Goal: Task Accomplishment & Management: Manage account settings

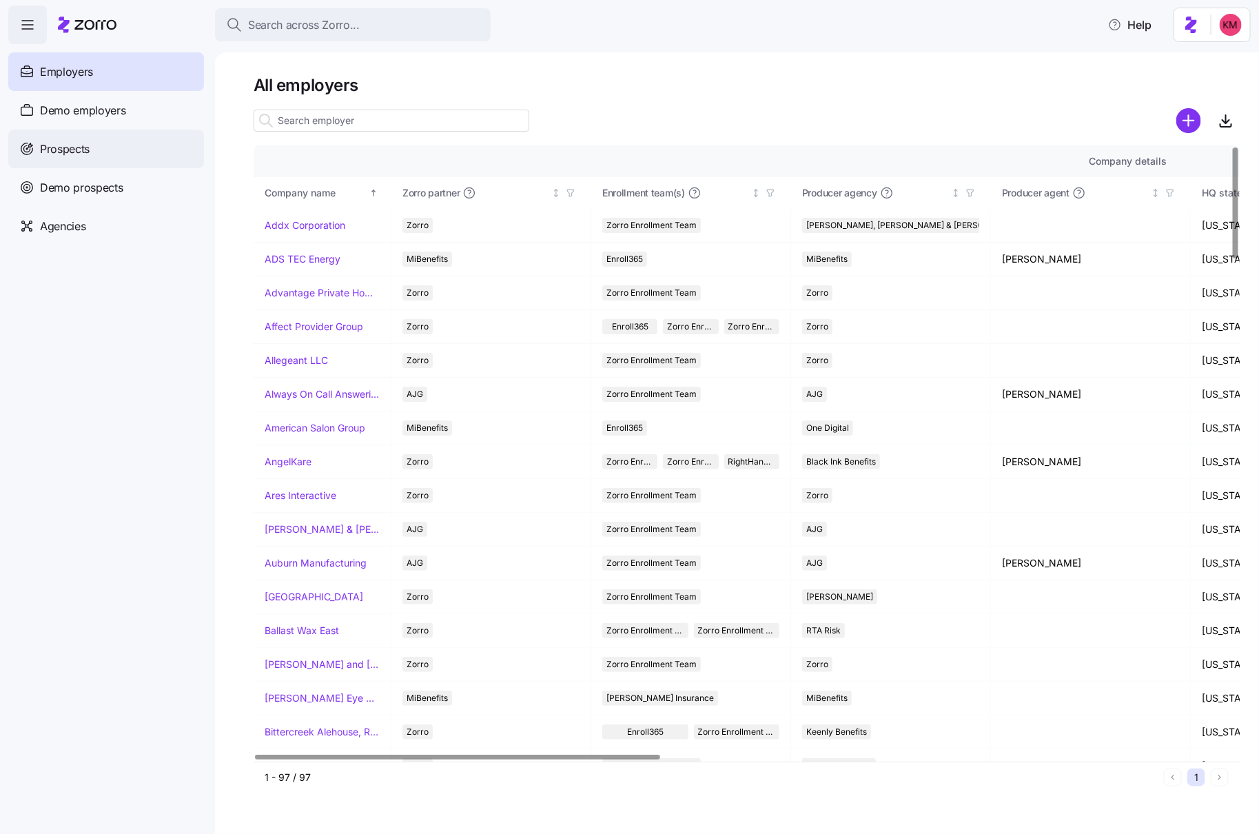
drag, startPoint x: 172, startPoint y: 140, endPoint x: 159, endPoint y: 140, distance: 13.1
click at [172, 140] on div "Prospects" at bounding box center [106, 149] width 196 height 39
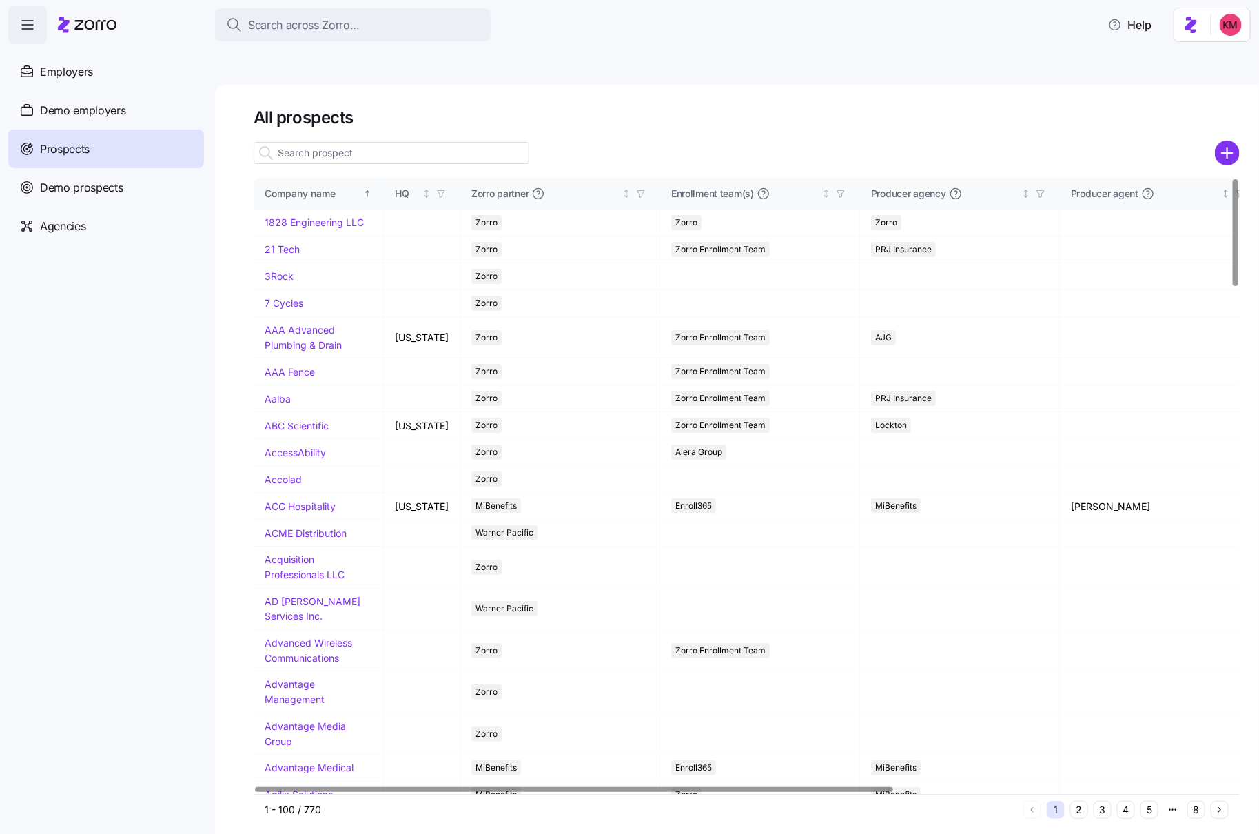
click at [455, 142] on input at bounding box center [392, 153] width 276 height 22
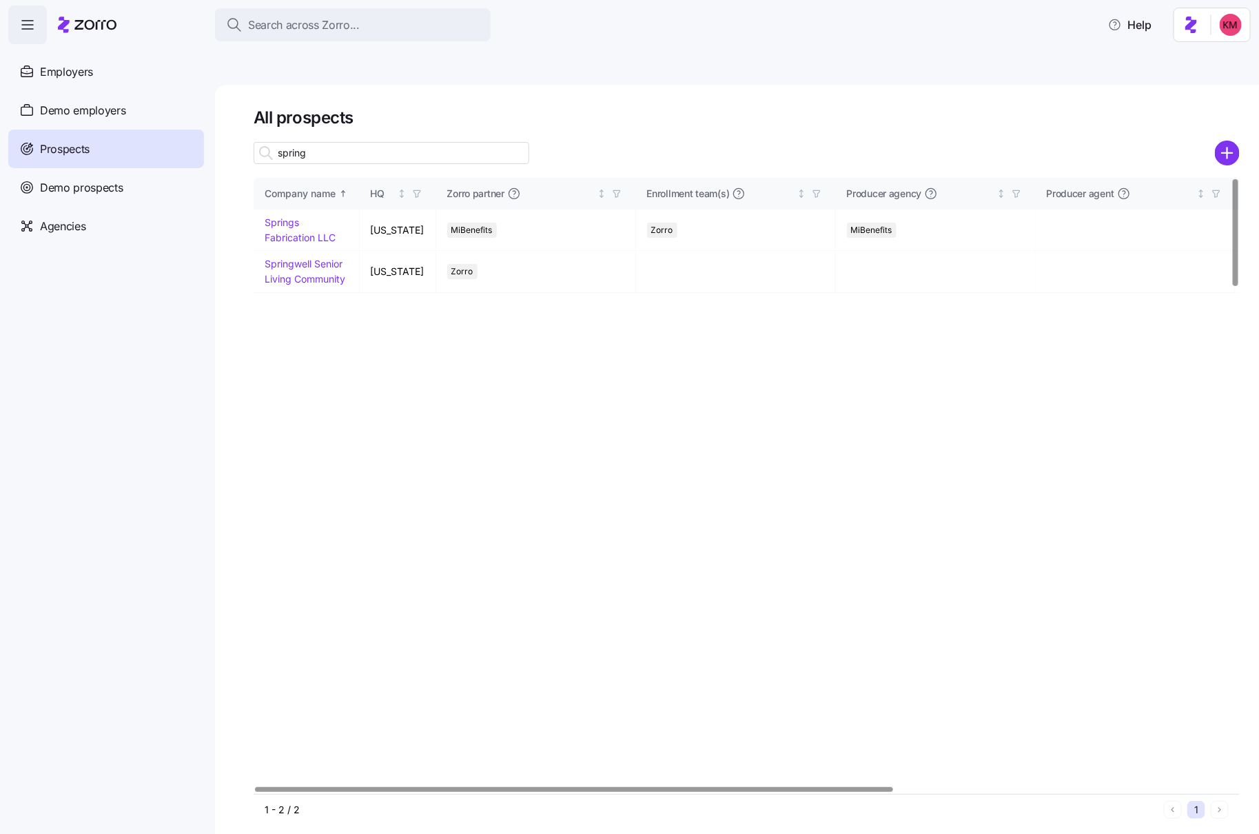
click at [458, 142] on input "spring" at bounding box center [392, 153] width 276 height 22
type input "spring"
click at [307, 258] on link "Springwell Senior Living Community" at bounding box center [305, 271] width 81 height 27
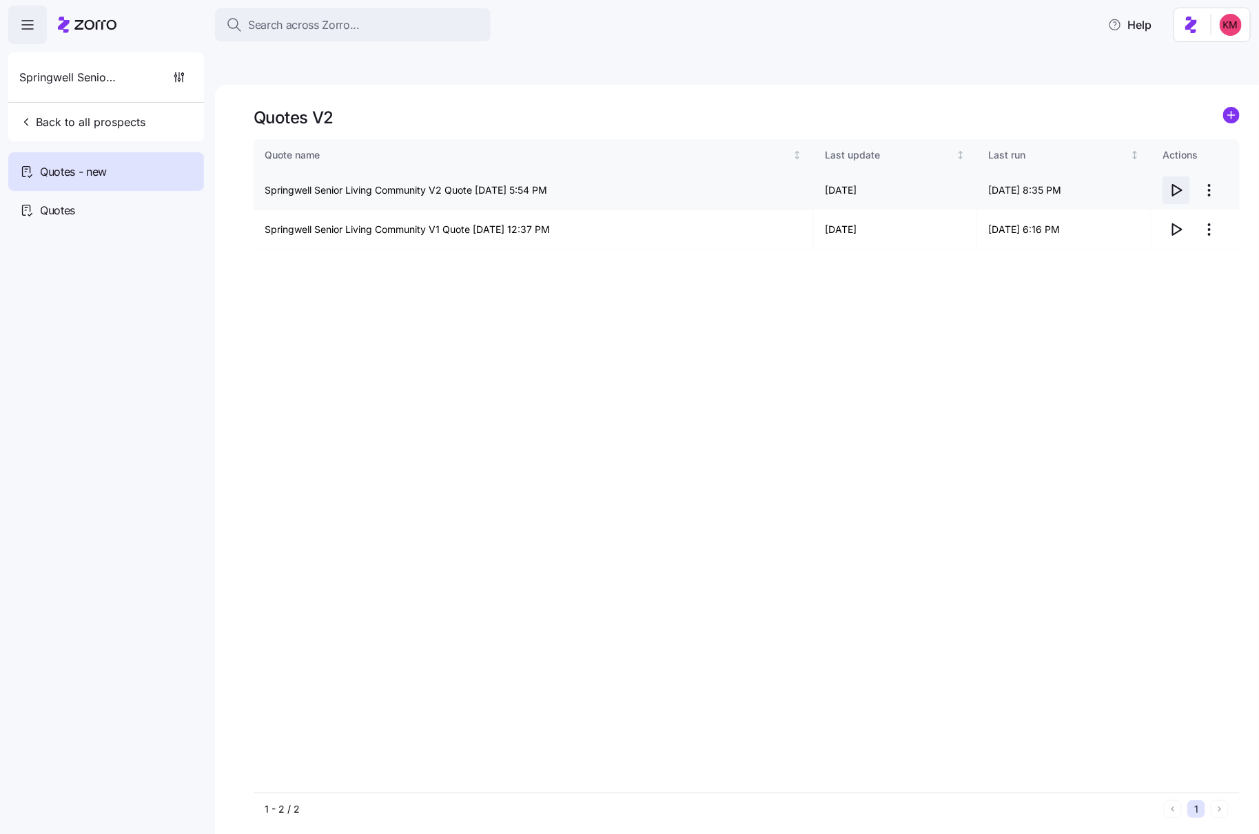
click at [1175, 182] on icon "button" at bounding box center [1176, 190] width 17 height 17
click at [121, 121] on span "Back to all prospects" at bounding box center [82, 122] width 126 height 17
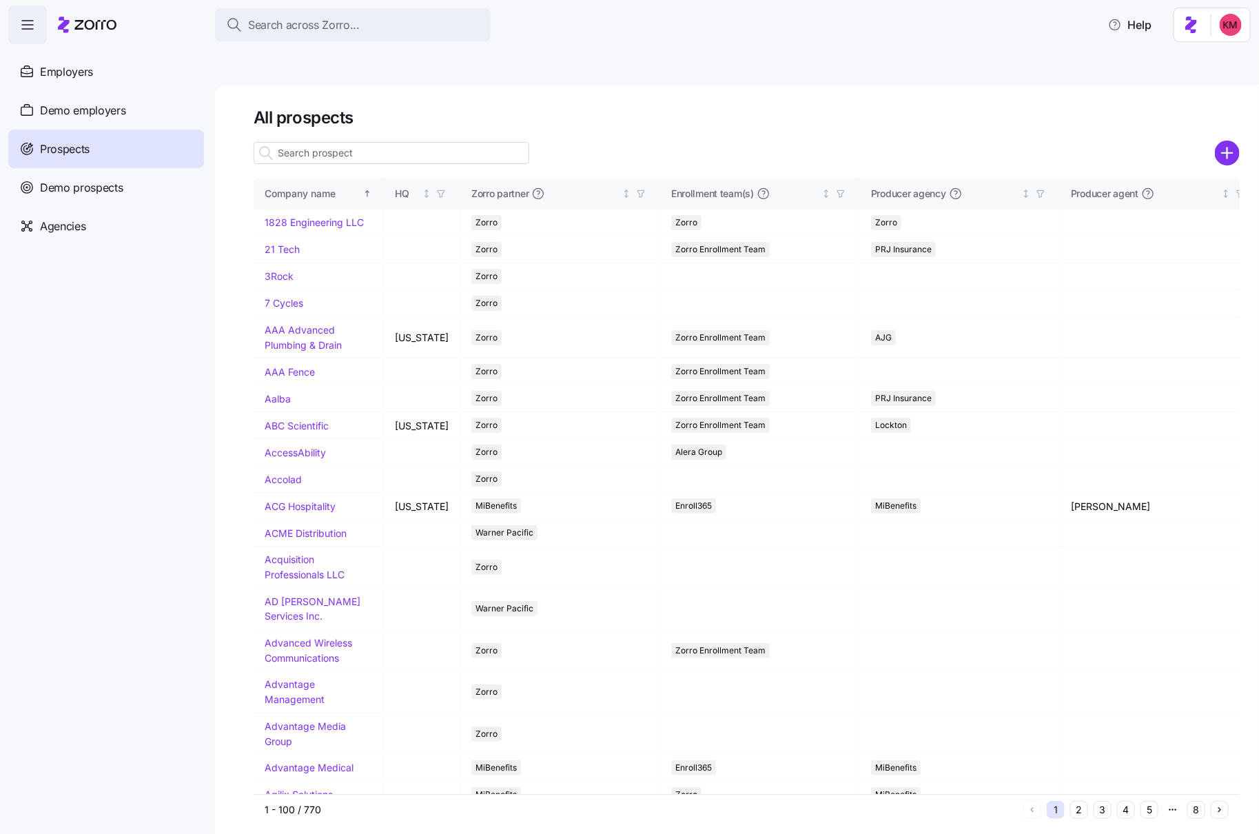
click at [402, 142] on input at bounding box center [392, 153] width 276 height 22
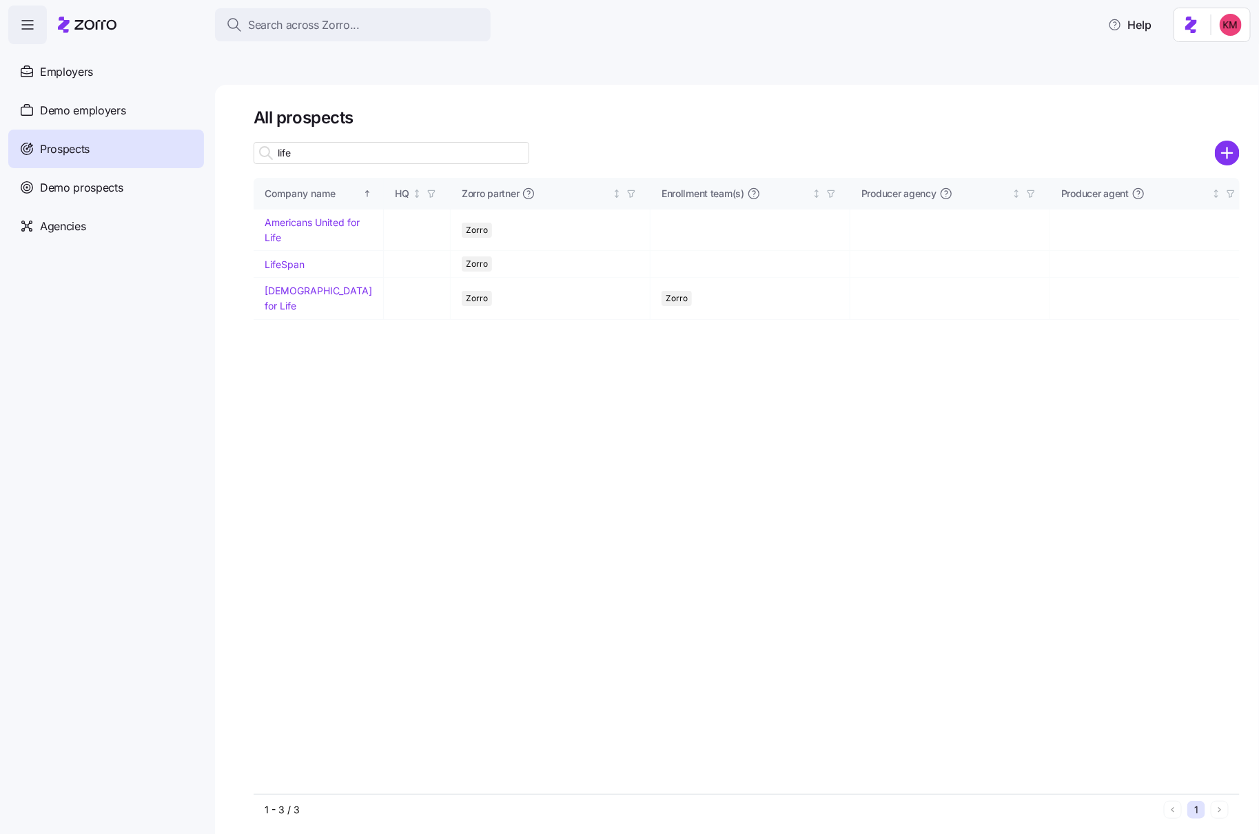
click at [402, 142] on input "life" at bounding box center [392, 153] width 276 height 22
type input "life"
click at [288, 258] on link "LifeSpan" at bounding box center [285, 264] width 40 height 12
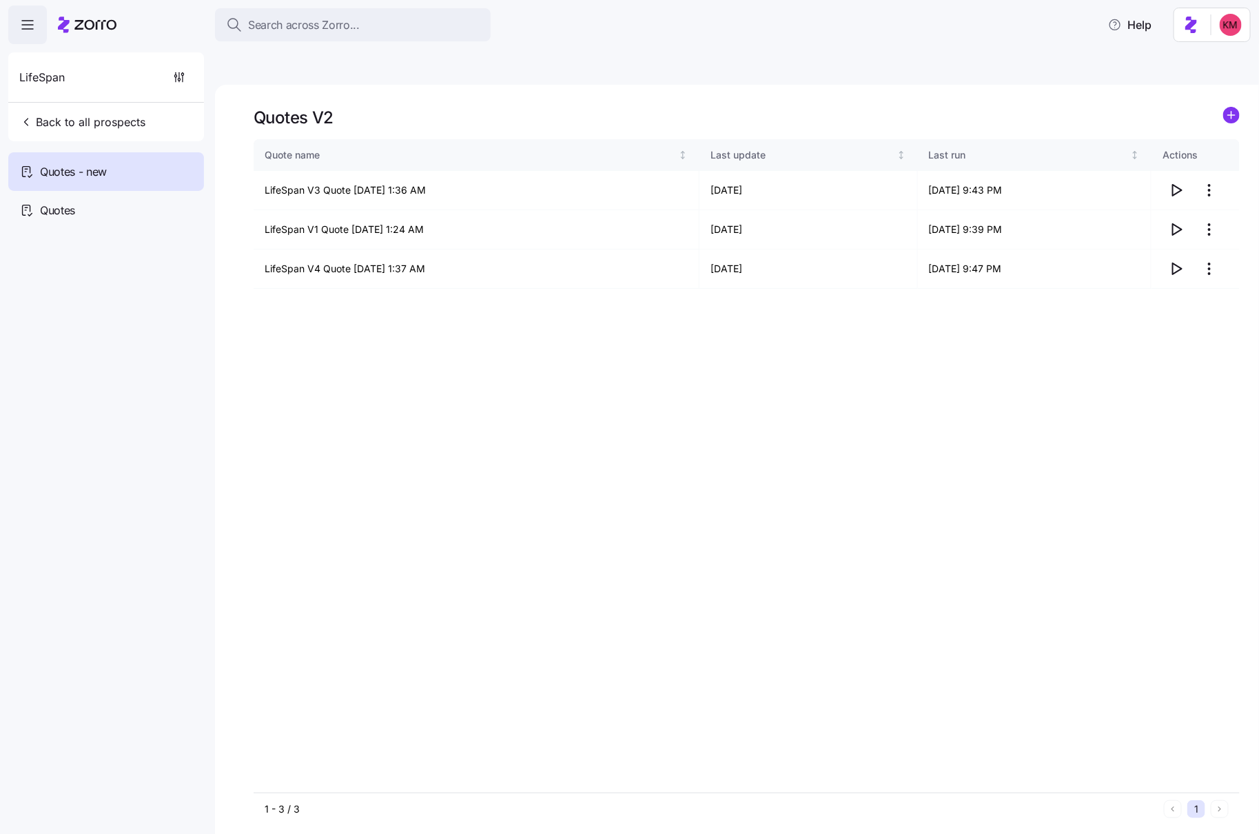
click at [831, 543] on div "Quote name Last update Last run Actions LifeSpan V3 Quote 10/04/2025 1:36 AM 10…" at bounding box center [747, 465] width 986 height 653
click at [1182, 260] on icon "button" at bounding box center [1176, 268] width 17 height 17
drag, startPoint x: 1026, startPoint y: 537, endPoint x: 1032, endPoint y: 520, distance: 18.1
click at [1026, 537] on div "Quote name Last update Last run Actions LifeSpan V3 Quote 10/04/2025 1:36 AM 10…" at bounding box center [747, 465] width 986 height 653
click at [1180, 221] on icon "button" at bounding box center [1176, 229] width 17 height 17
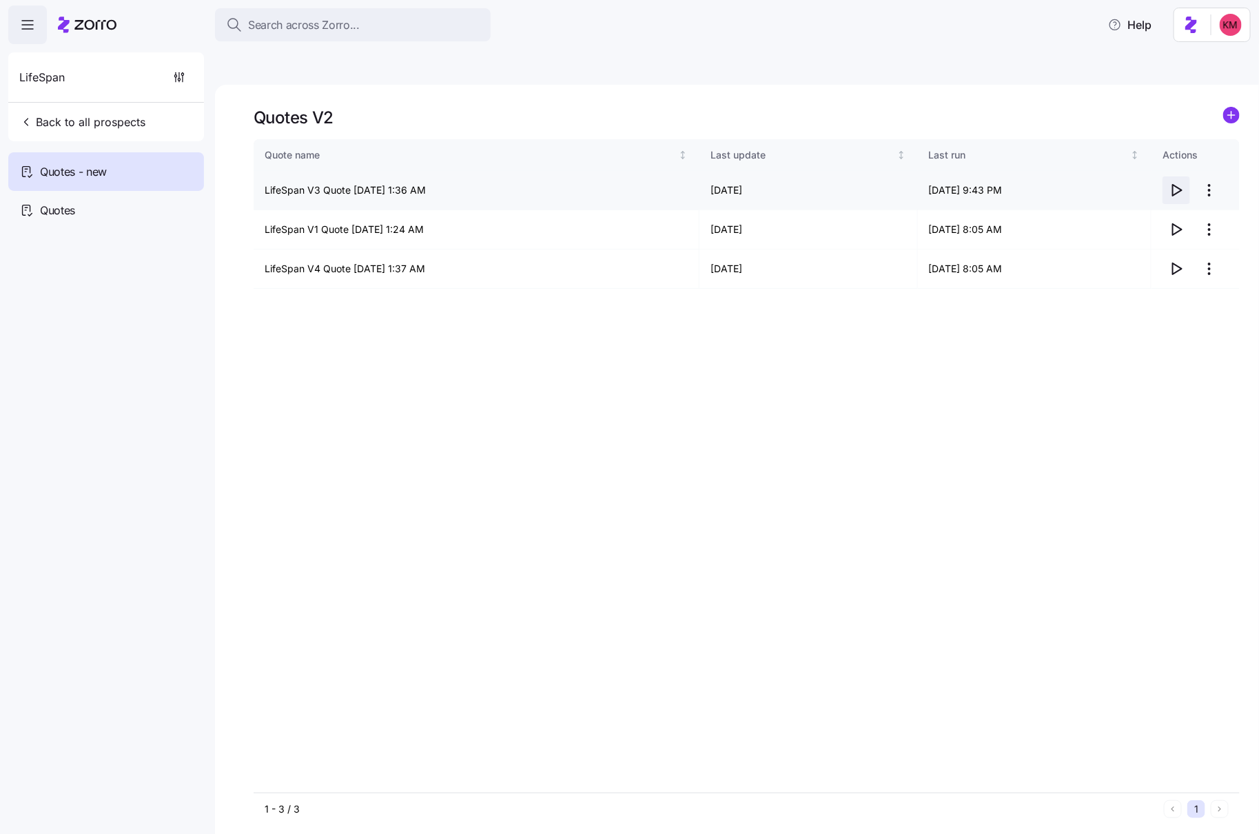
click at [1165, 177] on span "button" at bounding box center [1176, 190] width 26 height 26
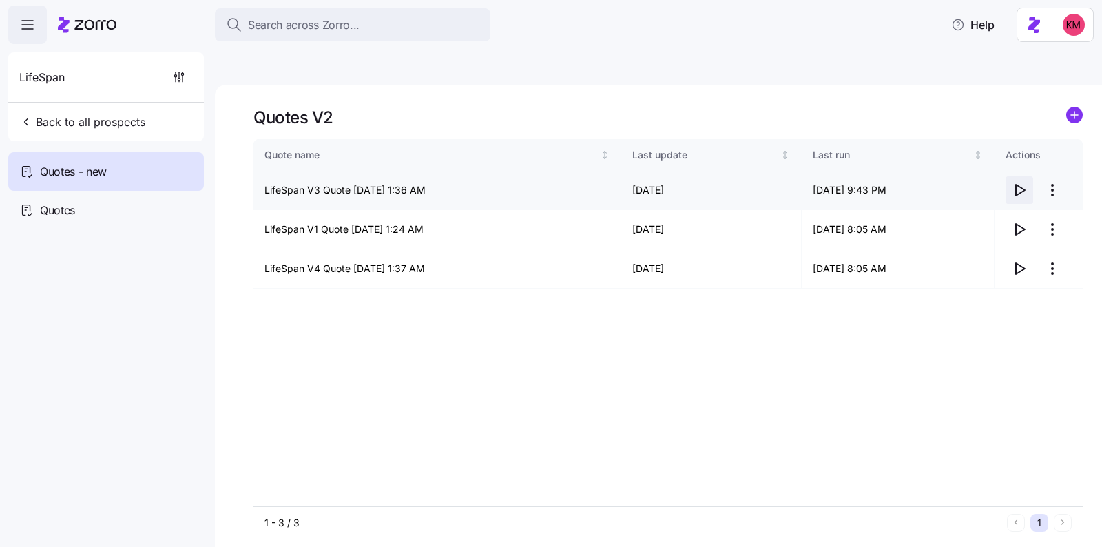
click at [1012, 182] on icon "button" at bounding box center [1020, 190] width 17 height 17
click at [1014, 182] on icon "button" at bounding box center [1020, 190] width 17 height 17
click at [1019, 221] on icon "button" at bounding box center [1020, 229] width 17 height 17
click at [1055, 198] on html "Search across Zorro... Help LifeSpan Back to all prospects Quotes - new Quotes …" at bounding box center [551, 338] width 1102 height 677
click at [1028, 223] on div "Edit quote" at bounding box center [997, 231] width 127 height 22
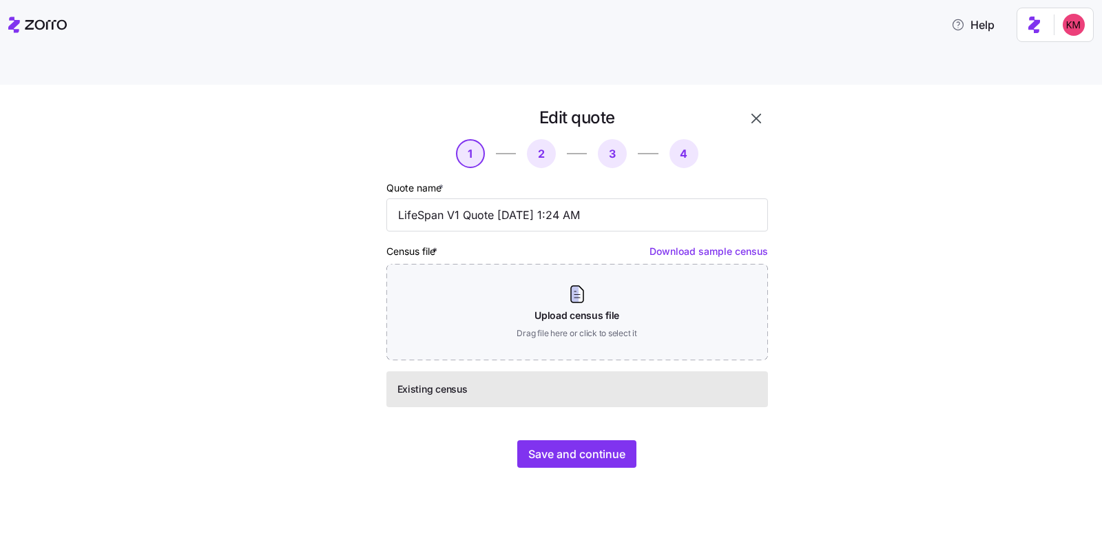
click at [587, 438] on div "Edit quote 1 2 3 4 Quote name * LifeSpan V1 Quote 10/04/2025 1:24 AM Census fil…" at bounding box center [561, 296] width 482 height 378
click at [590, 446] on span "Save and continue" at bounding box center [577, 454] width 97 height 17
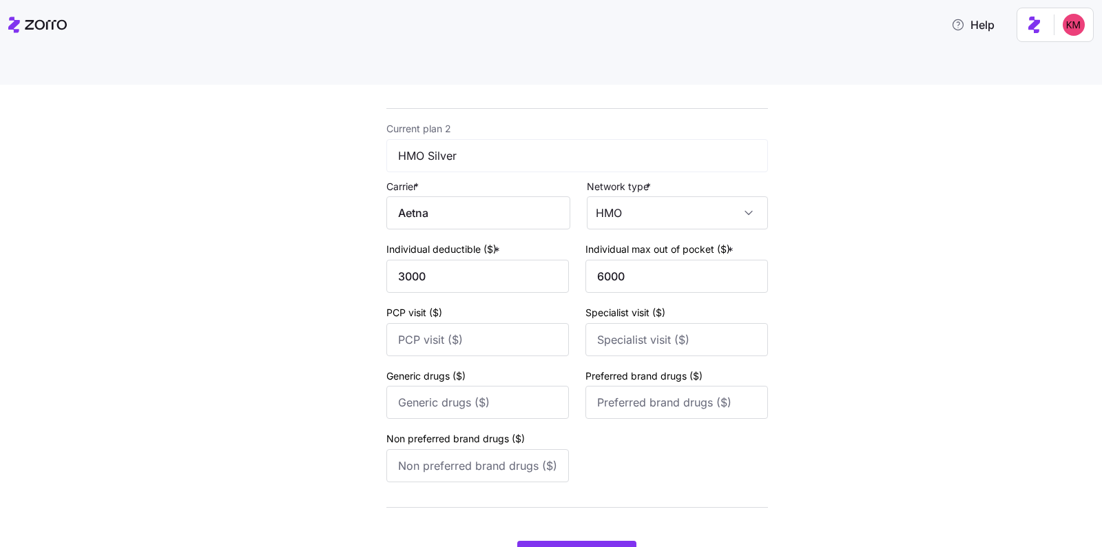
scroll to position [529, 0]
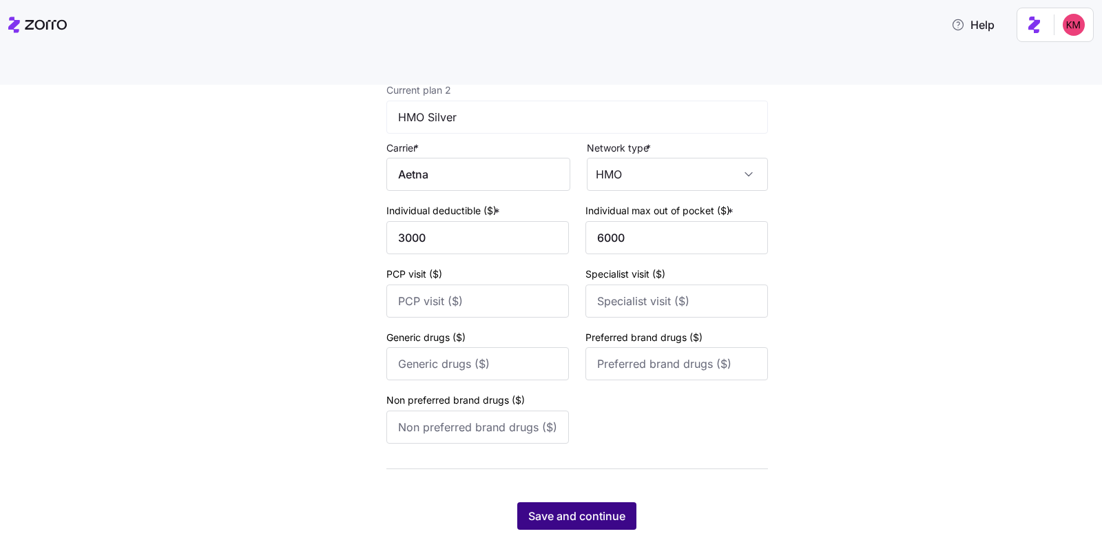
click at [548, 508] on span "Save and continue" at bounding box center [577, 516] width 97 height 17
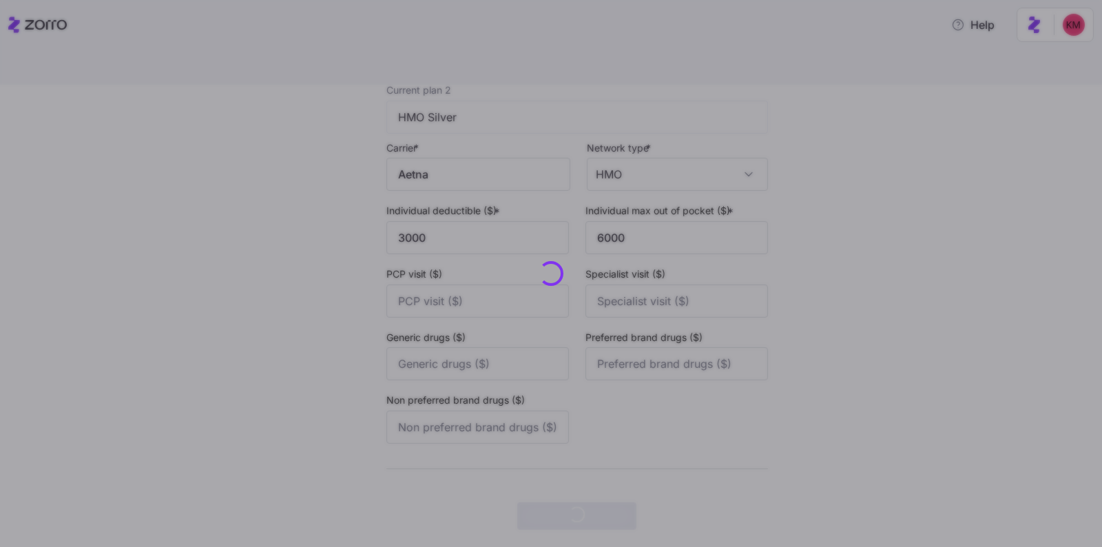
scroll to position [0, 0]
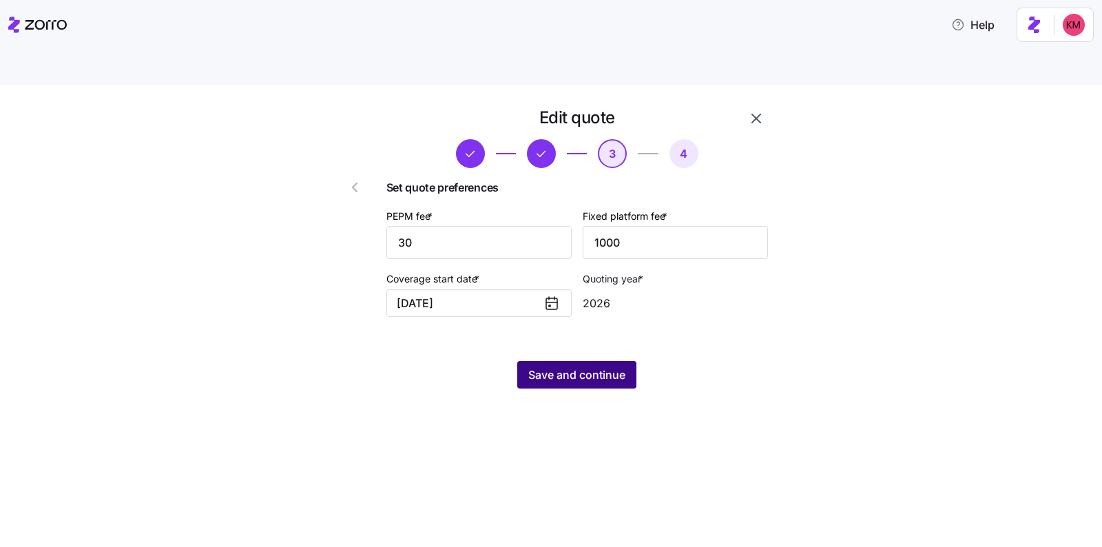
click at [595, 367] on span "Save and continue" at bounding box center [577, 375] width 97 height 17
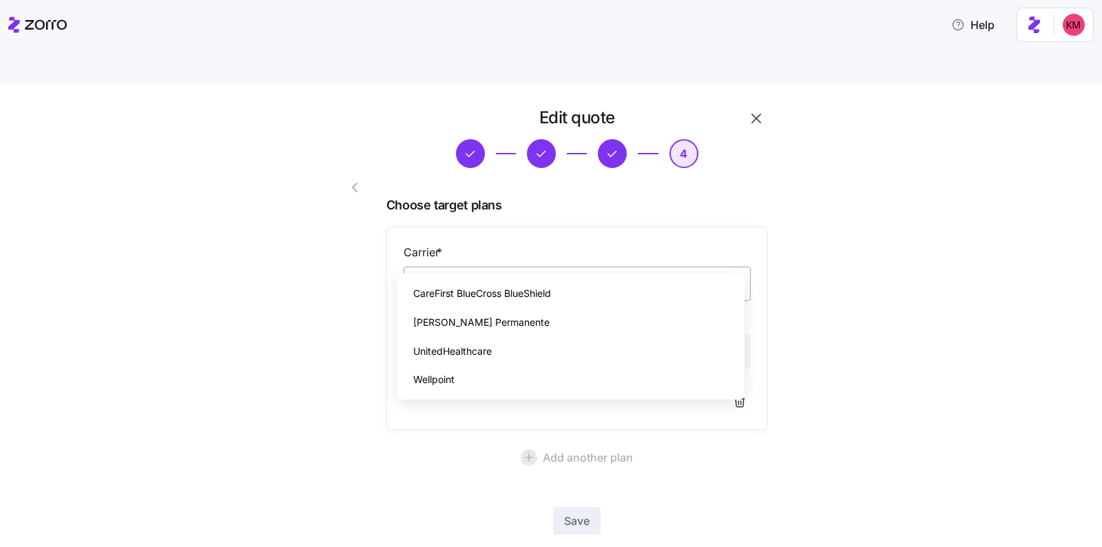
click at [579, 267] on input "Carrier *" at bounding box center [577, 284] width 347 height 34
click at [517, 267] on input "Carrier *" at bounding box center [577, 284] width 347 height 34
click at [527, 351] on div "UnitedHealthcare" at bounding box center [570, 351] width 337 height 29
type input "UnitedHealthcare"
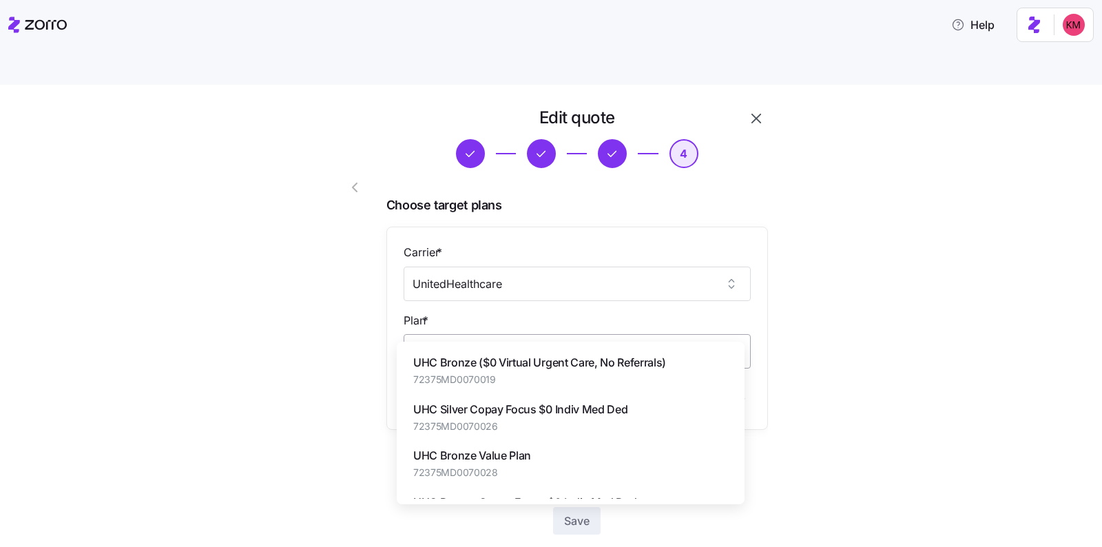
click at [524, 334] on input "Plan *" at bounding box center [577, 351] width 347 height 34
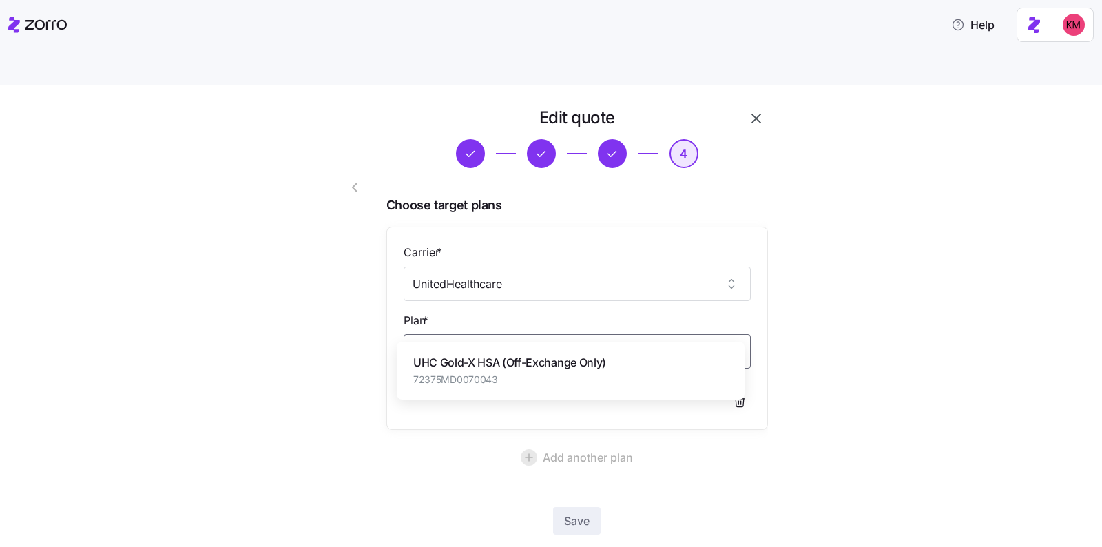
click at [565, 382] on span "72375MD0070043" at bounding box center [509, 380] width 193 height 14
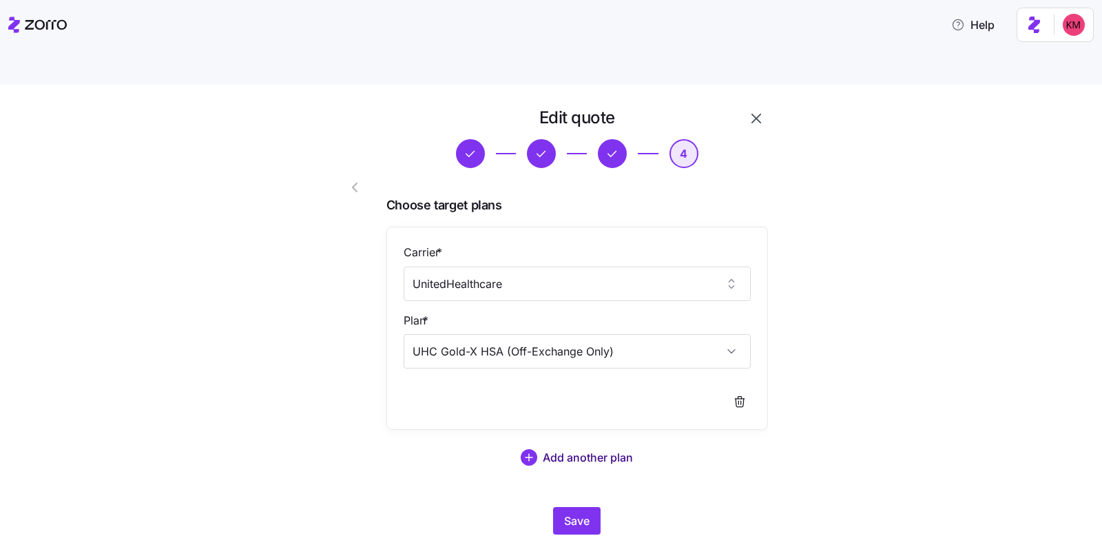
type input "UHC Gold-X HSA (Off-Exchange Only)"
click at [562, 449] on span "Add another plan" at bounding box center [588, 457] width 90 height 17
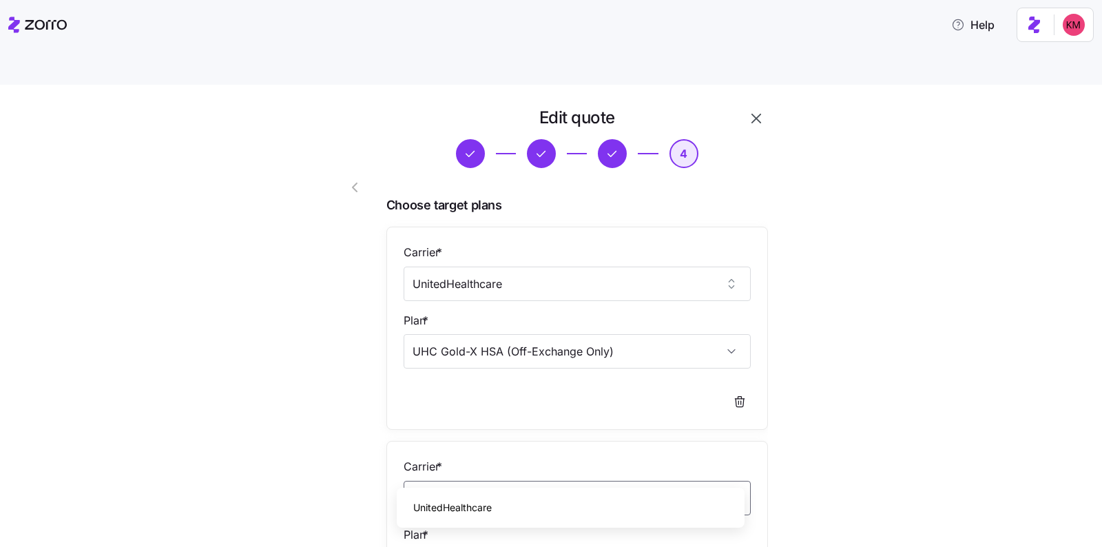
click at [515, 500] on div "UnitedHealthcare" at bounding box center [570, 507] width 337 height 29
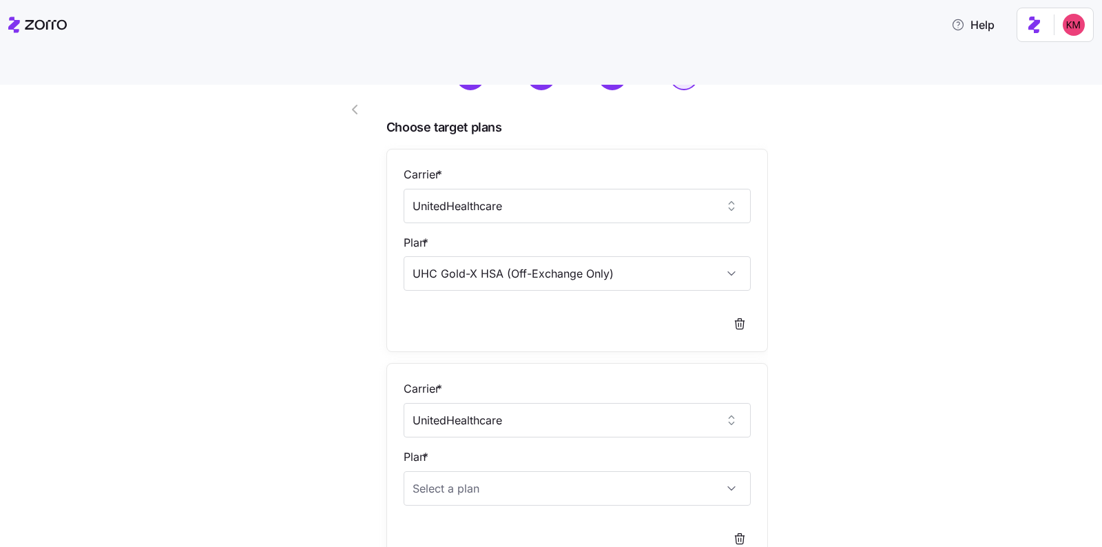
scroll to position [153, 0]
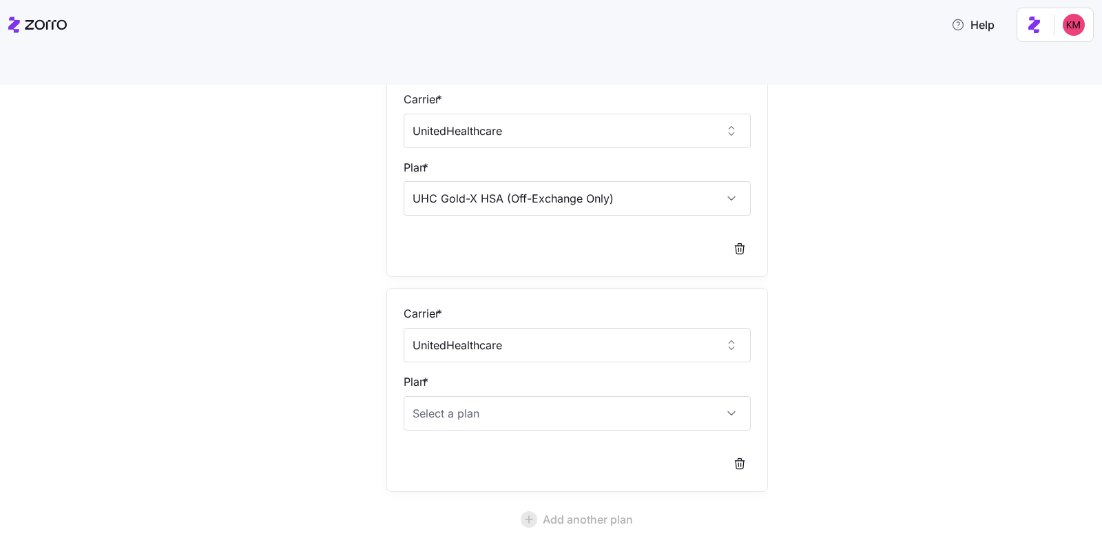
type input "UnitedHealthcare"
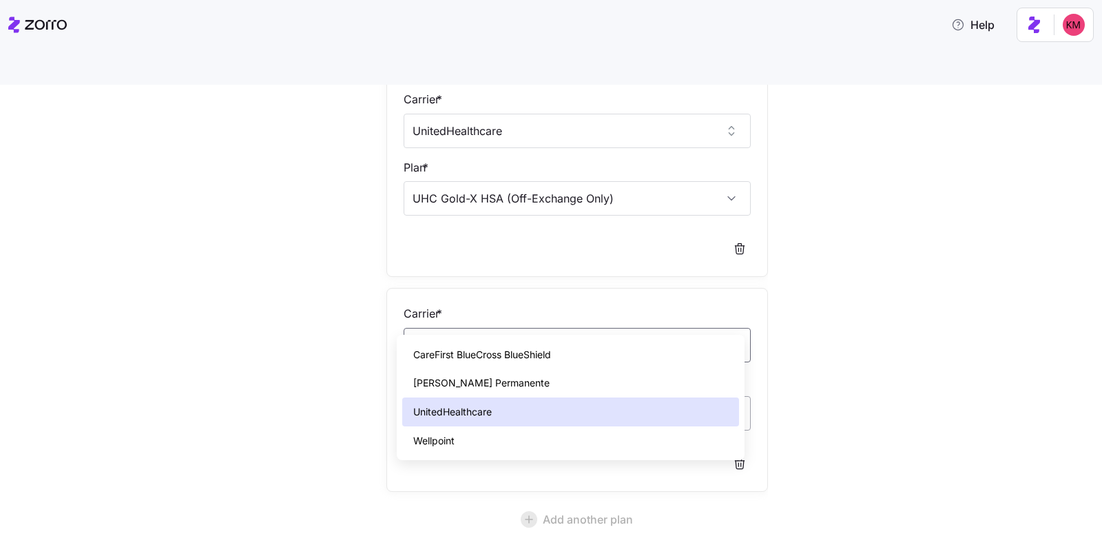
drag, startPoint x: 845, startPoint y: 337, endPoint x: 726, endPoint y: 373, distance: 124.7
click at [845, 337] on div "Edit quote 4 Choose target plans Carrier * UnitedHealthcare Plan * UHC Gold-X H…" at bounding box center [561, 304] width 1045 height 701
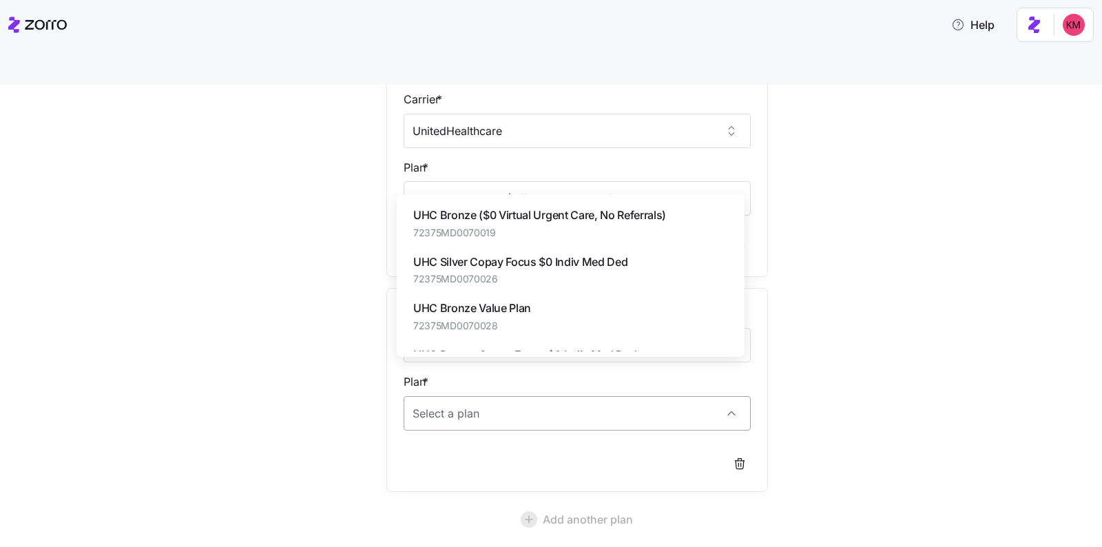
click at [591, 396] on input "Plan *" at bounding box center [577, 413] width 347 height 34
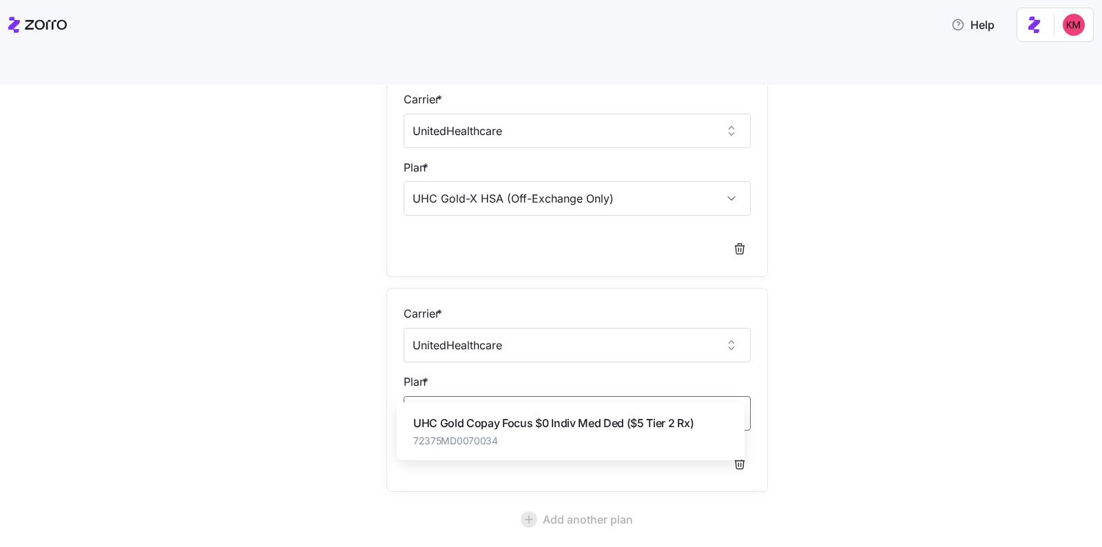
click at [583, 427] on span "UHC Gold Copay Focus $0 Indiv Med Ded ($5 Tier 2 Rx)" at bounding box center [553, 423] width 280 height 17
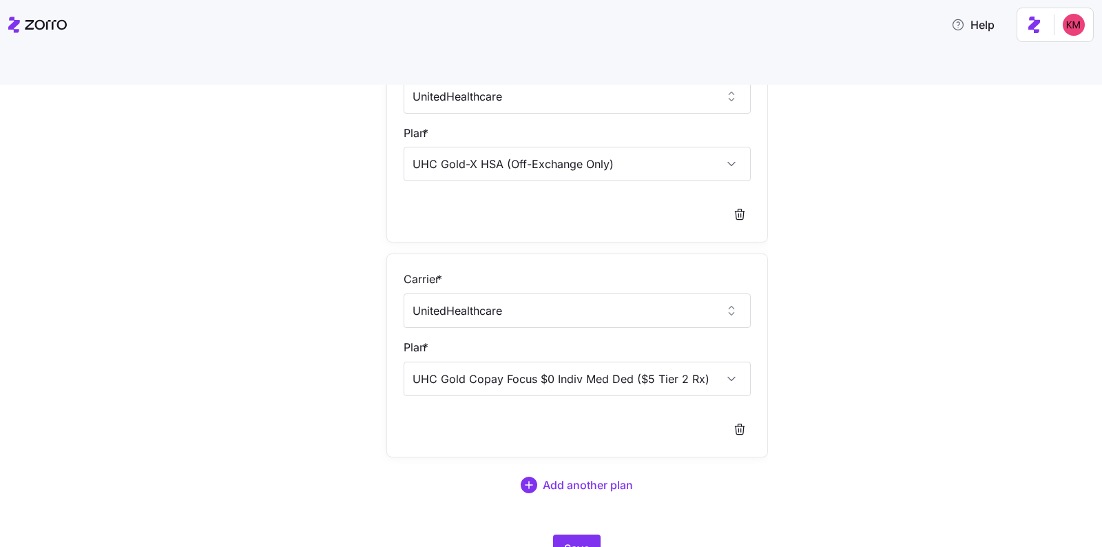
scroll to position [218, 0]
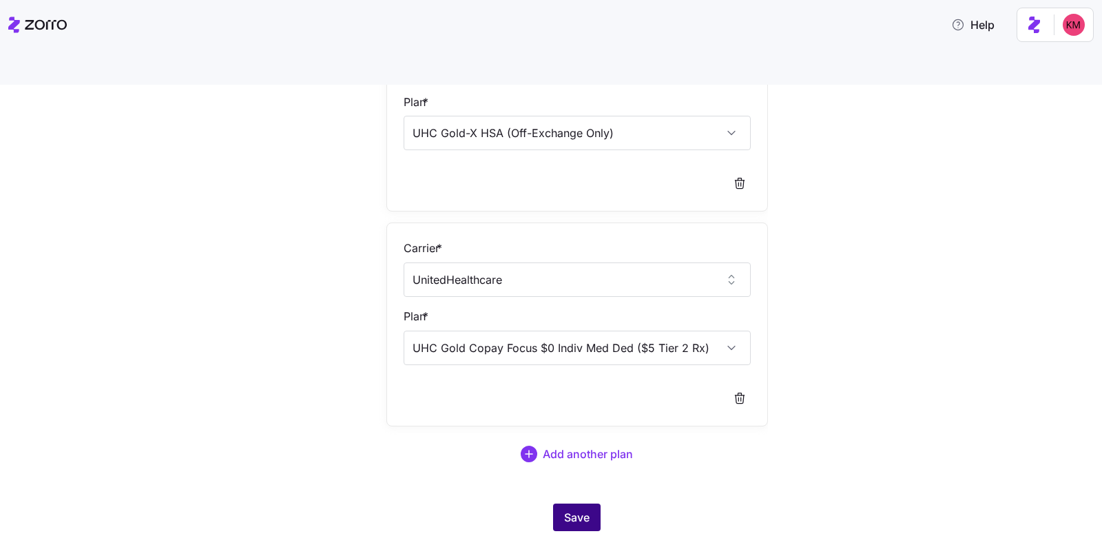
type input "UHC Gold Copay Focus $0 Indiv Med Ded ($5 Tier 2 Rx)"
click at [571, 504] on button "Save" at bounding box center [577, 518] width 48 height 28
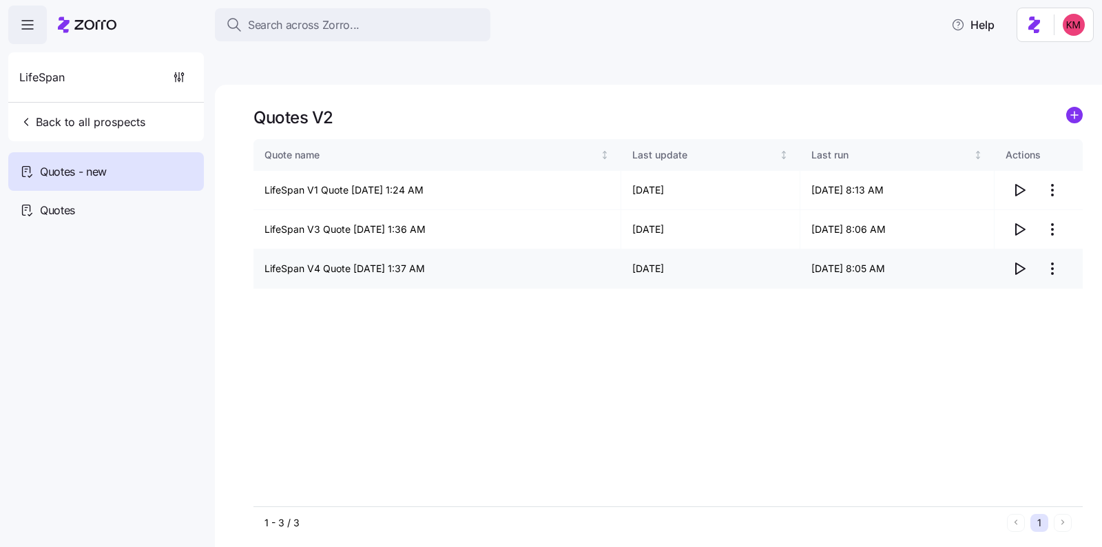
drag, startPoint x: 743, startPoint y: 352, endPoint x: 879, endPoint y: 234, distance: 180.7
click at [743, 351] on div "Quote name Last update Last run Actions LifeSpan V1 Quote 10/04/2025 1:24 AM 10…" at bounding box center [669, 322] width 830 height 367
click at [1023, 182] on icon "button" at bounding box center [1020, 190] width 17 height 17
click at [1052, 154] on html "Search across Zorro... Help LifeSpan Back to all prospects Quotes - new Quotes …" at bounding box center [551, 338] width 1102 height 677
click at [1027, 195] on div "Edit quote" at bounding box center [997, 192] width 127 height 22
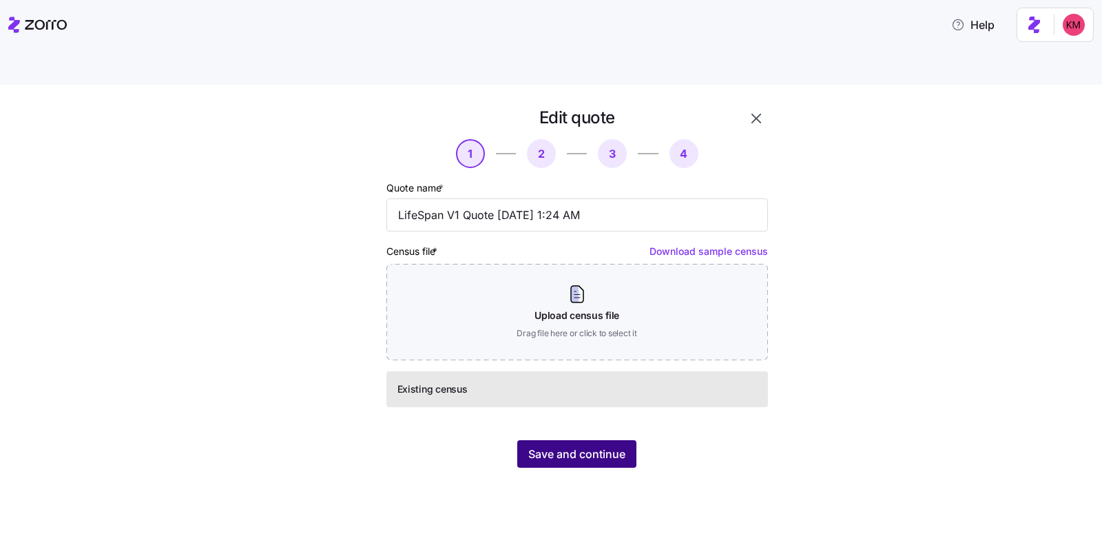
click at [584, 446] on span "Save and continue" at bounding box center [577, 454] width 97 height 17
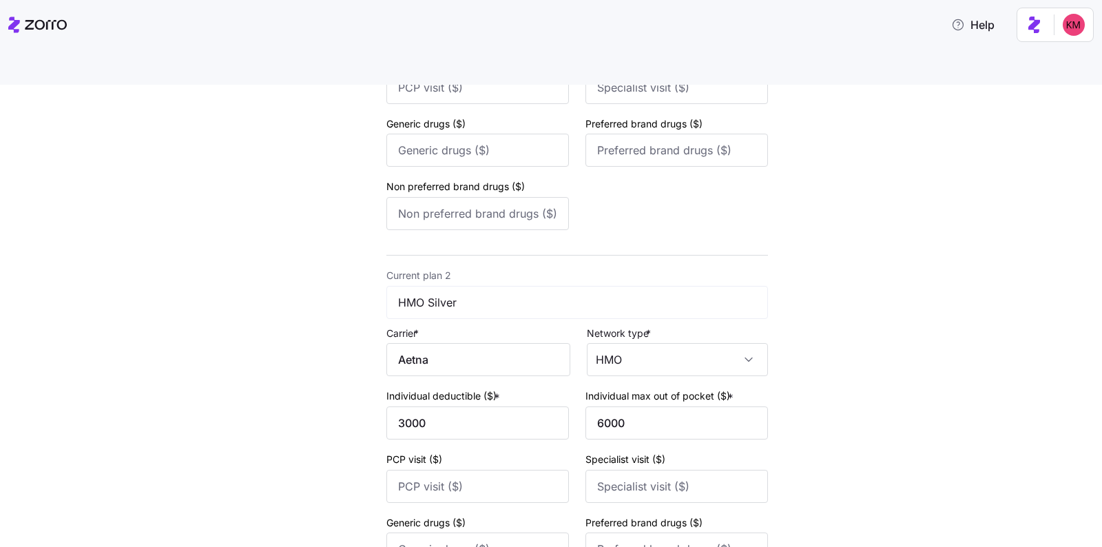
scroll to position [529, 0]
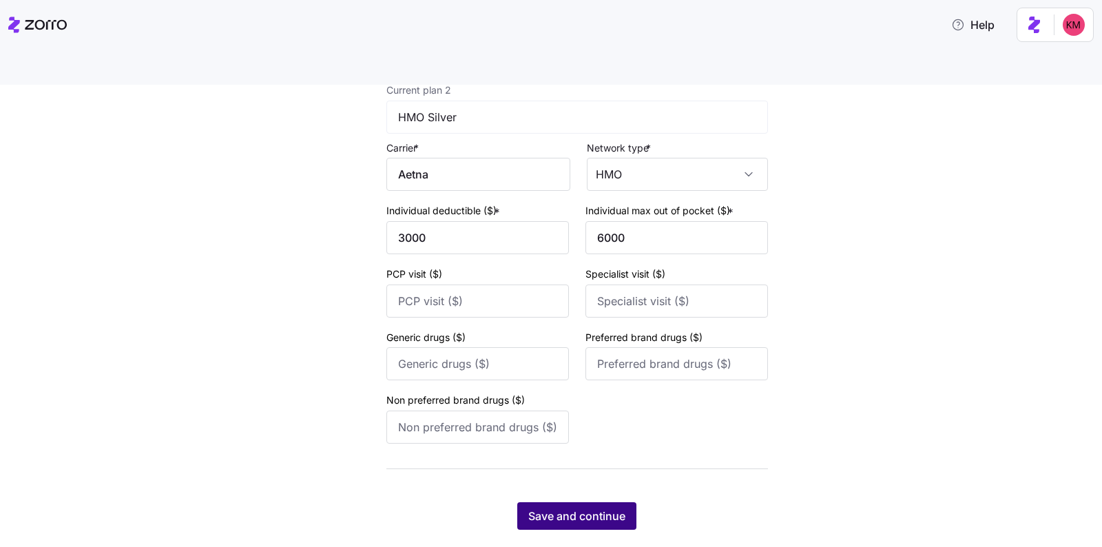
click at [626, 502] on button "Save and continue" at bounding box center [576, 516] width 119 height 28
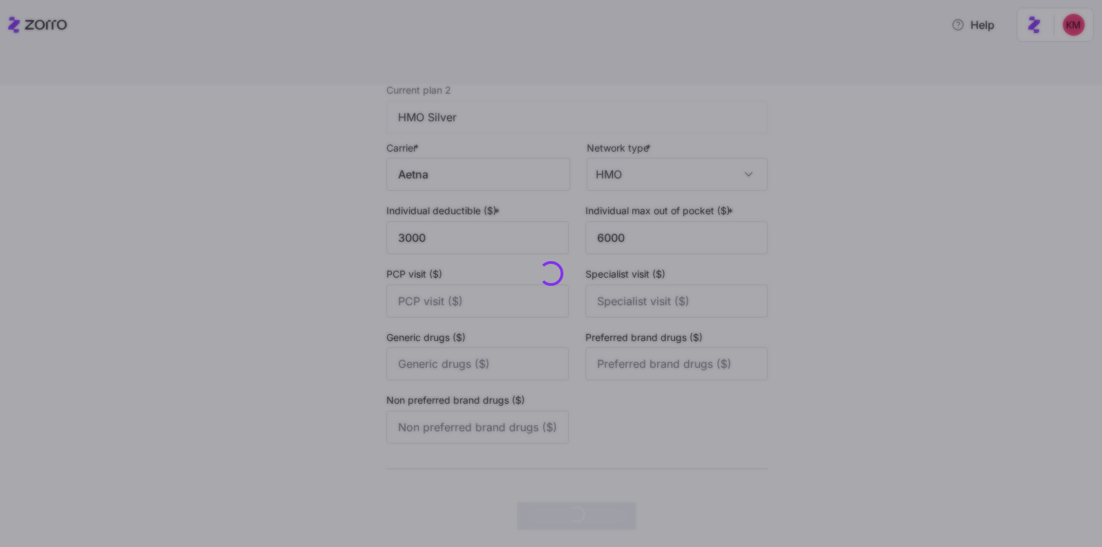
scroll to position [0, 0]
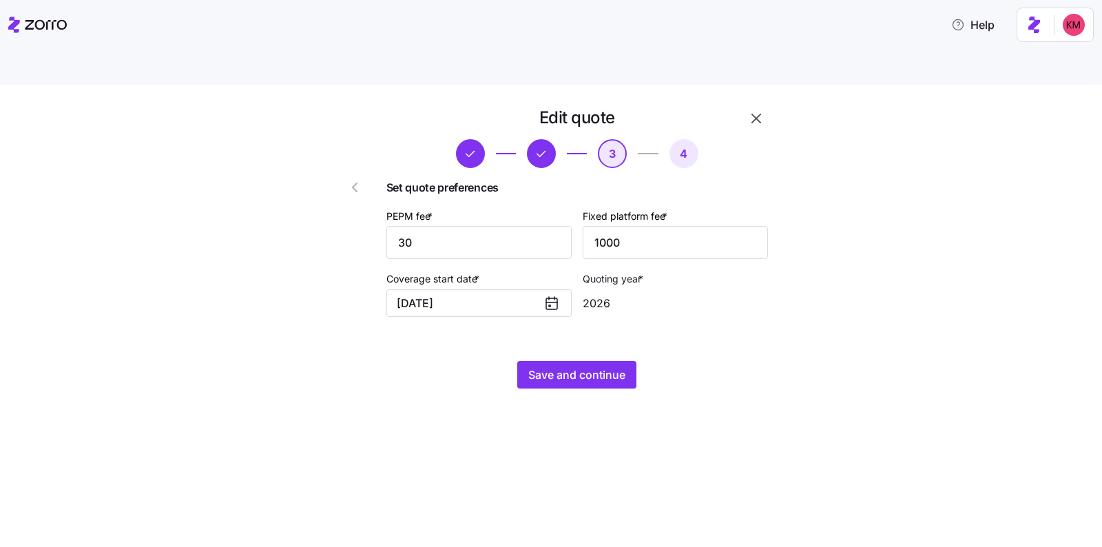
click at [568, 325] on div "Edit quote 3 4 Set quote preferences PEPM fee * 30 Fixed platform fee * 1000 Co…" at bounding box center [577, 247] width 393 height 293
click at [565, 367] on span "Save and continue" at bounding box center [577, 375] width 97 height 17
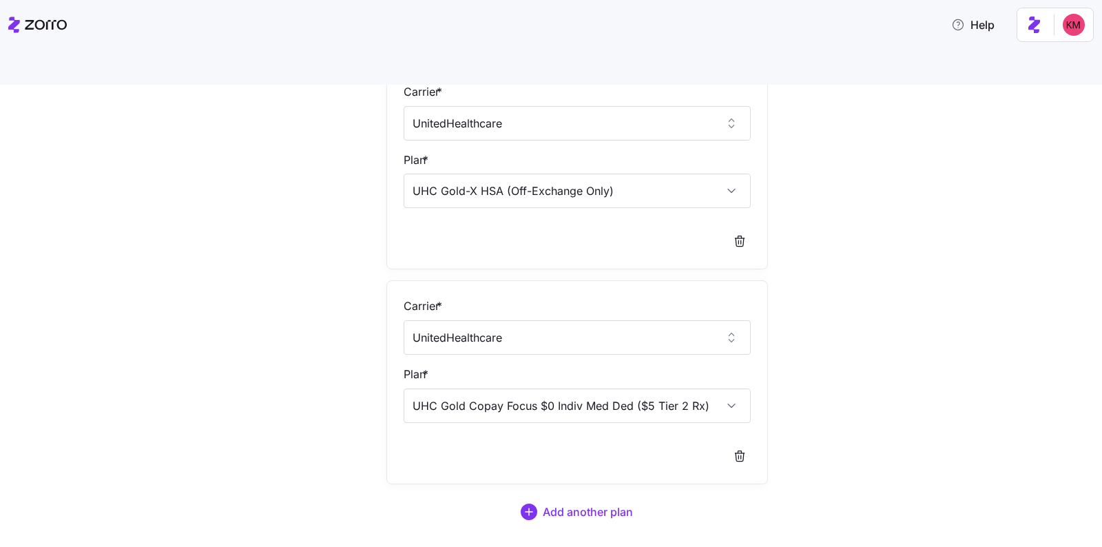
scroll to position [218, 0]
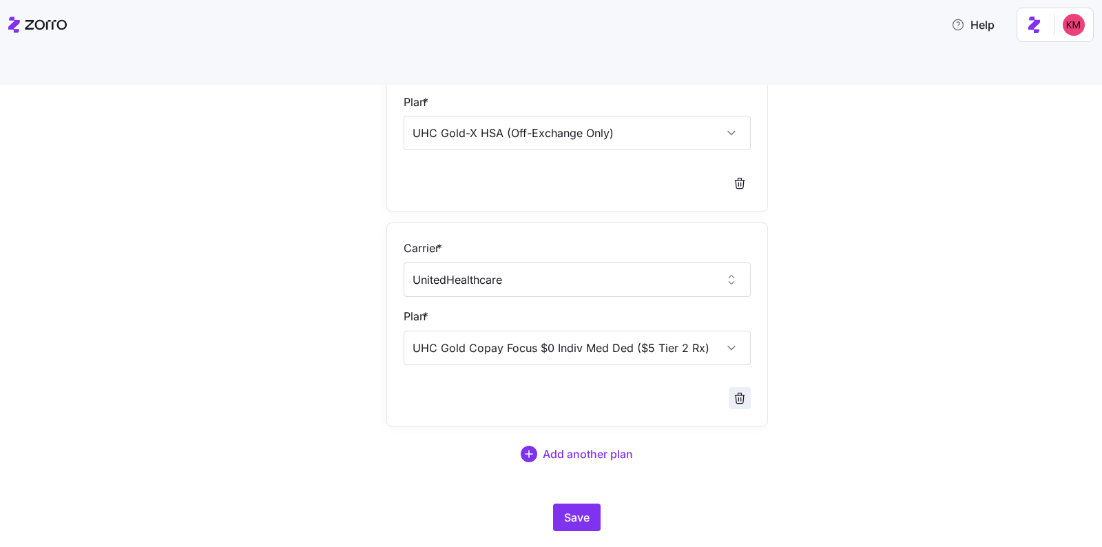
click at [733, 391] on icon "button" at bounding box center [740, 398] width 14 height 14
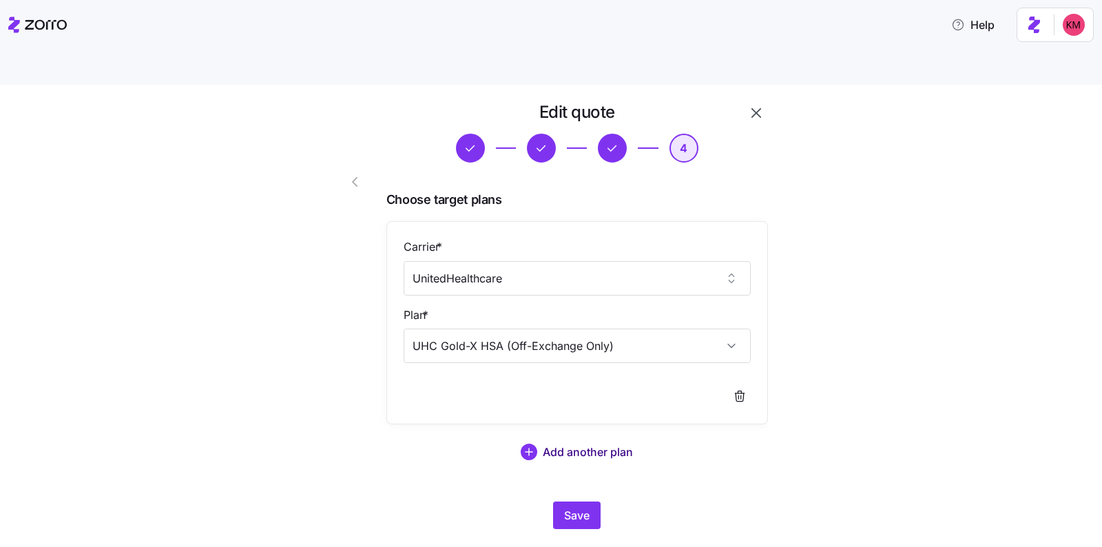
scroll to position [5, 0]
click at [556, 502] on button "Save" at bounding box center [577, 516] width 48 height 28
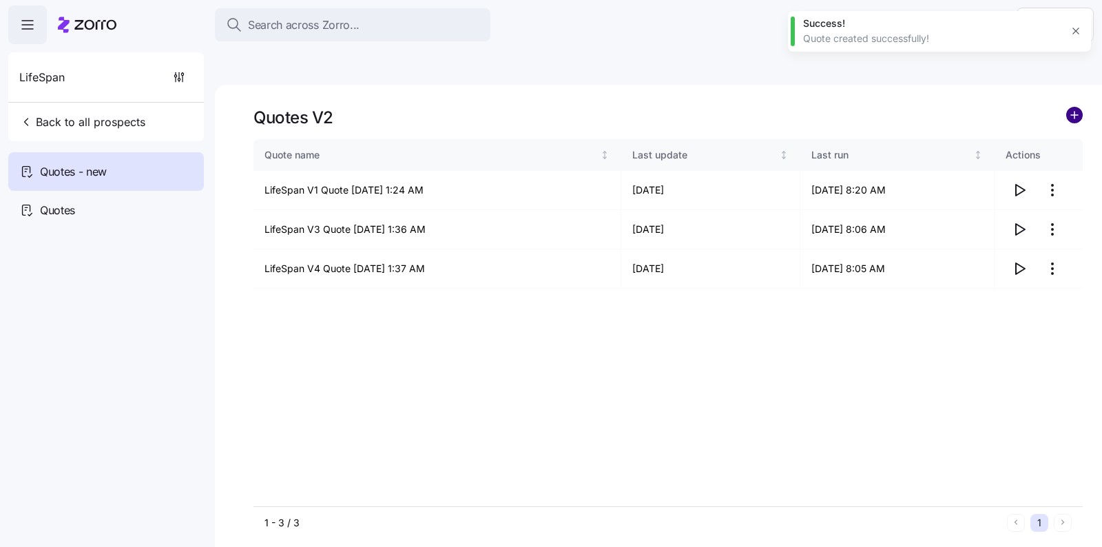
click at [1076, 107] on circle "add icon" at bounding box center [1074, 114] width 15 height 15
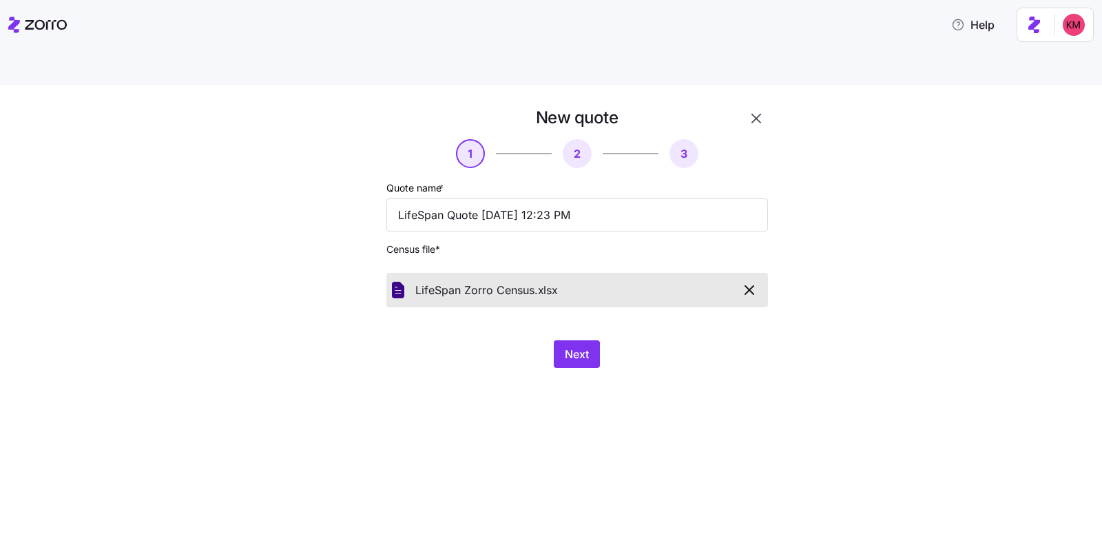
click at [551, 302] on div "New quote 1 2 3 Quote name * LifeSpan Quote 10/06/2025 12:23 PM Census file * L…" at bounding box center [577, 237] width 393 height 272
click at [579, 346] on span "Next" at bounding box center [577, 354] width 24 height 17
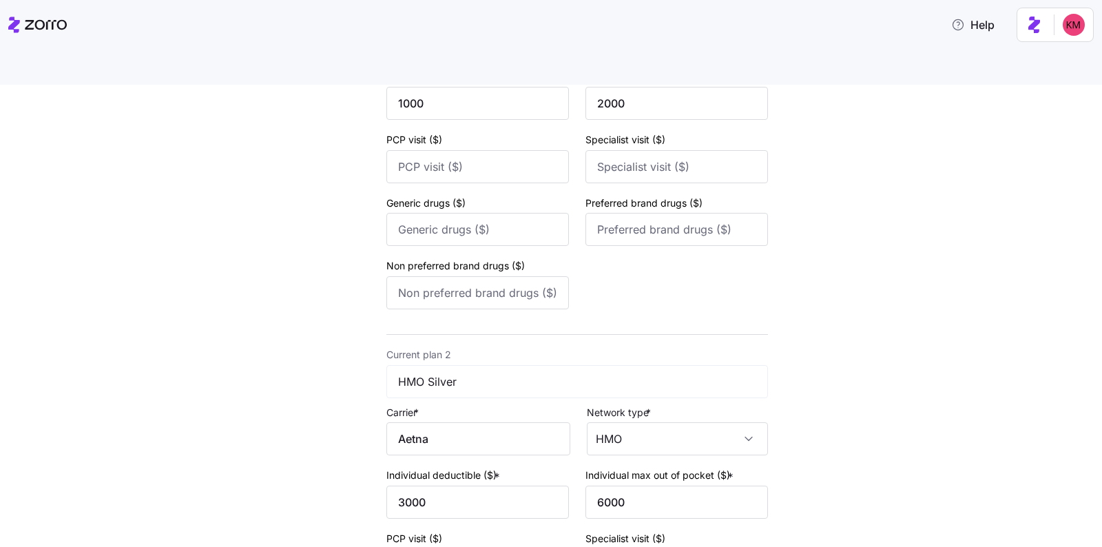
scroll to position [529, 0]
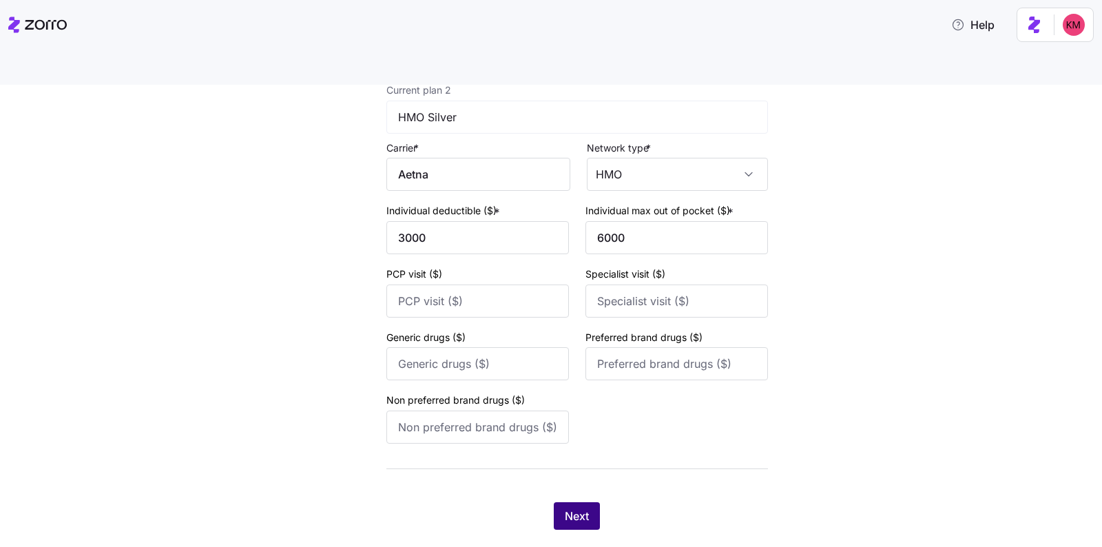
click at [565, 508] on span "Next" at bounding box center [577, 516] width 24 height 17
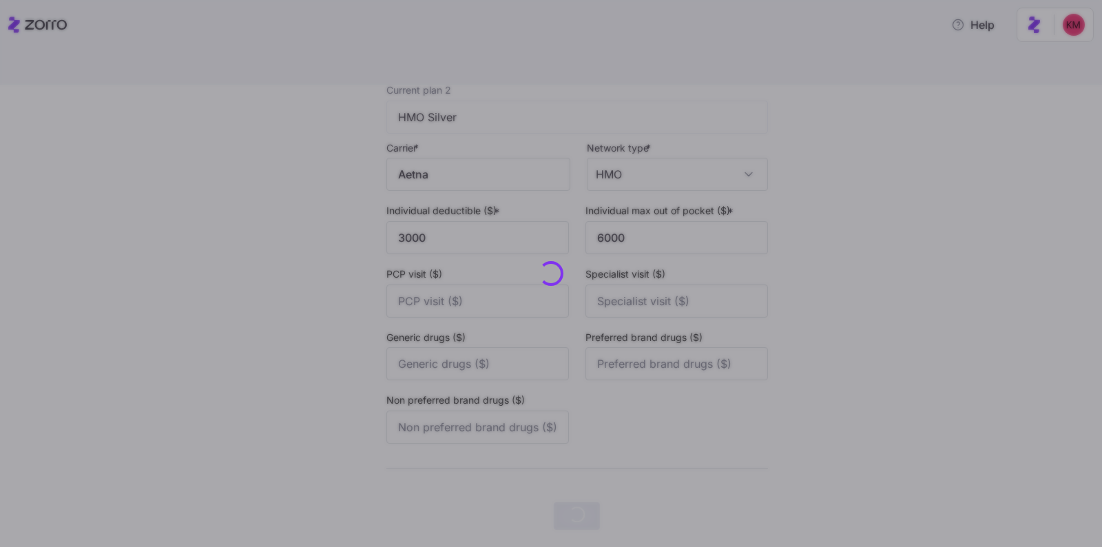
scroll to position [0, 0]
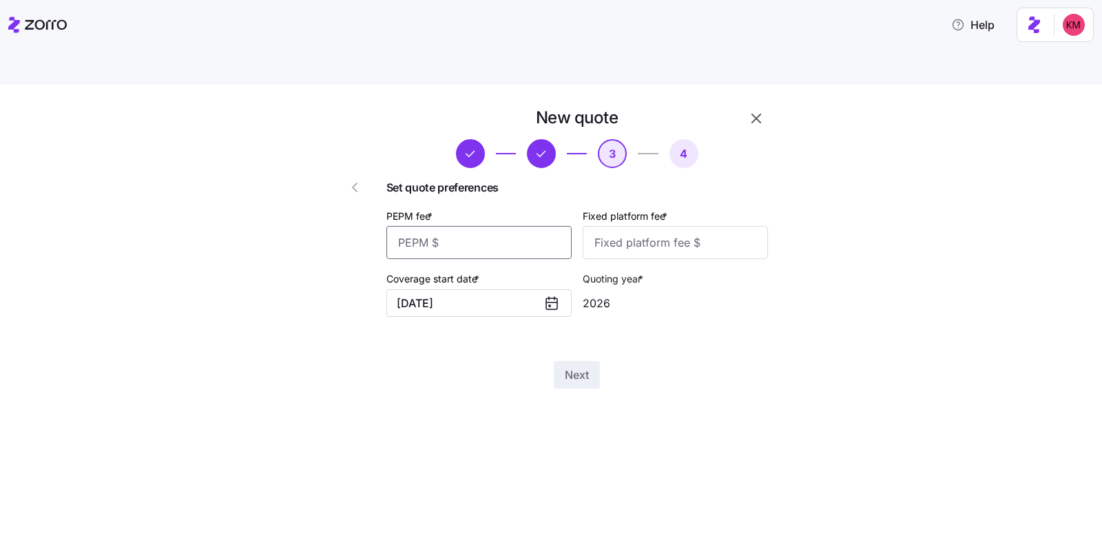
click at [512, 226] on input "PEPM fee *" at bounding box center [479, 242] width 185 height 33
type input "30"
type input "1000"
click at [586, 367] on span "Next" at bounding box center [577, 375] width 24 height 17
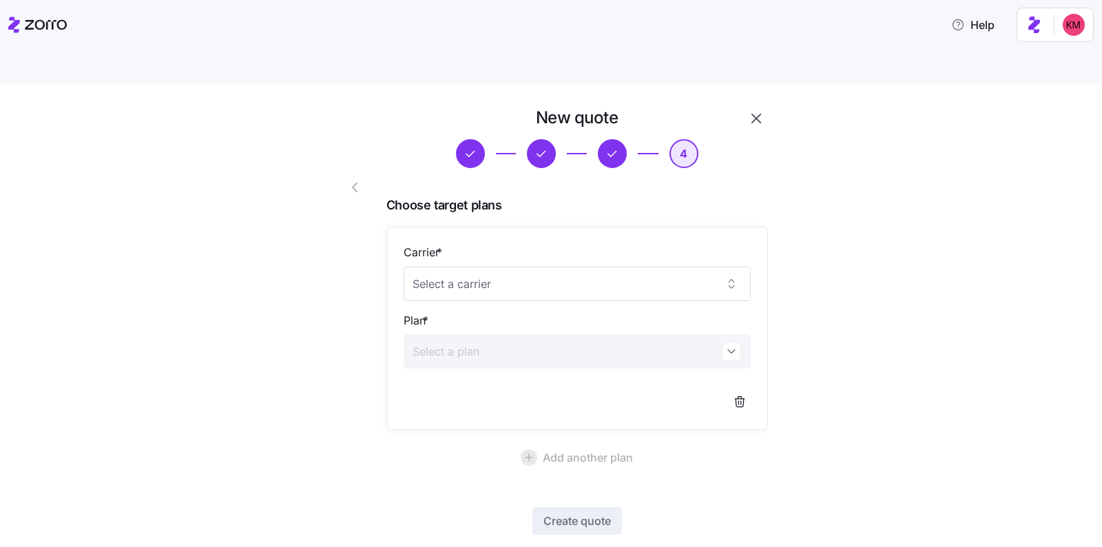
click at [505, 269] on div "Carrier * Plan *" at bounding box center [577, 329] width 347 height 170
click at [504, 267] on input "Carrier *" at bounding box center [577, 284] width 347 height 34
click at [498, 283] on div "UnitedHealthcare" at bounding box center [570, 293] width 337 height 29
type input "UnitedHealthcare"
click at [484, 334] on input "Plan *" at bounding box center [577, 351] width 347 height 34
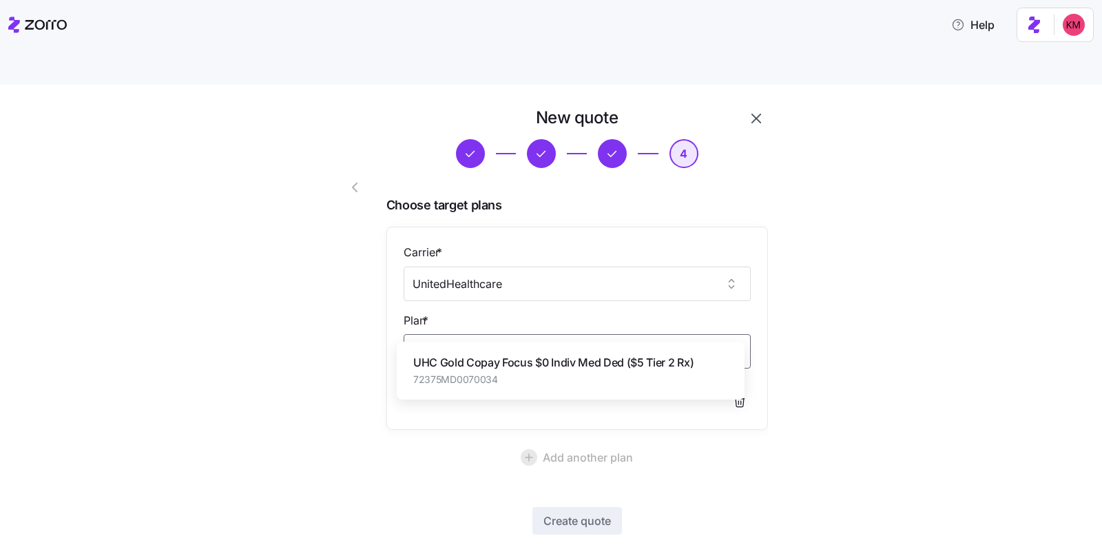
click at [632, 354] on span "UHC Gold Copay Focus $0 Indiv Med Ded ($5 Tier 2 Rx)" at bounding box center [553, 362] width 280 height 17
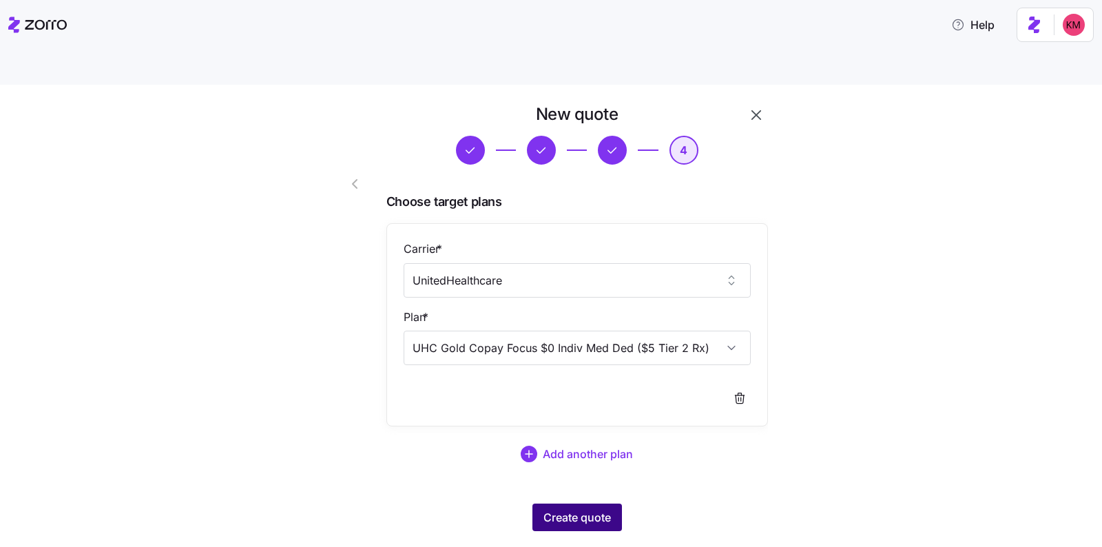
scroll to position [4, 0]
type input "UHC Gold Copay Focus $0 Indiv Med Ded ($5 Tier 2 Rx)"
click at [551, 503] on button "Create quote" at bounding box center [578, 517] width 90 height 28
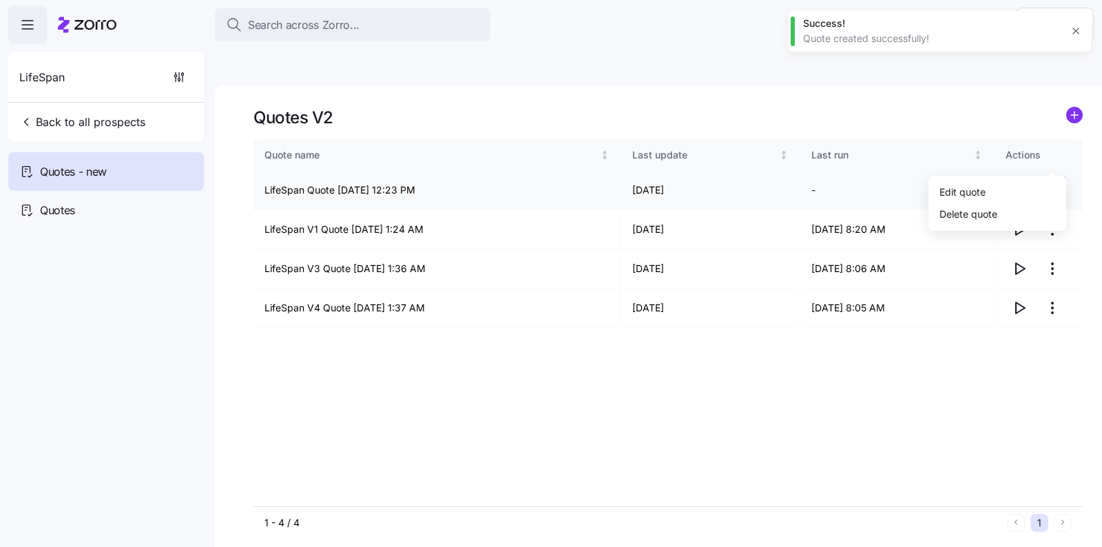
click at [1056, 152] on html "Search across Zorro... Help LifeSpan Back to all prospects Quotes - new Quotes …" at bounding box center [551, 338] width 1102 height 677
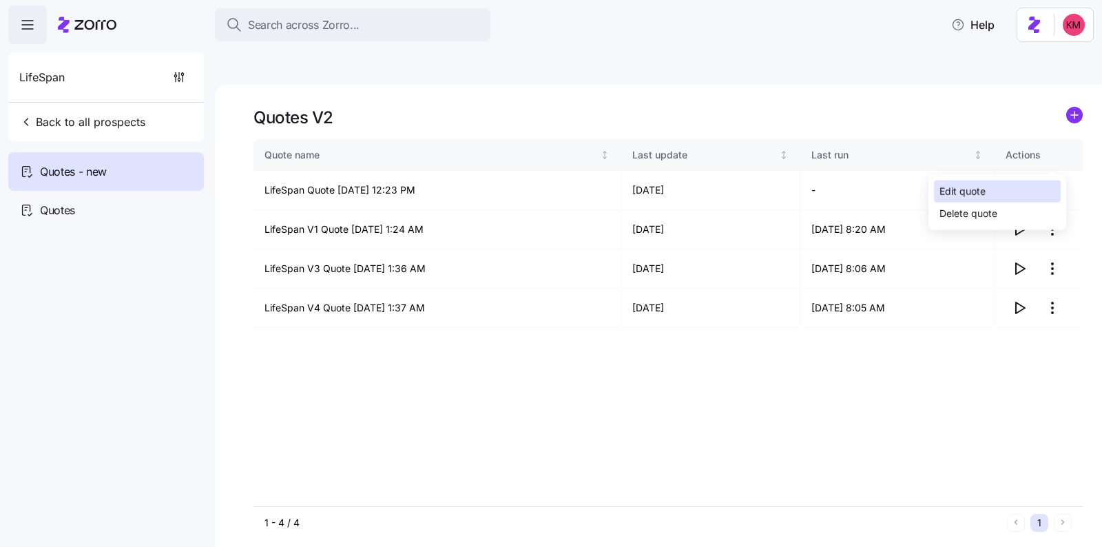
click at [993, 186] on div "Edit quote" at bounding box center [997, 192] width 127 height 22
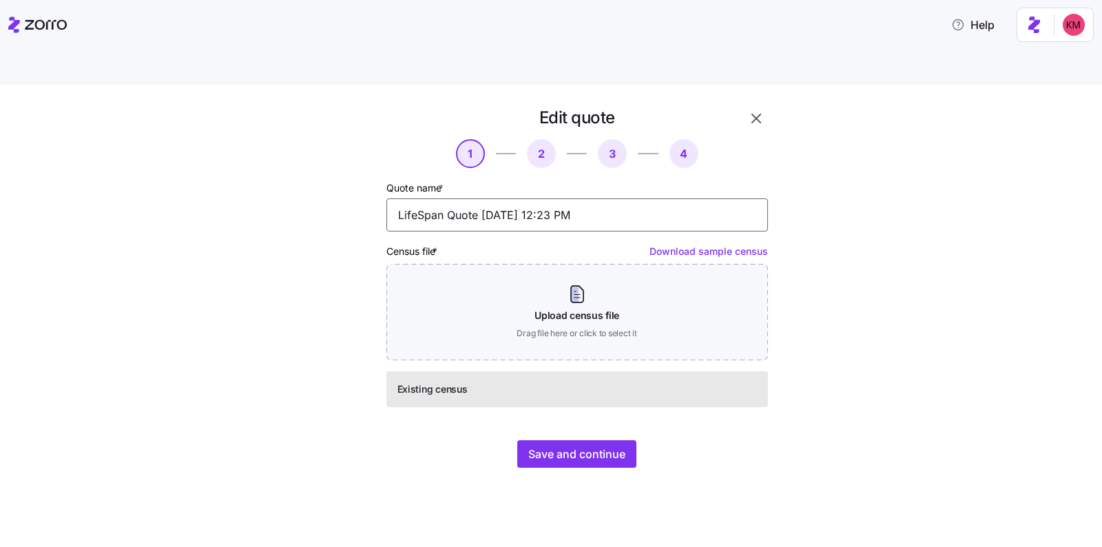
click at [440, 198] on input "LifeSpan Quote 10/06/2025 12:23 PM" at bounding box center [578, 214] width 382 height 33
click at [445, 198] on input "LifeSpan Quote 10/06/2025 12:23 PM" at bounding box center [578, 214] width 382 height 33
type input "LifeSpan V2 Quote 10/06/2025 12:23 PM"
click at [559, 446] on span "Save and continue" at bounding box center [577, 454] width 97 height 17
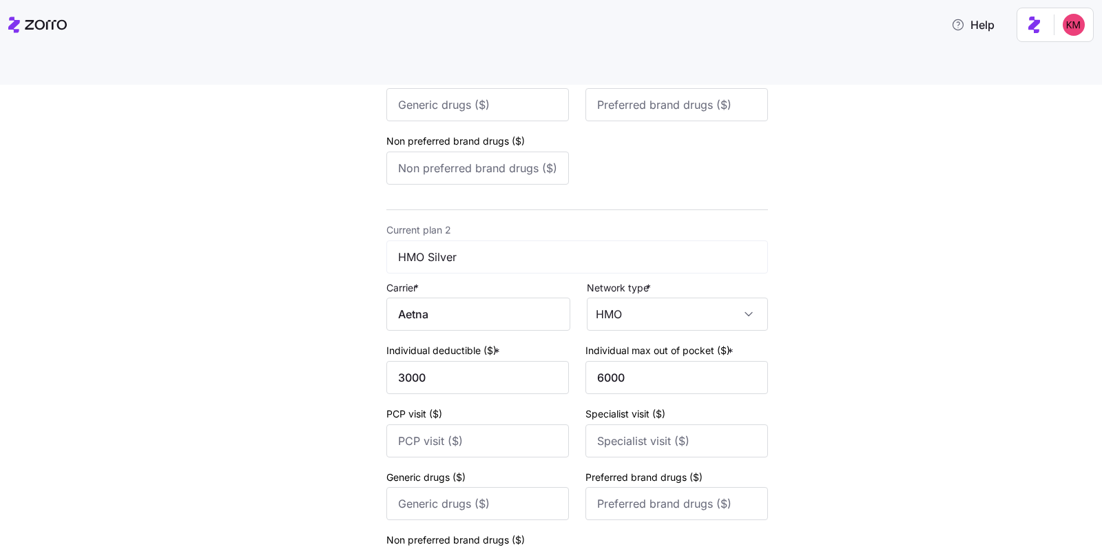
scroll to position [529, 0]
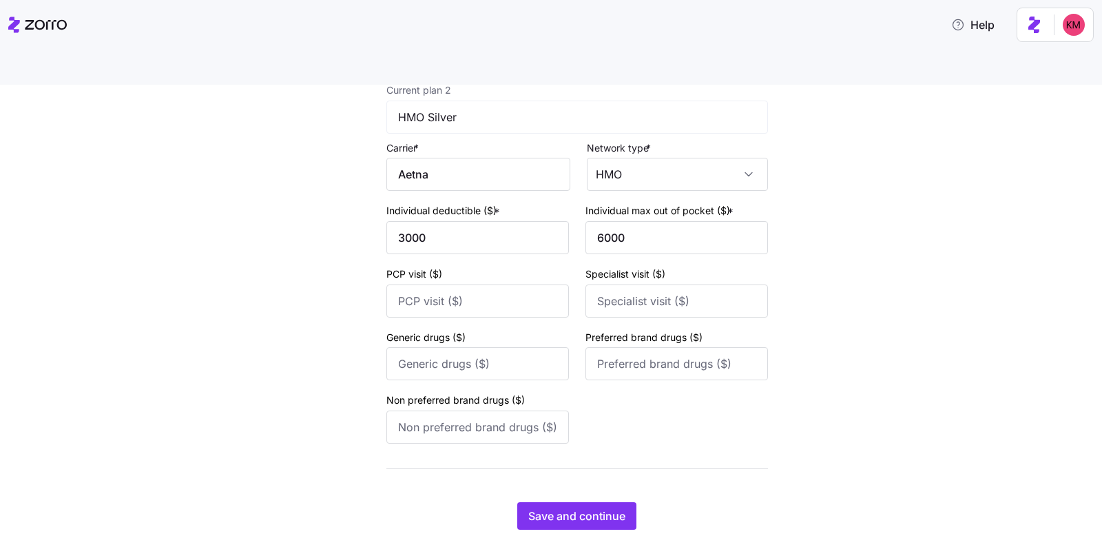
click at [629, 498] on div "Edit quote 2 3 4 Add current plan details Current plan 1 HMO Gold Carrier * Aet…" at bounding box center [561, 64] width 482 height 965
click at [620, 502] on button "Save and continue" at bounding box center [576, 516] width 119 height 28
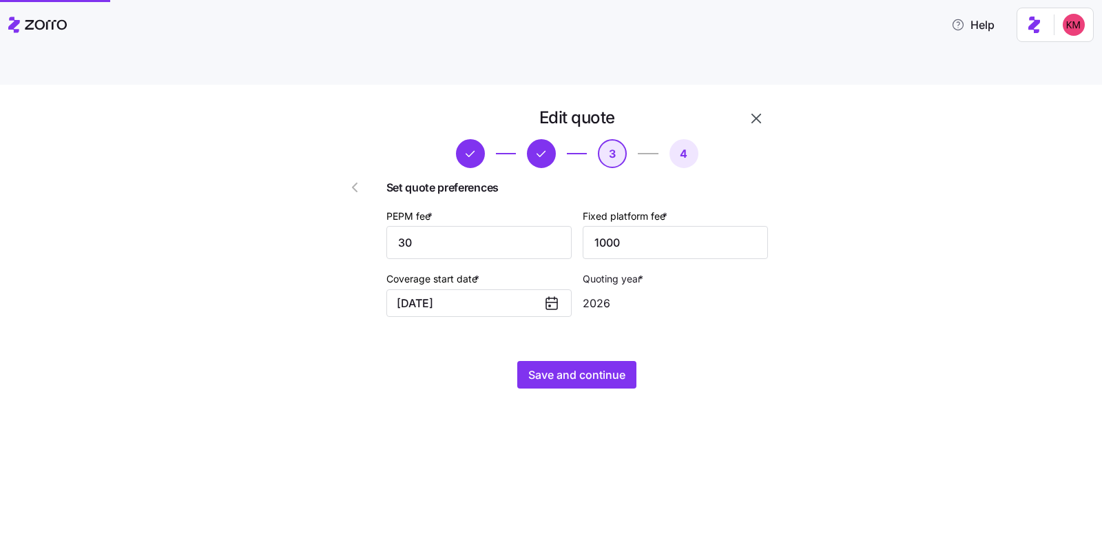
scroll to position [0, 0]
click at [615, 367] on span "Save and continue" at bounding box center [577, 375] width 97 height 17
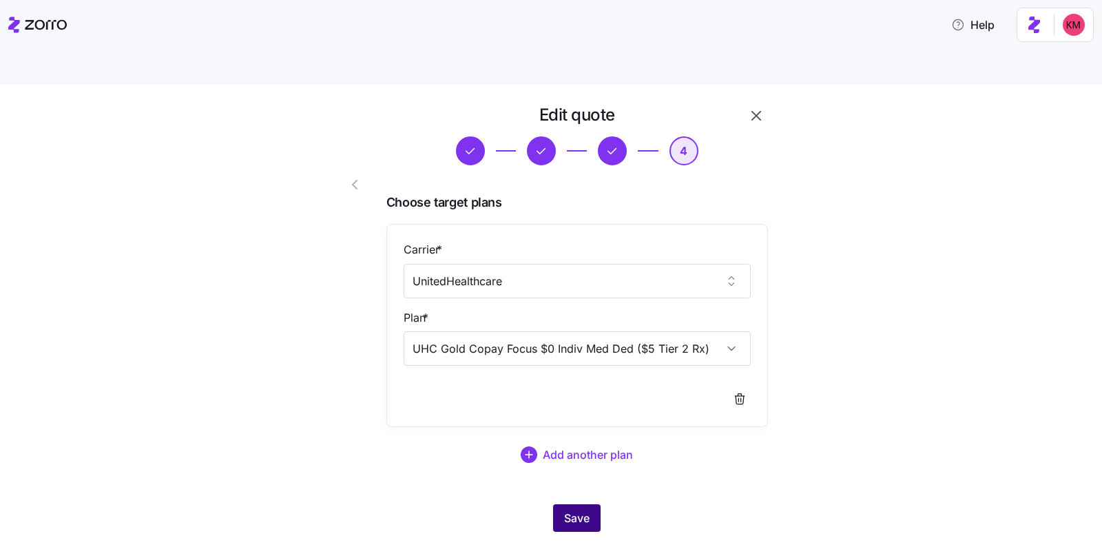
scroll to position [4, 0]
click at [587, 503] on button "Save" at bounding box center [577, 517] width 48 height 28
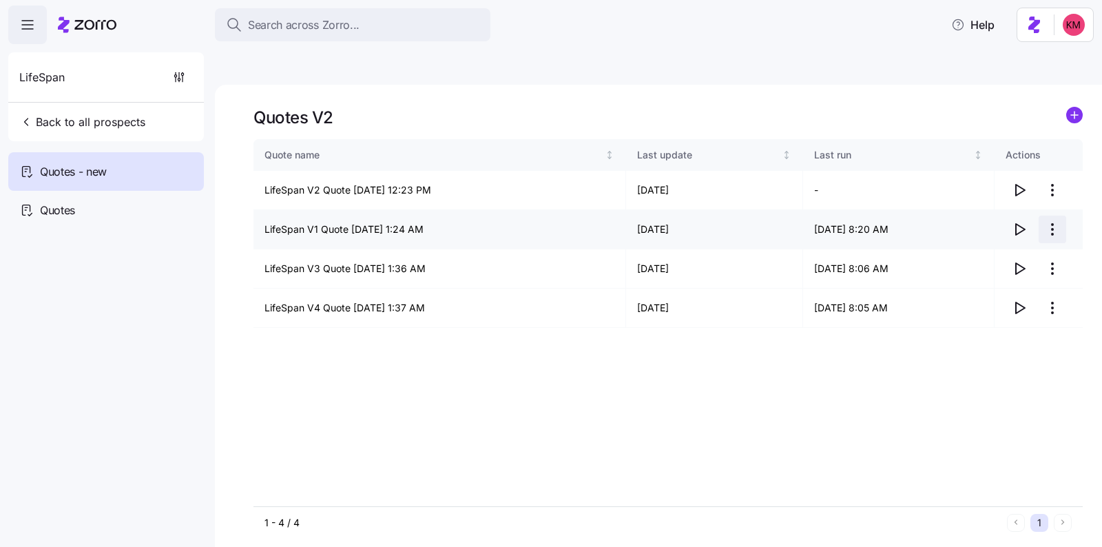
click at [1045, 195] on html "Search across Zorro... Help LifeSpan Back to all prospects Quotes - new Quotes …" at bounding box center [551, 338] width 1102 height 677
click at [1025, 225] on div "Edit quote" at bounding box center [997, 231] width 127 height 22
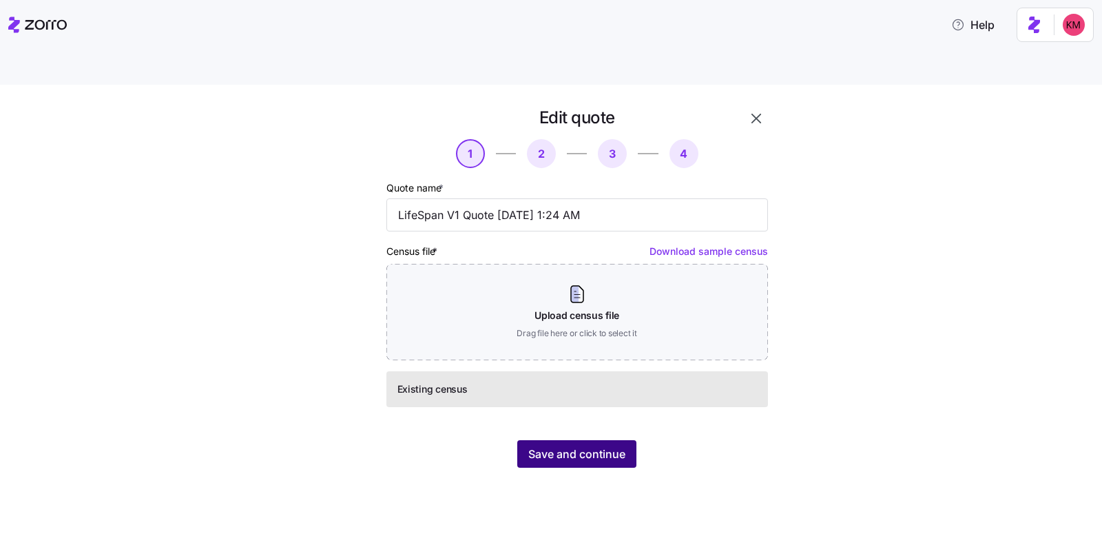
click at [557, 446] on span "Save and continue" at bounding box center [577, 454] width 97 height 17
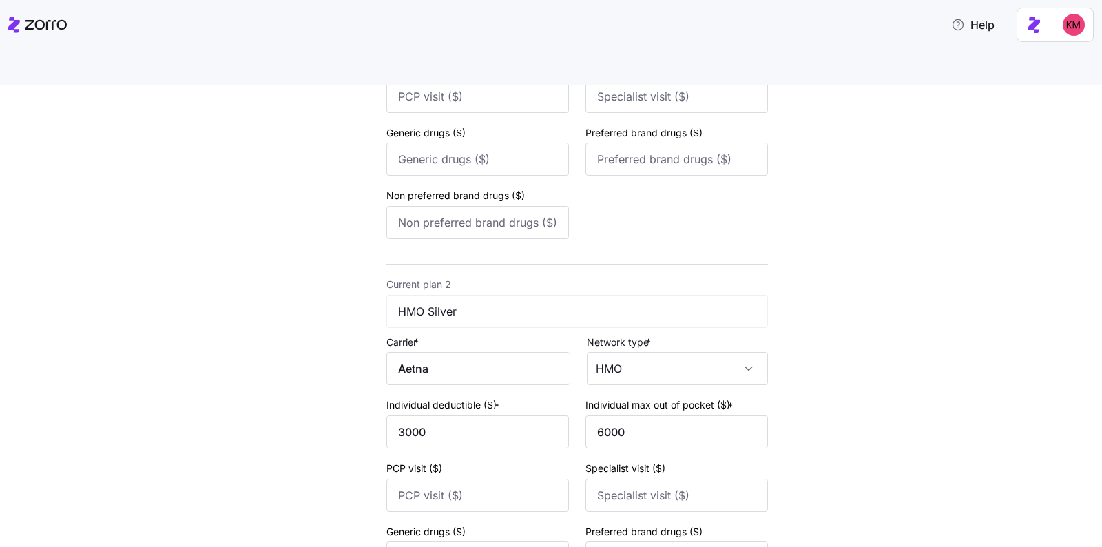
scroll to position [529, 0]
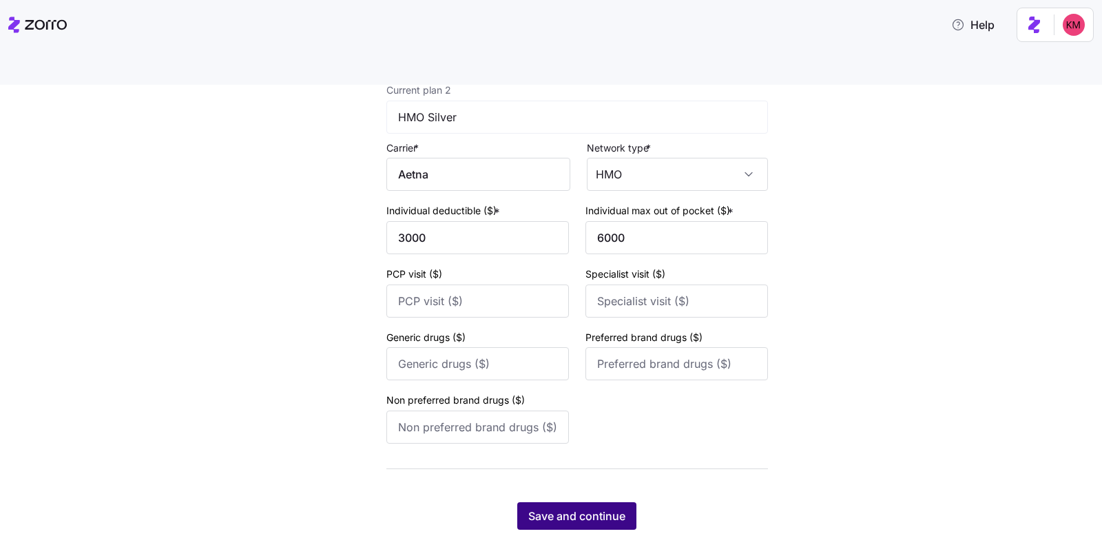
click at [617, 502] on button "Save and continue" at bounding box center [576, 516] width 119 height 28
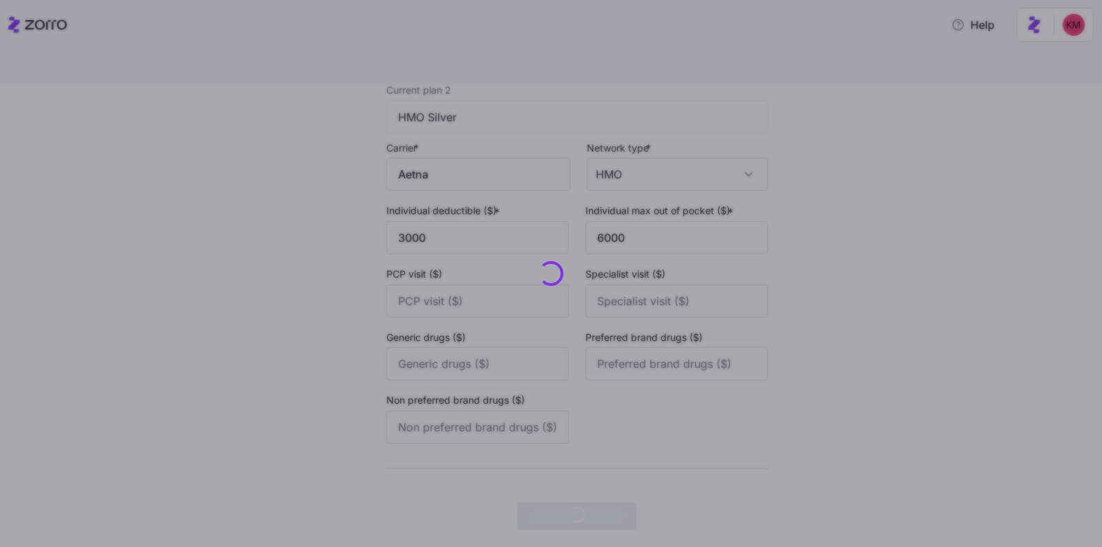
scroll to position [0, 0]
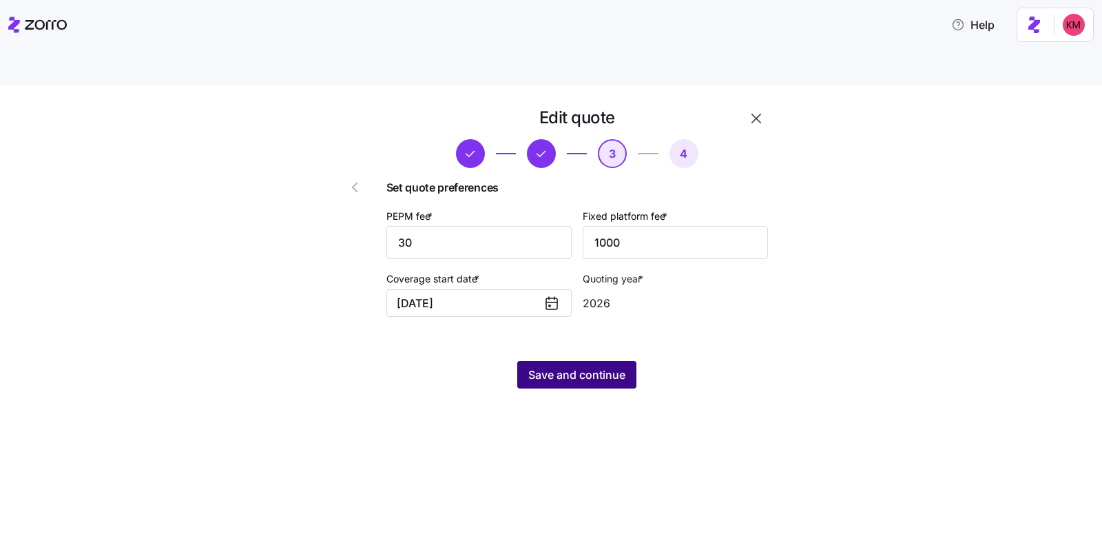
click at [583, 367] on span "Save and continue" at bounding box center [577, 375] width 97 height 17
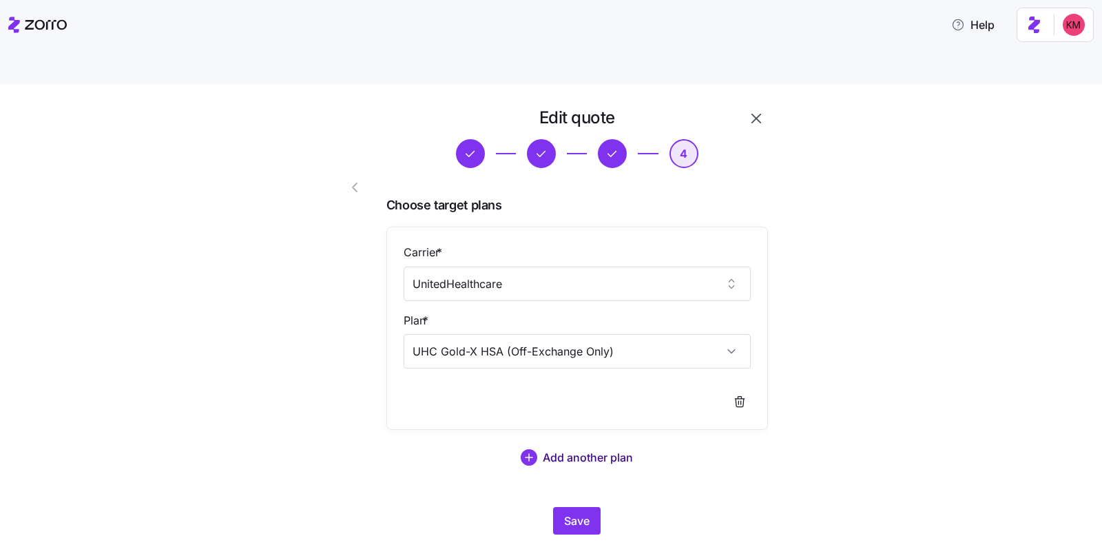
scroll to position [4, 0]
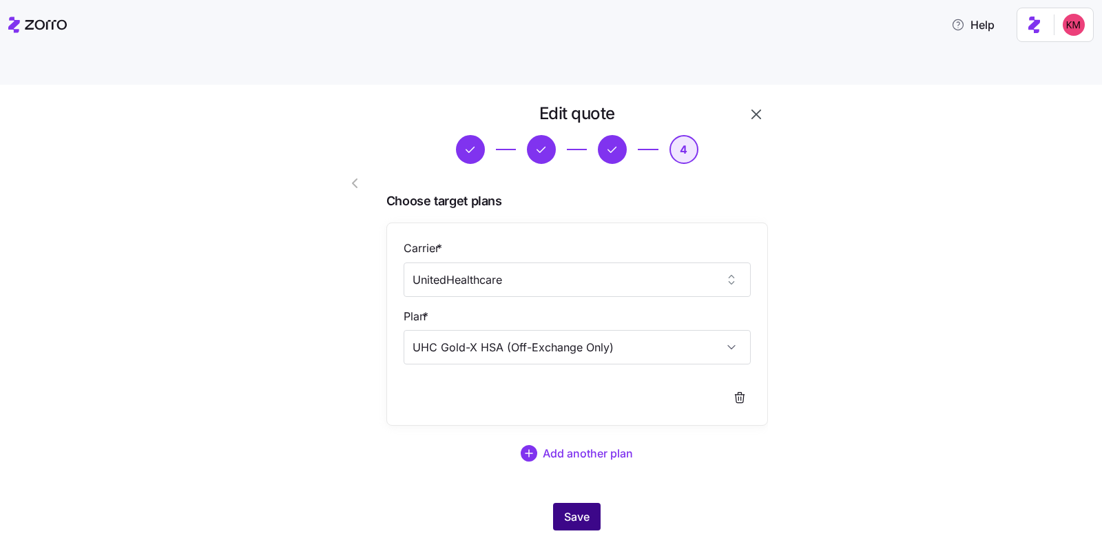
click at [581, 509] on span "Save" at bounding box center [576, 517] width 25 height 17
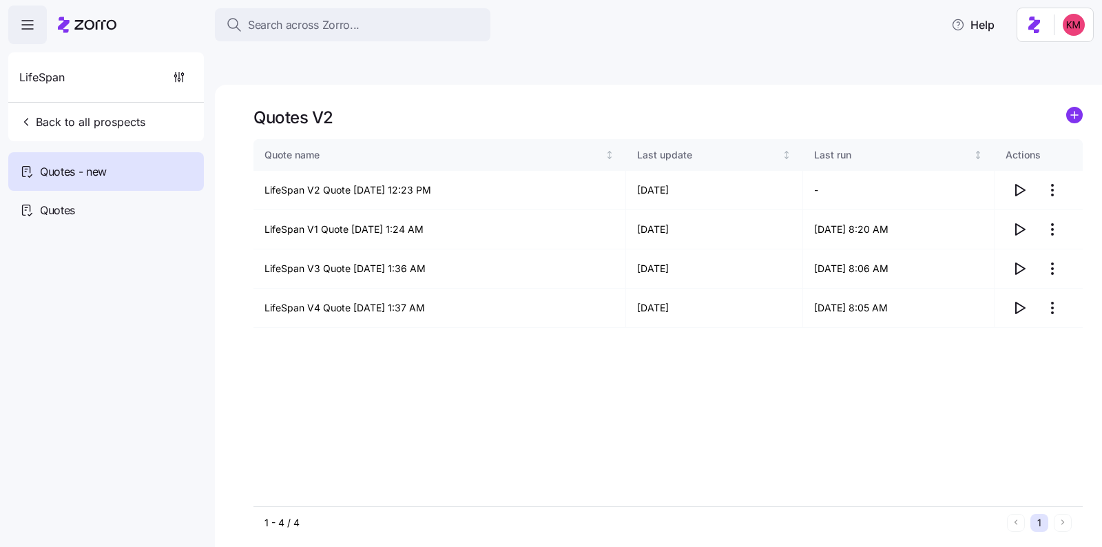
drag, startPoint x: 766, startPoint y: 453, endPoint x: 789, endPoint y: 407, distance: 51.8
click at [766, 452] on div "Quote name Last update Last run Actions LifeSpan V2 Quote 10/06/2025 12:23 PM 1…" at bounding box center [669, 322] width 830 height 367
click at [1029, 216] on span "button" at bounding box center [1020, 229] width 26 height 26
click at [1017, 182] on icon "button" at bounding box center [1020, 190] width 17 height 17
click at [1021, 260] on icon "button" at bounding box center [1020, 268] width 17 height 17
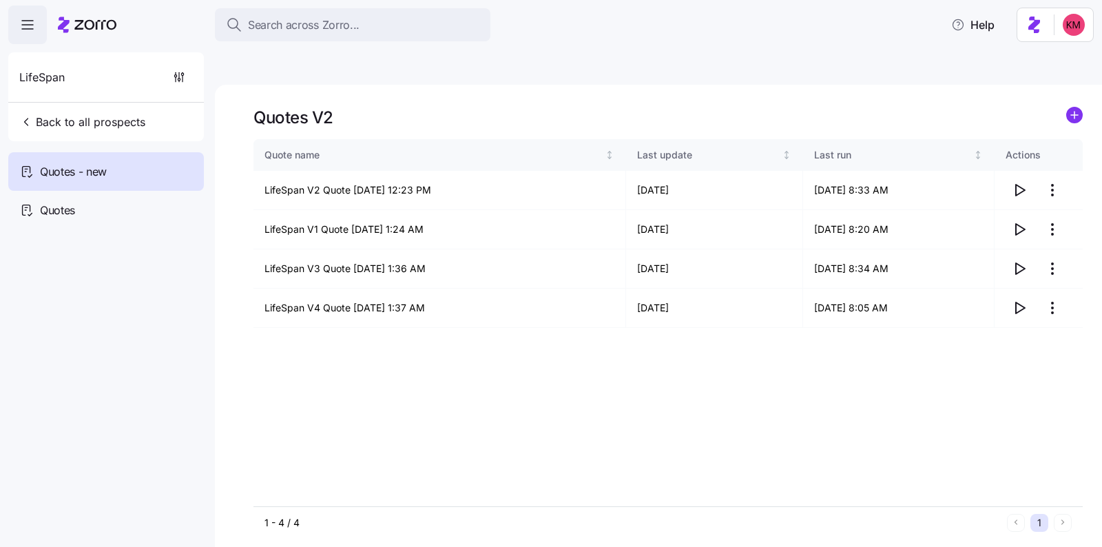
click at [1009, 327] on div "Quote name Last update Last run Actions LifeSpan V2 Quote 10/06/2025 12:23 PM 1…" at bounding box center [669, 322] width 830 height 367
click at [1019, 300] on icon "button" at bounding box center [1020, 308] width 17 height 17
click at [1023, 300] on icon "button" at bounding box center [1020, 308] width 17 height 17
click at [1017, 182] on icon "button" at bounding box center [1020, 190] width 17 height 17
click at [1018, 221] on icon "button" at bounding box center [1020, 229] width 17 height 17
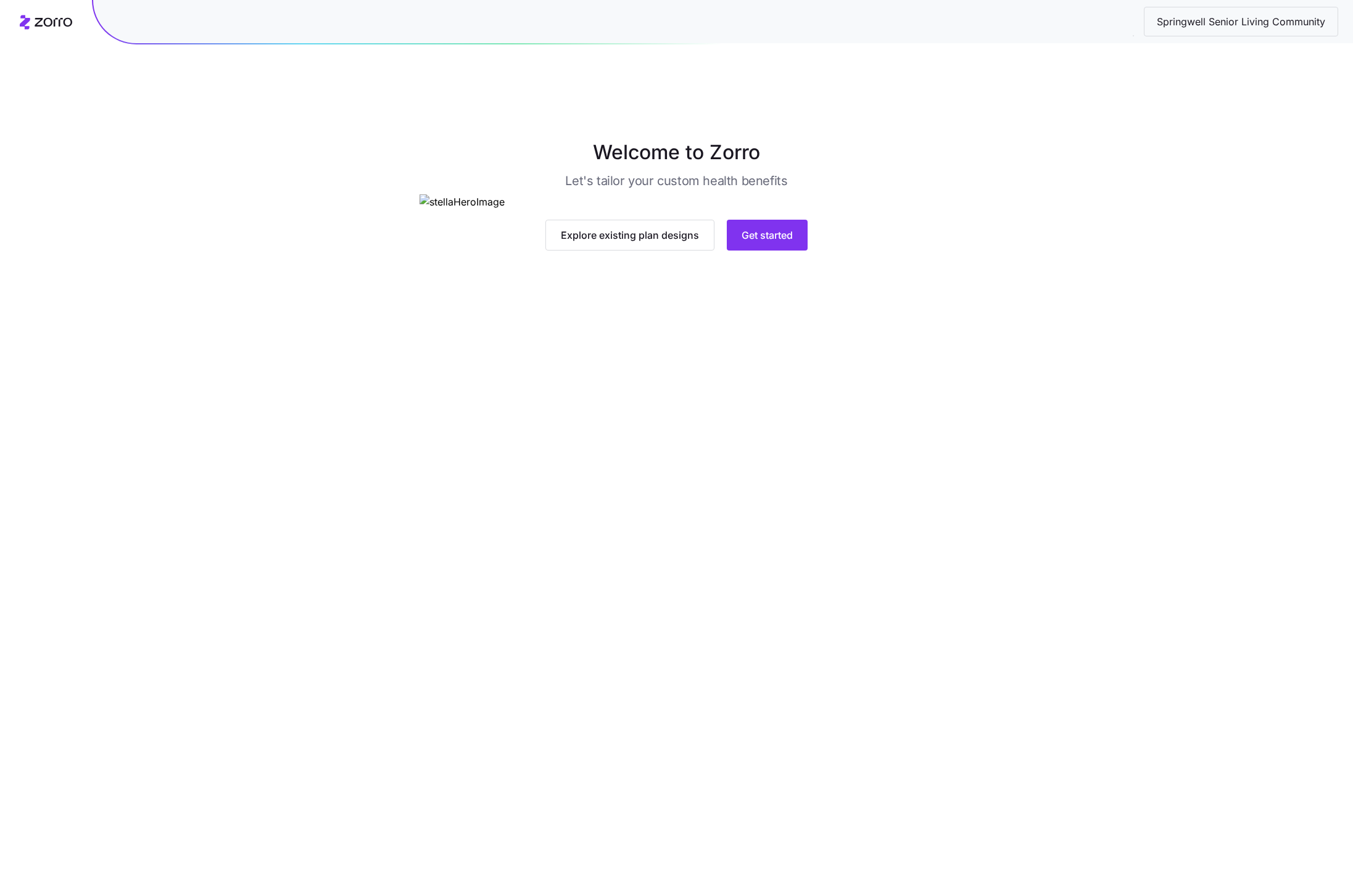
drag, startPoint x: 1184, startPoint y: 387, endPoint x: 1152, endPoint y: 423, distance: 48.2
click at [1184, 251] on div "Welcome to Zorro Let's tailor your custom health benefits Explore existing plan…" at bounding box center [676, 194] width 1353 height 113
click at [797, 459] on main "Welcome to Zorro Let's tailor your custom health benefits Explore existing plan…" at bounding box center [676, 476] width 1353 height 896
click at [787, 243] on span "Get started" at bounding box center [766, 235] width 51 height 15
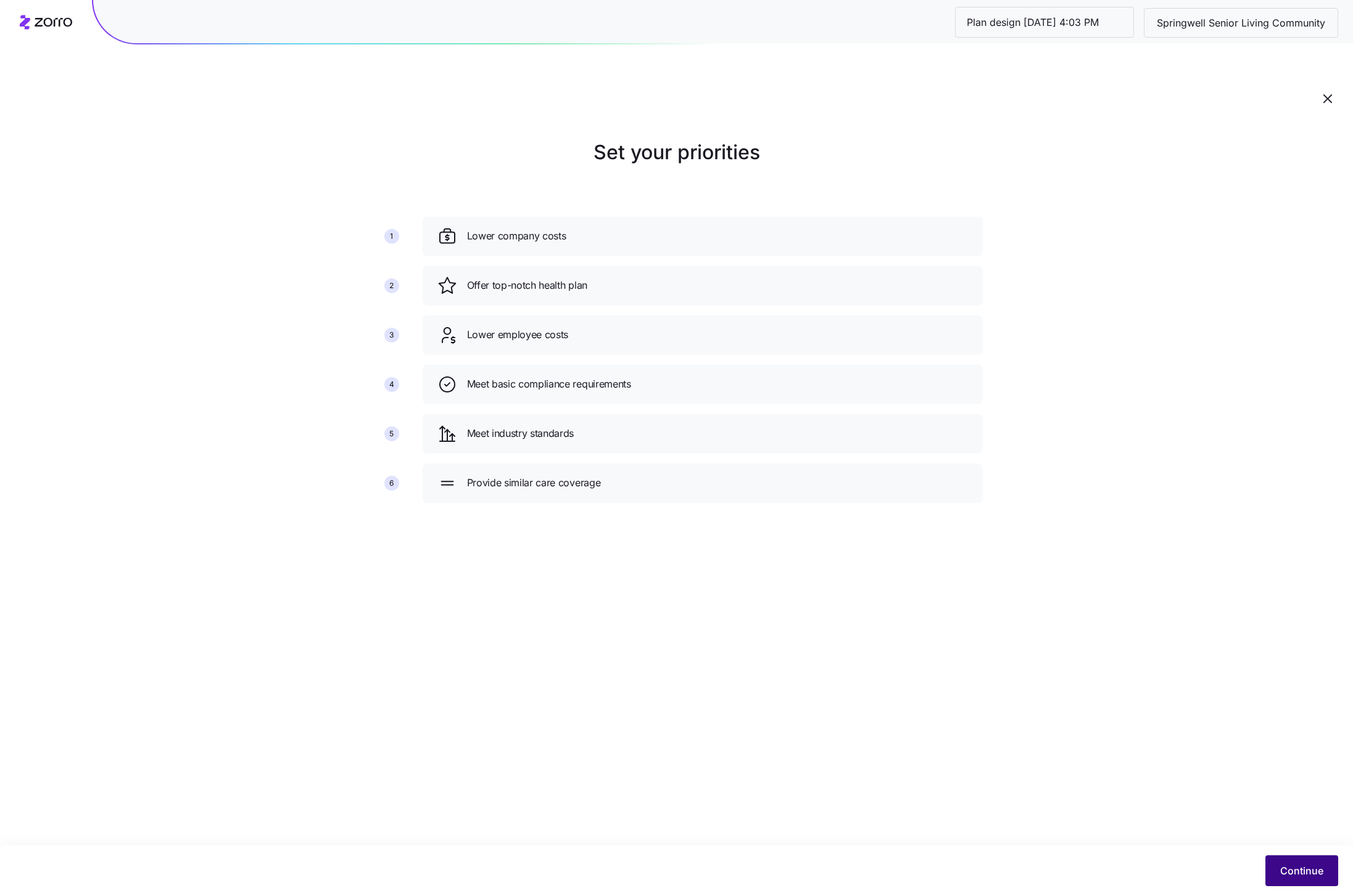
click at [1292, 873] on span "Continue" at bounding box center [1302, 870] width 43 height 15
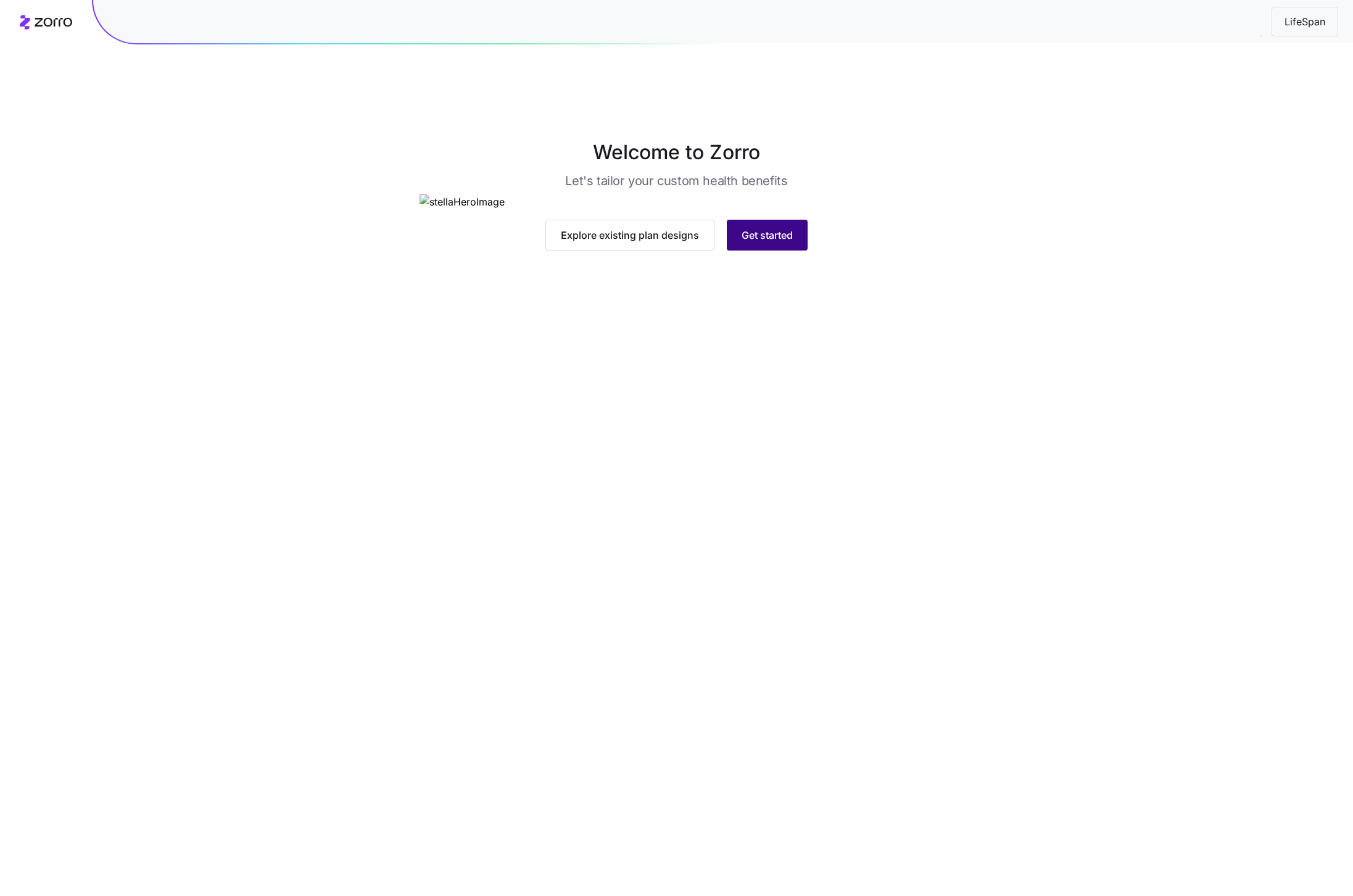
click at [768, 243] on span "Get started" at bounding box center [766, 235] width 51 height 15
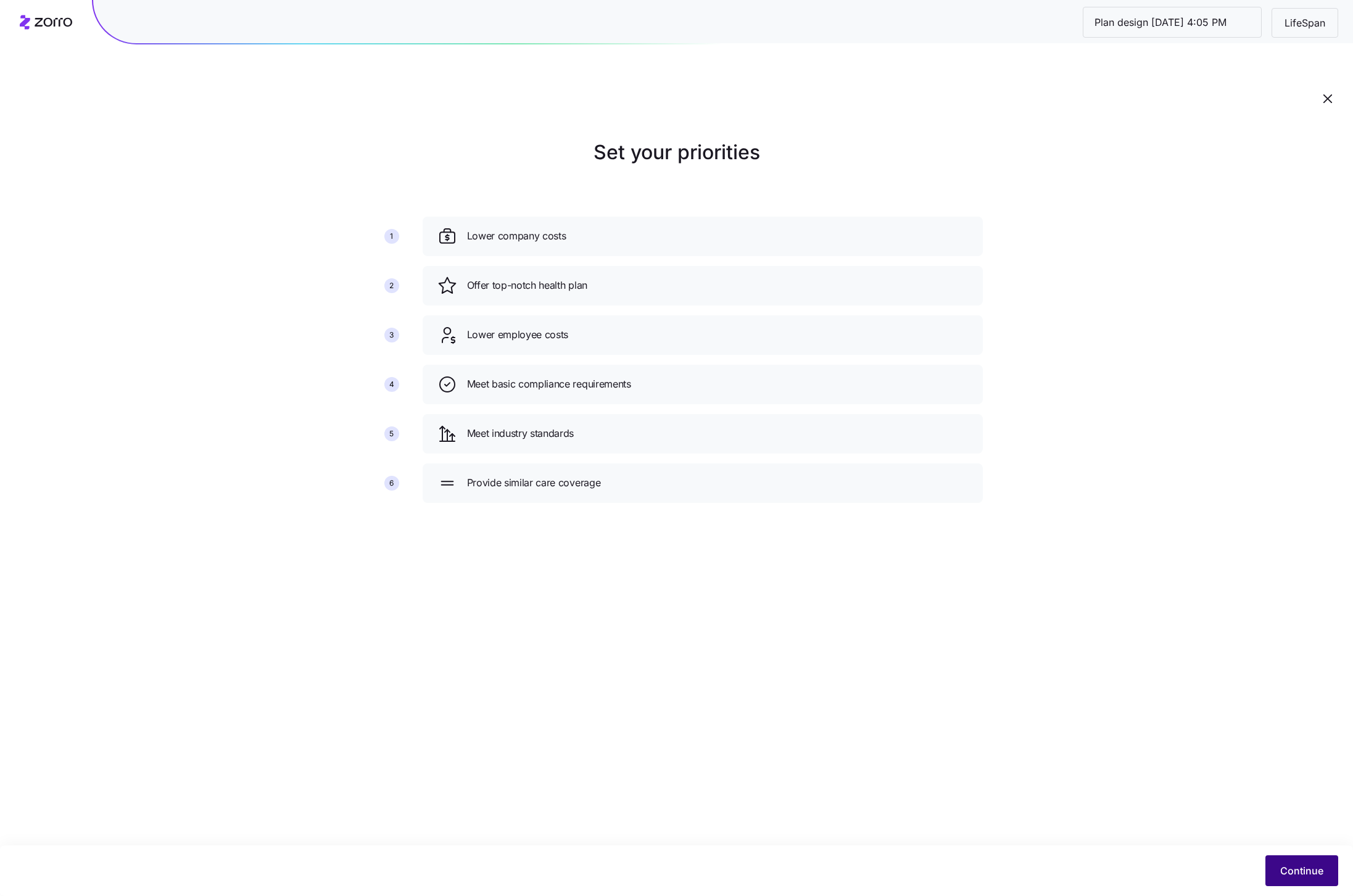
click at [1301, 875] on span "Continue" at bounding box center [1302, 870] width 43 height 15
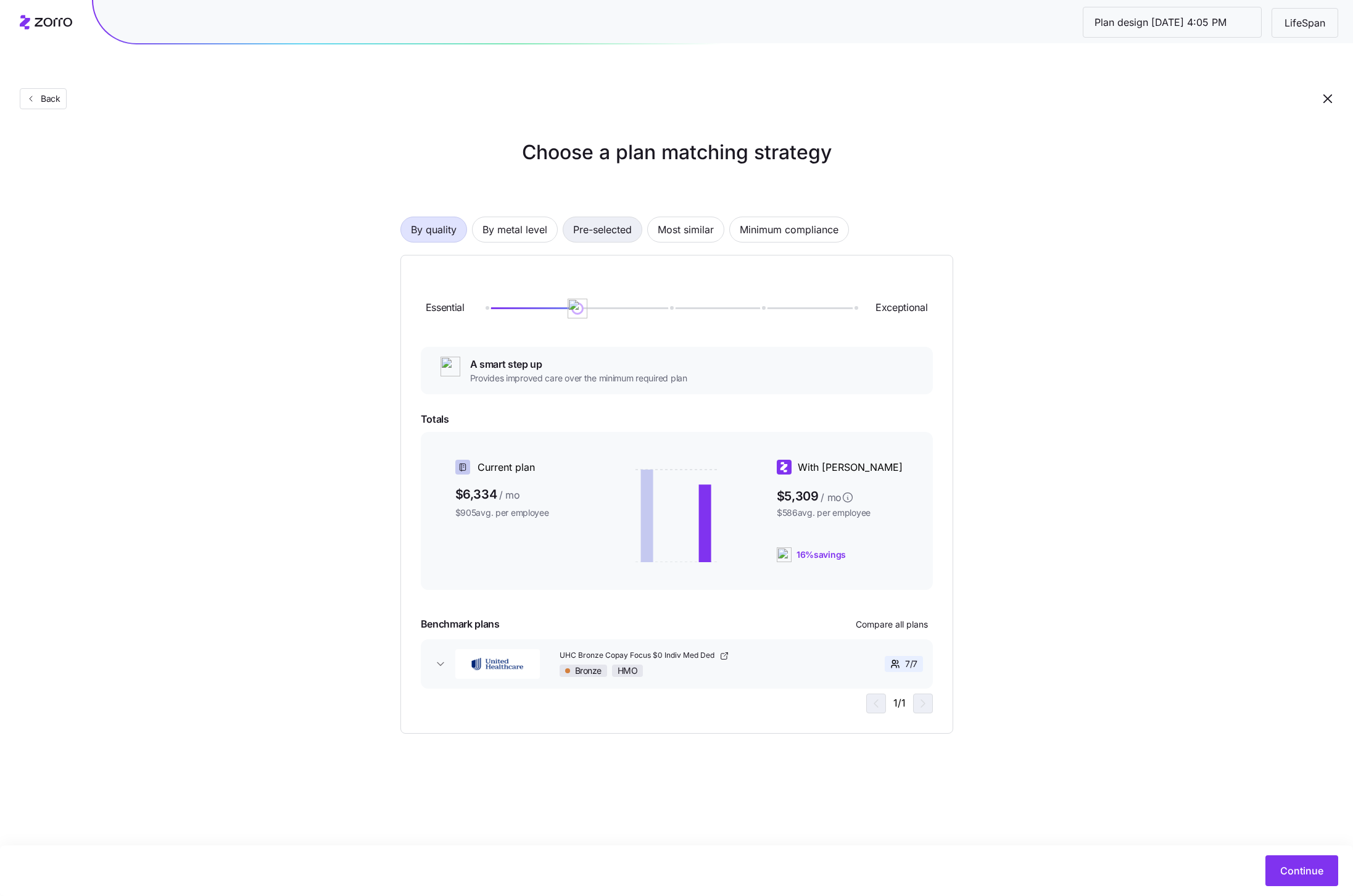
click at [628, 218] on span "Pre-selected" at bounding box center [602, 230] width 58 height 25
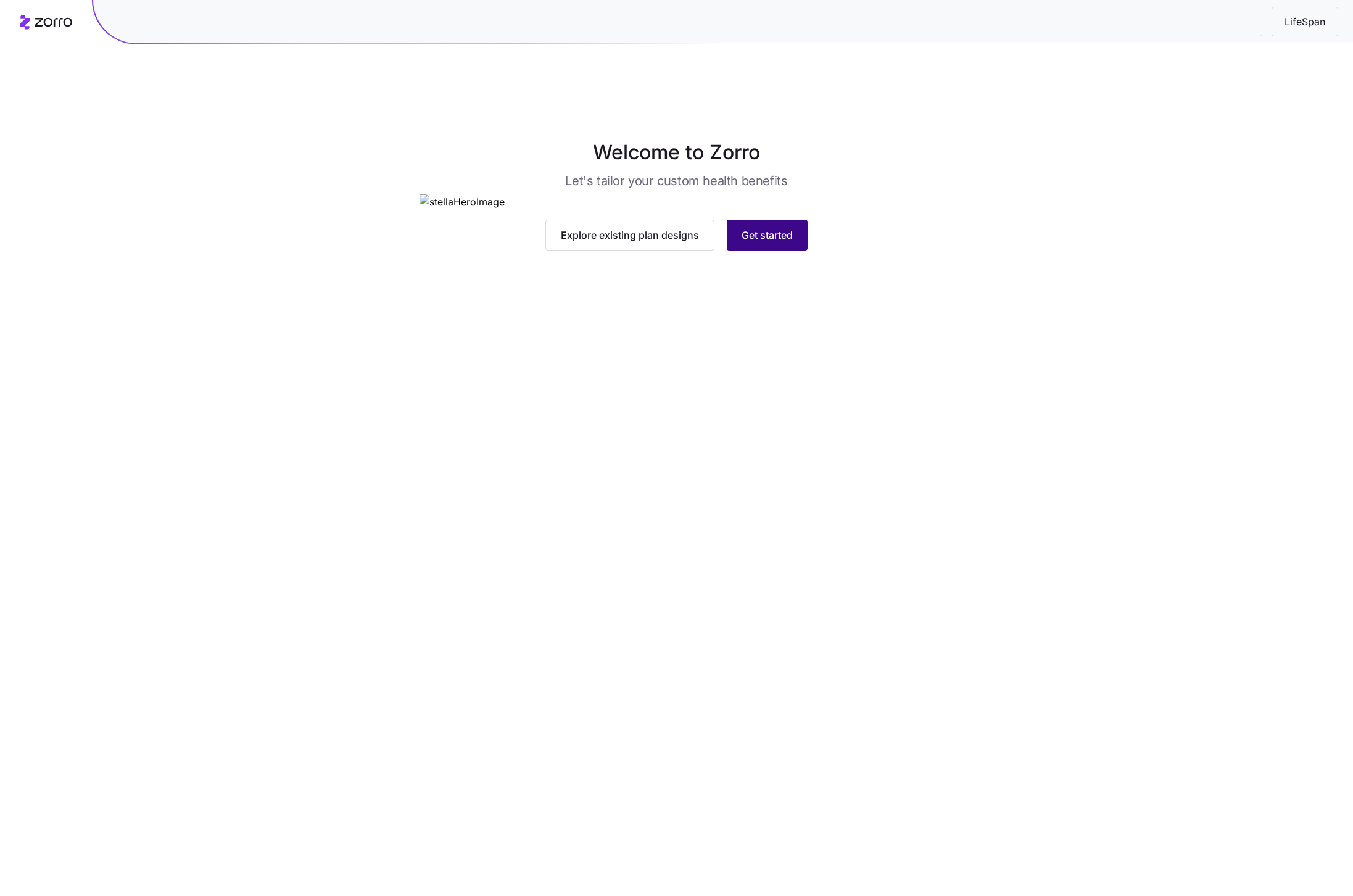
click at [771, 251] on button "Get started" at bounding box center [767, 235] width 81 height 30
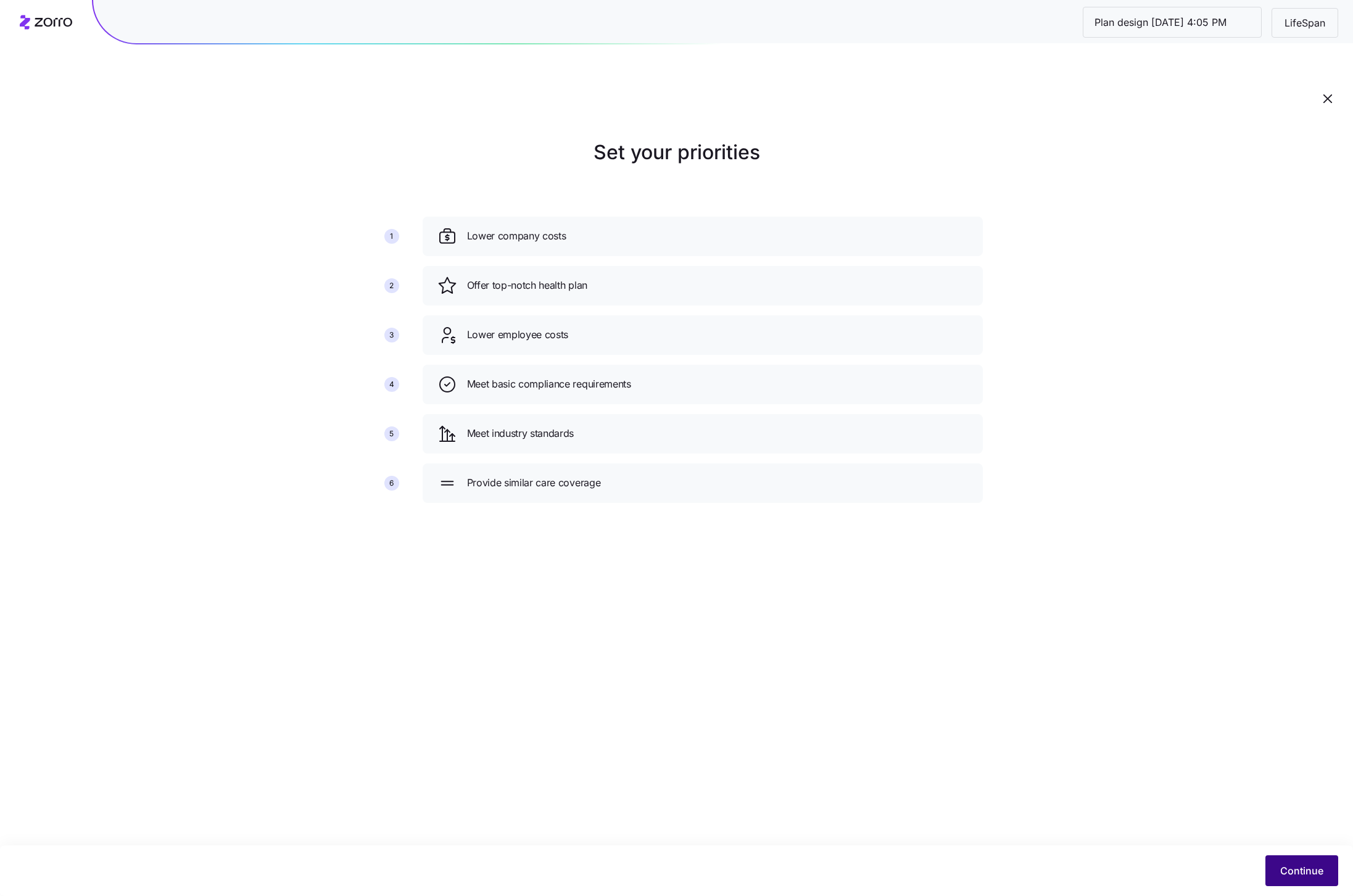
click at [1294, 877] on span "Continue" at bounding box center [1302, 870] width 43 height 15
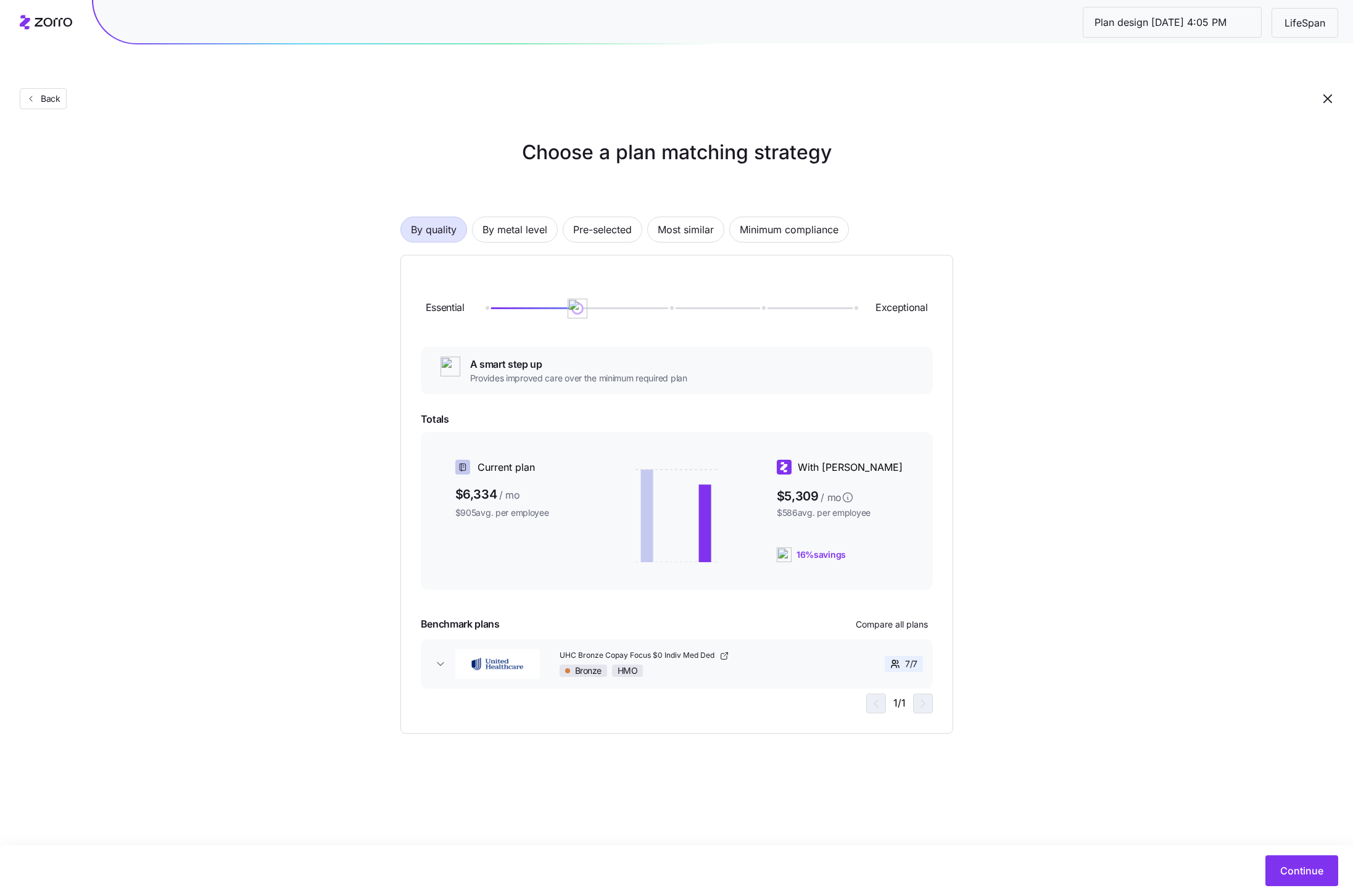
click at [595, 219] on div "By quality By metal level Pre-selected Most similar Minimum compliance Essentia…" at bounding box center [676, 456] width 552 height 557
click at [598, 218] on span "Pre-selected" at bounding box center [602, 230] width 58 height 25
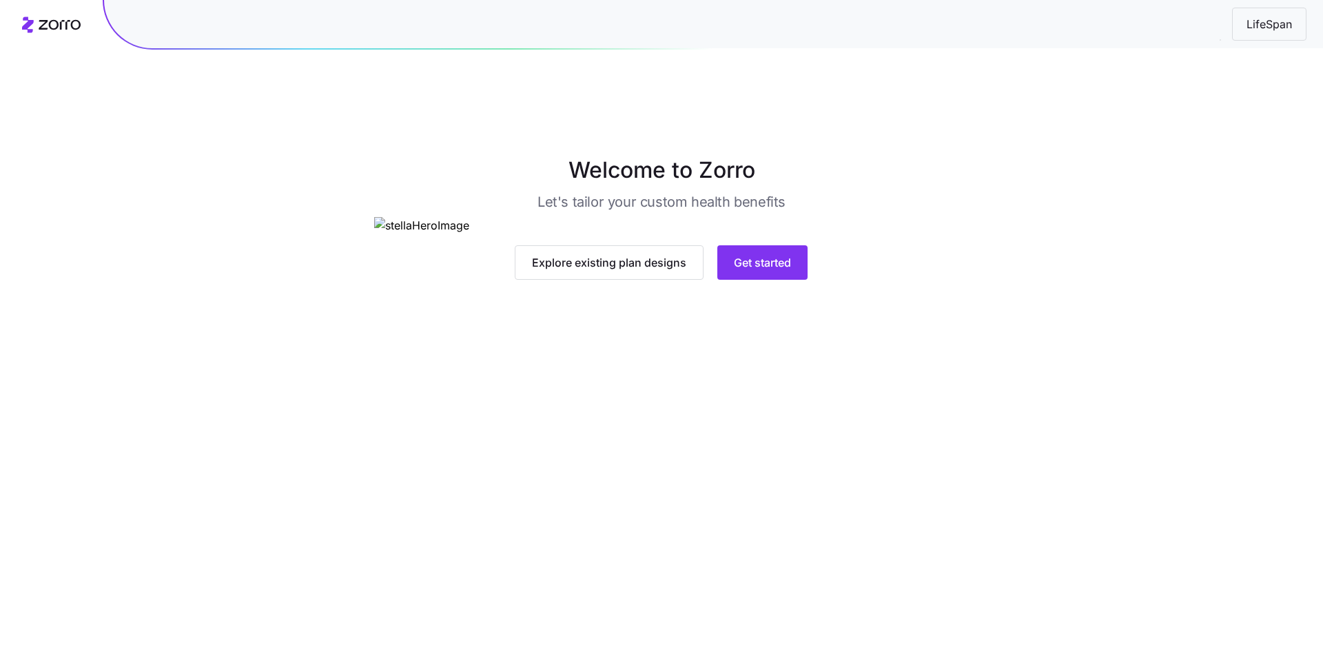
click at [783, 234] on img at bounding box center [661, 225] width 574 height 17
click at [778, 280] on button "Get started" at bounding box center [762, 262] width 90 height 34
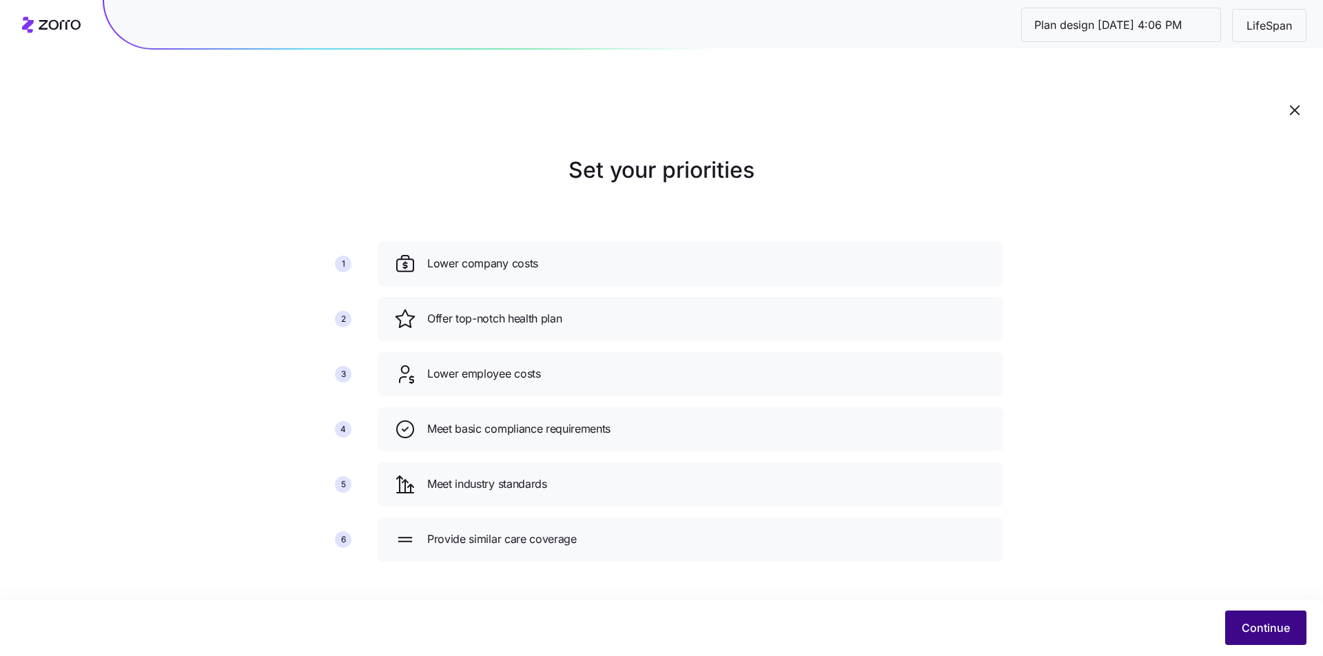
click at [1275, 626] on span "Continue" at bounding box center [1266, 627] width 48 height 17
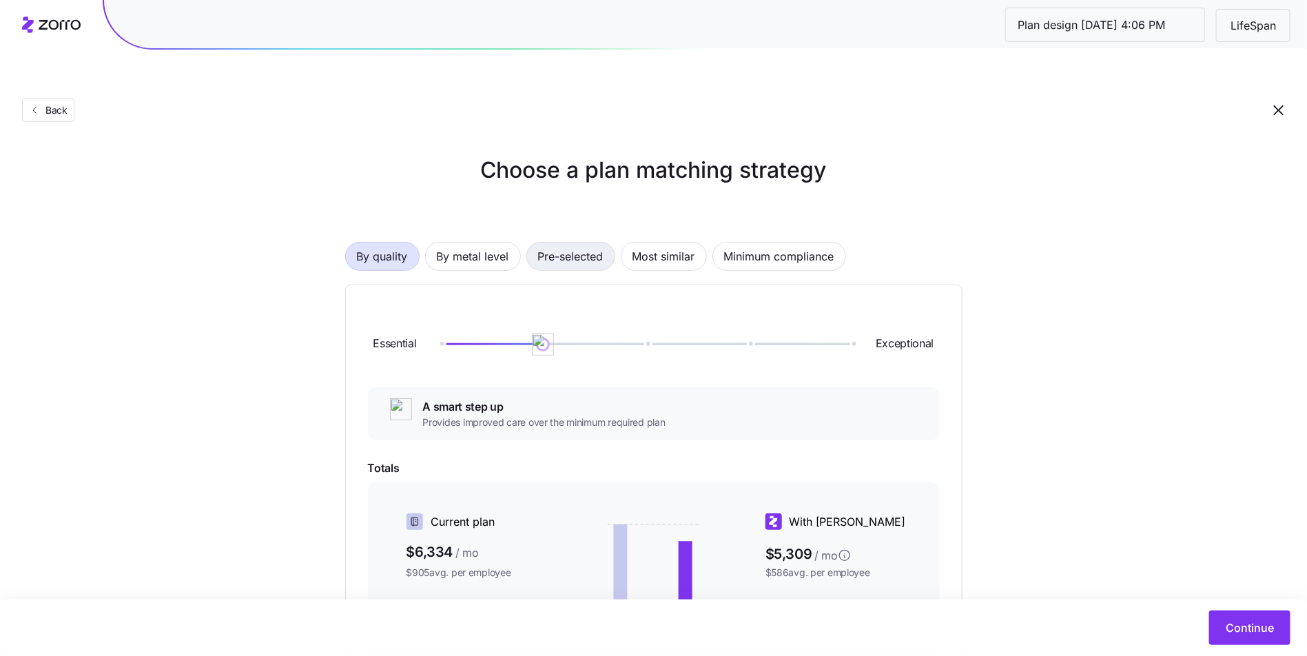
click at [583, 243] on span "Pre-selected" at bounding box center [570, 257] width 65 height 28
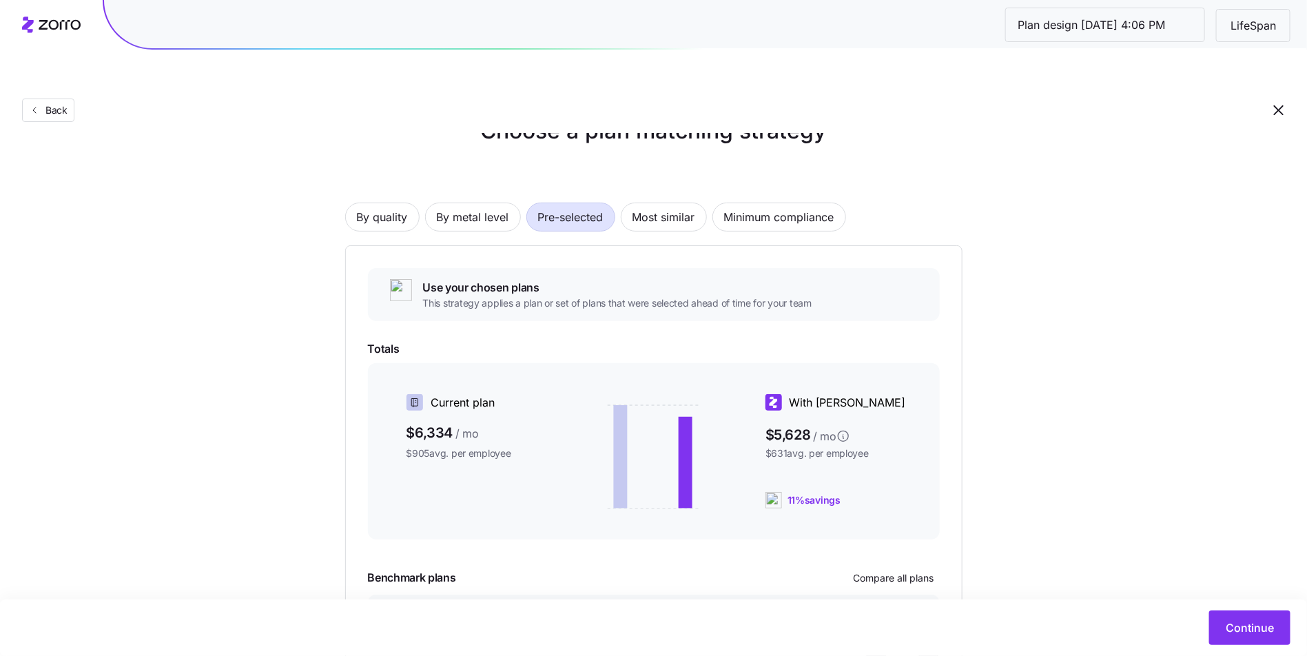
scroll to position [139, 0]
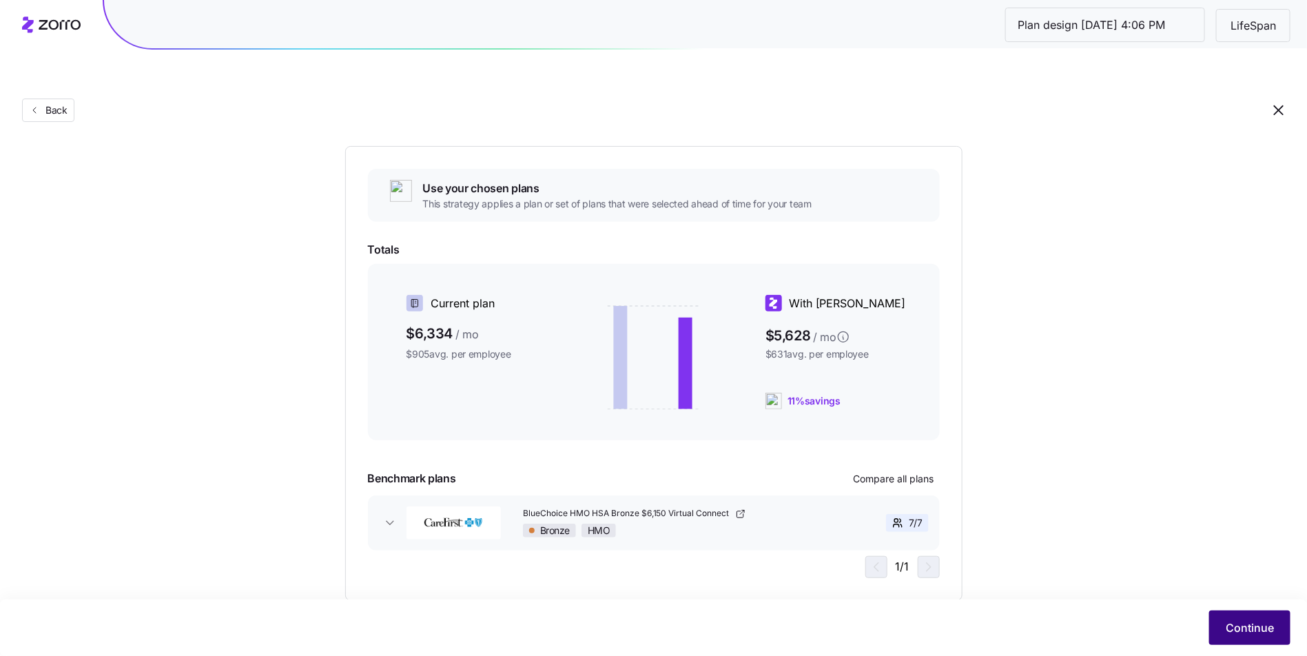
click at [1264, 631] on span "Continue" at bounding box center [1250, 627] width 48 height 17
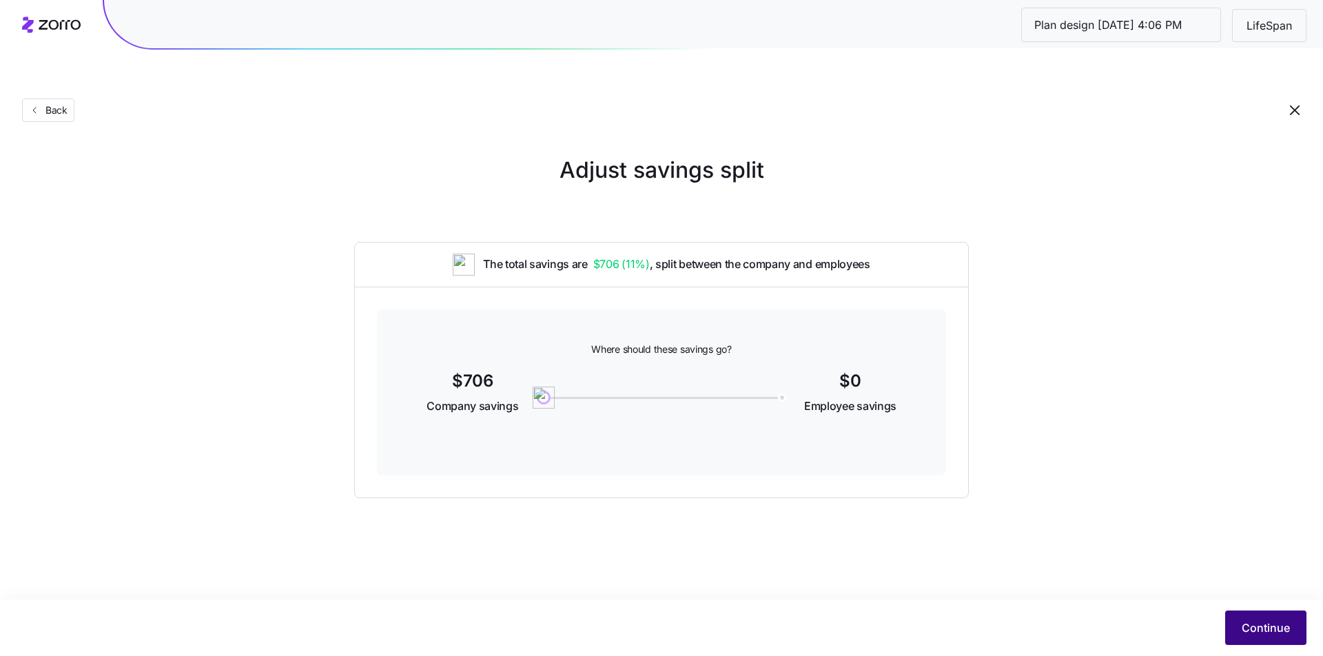
click at [1247, 622] on span "Continue" at bounding box center [1266, 627] width 48 height 17
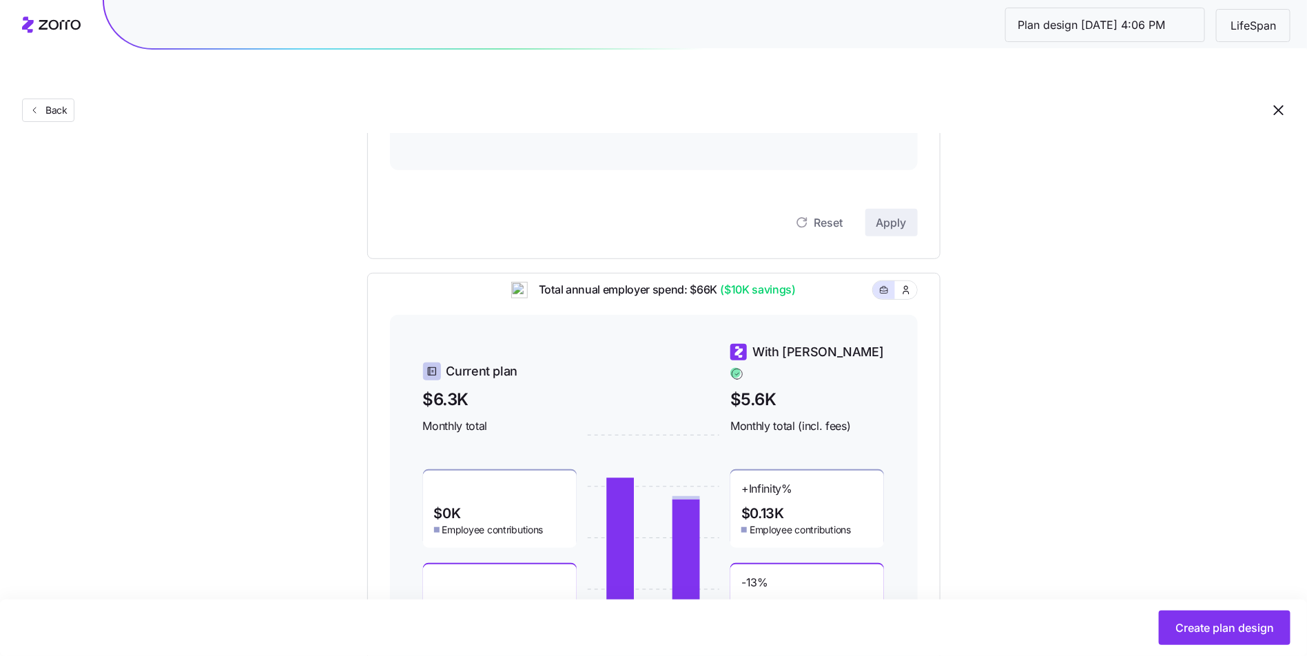
scroll to position [39, 0]
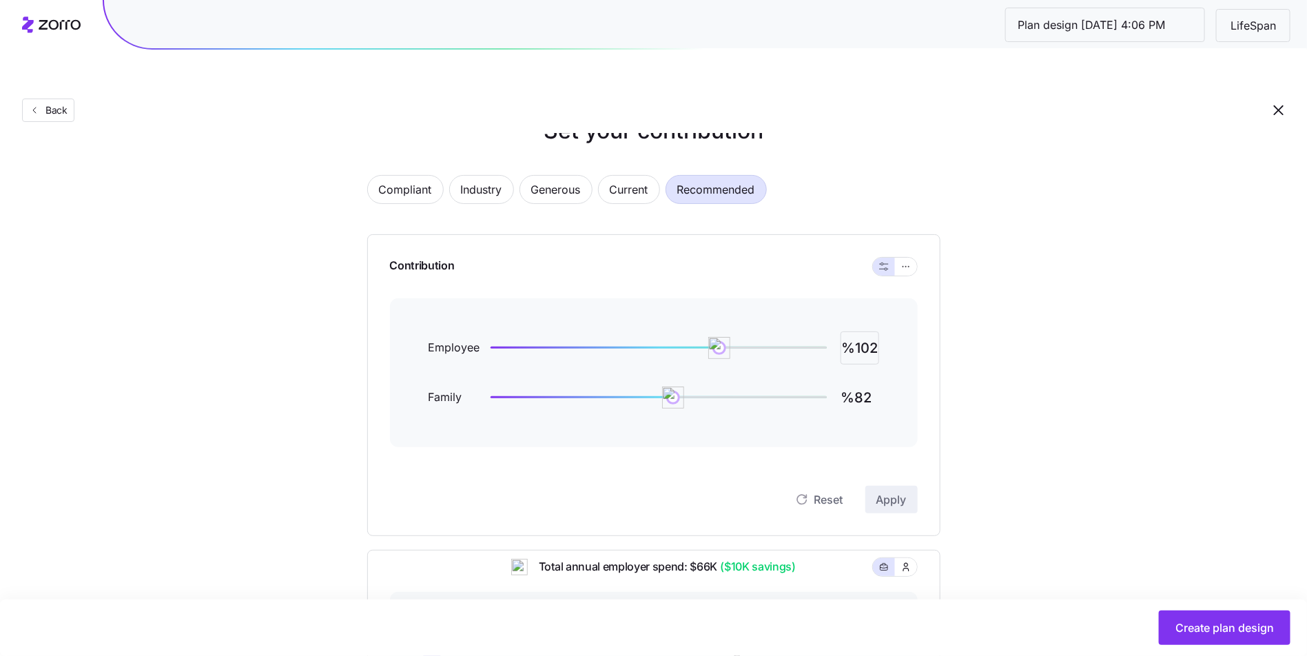
click at [859, 331] on input "%102" at bounding box center [860, 347] width 39 height 33
type input "%100"
click at [852, 381] on input "%82" at bounding box center [860, 397] width 39 height 33
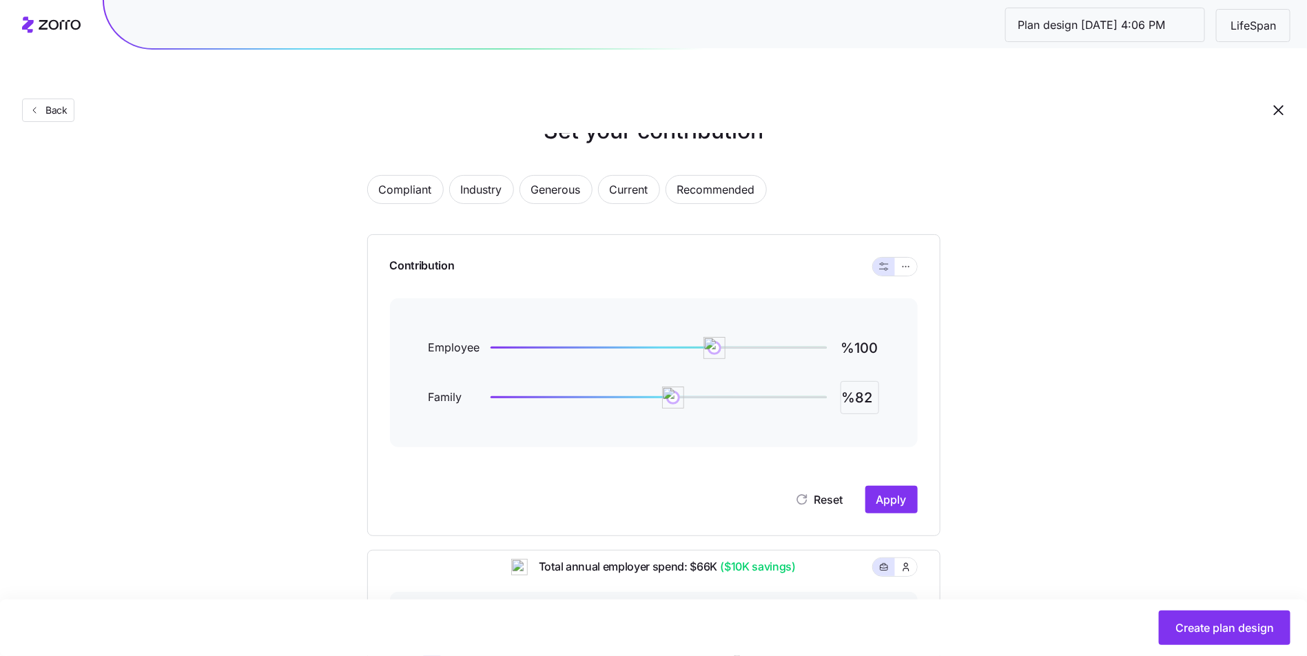
click at [852, 381] on input "%82" at bounding box center [860, 397] width 39 height 33
type input "%100"
click at [890, 491] on span "Apply" at bounding box center [891, 499] width 30 height 17
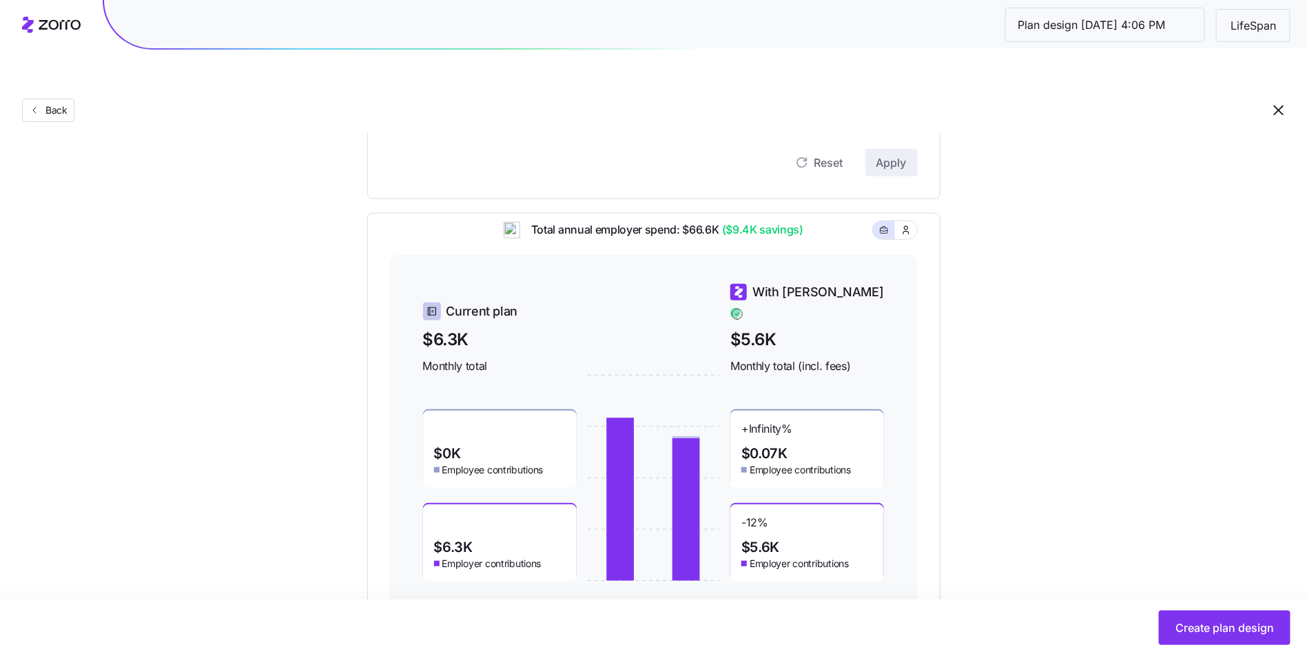
scroll to position [393, 0]
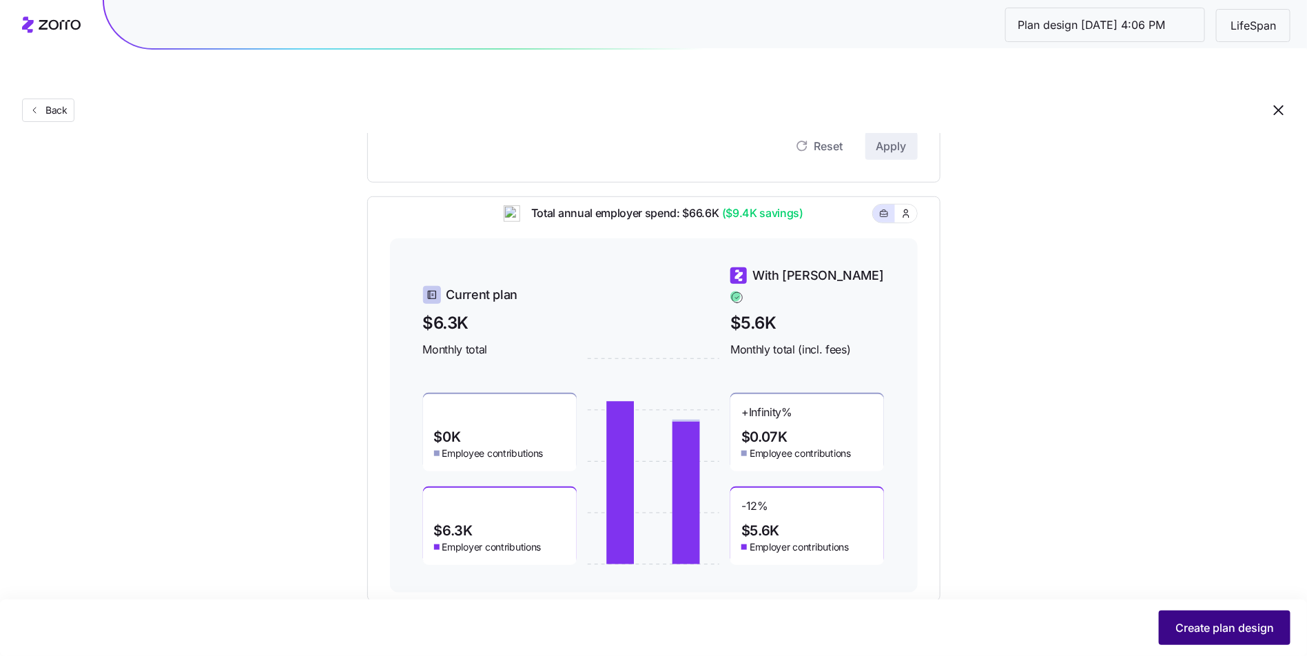
click at [1200, 630] on span "Create plan design" at bounding box center [1225, 627] width 99 height 17
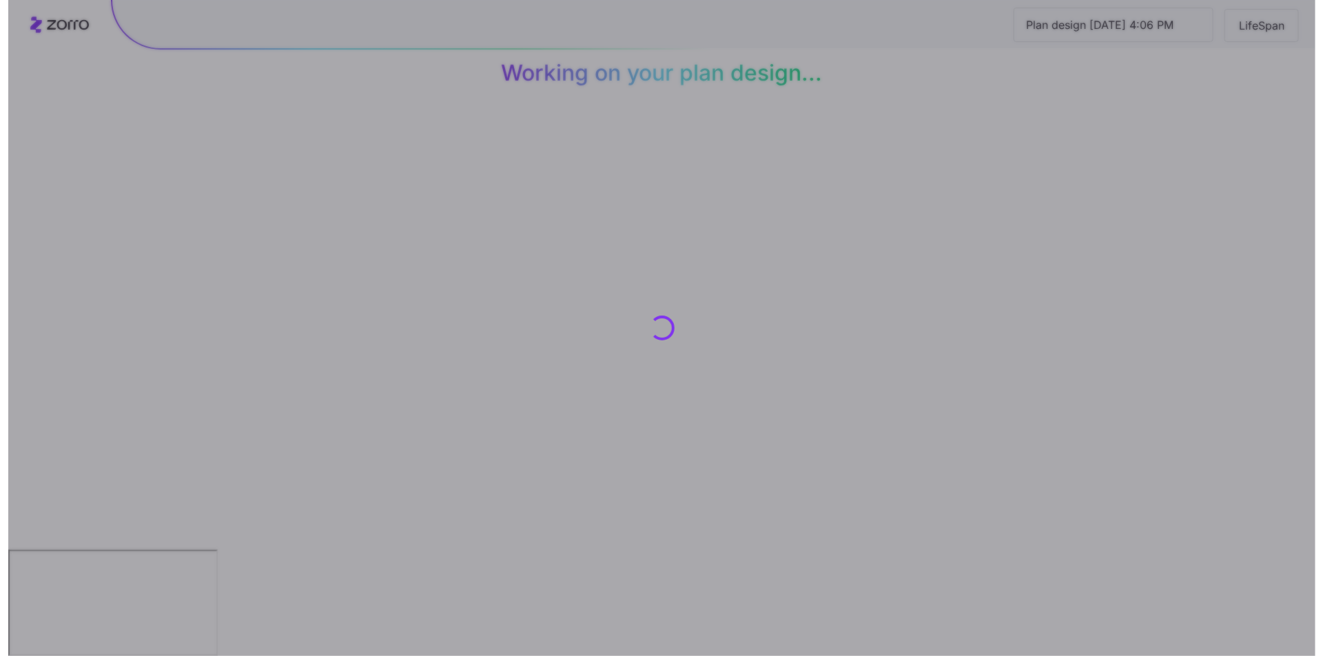
scroll to position [0, 0]
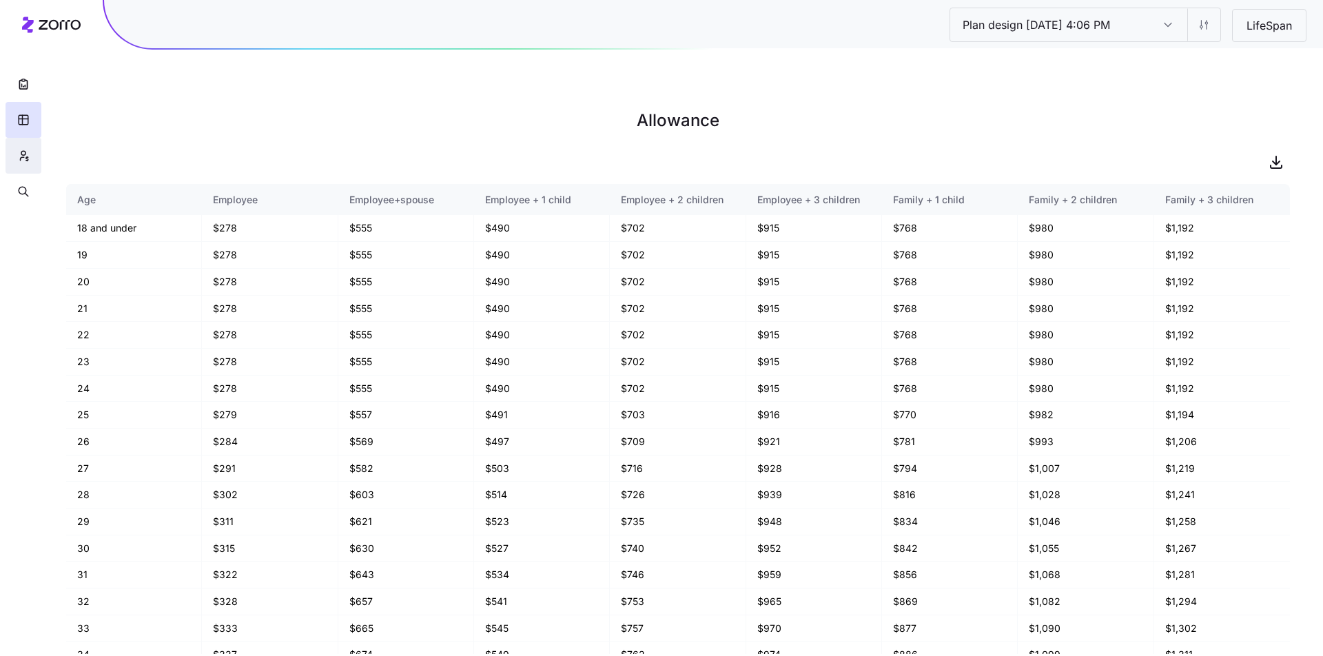
click at [29, 152] on icon "button" at bounding box center [23, 156] width 12 height 14
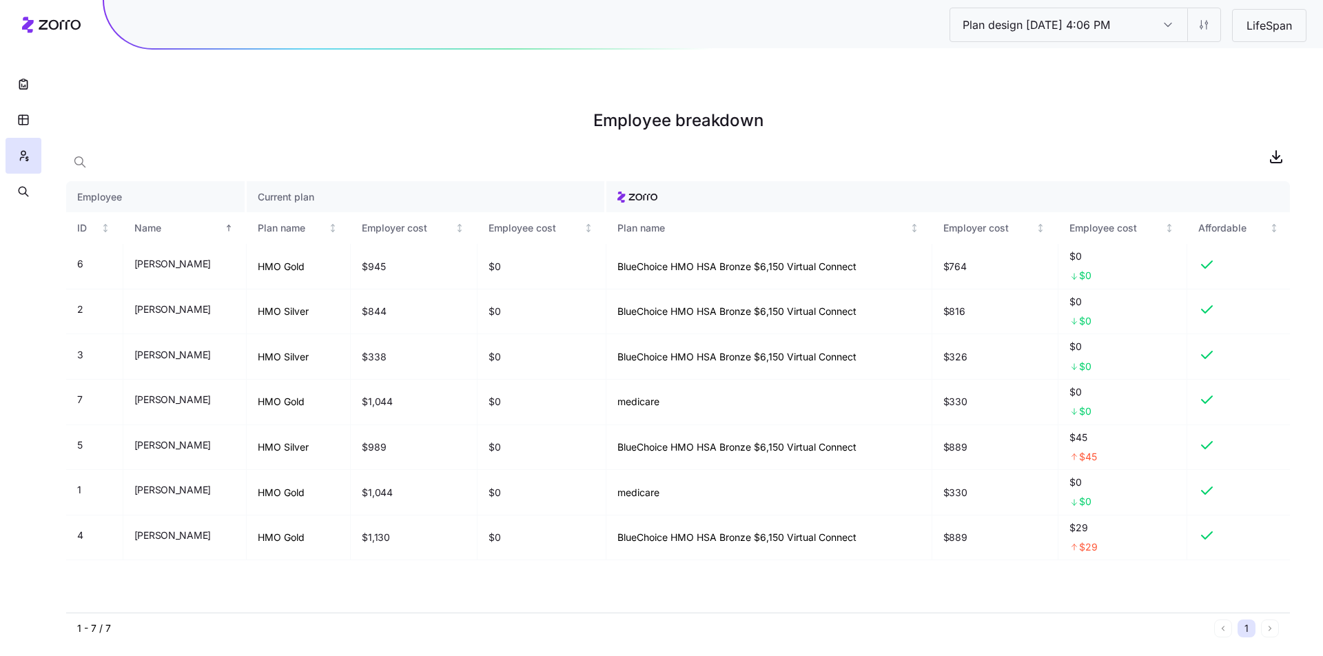
click at [3, 113] on div at bounding box center [23, 104] width 47 height 209
click at [17, 123] on icon "button" at bounding box center [23, 120] width 12 height 14
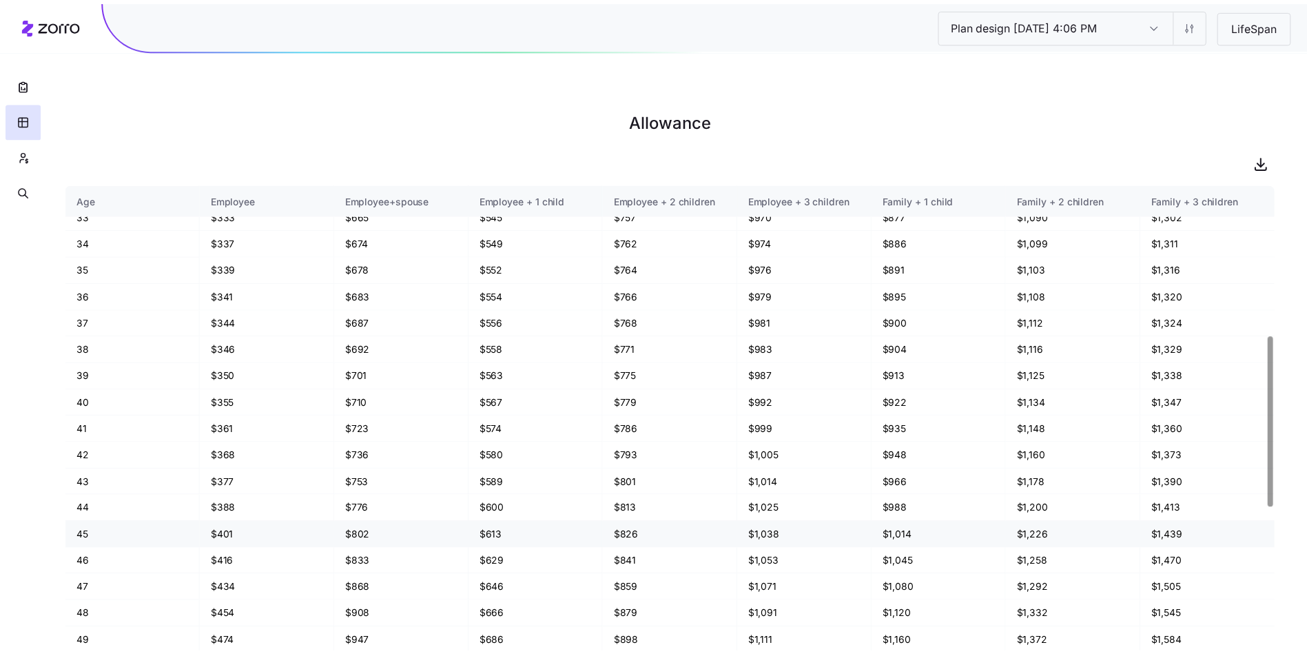
scroll to position [806, 0]
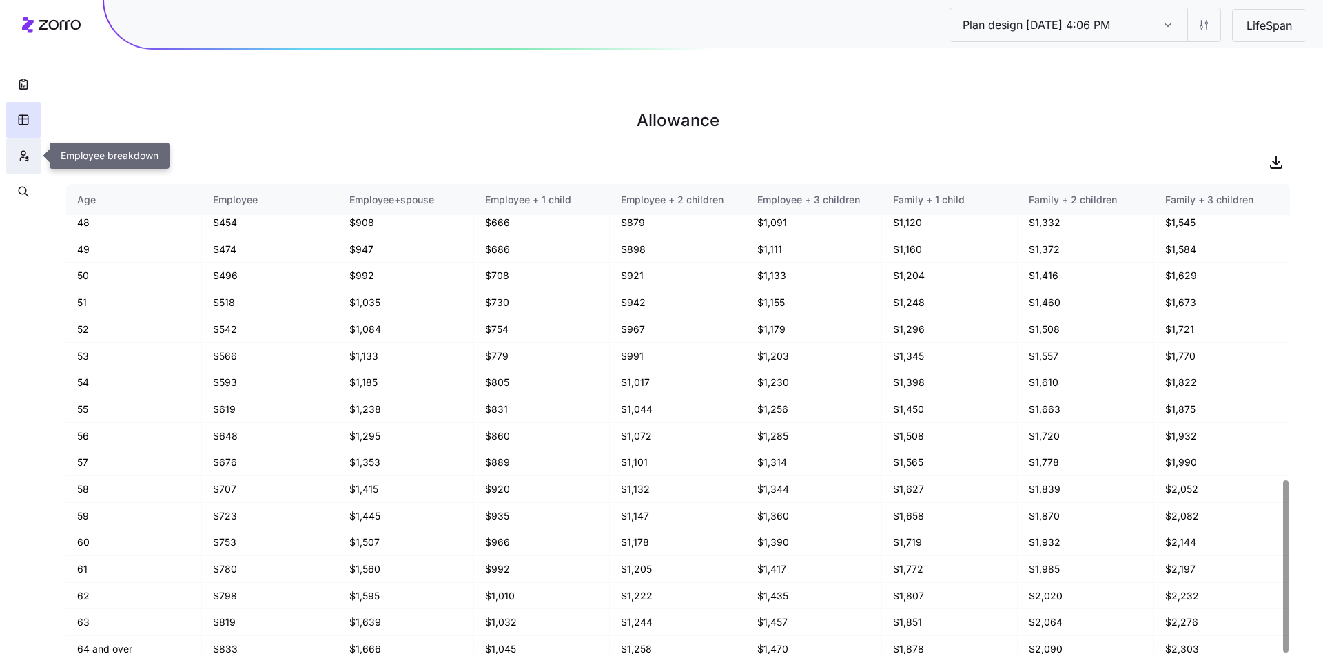
click at [25, 147] on button "button" at bounding box center [24, 156] width 36 height 36
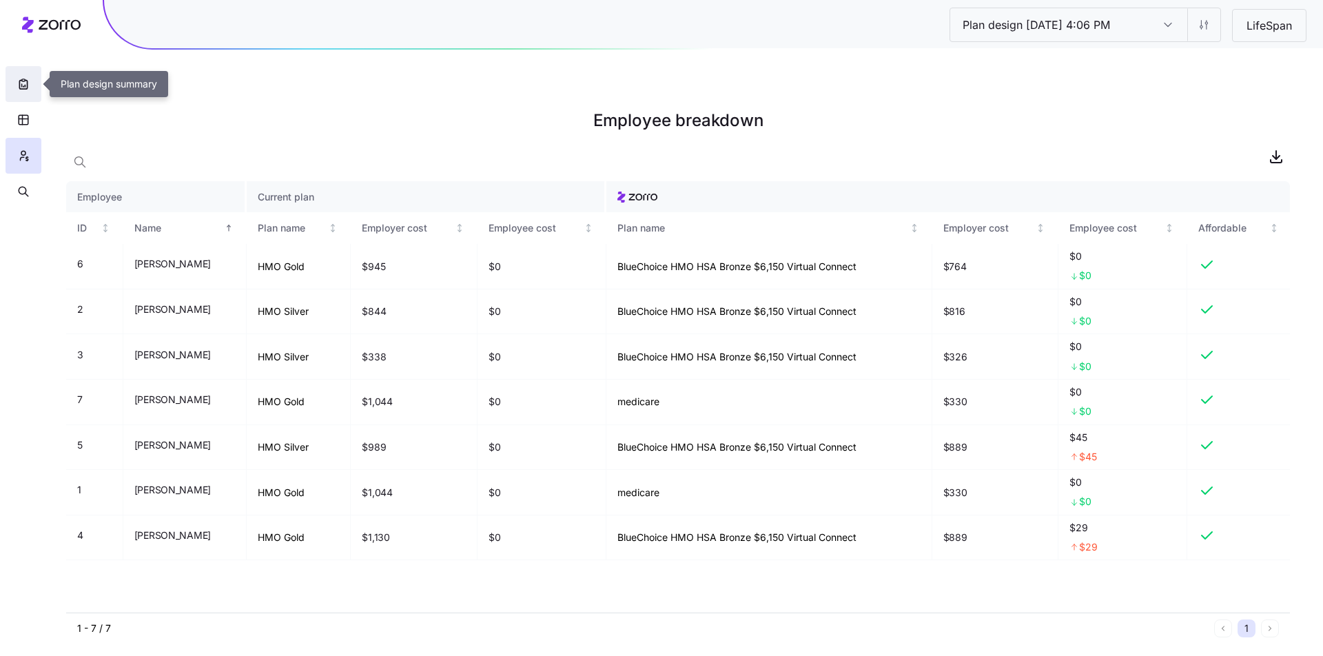
click at [23, 94] on button "button" at bounding box center [24, 84] width 36 height 36
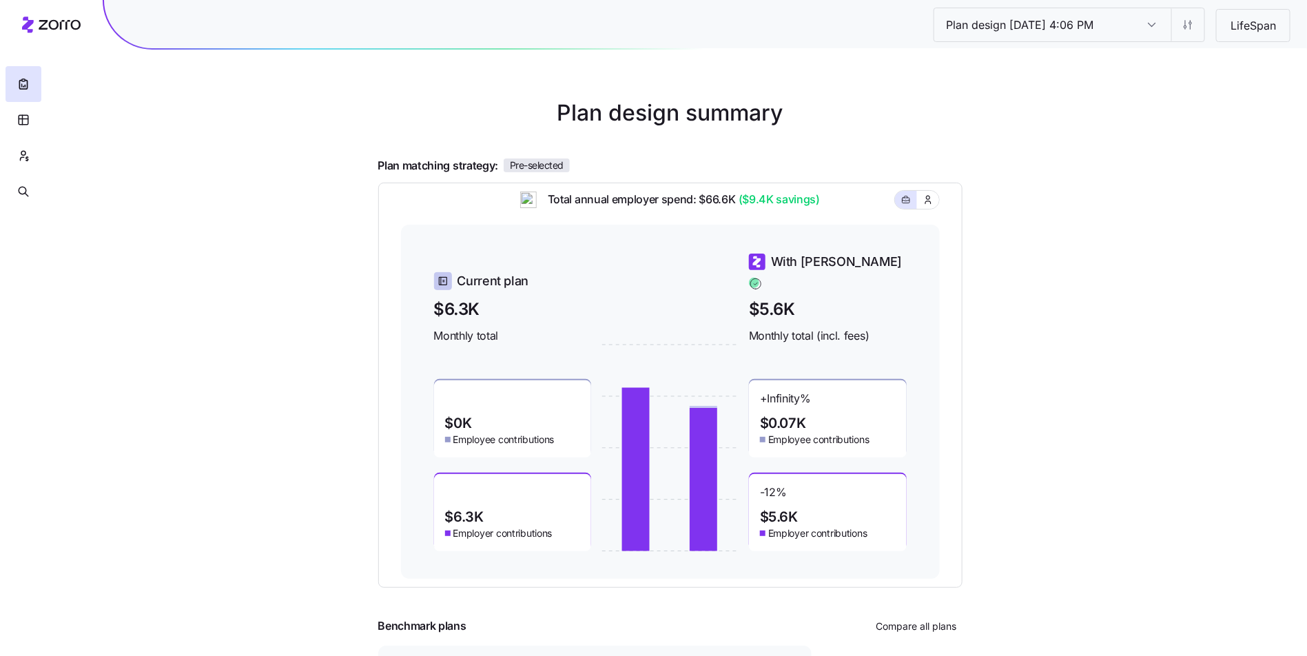
scroll to position [69, 0]
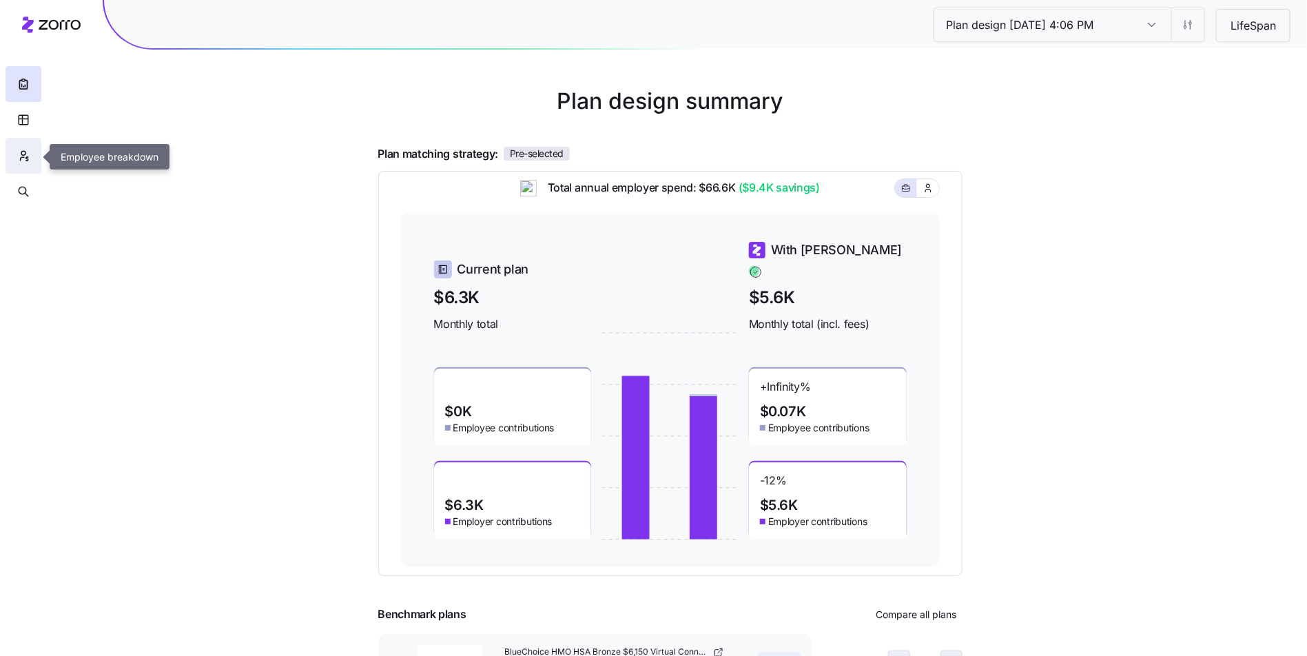
click at [27, 154] on icon "button" at bounding box center [23, 156] width 12 height 14
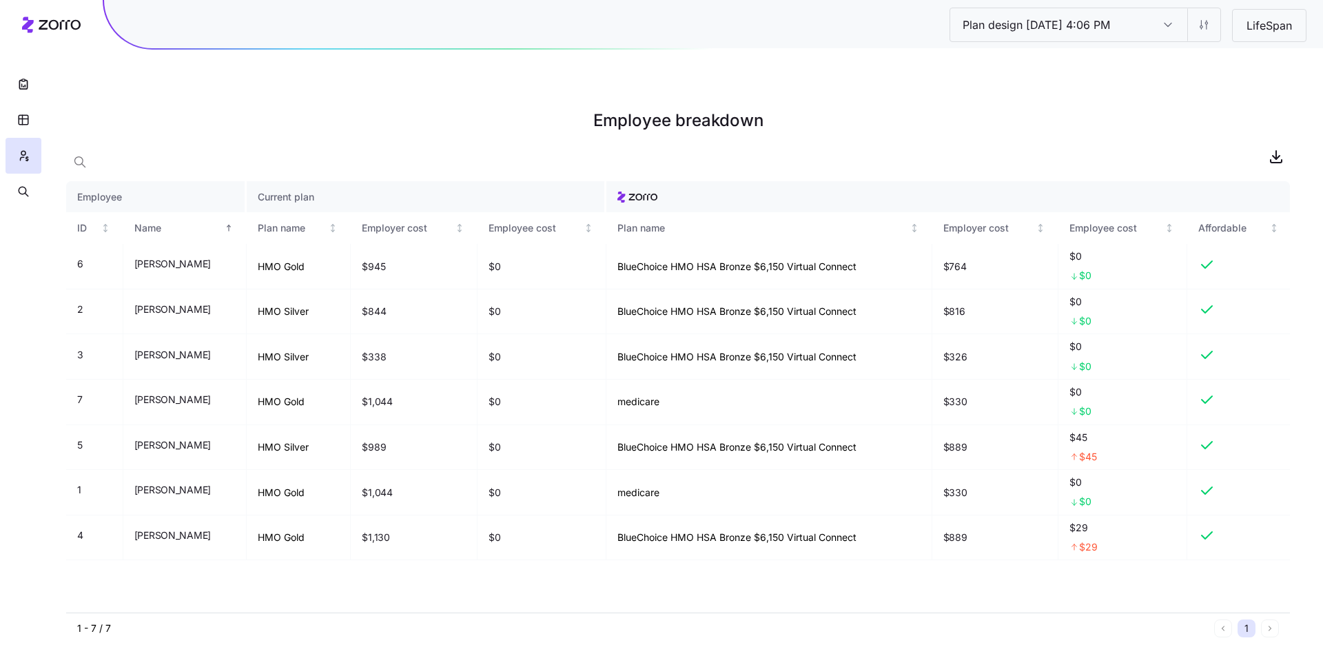
click at [280, 143] on div at bounding box center [678, 157] width 1224 height 28
click at [19, 186] on icon "button" at bounding box center [23, 192] width 12 height 14
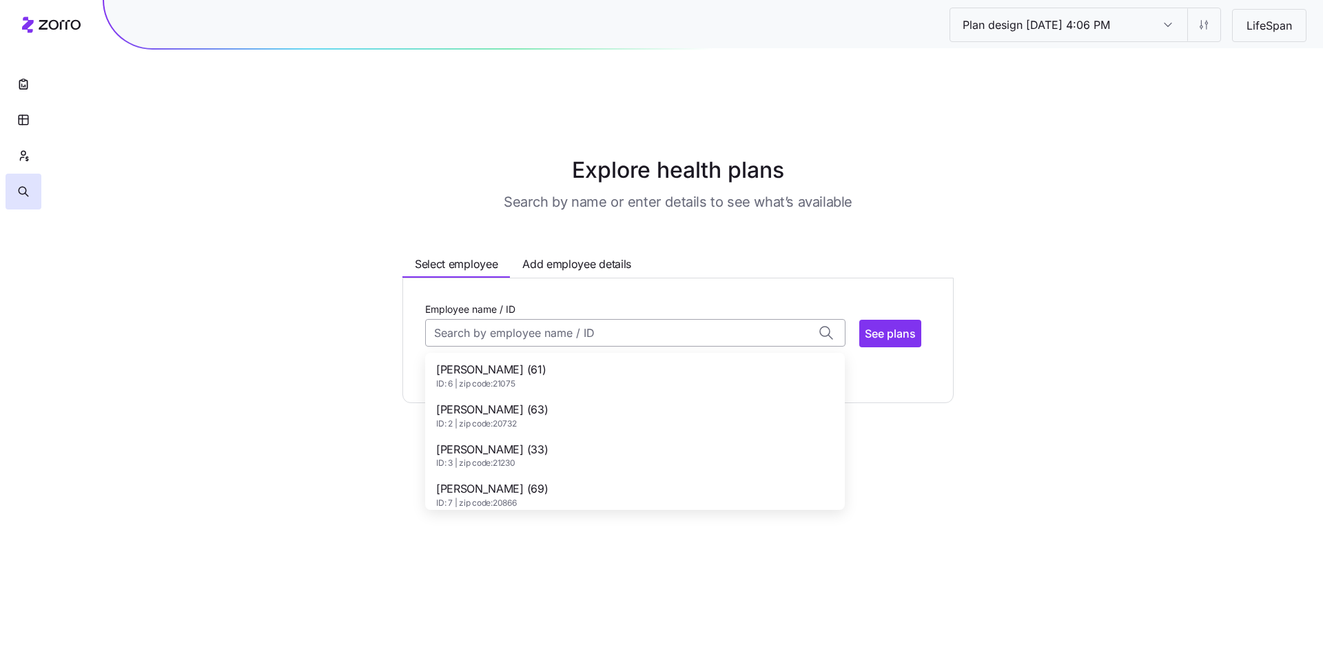
click at [562, 319] on input "Employee name / ID" at bounding box center [635, 333] width 420 height 28
drag, startPoint x: 568, startPoint y: 348, endPoint x: 552, endPoint y: 431, distance: 84.2
click at [552, 431] on div "Annmarie Gordon (61) ID: 6 | zip code: 21075 Donna Bonum (63) ID: 2 | zip code:…" at bounding box center [635, 495] width 414 height 278
click at [552, 435] on div "Jamie Stewart (33) ID: 3 | zip code: 21230" at bounding box center [635, 455] width 414 height 40
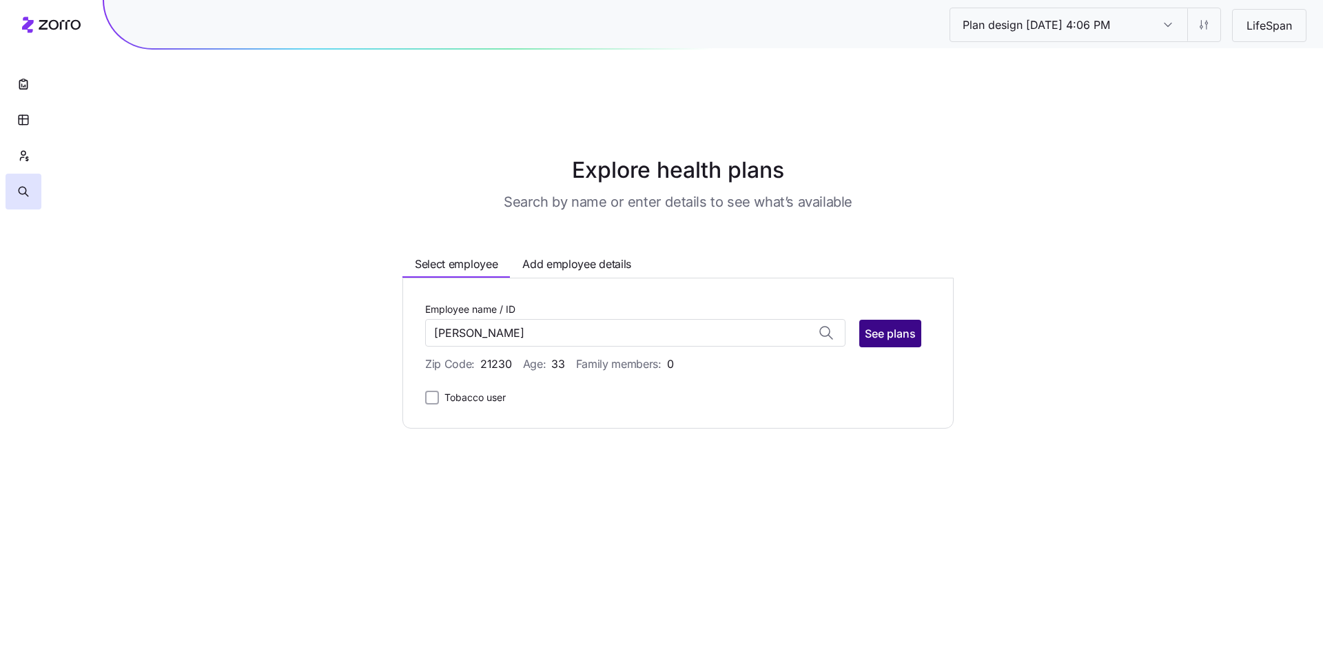
click at [897, 325] on span "See plans" at bounding box center [890, 333] width 51 height 17
type input "Jamie Stewart (ID: 3)"
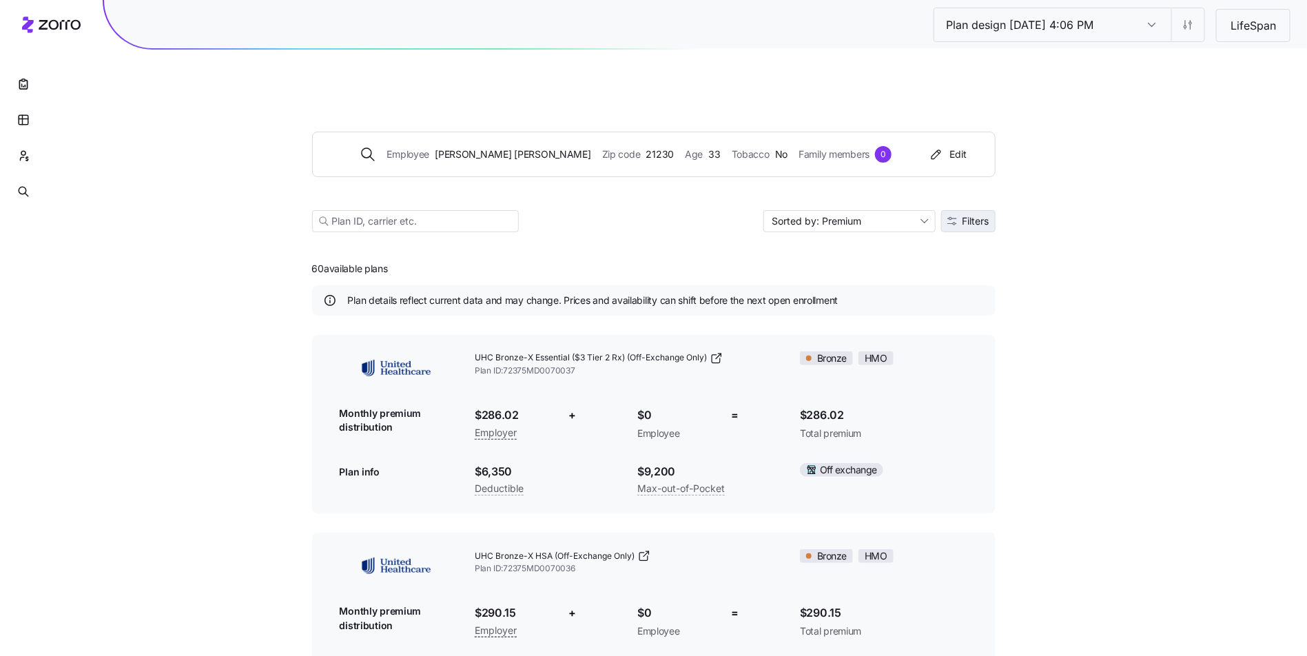
click at [980, 216] on span "Filters" at bounding box center [976, 221] width 27 height 10
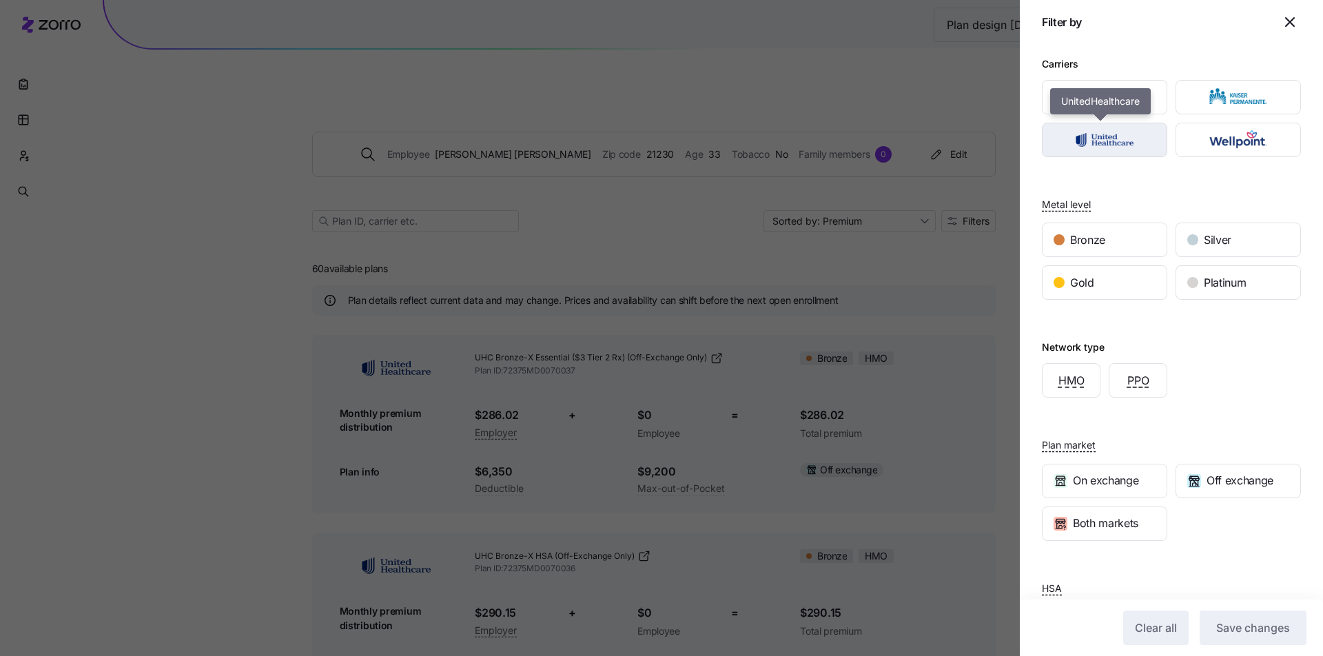
click at [1124, 145] on img "button" at bounding box center [1104, 140] width 101 height 28
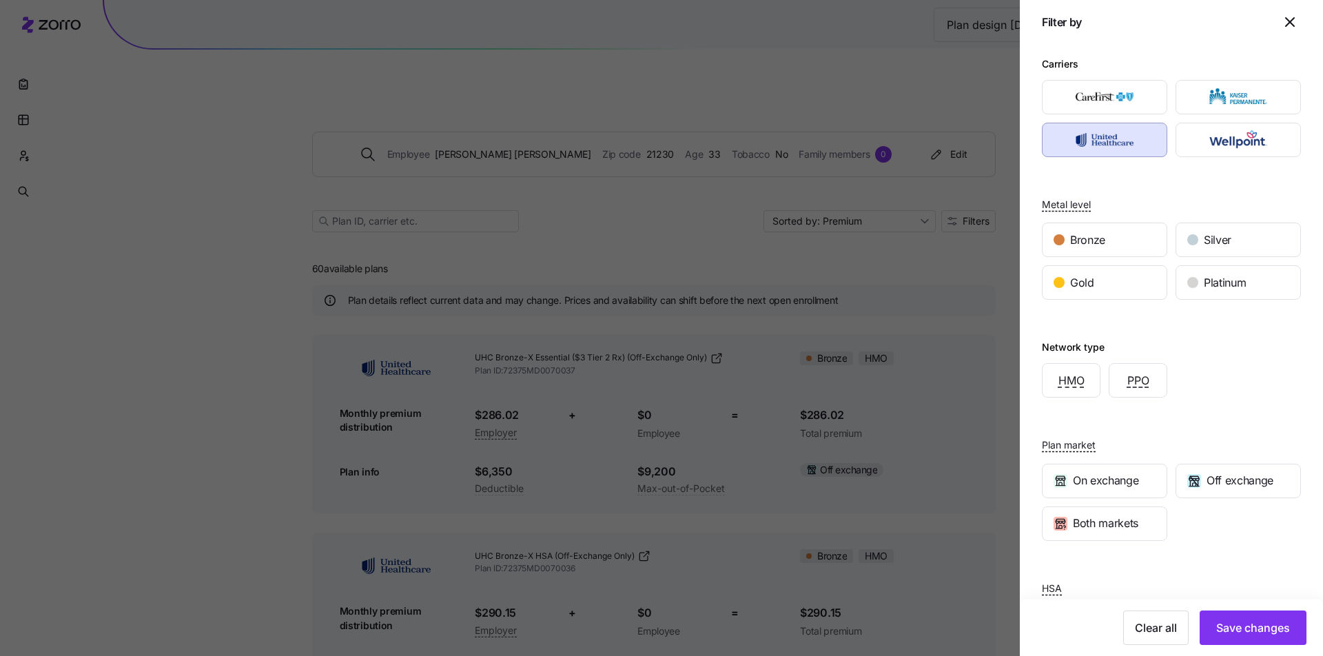
drag, startPoint x: 1242, startPoint y: 627, endPoint x: 1171, endPoint y: 576, distance: 88.0
click at [1242, 626] on span "Save changes" at bounding box center [1253, 627] width 74 height 17
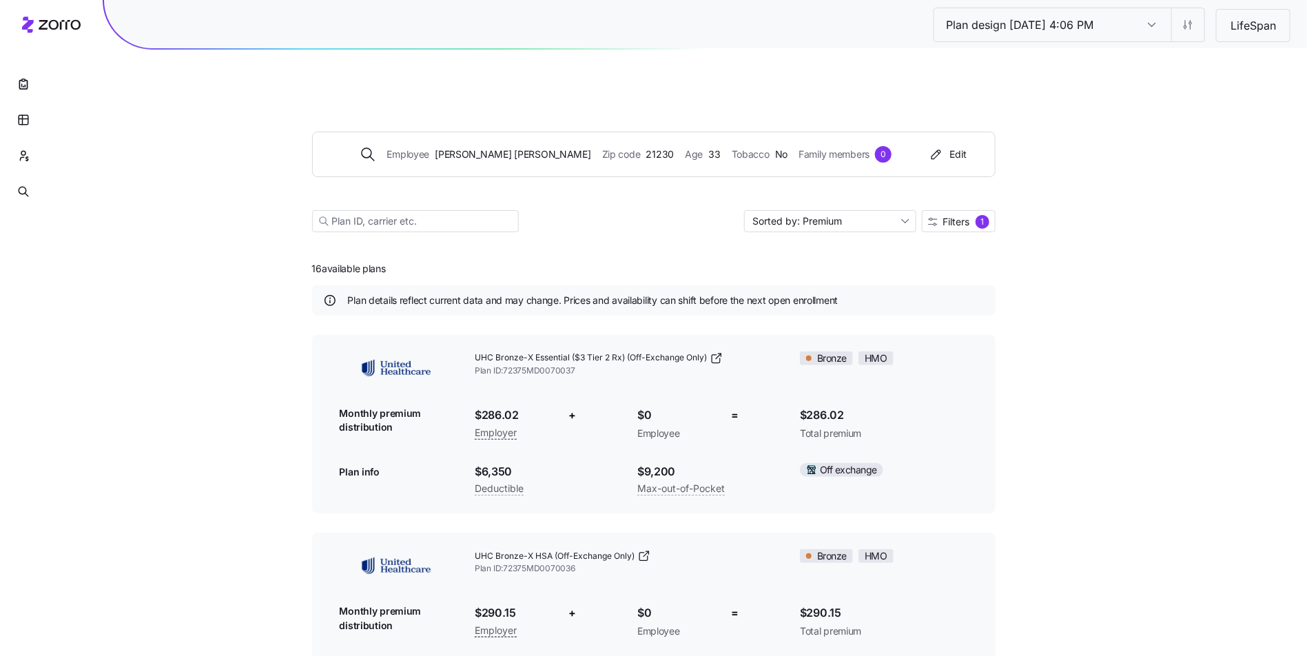
click at [828, 167] on div "Employee Jamie Stewart Zip code 21230 Age 33 Tobacco No Family members 0 Edit S…" at bounding box center [654, 165] width 684 height 167
click at [830, 210] on input "Sorted by: Premium" at bounding box center [830, 221] width 172 height 22
click at [830, 243] on div "Deductible" at bounding box center [829, 241] width 161 height 21
type input "Sorted by: Deductible"
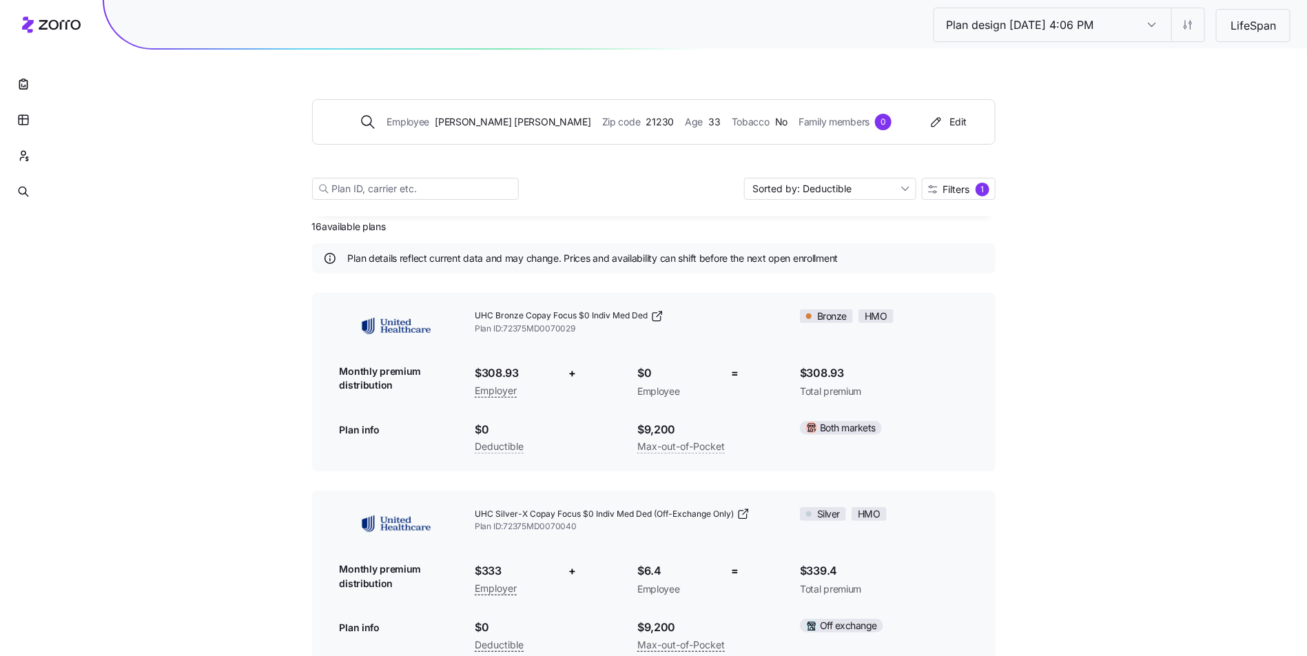
scroll to position [41, 0]
click at [687, 324] on span "Plan ID: 72375MD0070029" at bounding box center [626, 330] width 303 height 12
click at [660, 310] on icon at bounding box center [657, 317] width 14 height 14
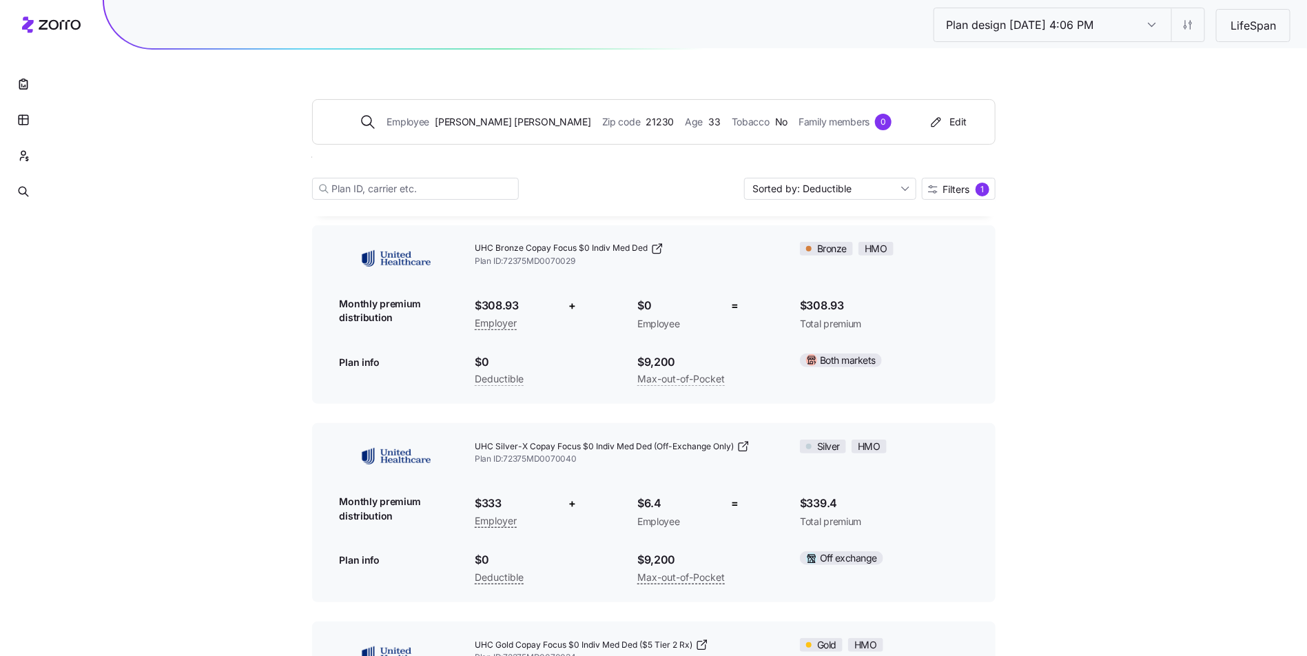
scroll to position [174, 0]
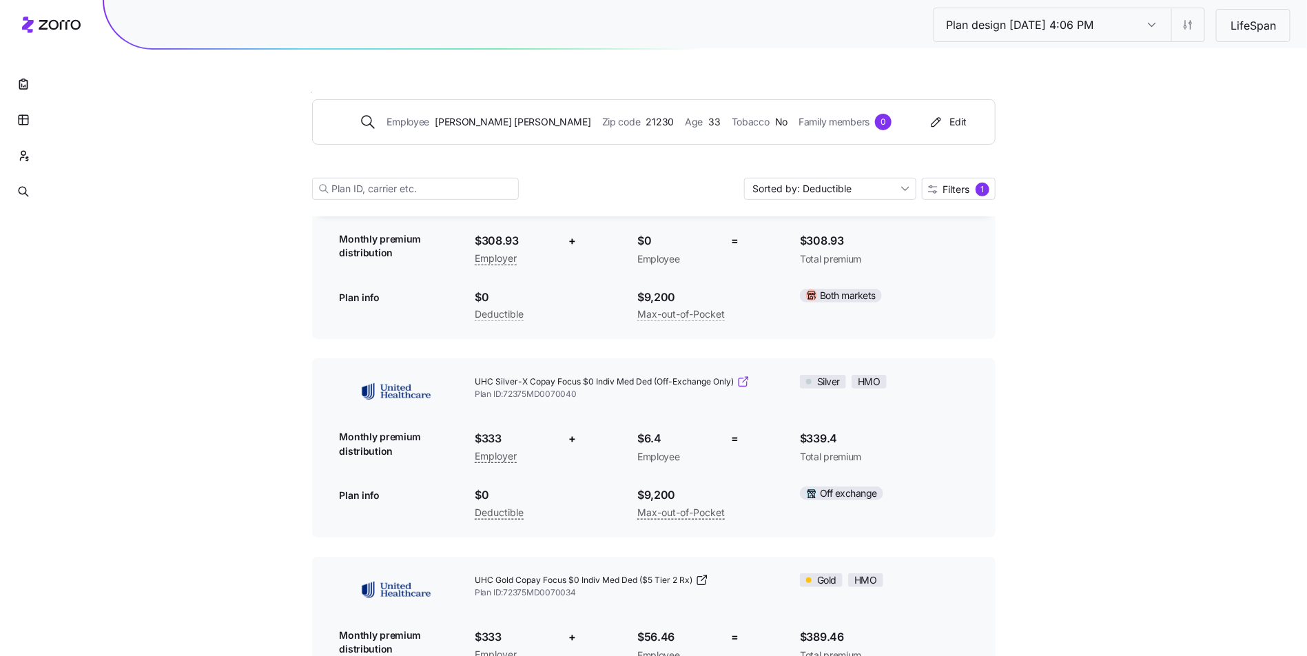
click at [746, 375] on icon at bounding box center [744, 382] width 14 height 14
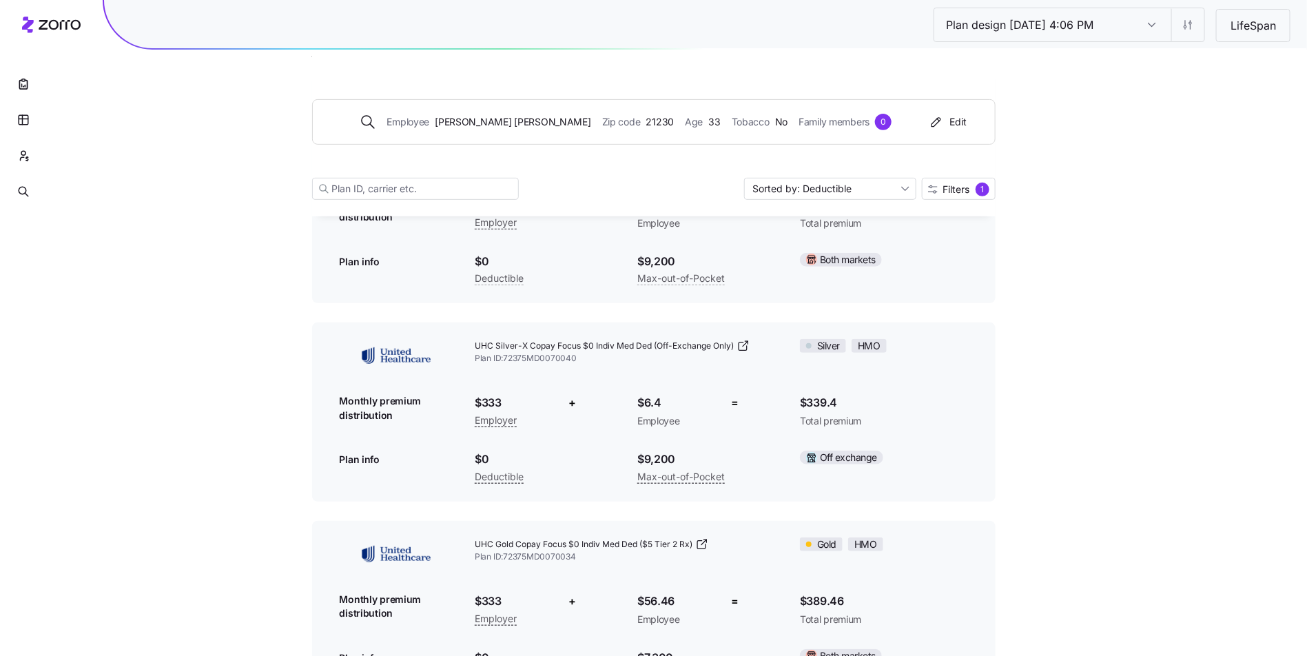
scroll to position [298, 0]
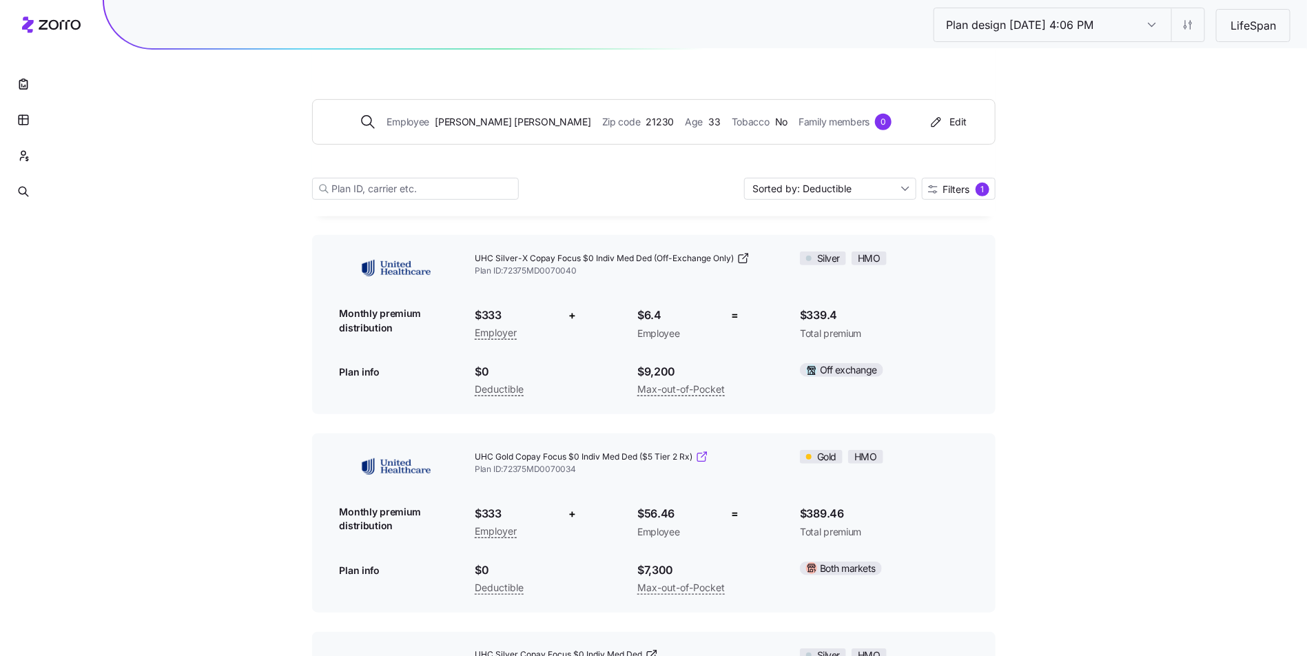
click at [702, 450] on icon at bounding box center [702, 457] width 14 height 14
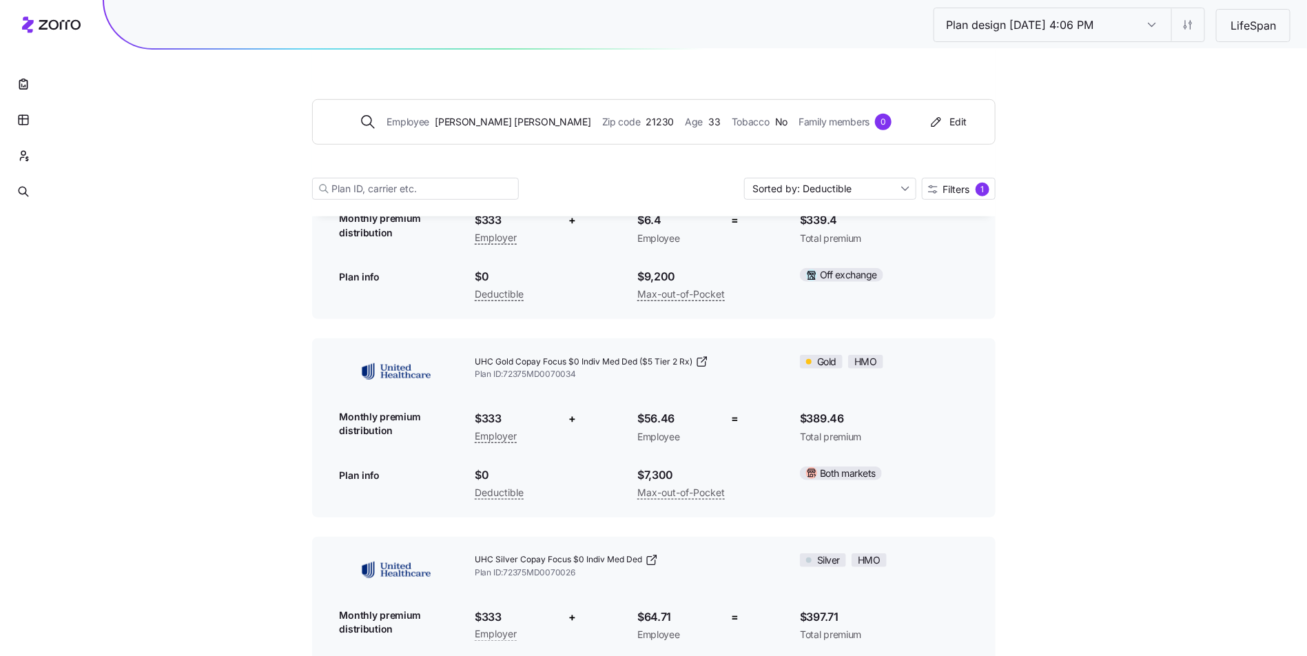
scroll to position [420, 0]
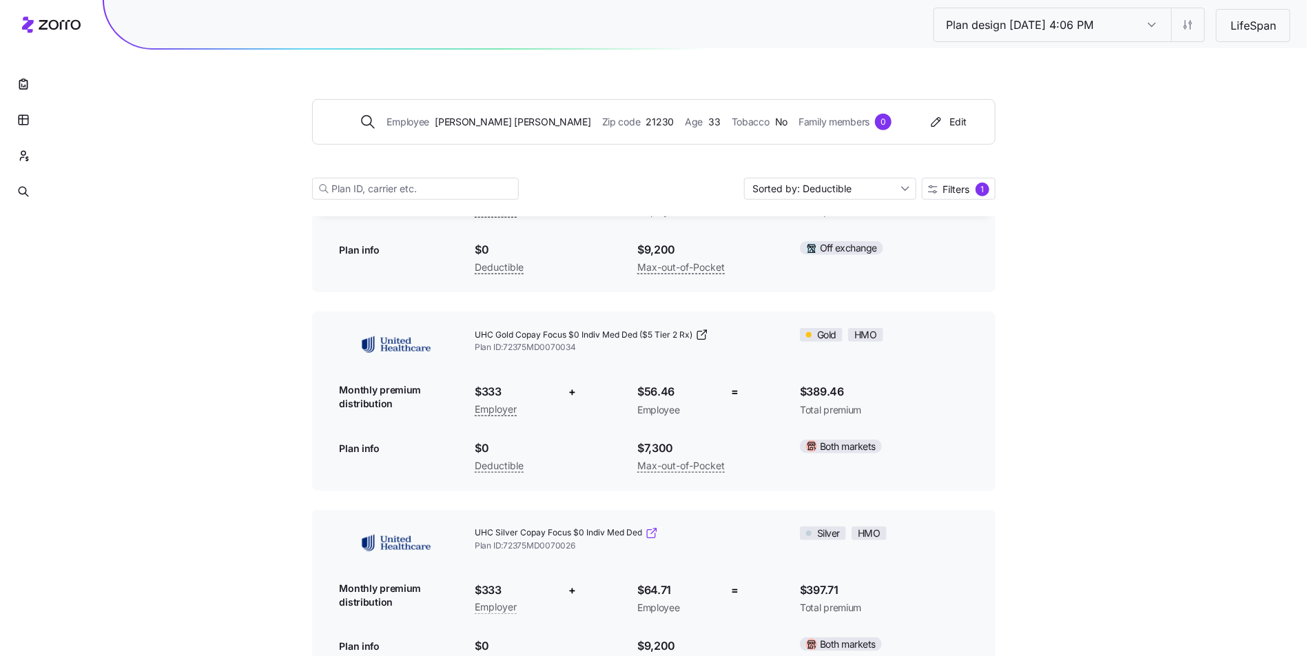
click at [653, 526] on icon at bounding box center [652, 533] width 14 height 14
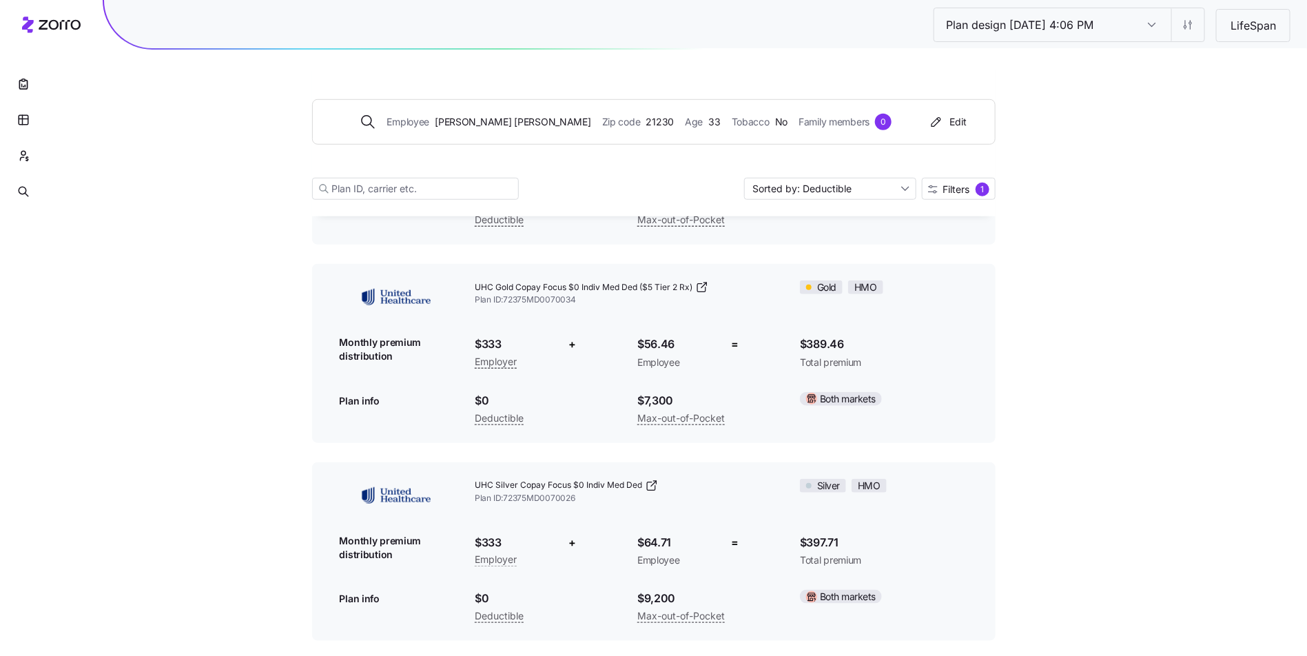
scroll to position [483, 0]
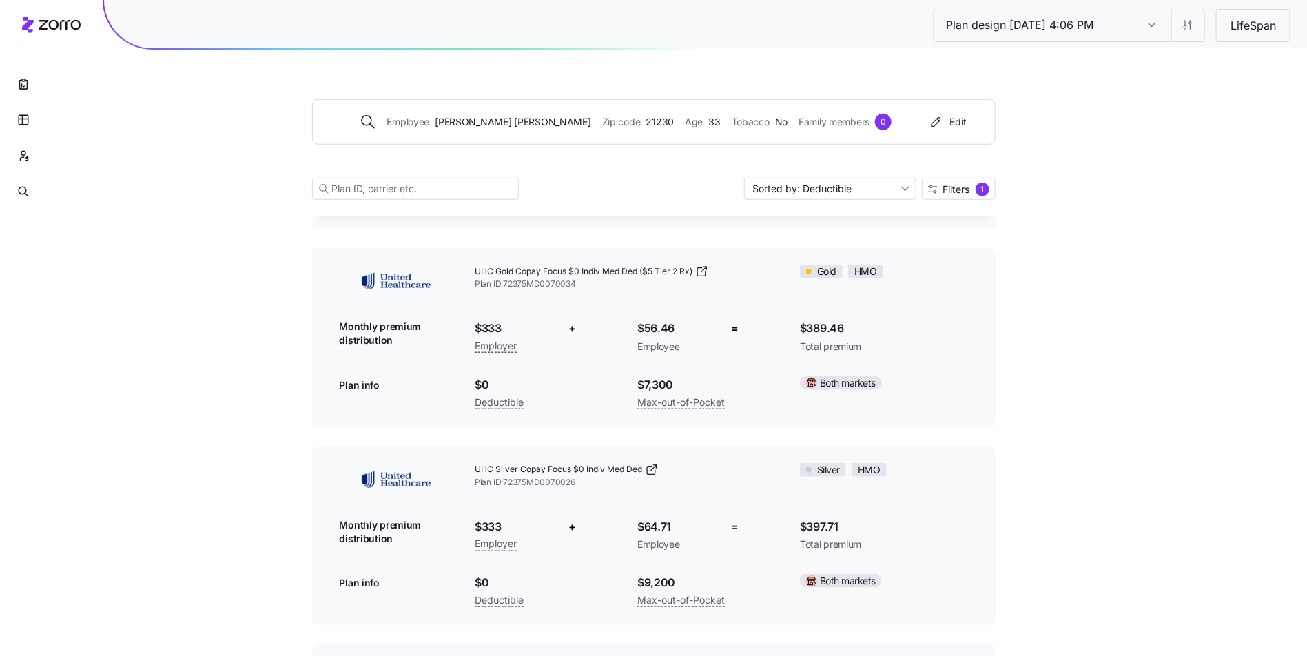
click at [1161, 21] on input "Plan design 10/06/2025 4:06 PM" at bounding box center [1152, 24] width 39 height 33
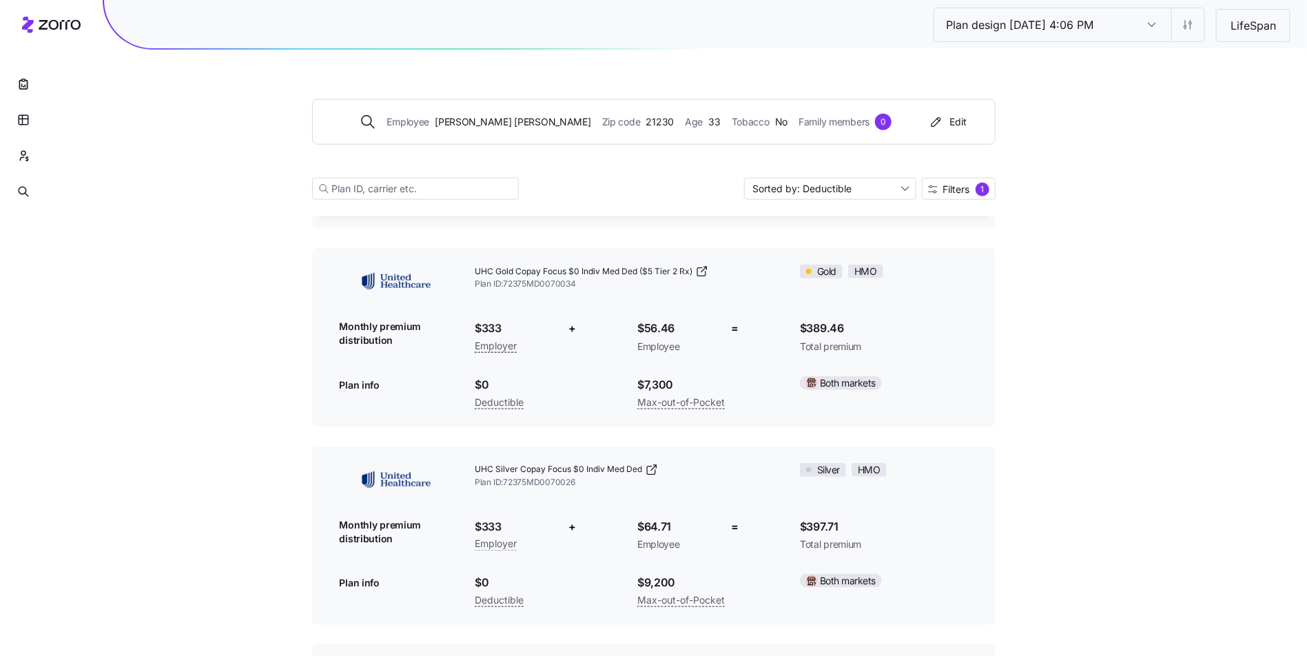
click at [1142, 21] on input "Plan design 10/06/2025 4:06 PM" at bounding box center [1152, 24] width 39 height 33
click at [1209, 31] on div "Plan design 10/06/2025 4:06 PM Plan design 10/06/2025 4:06 PM LifeSpan" at bounding box center [1112, 24] width 357 height 33
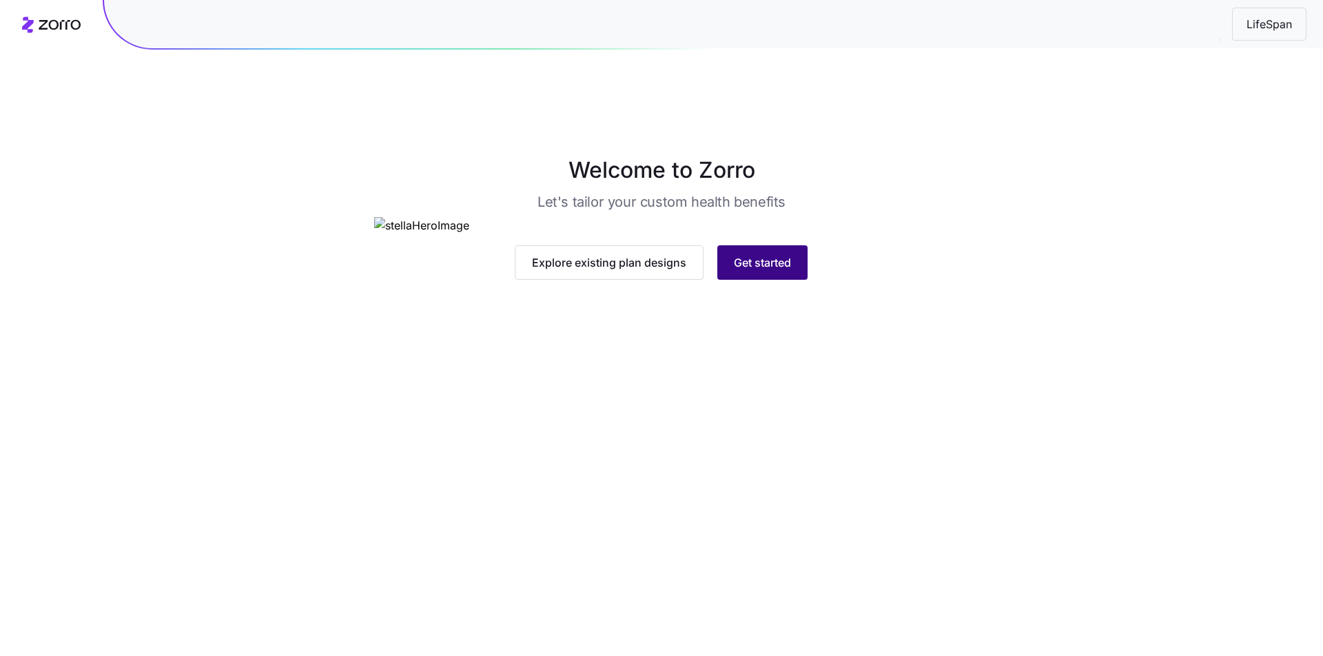
click at [752, 271] on span "Get started" at bounding box center [762, 262] width 57 height 17
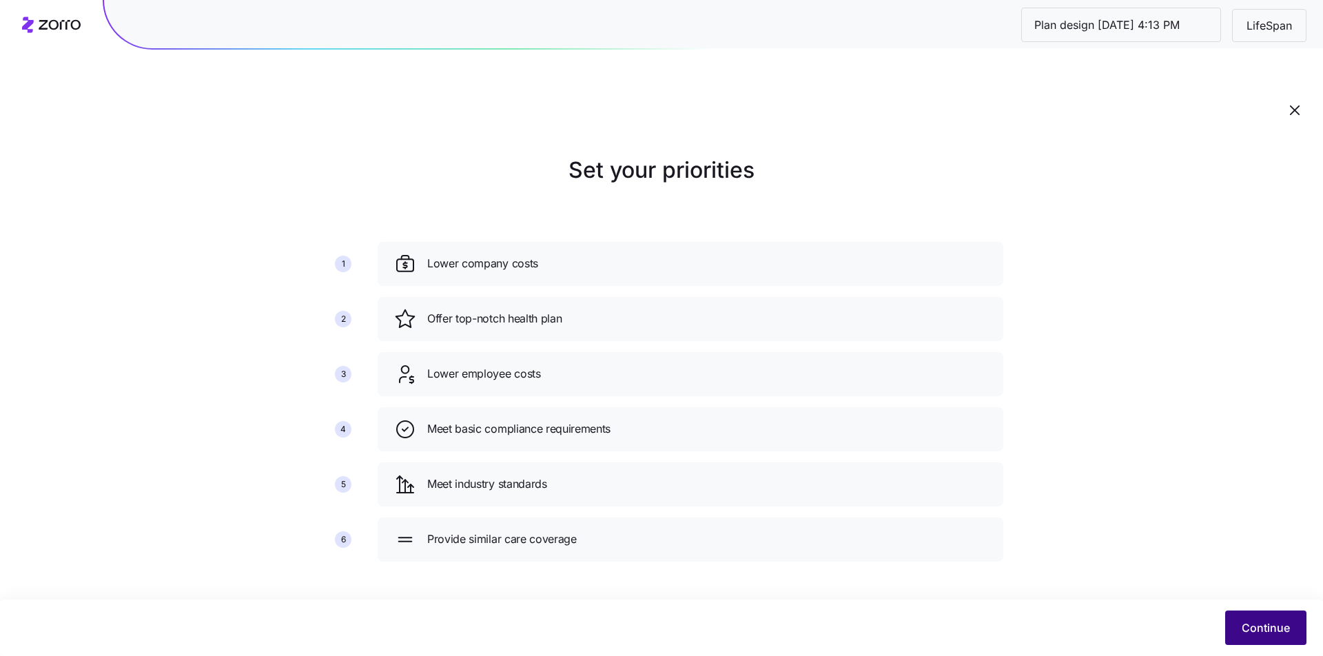
click at [1273, 612] on button "Continue" at bounding box center [1265, 628] width 81 height 34
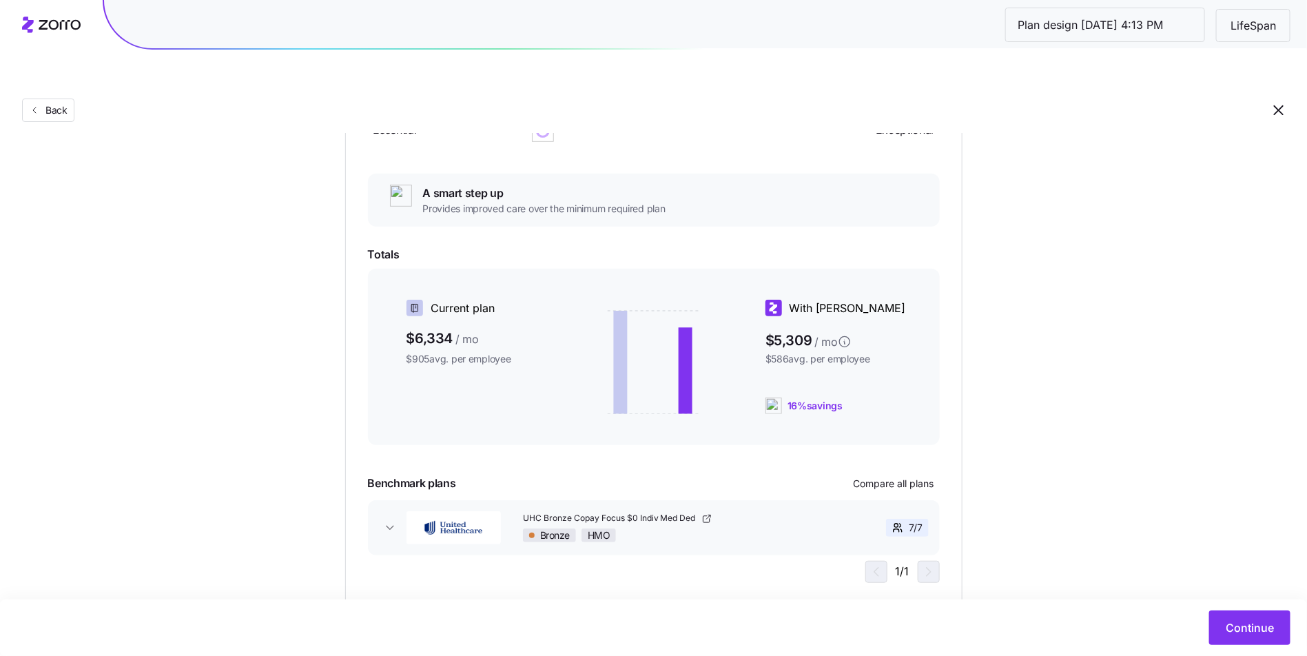
scroll to position [218, 0]
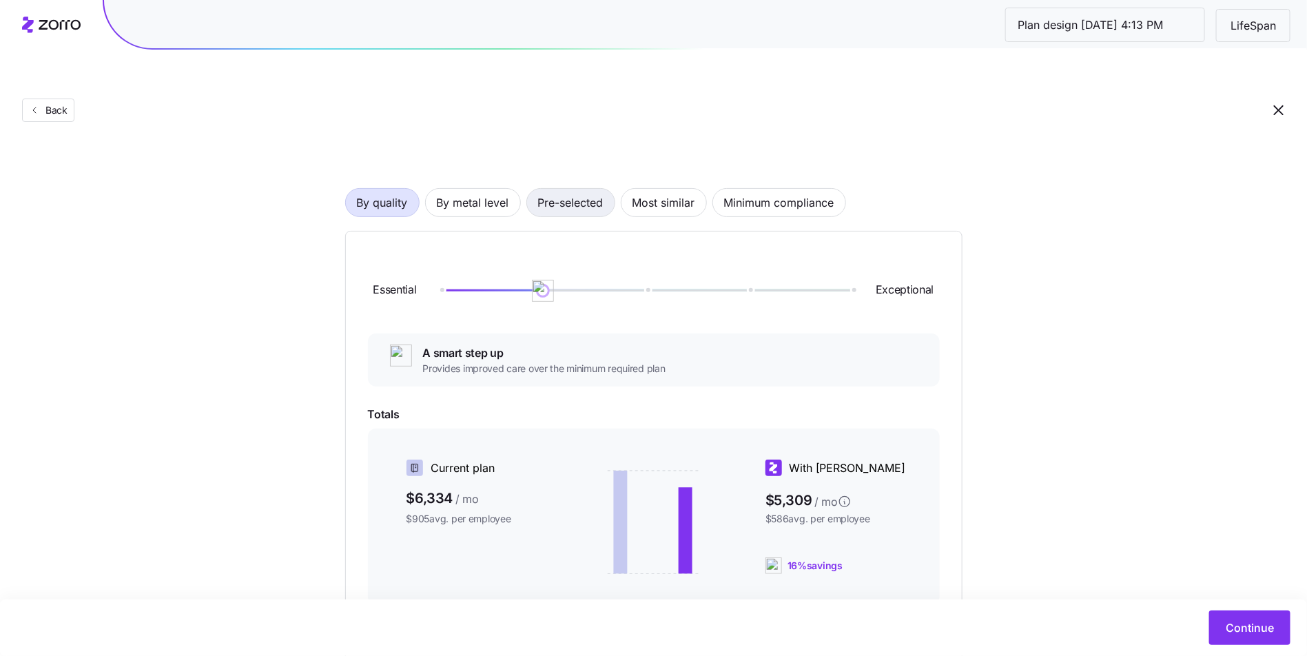
click at [564, 189] on span "Pre-selected" at bounding box center [570, 203] width 65 height 28
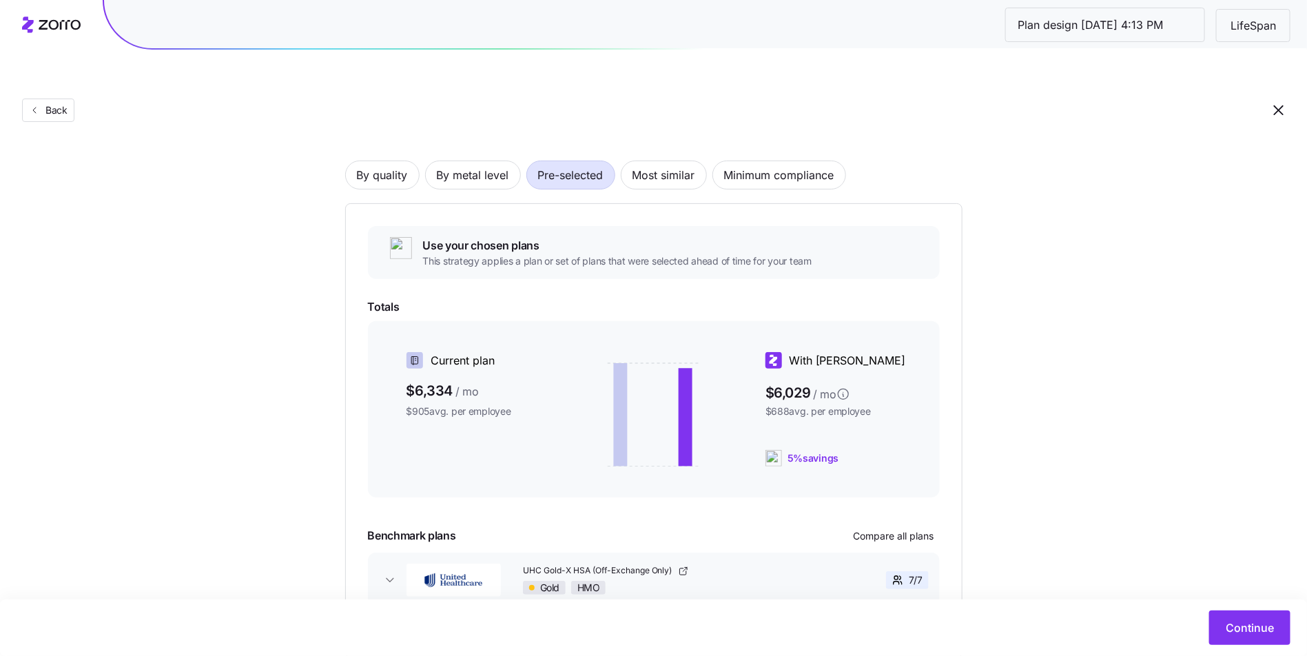
scroll to position [139, 0]
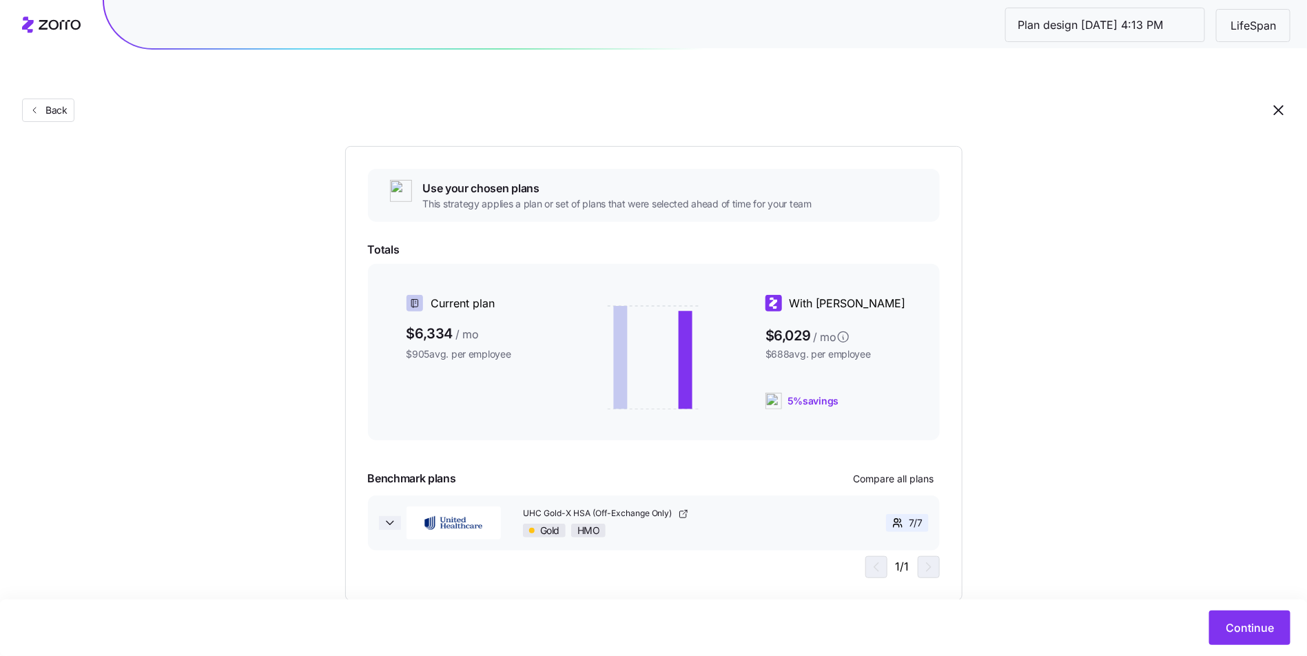
click at [389, 516] on icon "button" at bounding box center [390, 523] width 14 height 14
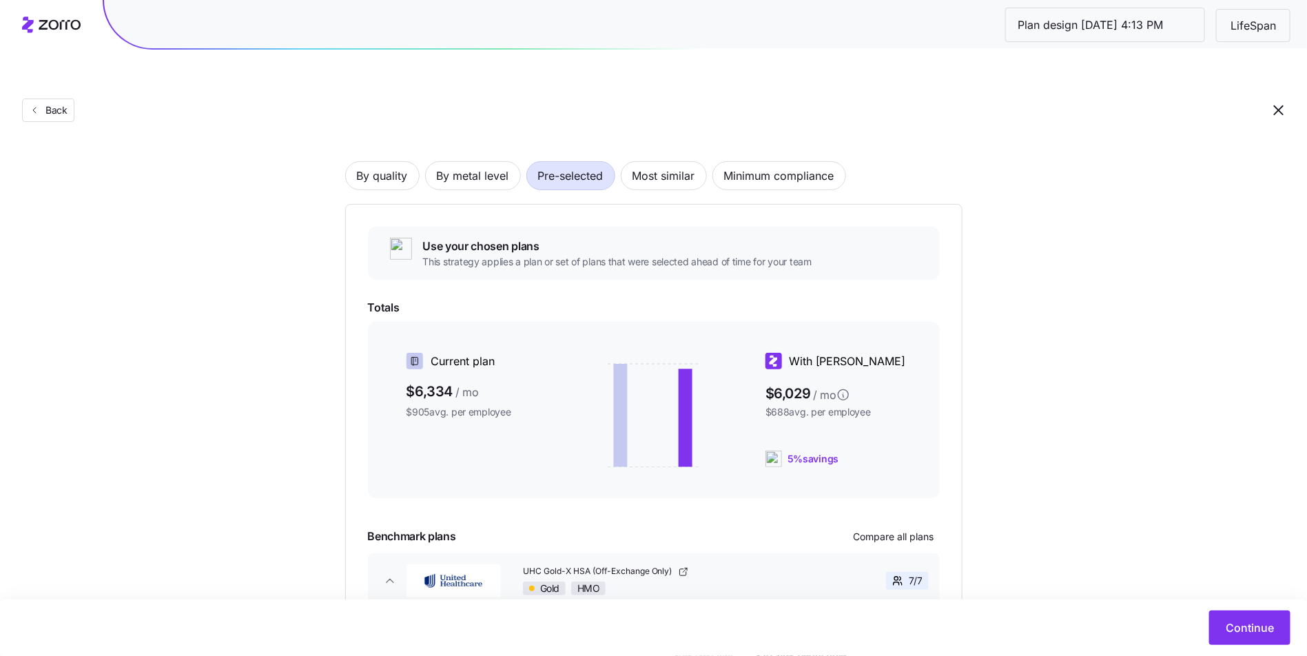
scroll to position [0, 0]
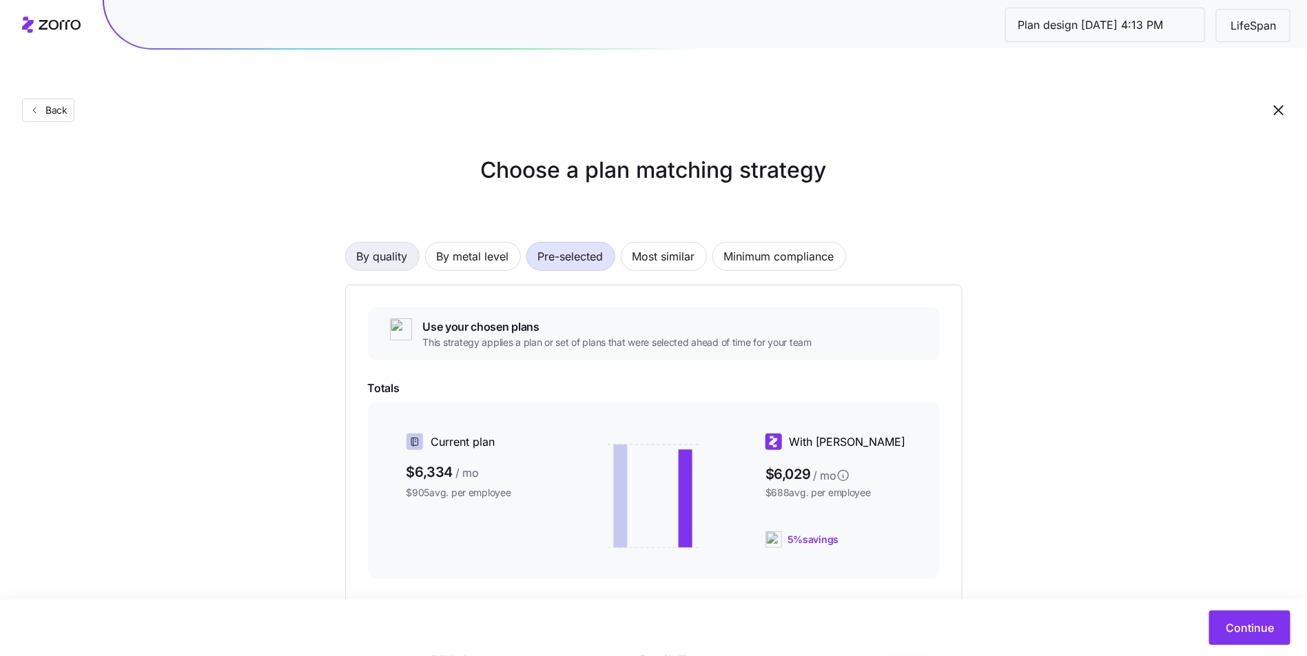
click at [387, 243] on span "By quality" at bounding box center [382, 257] width 51 height 28
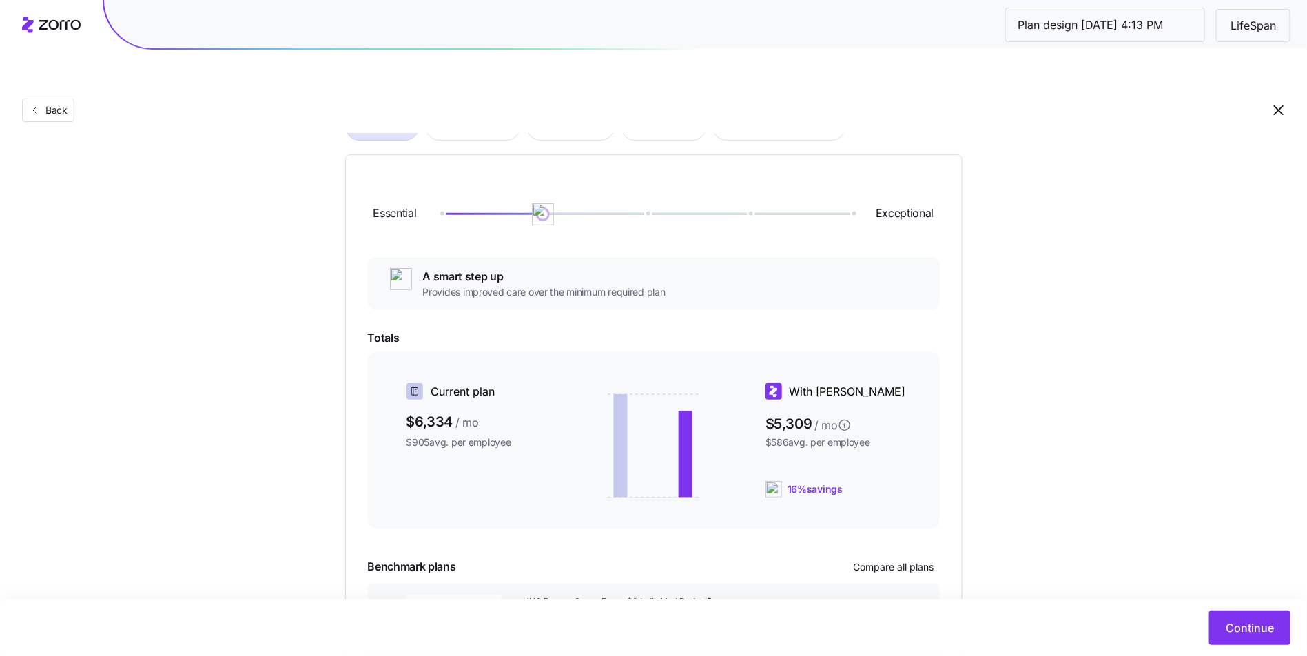
scroll to position [23, 0]
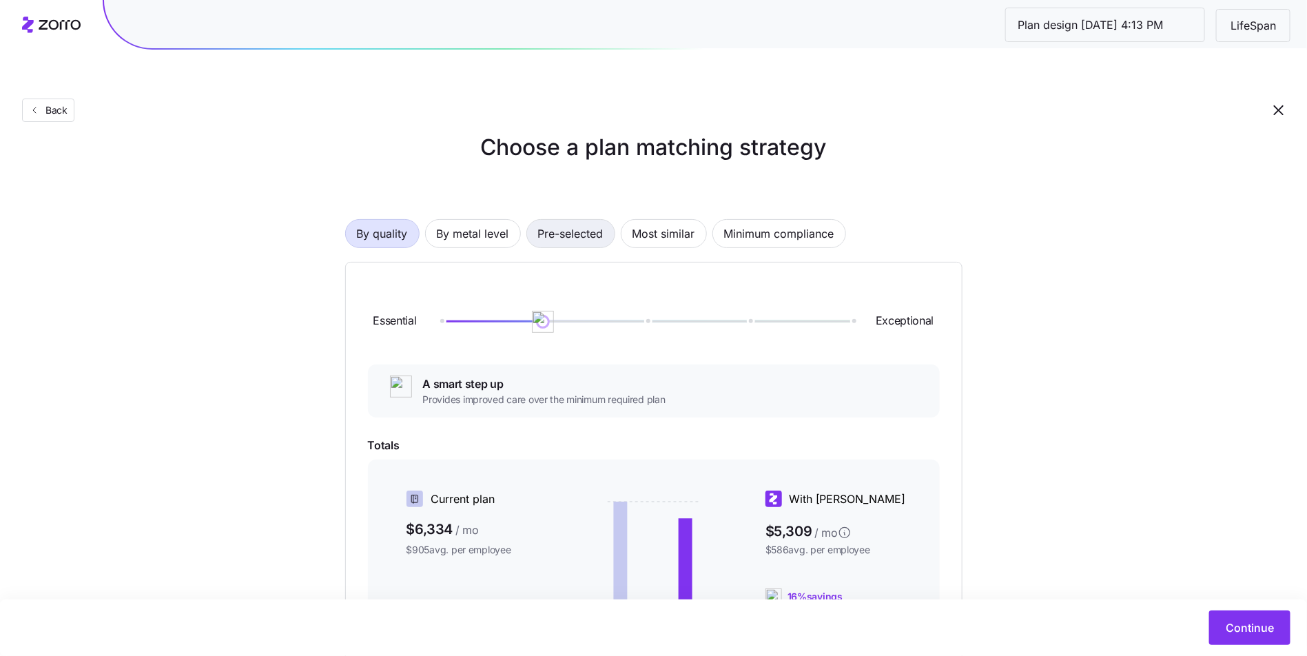
click at [560, 220] on span "Pre-selected" at bounding box center [570, 234] width 65 height 28
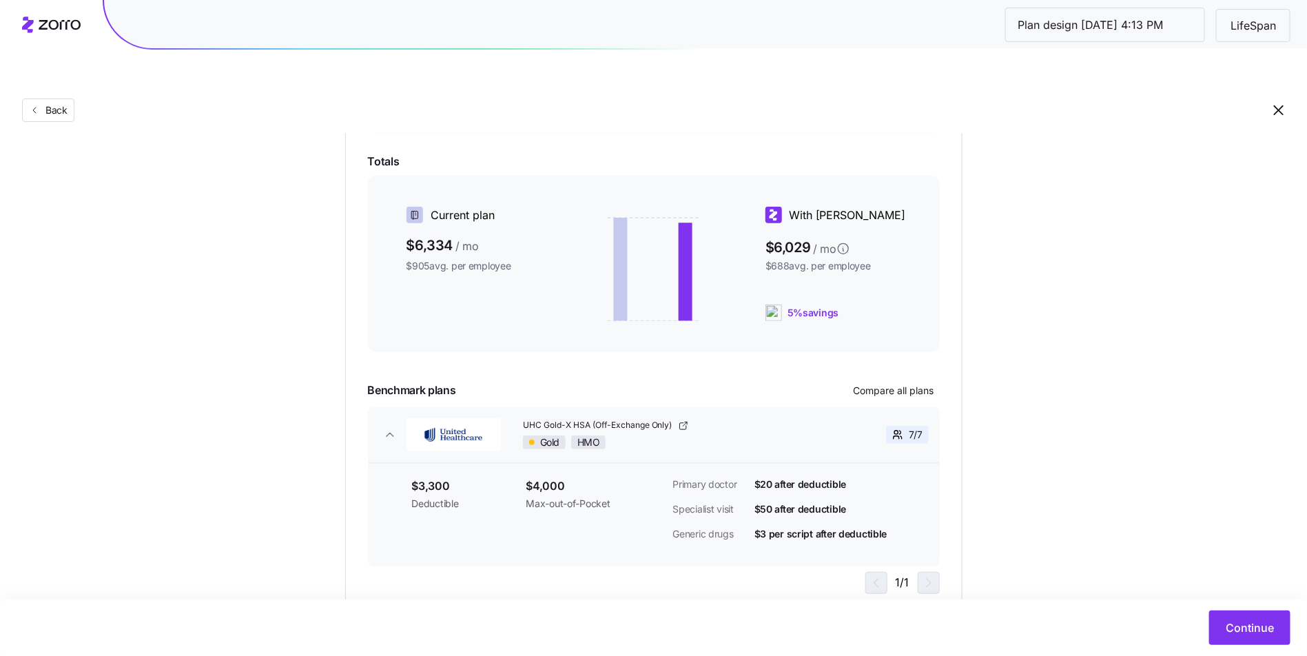
scroll to position [225, 0]
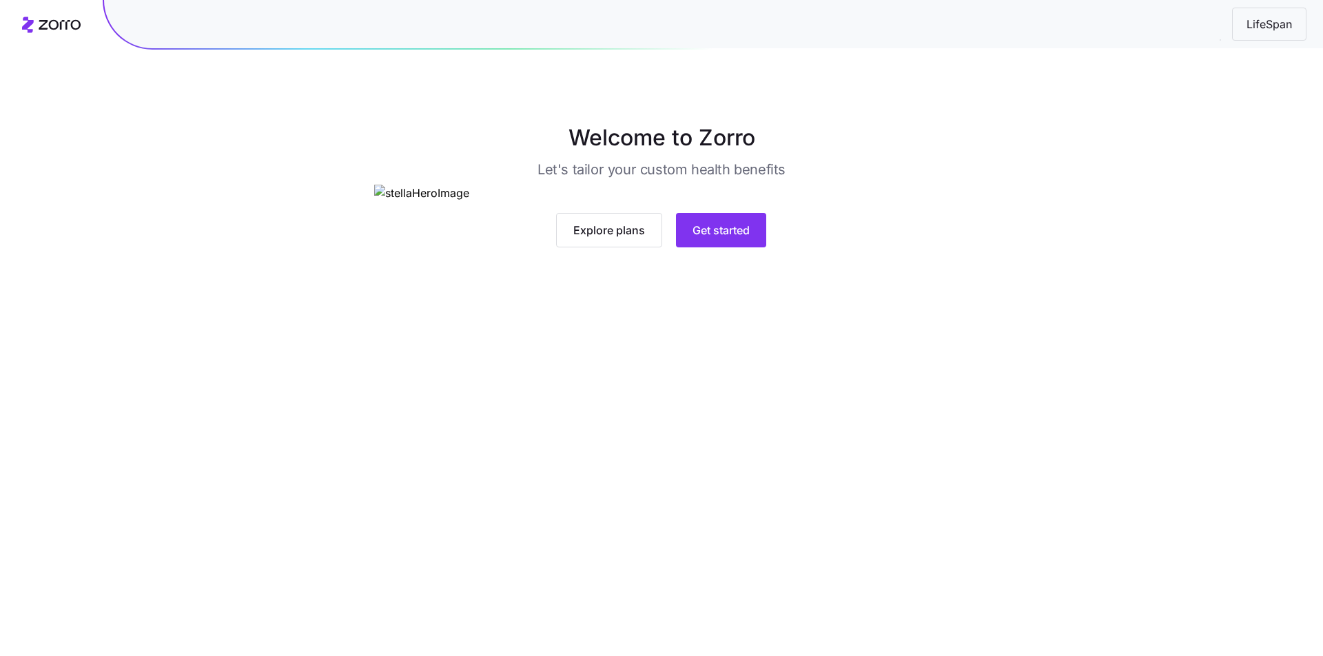
click at [715, 515] on main "Welcome to Zorro Let's tailor your custom health benefits Explore plans Get sta…" at bounding box center [661, 328] width 1323 height 656
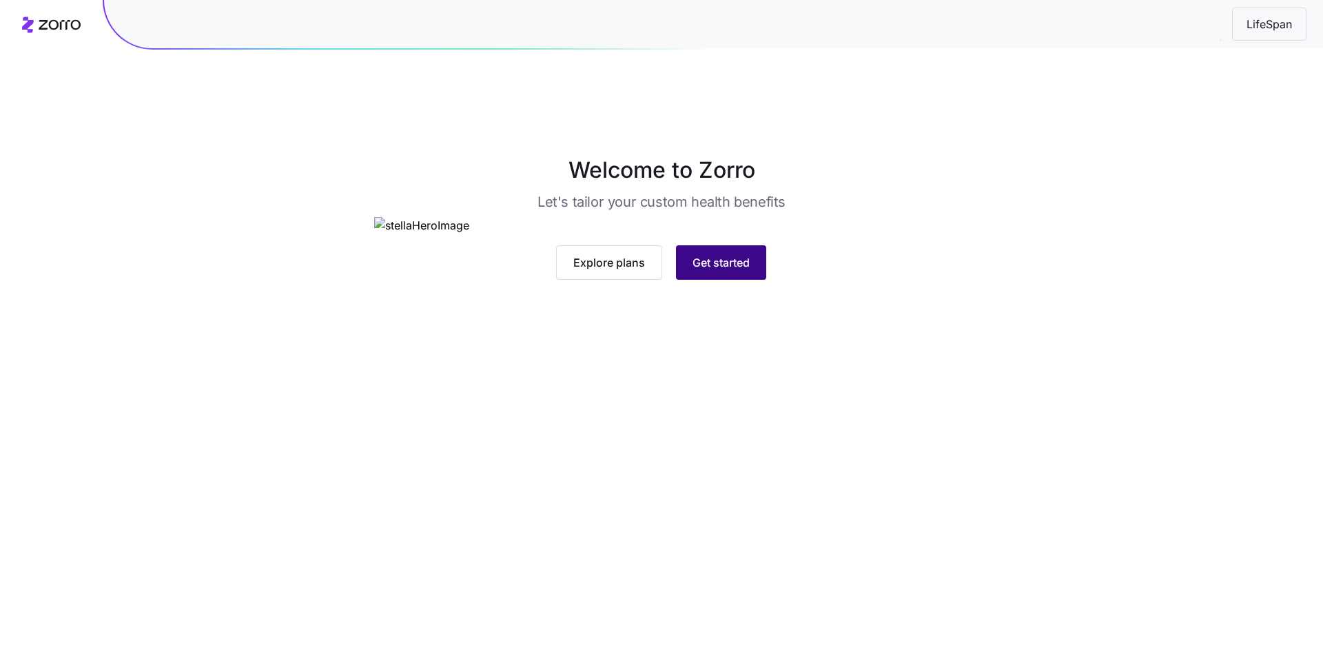
click at [722, 271] on span "Get started" at bounding box center [721, 262] width 57 height 17
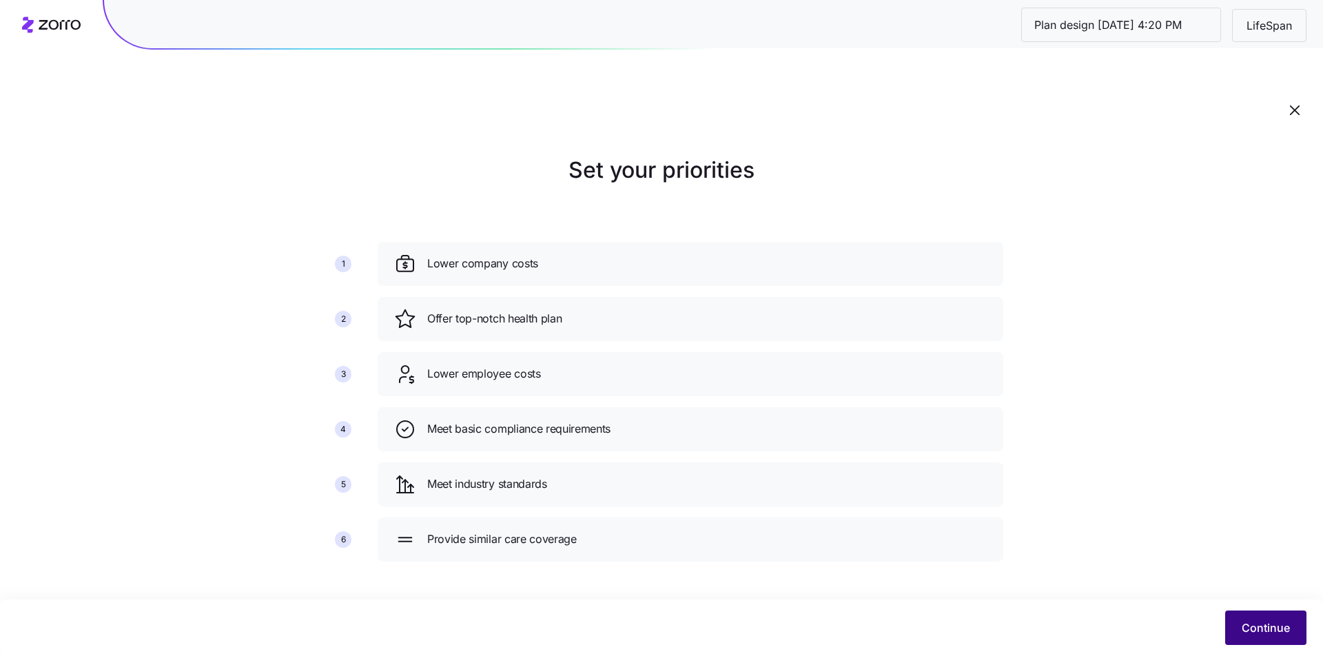
click at [1282, 619] on button "Continue" at bounding box center [1265, 628] width 81 height 34
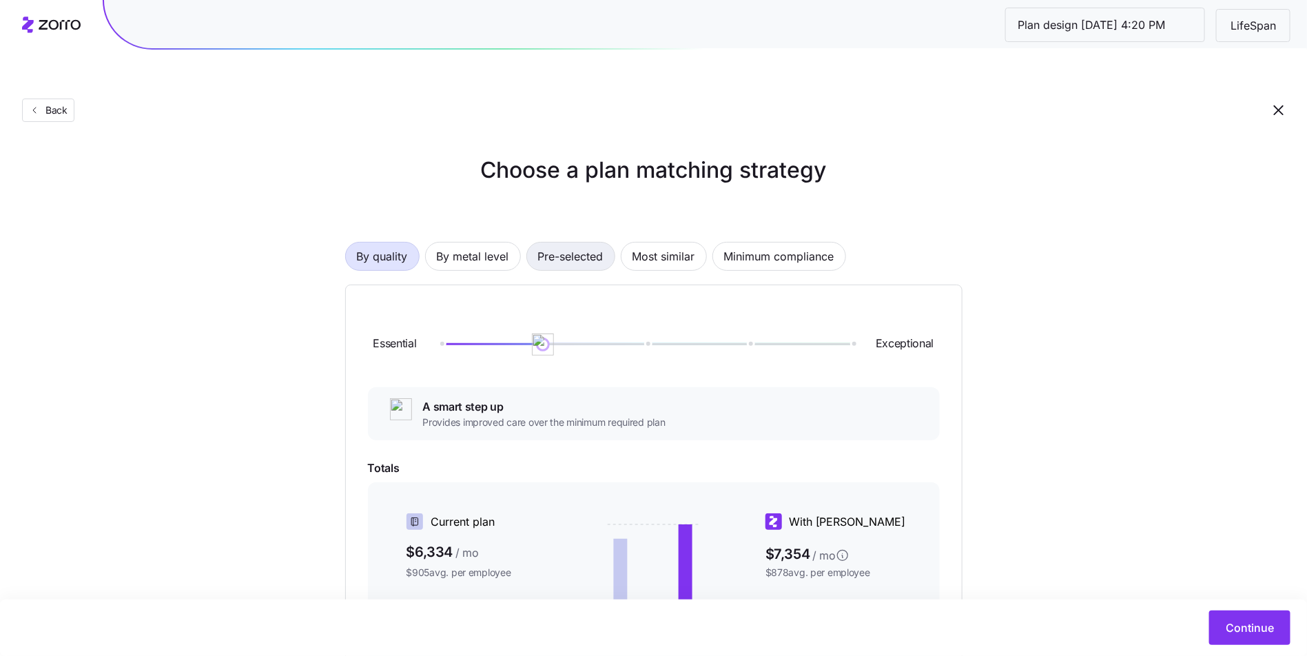
click at [590, 243] on span "Pre-selected" at bounding box center [570, 257] width 65 height 28
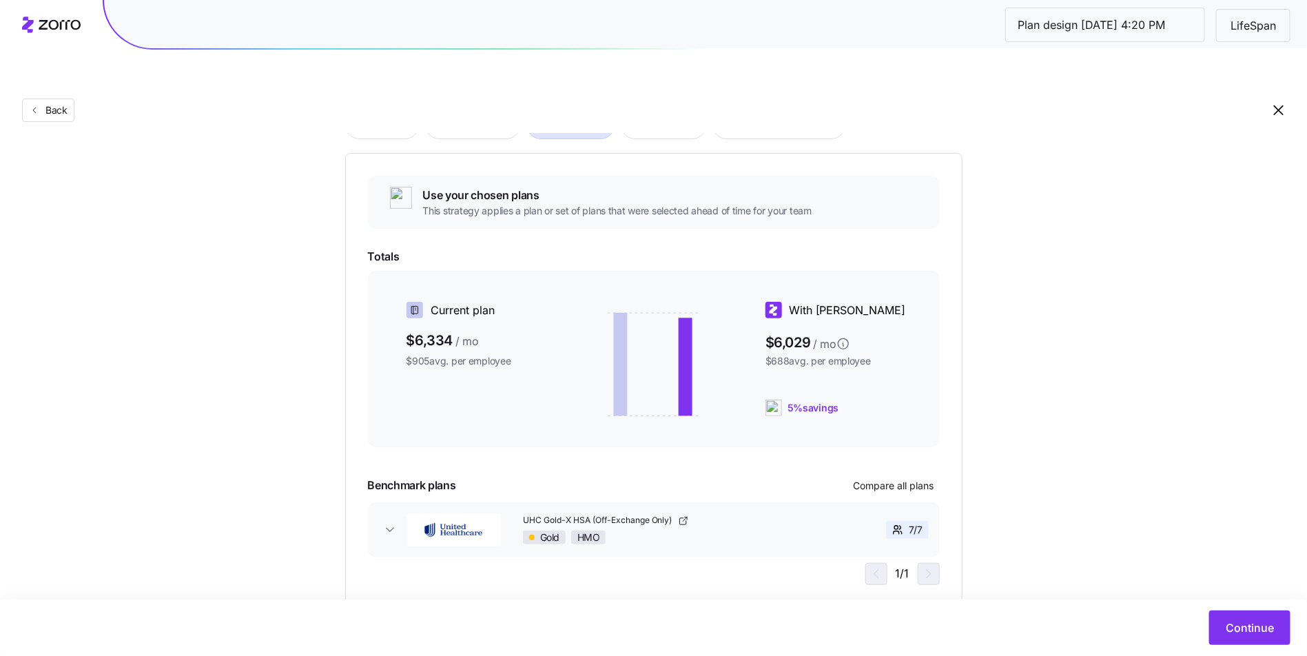
scroll to position [139, 0]
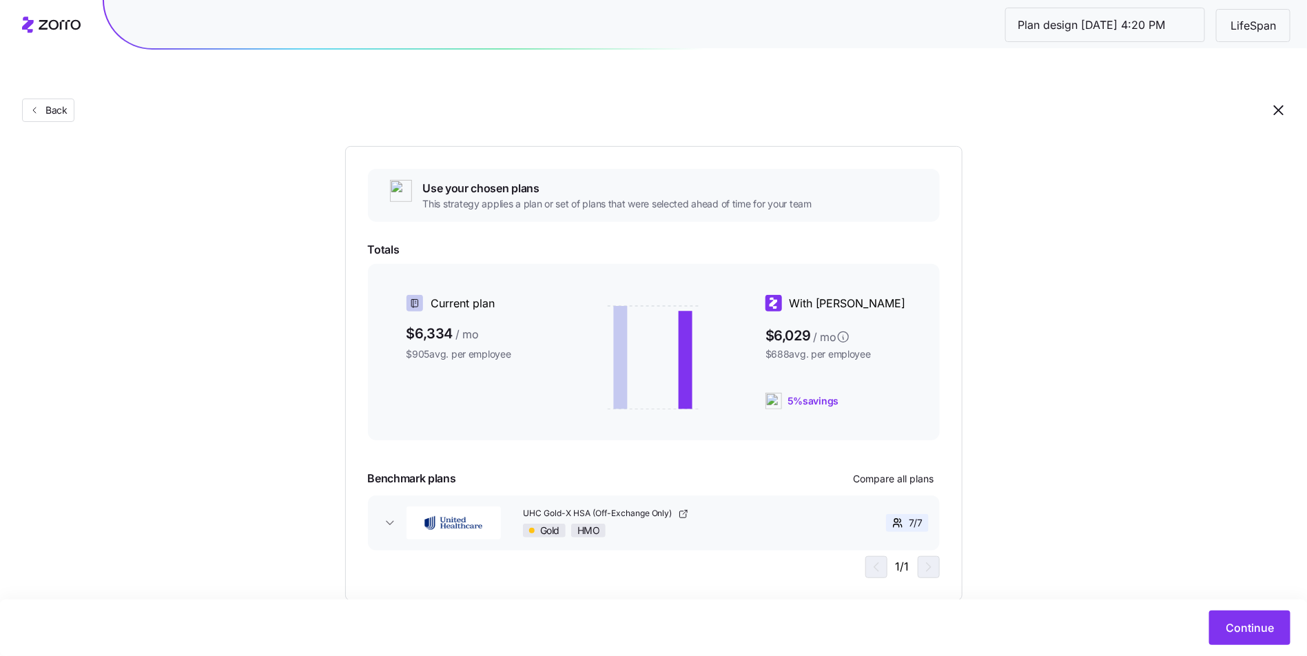
click at [914, 434] on div "Use your chosen plans This strategy applies a plan or set of plans that were se…" at bounding box center [654, 373] width 572 height 409
drag, startPoint x: 927, startPoint y: 537, endPoint x: 902, endPoint y: 445, distance: 95.8
click at [927, 556] on div "1 / 1" at bounding box center [902, 567] width 74 height 22
click at [901, 472] on span "Compare all plans" at bounding box center [894, 479] width 81 height 14
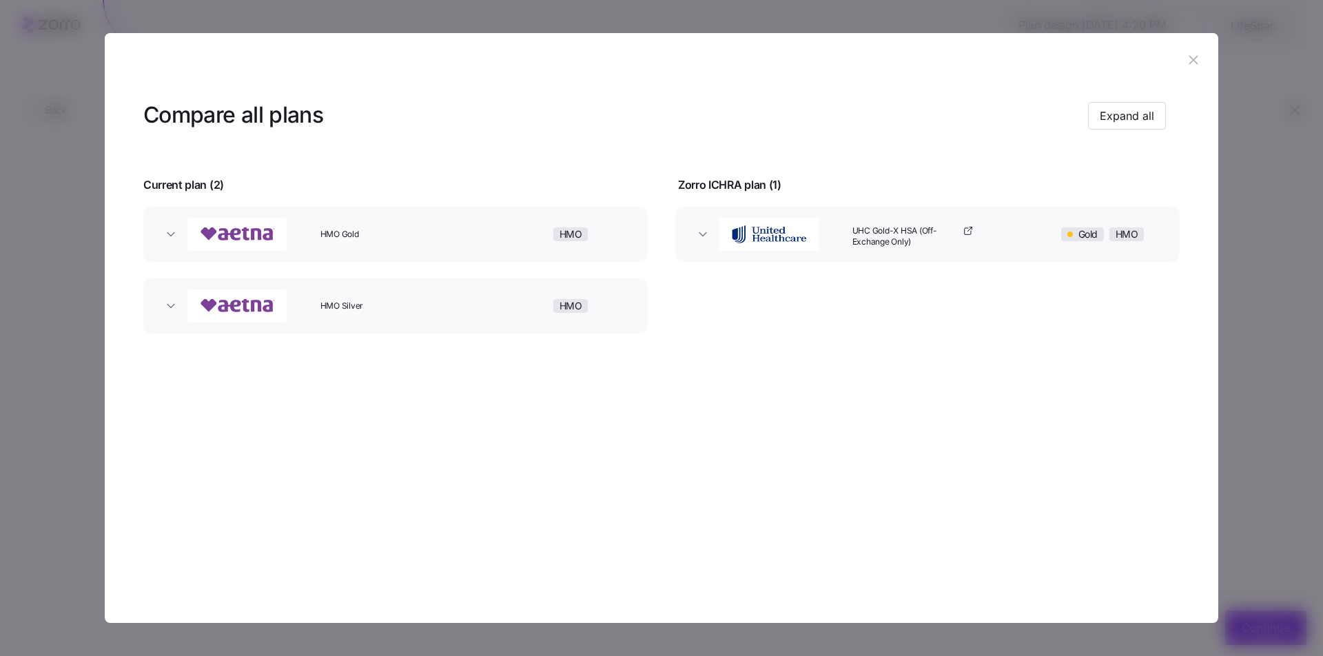
click at [1193, 43] on header at bounding box center [662, 60] width 1114 height 55
click at [1197, 78] on header at bounding box center [662, 60] width 1114 height 55
click at [1193, 59] on icon "button" at bounding box center [1193, 60] width 9 height 9
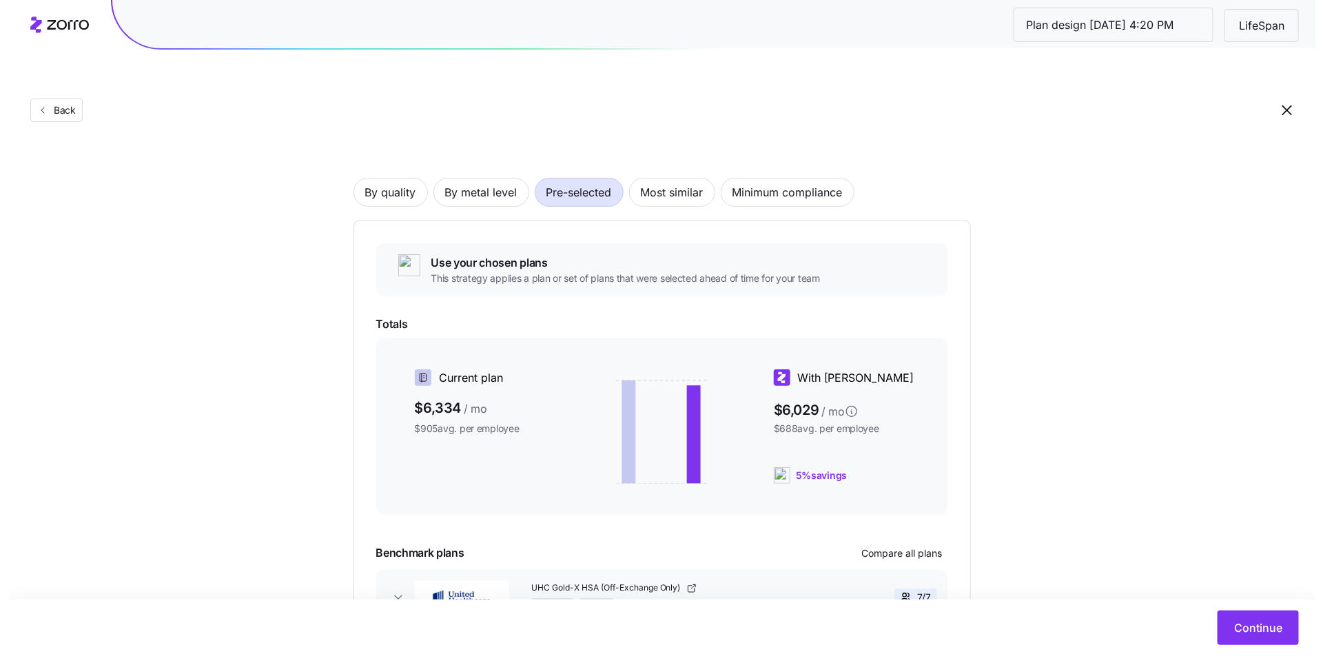
scroll to position [0, 0]
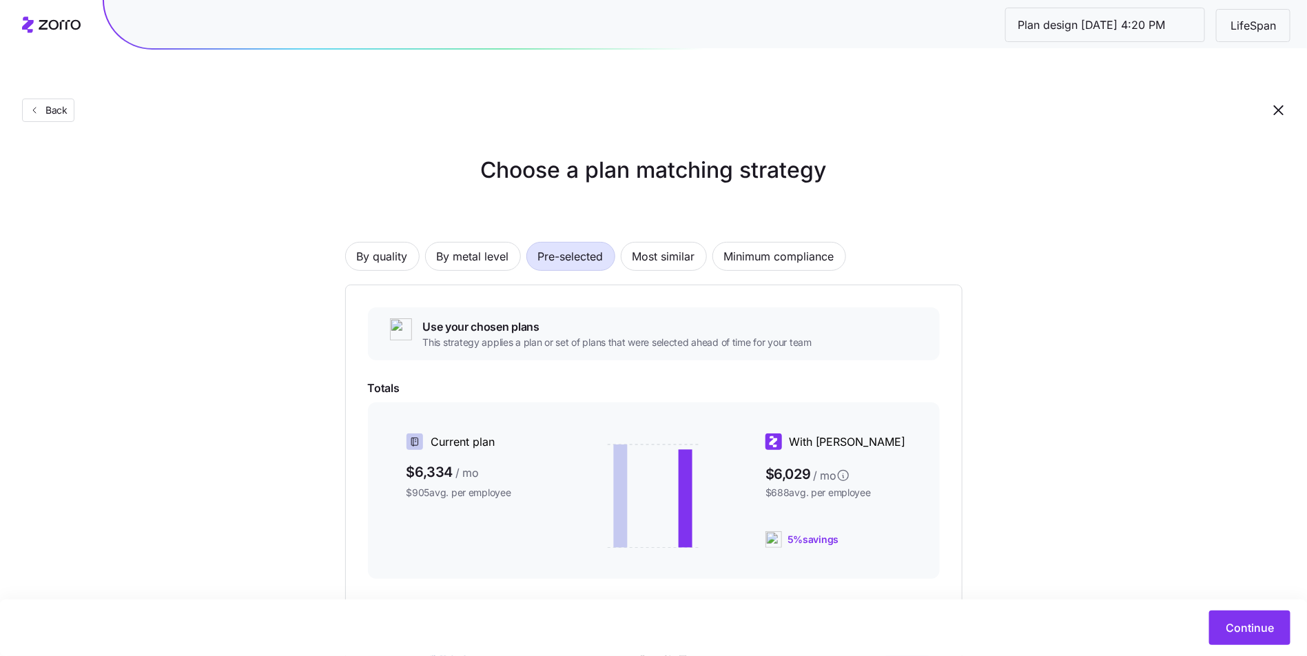
click at [420, 307] on div "Use your chosen plans This strategy applies a plan or set of plans that were se…" at bounding box center [654, 333] width 572 height 53
click at [418, 307] on div "Use your chosen plans This strategy applies a plan or set of plans that were se…" at bounding box center [654, 333] width 572 height 53
click at [369, 285] on div "Use your chosen plans This strategy applies a plan or set of plans that were se…" at bounding box center [653, 512] width 617 height 455
click at [63, 103] on span "Back" at bounding box center [54, 110] width 28 height 14
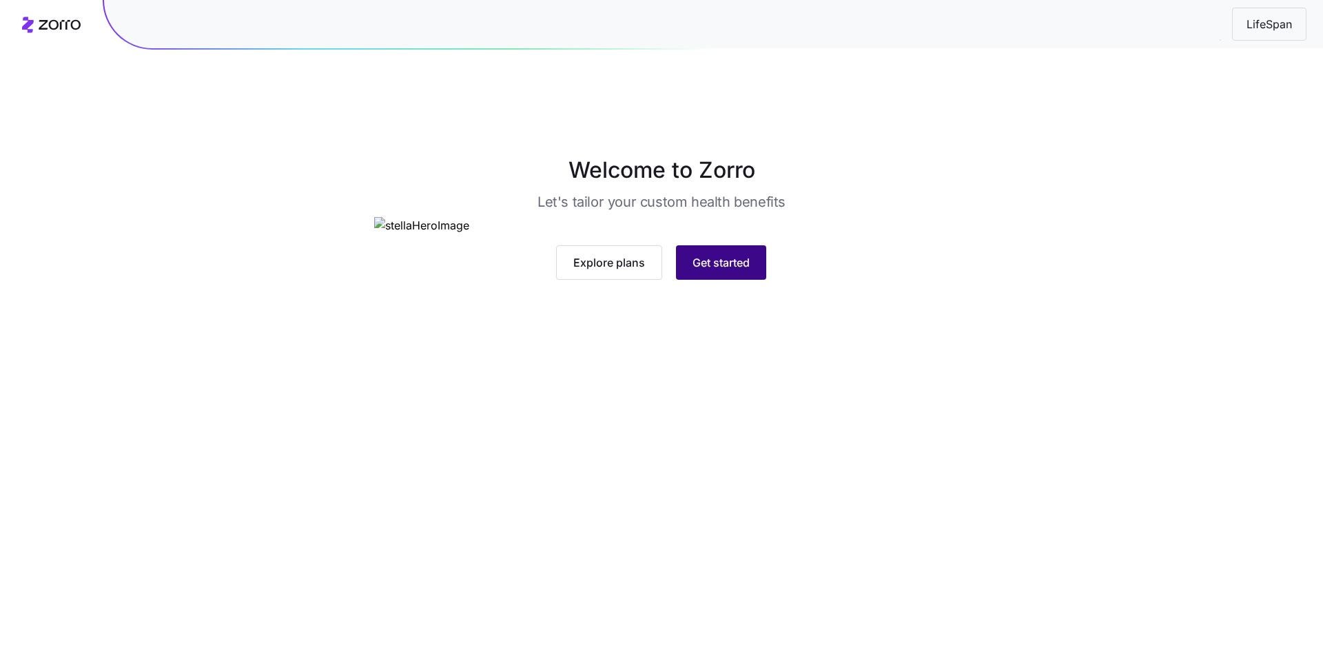
click at [726, 271] on span "Get started" at bounding box center [721, 262] width 57 height 17
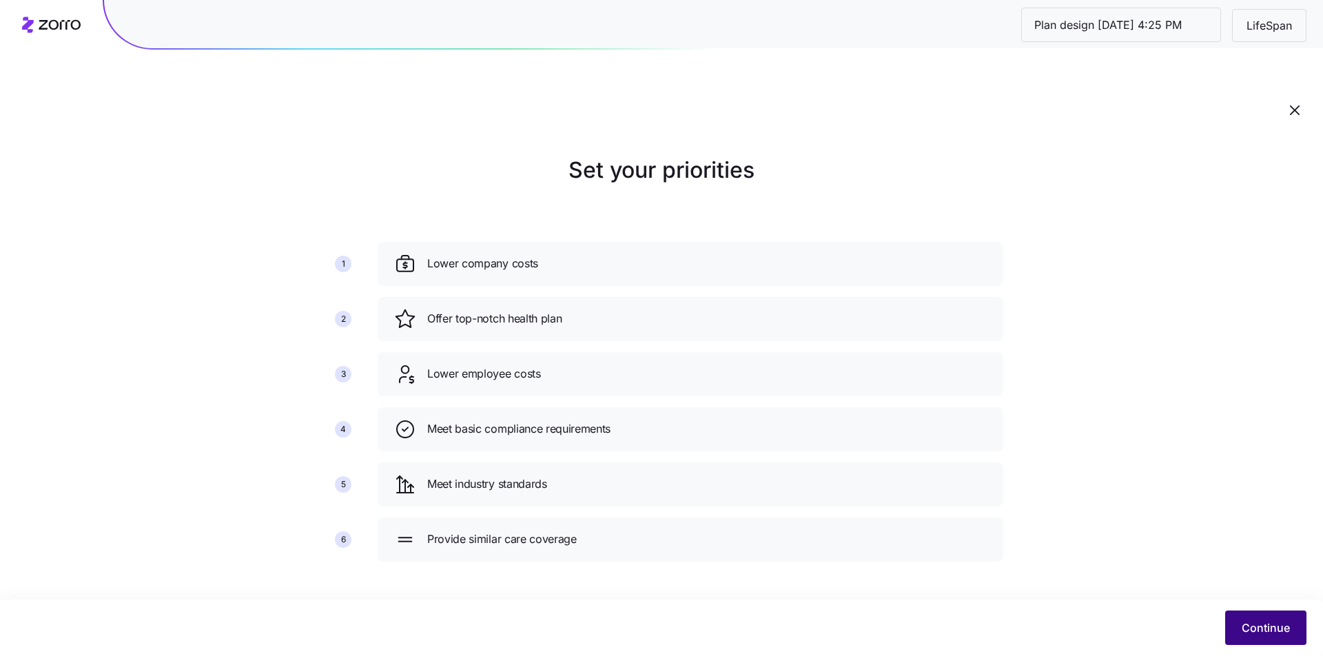
click at [1260, 630] on span "Continue" at bounding box center [1266, 627] width 48 height 17
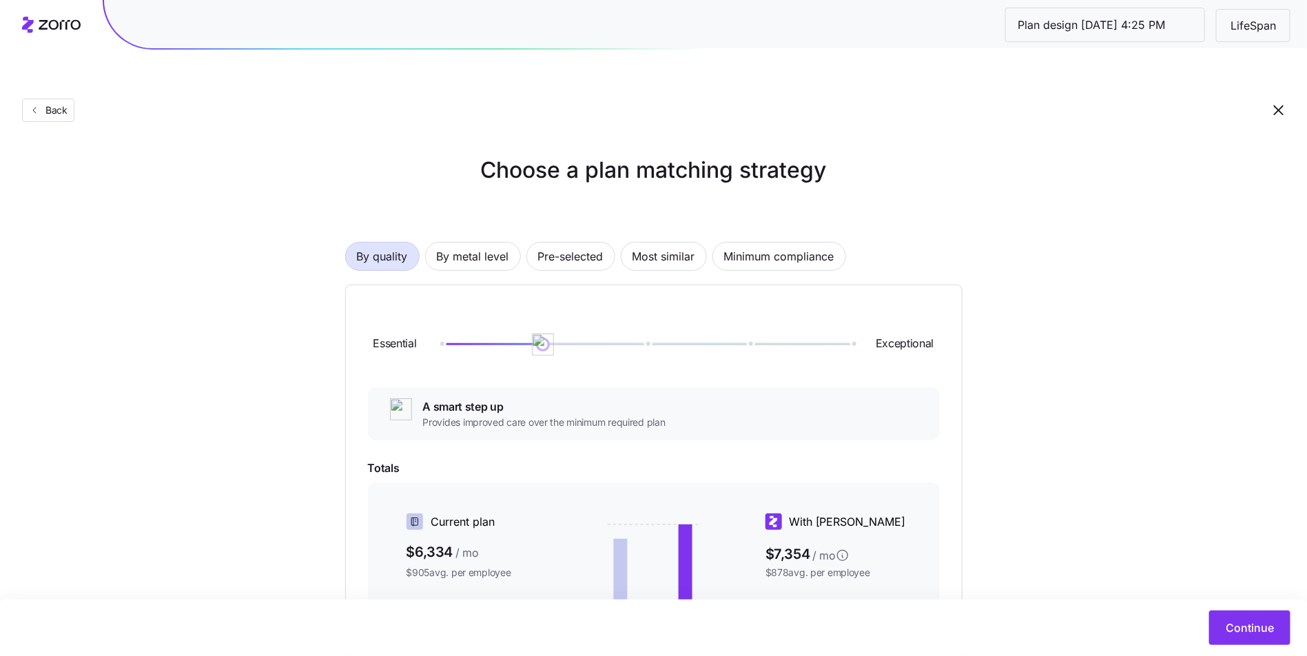
click at [532, 207] on div "By quality By metal level Pre-selected Most similar Minimum compliance Essentia…" at bounding box center [653, 509] width 617 height 622
click at [539, 243] on span "Pre-selected" at bounding box center [570, 257] width 65 height 28
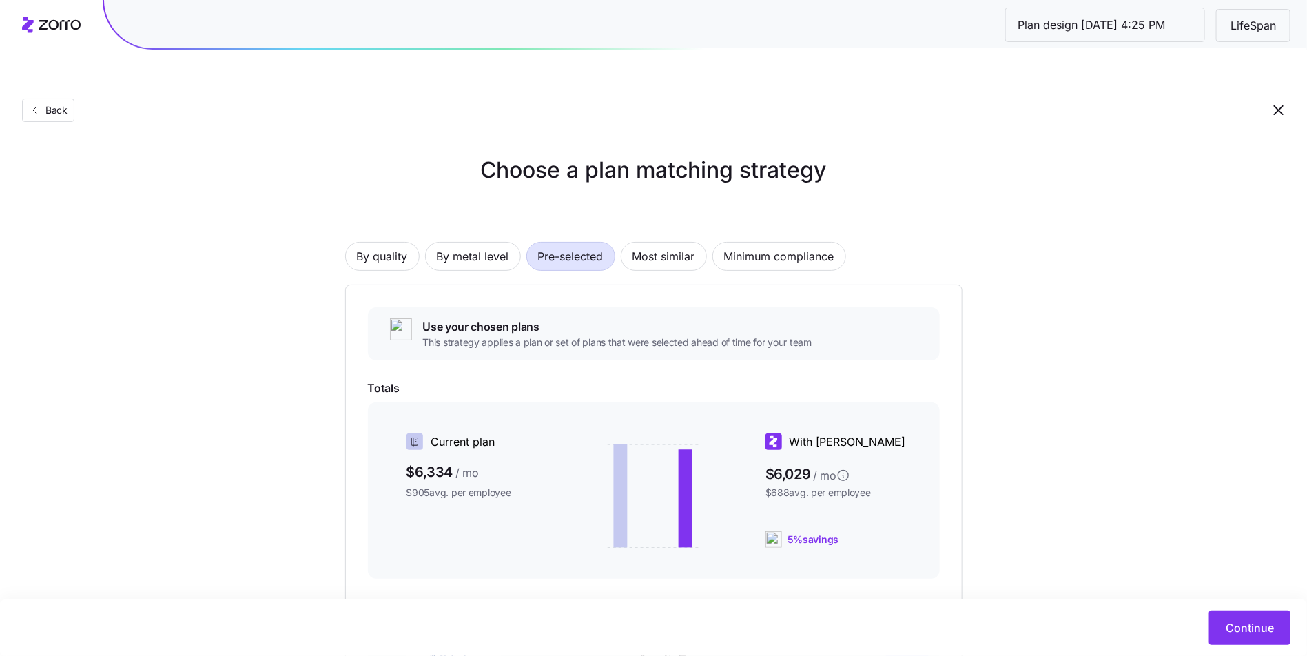
scroll to position [139, 0]
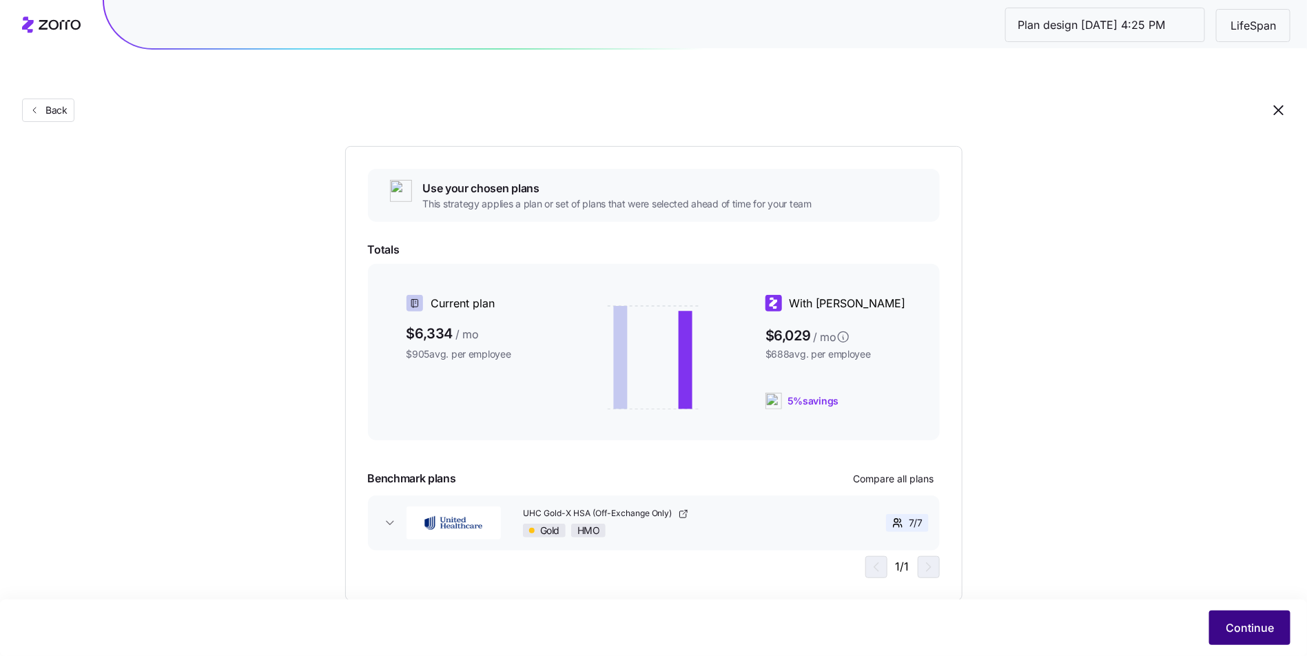
click at [1249, 622] on span "Continue" at bounding box center [1250, 627] width 48 height 17
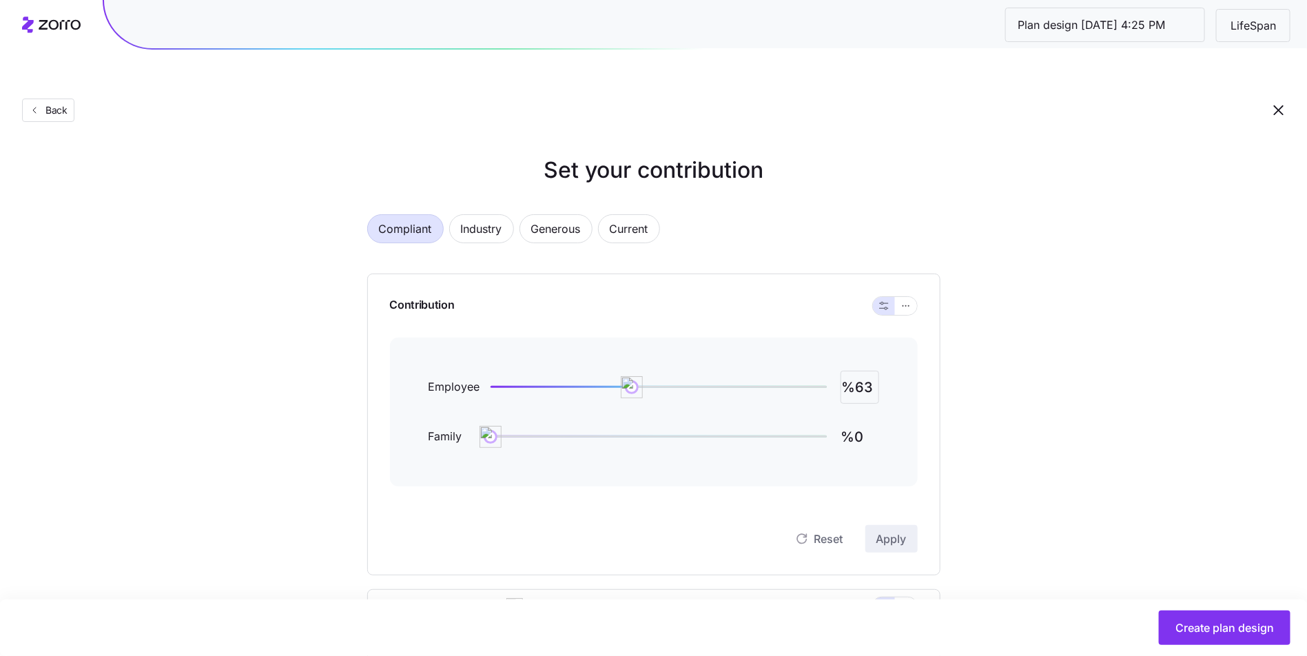
click at [861, 371] on input "%63" at bounding box center [860, 387] width 39 height 33
type input "%100"
click at [927, 509] on div "Contribution Employee %100 Family %100 Reset Apply" at bounding box center [653, 425] width 573 height 302
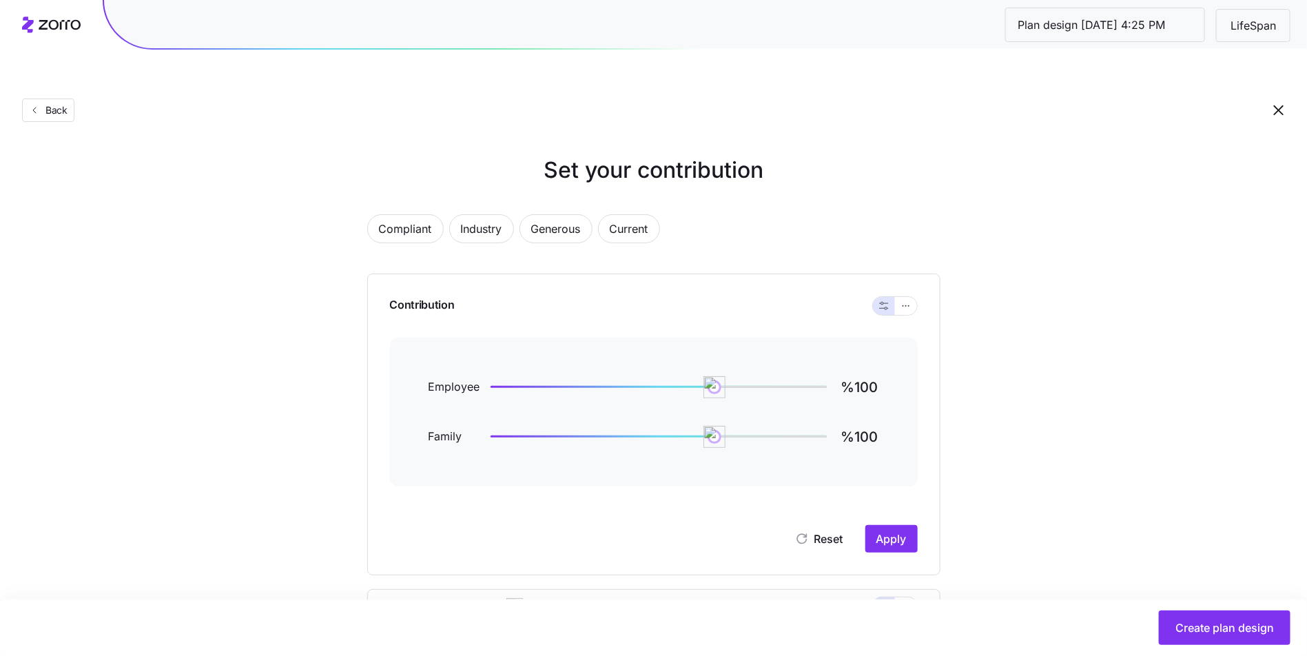
click at [919, 507] on div "Contribution Employee %100 Family %100 Reset Apply" at bounding box center [653, 425] width 573 height 302
click at [904, 531] on span "Apply" at bounding box center [891, 539] width 30 height 17
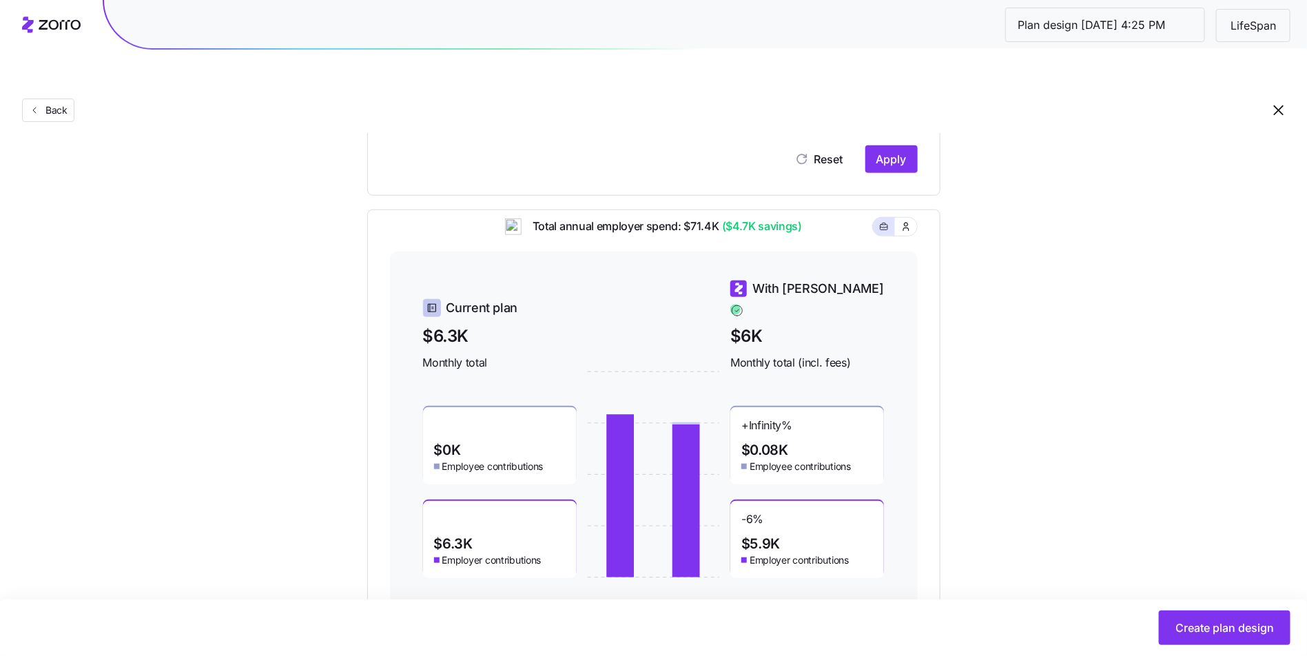
scroll to position [393, 0]
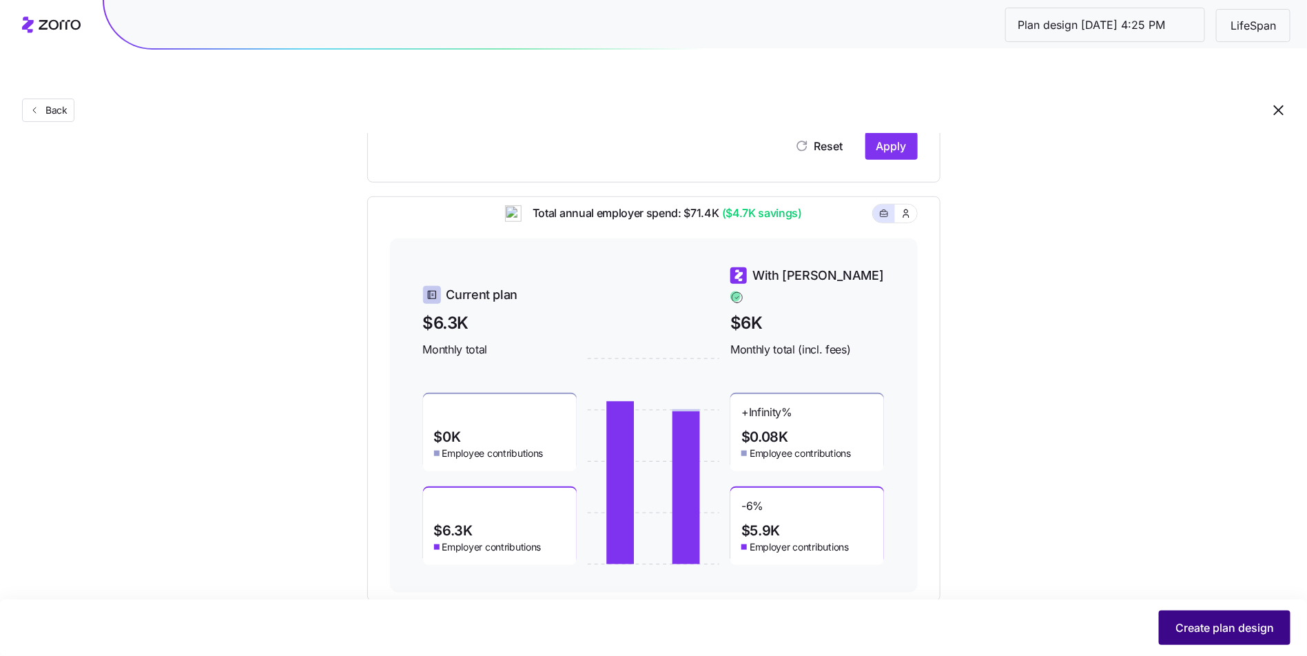
click at [1222, 635] on span "Create plan design" at bounding box center [1225, 627] width 99 height 17
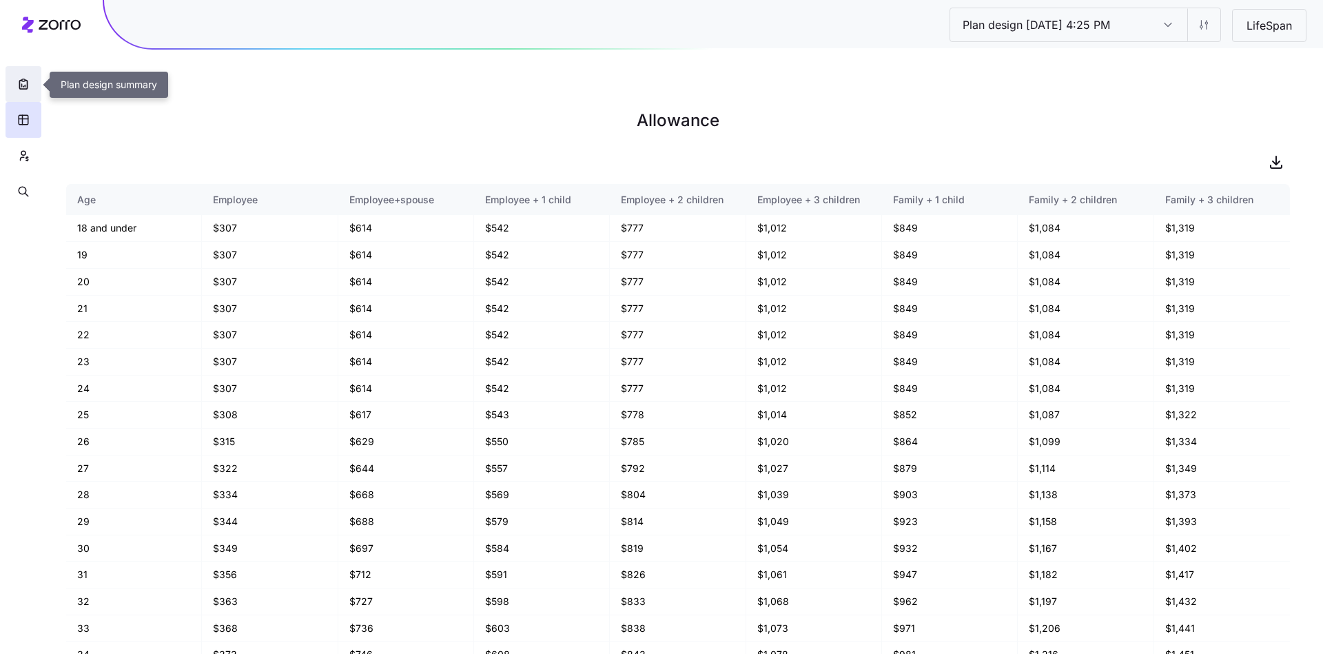
click at [28, 88] on icon "button" at bounding box center [24, 84] width 14 height 14
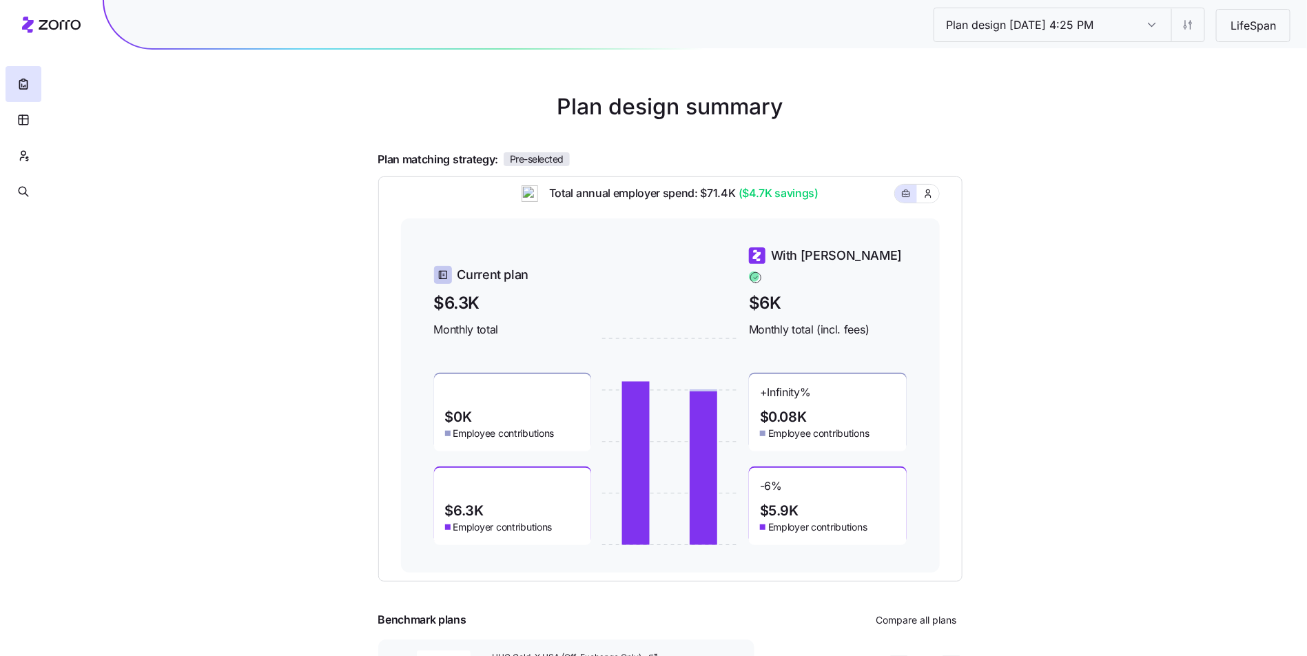
scroll to position [69, 0]
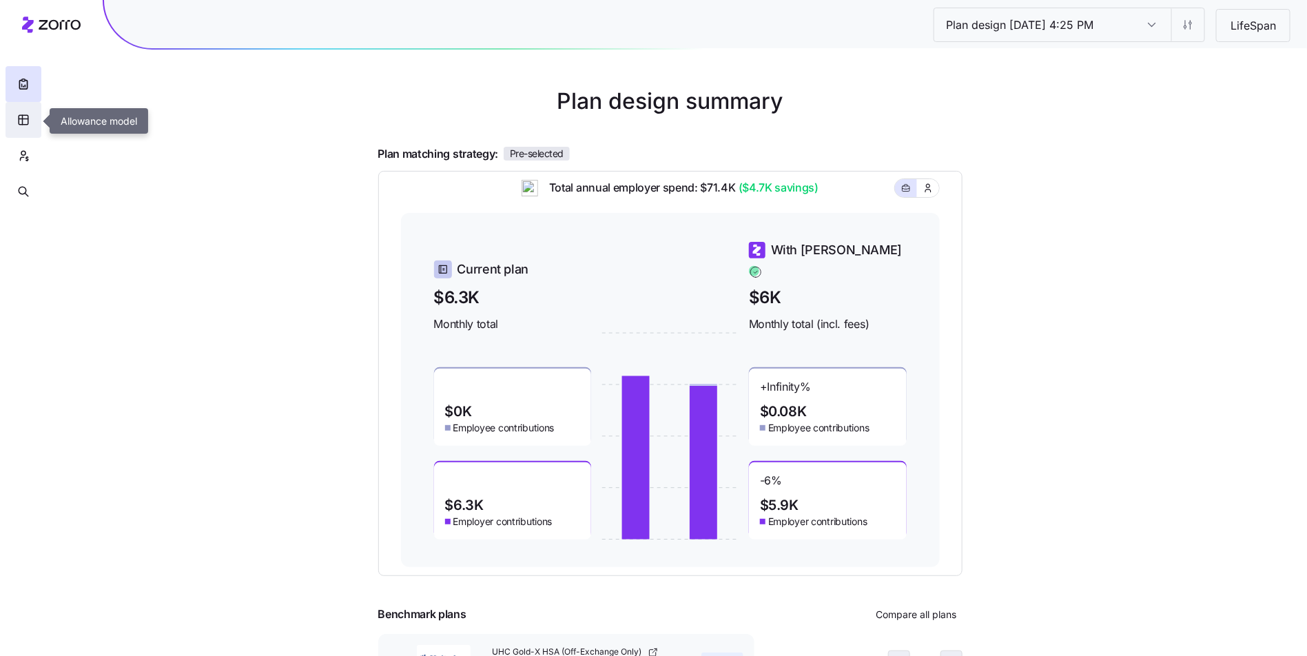
click at [24, 118] on icon "button" at bounding box center [23, 120] width 12 height 14
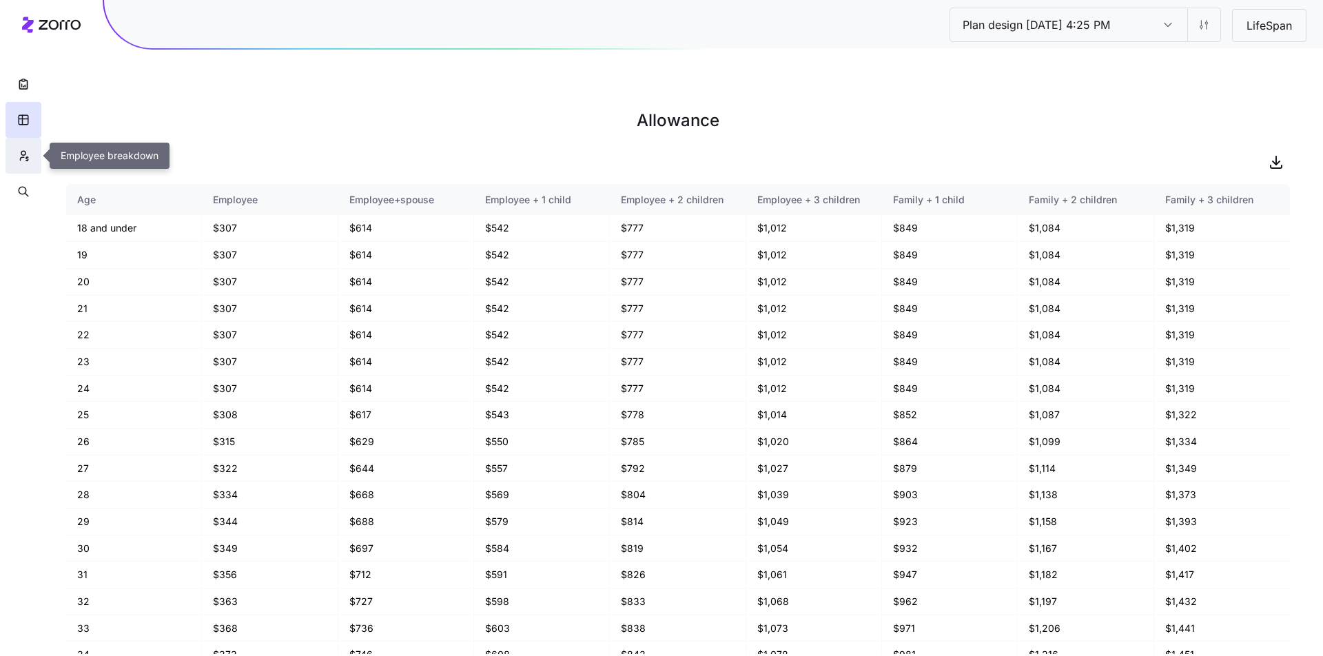
click at [27, 157] on icon "button" at bounding box center [27, 159] width 0 height 4
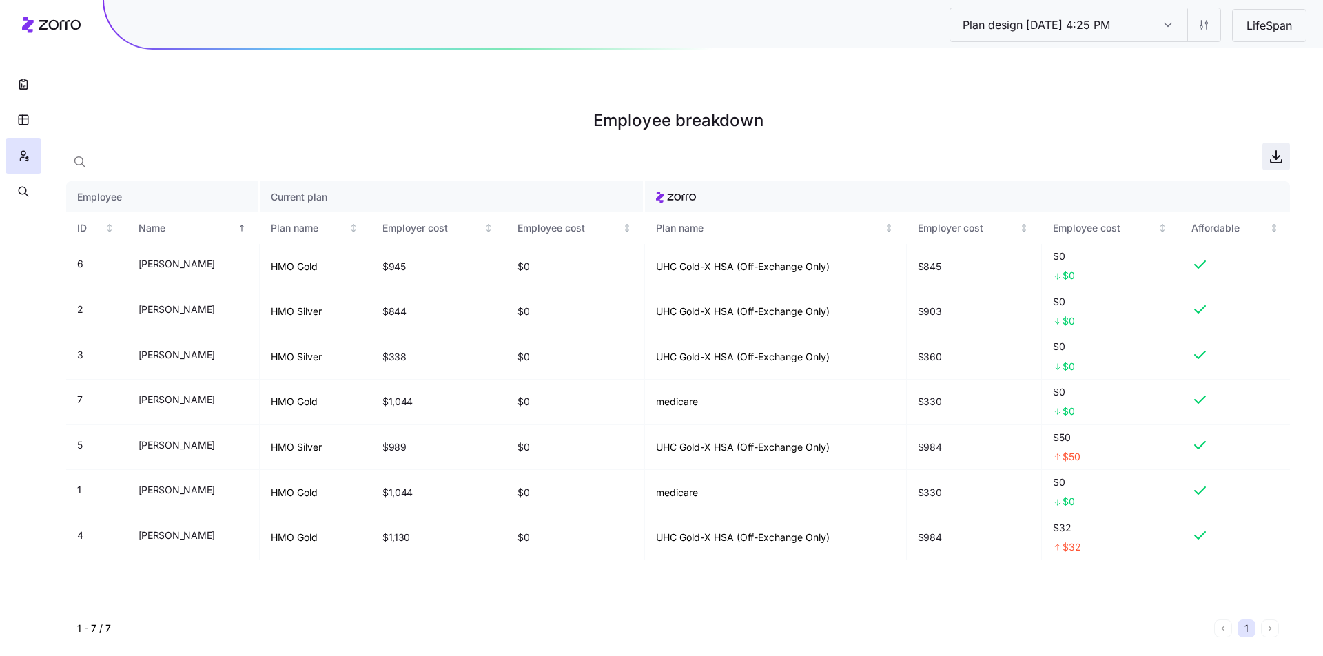
click at [1281, 160] on icon "button" at bounding box center [1276, 161] width 11 height 3
click at [33, 115] on button "button" at bounding box center [24, 120] width 36 height 36
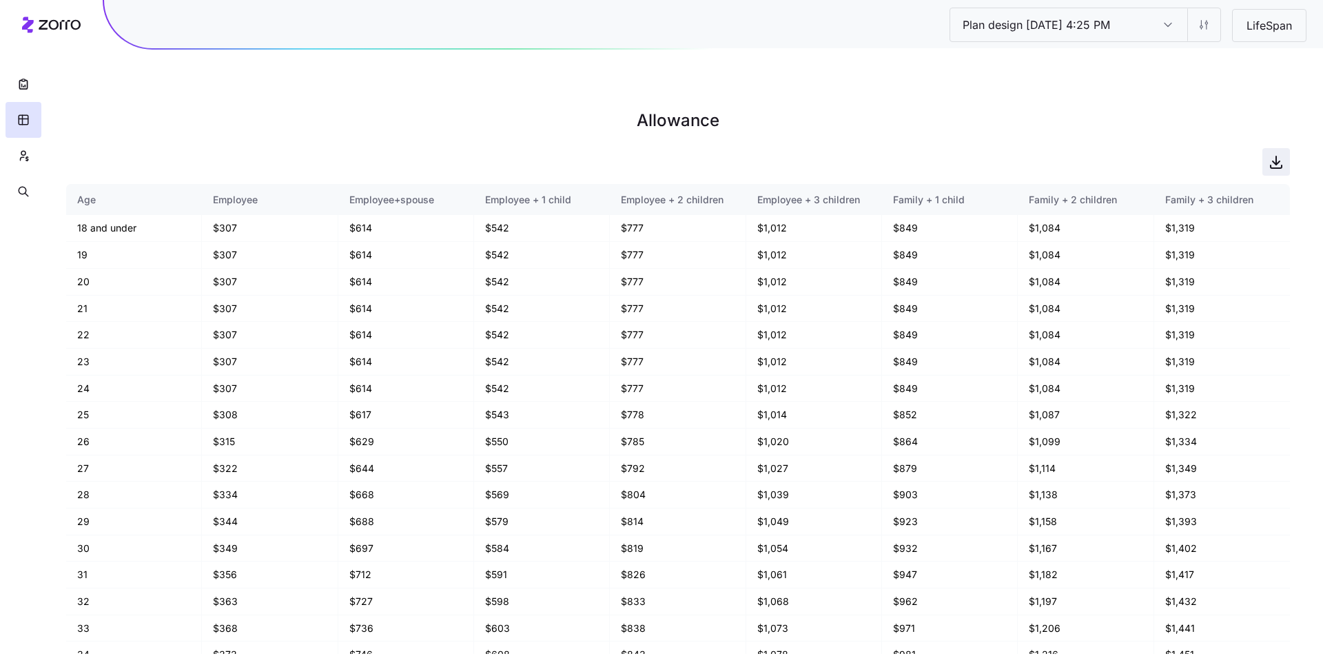
click at [1279, 154] on icon "button" at bounding box center [1276, 162] width 17 height 17
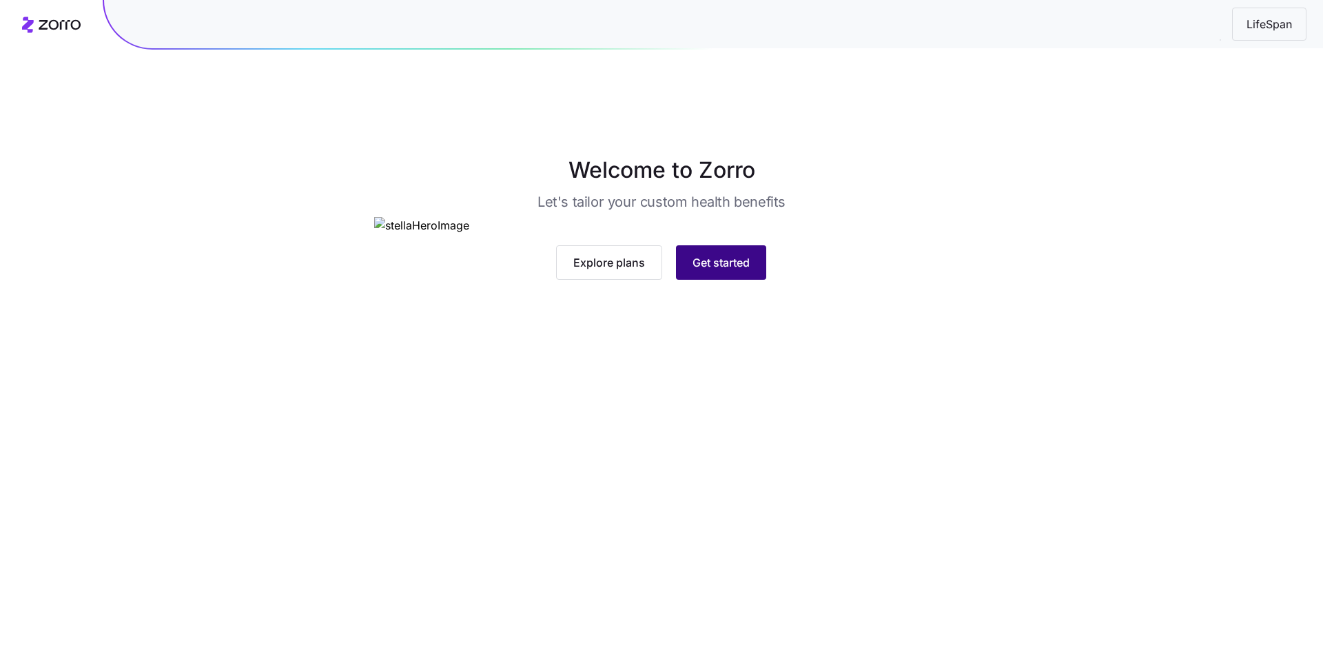
click at [700, 271] on span "Get started" at bounding box center [721, 262] width 57 height 17
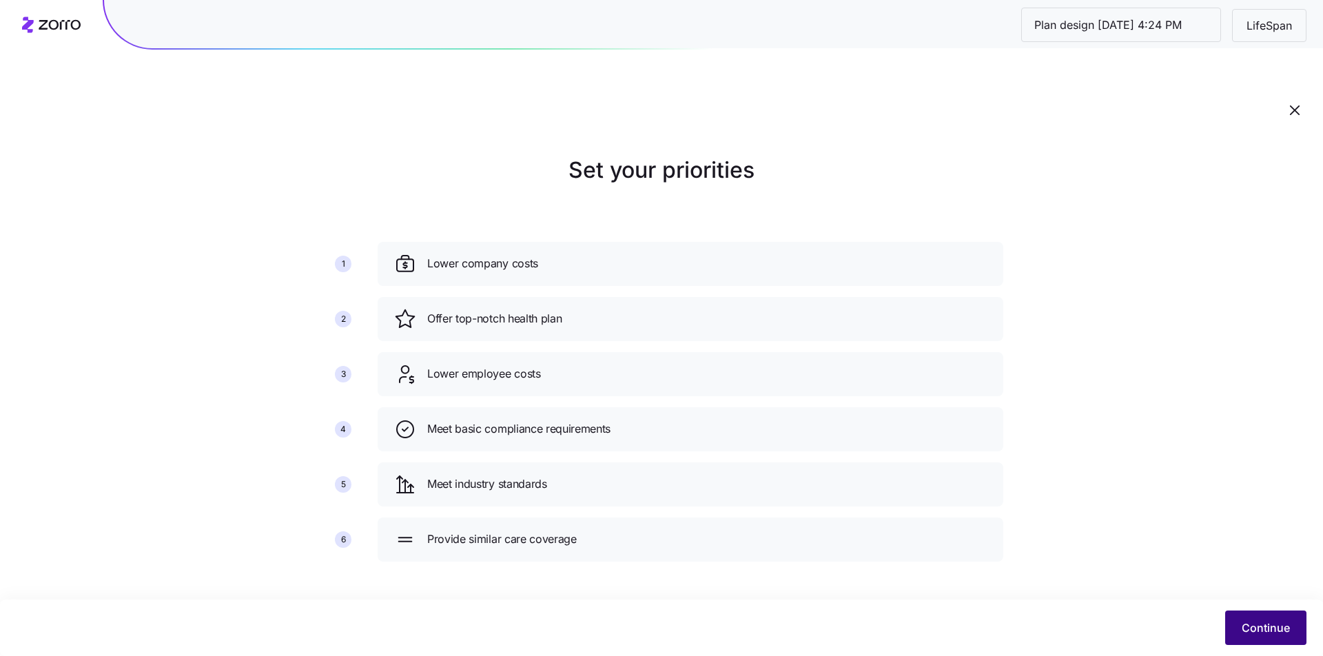
click at [1270, 635] on span "Continue" at bounding box center [1266, 627] width 48 height 17
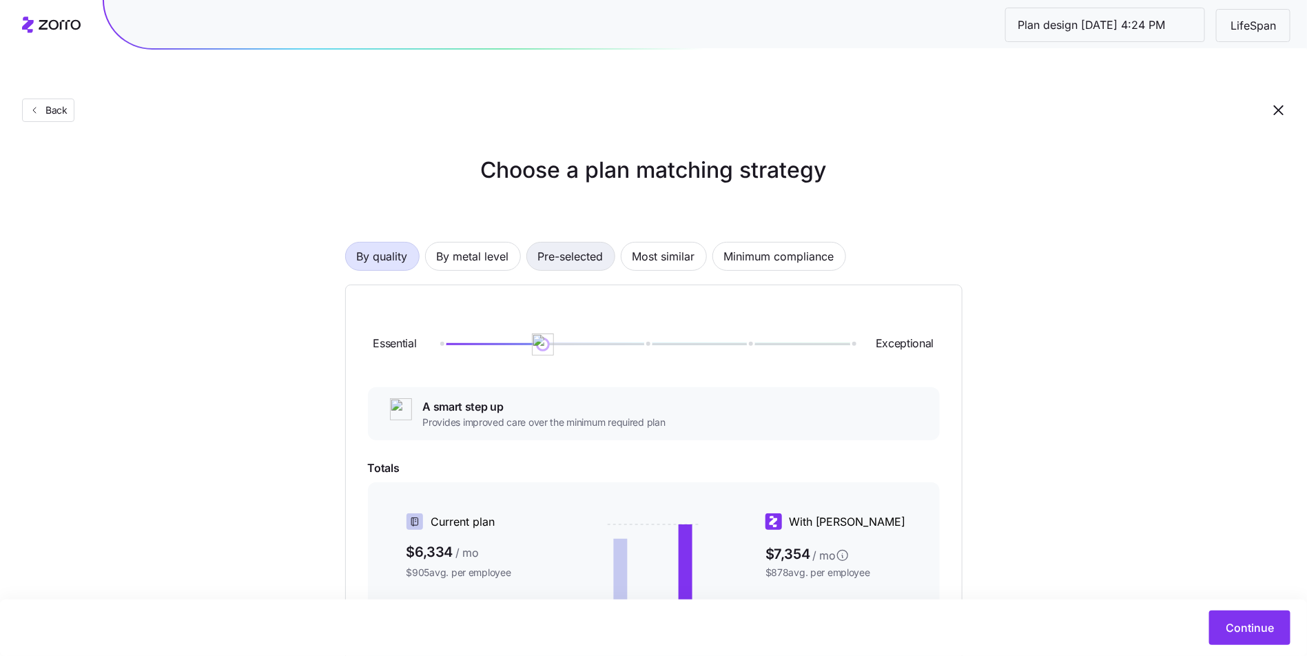
click at [563, 243] on span "Pre-selected" at bounding box center [570, 257] width 65 height 28
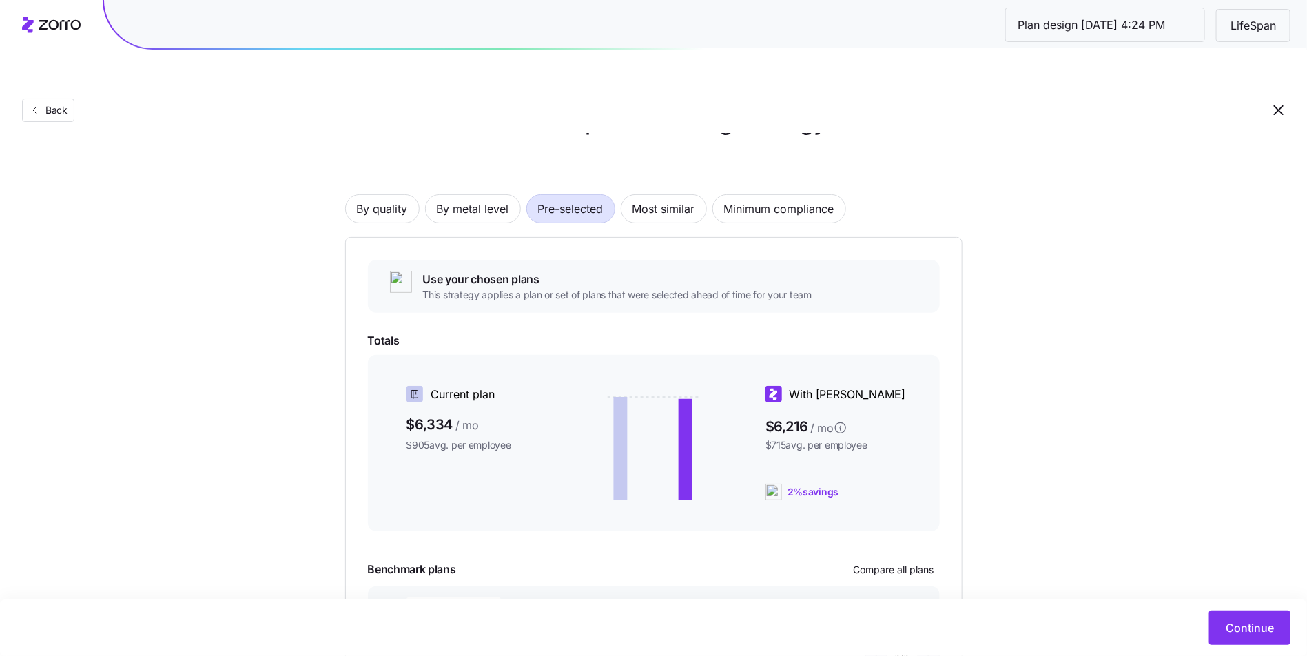
scroll to position [139, 0]
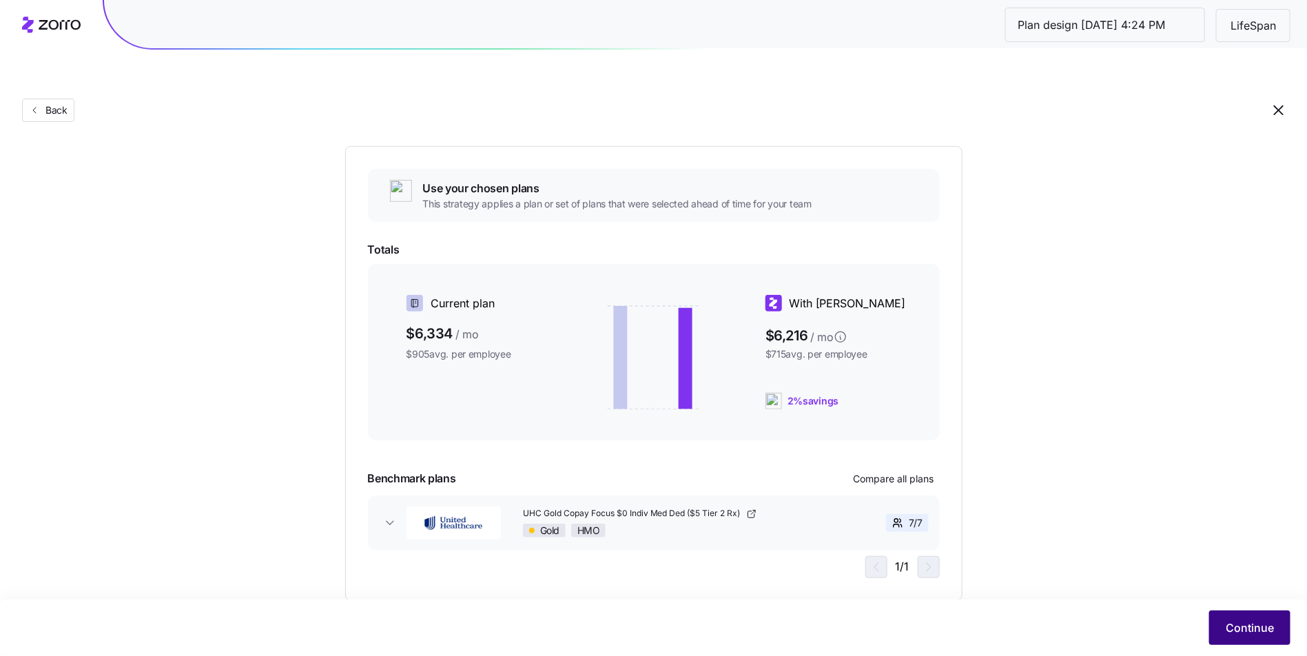
click at [1266, 619] on span "Continue" at bounding box center [1250, 627] width 48 height 17
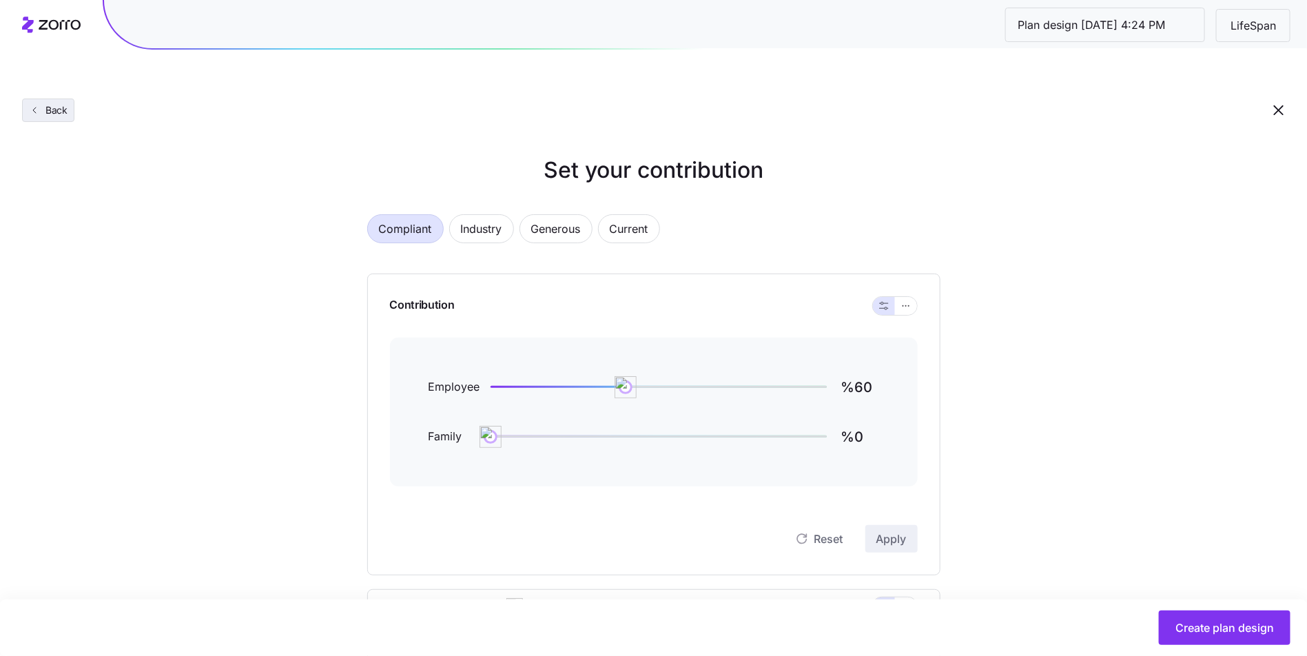
click at [49, 103] on span "Back" at bounding box center [54, 110] width 28 height 14
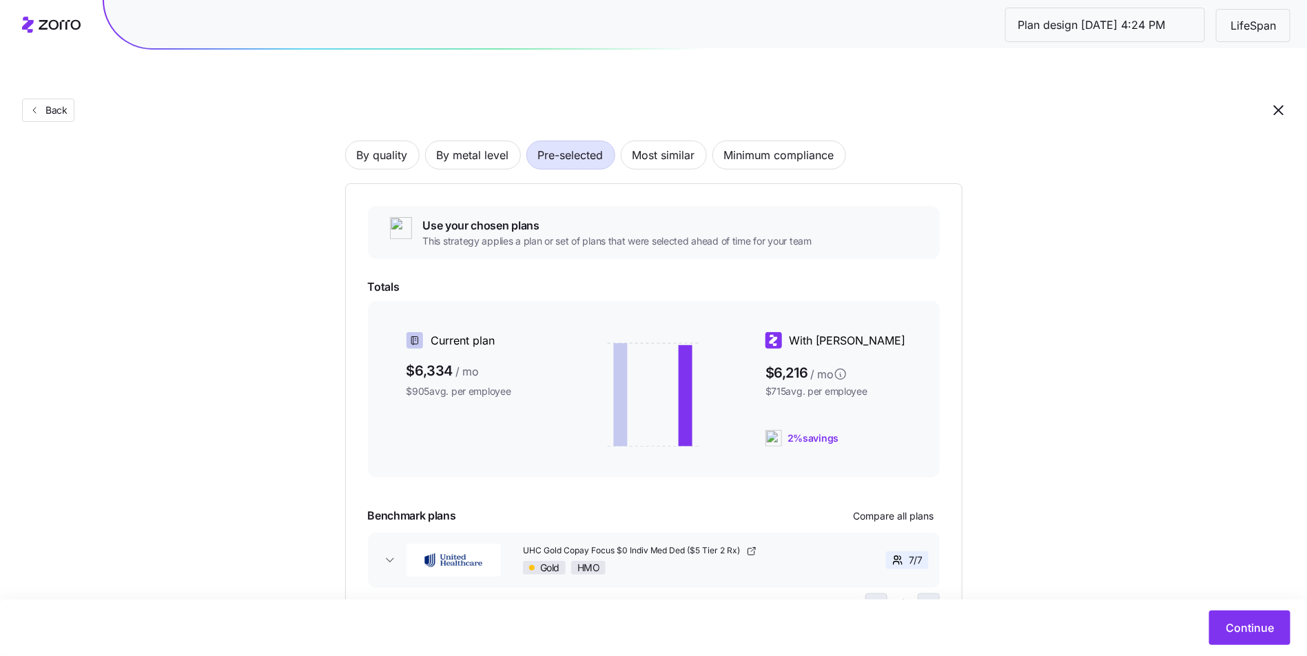
scroll to position [139, 0]
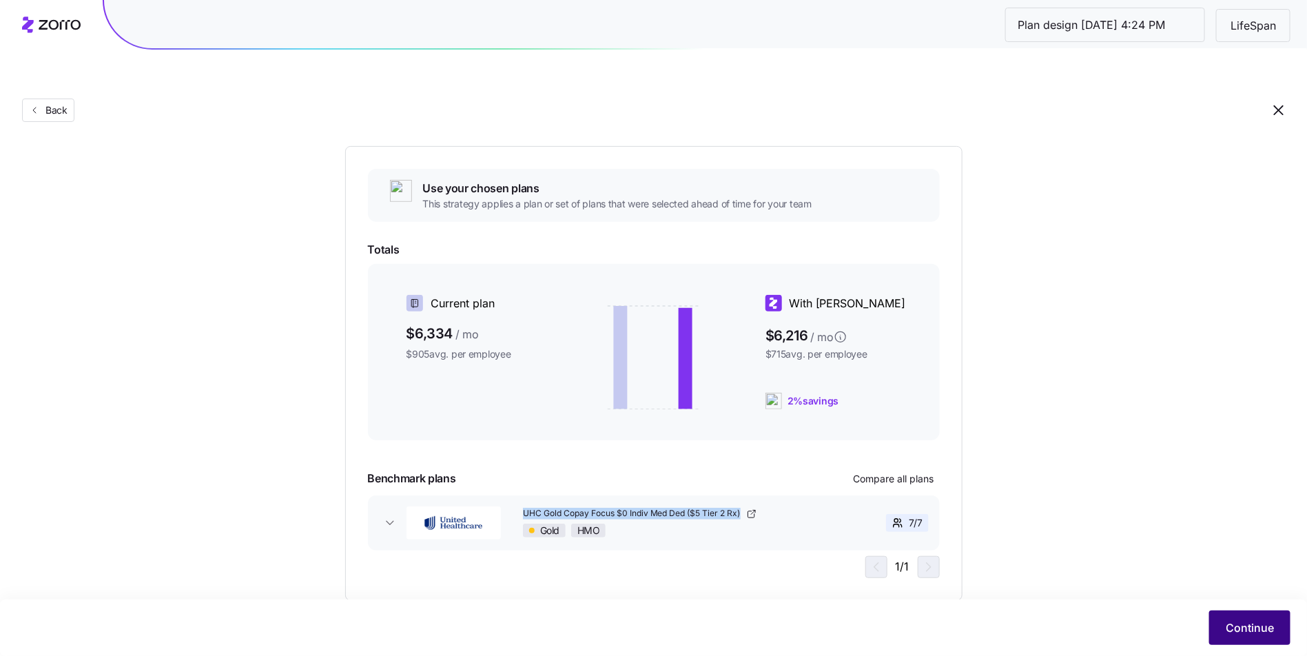
click at [1258, 628] on span "Continue" at bounding box center [1250, 627] width 48 height 17
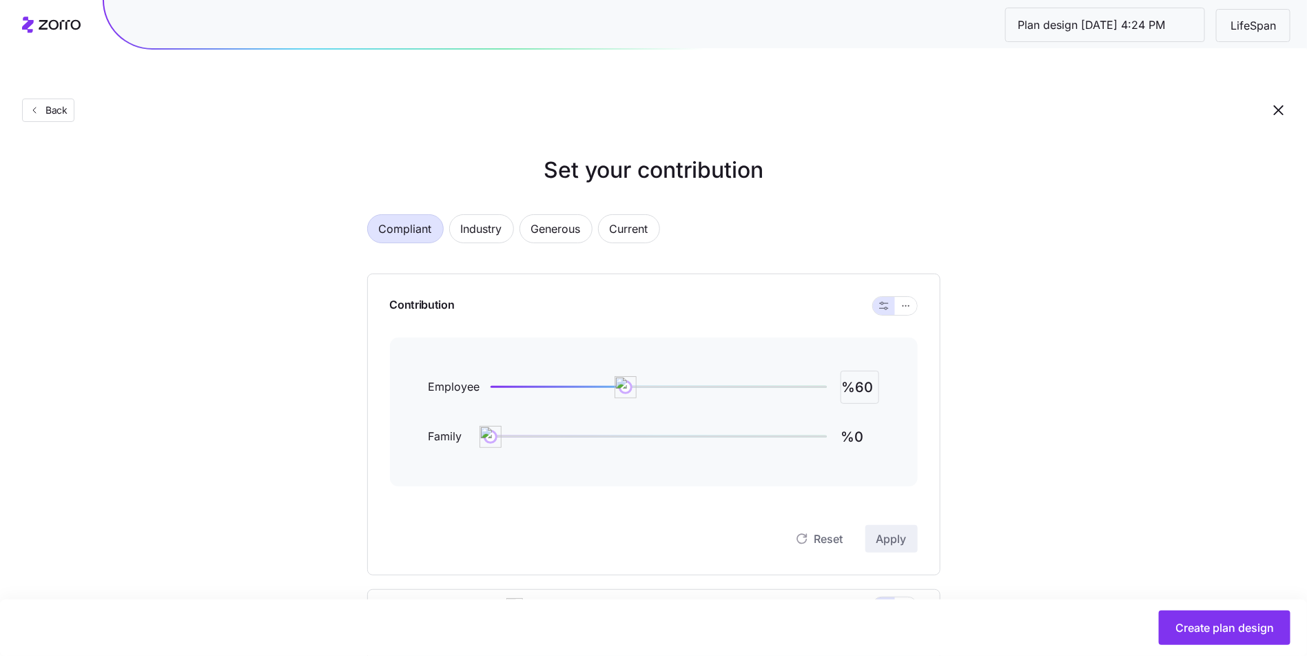
click at [856, 371] on input "%60" at bounding box center [860, 387] width 39 height 33
type input "%100"
click at [901, 531] on span "Apply" at bounding box center [891, 539] width 30 height 17
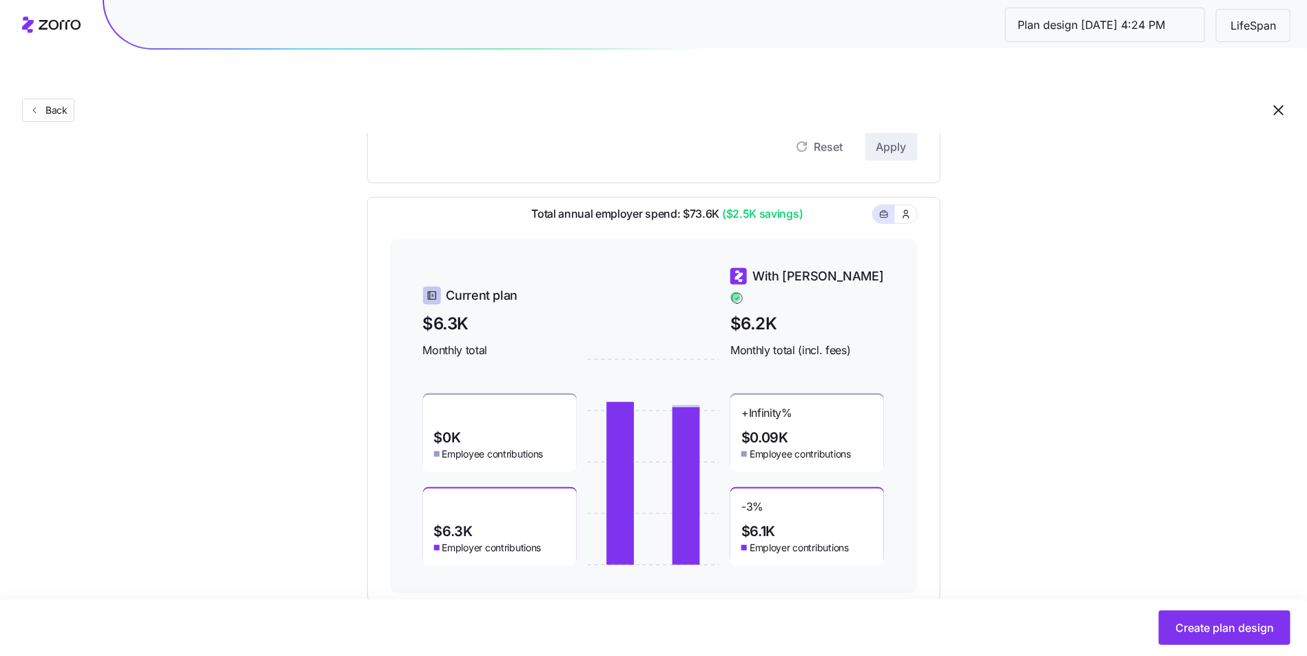
scroll to position [393, 0]
click at [1182, 628] on span "Create plan design" at bounding box center [1225, 627] width 99 height 17
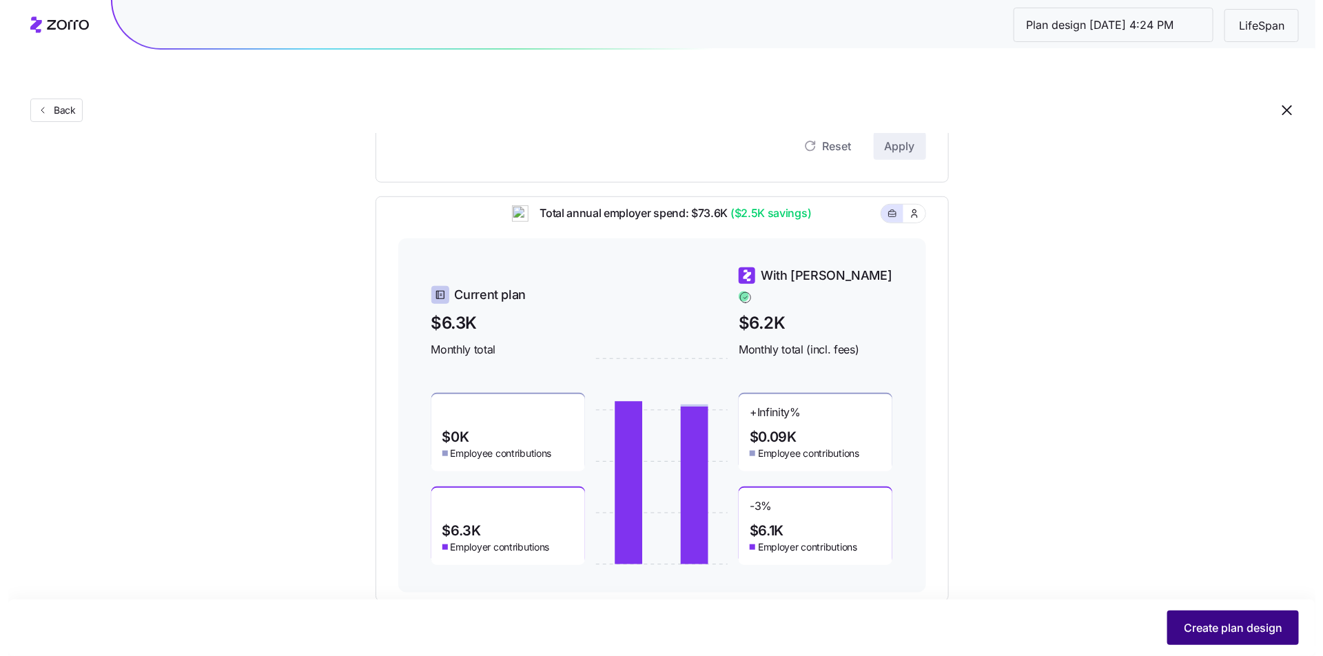
scroll to position [0, 0]
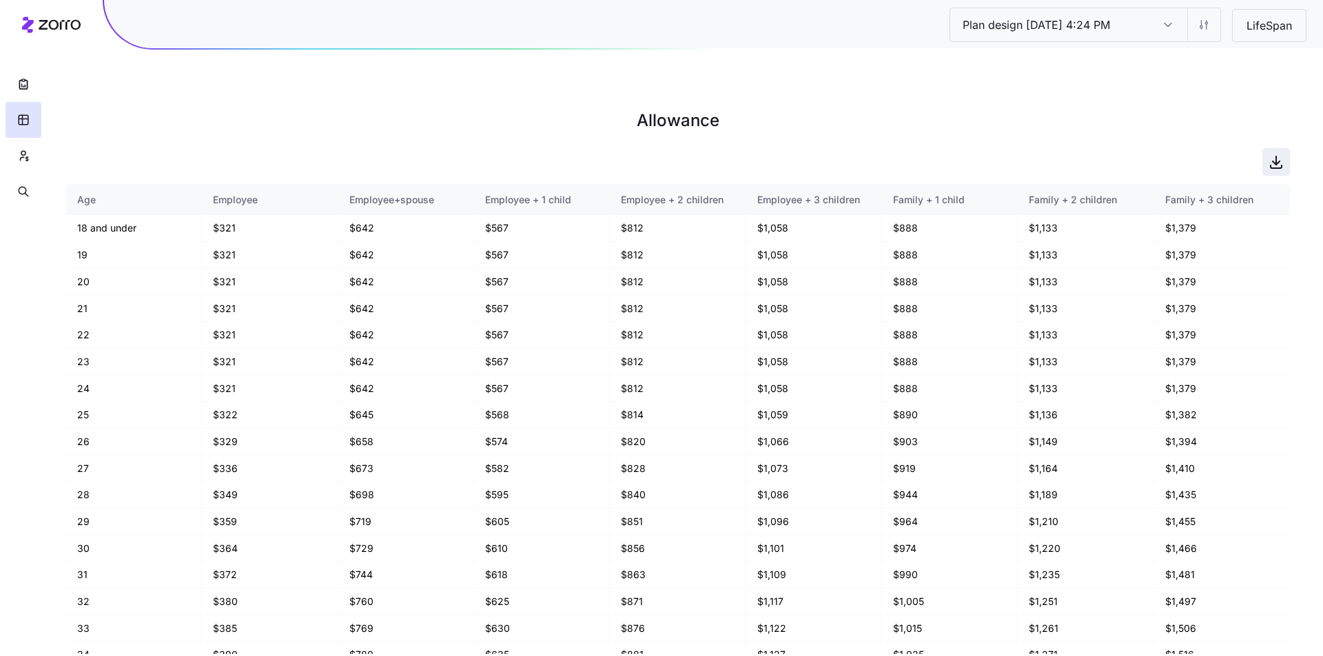
click at [1284, 149] on span "button" at bounding box center [1276, 162] width 26 height 26
click at [28, 147] on button "button" at bounding box center [24, 156] width 36 height 36
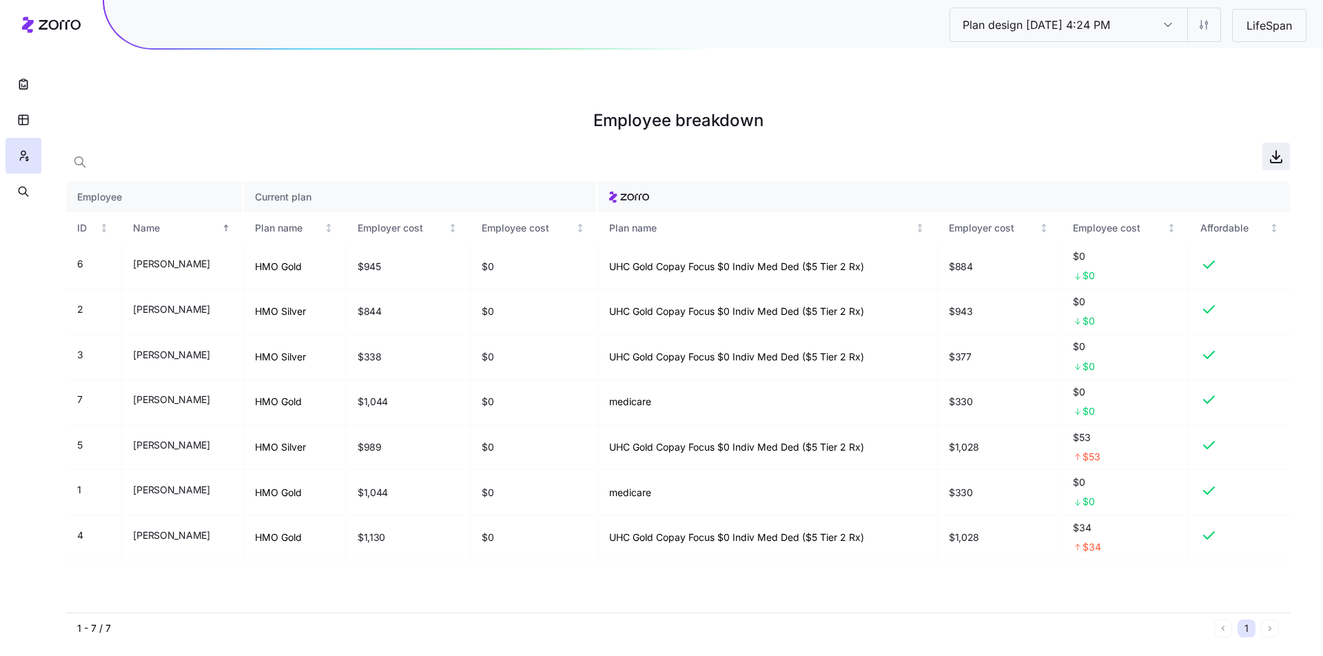
click at [1277, 148] on icon "button" at bounding box center [1276, 156] width 17 height 17
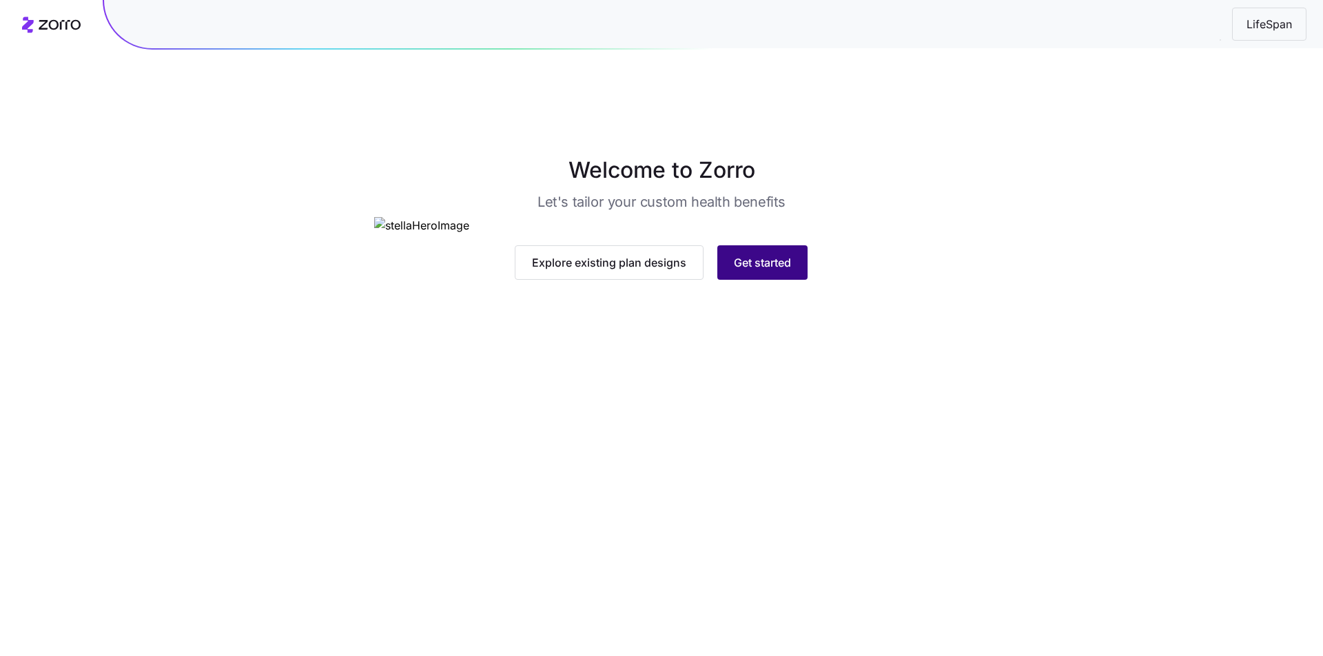
click at [735, 280] on button "Get started" at bounding box center [762, 262] width 90 height 34
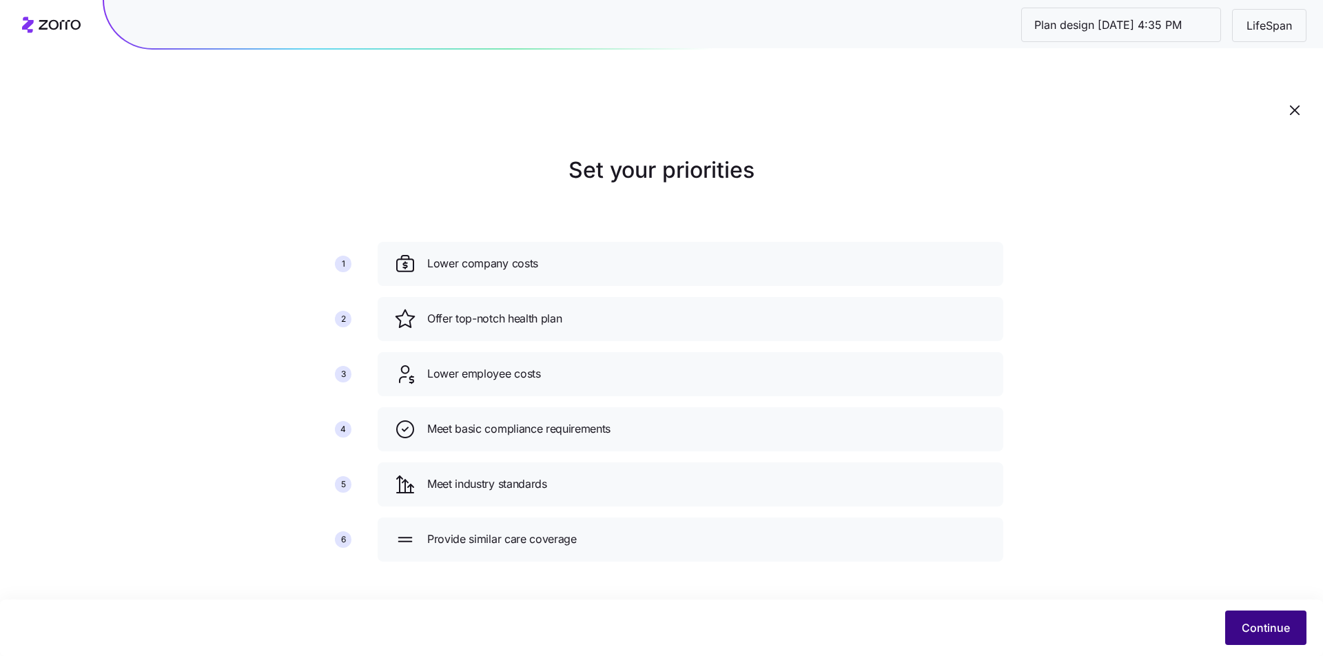
click at [1292, 638] on button "Continue" at bounding box center [1265, 628] width 81 height 34
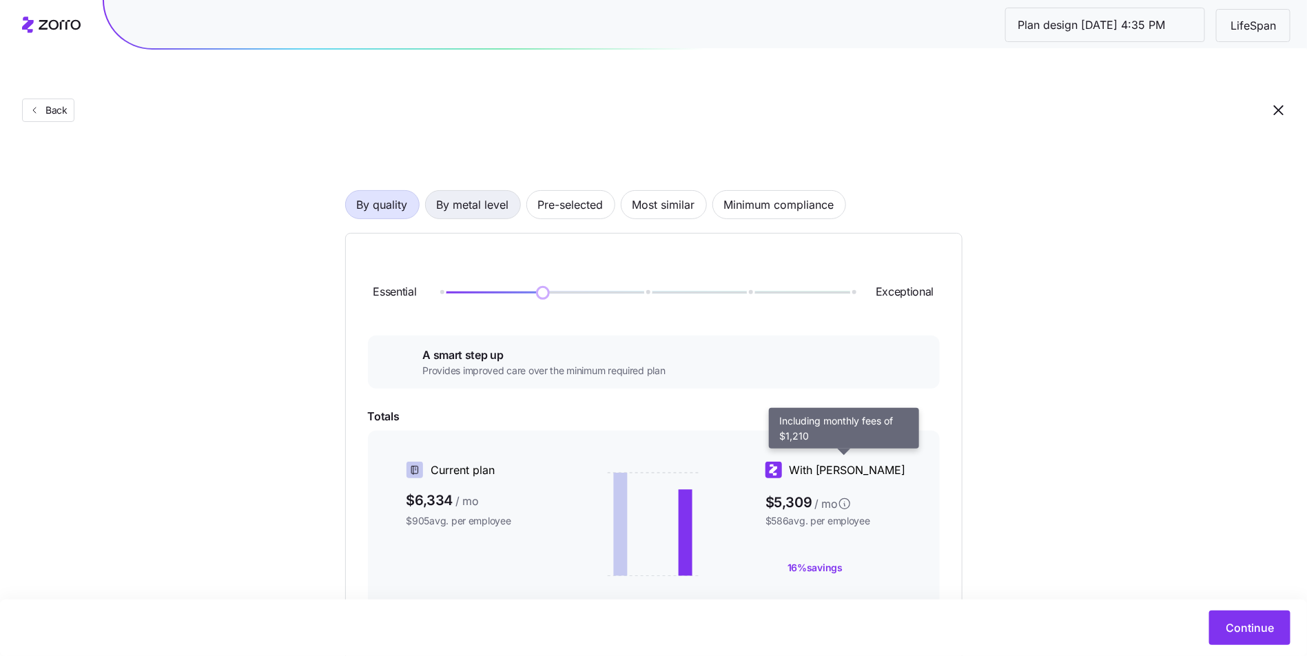
scroll to position [50, 0]
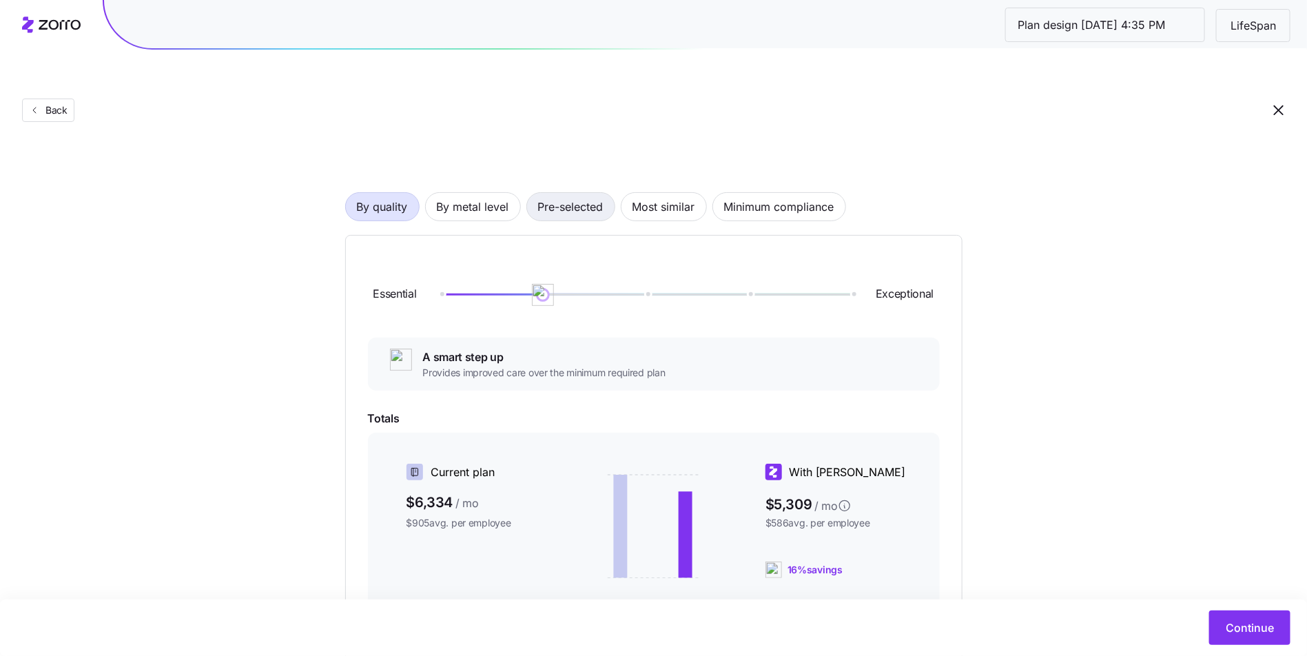
click at [535, 192] on button "Pre-selected" at bounding box center [570, 206] width 89 height 29
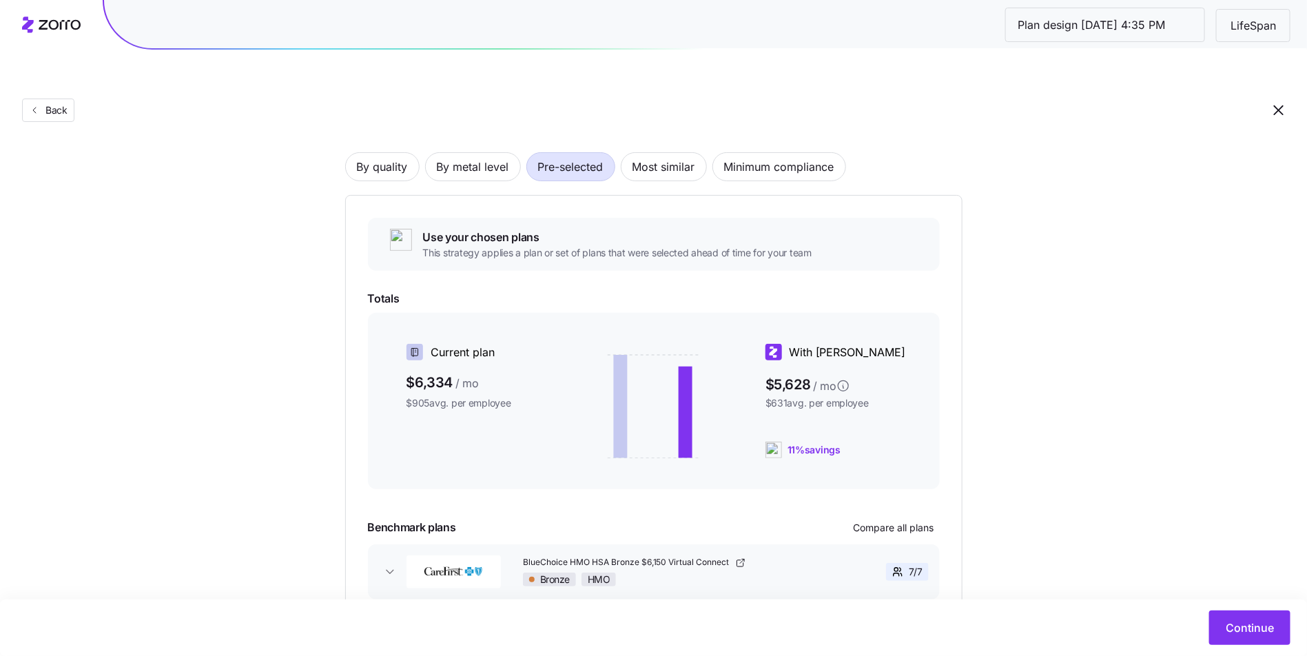
scroll to position [139, 0]
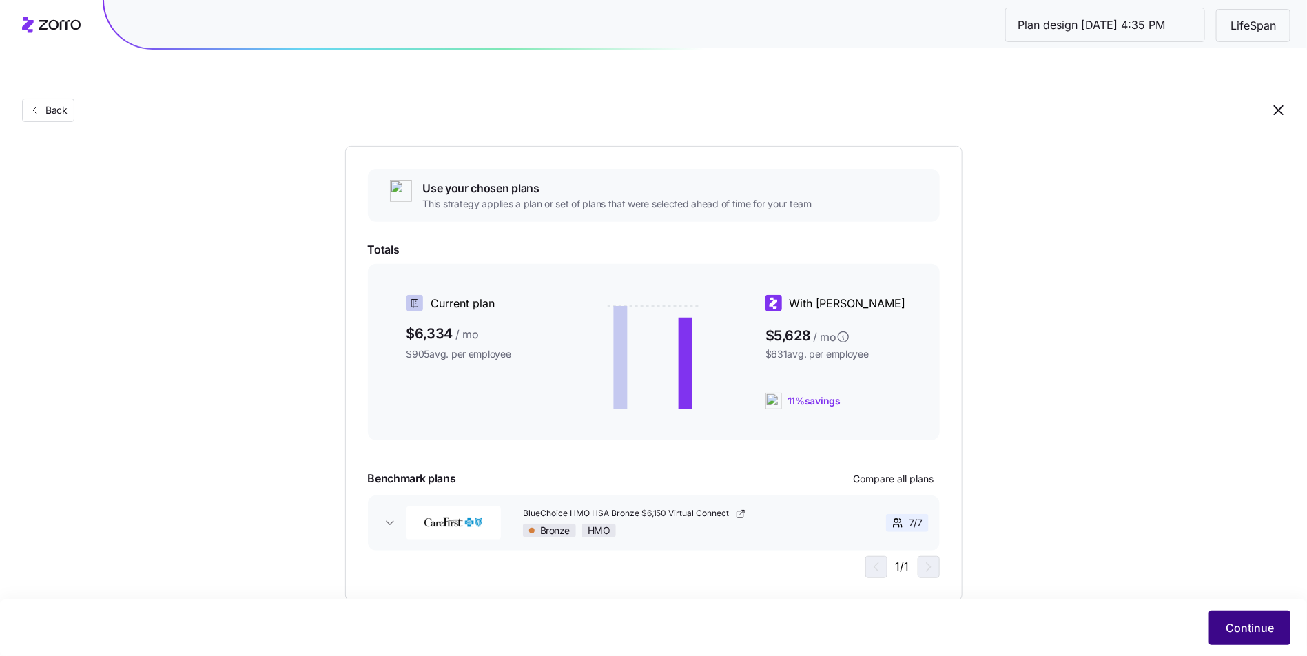
click at [1240, 631] on span "Continue" at bounding box center [1250, 627] width 48 height 17
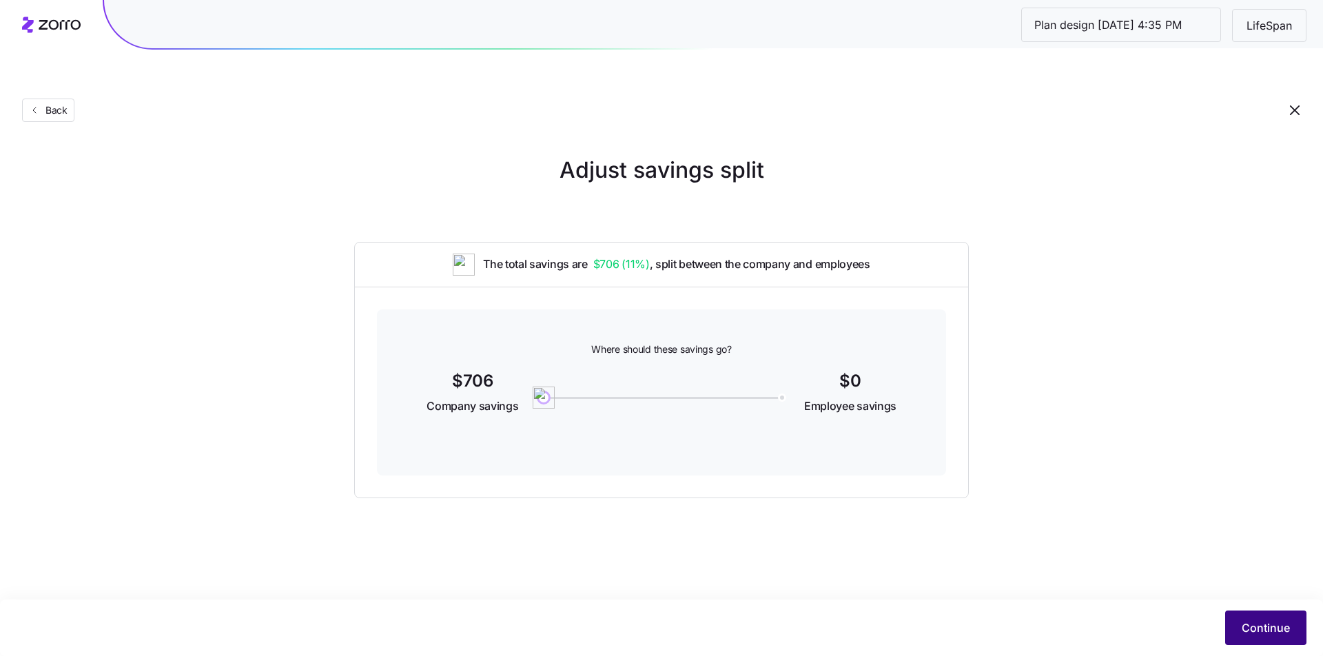
click at [1262, 619] on button "Continue" at bounding box center [1265, 628] width 81 height 34
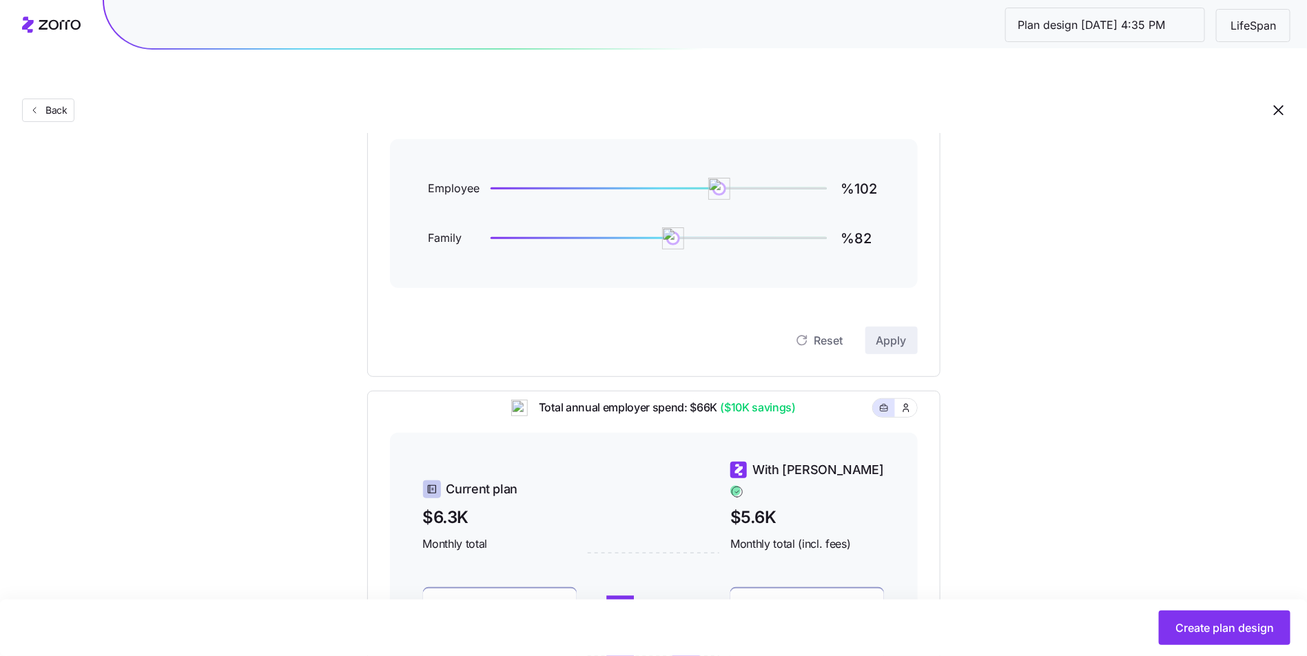
scroll to position [198, 0]
click at [863, 173] on input "%102" at bounding box center [860, 189] width 39 height 33
type input "%100"
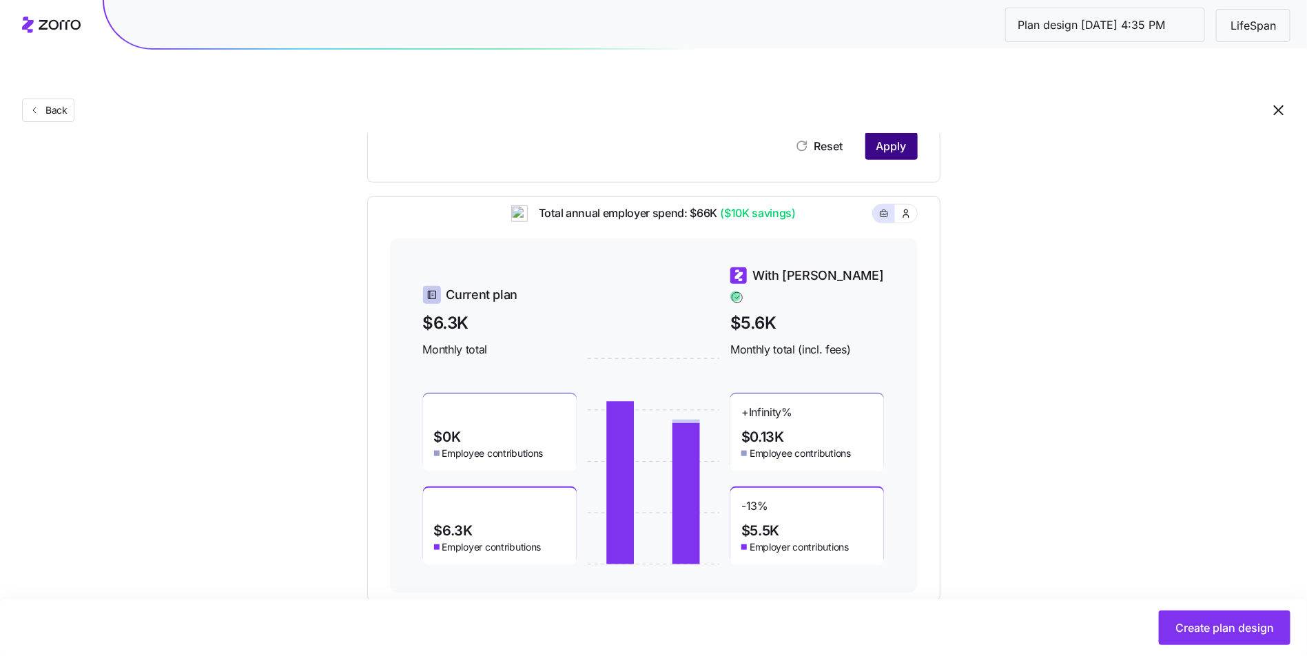
scroll to position [389, 0]
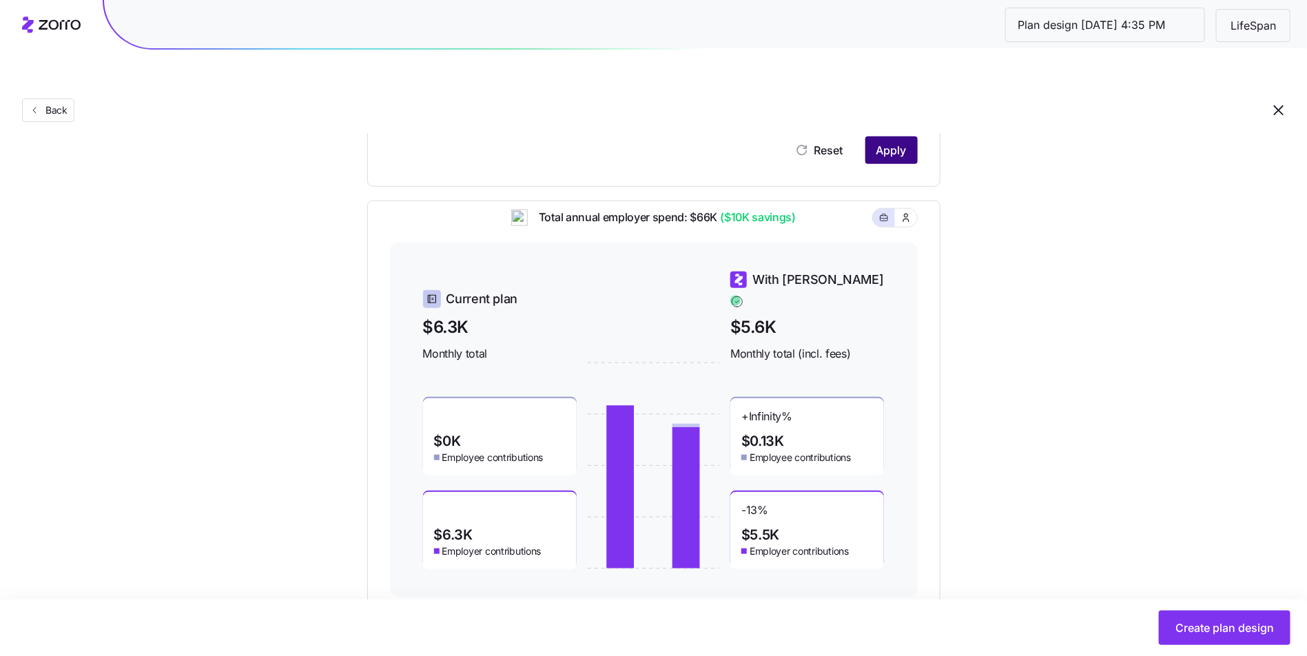
click at [883, 142] on span "Apply" at bounding box center [891, 150] width 30 height 17
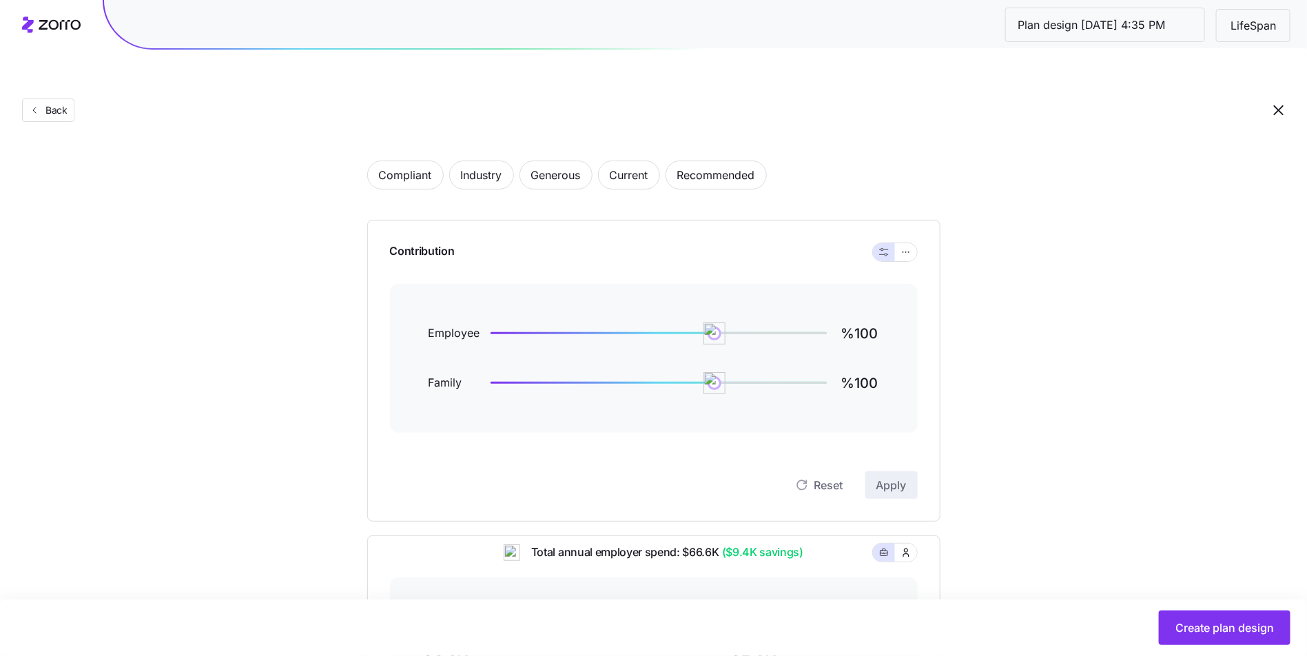
scroll to position [349, 0]
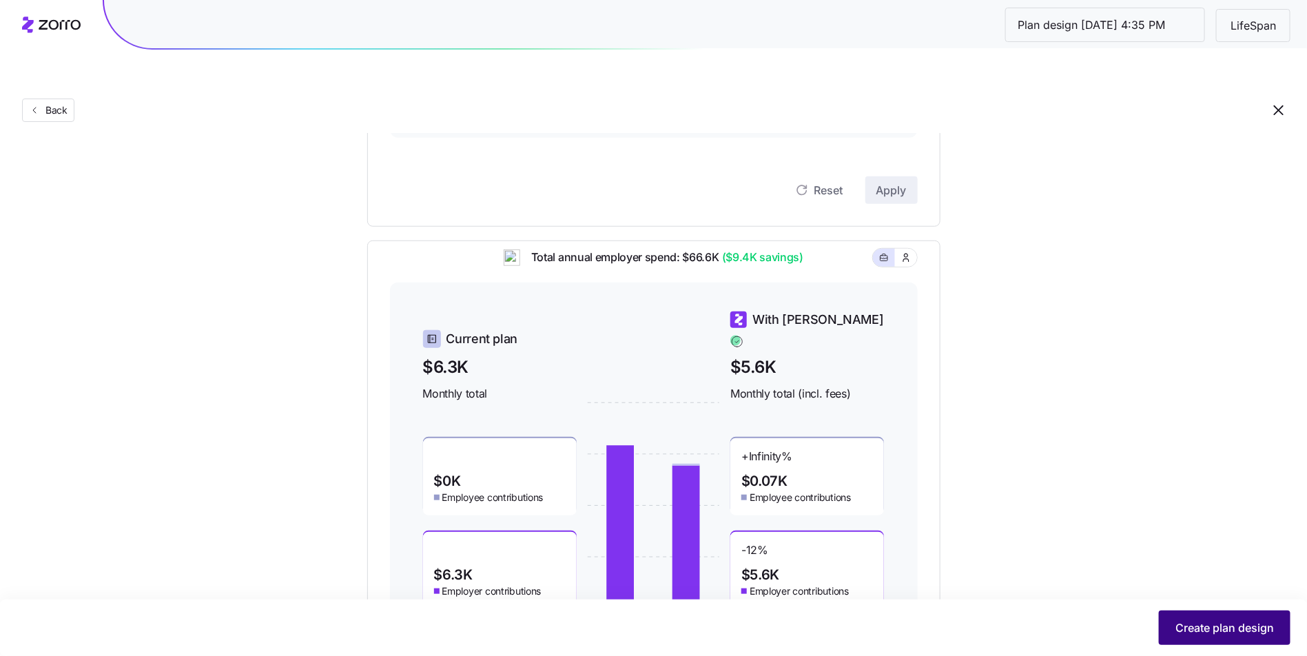
click at [1204, 621] on span "Create plan design" at bounding box center [1225, 627] width 99 height 17
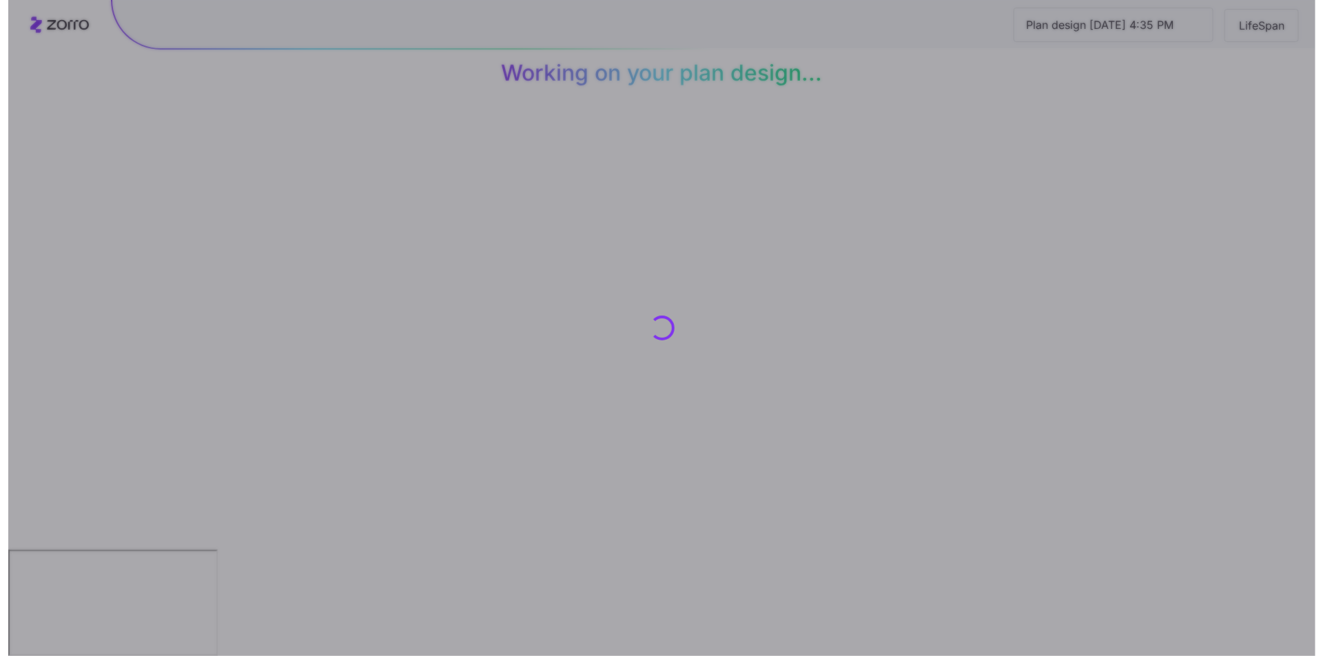
scroll to position [0, 0]
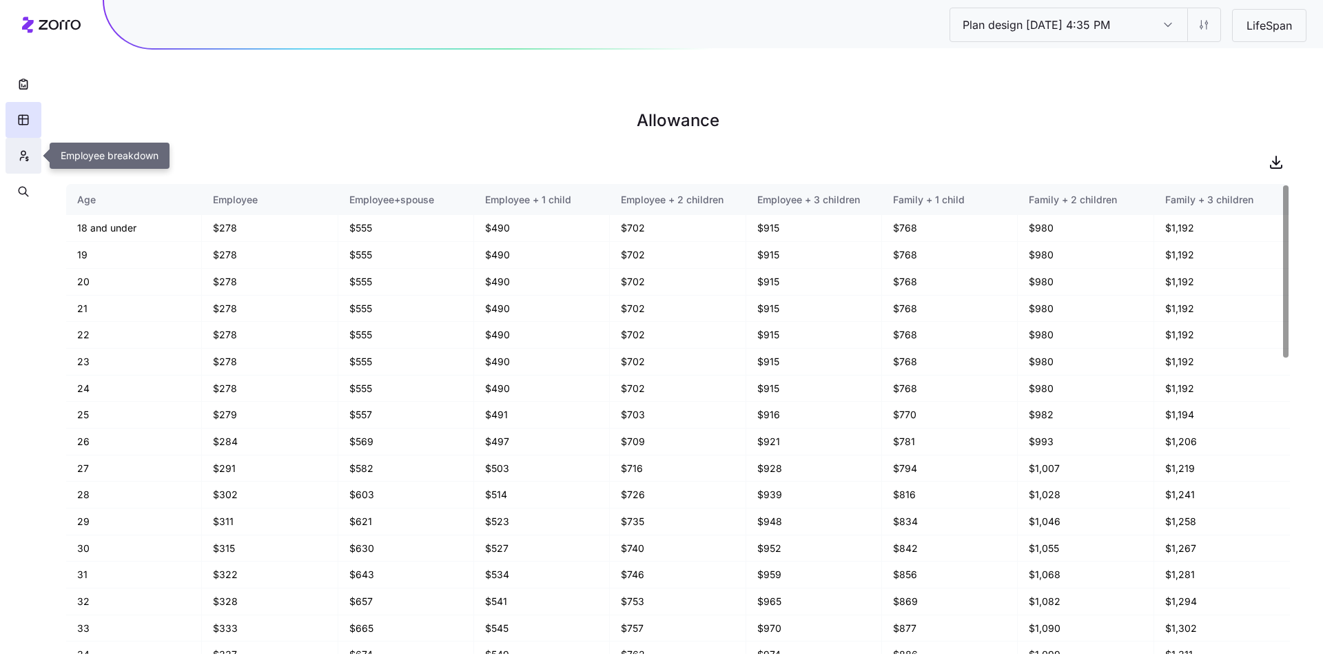
click at [23, 158] on icon "button" at bounding box center [23, 156] width 12 height 14
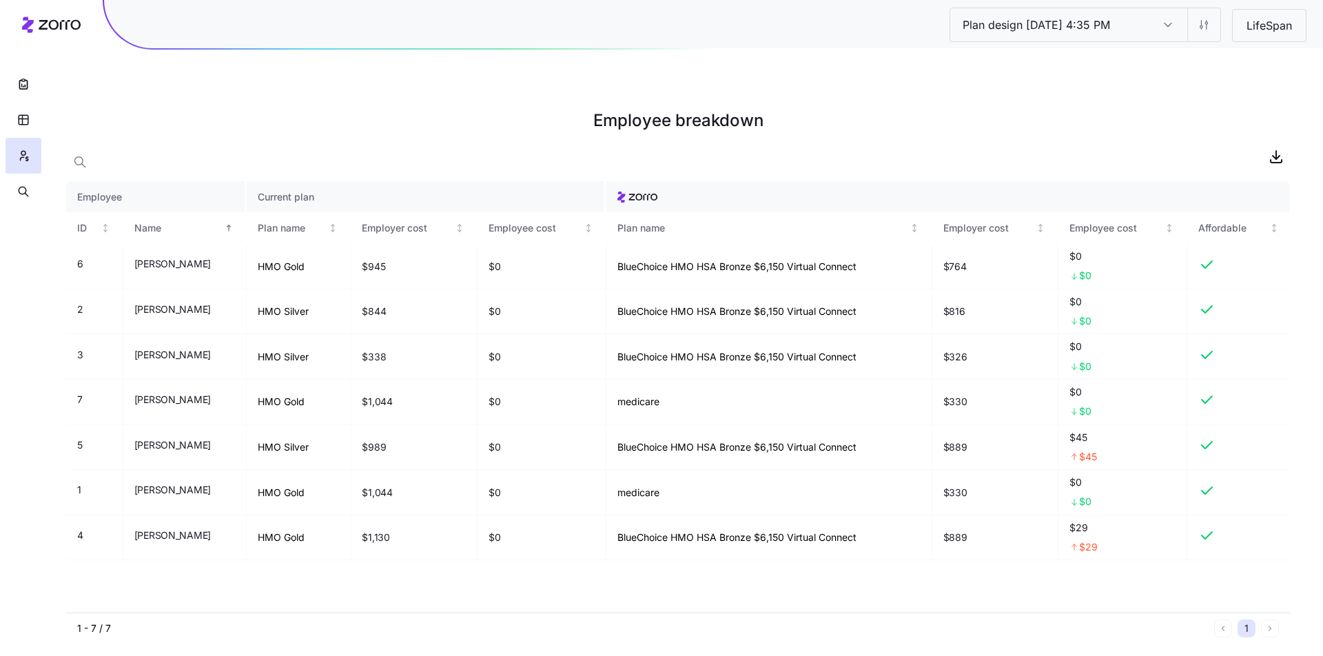
drag, startPoint x: 1189, startPoint y: 130, endPoint x: 1224, endPoint y: 125, distance: 35.4
click at [1191, 143] on div at bounding box center [678, 157] width 1224 height 28
click at [1282, 148] on icon "button" at bounding box center [1276, 156] width 17 height 17
click at [27, 122] on icon "button" at bounding box center [23, 120] width 12 height 14
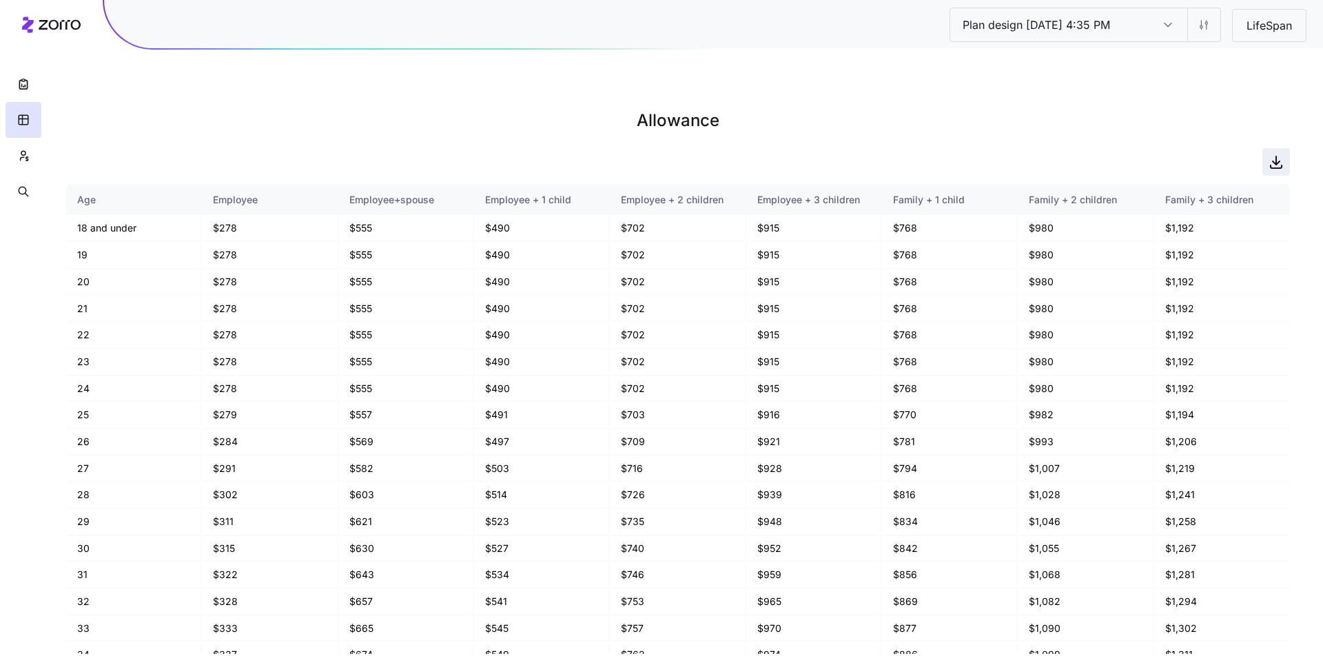
click at [1271, 154] on icon "button" at bounding box center [1276, 162] width 17 height 17
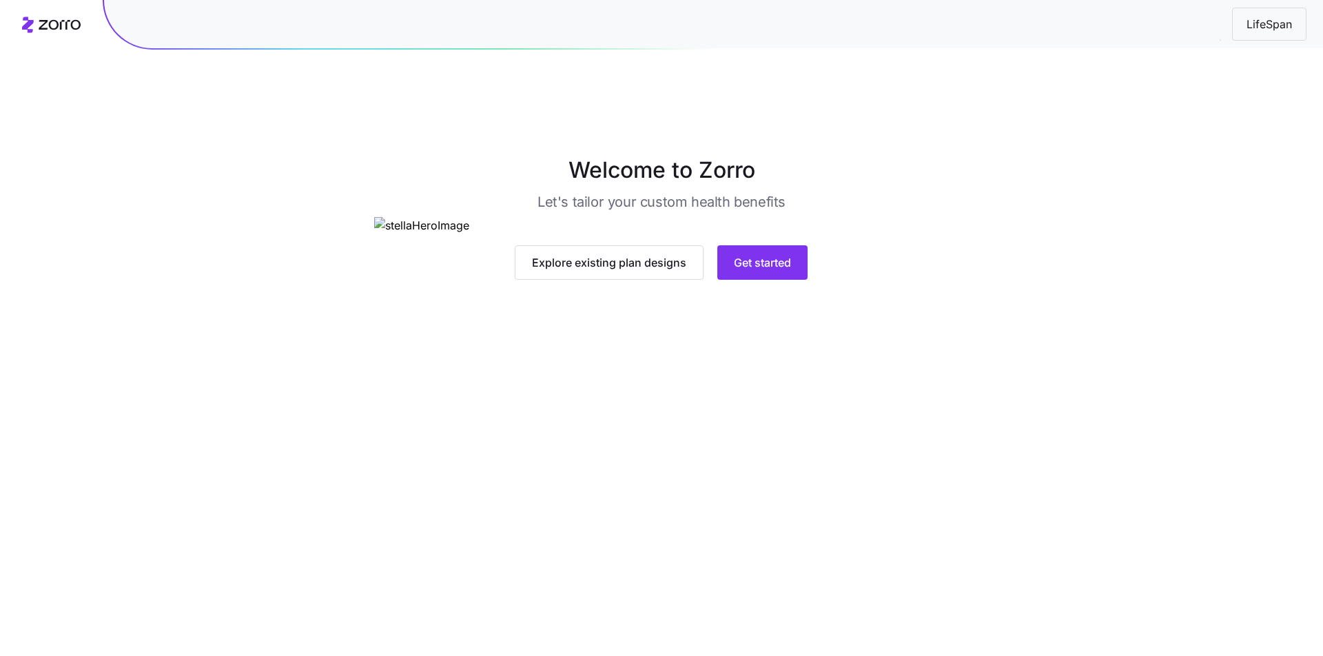
click at [831, 554] on main "Welcome to Zorro Let's tailor your custom health benefits Explore existing plan…" at bounding box center [661, 360] width 1323 height 656
click at [788, 510] on main "Welcome to Zorro Let's tailor your custom health benefits Explore existing plan…" at bounding box center [661, 360] width 1323 height 656
click at [778, 271] on span "Get started" at bounding box center [762, 262] width 57 height 17
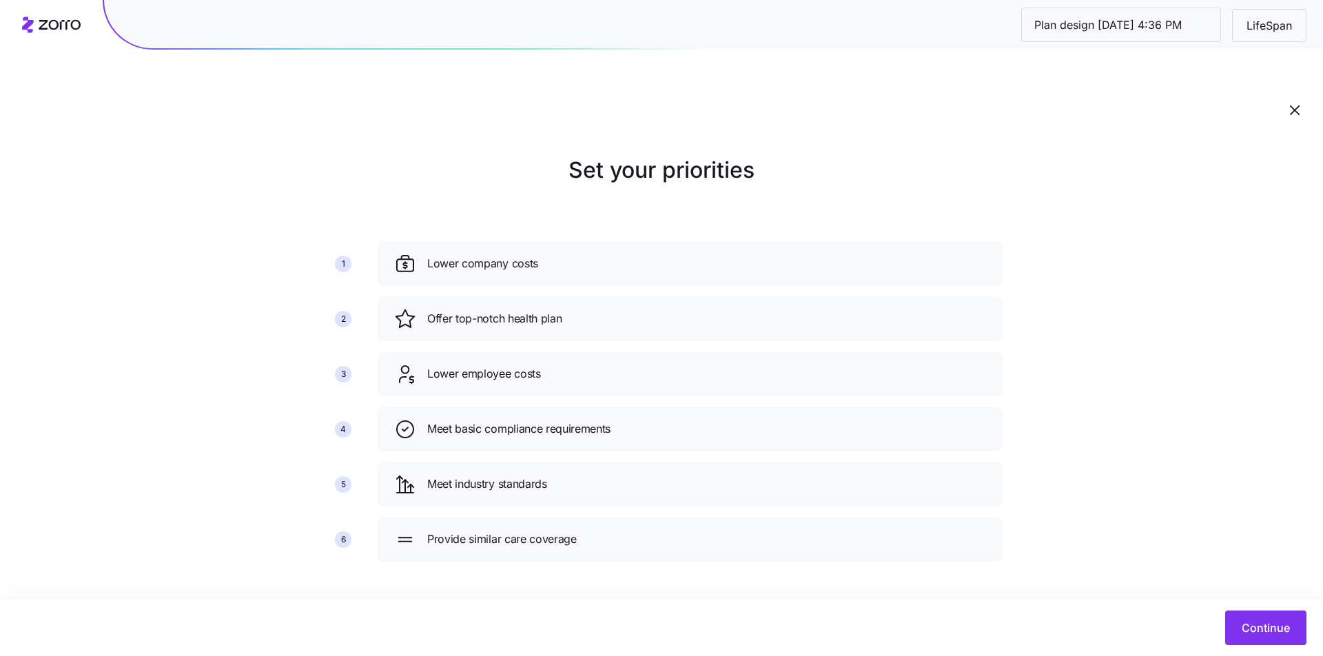
click at [1108, 231] on div "Set your priorities 1 2 3 4 5 6 Lower company costs Offer top-notch health plan…" at bounding box center [661, 363] width 1323 height 419
click at [1256, 626] on span "Continue" at bounding box center [1266, 627] width 48 height 17
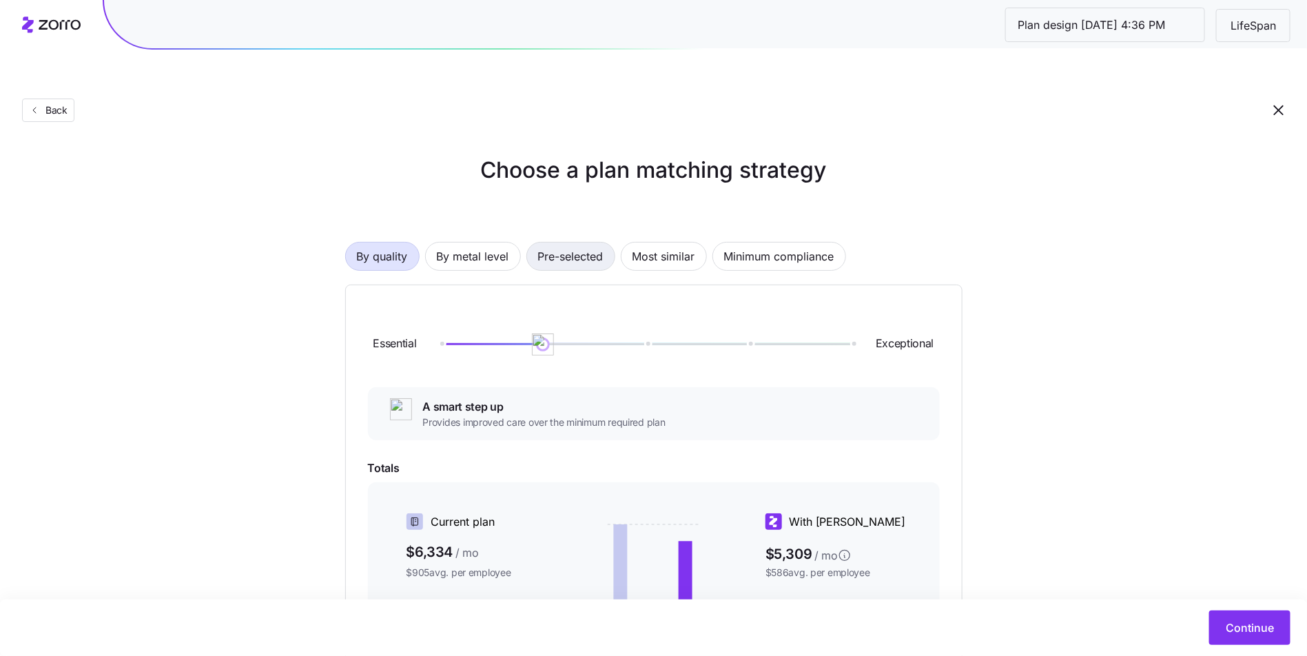
click at [571, 243] on span "Pre-selected" at bounding box center [570, 257] width 65 height 28
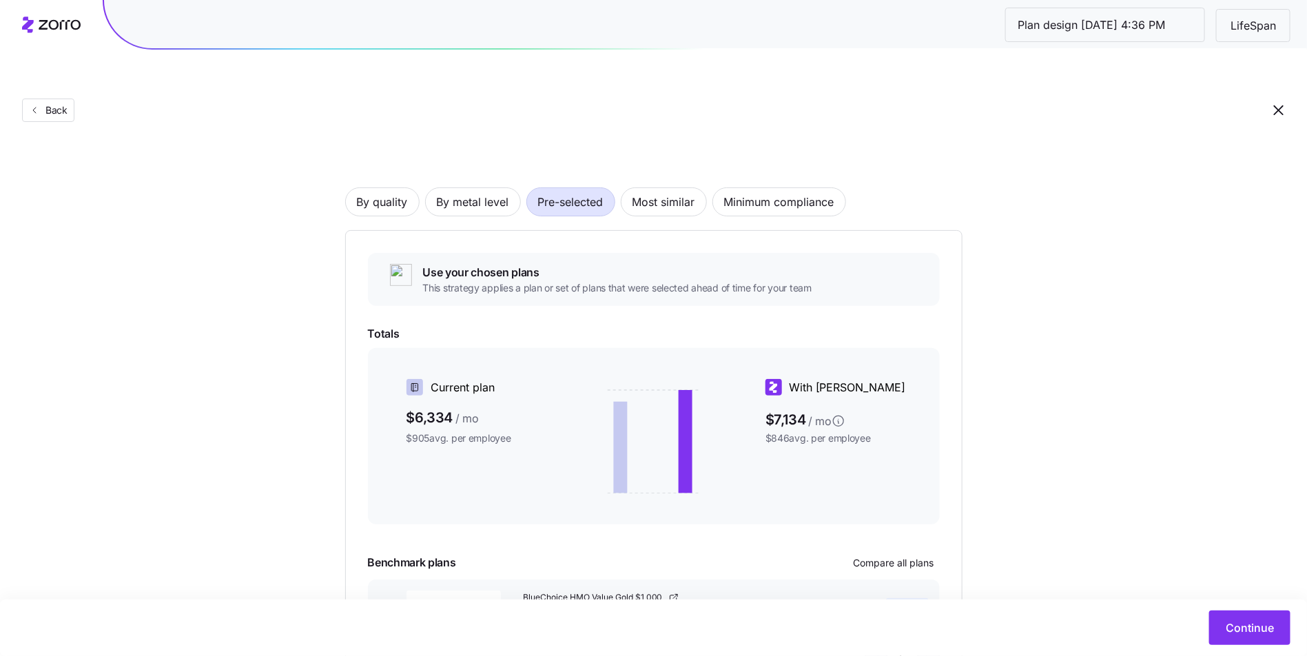
scroll to position [139, 0]
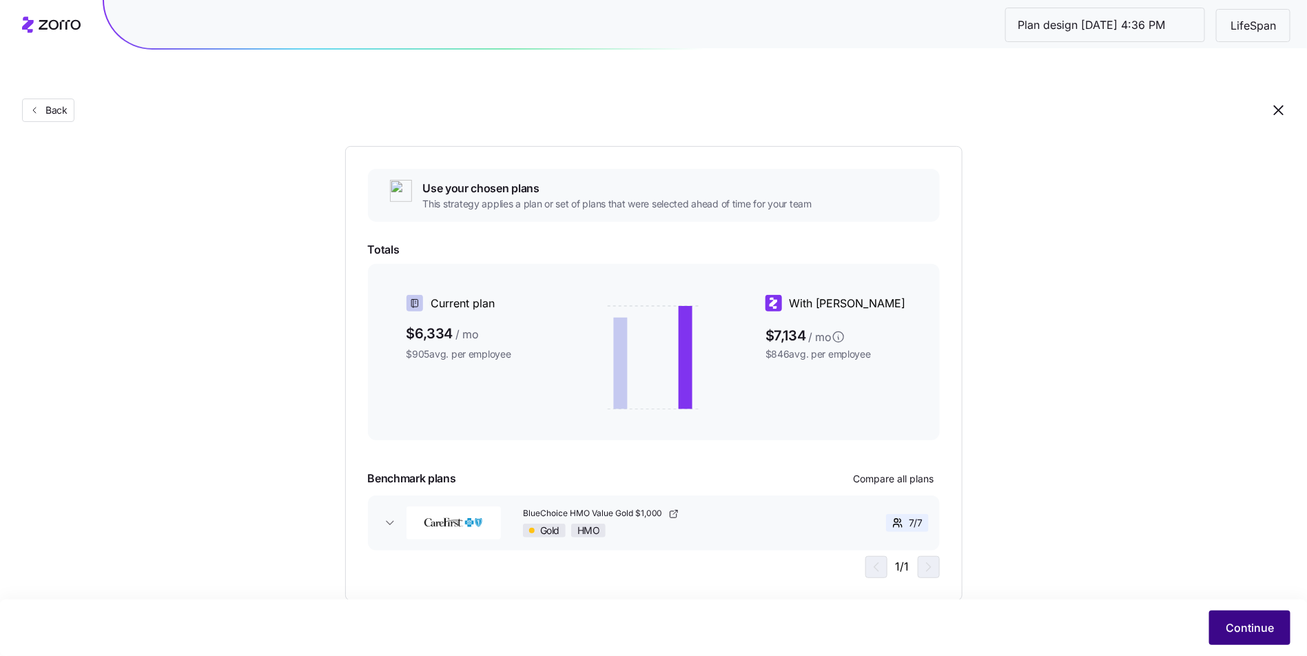
click at [1222, 619] on button "Continue" at bounding box center [1249, 628] width 81 height 34
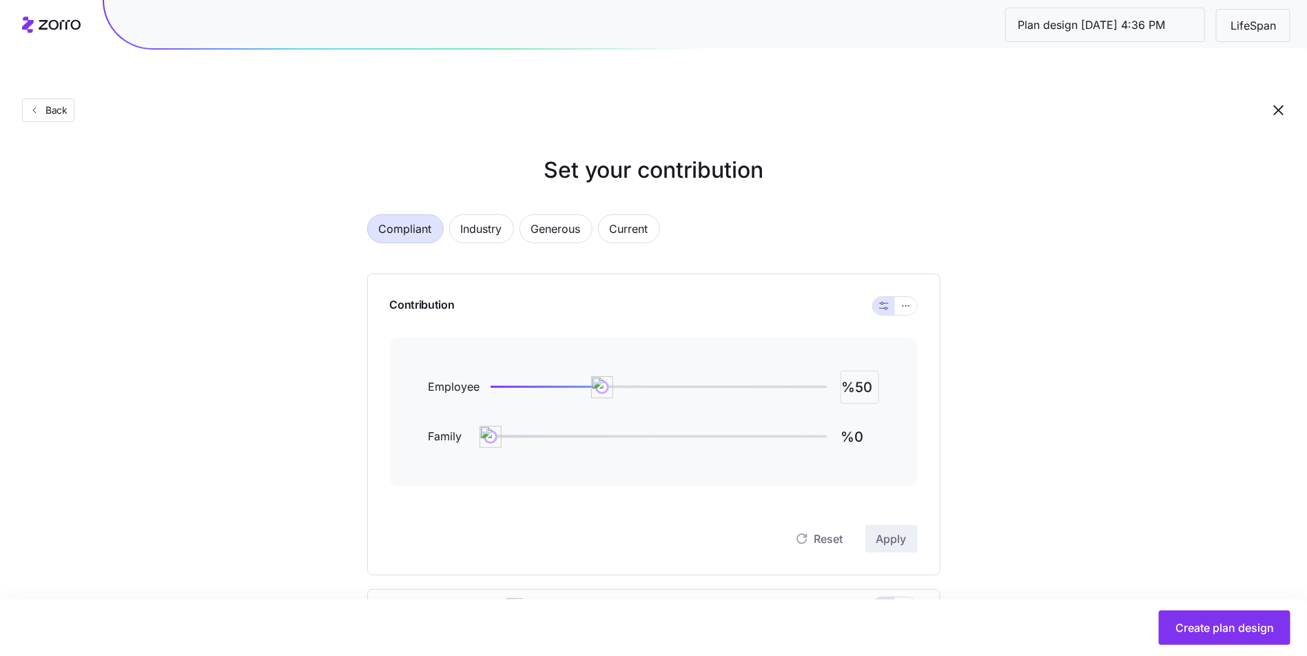
click at [863, 371] on input "%50" at bounding box center [860, 387] width 39 height 33
type input "%100"
click at [881, 525] on button "Apply" at bounding box center [891, 539] width 52 height 28
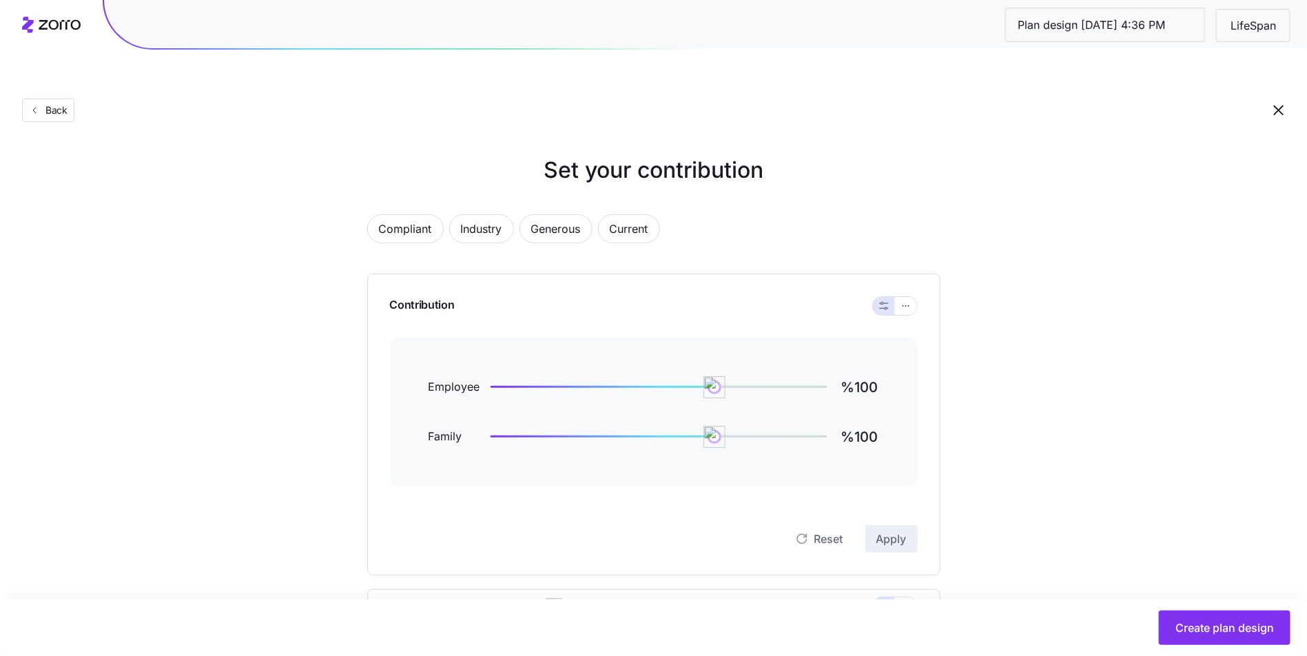
click at [892, 407] on div "Employee %100 Family %100" at bounding box center [654, 412] width 528 height 149
click at [867, 420] on input "%100" at bounding box center [860, 436] width 39 height 33
type input "%0"
click at [896, 531] on span "Apply" at bounding box center [891, 539] width 30 height 17
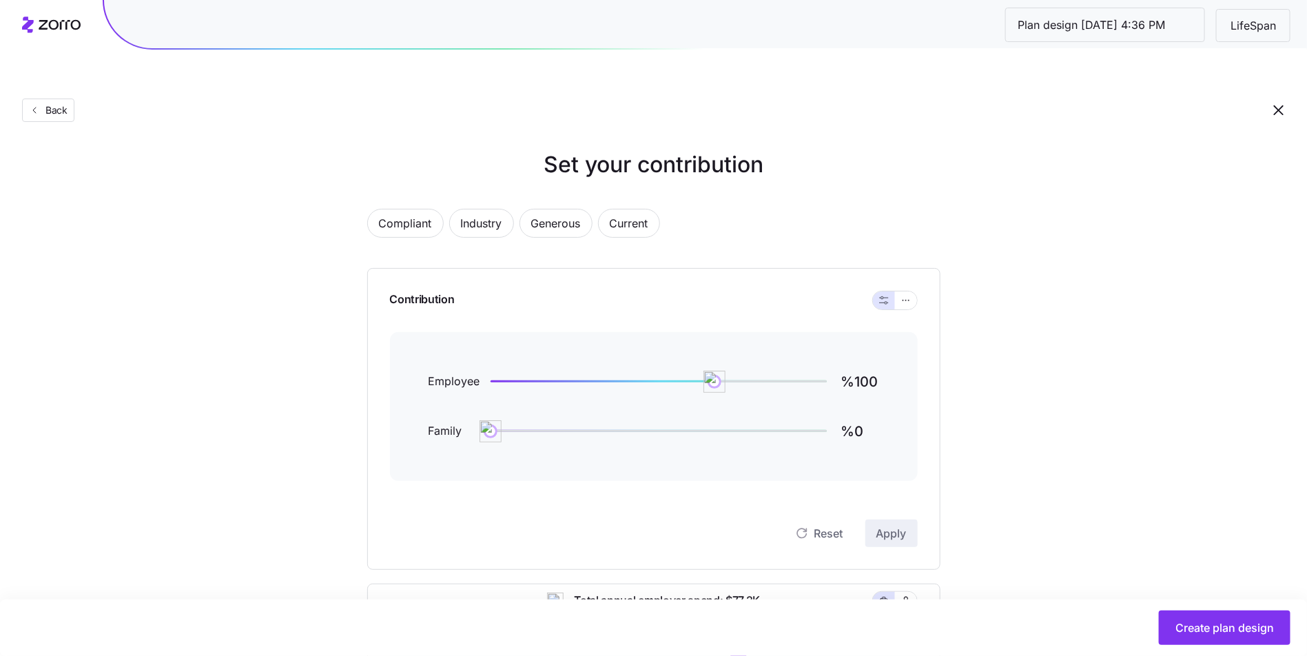
scroll to position [393, 0]
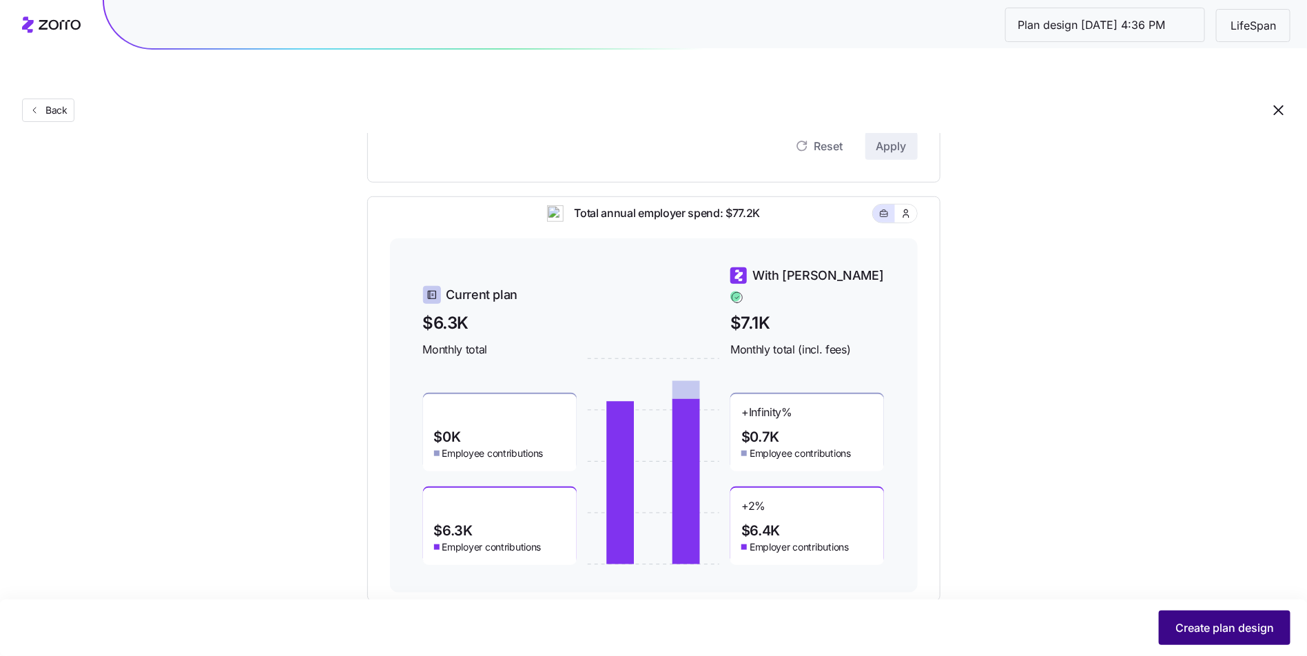
click at [1227, 623] on span "Create plan design" at bounding box center [1225, 627] width 99 height 17
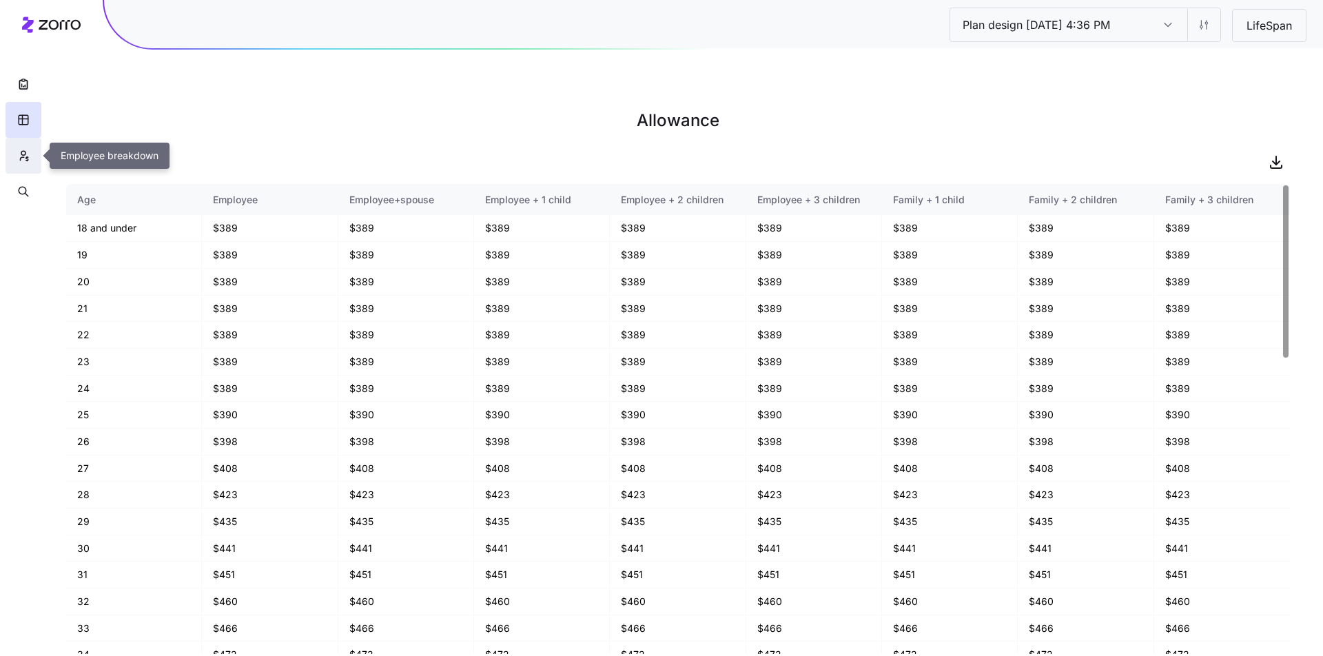
click at [19, 154] on icon "button" at bounding box center [23, 156] width 12 height 14
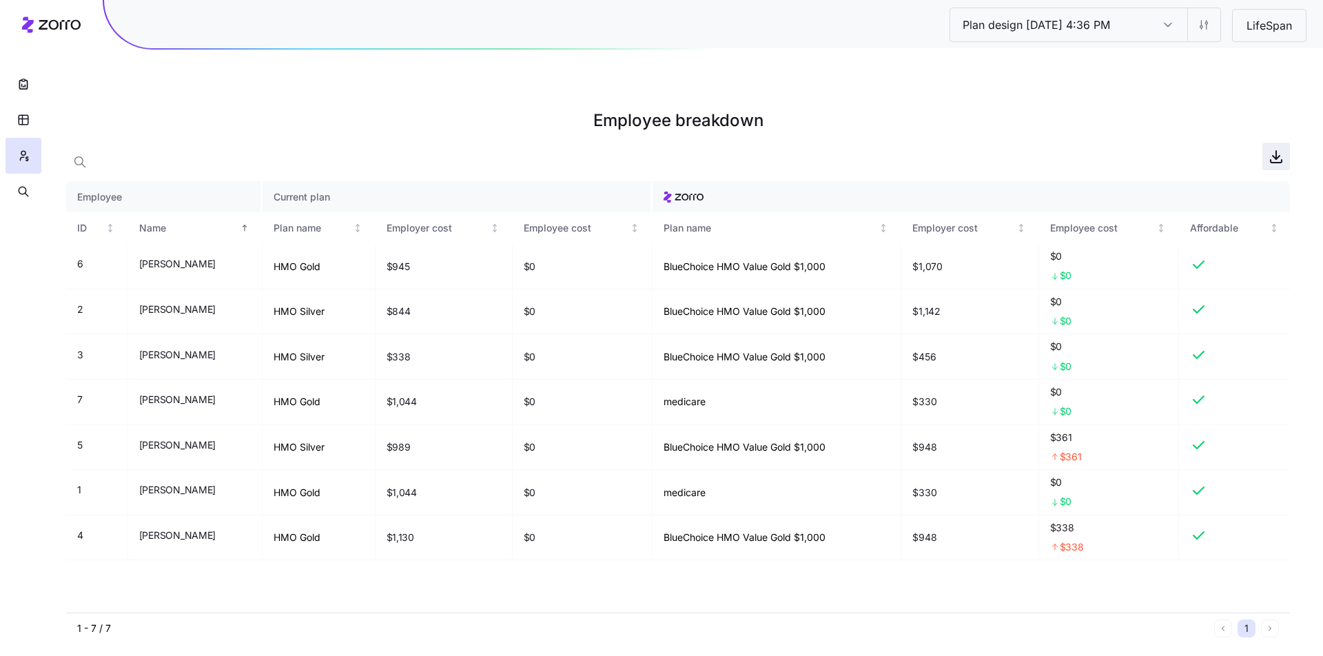
click at [1284, 148] on icon "button" at bounding box center [1276, 156] width 17 height 17
click at [32, 118] on button "button" at bounding box center [24, 120] width 36 height 36
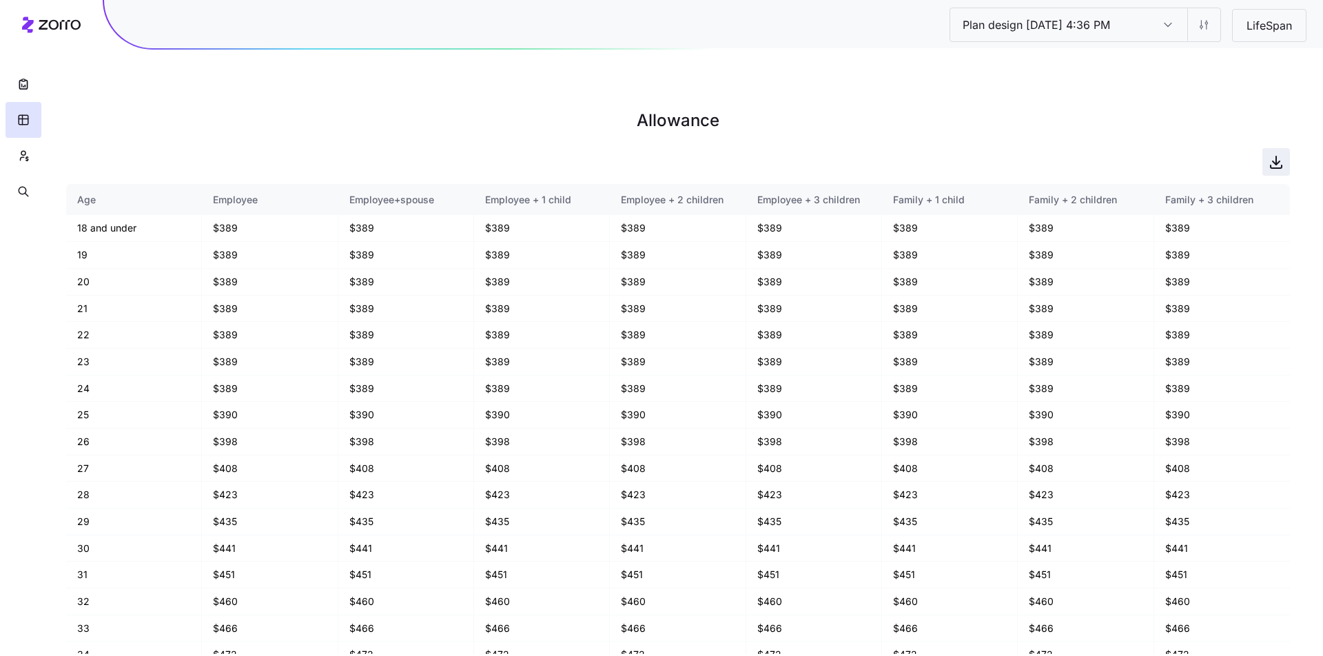
click at [1284, 149] on span "button" at bounding box center [1276, 162] width 26 height 26
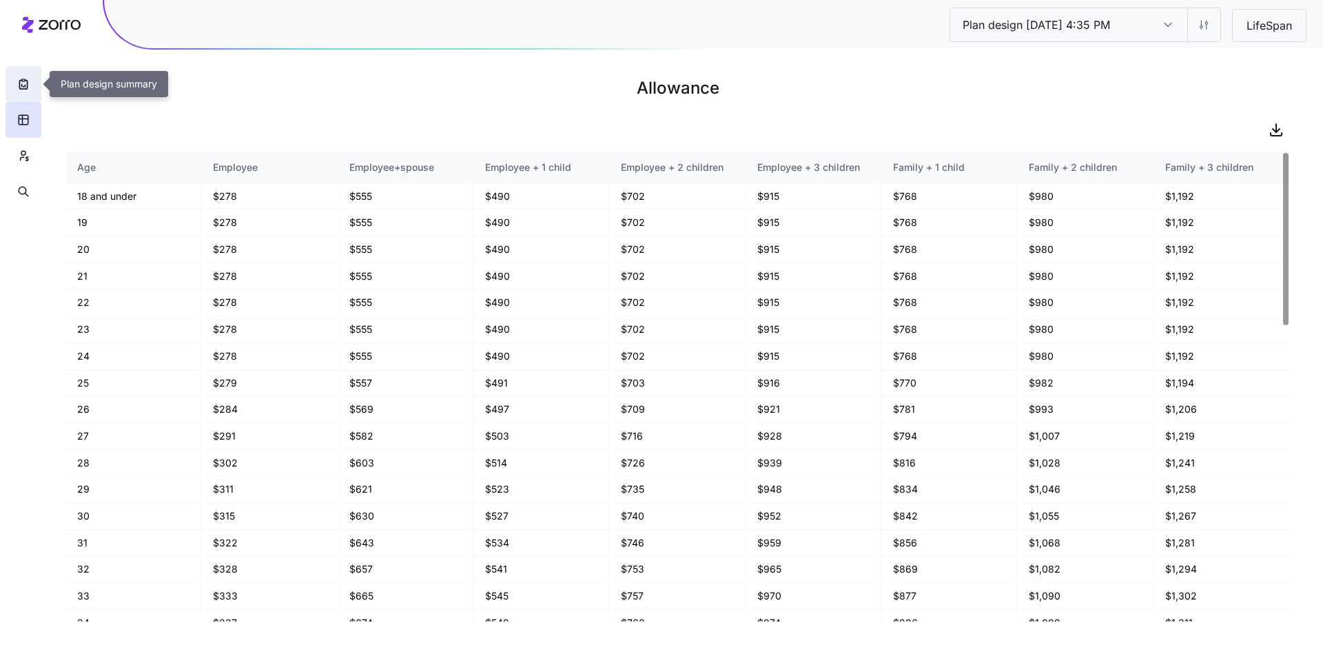
click at [19, 76] on button "button" at bounding box center [24, 84] width 36 height 36
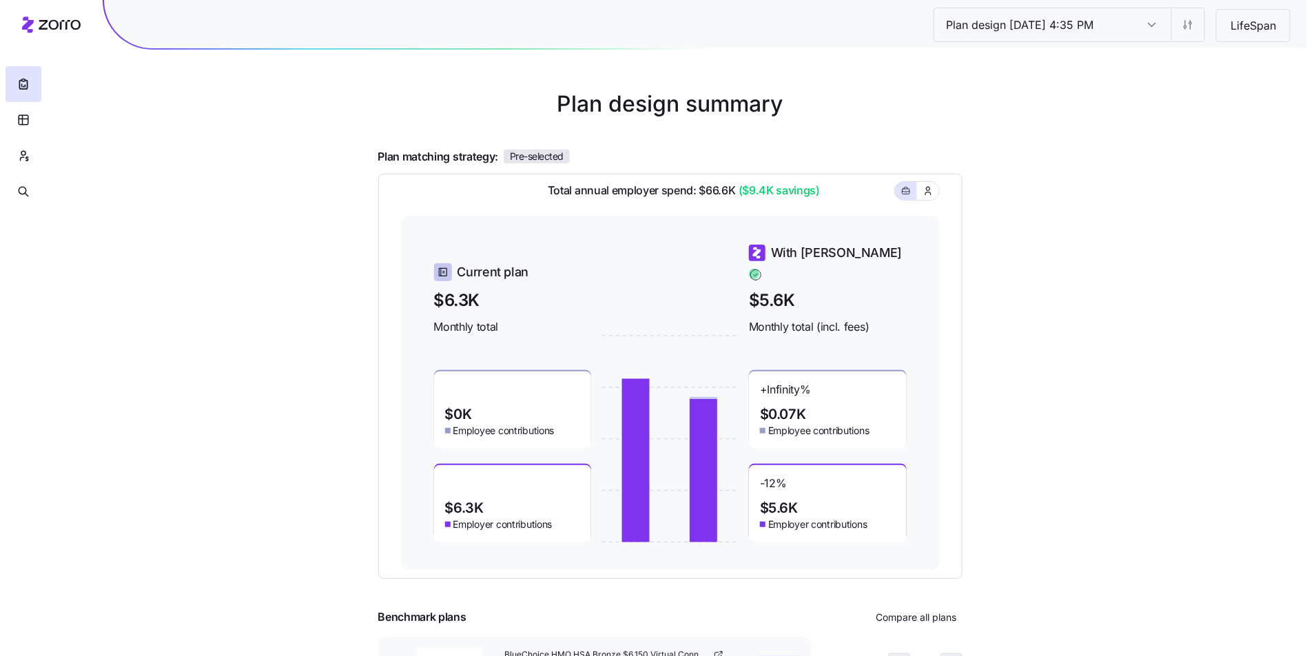
scroll to position [69, 0]
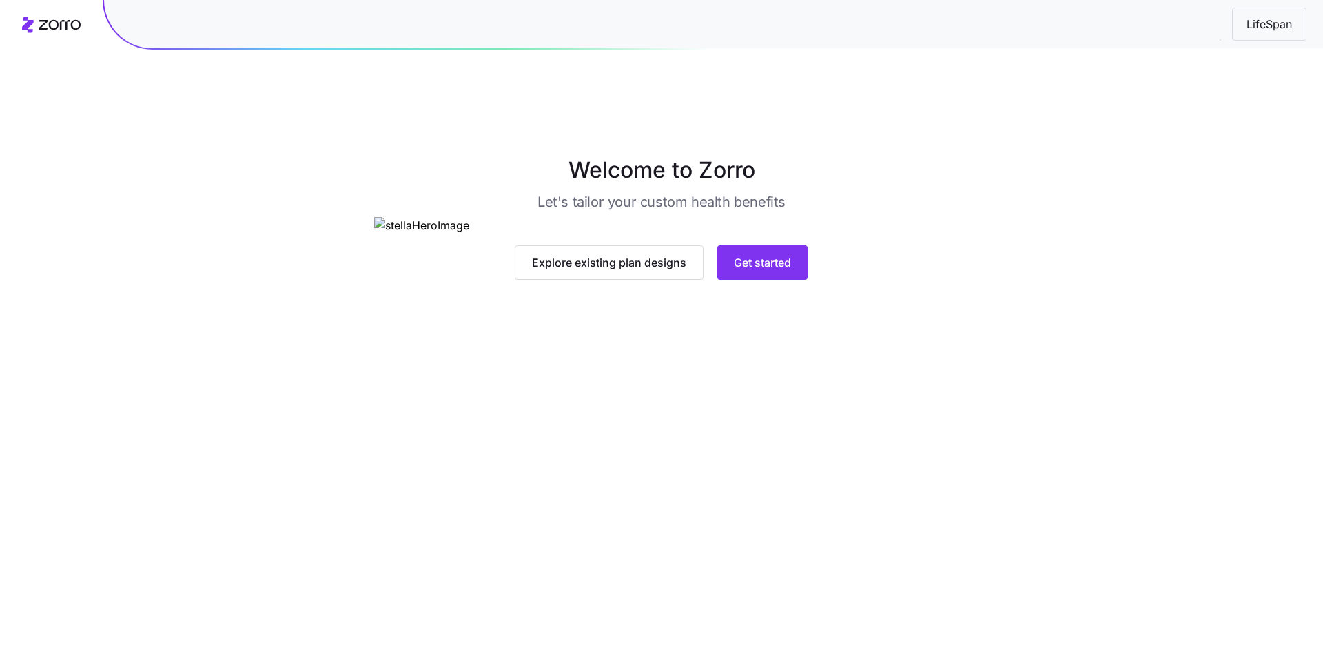
click at [830, 280] on div "Explore existing plan designs Get started" at bounding box center [661, 262] width 574 height 34
click at [775, 515] on main "Welcome to Zorro Let's tailor your custom health benefits Explore existing plan…" at bounding box center [661, 360] width 1323 height 656
click at [775, 280] on button "Get started" at bounding box center [762, 262] width 90 height 34
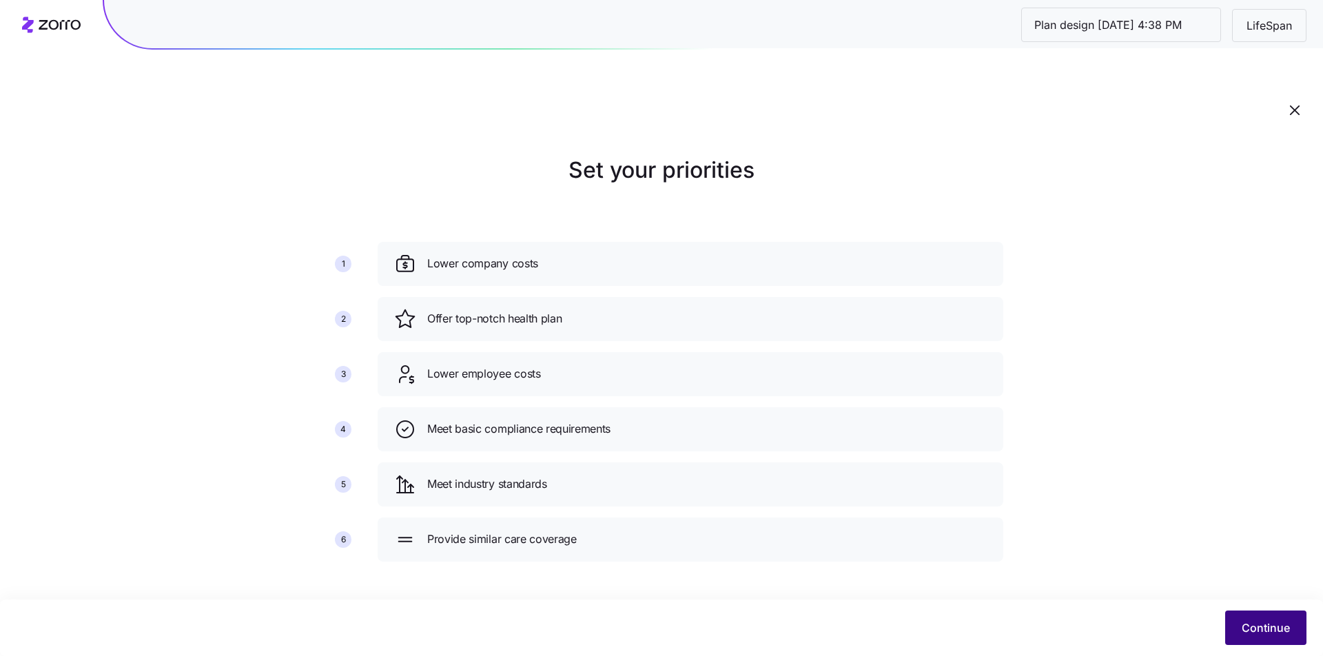
click at [1236, 626] on button "Continue" at bounding box center [1265, 628] width 81 height 34
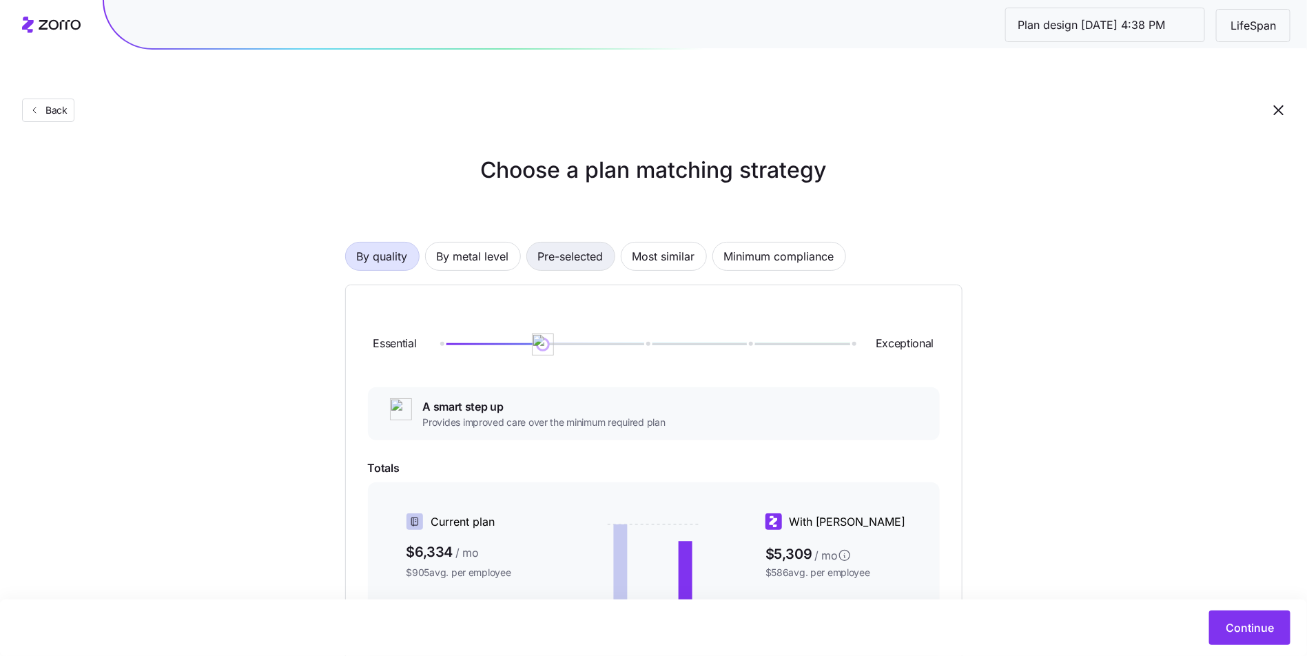
click at [565, 243] on span "Pre-selected" at bounding box center [570, 257] width 65 height 28
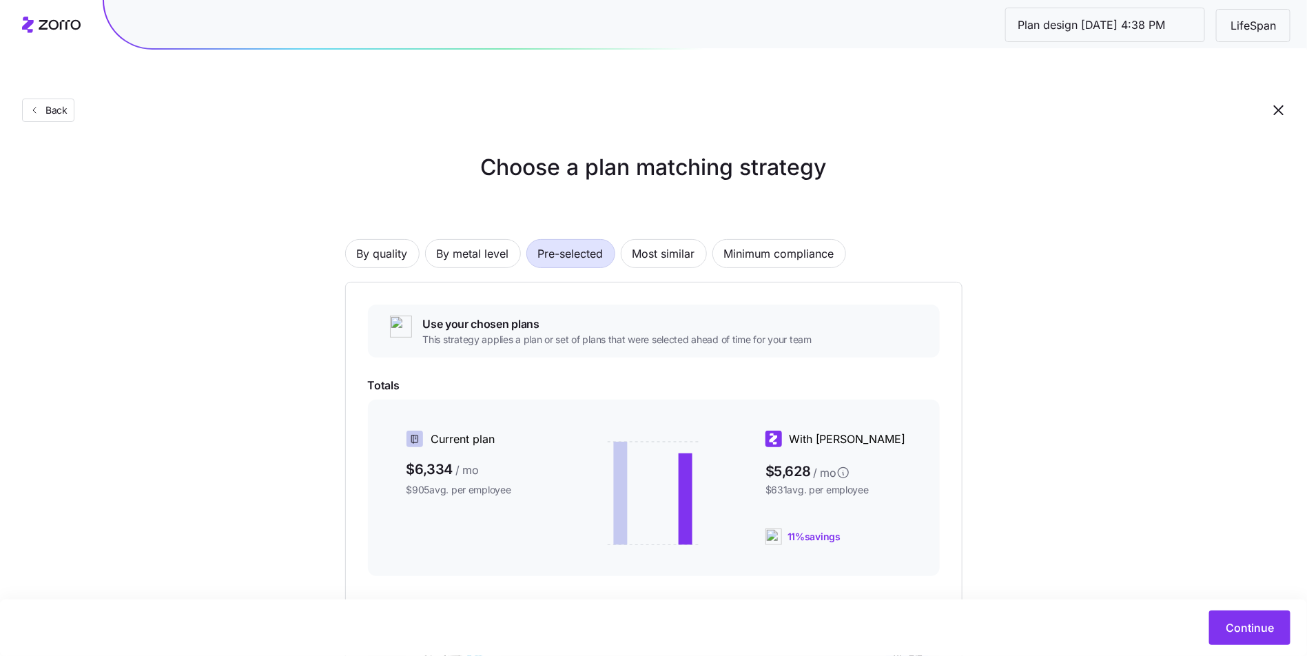
scroll to position [139, 0]
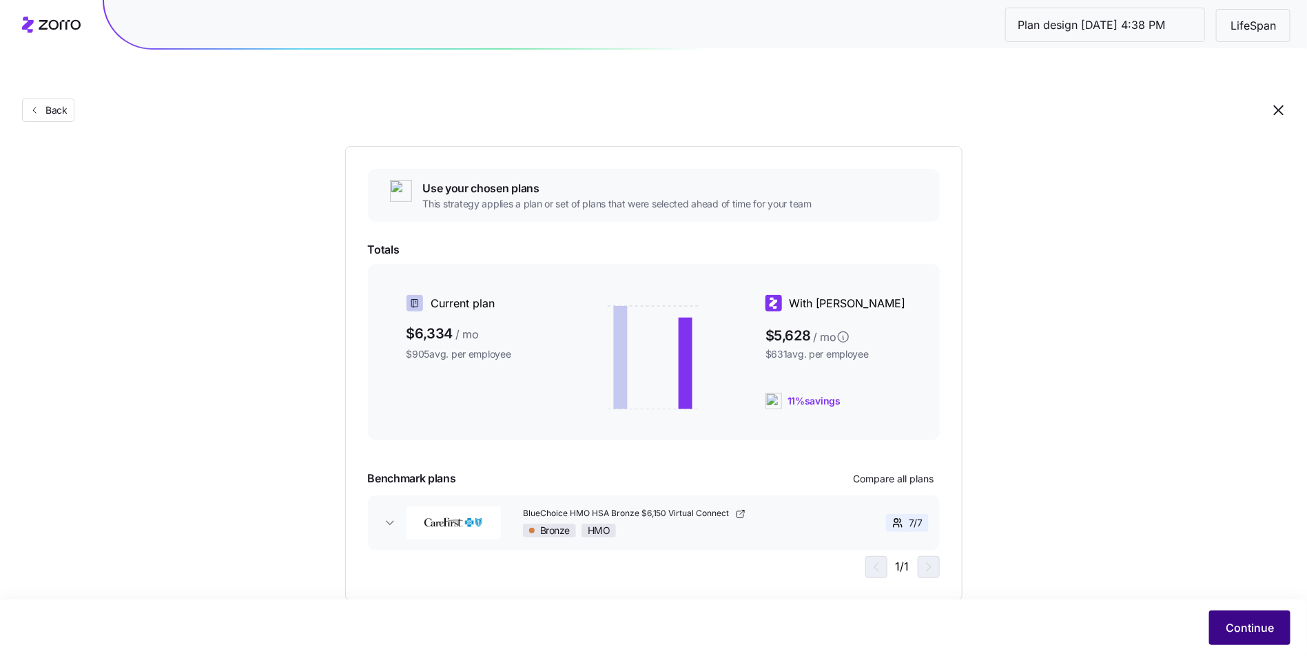
click at [1244, 631] on span "Continue" at bounding box center [1250, 627] width 48 height 17
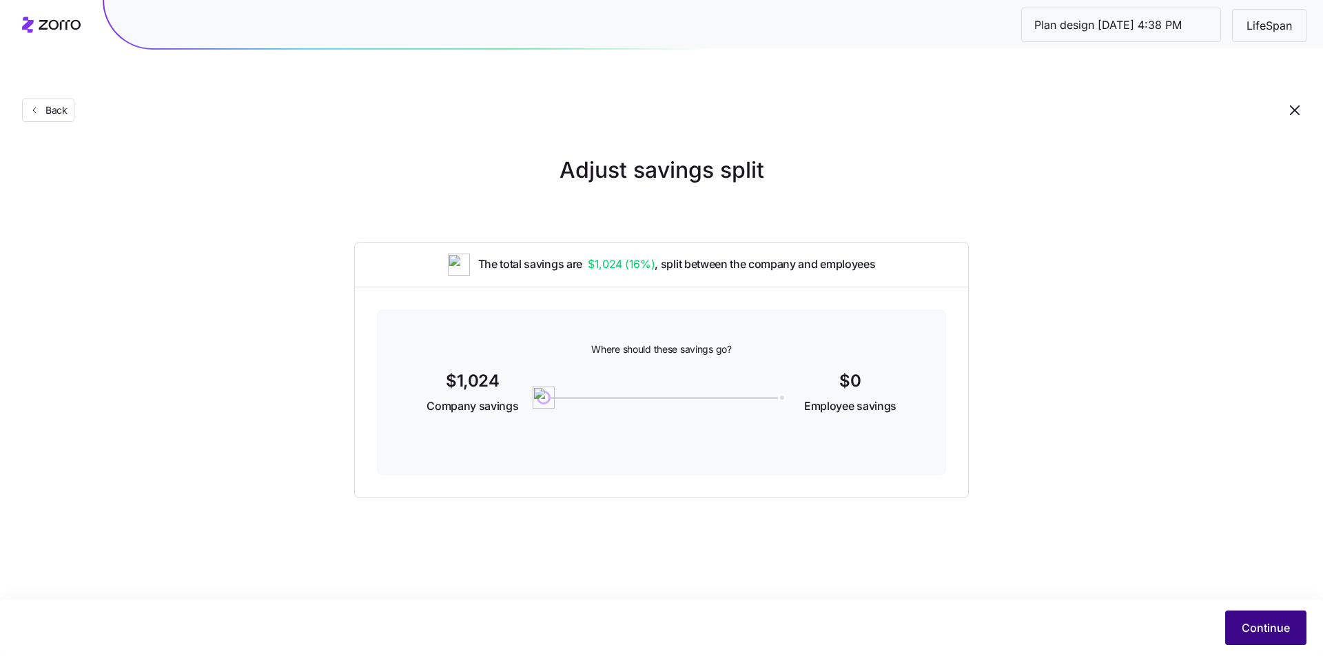
click at [1246, 615] on button "Continue" at bounding box center [1265, 628] width 81 height 34
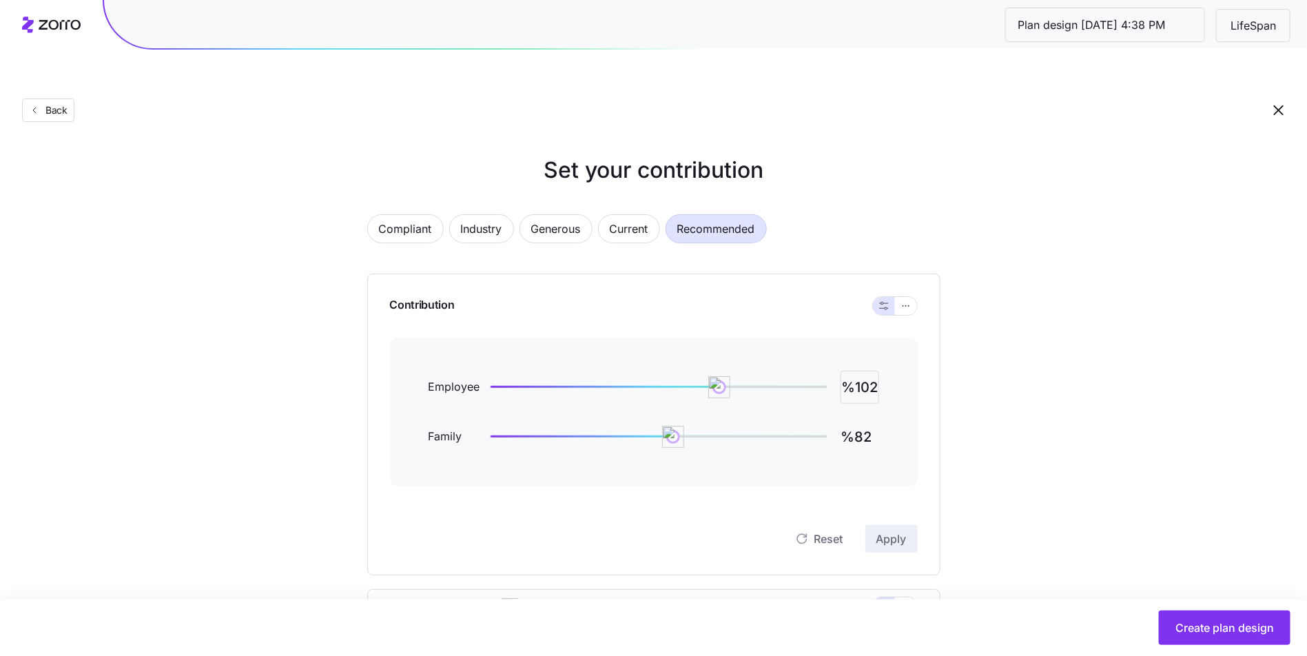
click at [865, 371] on input "%102" at bounding box center [860, 387] width 39 height 33
type input "%100"
type input "%0"
click at [893, 531] on span "Apply" at bounding box center [891, 539] width 30 height 17
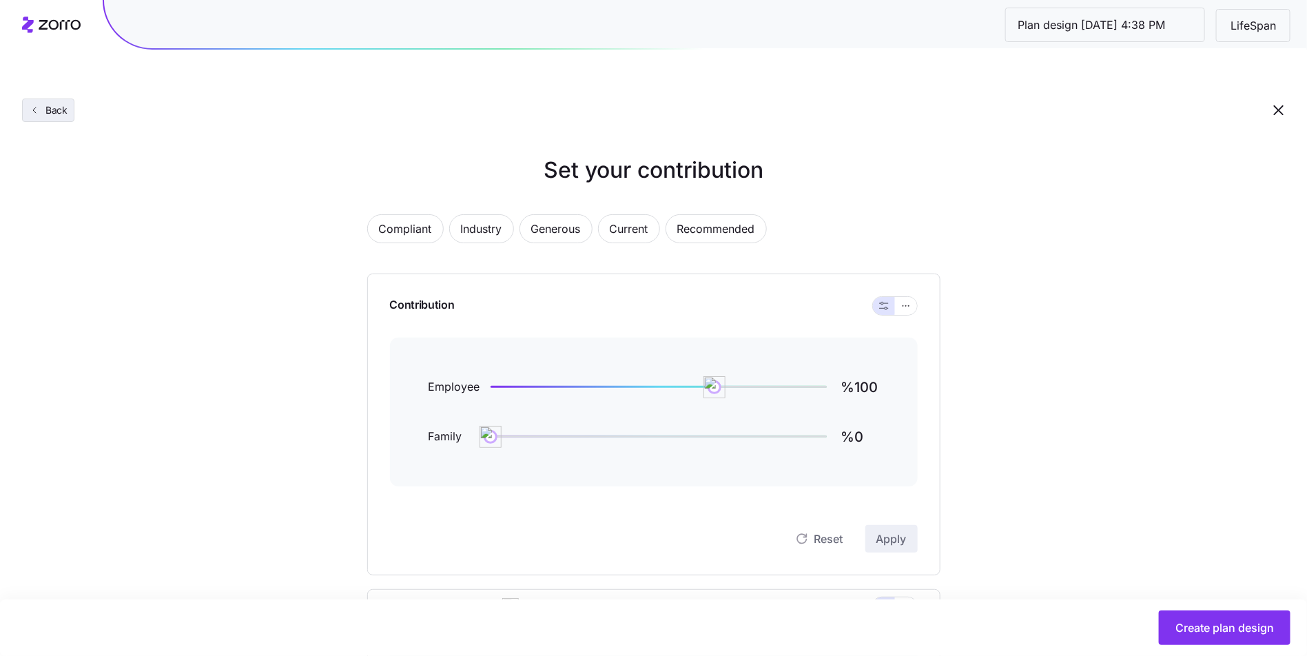
click at [22, 99] on button "Back" at bounding box center [48, 110] width 52 height 23
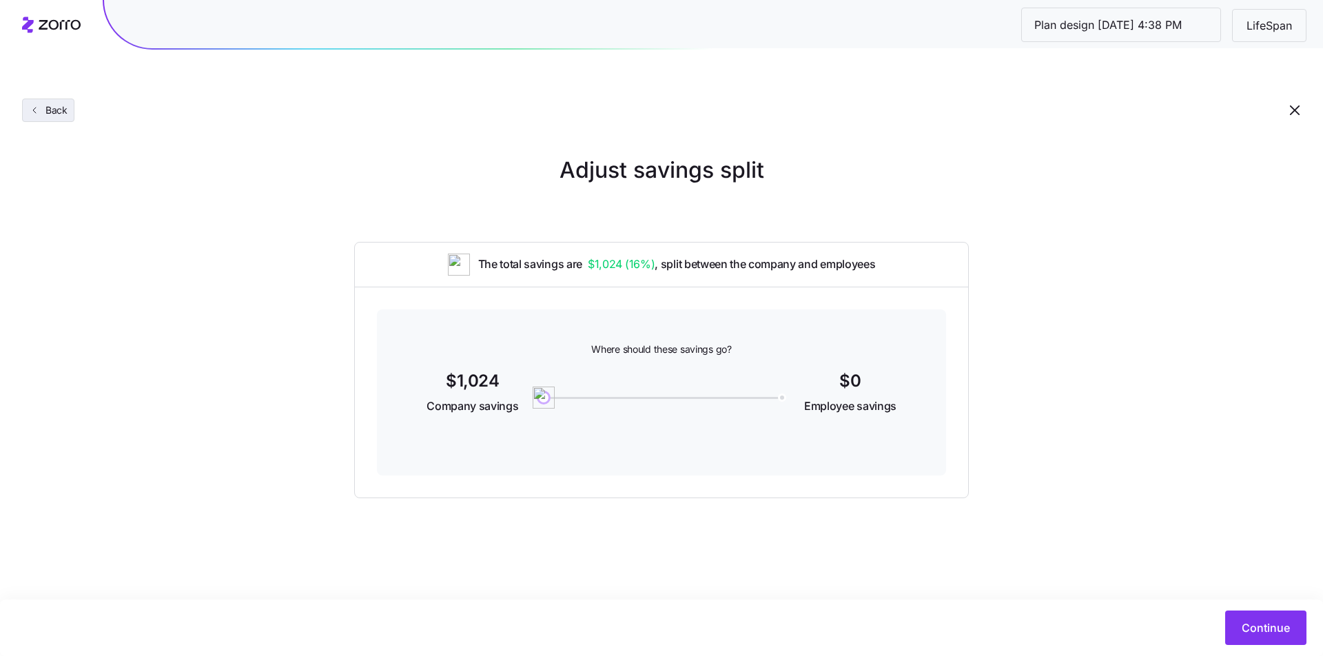
click at [59, 103] on span "Back" at bounding box center [54, 110] width 28 height 14
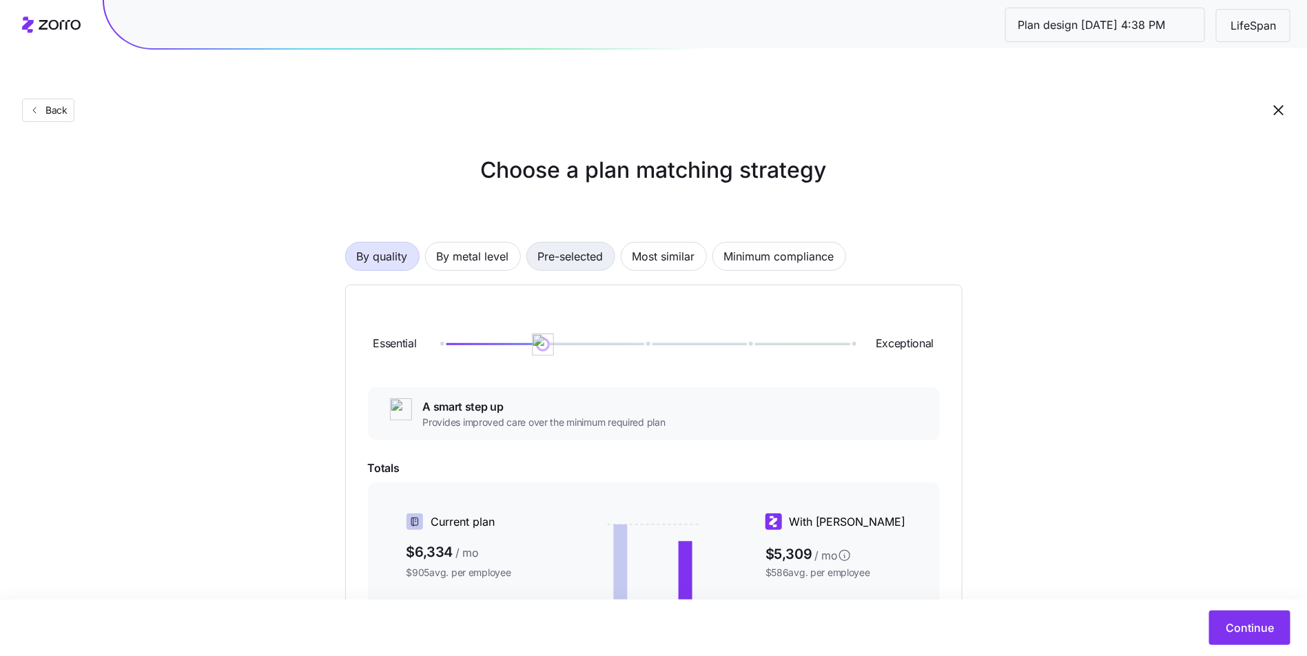
click at [571, 235] on div "By quality By metal level Pre-selected Most similar Minimum compliance Essentia…" at bounding box center [653, 509] width 617 height 622
click at [568, 243] on span "Pre-selected" at bounding box center [570, 257] width 65 height 28
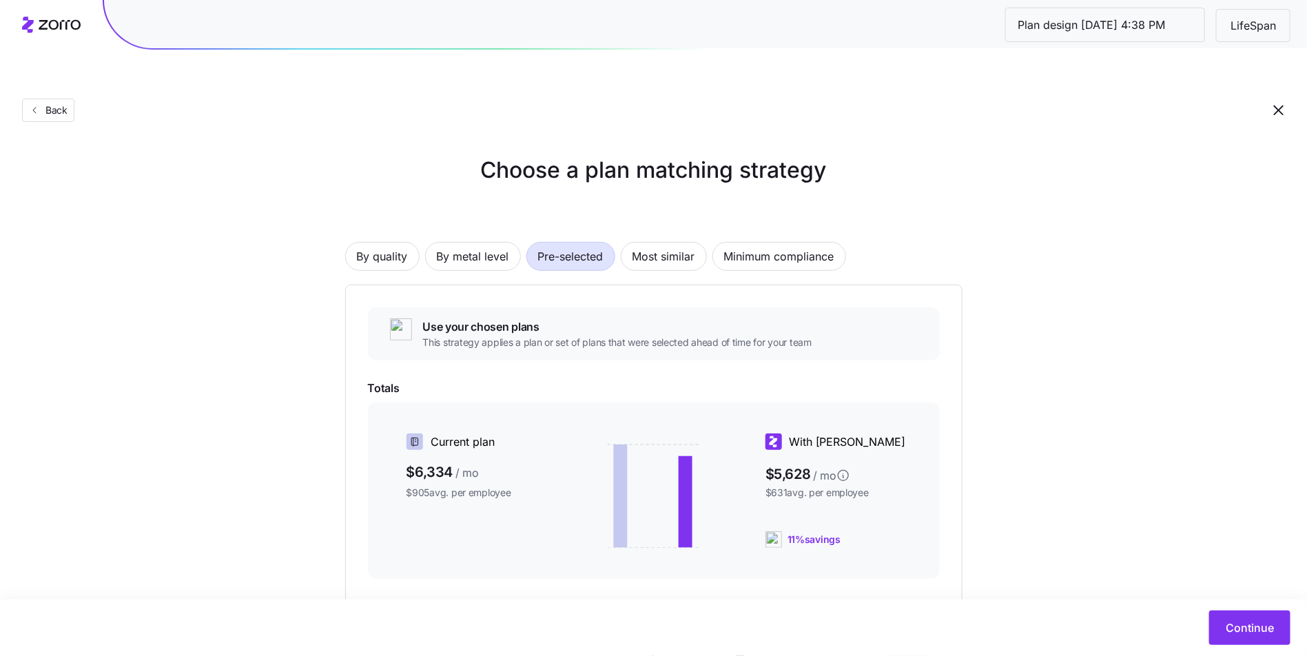
click at [570, 243] on span "Pre-selected" at bounding box center [570, 257] width 65 height 28
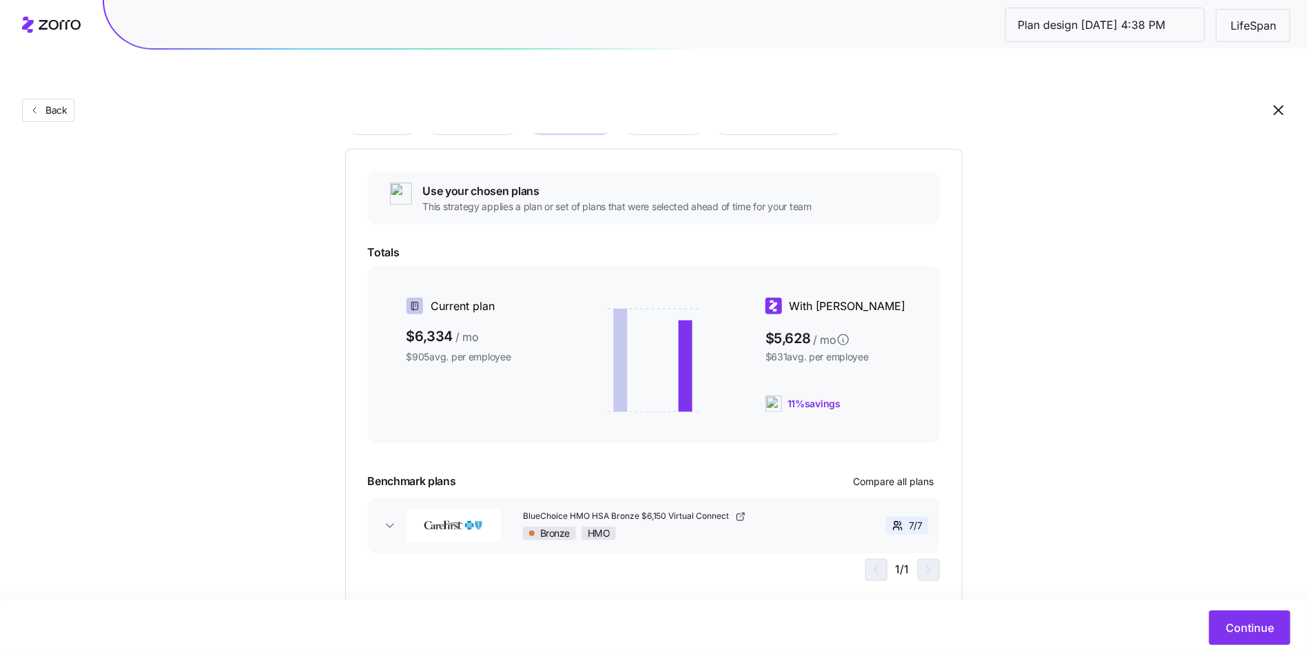
scroll to position [139, 0]
click at [1237, 615] on button "Continue" at bounding box center [1249, 628] width 81 height 34
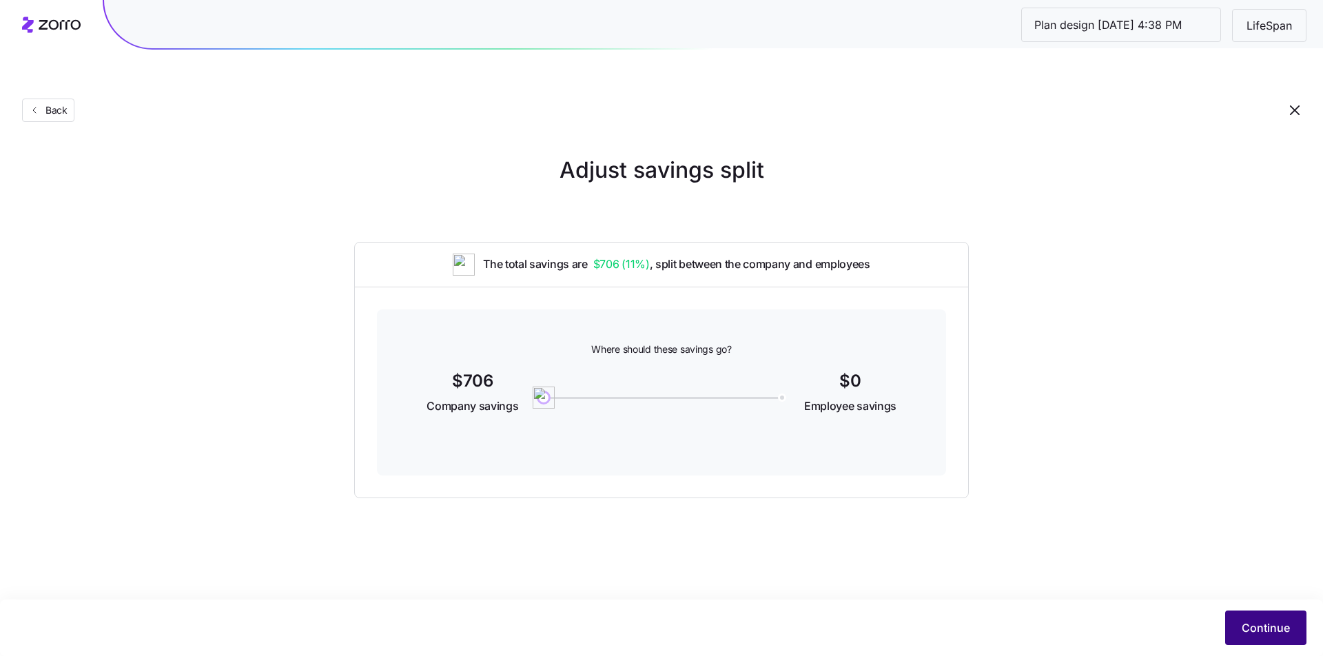
click at [1272, 638] on button "Continue" at bounding box center [1265, 628] width 81 height 34
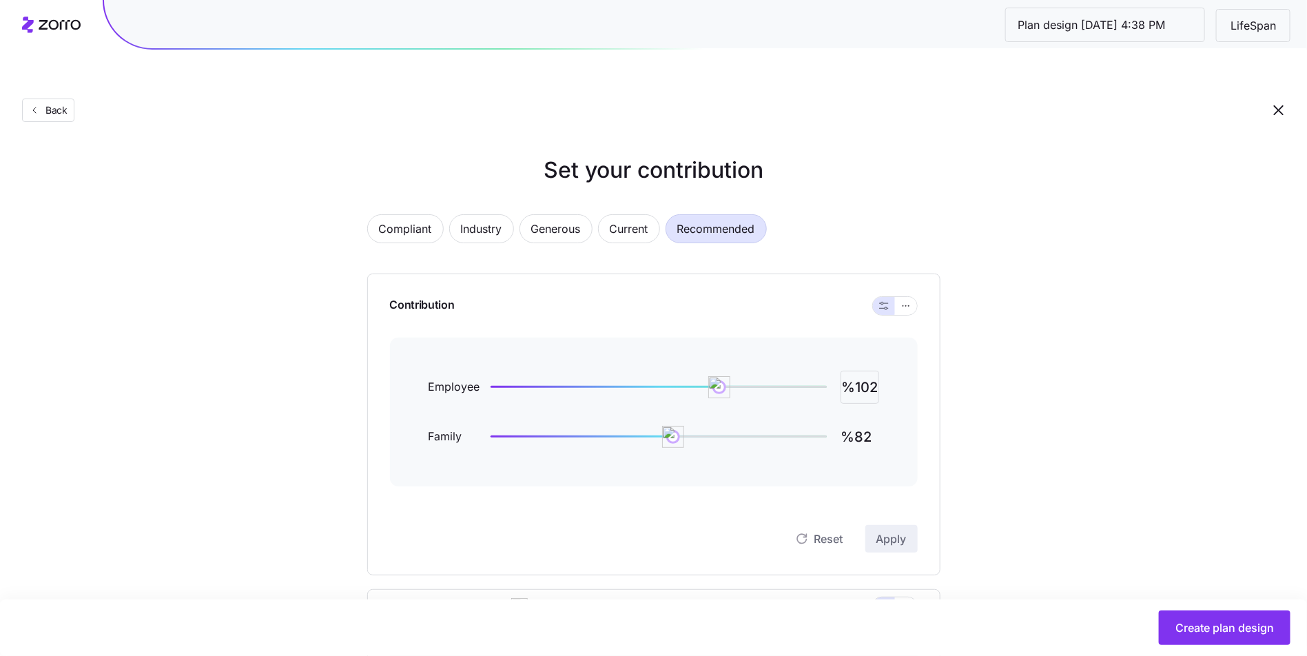
click at [874, 371] on input "%102" at bounding box center [860, 387] width 39 height 33
type input "%100"
type input "%0"
click at [910, 525] on button "Apply" at bounding box center [891, 539] width 52 height 28
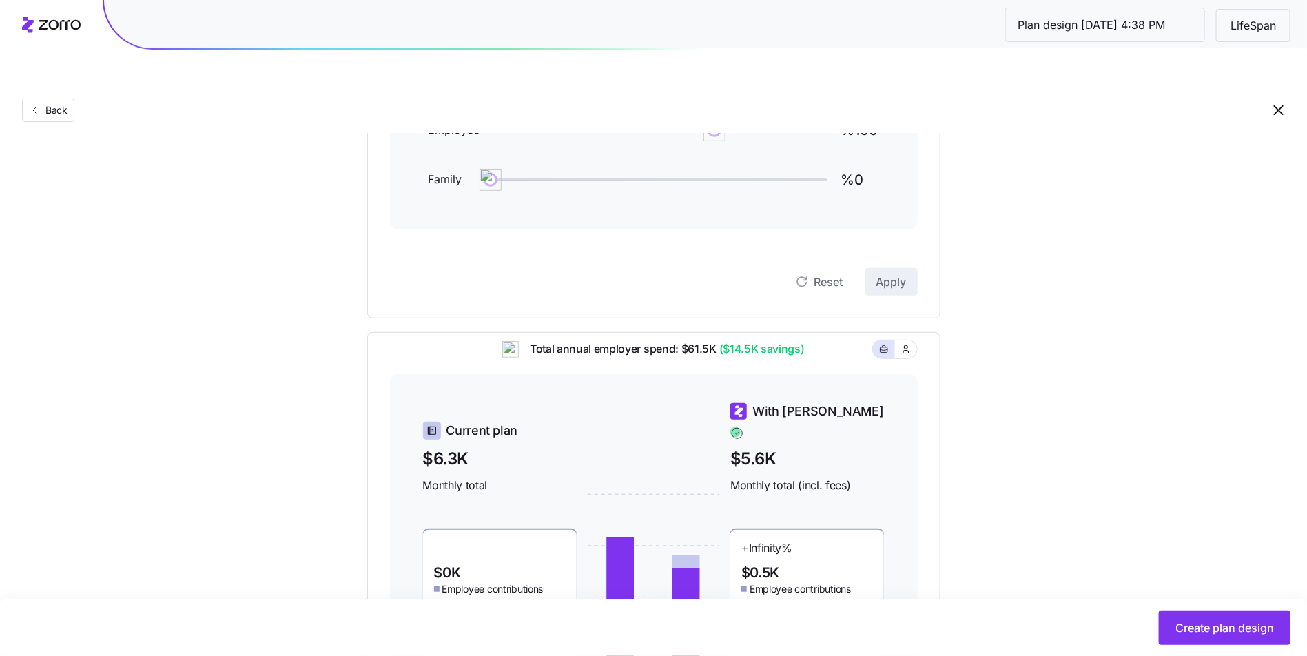
scroll to position [364, 0]
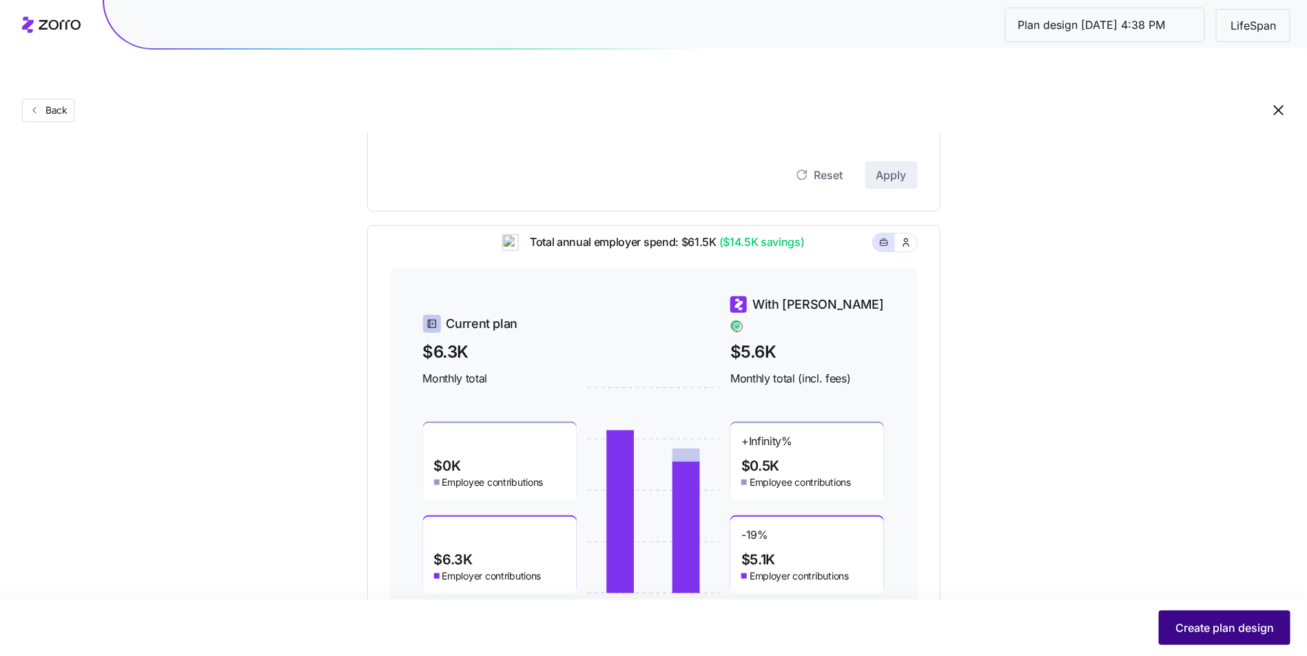
click at [1191, 628] on span "Create plan design" at bounding box center [1225, 627] width 99 height 17
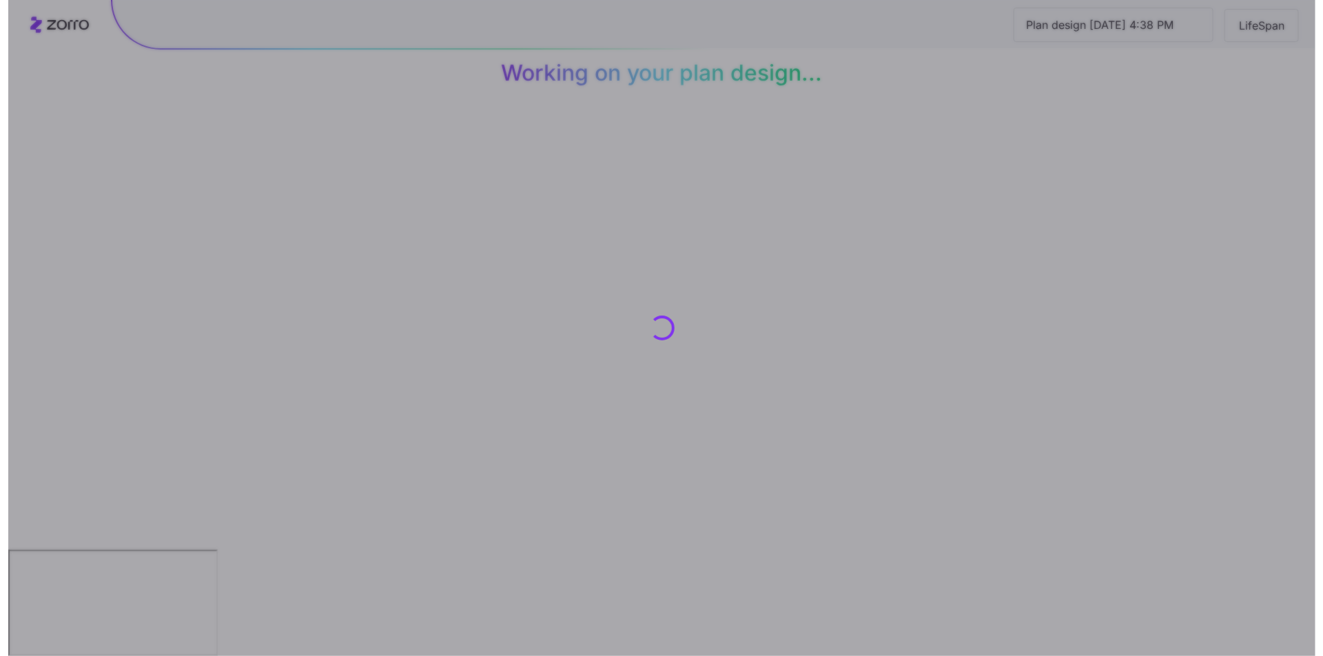
scroll to position [0, 0]
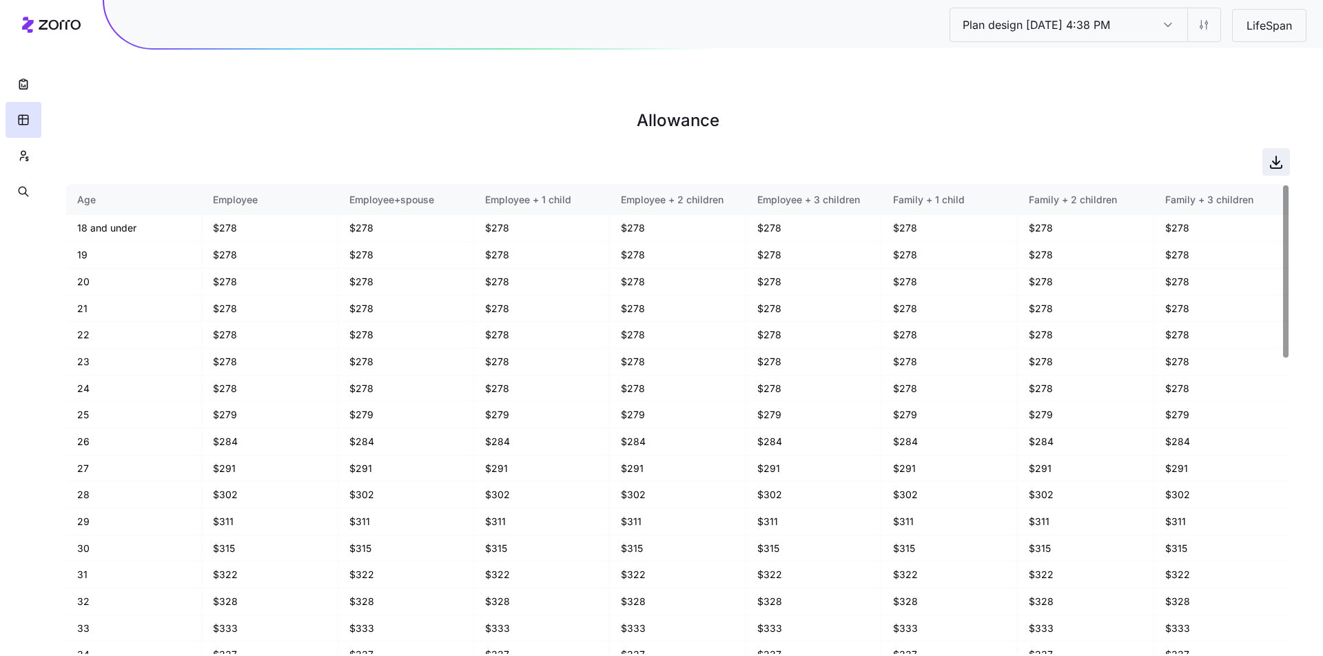
click at [1282, 154] on icon "button" at bounding box center [1276, 162] width 17 height 17
click at [24, 153] on icon "button" at bounding box center [23, 156] width 12 height 14
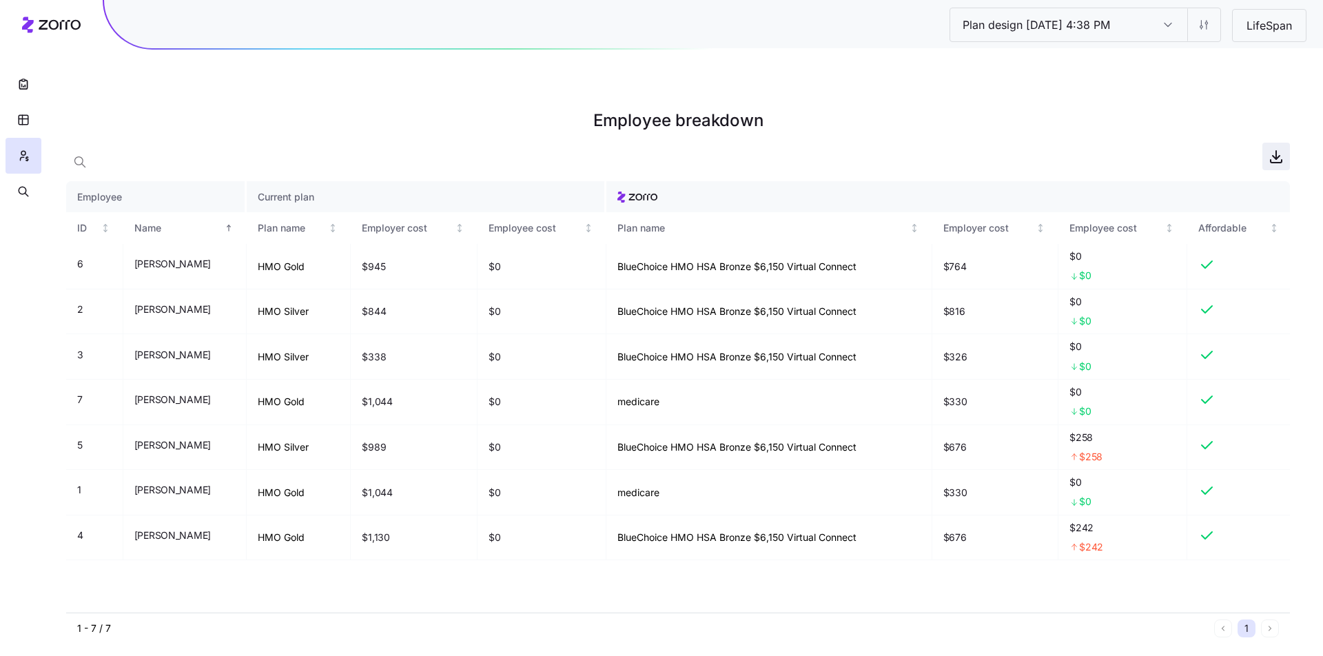
click at [1278, 148] on icon "button" at bounding box center [1276, 156] width 17 height 17
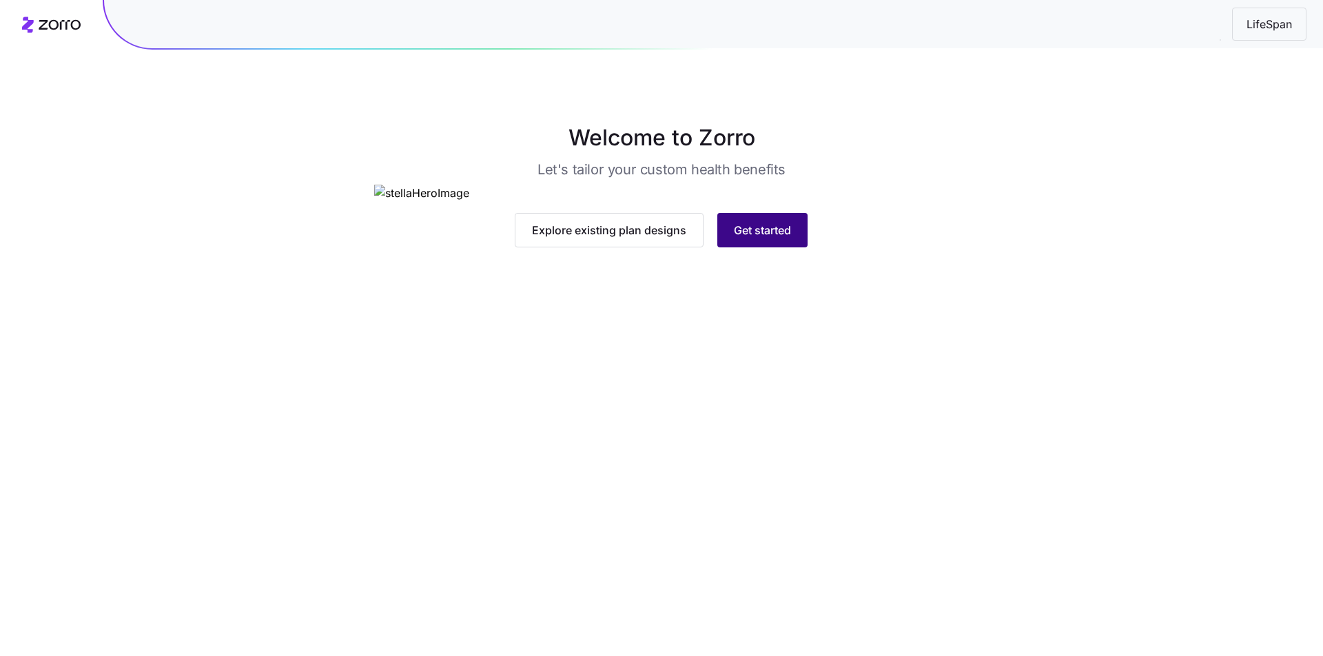
click at [786, 238] on span "Get started" at bounding box center [762, 230] width 57 height 17
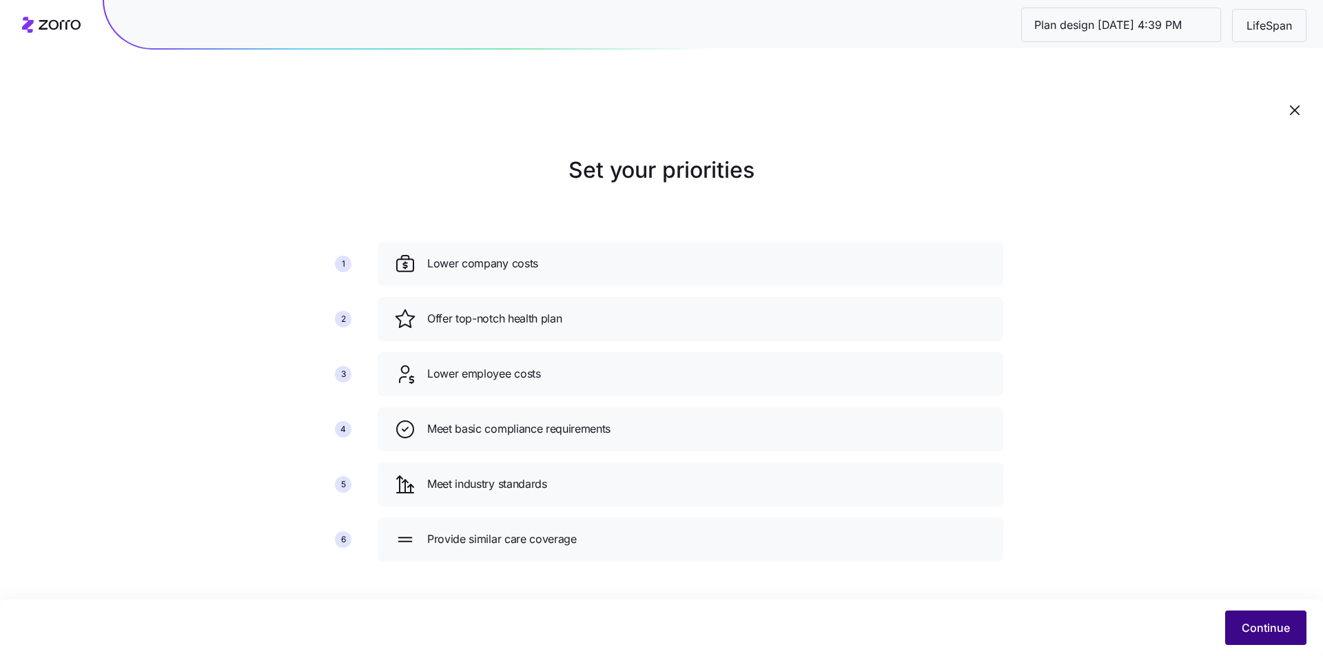
click at [1295, 632] on button "Continue" at bounding box center [1265, 628] width 81 height 34
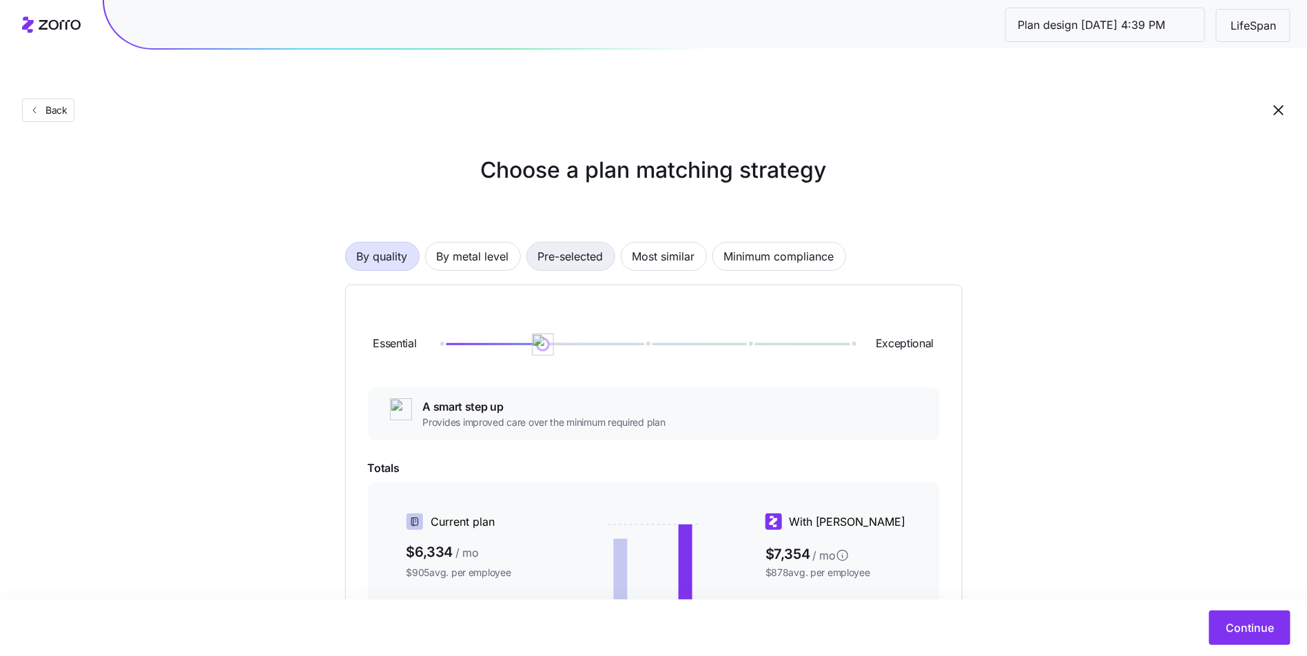
click at [577, 243] on span "Pre-selected" at bounding box center [570, 257] width 65 height 28
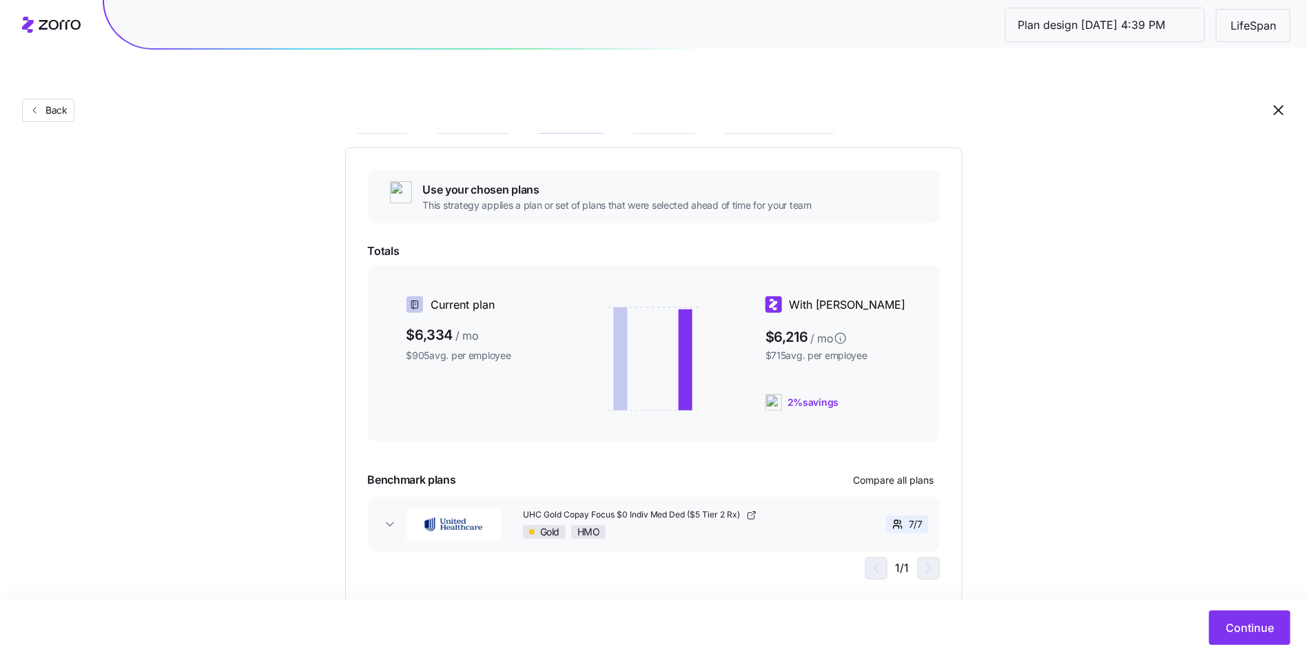
scroll to position [139, 0]
click at [1148, 489] on div "Choose a plan matching strategy By quality By metal level Pre-selected Most sim…" at bounding box center [653, 308] width 1307 height 586
click at [1244, 619] on button "Continue" at bounding box center [1249, 628] width 81 height 34
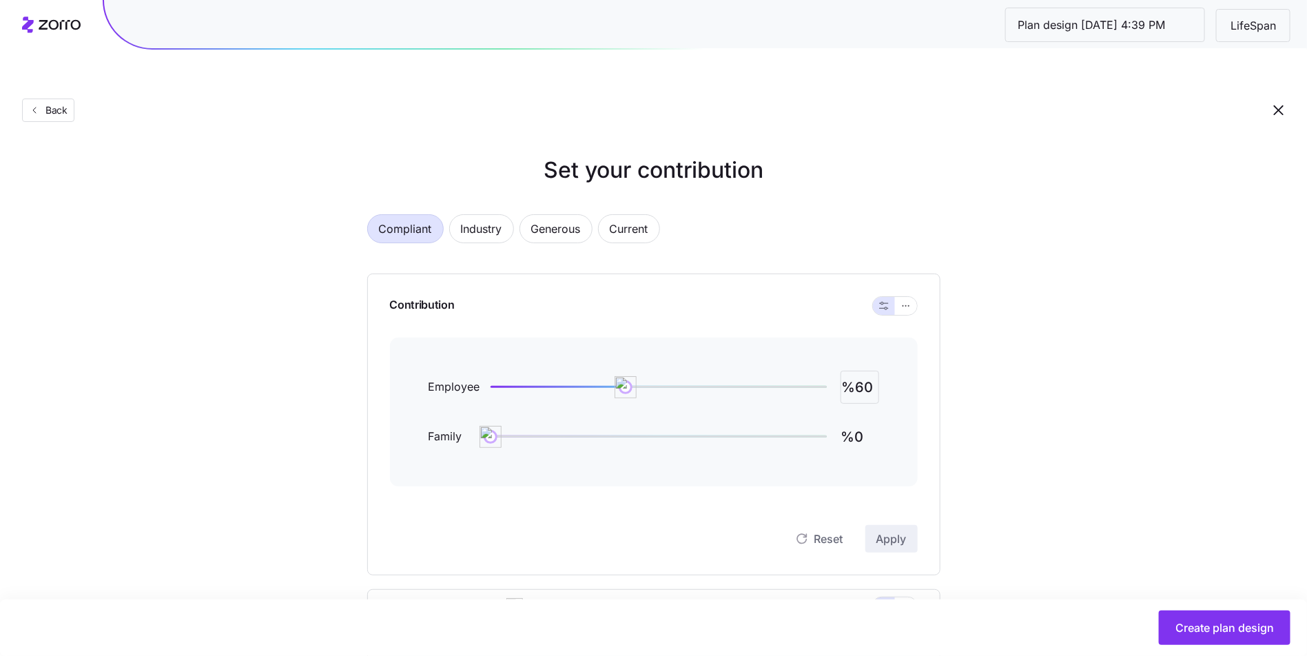
click at [848, 371] on input "%60" at bounding box center [860, 387] width 39 height 33
type input "%100"
click at [906, 531] on span "Apply" at bounding box center [891, 539] width 30 height 17
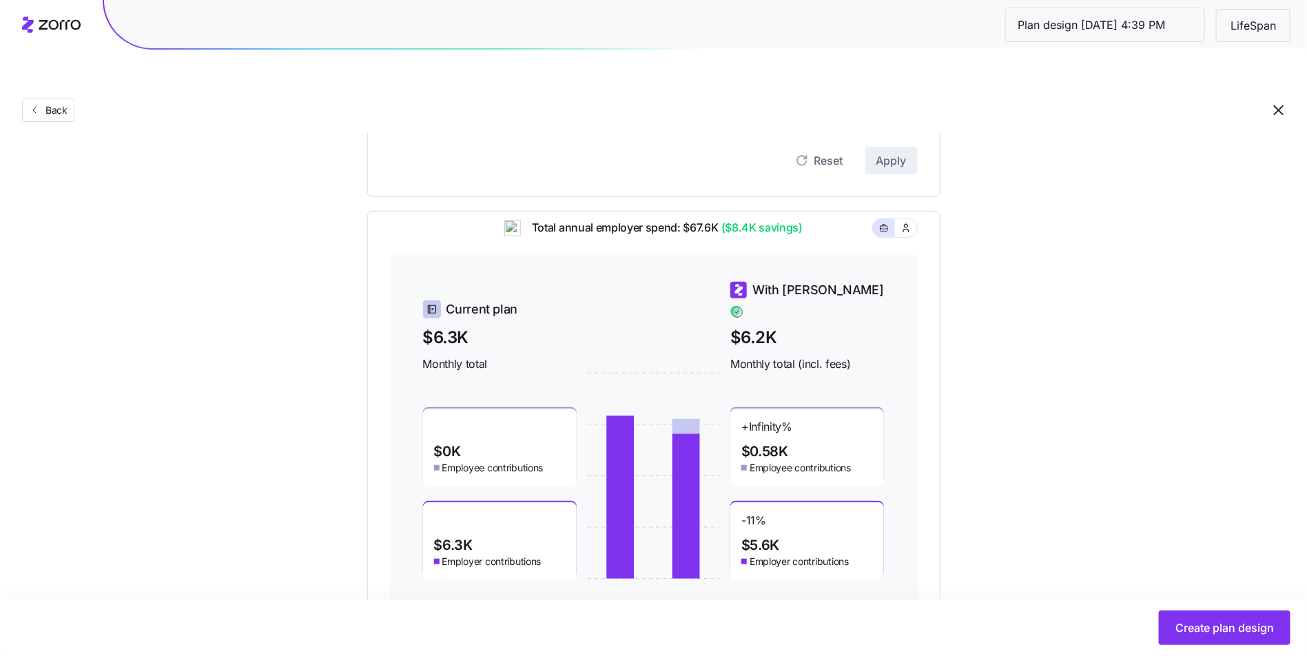
scroll to position [393, 0]
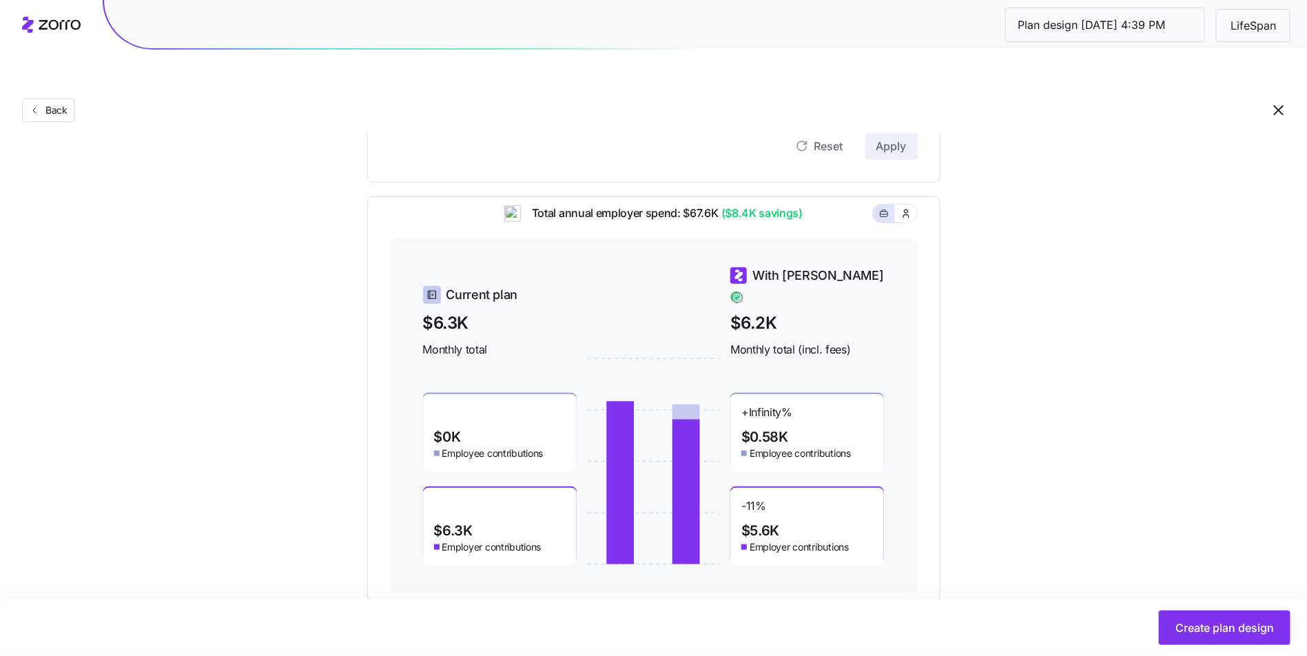
click at [1155, 423] on div "Set your contribution Compliant Industry Generous Current Contribution Employee…" at bounding box center [653, 181] width 1307 height 841
click at [1241, 635] on span "Create plan design" at bounding box center [1225, 627] width 99 height 17
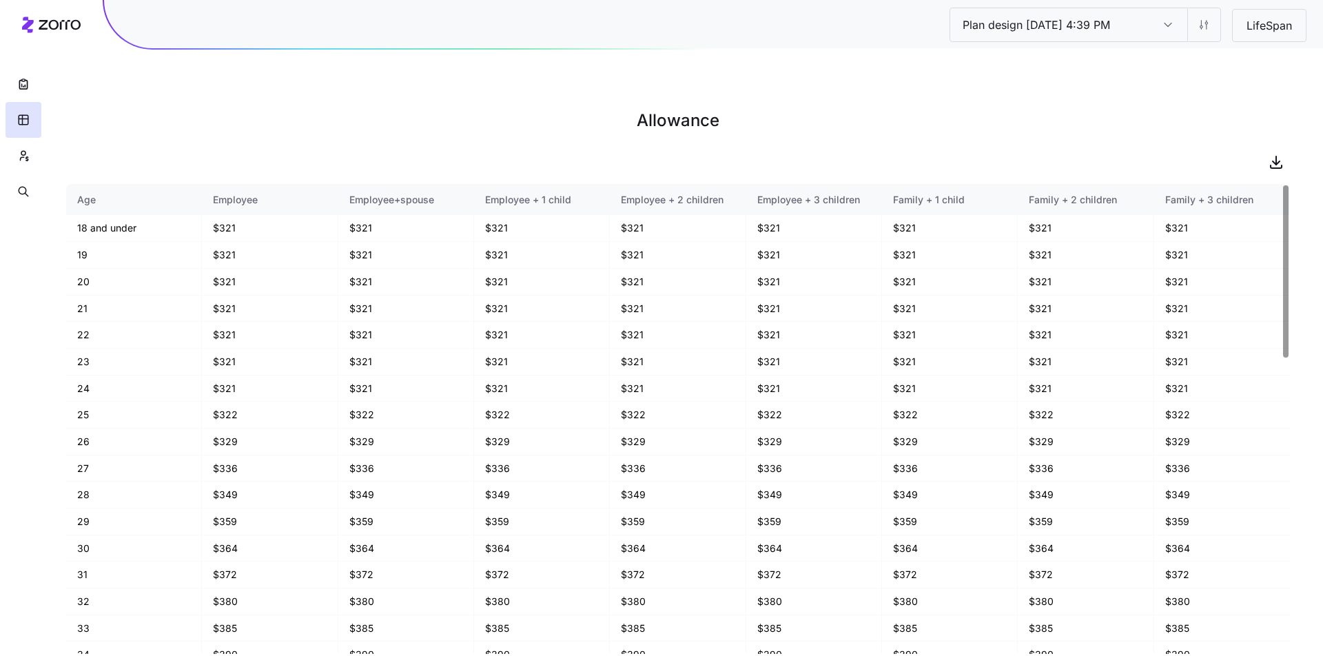
click at [1220, 110] on main "Allowance Age Employee Employee+spouse Employee + 1 child Employee + 2 children…" at bounding box center [661, 360] width 1323 height 656
click at [1277, 154] on icon "button" at bounding box center [1276, 162] width 17 height 17
click at [27, 152] on icon "button" at bounding box center [23, 156] width 12 height 14
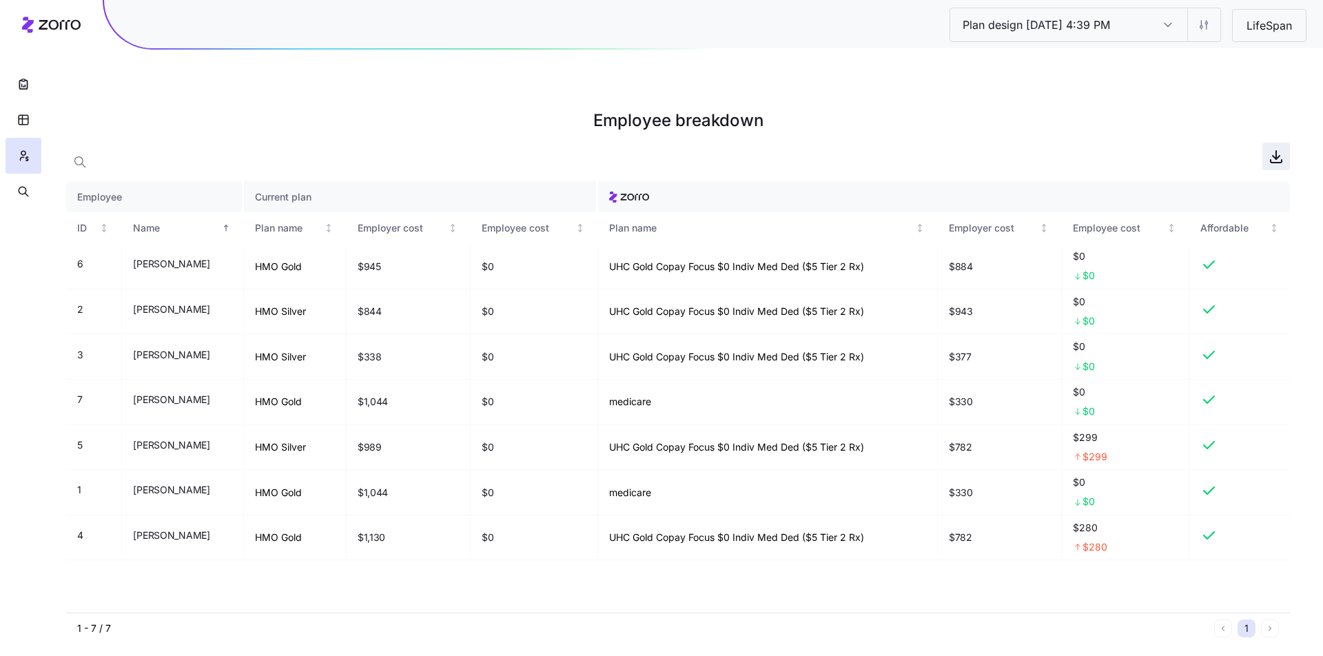
click at [1271, 148] on icon "button" at bounding box center [1276, 156] width 17 height 17
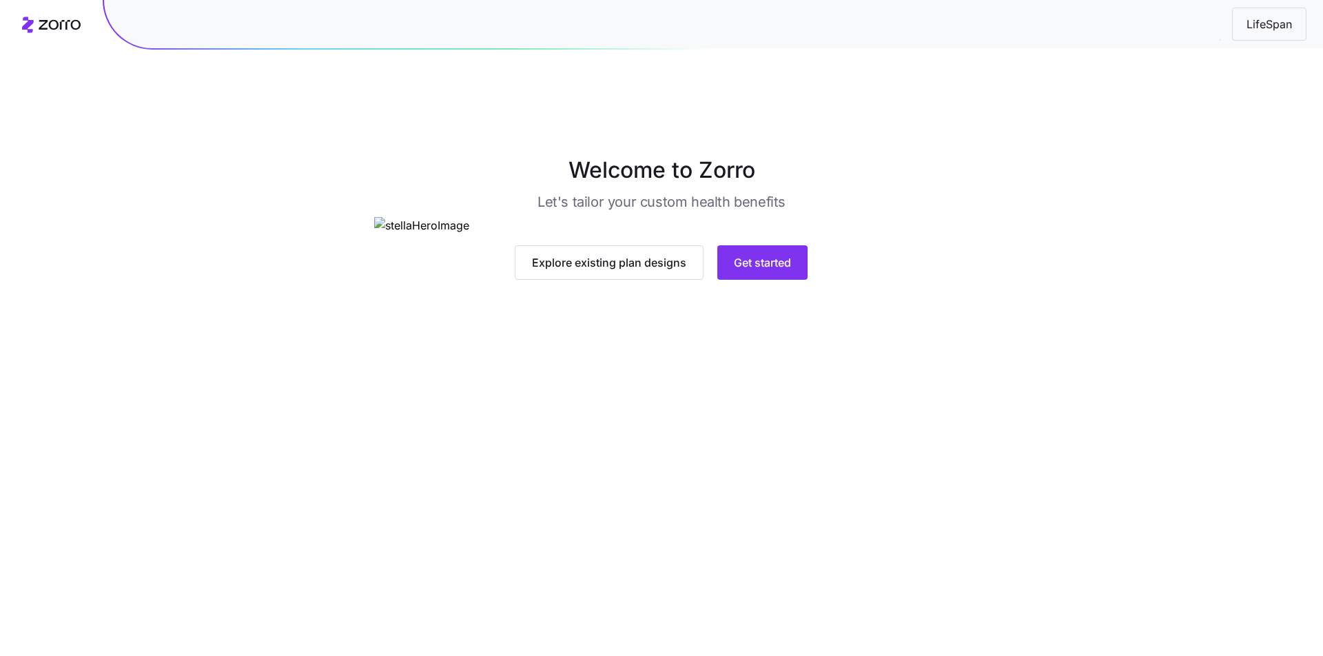
click at [790, 506] on main "Welcome to Zorro Let's tailor your custom health benefits Explore existing plan…" at bounding box center [661, 360] width 1323 height 656
click at [787, 280] on button "Get started" at bounding box center [762, 262] width 90 height 34
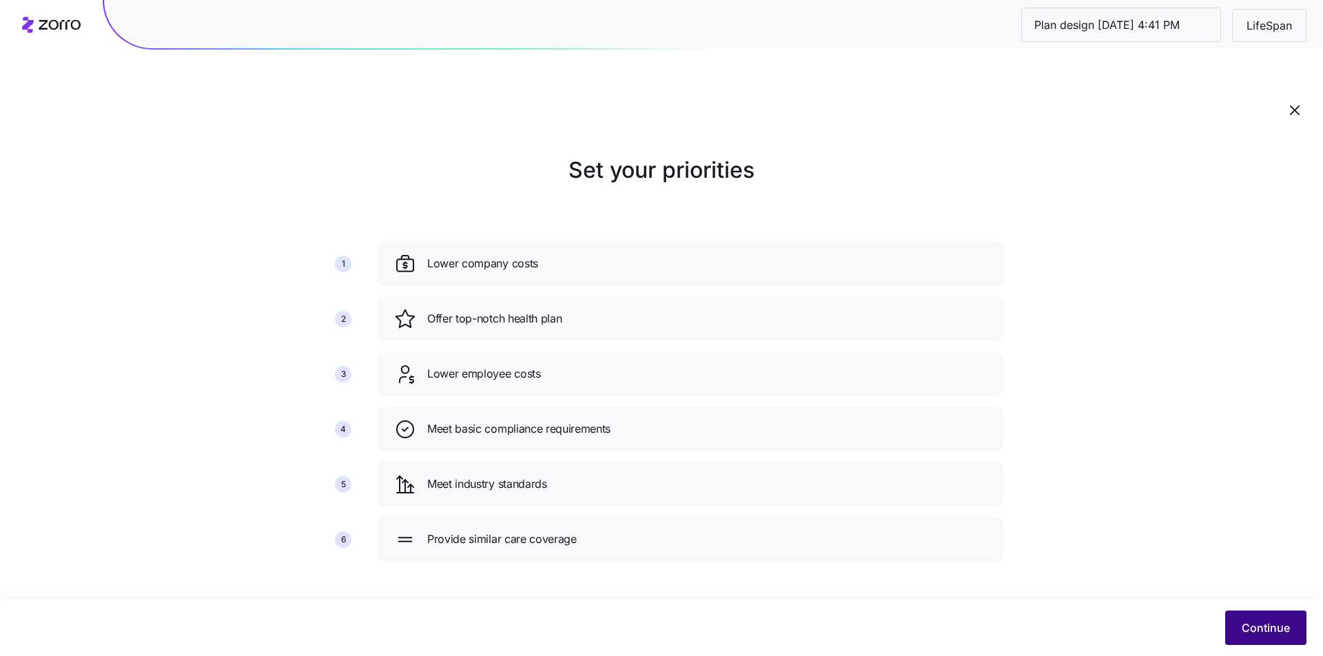
click at [1255, 618] on button "Continue" at bounding box center [1265, 628] width 81 height 34
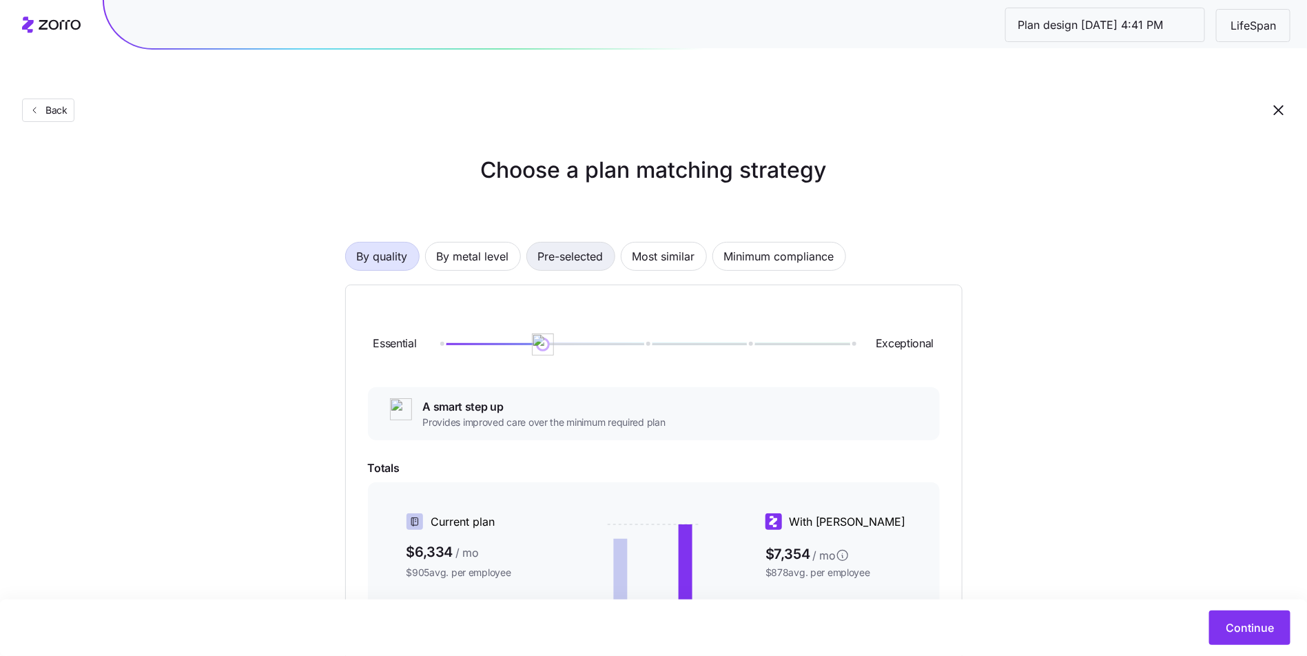
click at [588, 243] on span "Pre-selected" at bounding box center [570, 257] width 65 height 28
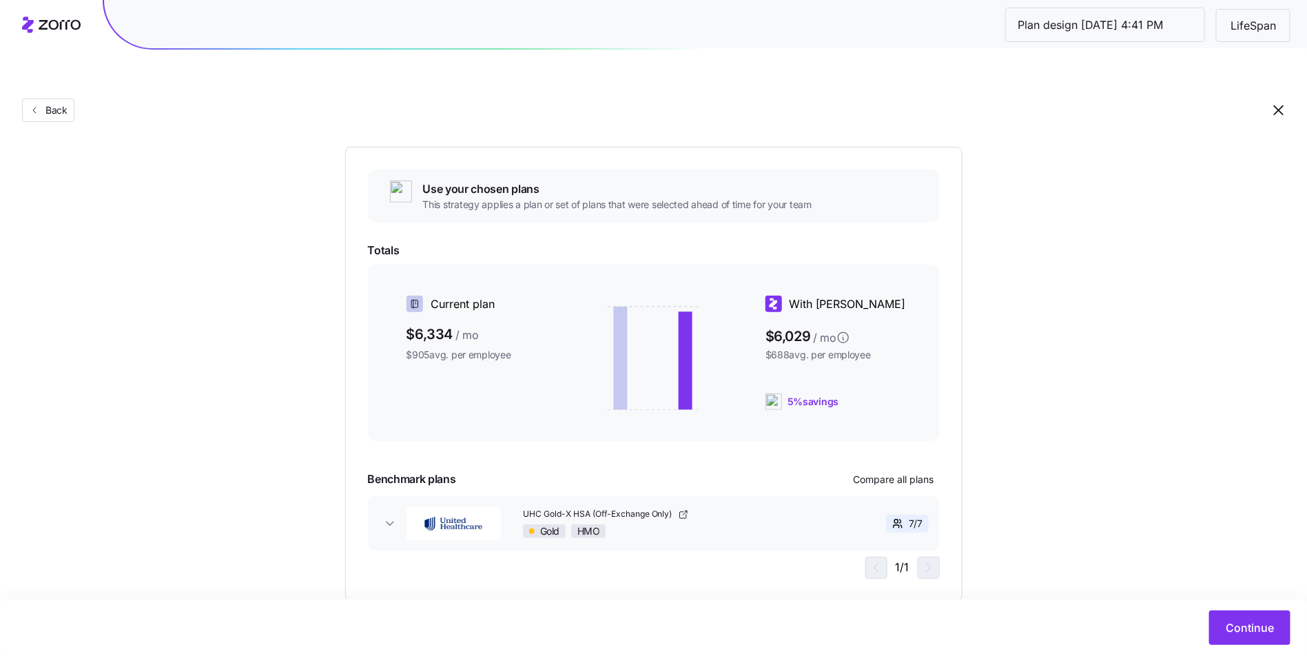
scroll to position [139, 0]
click at [1246, 630] on span "Continue" at bounding box center [1250, 627] width 48 height 17
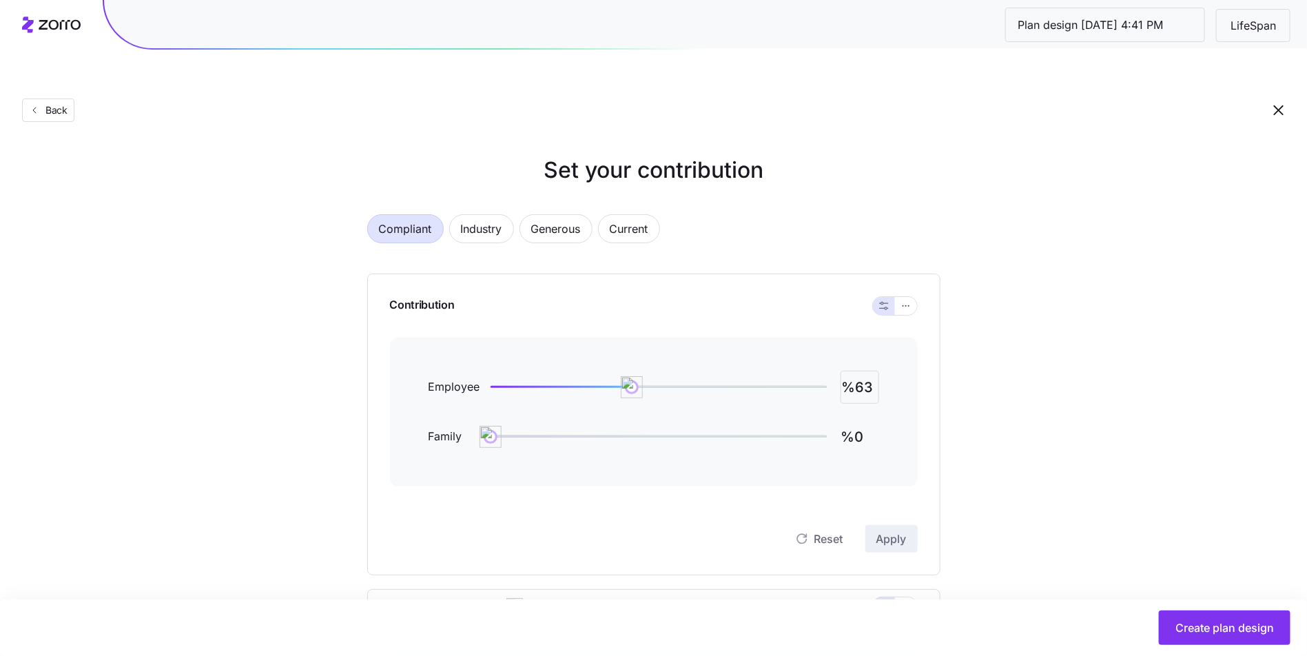
click at [856, 371] on input "%63" at bounding box center [860, 387] width 39 height 33
type input "%100"
click at [883, 531] on span "Apply" at bounding box center [891, 539] width 30 height 17
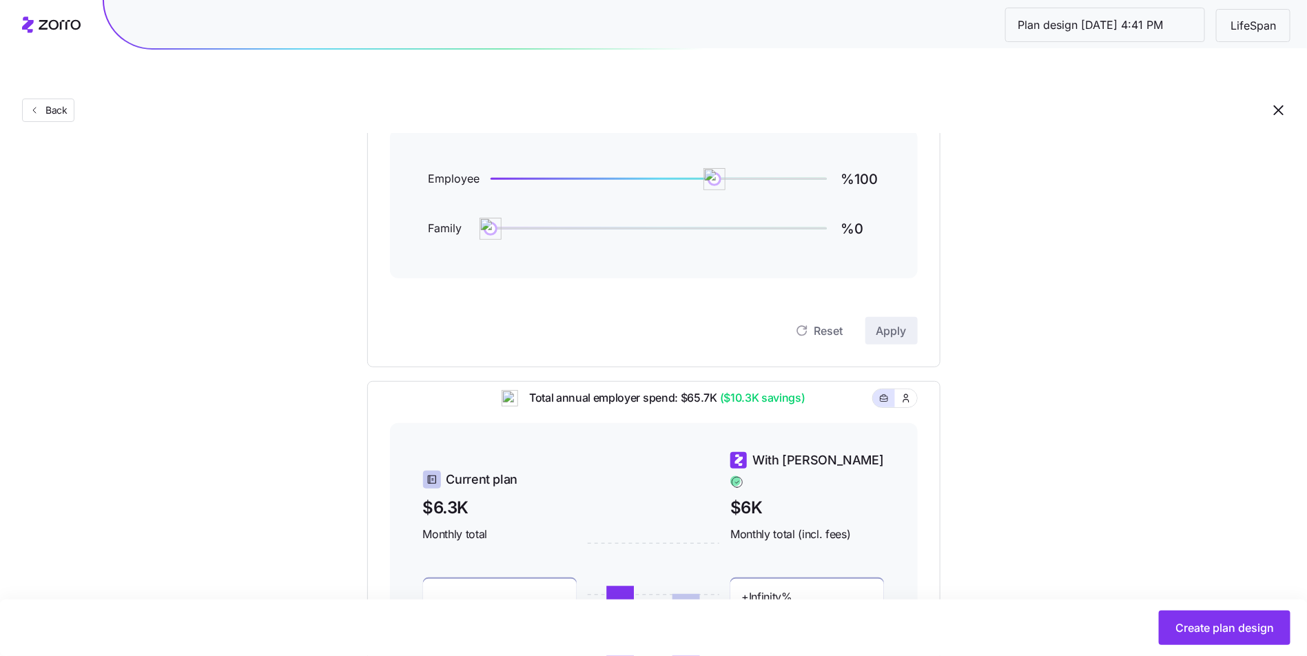
scroll to position [393, 0]
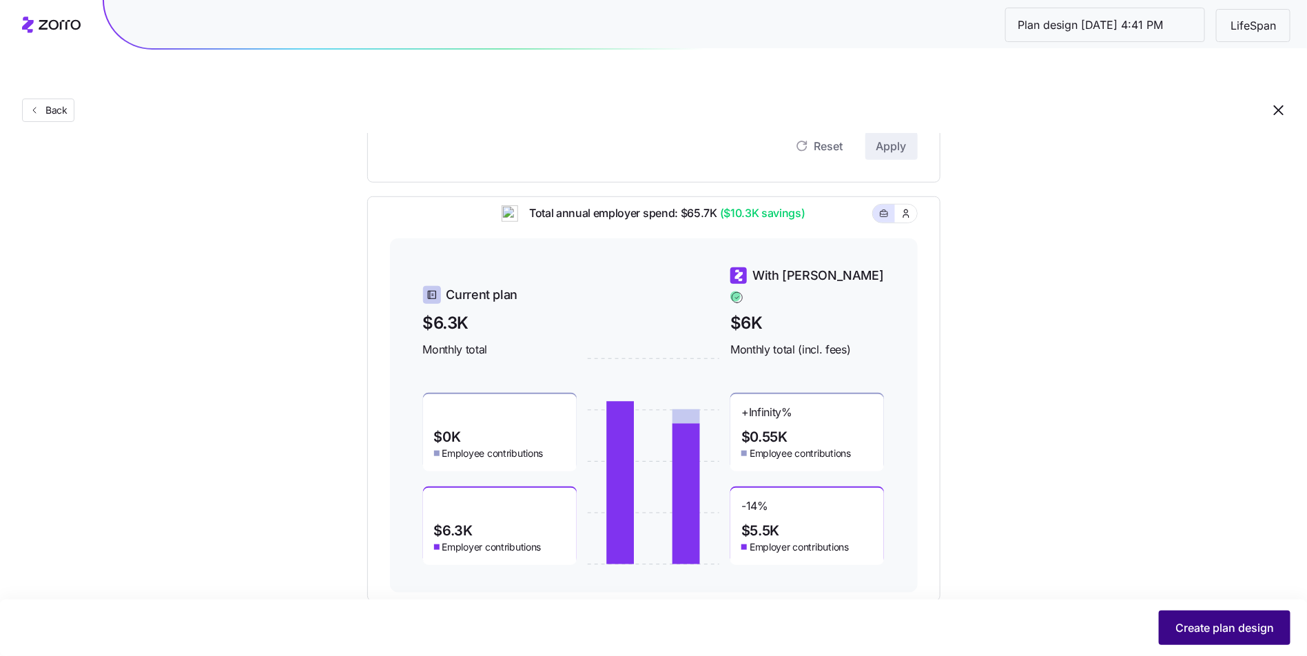
click at [1203, 642] on button "Create plan design" at bounding box center [1225, 628] width 132 height 34
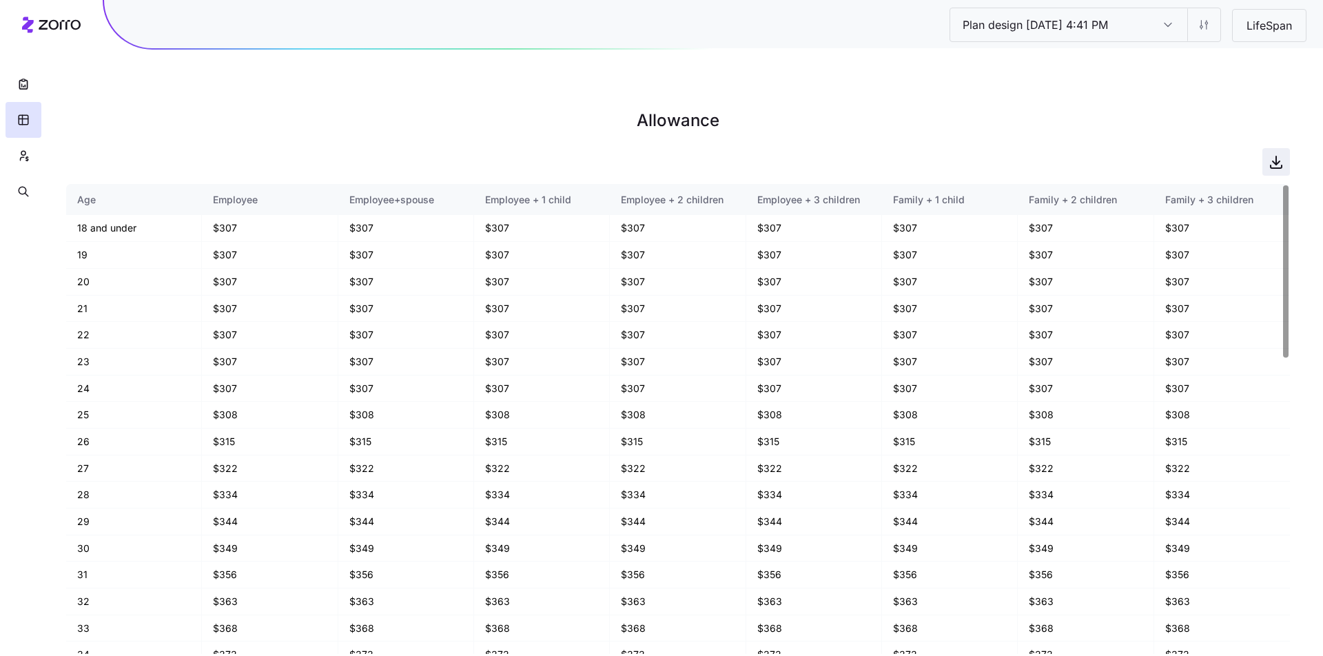
click at [1268, 154] on icon "button" at bounding box center [1276, 162] width 17 height 17
click at [6, 153] on button "button" at bounding box center [24, 156] width 36 height 36
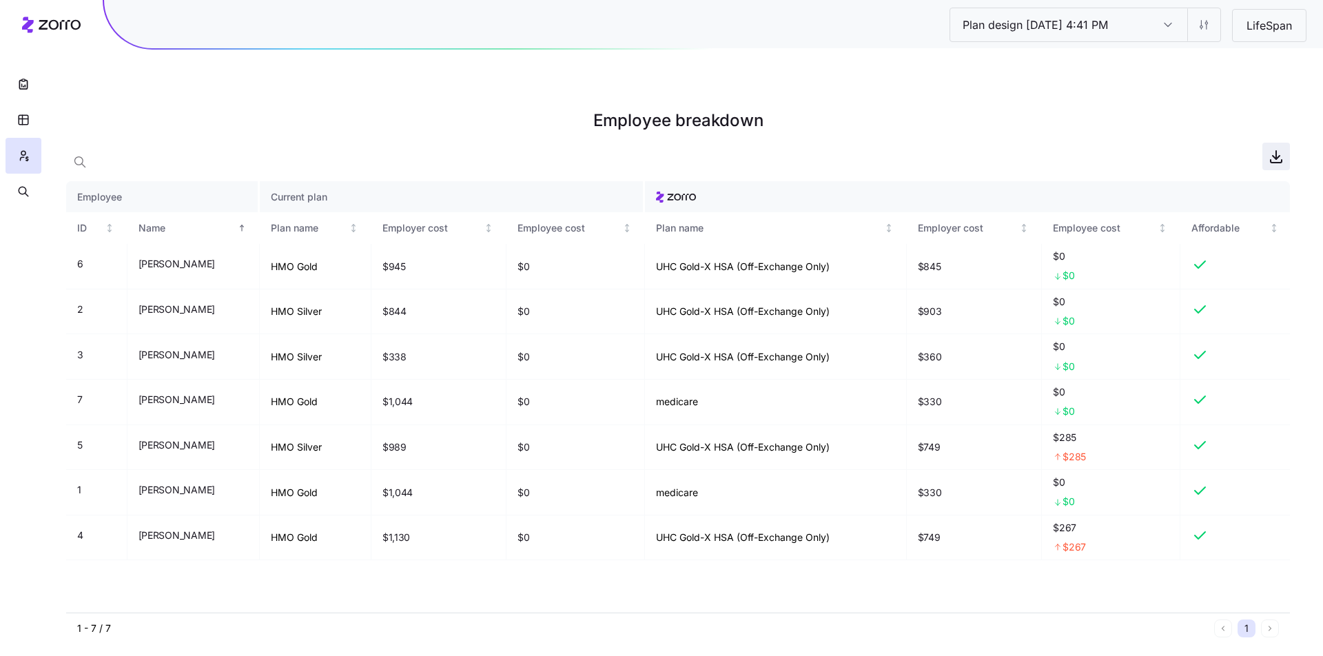
click at [1275, 148] on icon "button" at bounding box center [1276, 156] width 17 height 17
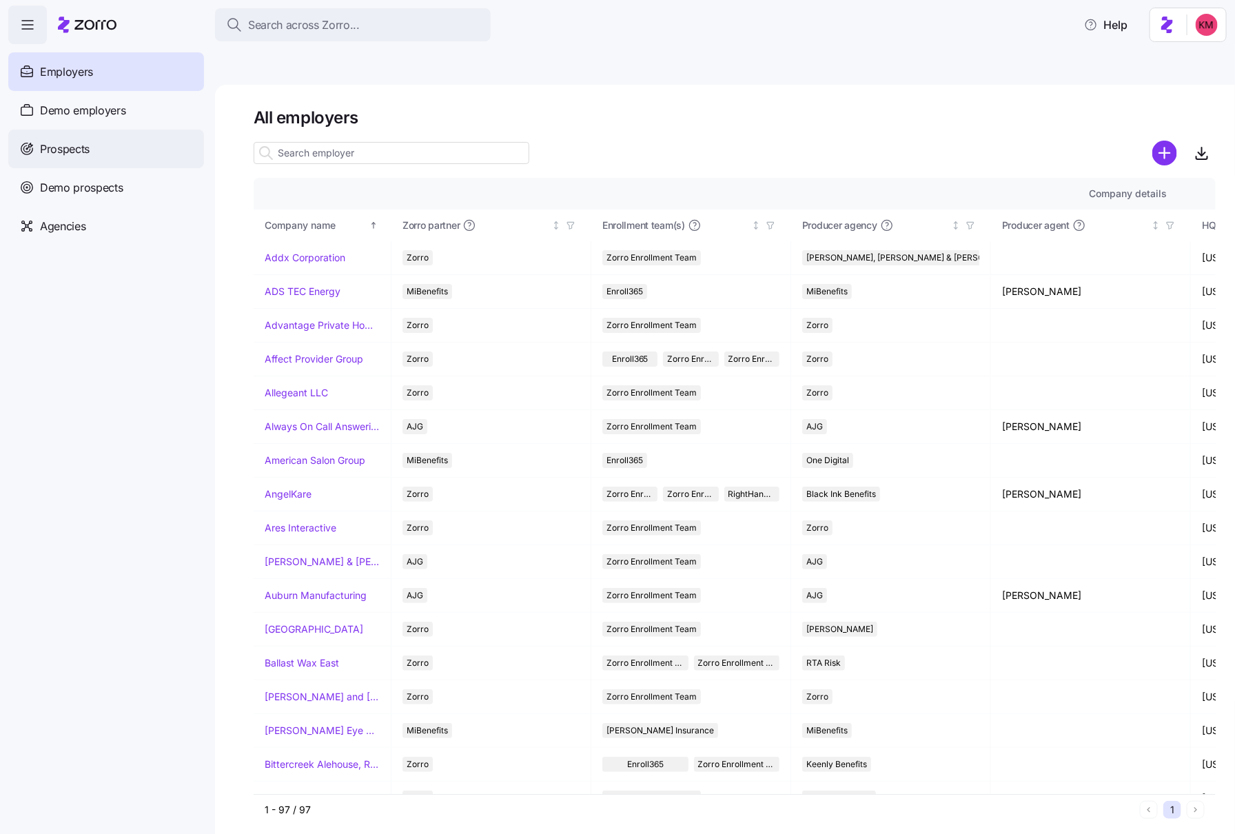
click at [54, 137] on div "Prospects" at bounding box center [106, 149] width 196 height 39
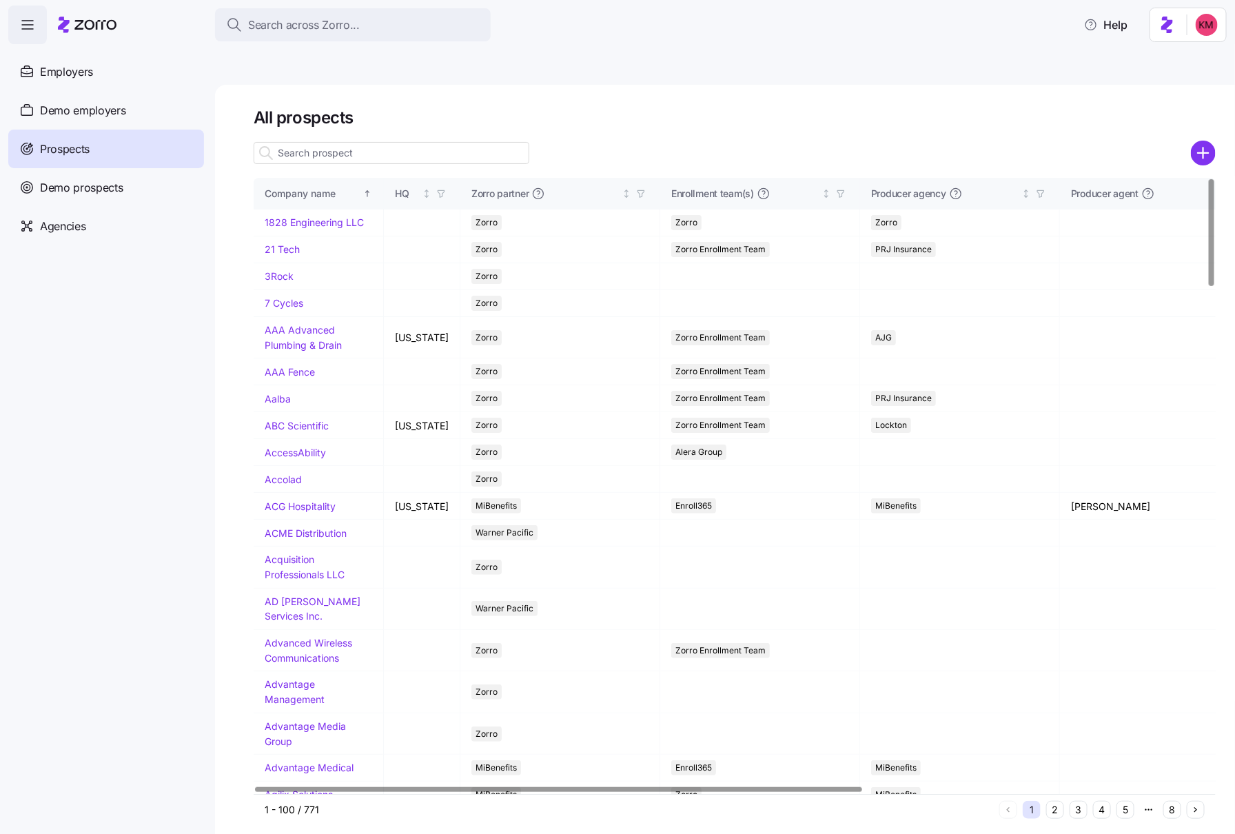
click at [411, 142] on input at bounding box center [392, 153] width 276 height 22
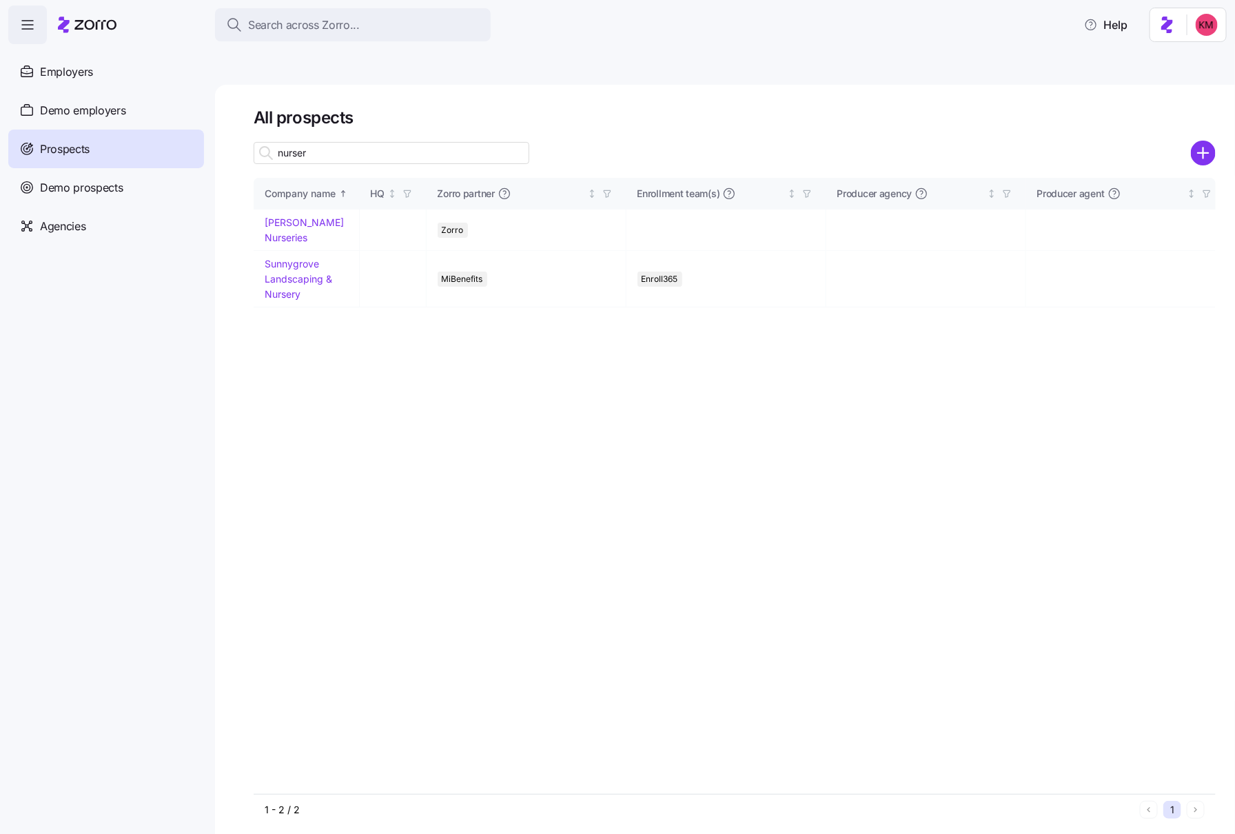
click at [455, 142] on input "nurser" at bounding box center [392, 153] width 276 height 22
click at [450, 142] on input "nurser" at bounding box center [392, 153] width 276 height 22
type input "nurser"
drag, startPoint x: 304, startPoint y: 188, endPoint x: 579, endPoint y: 1, distance: 333.3
click at [303, 216] on link "[PERSON_NAME] Nurseries" at bounding box center [304, 229] width 79 height 27
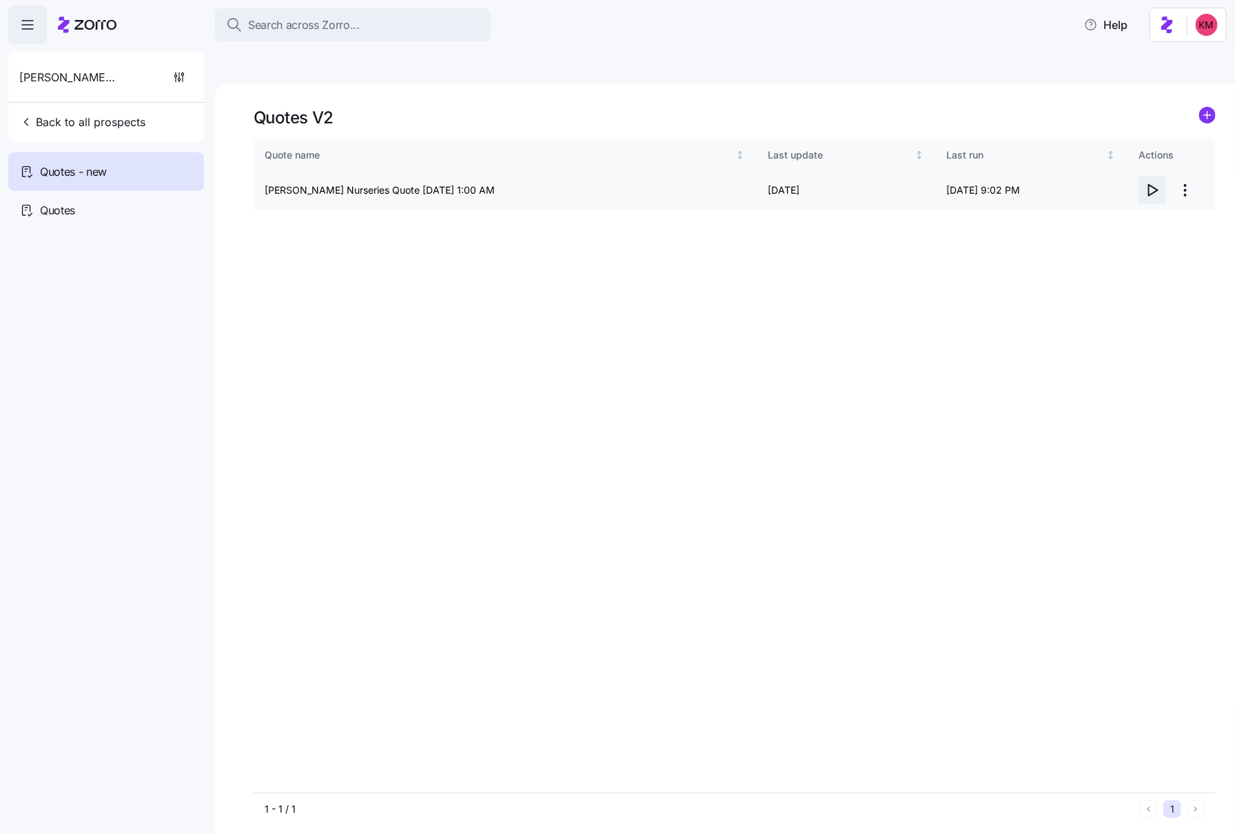
click at [1158, 182] on icon "button" at bounding box center [1152, 190] width 17 height 17
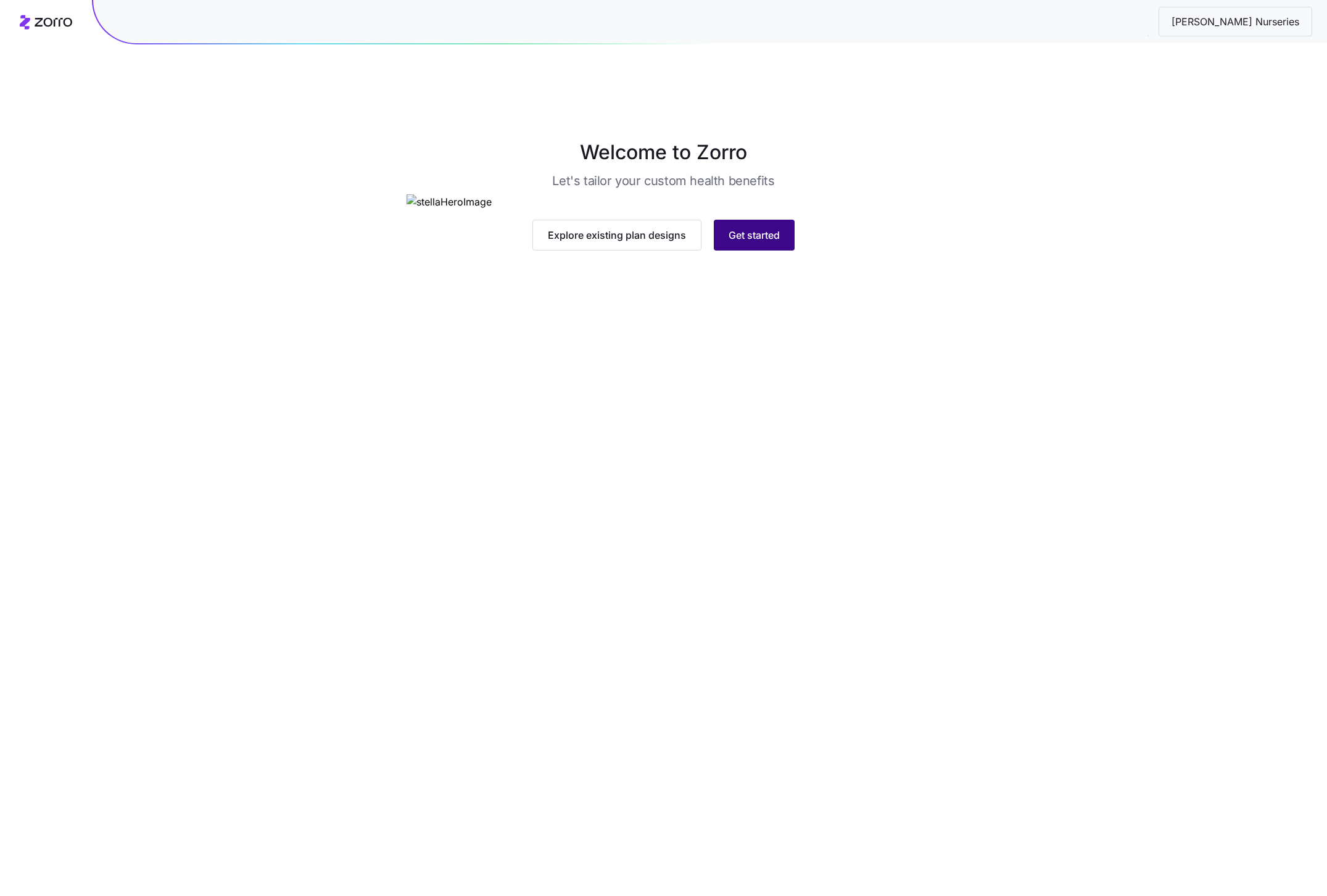
click at [738, 243] on span "Get started" at bounding box center [754, 235] width 51 height 15
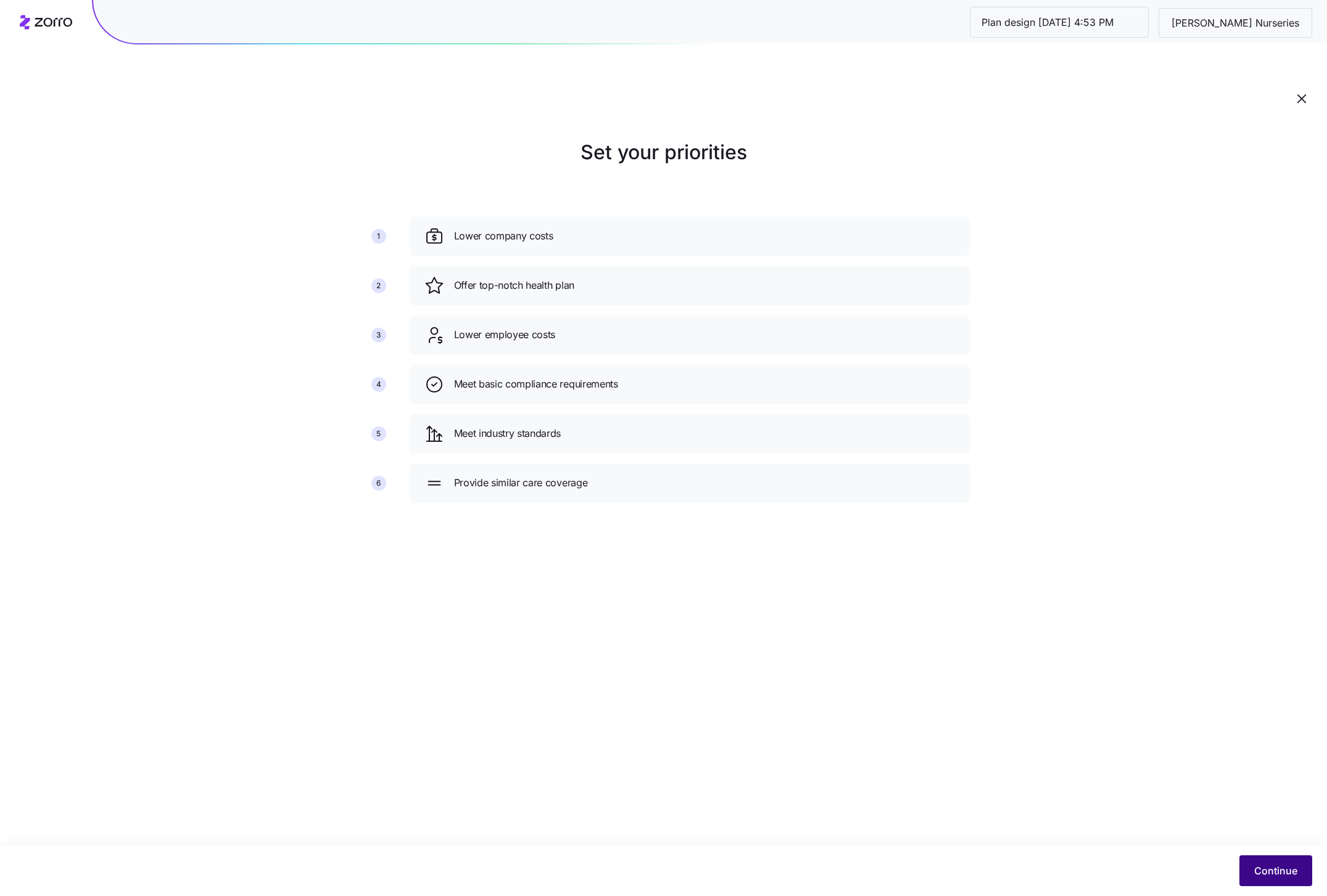
click at [1257, 868] on span "Continue" at bounding box center [1276, 870] width 43 height 15
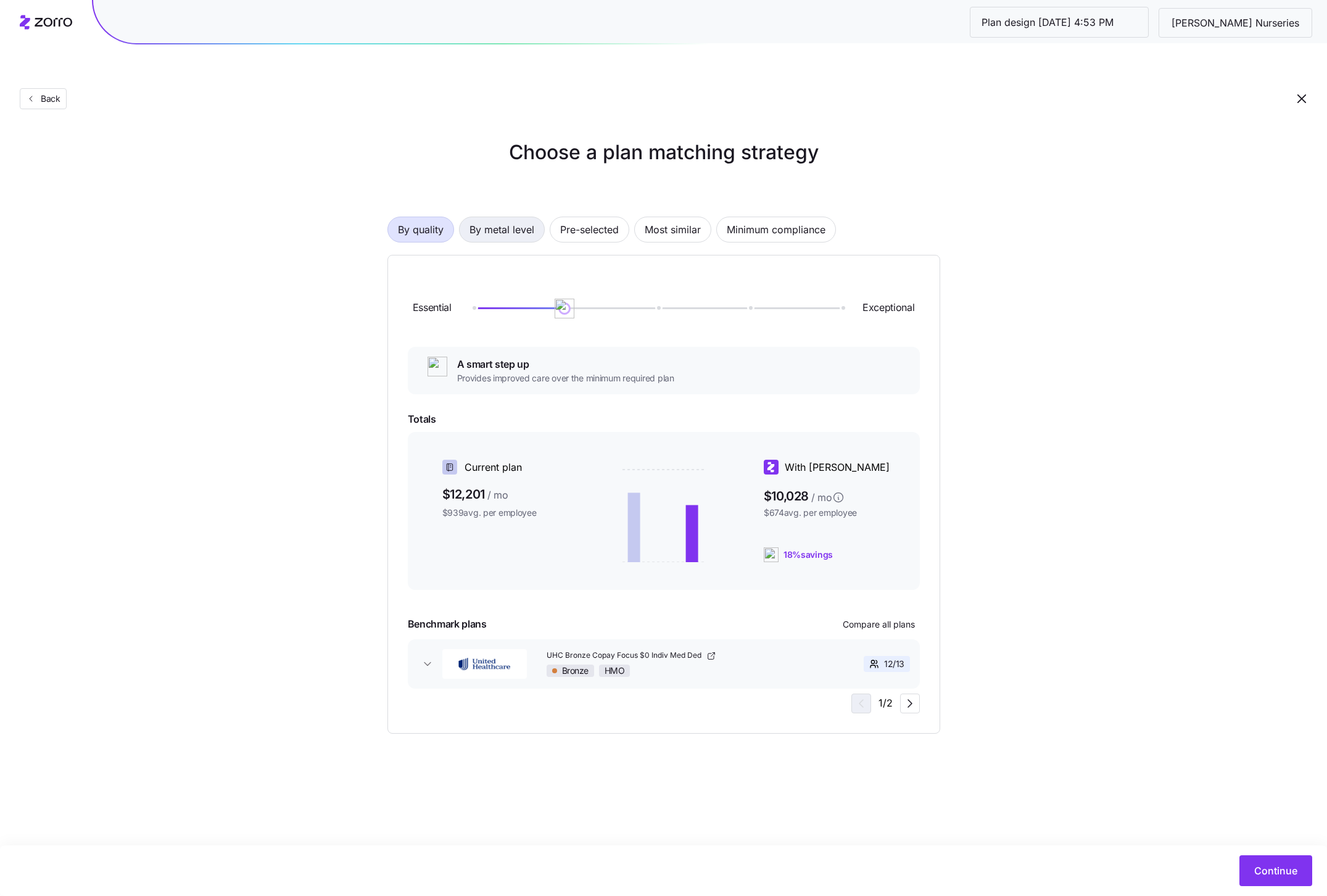
click at [507, 218] on span "By metal level" at bounding box center [501, 230] width 64 height 25
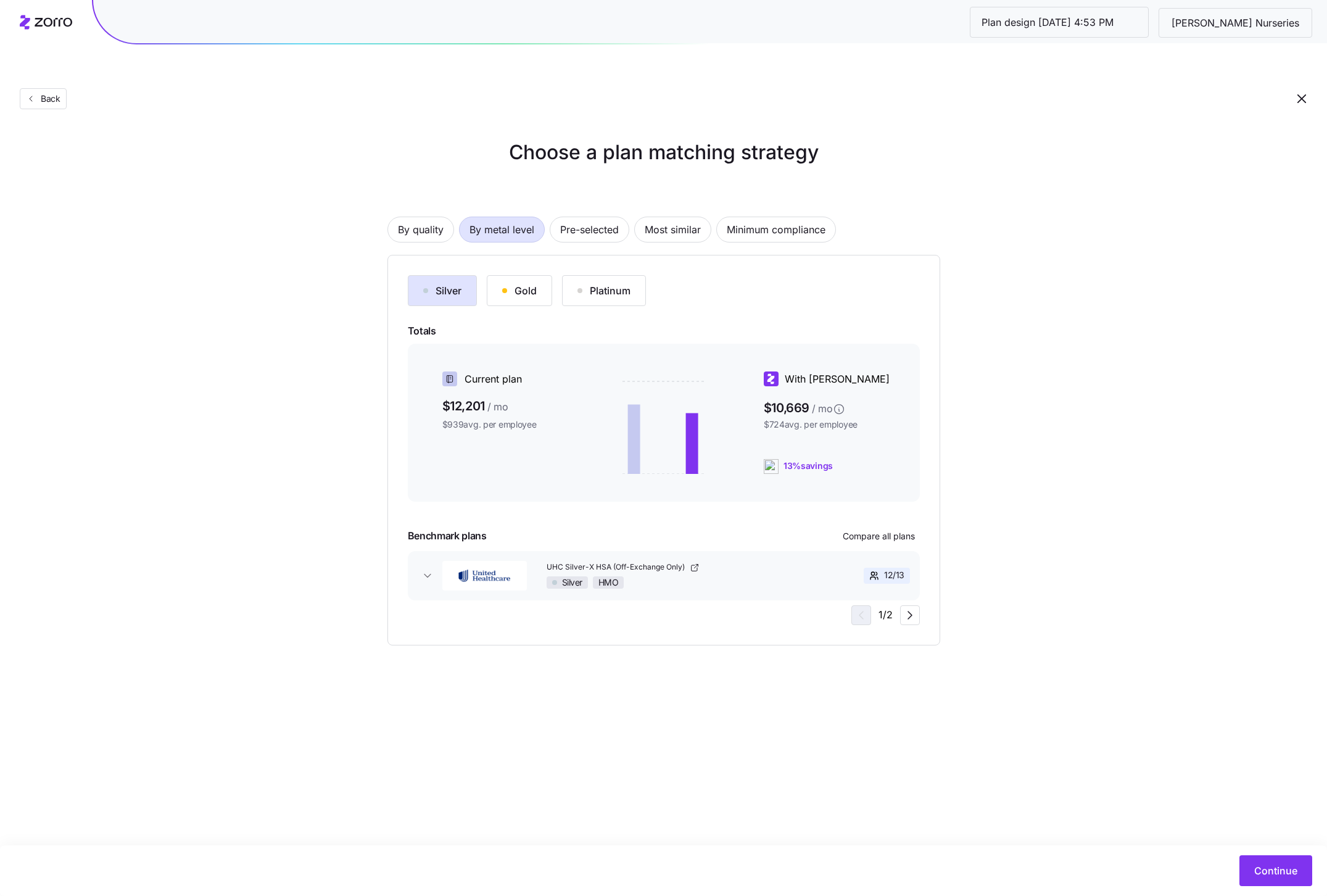
click at [535, 283] on div "Gold" at bounding box center [519, 290] width 35 height 15
click at [593, 283] on div "Platinum" at bounding box center [604, 290] width 53 height 15
click at [514, 283] on div "Gold" at bounding box center [519, 290] width 35 height 15
click at [840, 526] on button "Compare all plans" at bounding box center [879, 536] width 82 height 20
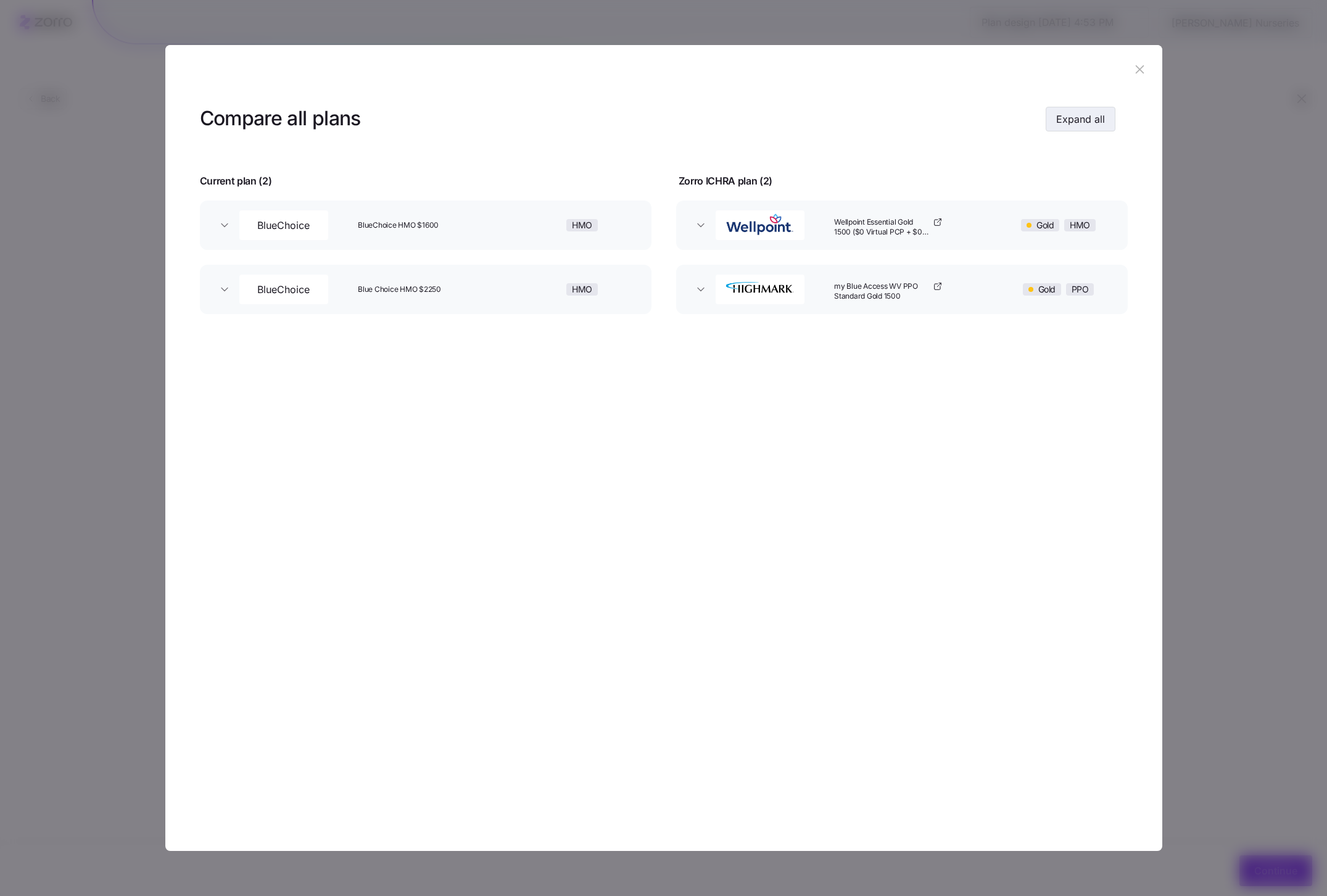
click at [1049, 116] on button "Expand all" at bounding box center [1081, 119] width 70 height 25
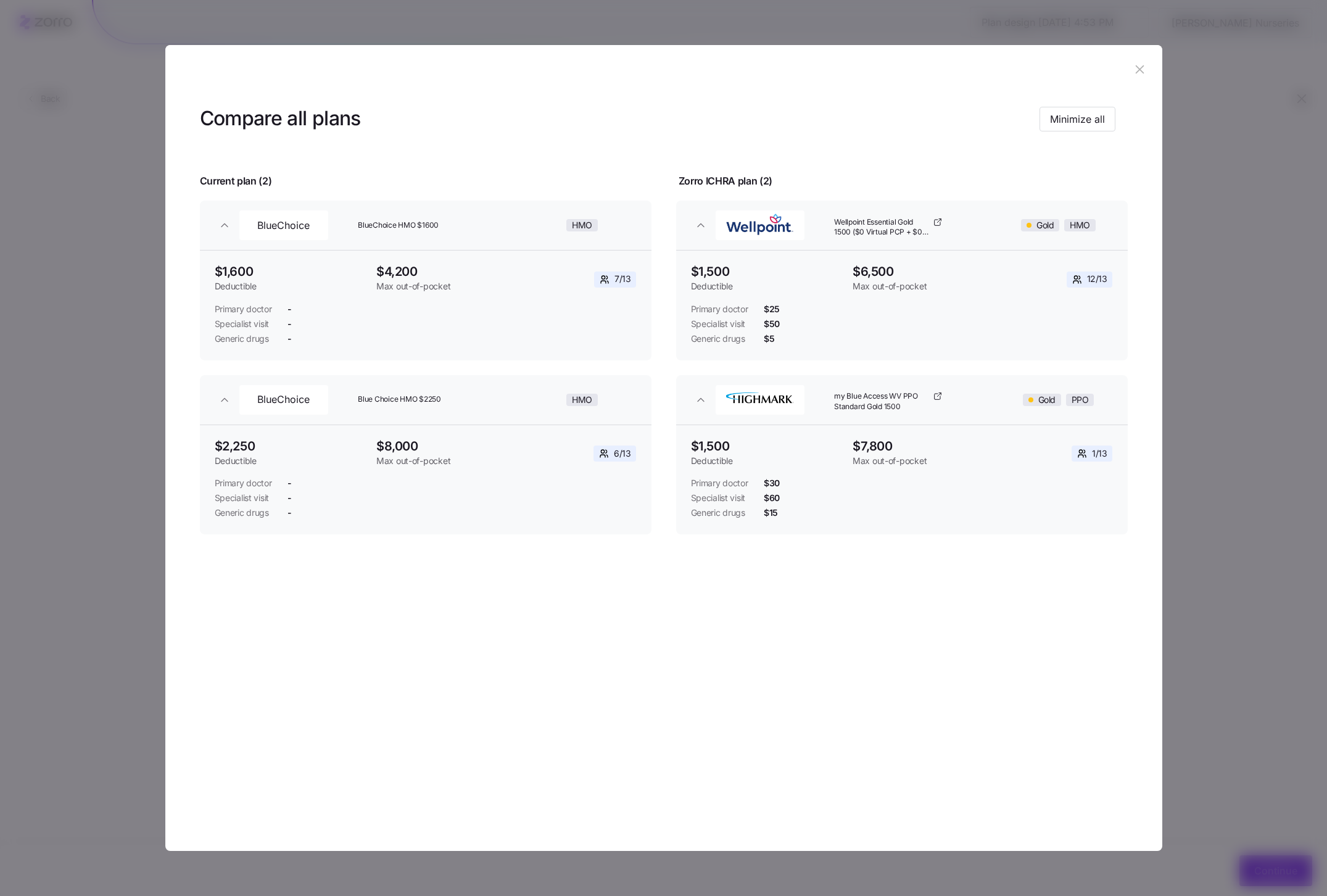
click at [1128, 76] on header at bounding box center [664, 69] width 997 height 49
click at [1124, 68] on header at bounding box center [664, 69] width 997 height 49
click at [1133, 70] on icon "button" at bounding box center [1139, 69] width 13 height 13
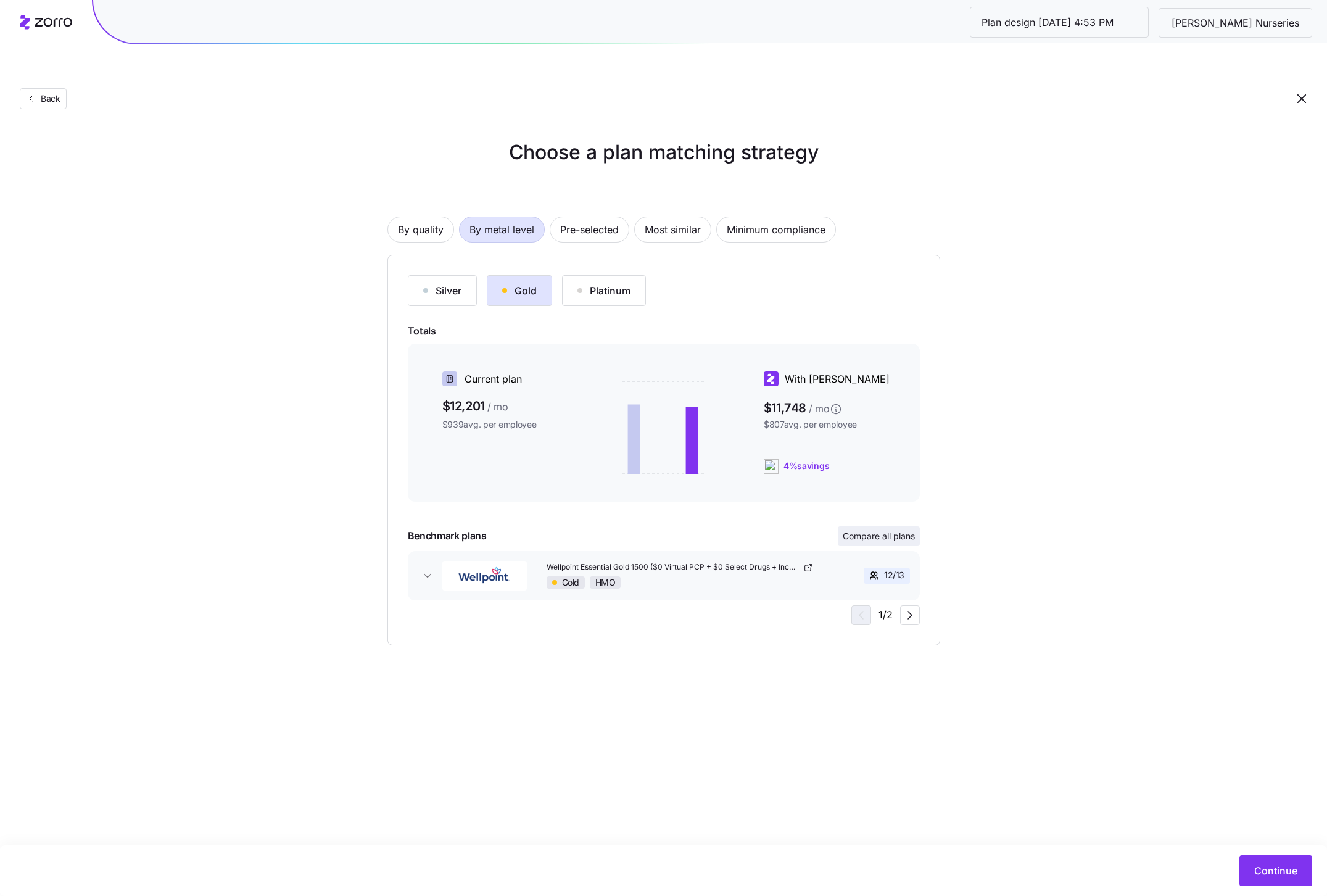
click at [844, 530] on span "Compare all plans" at bounding box center [878, 536] width 73 height 13
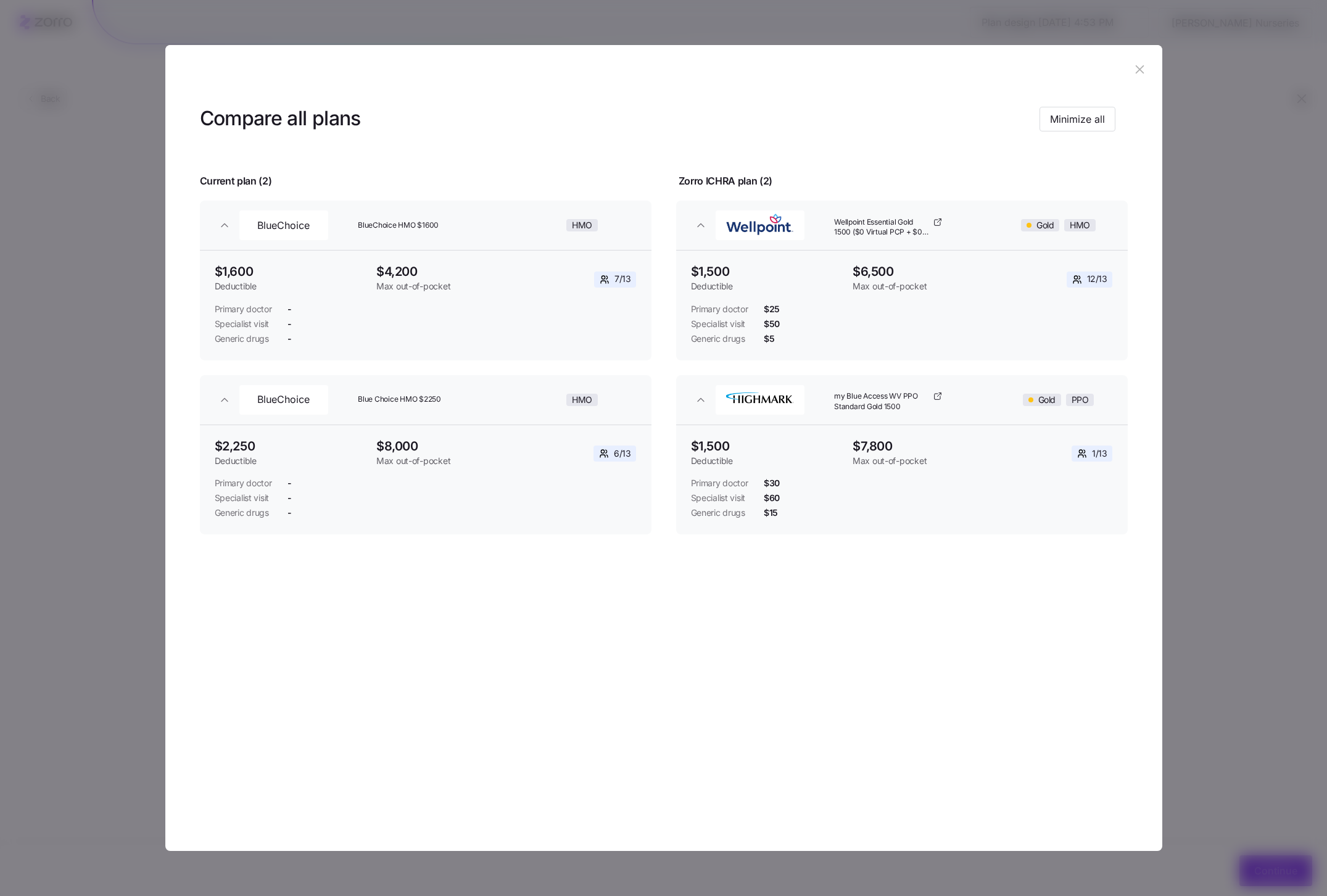
click at [1139, 72] on icon "button" at bounding box center [1139, 69] width 13 height 13
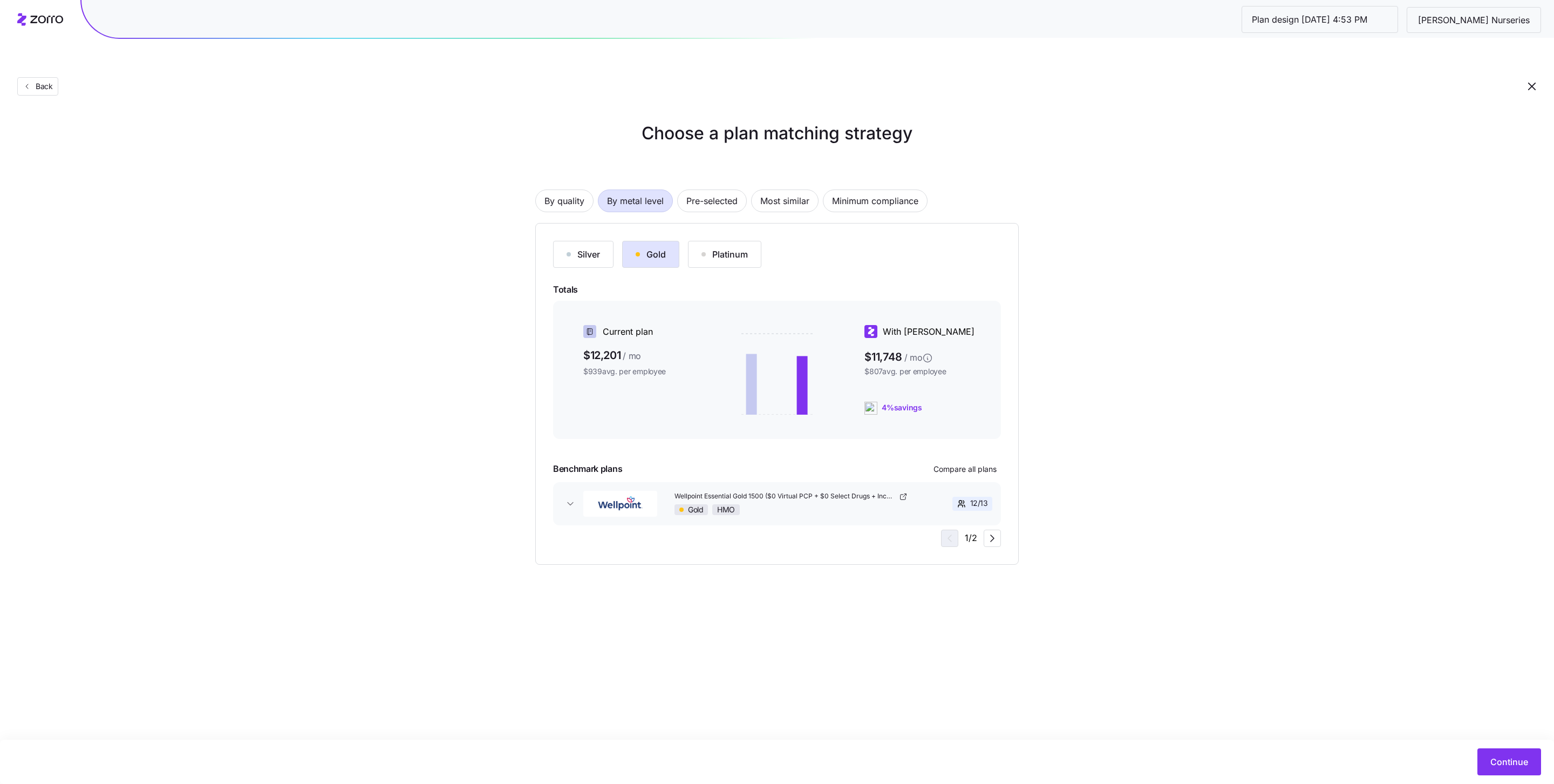
drag, startPoint x: 582, startPoint y: 236, endPoint x: 580, endPoint y: 230, distance: 6.3
click at [580, 240] on button "Silver" at bounding box center [583, 254] width 60 height 27
drag, startPoint x: 938, startPoint y: 442, endPoint x: 813, endPoint y: 395, distance: 133.5
click at [810, 397] on div "Silver Gold Platinum Totals Current plan $12,201 / mo $939 avg. per employee Wi…" at bounding box center [777, 393] width 448 height 306
click at [967, 464] on span "Compare all plans" at bounding box center [965, 469] width 63 height 11
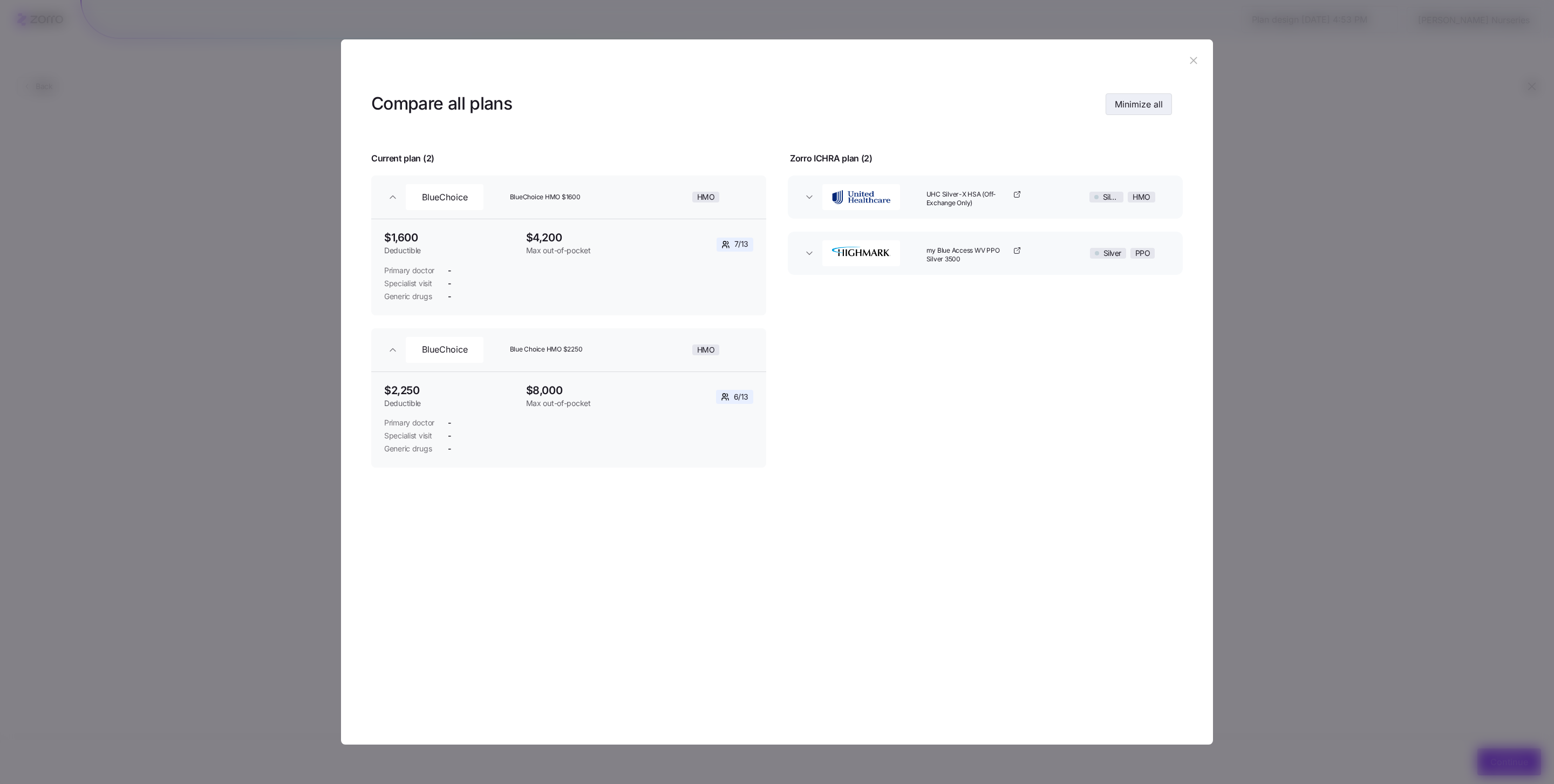
click at [1117, 101] on span "Minimize all" at bounding box center [1139, 104] width 48 height 13
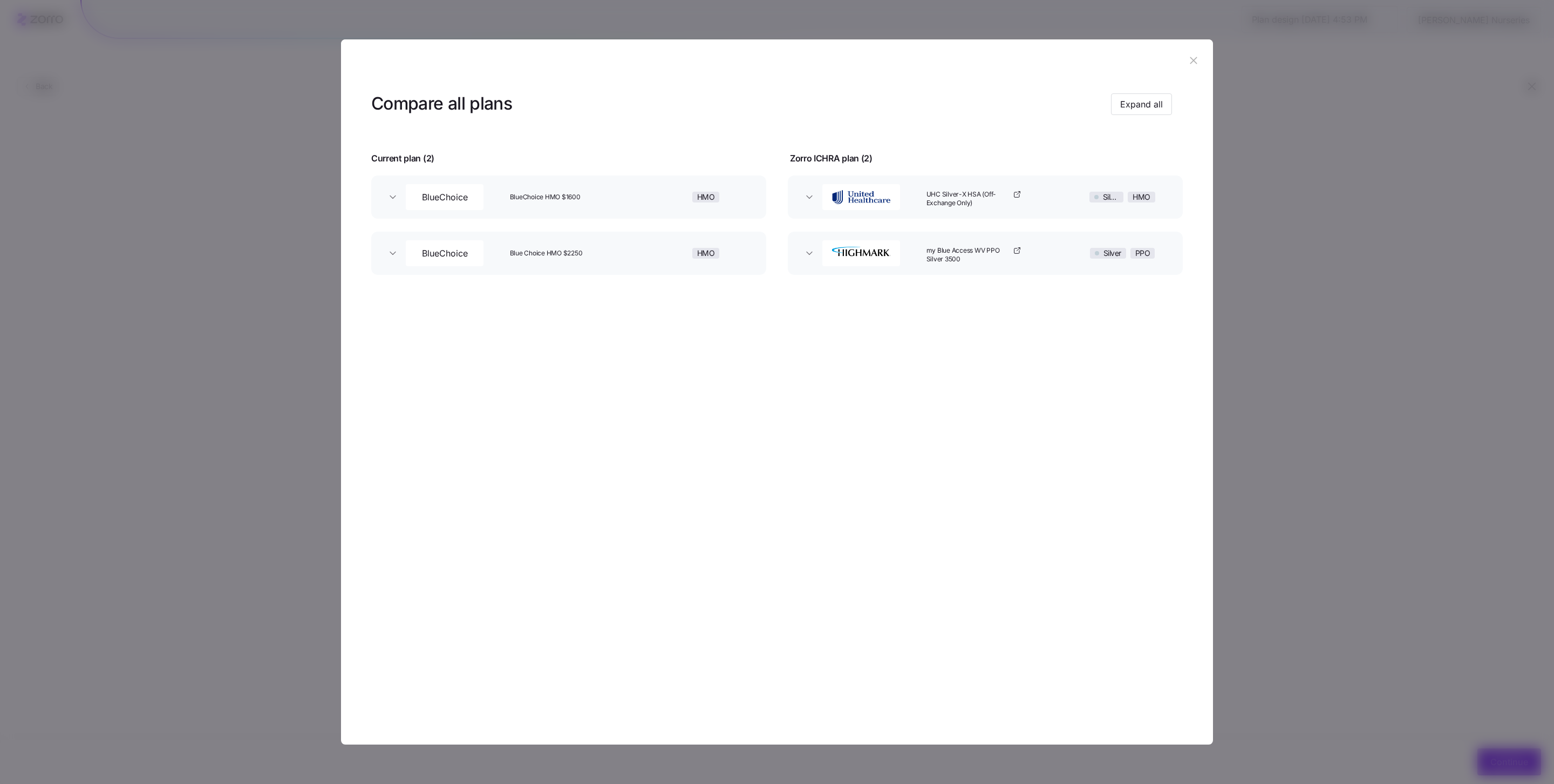
click at [1151, 117] on header "Compare all plans Expand all" at bounding box center [777, 103] width 811 height 43
click at [1147, 92] on div "Compare all plans Expand all" at bounding box center [772, 103] width 801 height 24
click at [1122, 114] on div "Compare all plans Expand all" at bounding box center [772, 103] width 801 height 24
click at [1129, 102] on span "Expand all" at bounding box center [1141, 104] width 42 height 13
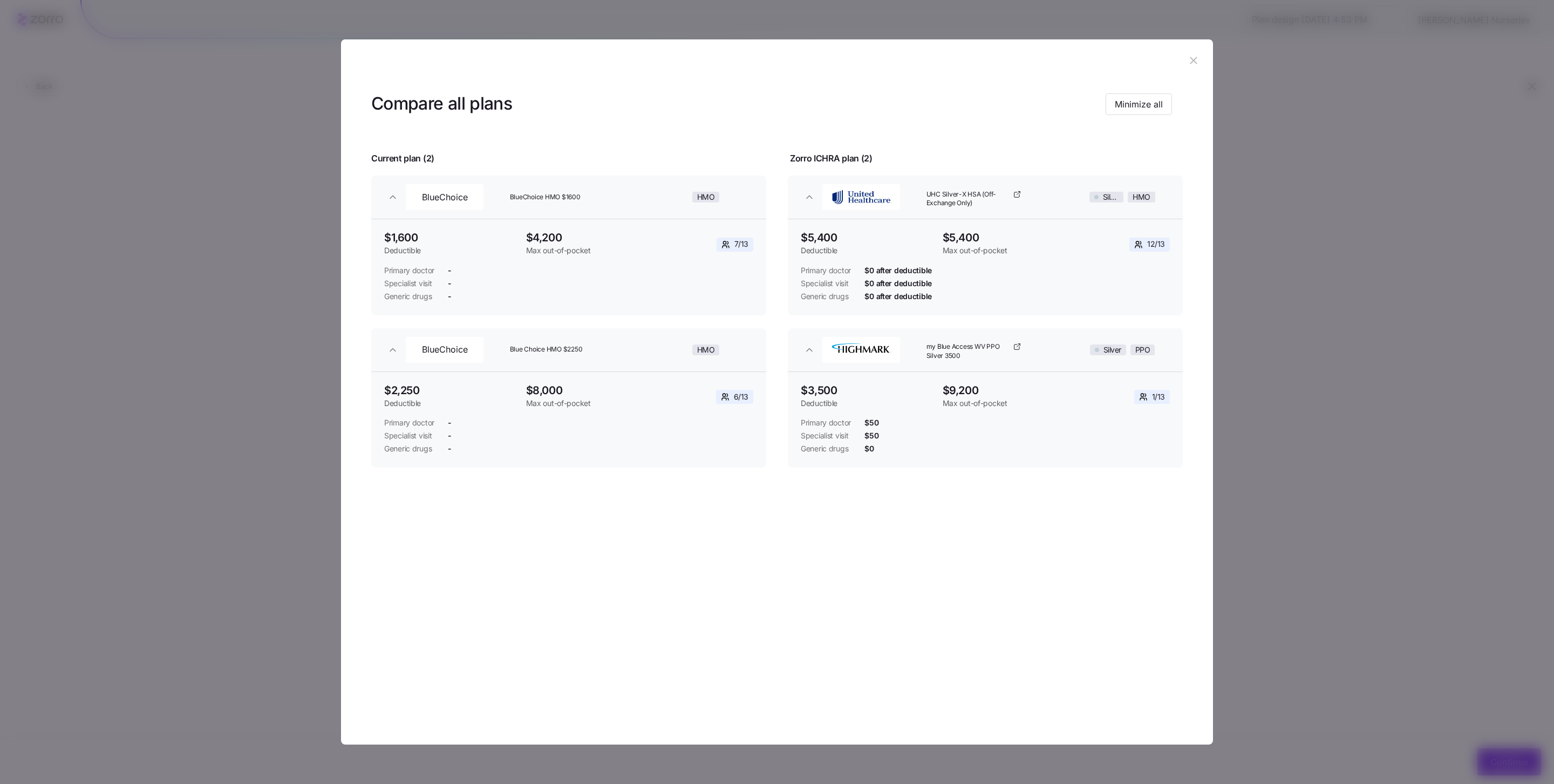
click at [1160, 62] on icon "button" at bounding box center [1193, 60] width 7 height 7
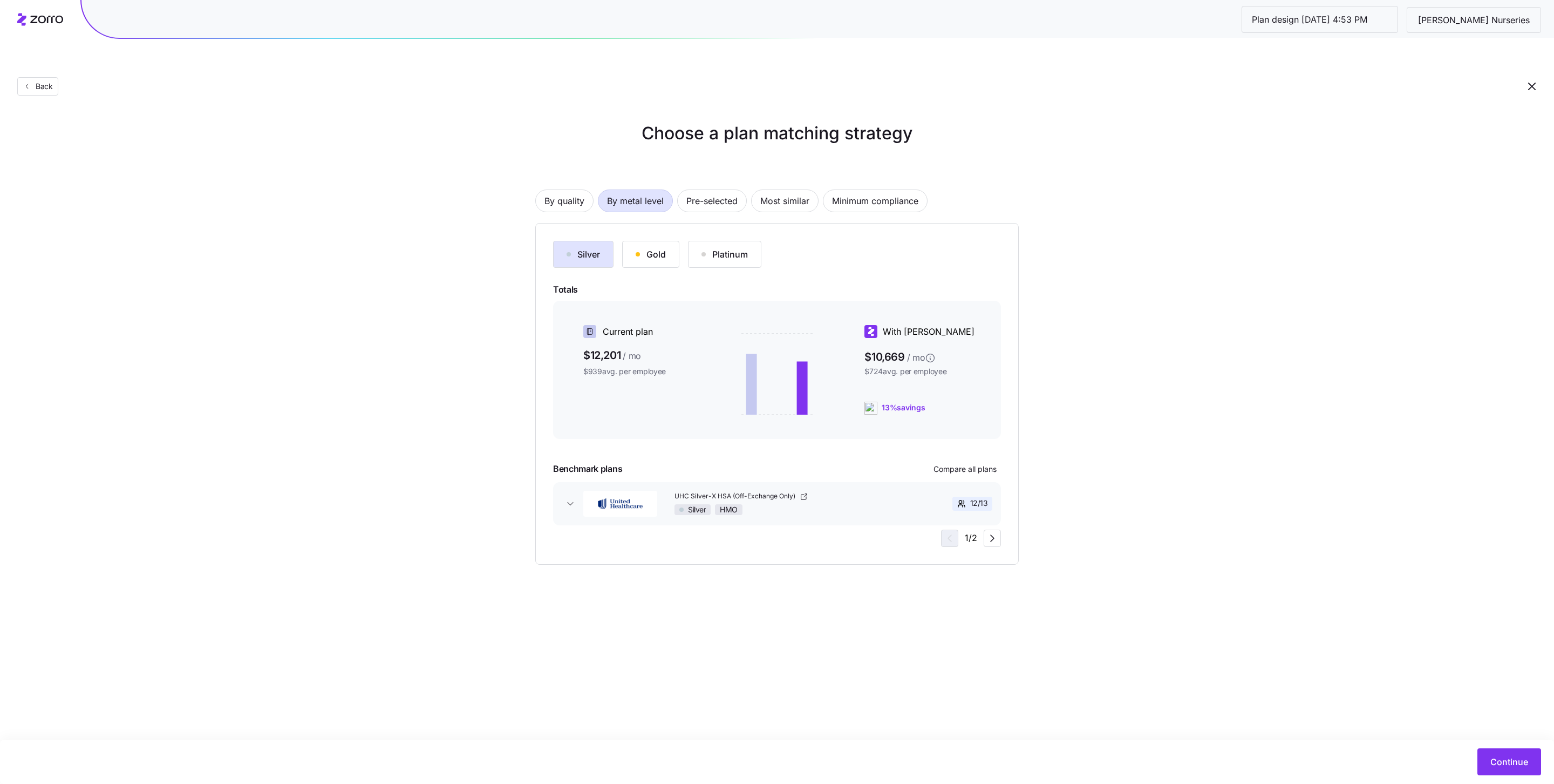
click at [666, 247] on div "Gold" at bounding box center [651, 254] width 31 height 13
click at [970, 461] on button "Compare all plans" at bounding box center [966, 469] width 72 height 17
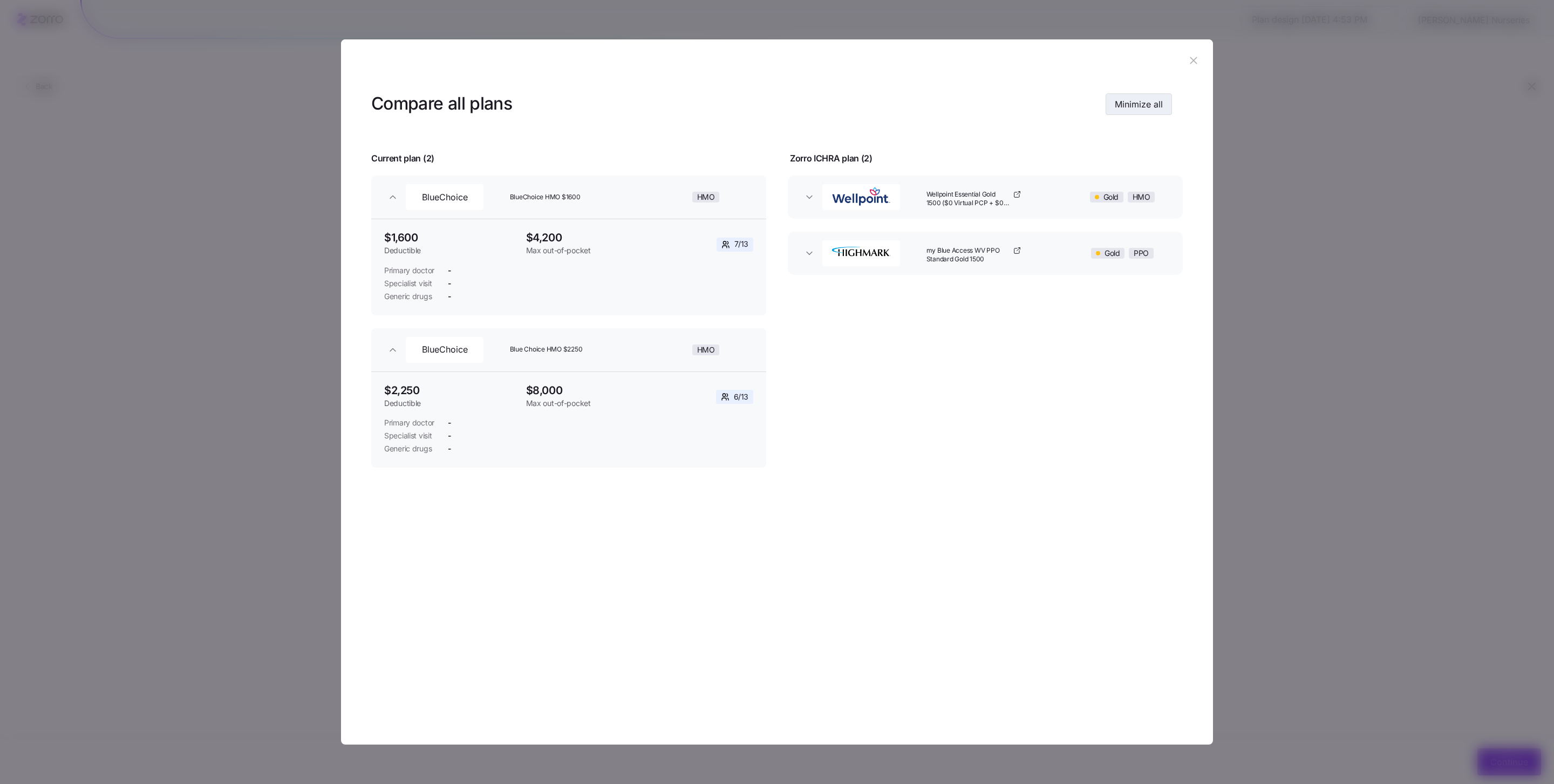
drag, startPoint x: 1147, startPoint y: 119, endPoint x: 1148, endPoint y: 112, distance: 7.1
click at [1147, 118] on header "Compare all plans Minimize all" at bounding box center [777, 103] width 811 height 43
click at [1149, 108] on span "Minimize all" at bounding box center [1139, 104] width 48 height 13
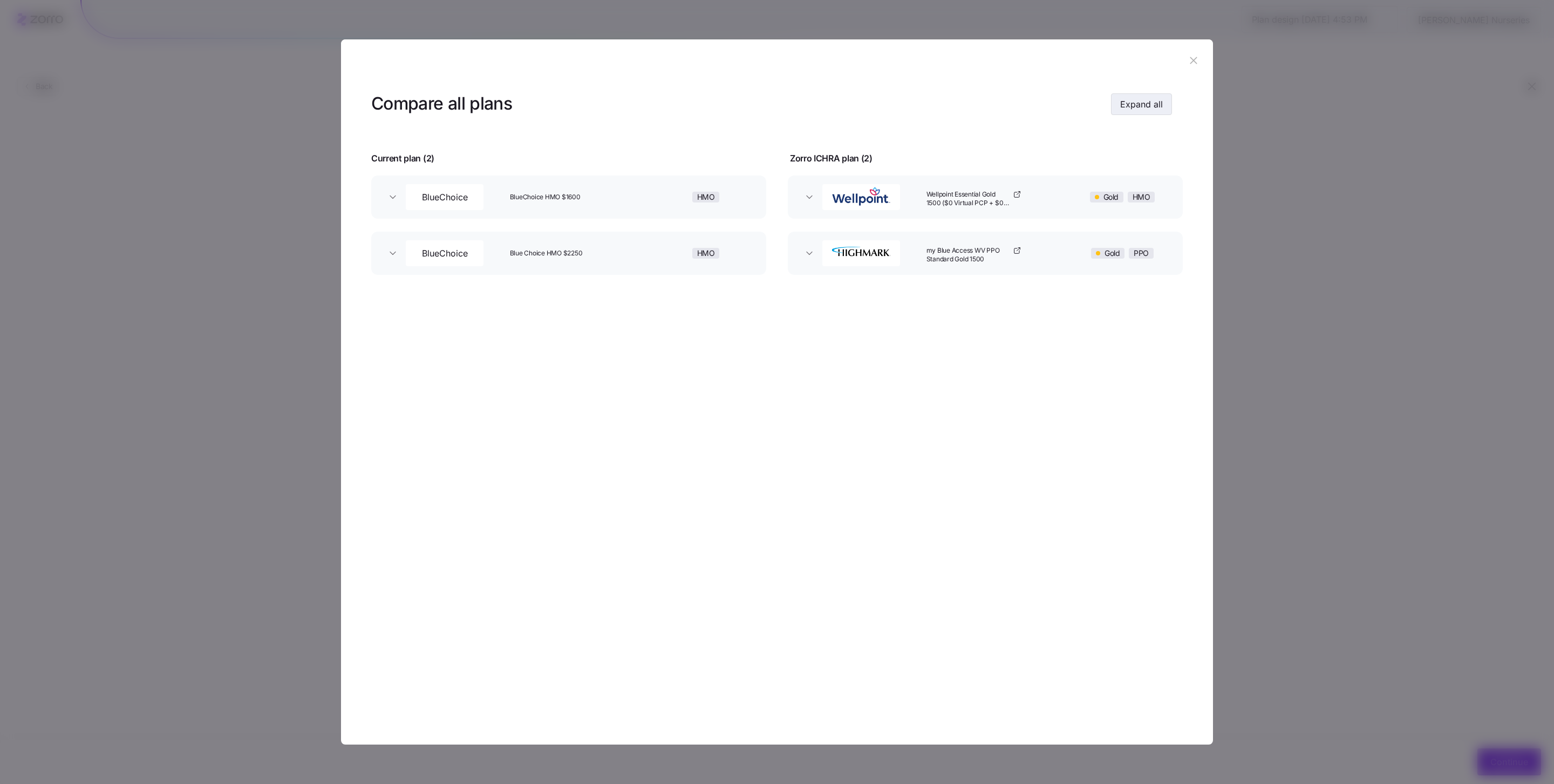
click at [1148, 104] on span "Expand all" at bounding box center [1141, 104] width 42 height 13
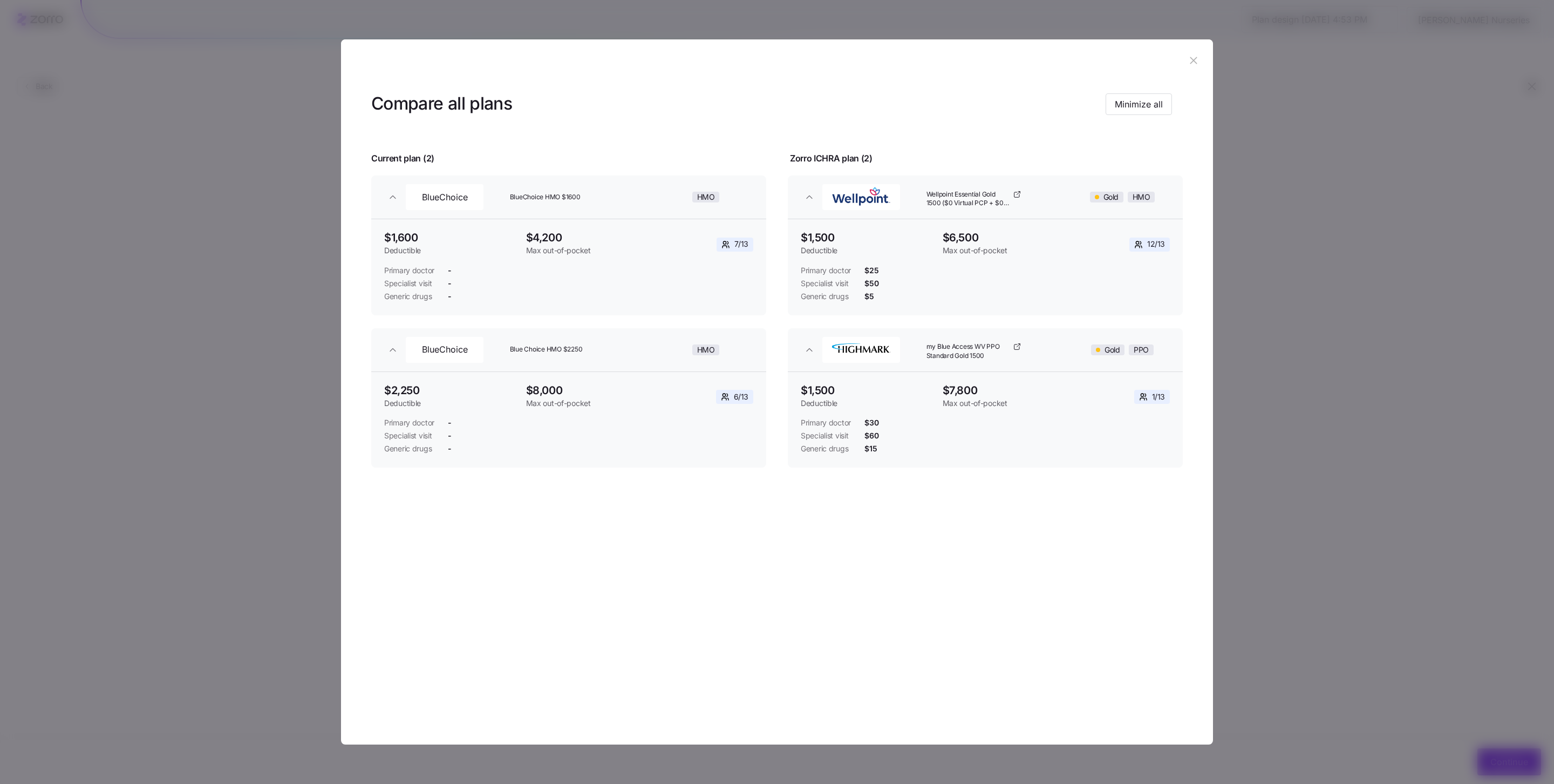
click at [1160, 58] on icon "button" at bounding box center [1194, 60] width 12 height 12
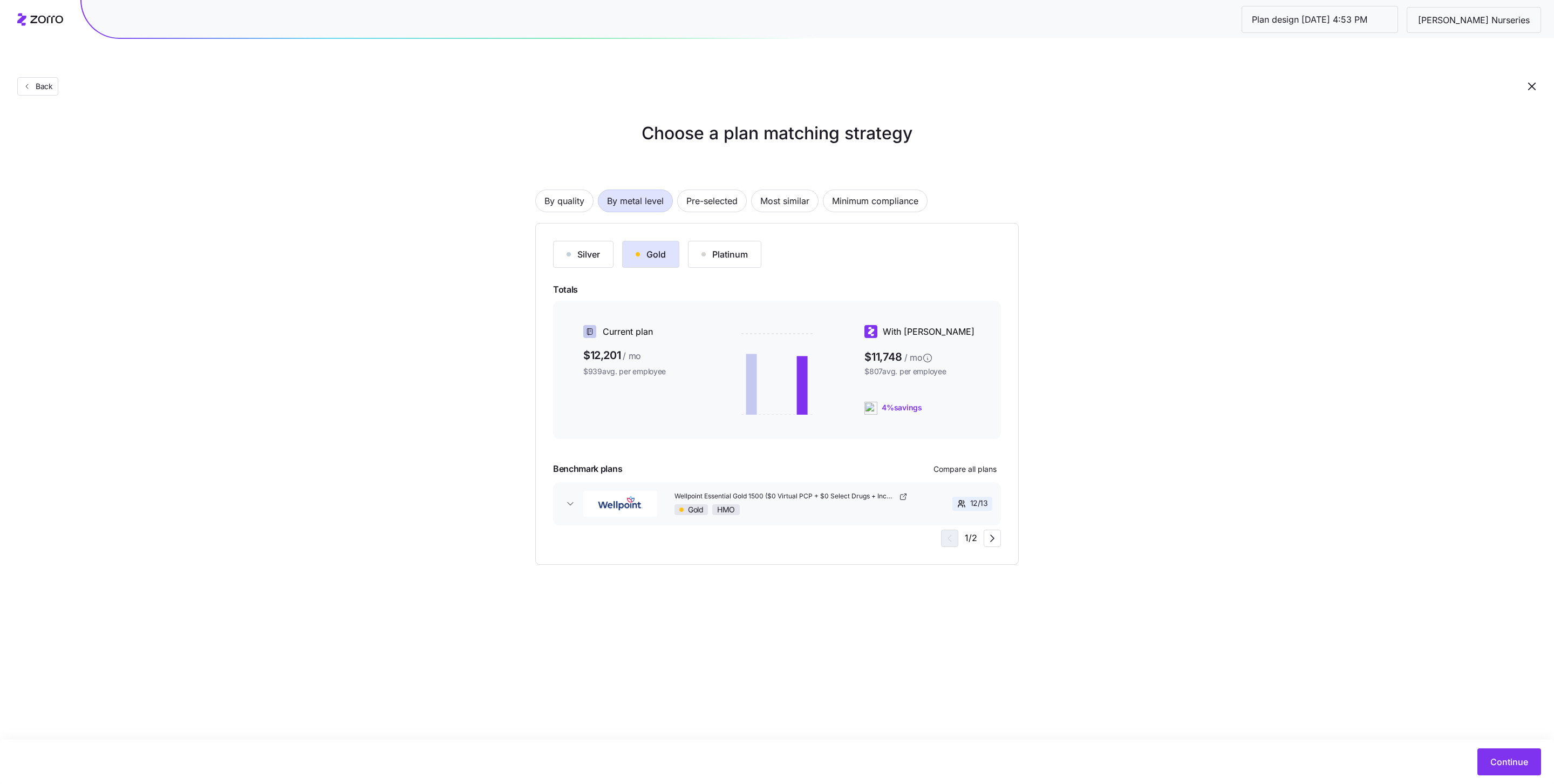
click at [699, 240] on button "Platinum" at bounding box center [725, 254] width 74 height 27
click at [650, 247] on div "Gold" at bounding box center [651, 254] width 31 height 13
click at [587, 247] on div "Silver" at bounding box center [584, 254] width 34 height 13
click at [646, 247] on div "Gold" at bounding box center [651, 254] width 31 height 13
click at [1160, 752] on button "Continue" at bounding box center [1509, 761] width 63 height 27
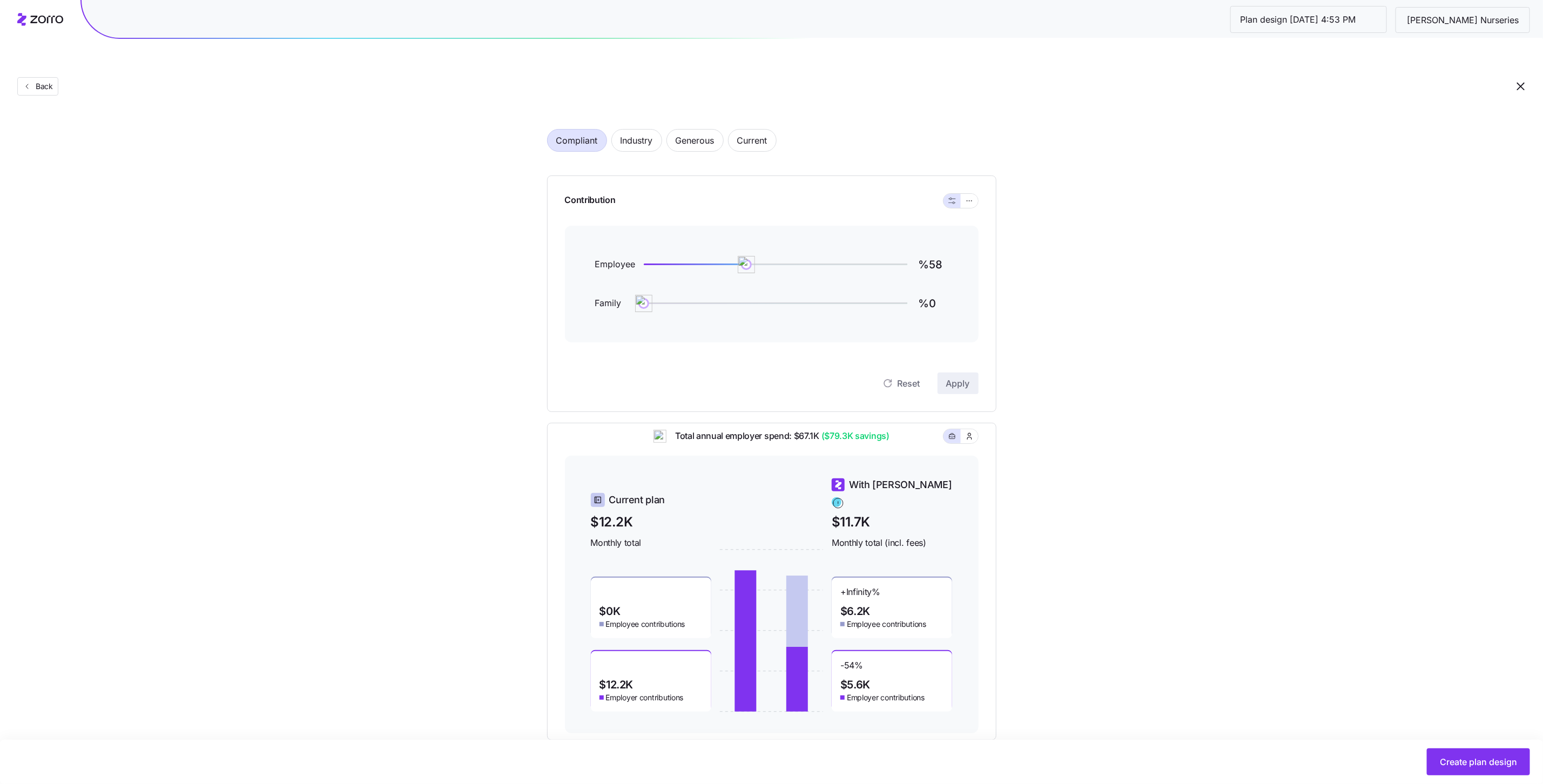
scroll to position [39, 0]
click at [939, 251] on input "%58" at bounding box center [933, 263] width 31 height 26
type input "%50"
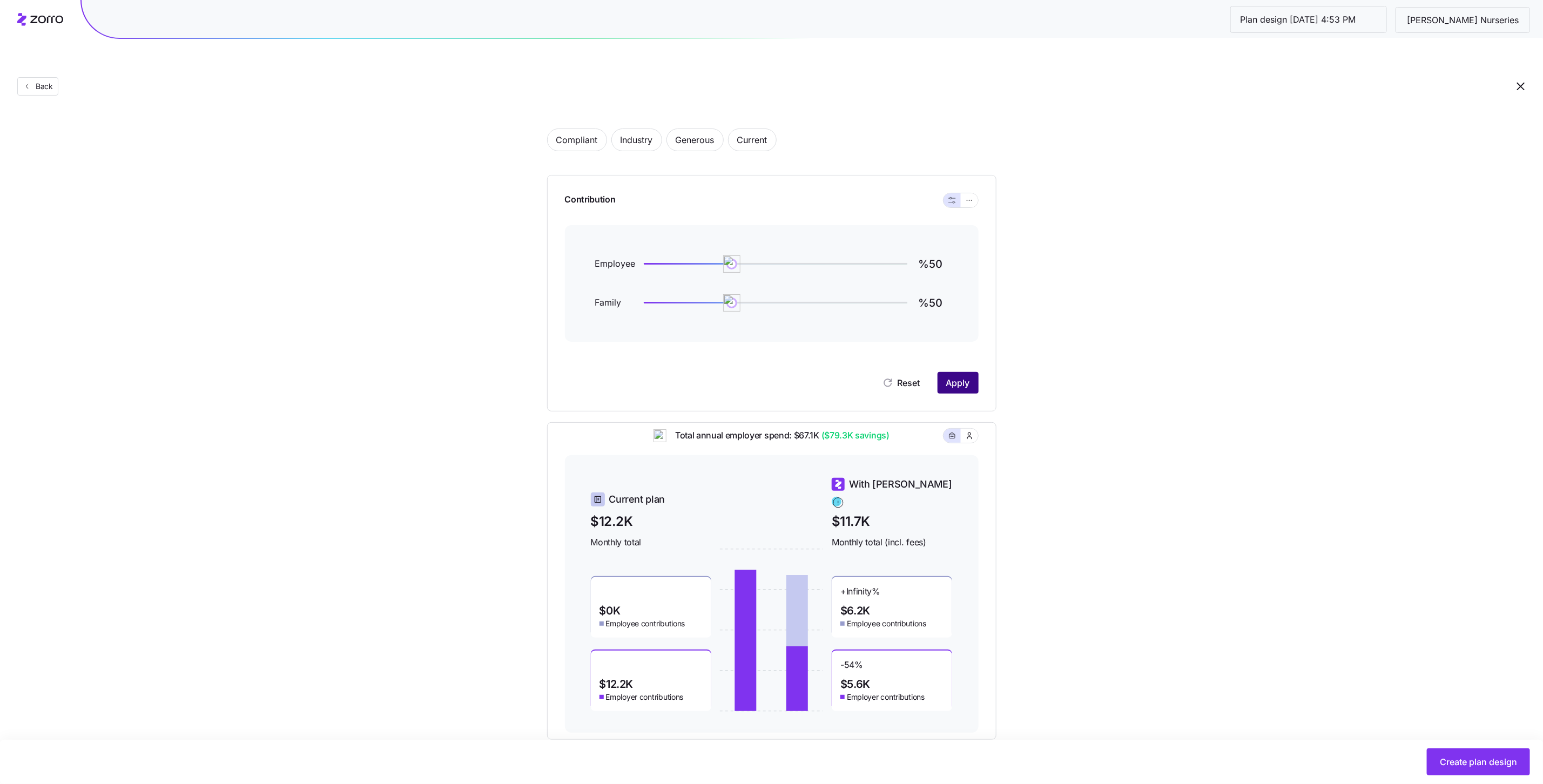
click at [963, 376] on span "Apply" at bounding box center [958, 382] width 24 height 13
click at [972, 193] on icon "button" at bounding box center [969, 200] width 8 height 13
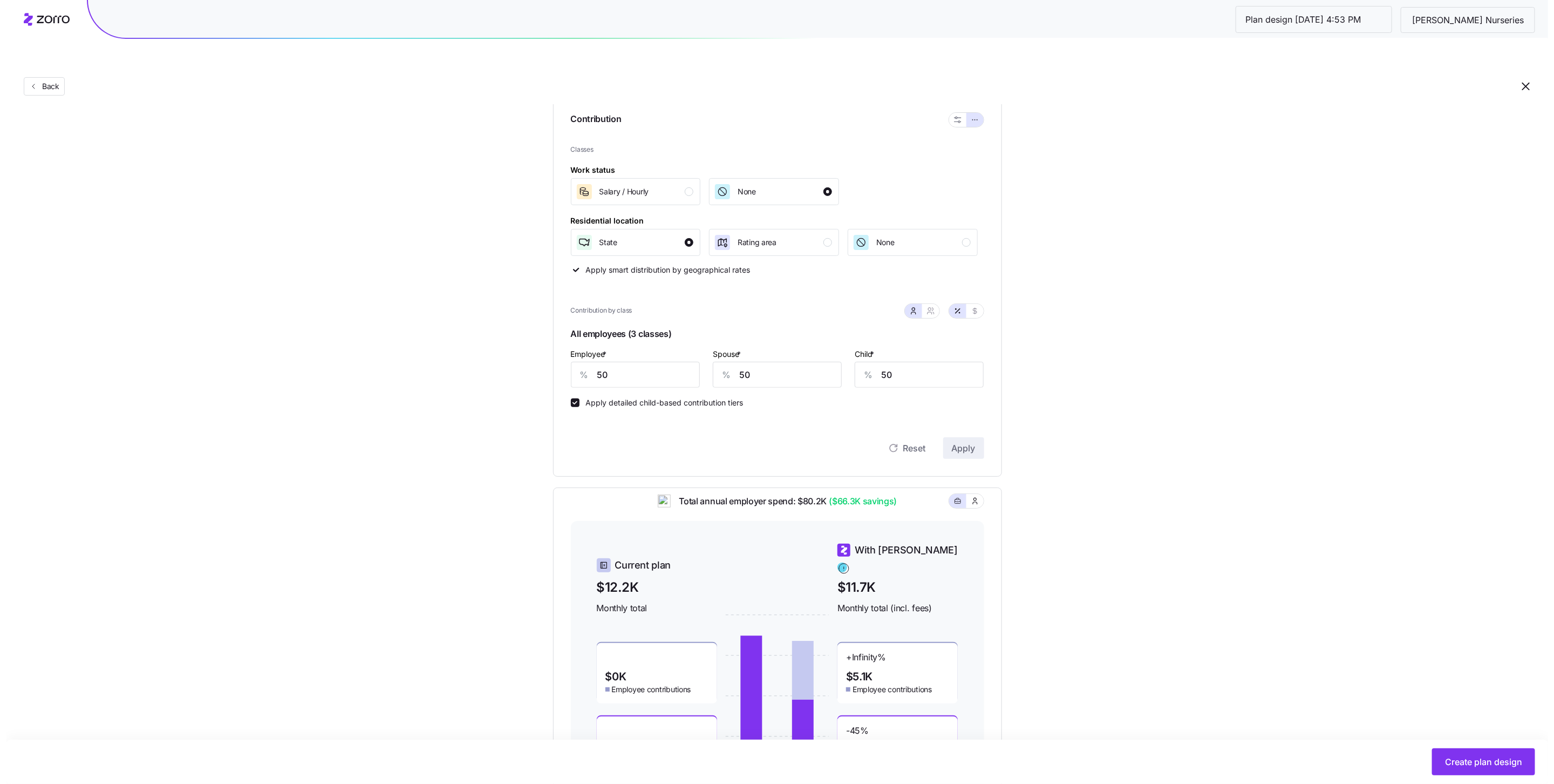
scroll to position [0, 0]
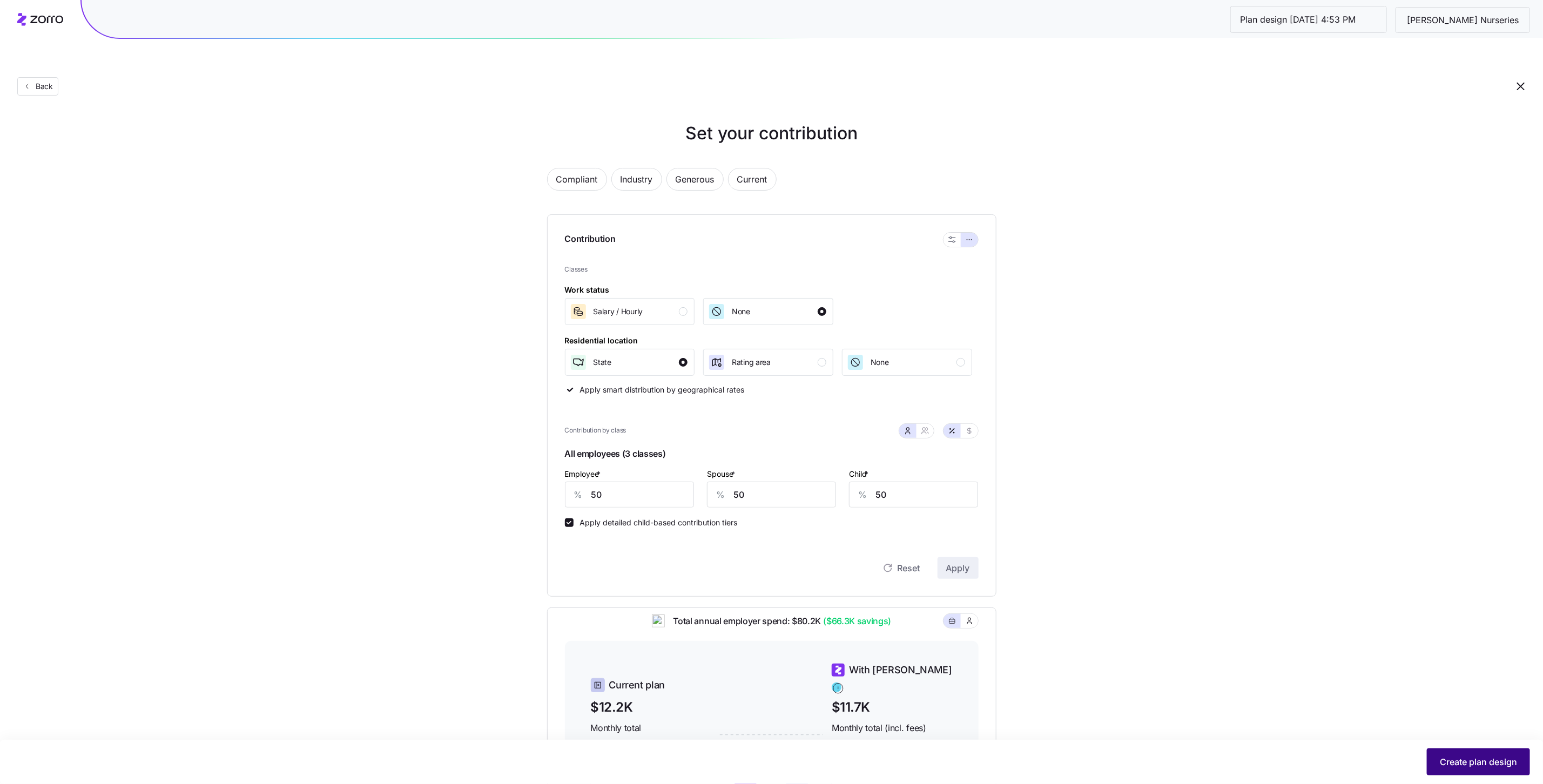
drag, startPoint x: 1447, startPoint y: 742, endPoint x: 1464, endPoint y: 763, distance: 27.0
click at [1161, 742] on div "Create plan design" at bounding box center [771, 761] width 1543 height 45
click at [1161, 763] on span "Create plan design" at bounding box center [1478, 761] width 78 height 13
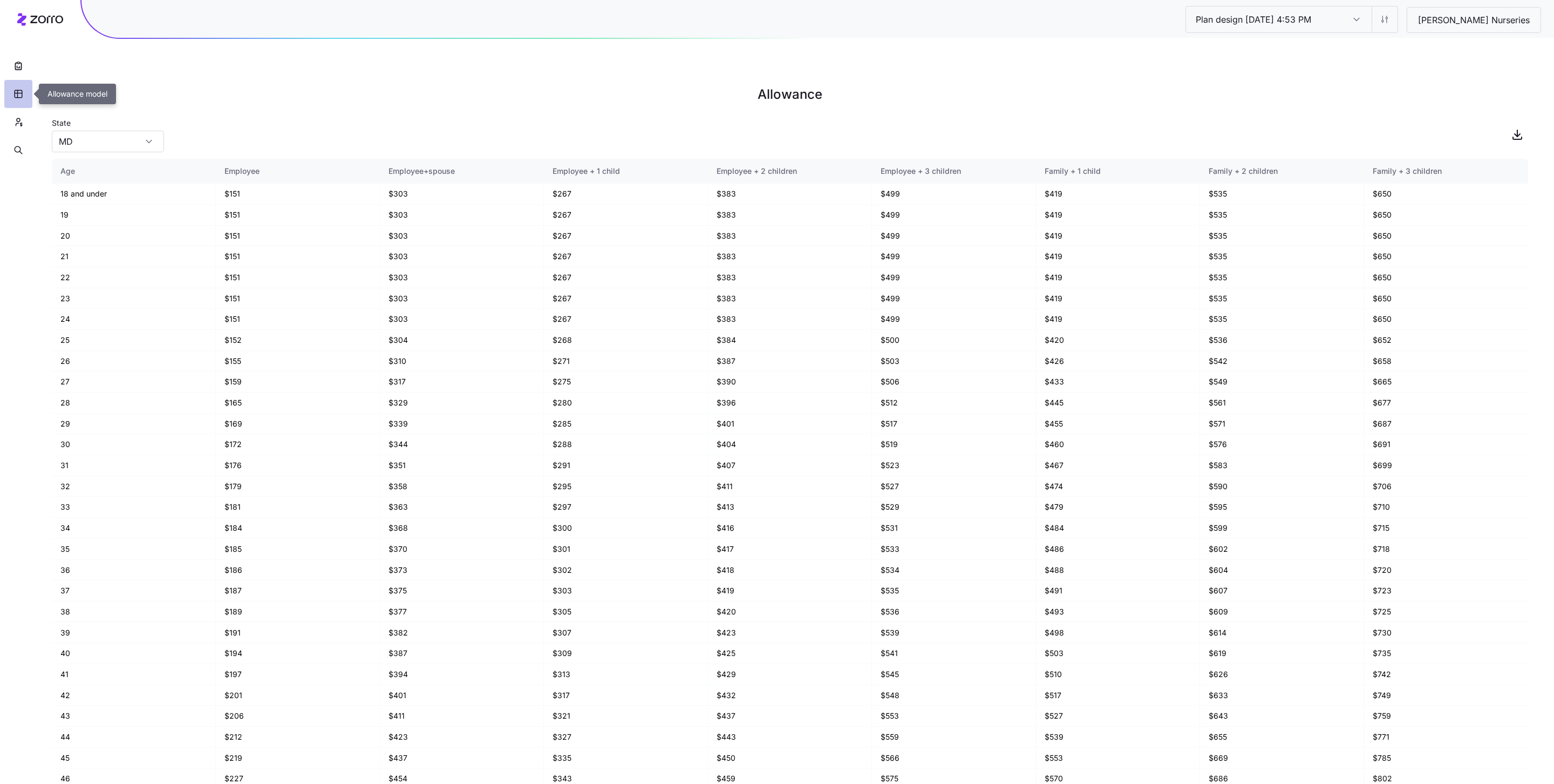
drag, startPoint x: 10, startPoint y: 68, endPoint x: 19, endPoint y: 92, distance: 25.6
click at [9, 90] on div at bounding box center [18, 81] width 37 height 164
click at [22, 60] on icon "button" at bounding box center [19, 66] width 11 height 11
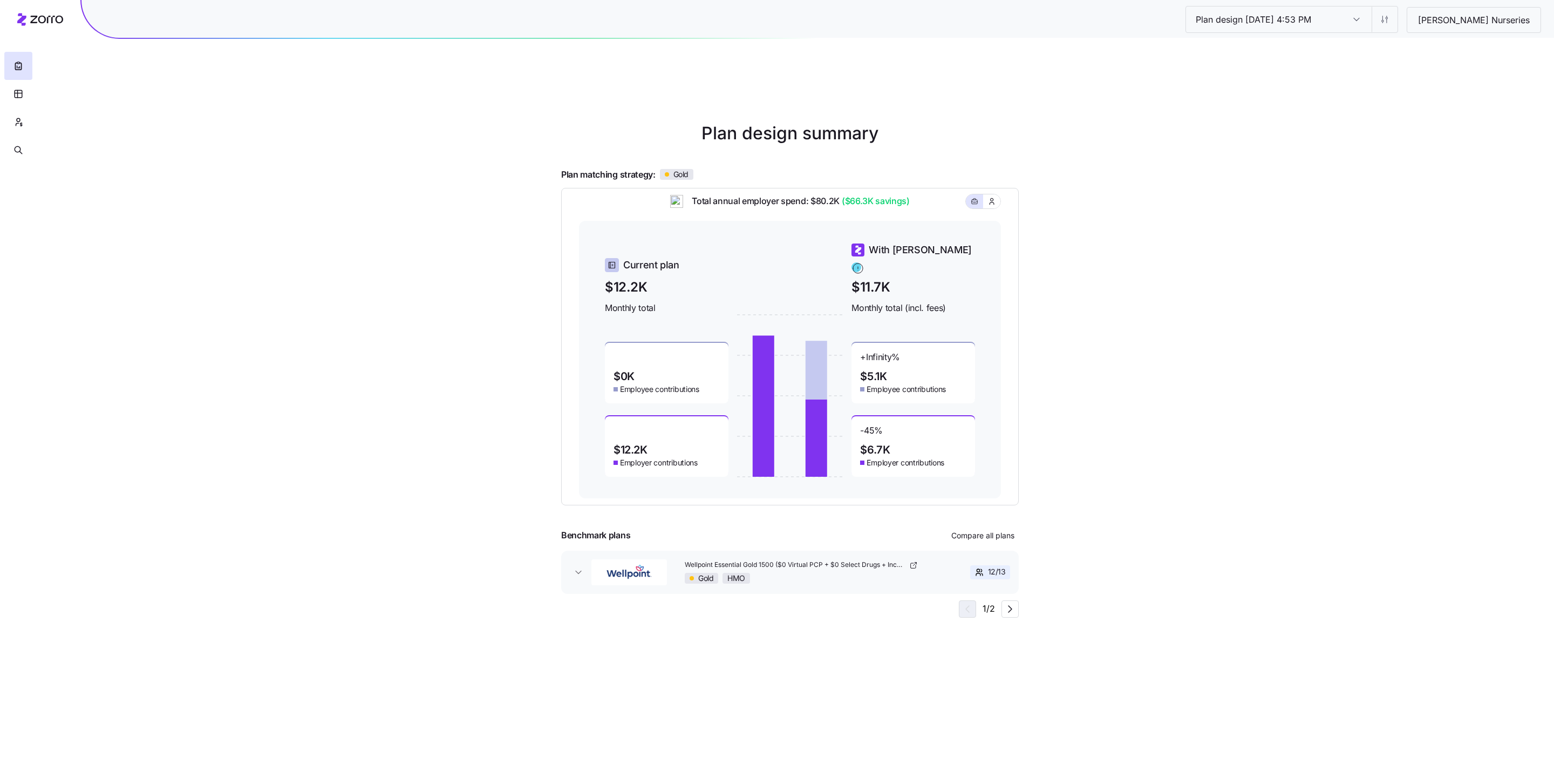
click at [1160, 402] on div "Plan design 10/06/2025 4:53 PM Plan design 10/06/2025 4:53 PM Ruppert Nurseries…" at bounding box center [777, 417] width 1554 height 784
click at [1035, 591] on main "Plan design summary Plan matching strategy: Gold Total annual employer spend: $…" at bounding box center [777, 417] width 536 height 784
click at [31, 93] on button "button" at bounding box center [19, 94] width 28 height 28
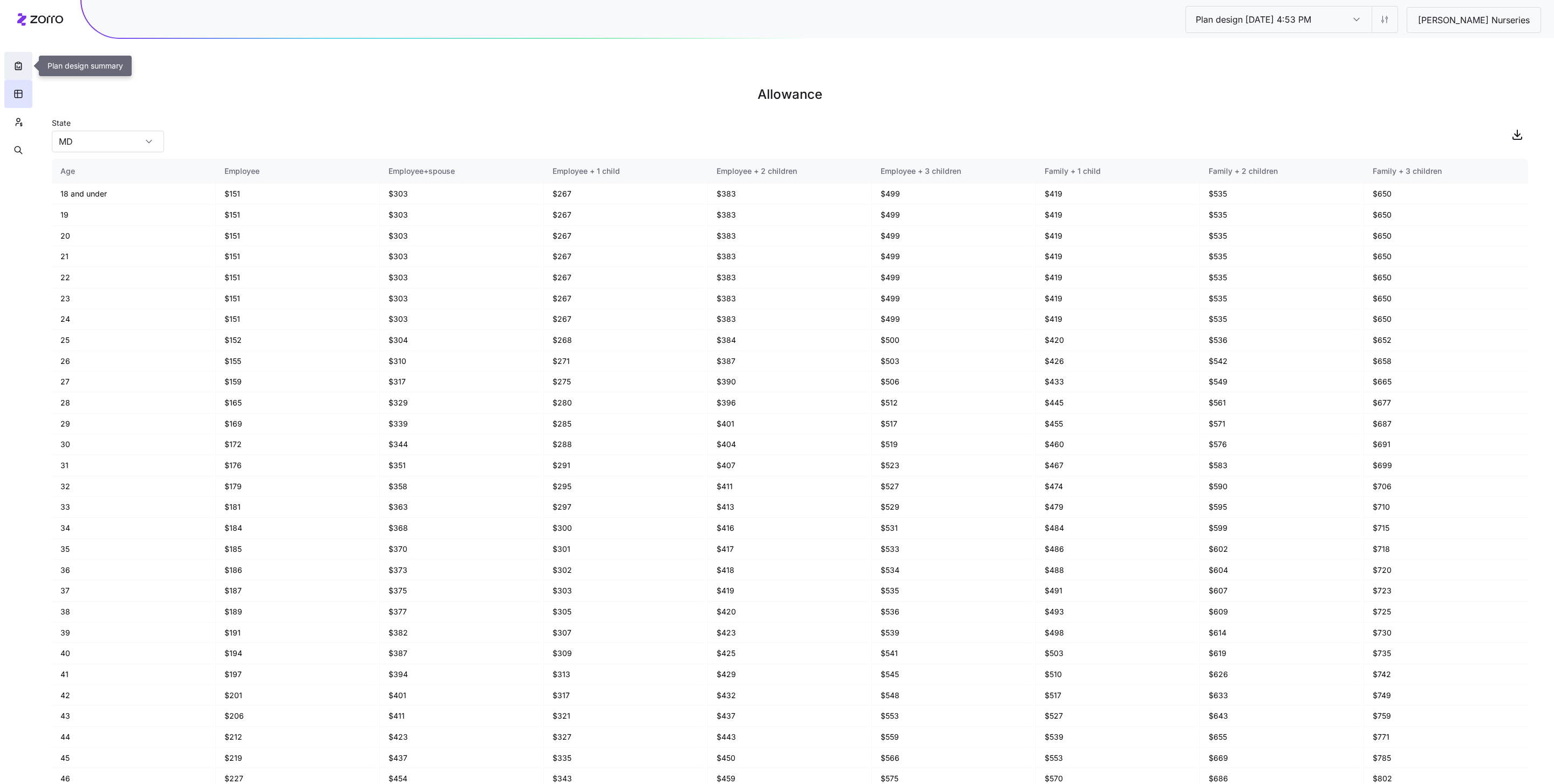
click at [18, 70] on icon "button" at bounding box center [19, 66] width 11 height 11
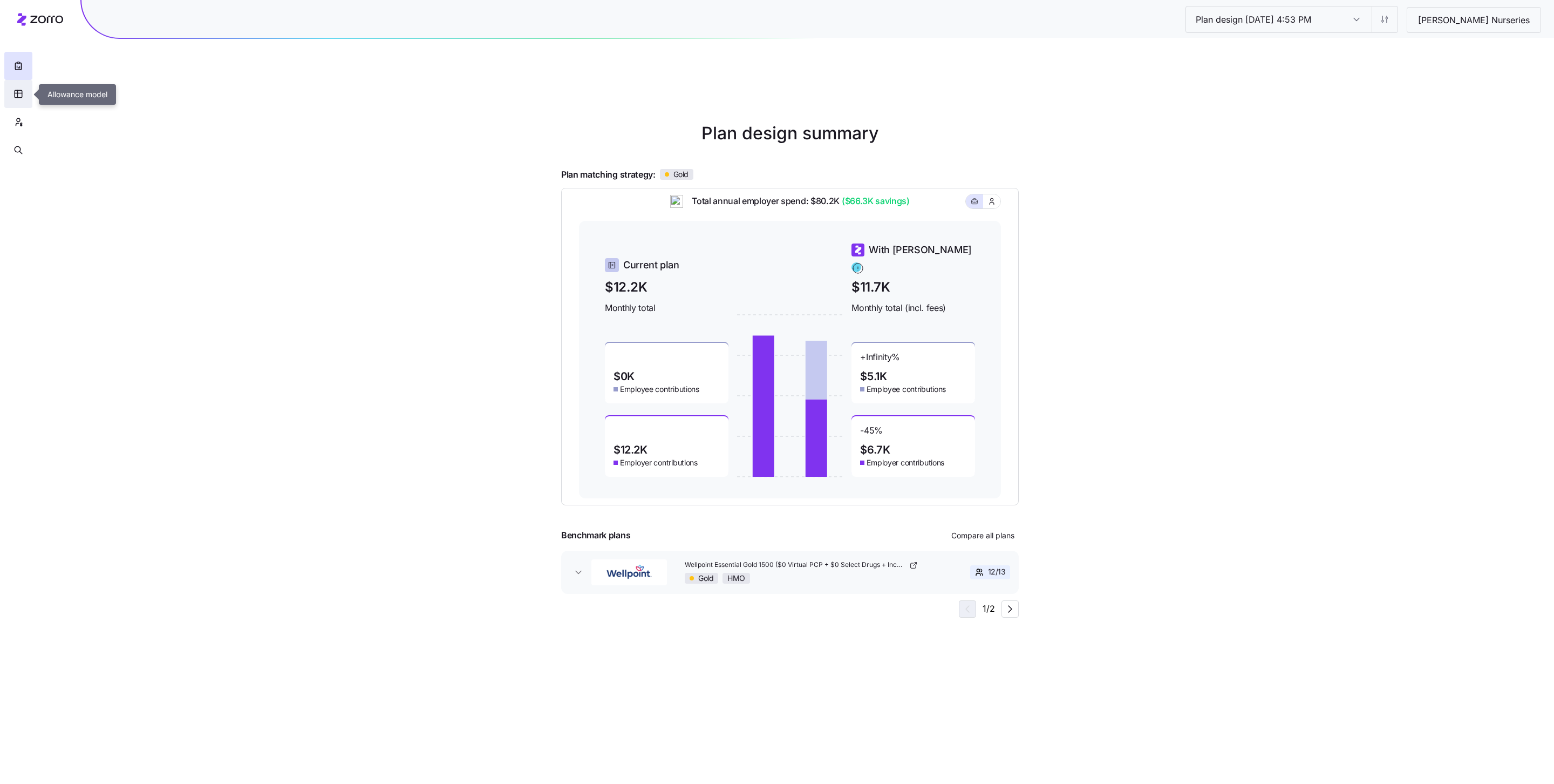
click at [15, 96] on icon "button" at bounding box center [19, 94] width 8 height 8
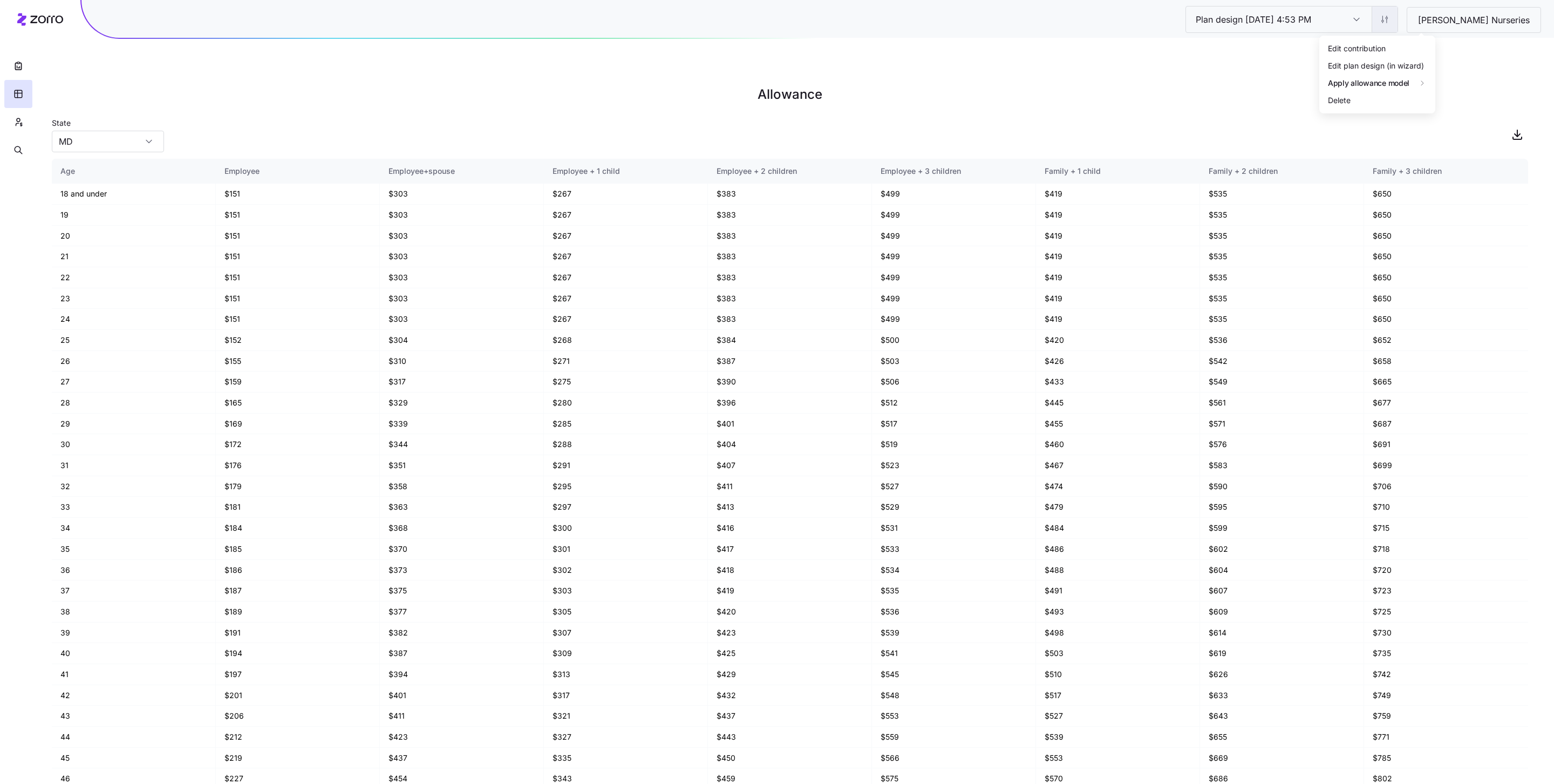
click at [1160, 28] on html "Plan design 10/06/2025 4:53 PM Plan design 10/06/2025 4:53 PM Ruppert Nurseries…" at bounding box center [777, 446] width 1554 height 892
click at [1160, 43] on div "Edit contribution" at bounding box center [1377, 49] width 107 height 17
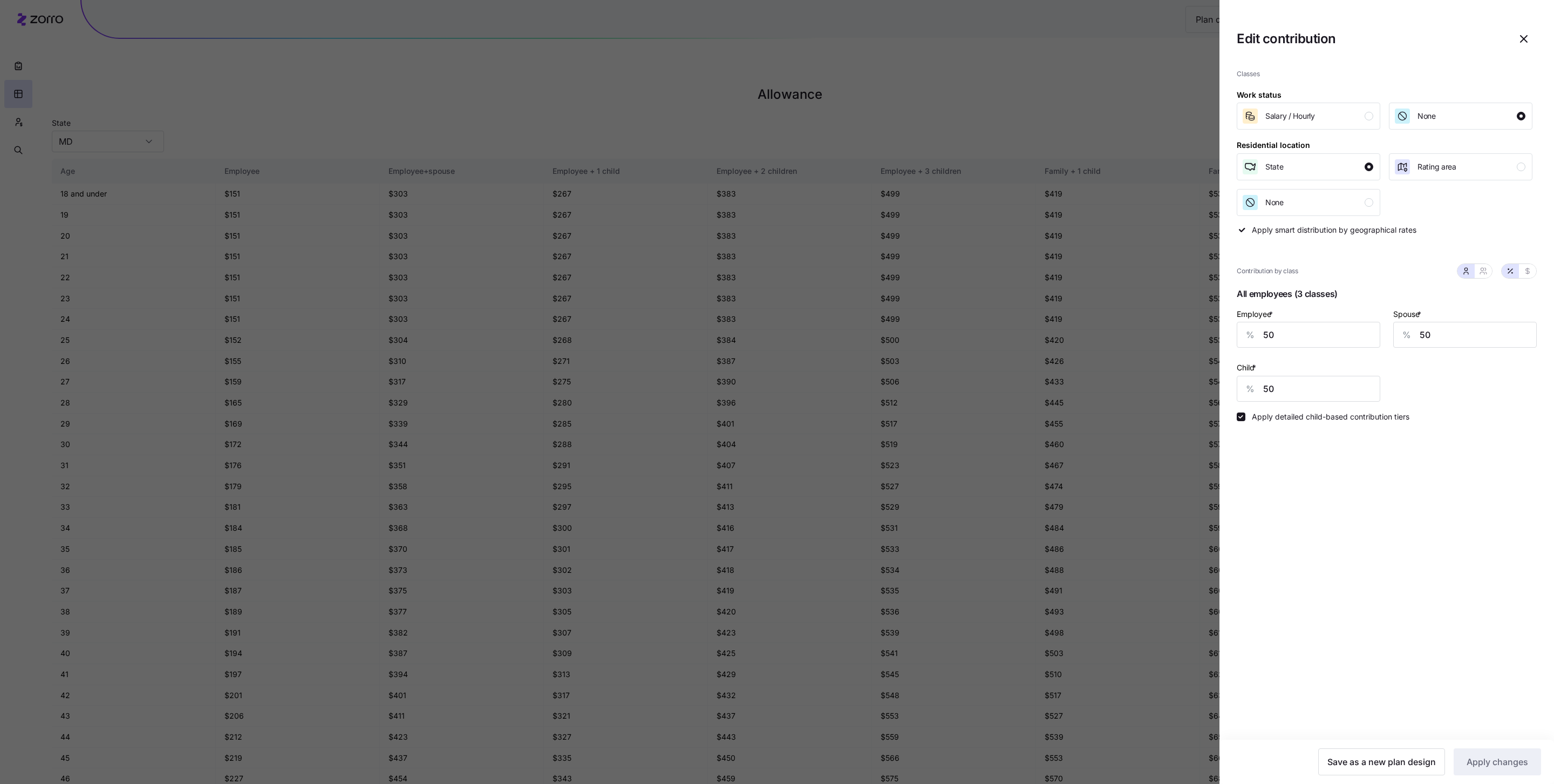
drag, startPoint x: 1530, startPoint y: 32, endPoint x: 1402, endPoint y: 57, distance: 130.4
click at [1160, 32] on icon "button" at bounding box center [1524, 38] width 13 height 13
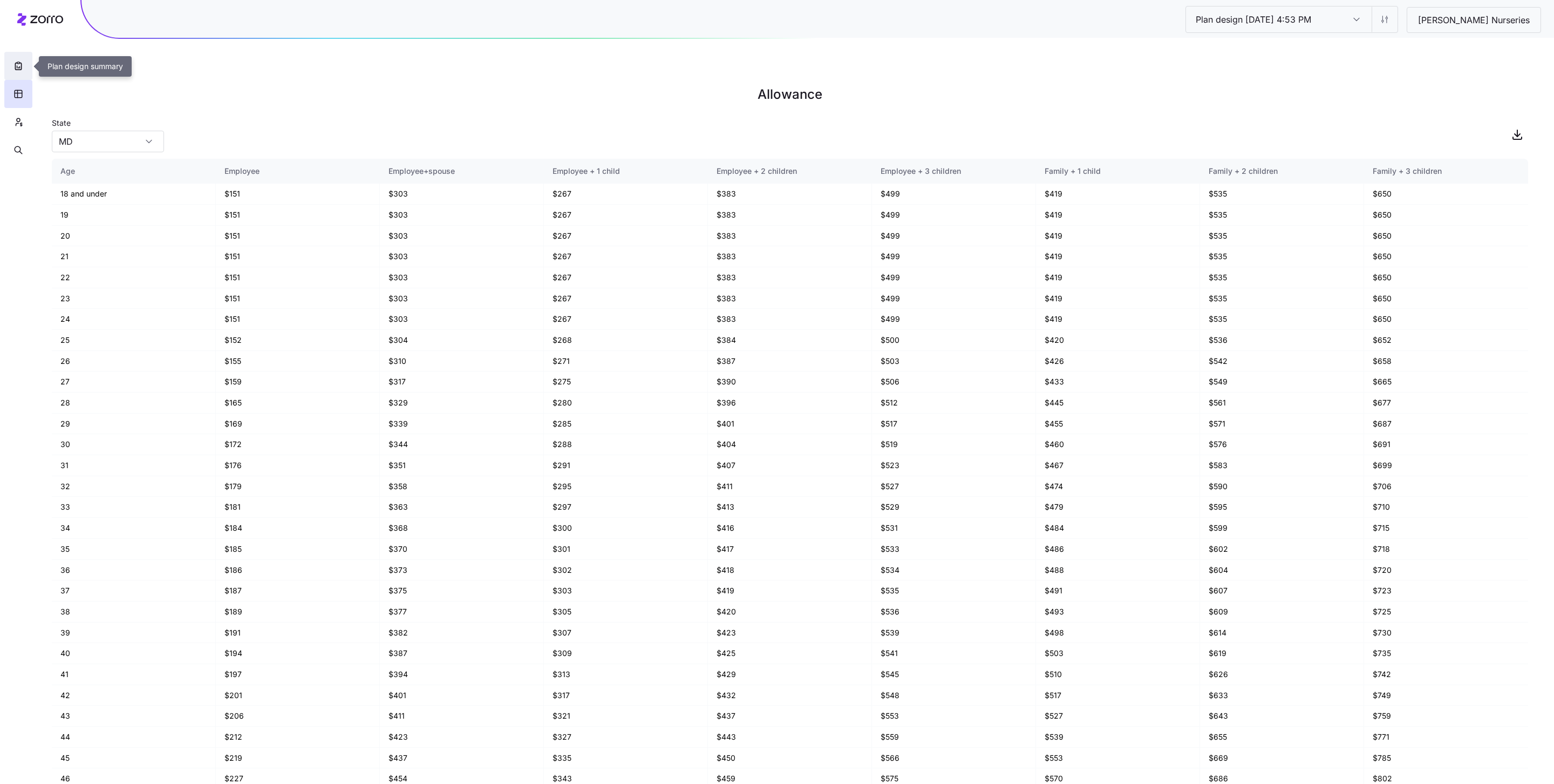
click at [20, 78] on button "button" at bounding box center [19, 66] width 28 height 28
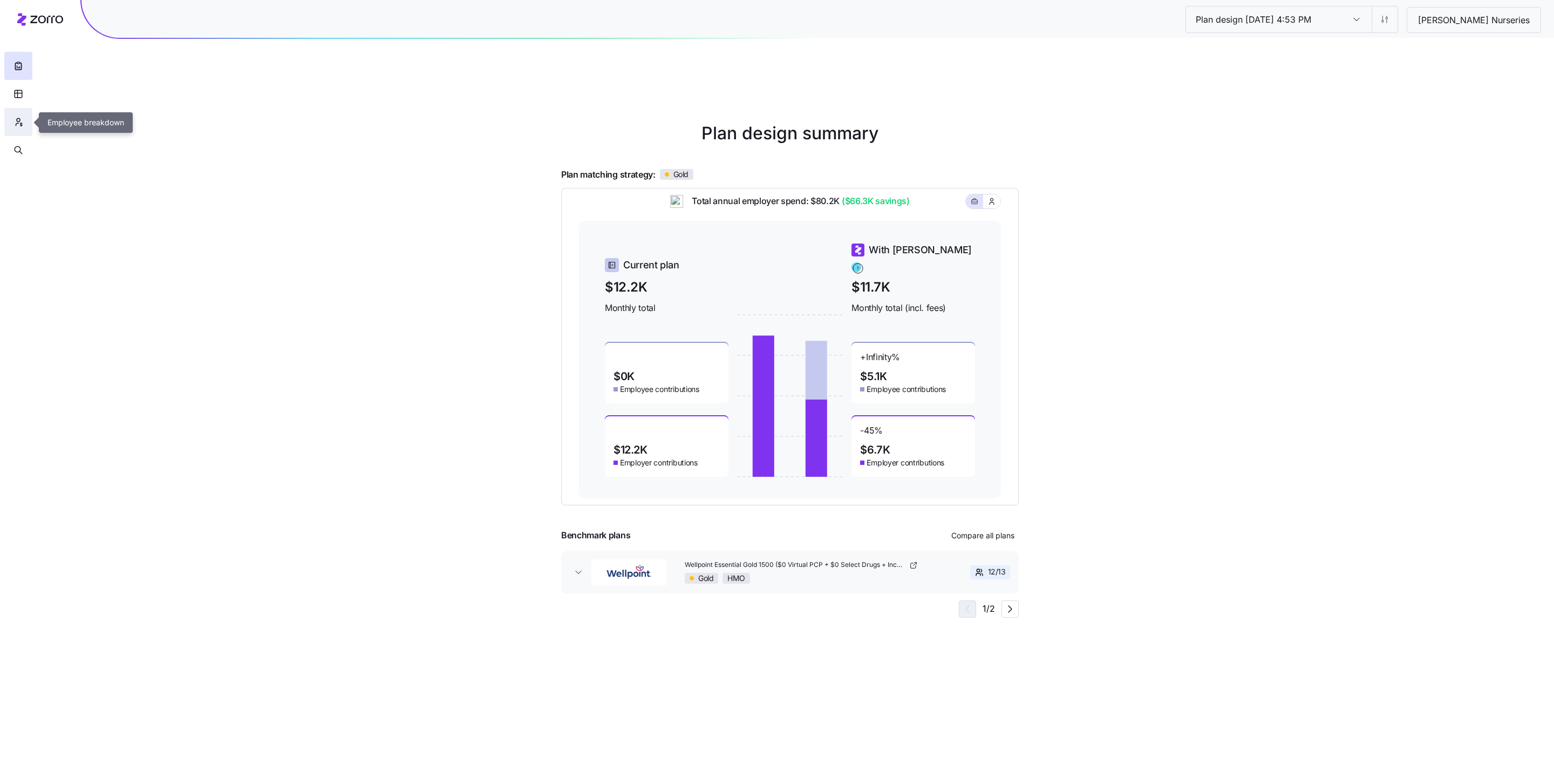
click at [20, 122] on icon "button" at bounding box center [18, 122] width 9 height 11
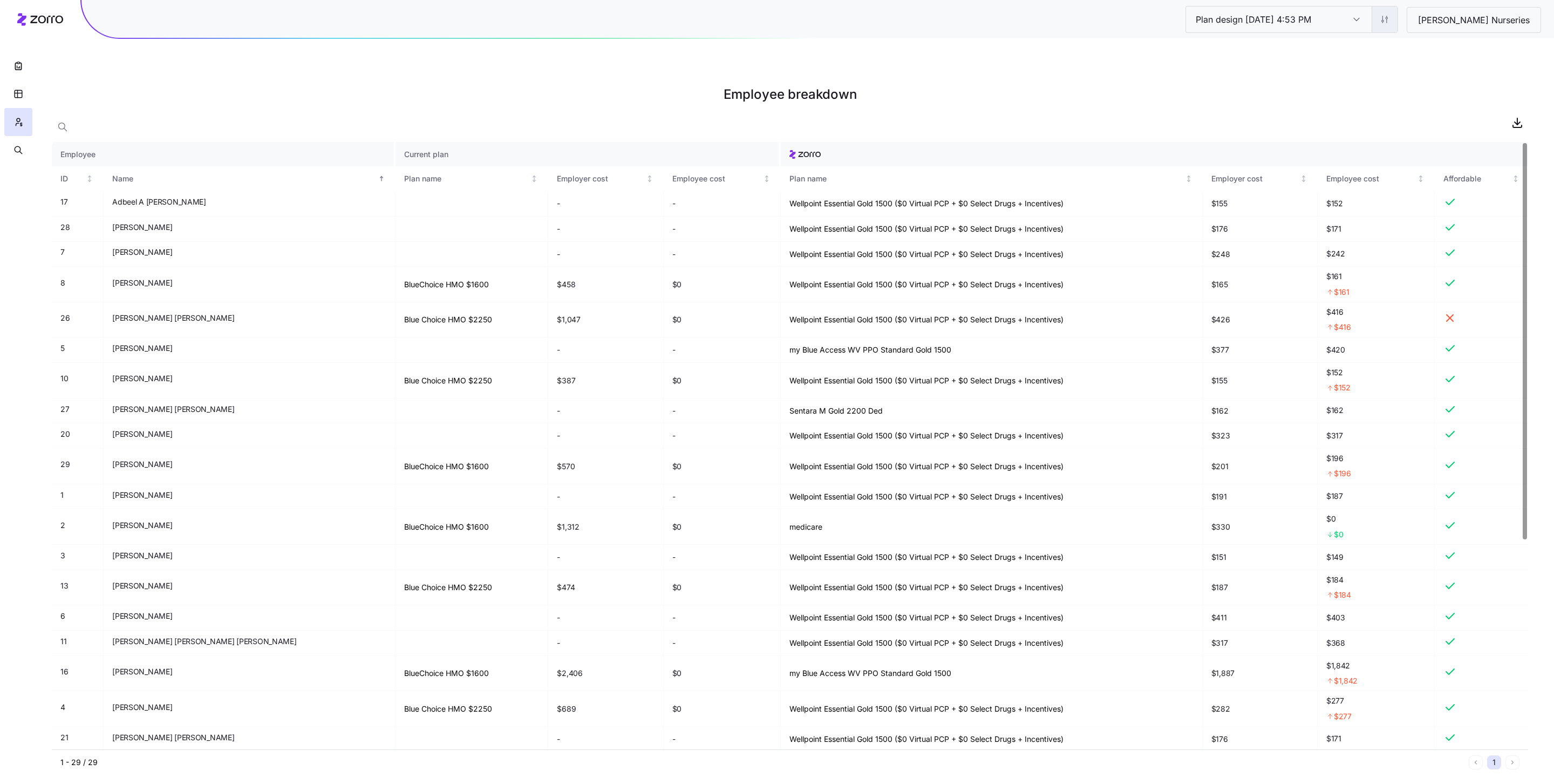
click at [1160, 23] on html "Plan design 10/06/2025 4:53 PM Plan design 10/06/2025 4:53 PM Ruppert Nurseries…" at bounding box center [777, 446] width 1554 height 892
drag, startPoint x: 1406, startPoint y: 56, endPoint x: 1405, endPoint y: 49, distance: 7.1
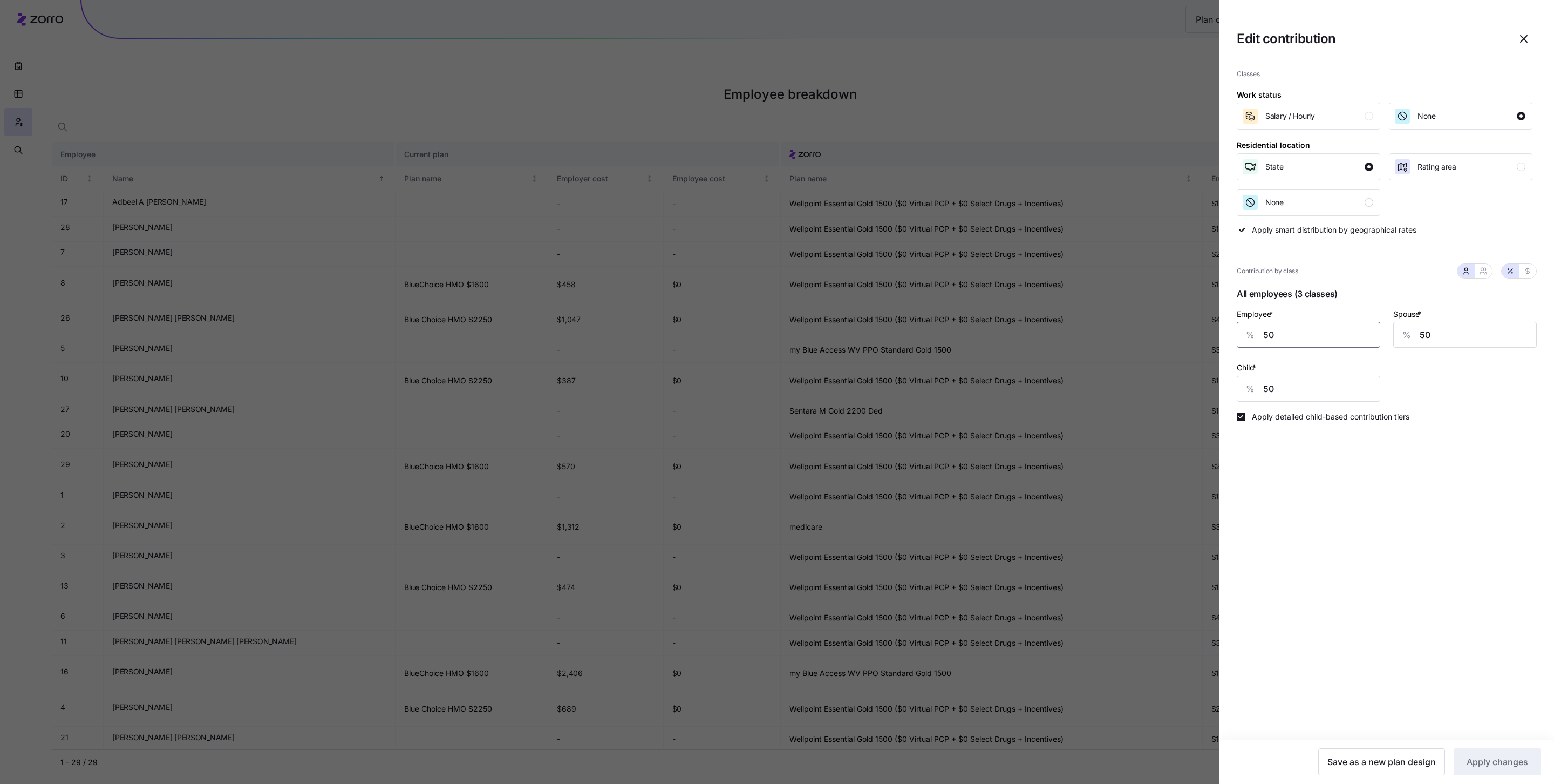
click at [1160, 344] on input "50" at bounding box center [1308, 334] width 143 height 26
type input "1000"
type input "100"
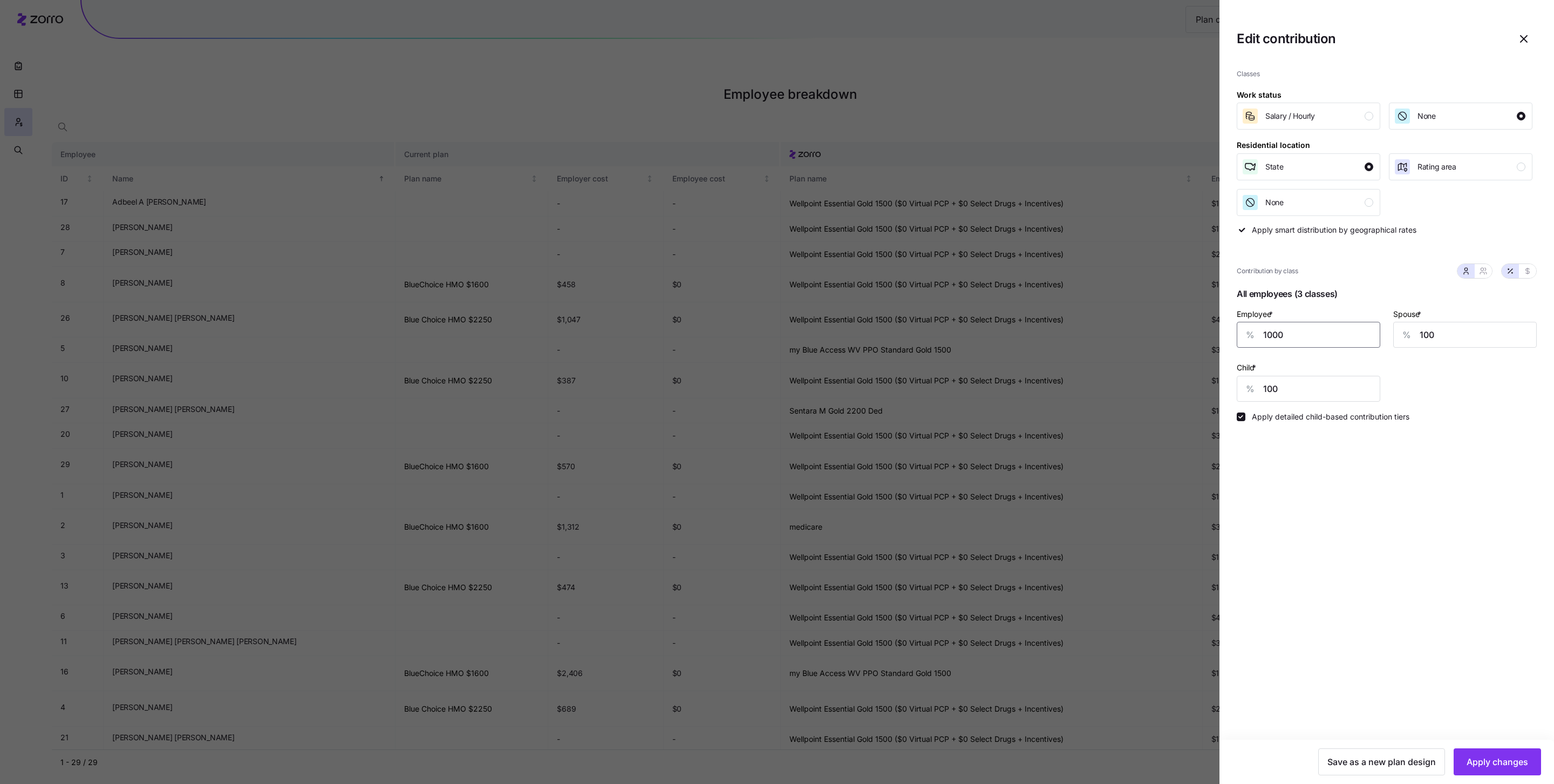
click at [1160, 334] on input "1000" at bounding box center [1308, 334] width 143 height 26
type input "100"
click at [1160, 761] on span "Apply changes" at bounding box center [1498, 761] width 62 height 13
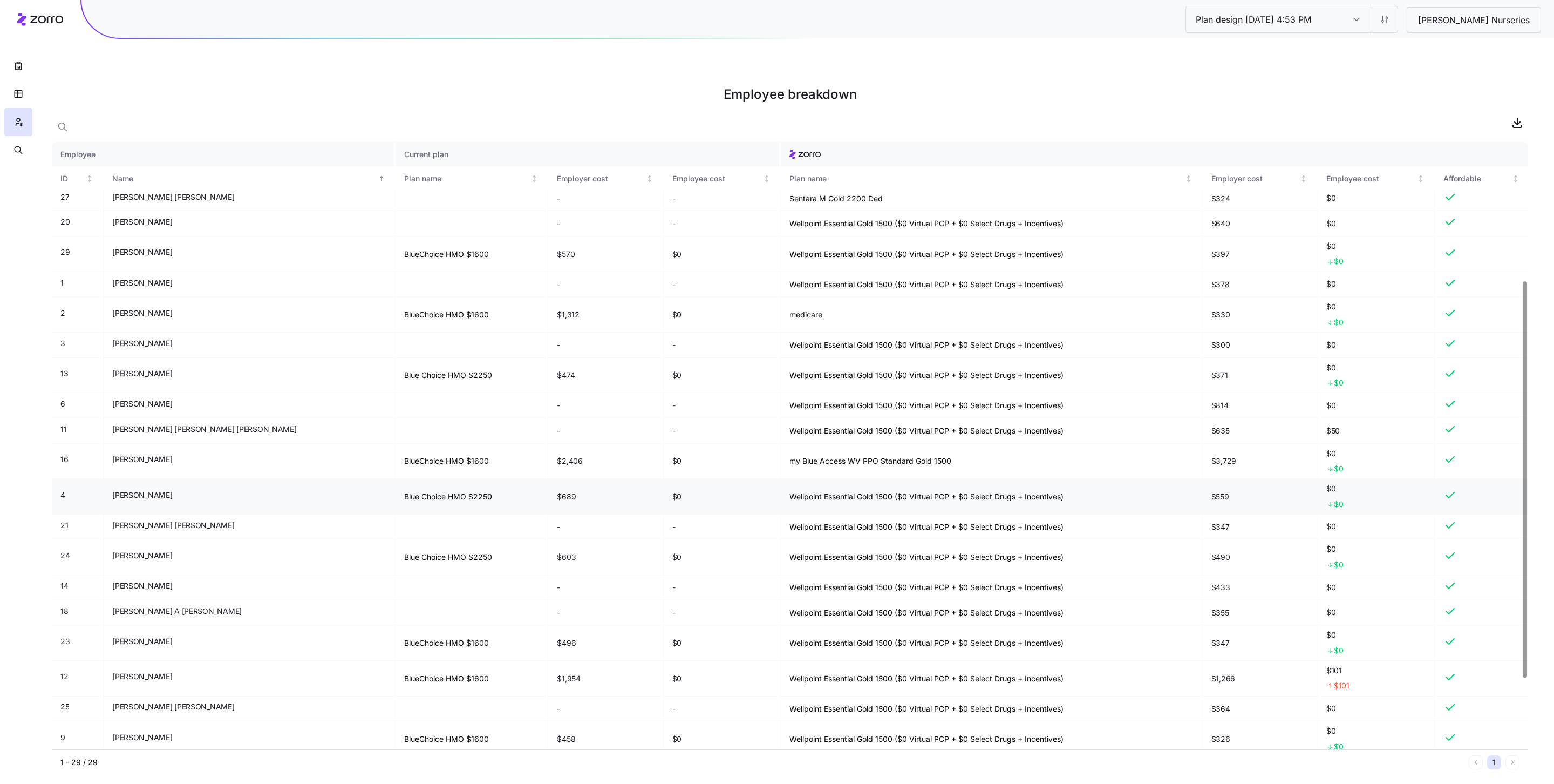
scroll to position [215, 0]
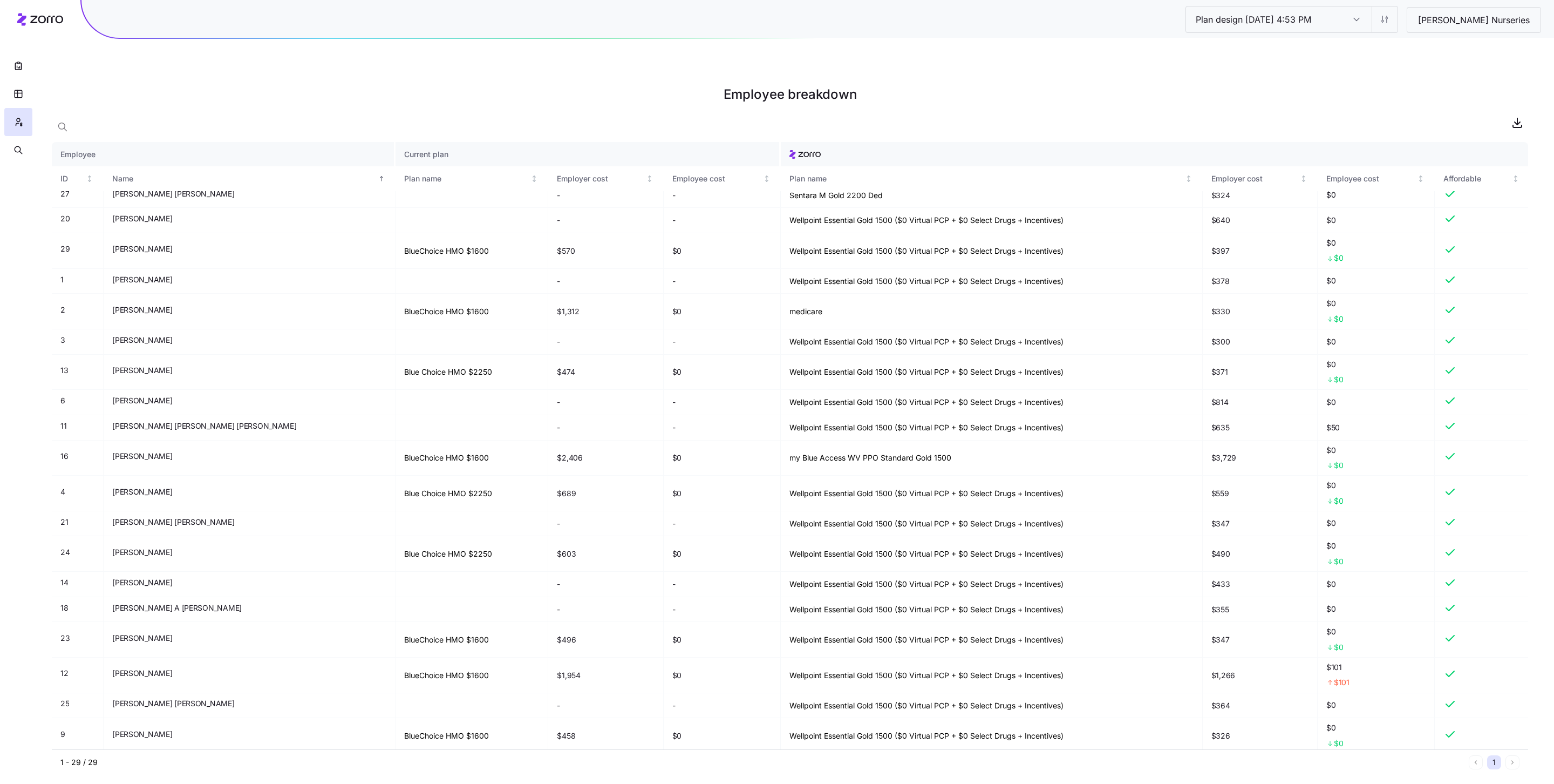
click at [1160, 81] on h1 "Employee breakdown" at bounding box center [790, 94] width 1476 height 26
click at [1160, 20] on html "Plan design 10/06/2025 4:53 PM Plan design 10/06/2025 4:53 PM Ruppert Nurseries…" at bounding box center [777, 446] width 1554 height 892
click at [1160, 48] on div "Edit contribution" at bounding box center [1377, 49] width 107 height 17
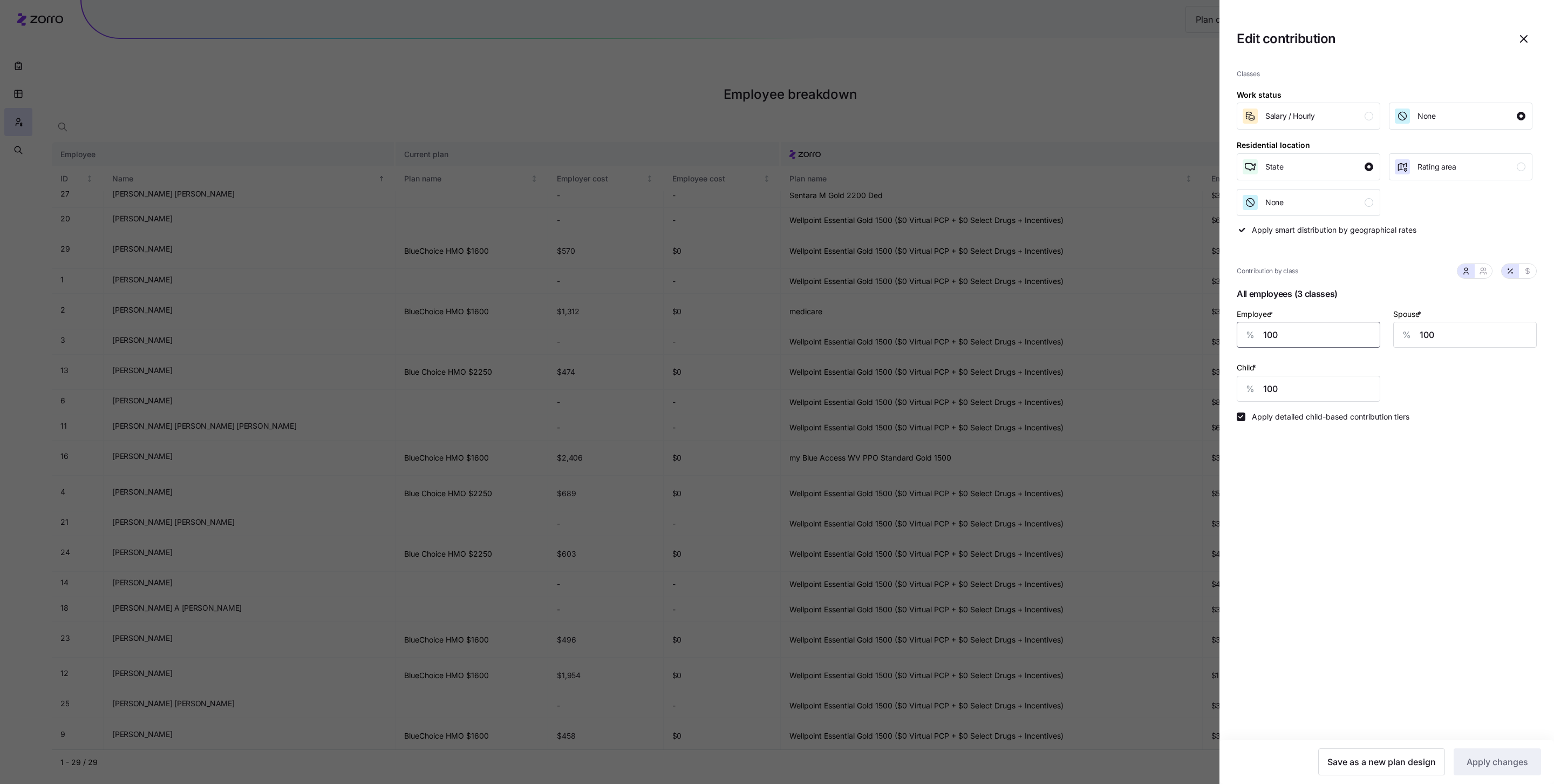
click at [1160, 331] on input "100" at bounding box center [1308, 334] width 143 height 26
type input "50"
click at [1160, 336] on input "100" at bounding box center [1465, 334] width 143 height 26
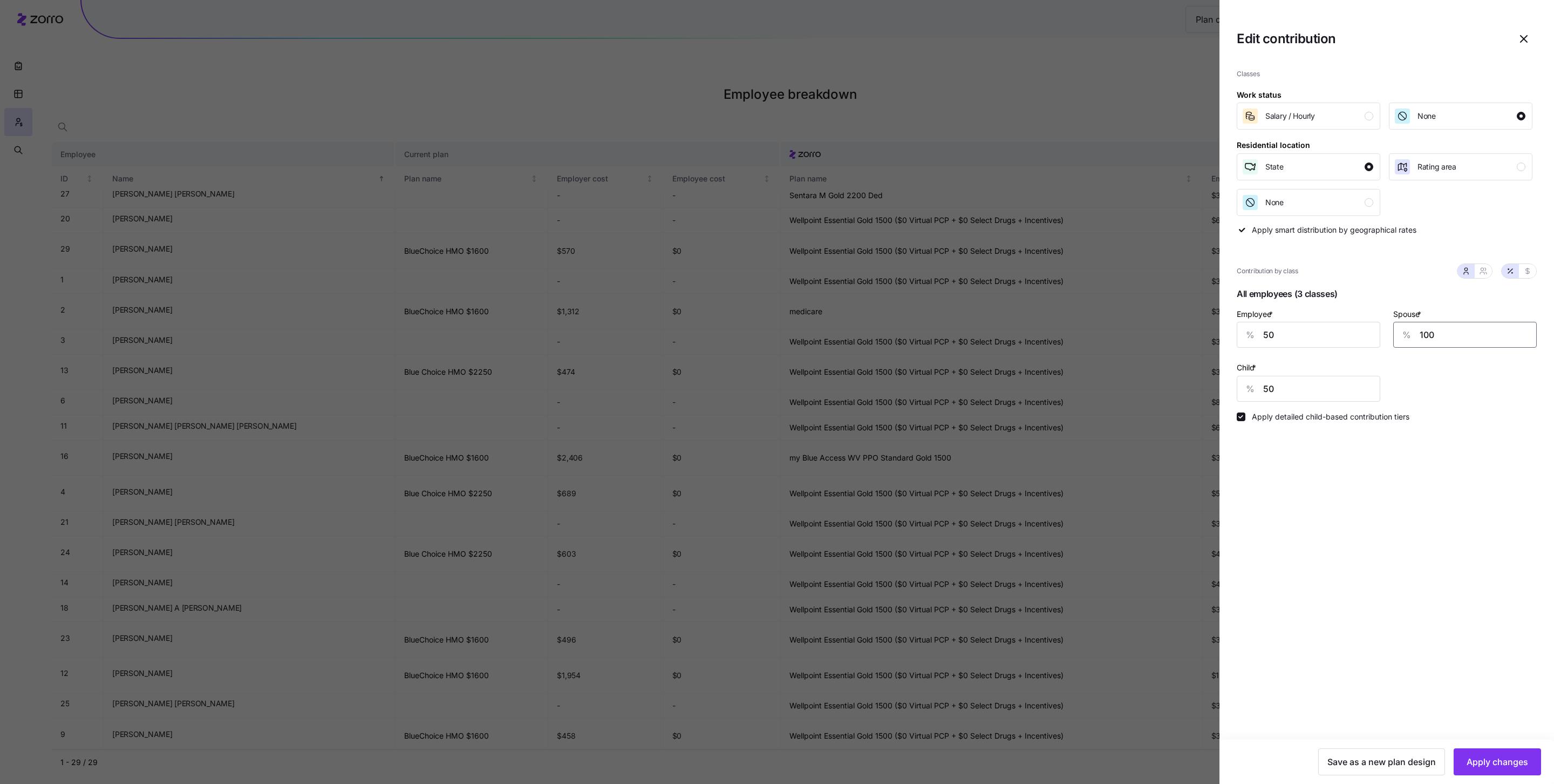
click at [1160, 336] on input "100" at bounding box center [1465, 334] width 143 height 26
type input "50"
click at [1160, 745] on div "Save as a new plan design Apply changes" at bounding box center [1386, 761] width 334 height 45
click at [1160, 756] on span "Apply changes" at bounding box center [1498, 761] width 62 height 13
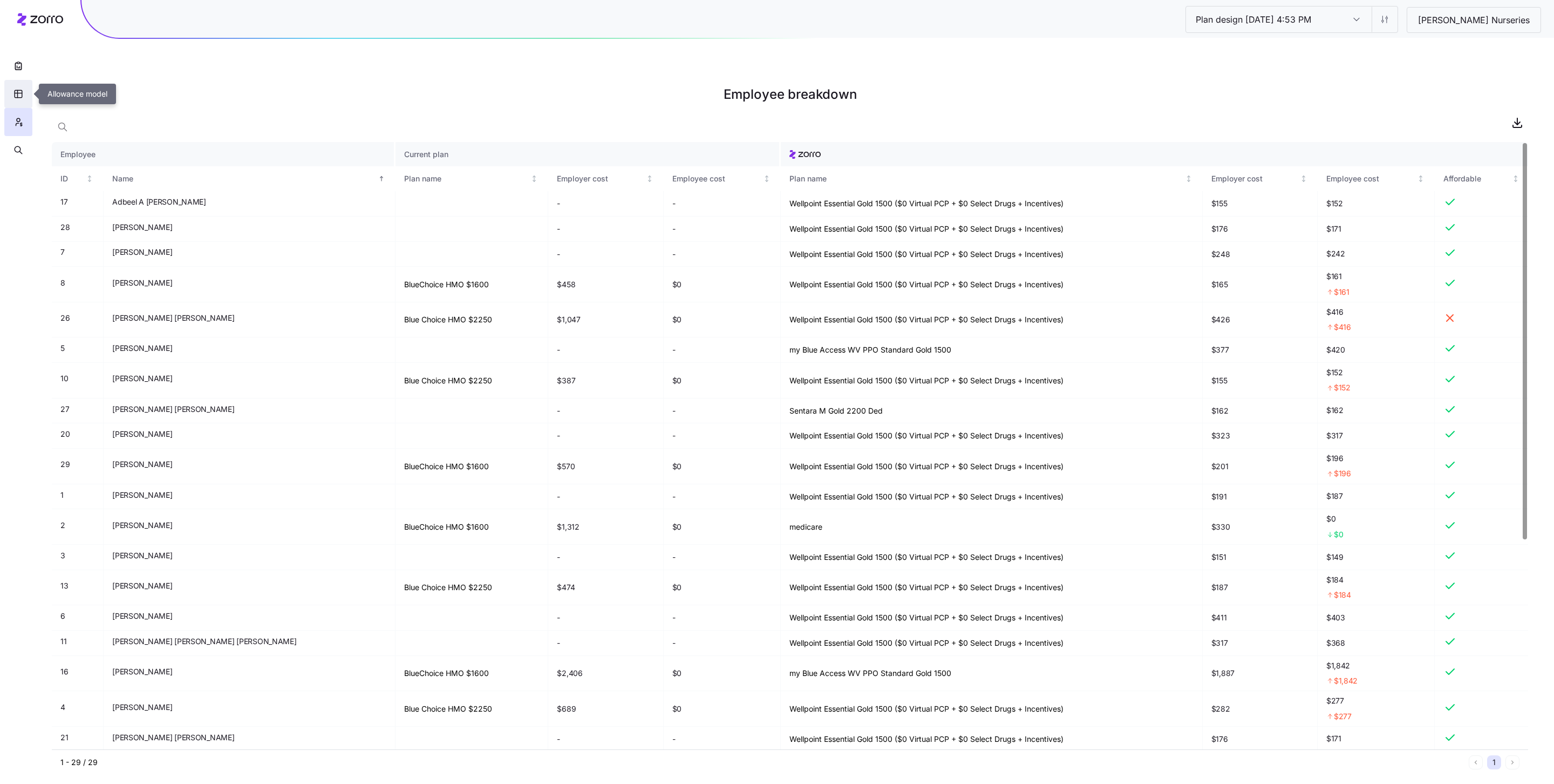
click at [16, 93] on icon "button" at bounding box center [18, 94] width 9 height 11
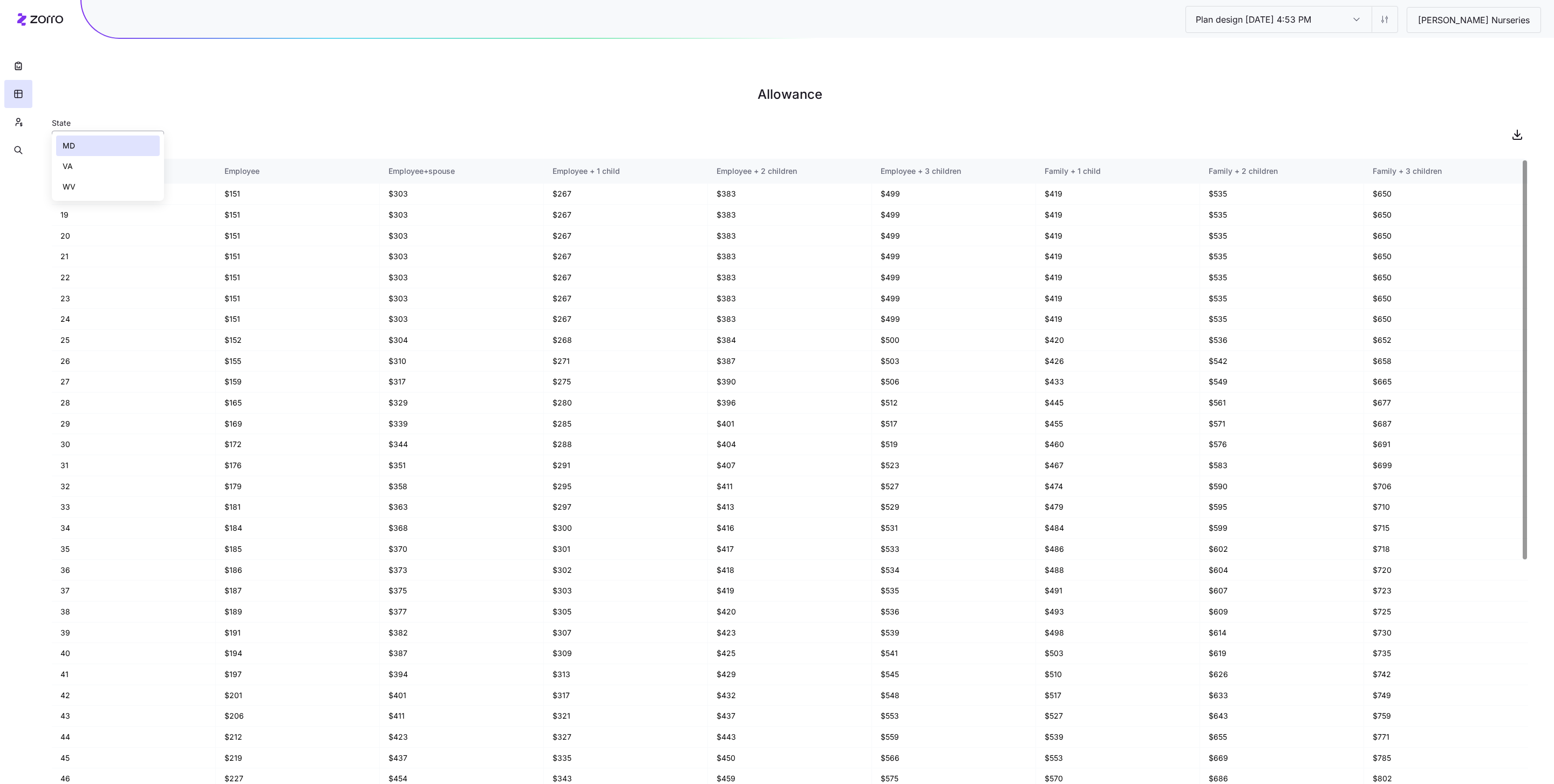
click at [103, 131] on input "MD" at bounding box center [107, 142] width 112 height 22
click at [102, 168] on div "VA" at bounding box center [108, 166] width 103 height 20
click at [112, 131] on input "VA" at bounding box center [107, 142] width 112 height 22
click at [110, 181] on div "WV" at bounding box center [108, 186] width 103 height 20
type input "WV"
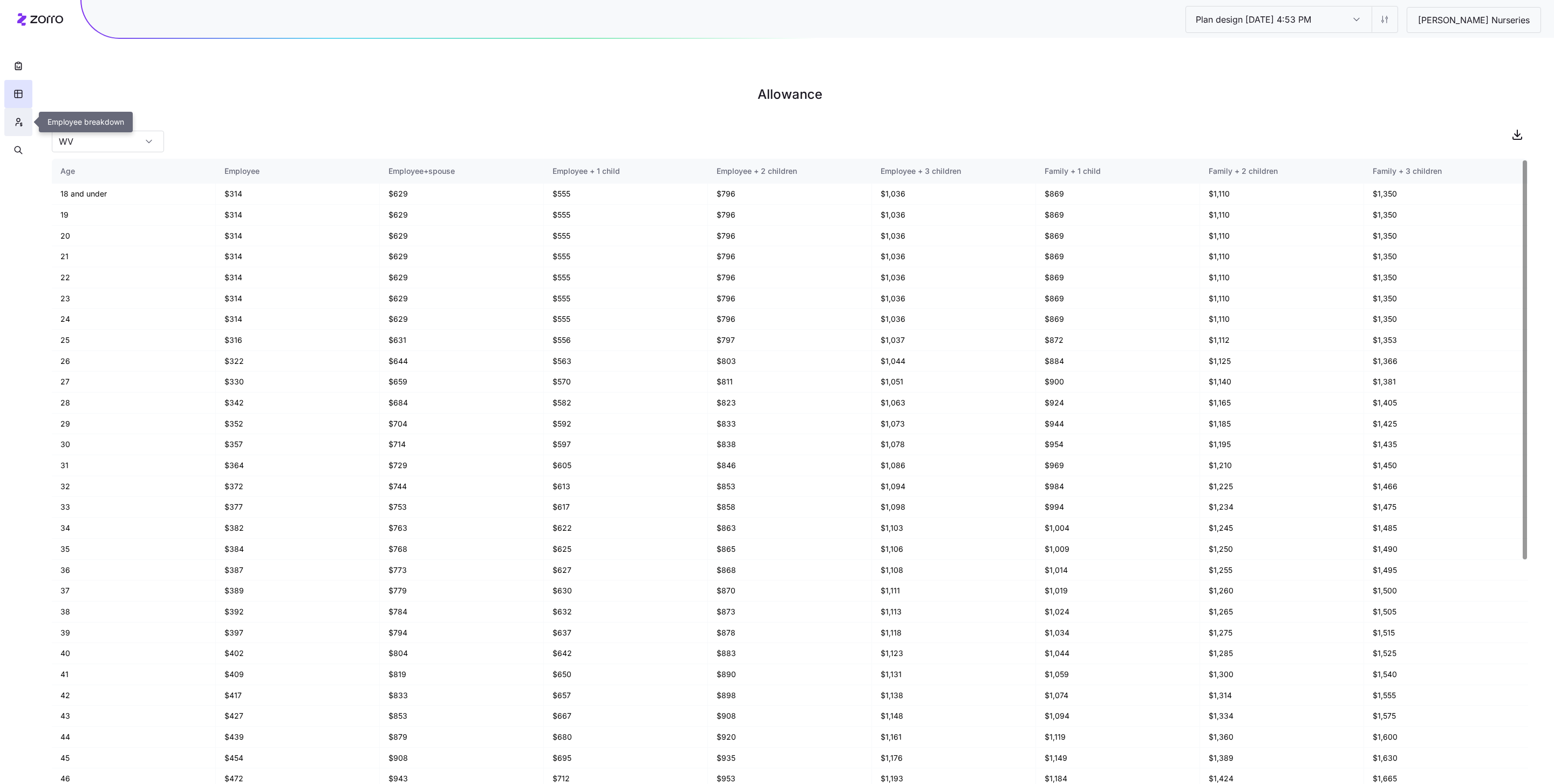
click at [13, 114] on button "button" at bounding box center [19, 122] width 28 height 28
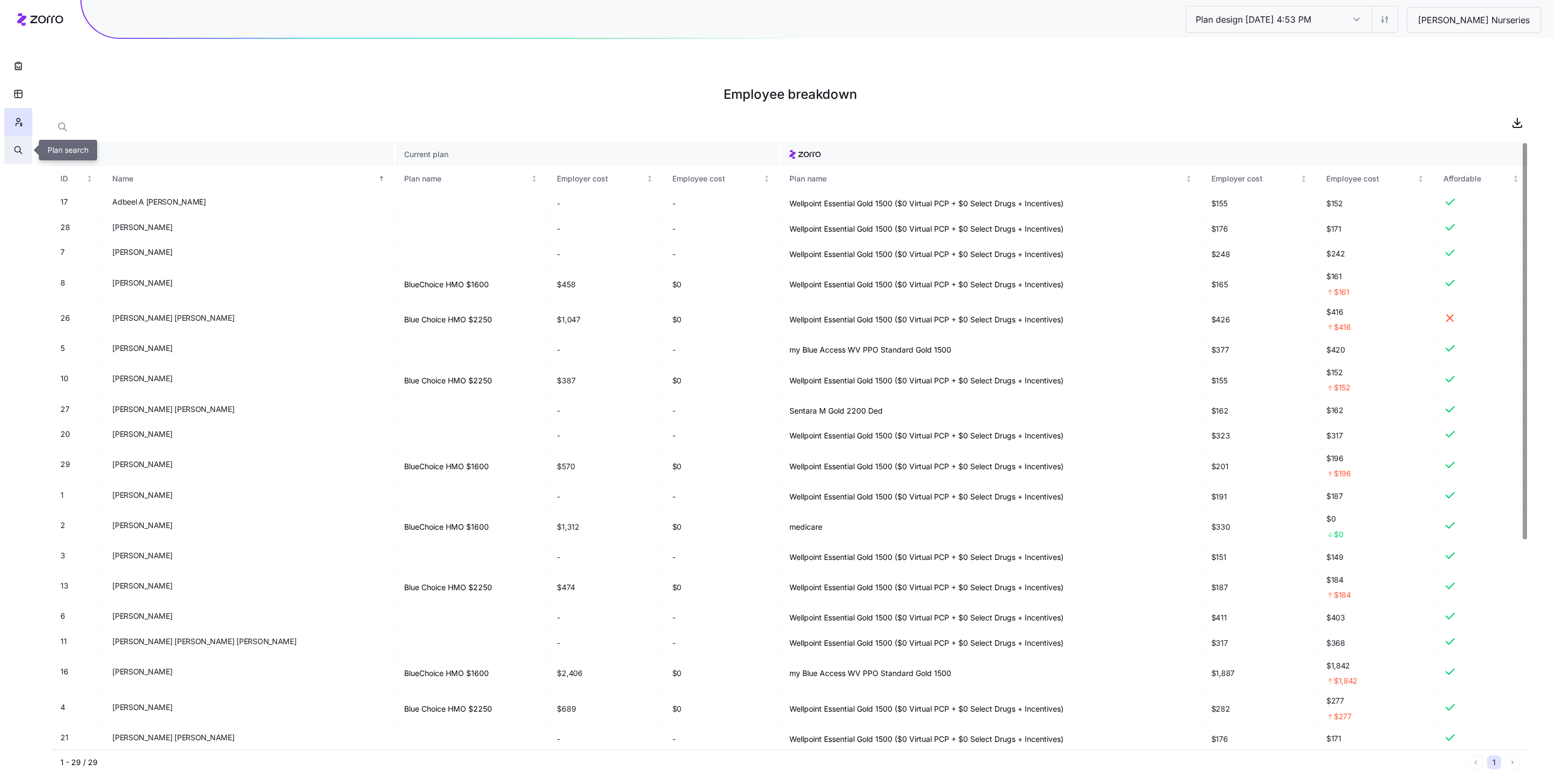
click at [15, 143] on button "button" at bounding box center [19, 150] width 28 height 28
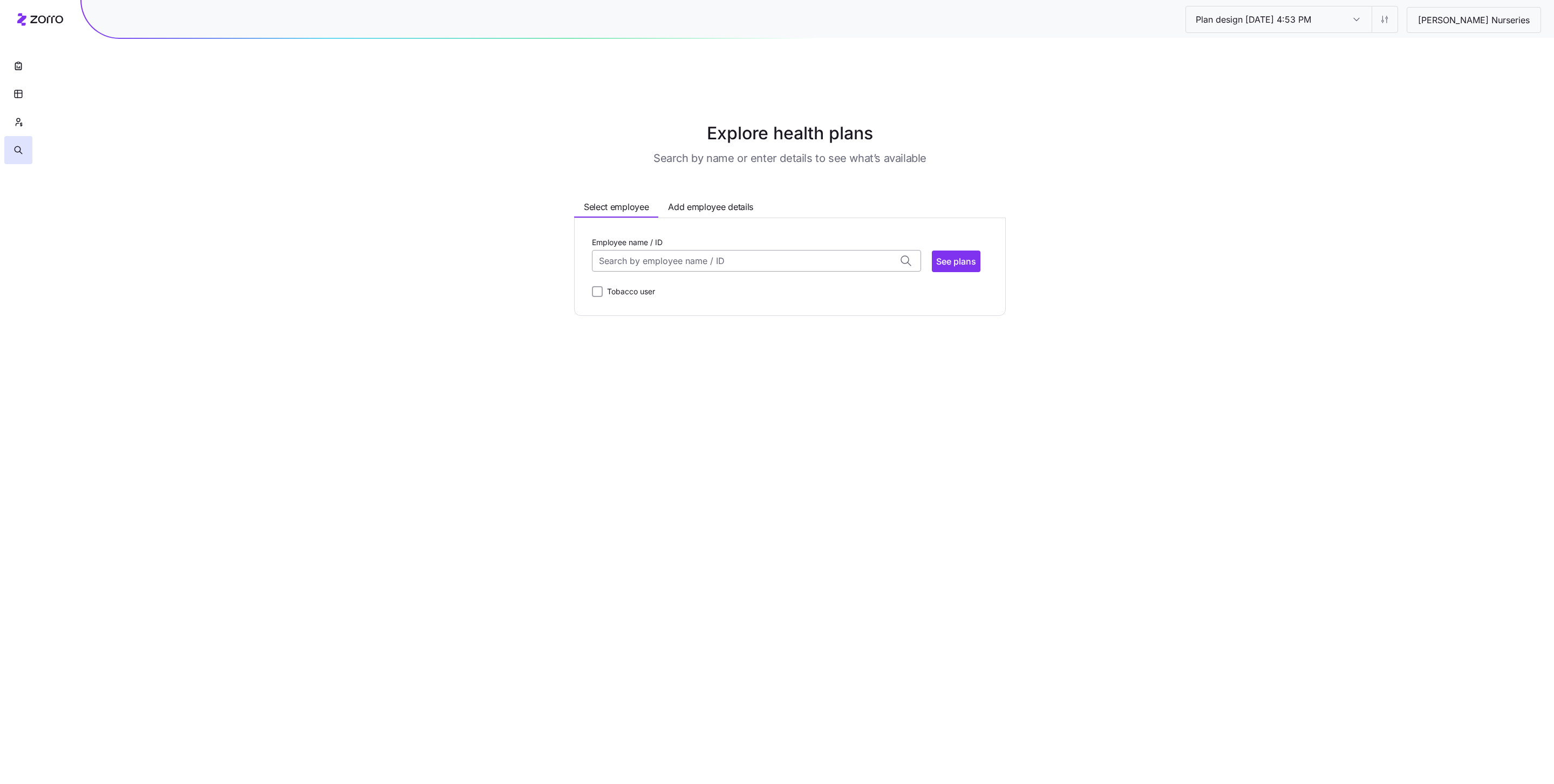
click at [750, 250] on input "Employee name / ID" at bounding box center [757, 261] width 329 height 22
click at [739, 278] on div "Adbeel A Marin Juarez (26) ID: 17 | zip code: 21740" at bounding box center [757, 294] width 324 height 31
click at [985, 243] on div "Employee name / ID Adbeel A Marin Juarez No matches found for name or ID See pl…" at bounding box center [790, 253] width 396 height 37
type input "Adbeel A Marin Juarez (ID: 17)"
click at [968, 255] on span "See plans" at bounding box center [956, 261] width 40 height 13
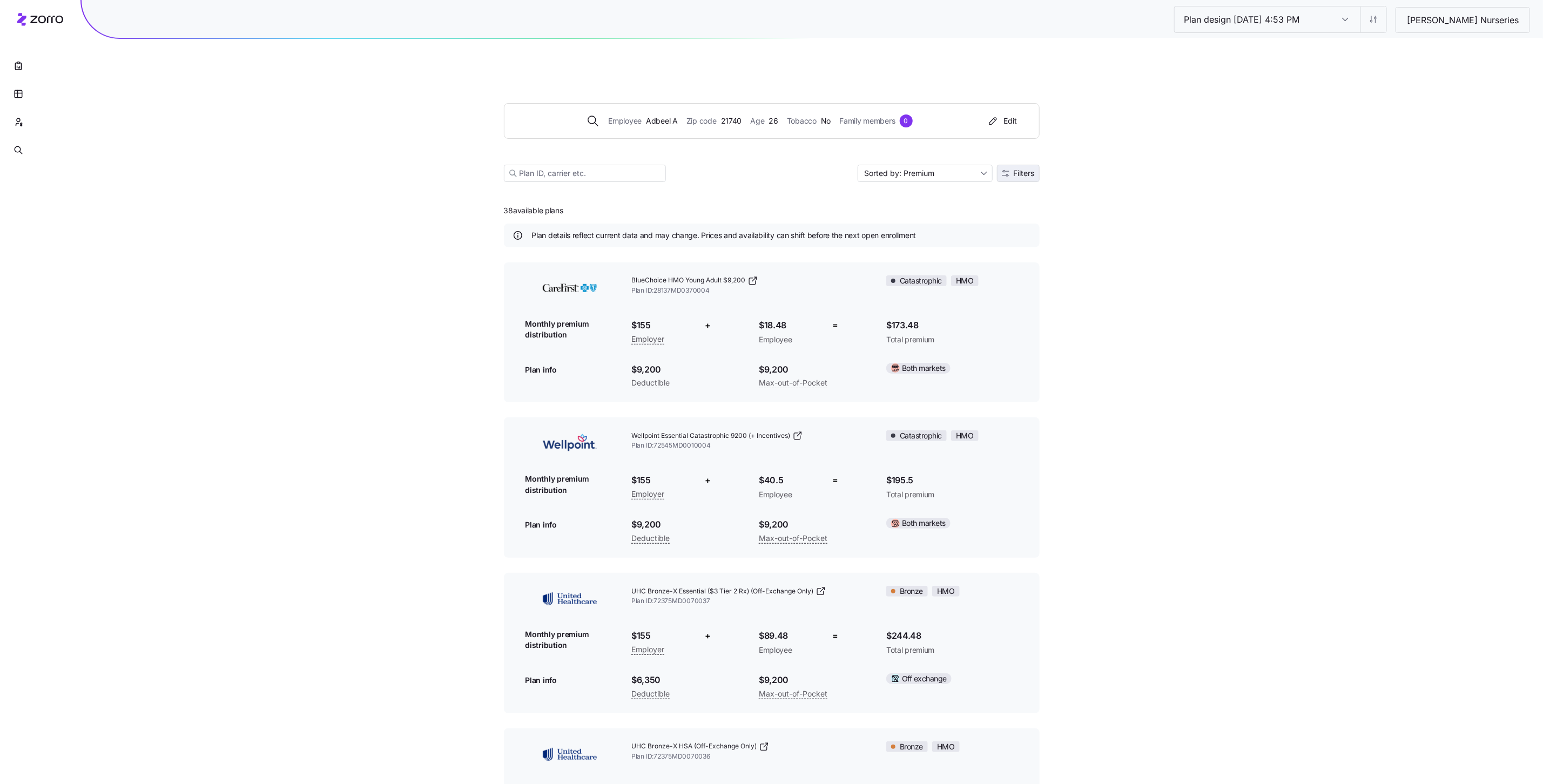
click at [1025, 169] on span "Filters" at bounding box center [1023, 173] width 21 height 8
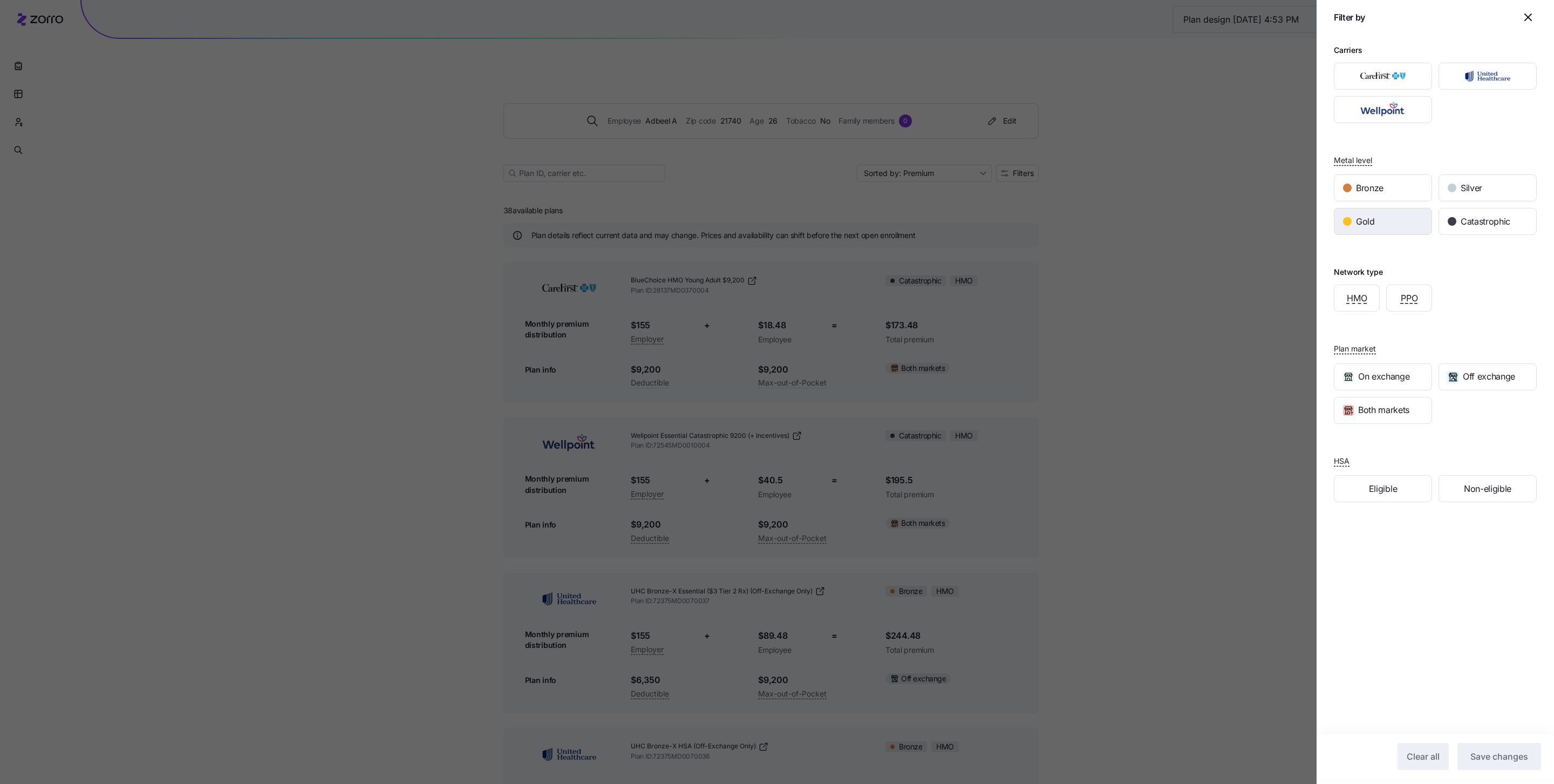
click at [1160, 229] on div "Gold" at bounding box center [1383, 221] width 97 height 26
click at [1160, 766] on button "Save changes" at bounding box center [1499, 756] width 84 height 27
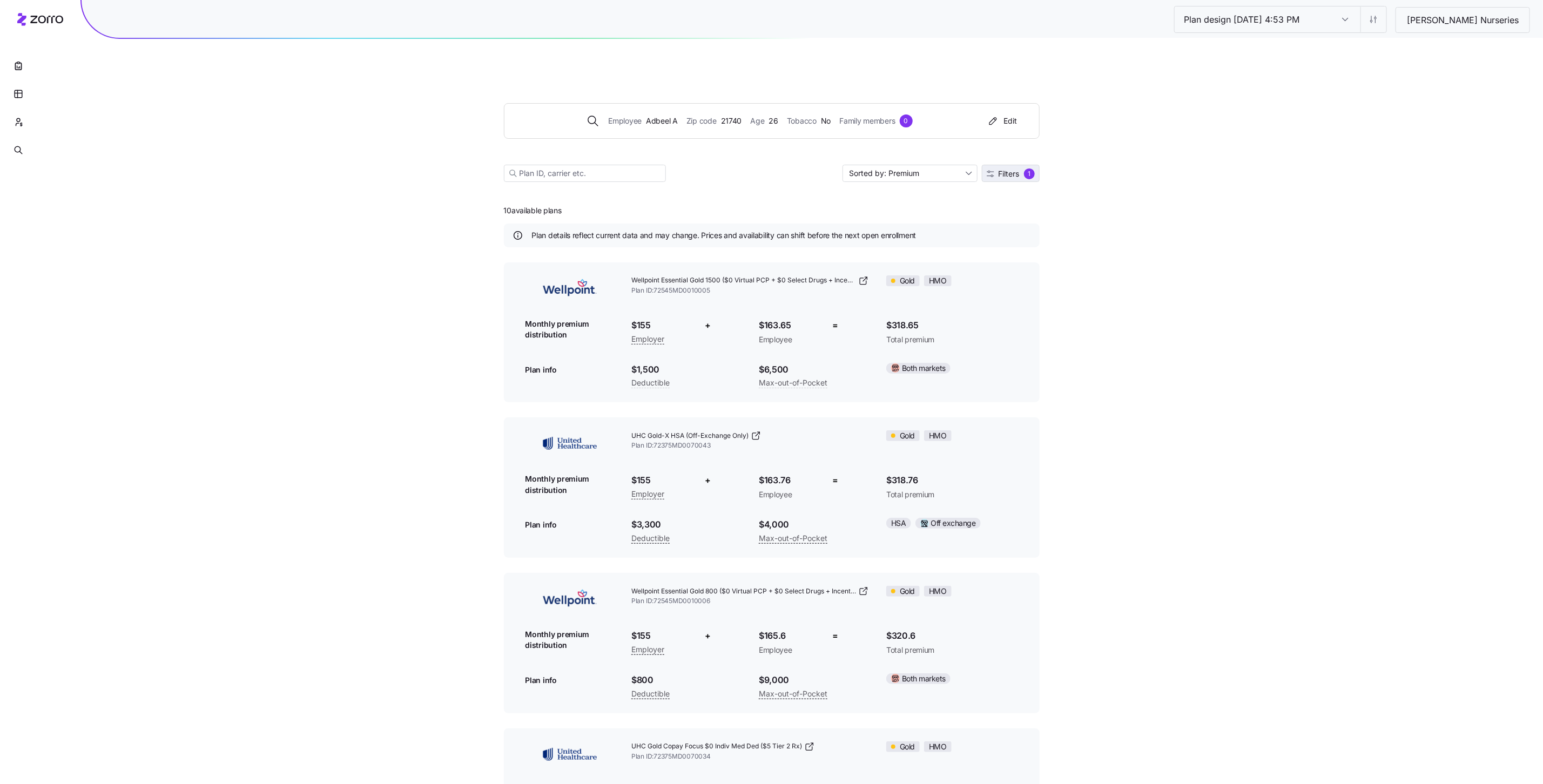
click at [1022, 164] on button "Filters 1" at bounding box center [1011, 173] width 58 height 17
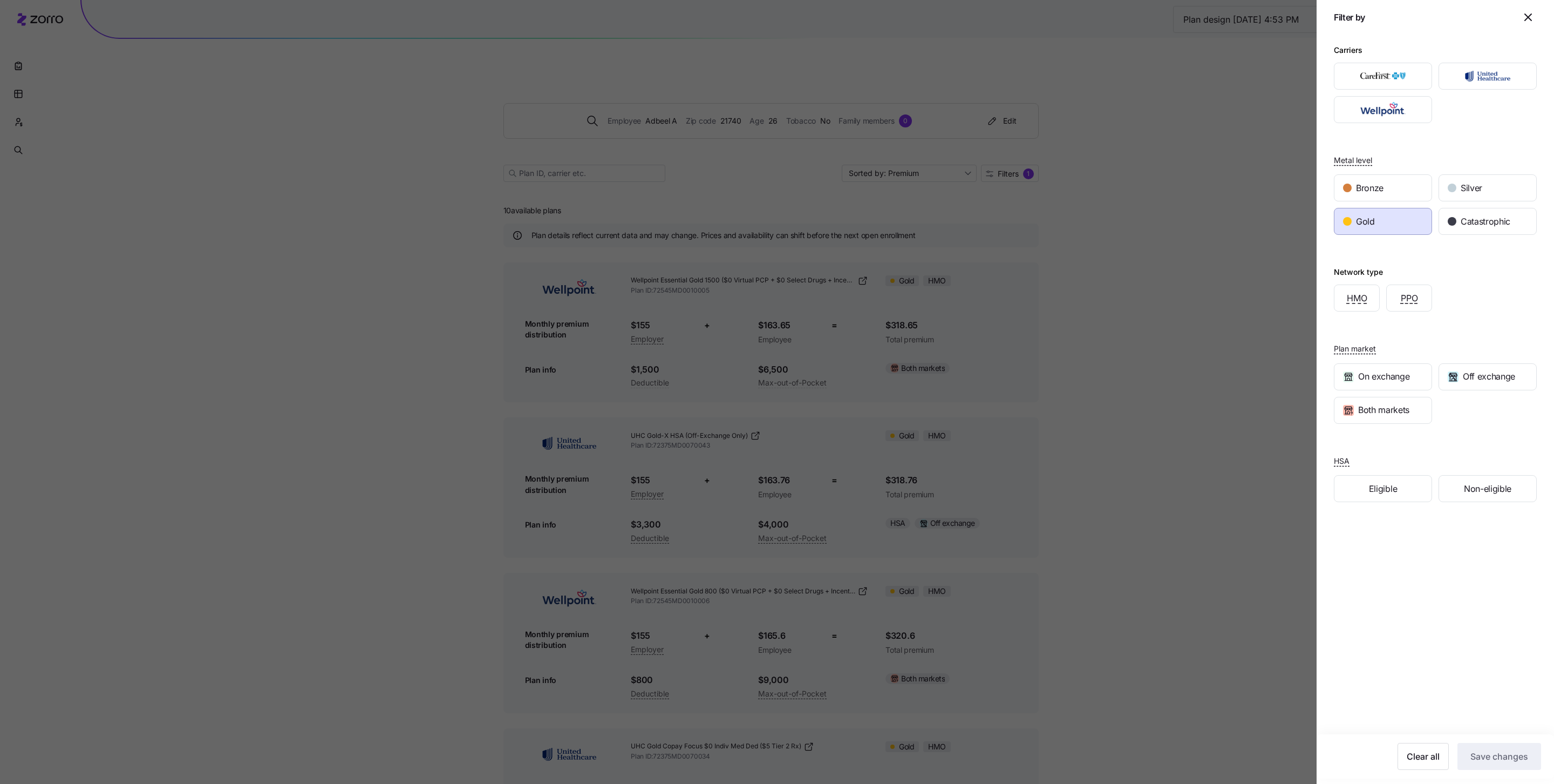
click at [1160, 217] on div "Gold" at bounding box center [1383, 221] width 97 height 26
click at [1160, 753] on span "Save changes" at bounding box center [1500, 756] width 58 height 13
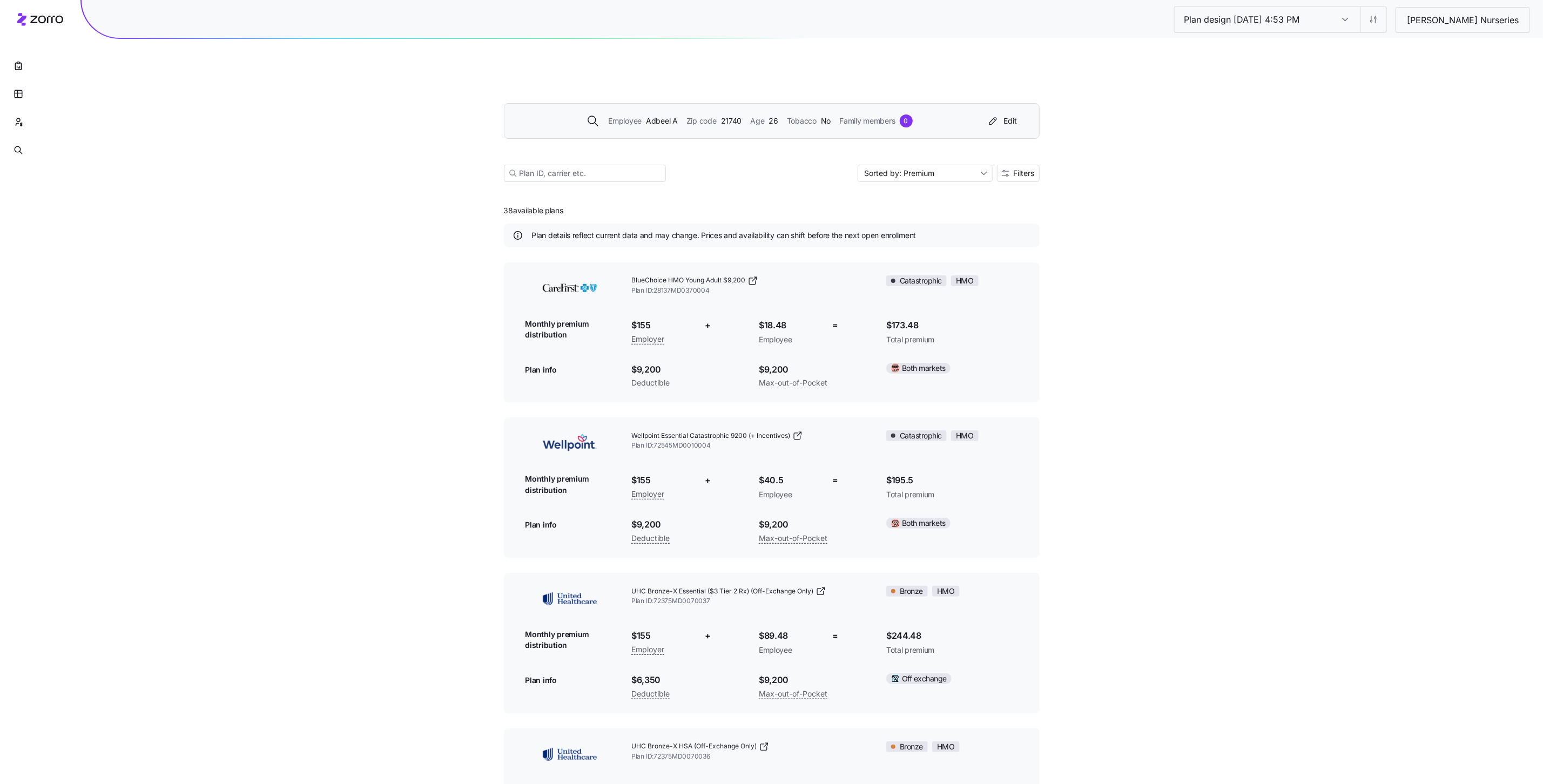
click at [798, 115] on span "Tobacco" at bounding box center [802, 121] width 30 height 12
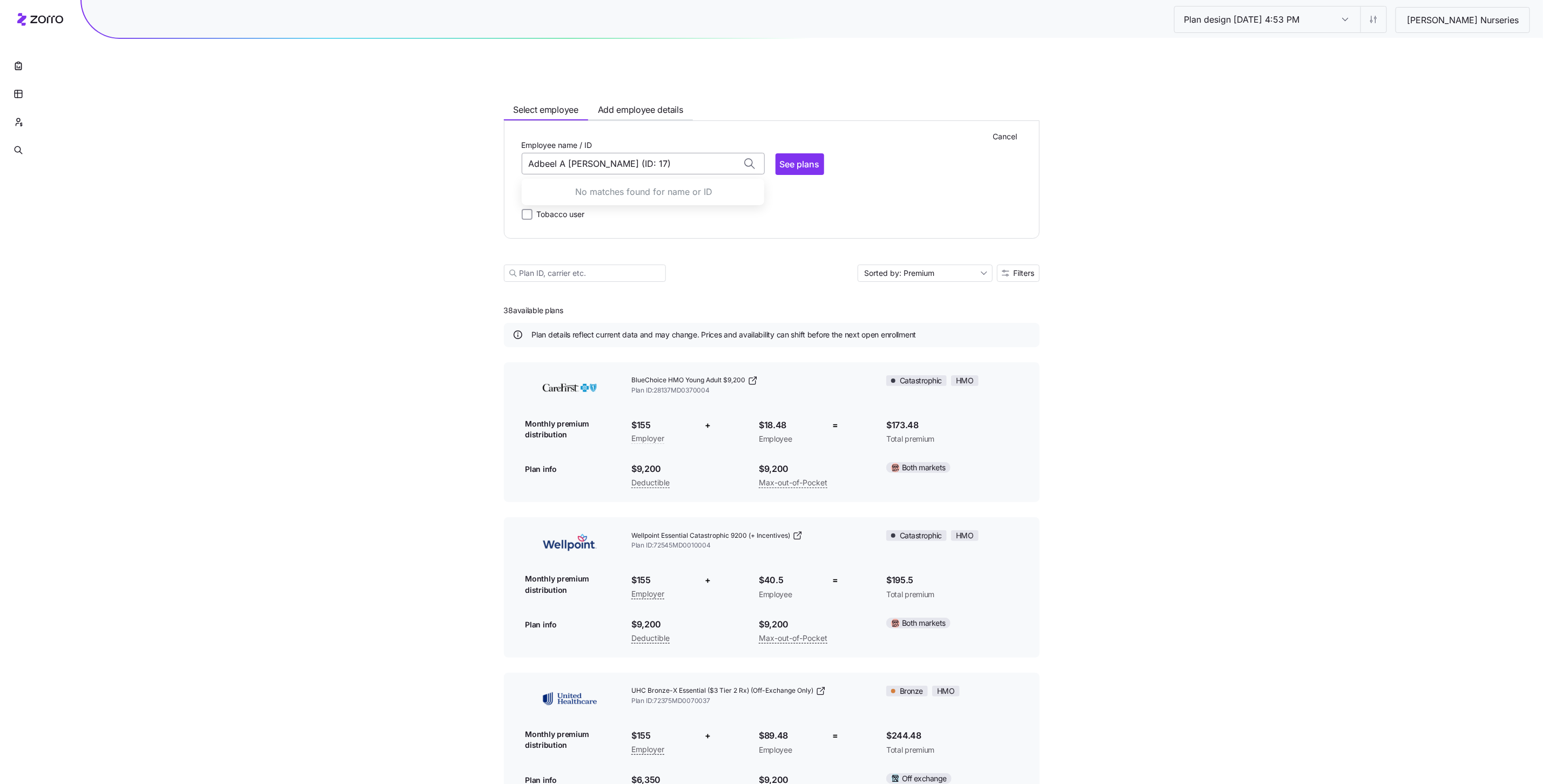
click at [685, 153] on input "Adbeel A Marin Juarez (ID: 17)" at bounding box center [643, 164] width 243 height 22
type input "Adbeel A"
drag, startPoint x: 665, startPoint y: 98, endPoint x: 650, endPoint y: 87, distance: 18.6
click at [665, 121] on div "Cancel Employee name / ID Adbeel A No matches found for name or ID See plans Zi…" at bounding box center [772, 179] width 536 height 118
click at [638, 103] on span "Add employee details" at bounding box center [640, 110] width 85 height 13
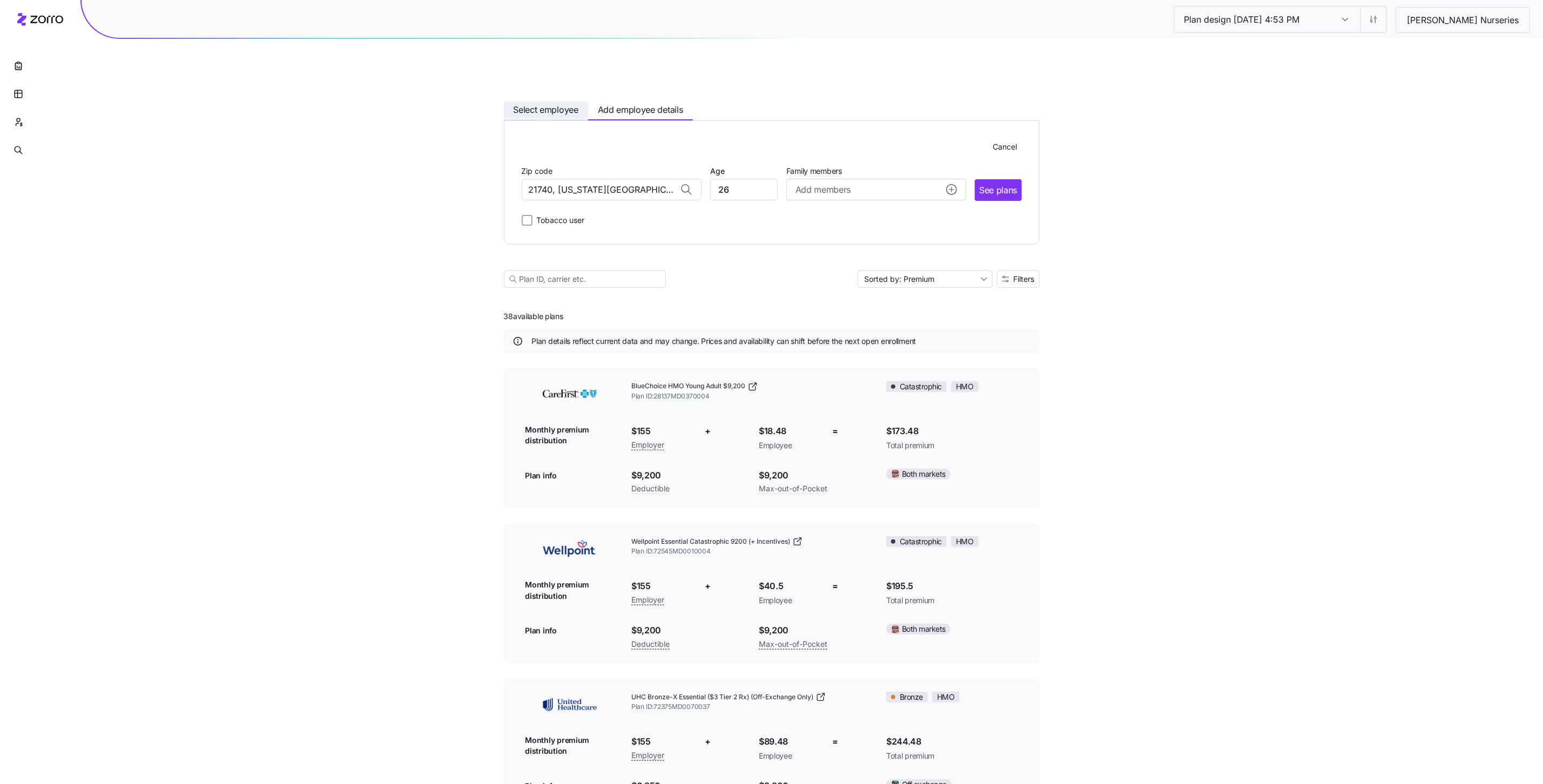
click at [531, 103] on span "Select employee" at bounding box center [545, 110] width 65 height 13
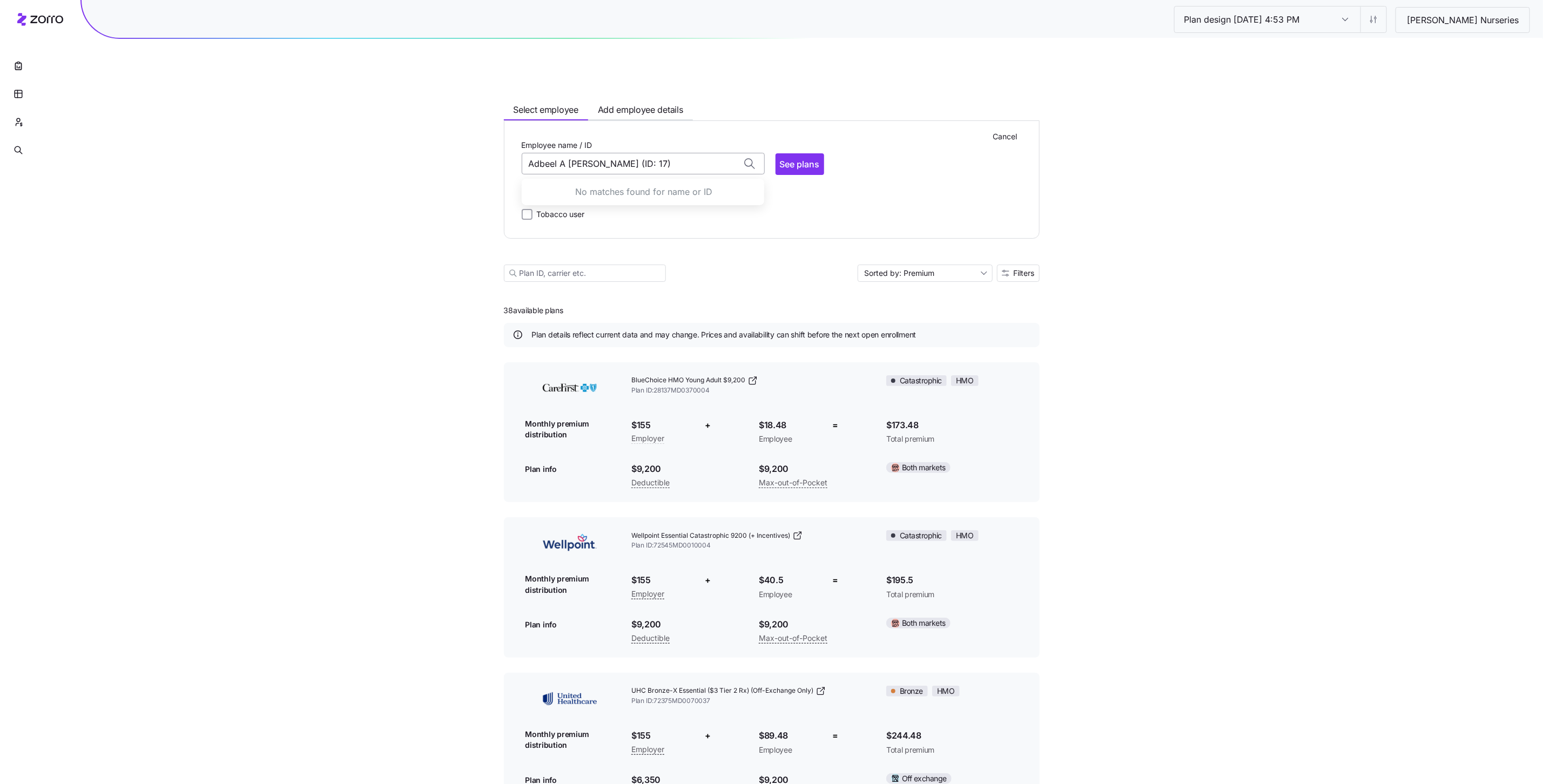
click at [644, 153] on input "Adbeel A Marin Juarez (ID: 17)" at bounding box center [643, 164] width 243 height 22
click at [706, 153] on input "Adbeel A Marin Juarez (ID: 17)" at bounding box center [643, 164] width 243 height 22
type input "Adbeel A"
click at [1012, 128] on button "Cancel" at bounding box center [1005, 136] width 33 height 17
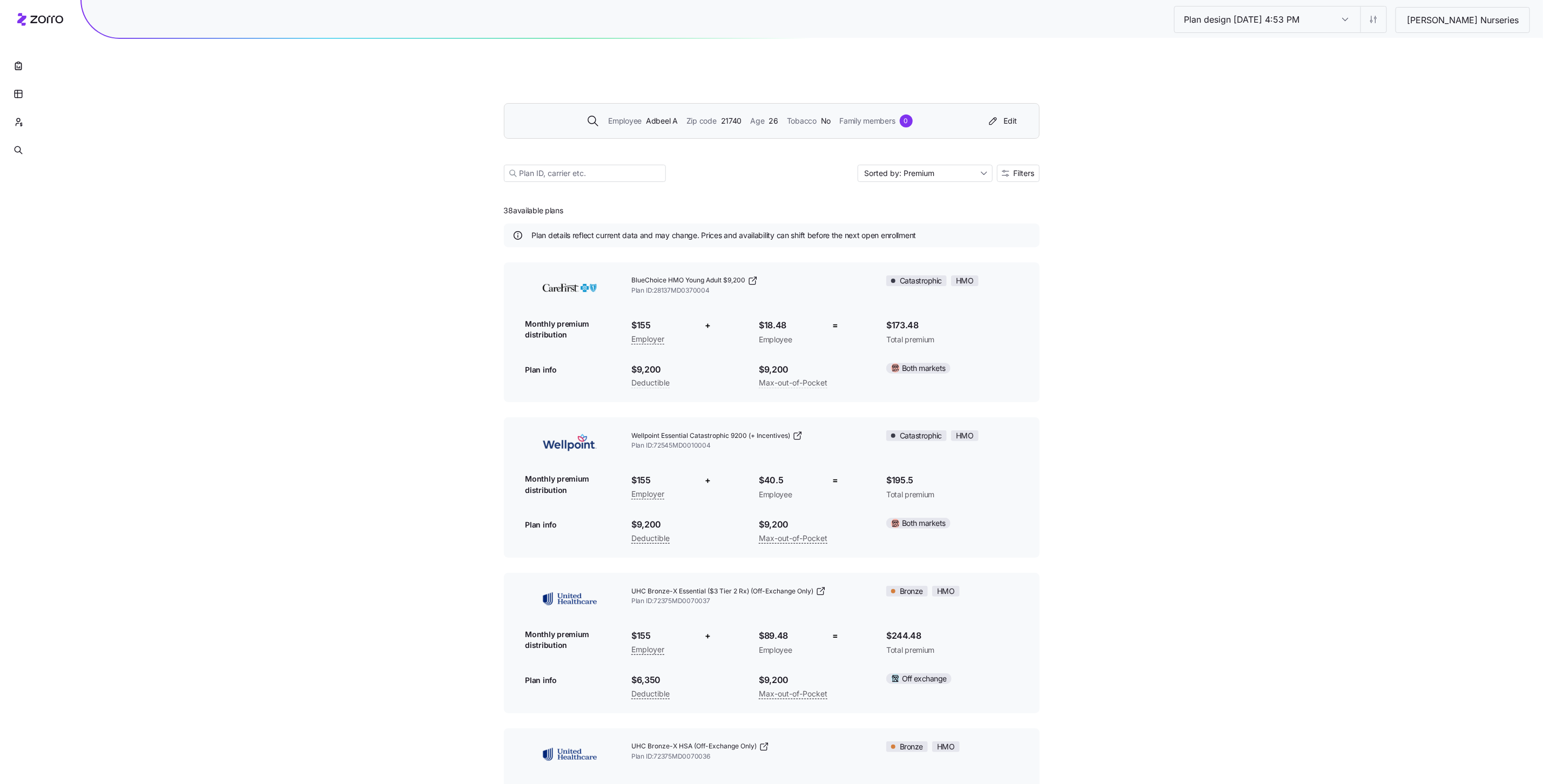
click at [624, 112] on div "Employee Adbeel A Zip code 21740 Age 26 Tobacco No Family members 0 Edit" at bounding box center [770, 121] width 505 height 17
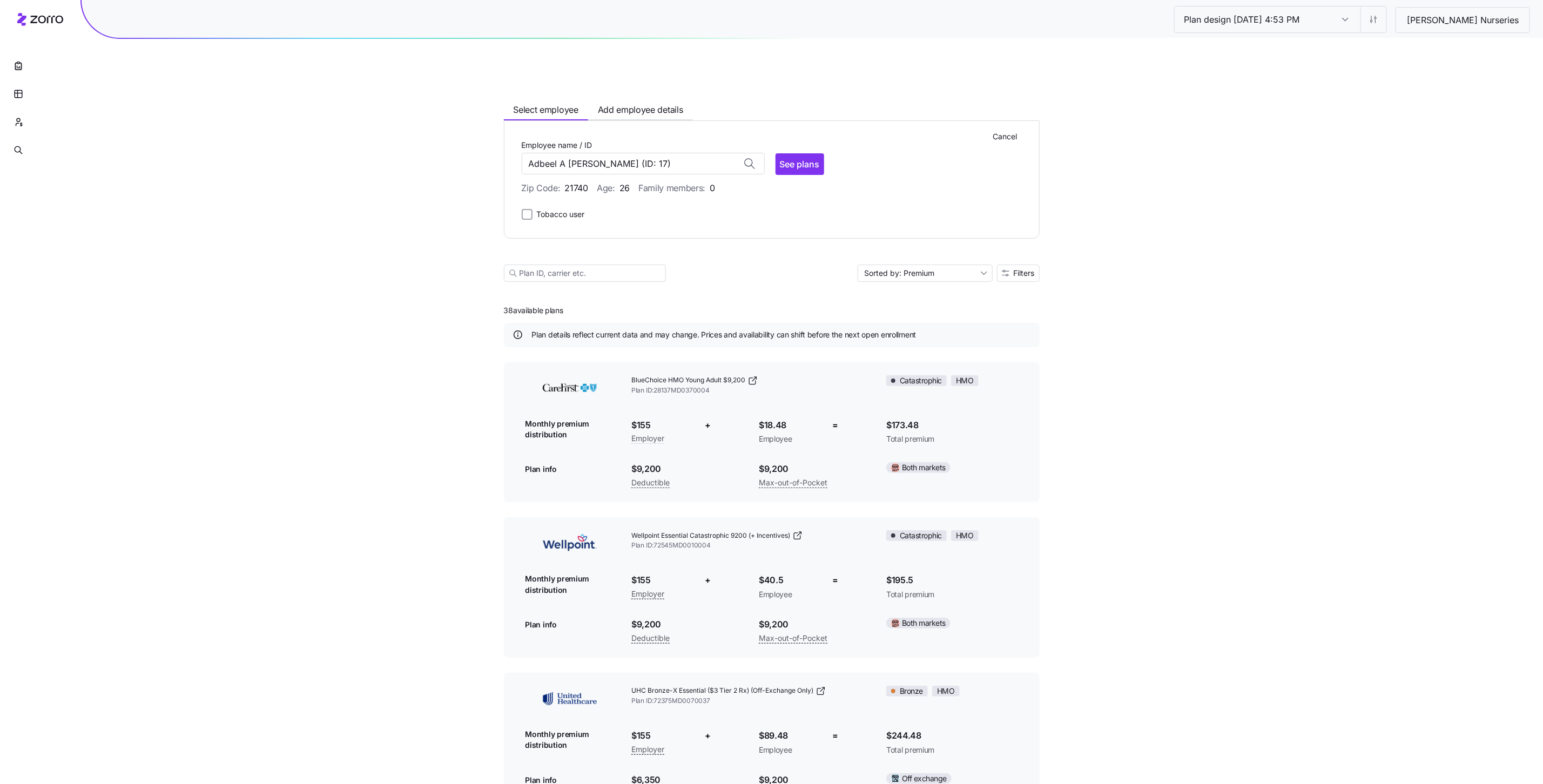
click at [465, 95] on div "Plan design 10/06/2025 4:53 PM Plan design 10/06/2025 4:53 PM Ruppert Nurseries…" at bounding box center [771, 574] width 1543 height 1098
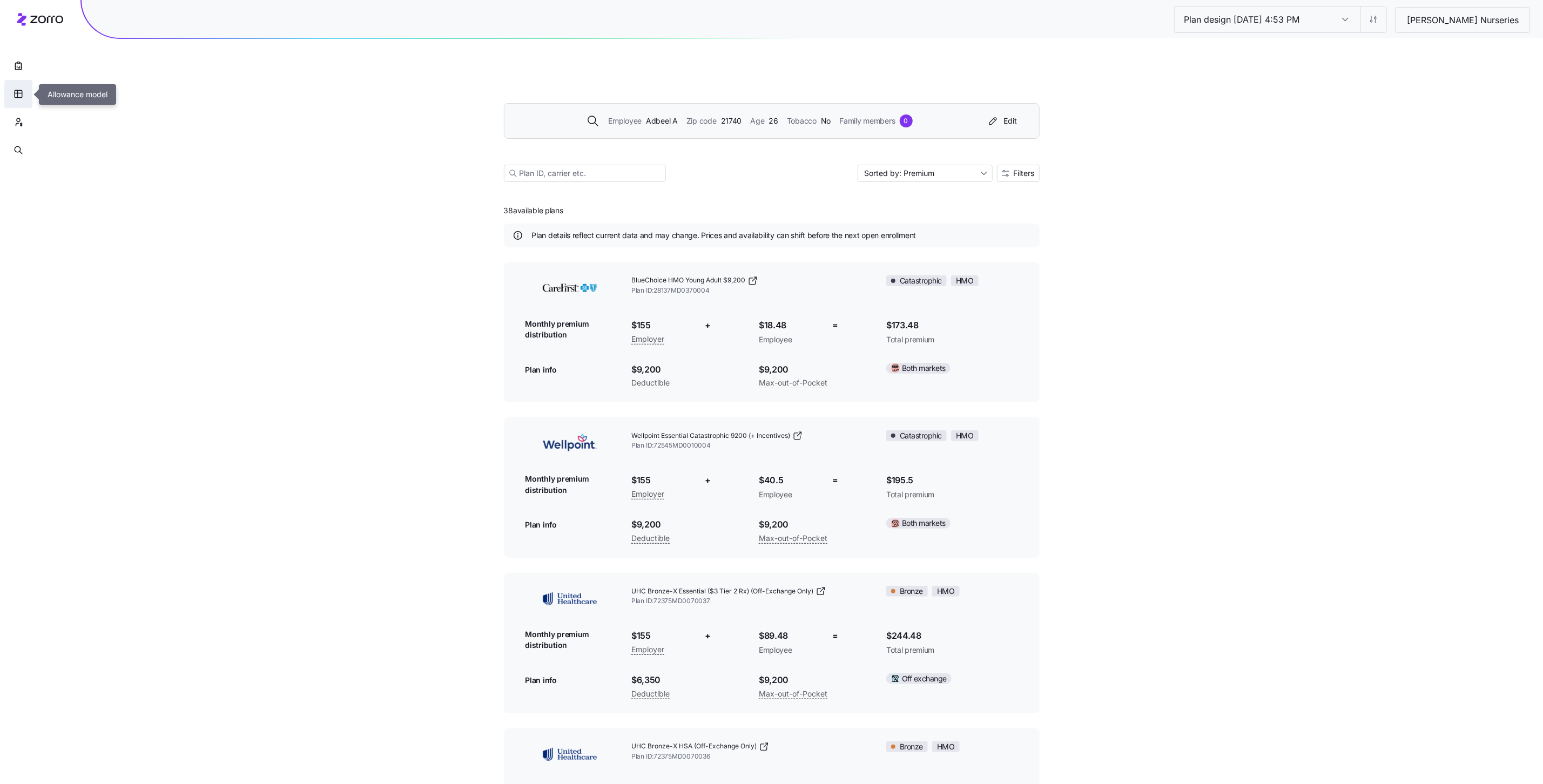
click at [21, 90] on icon "button" at bounding box center [18, 94] width 9 height 11
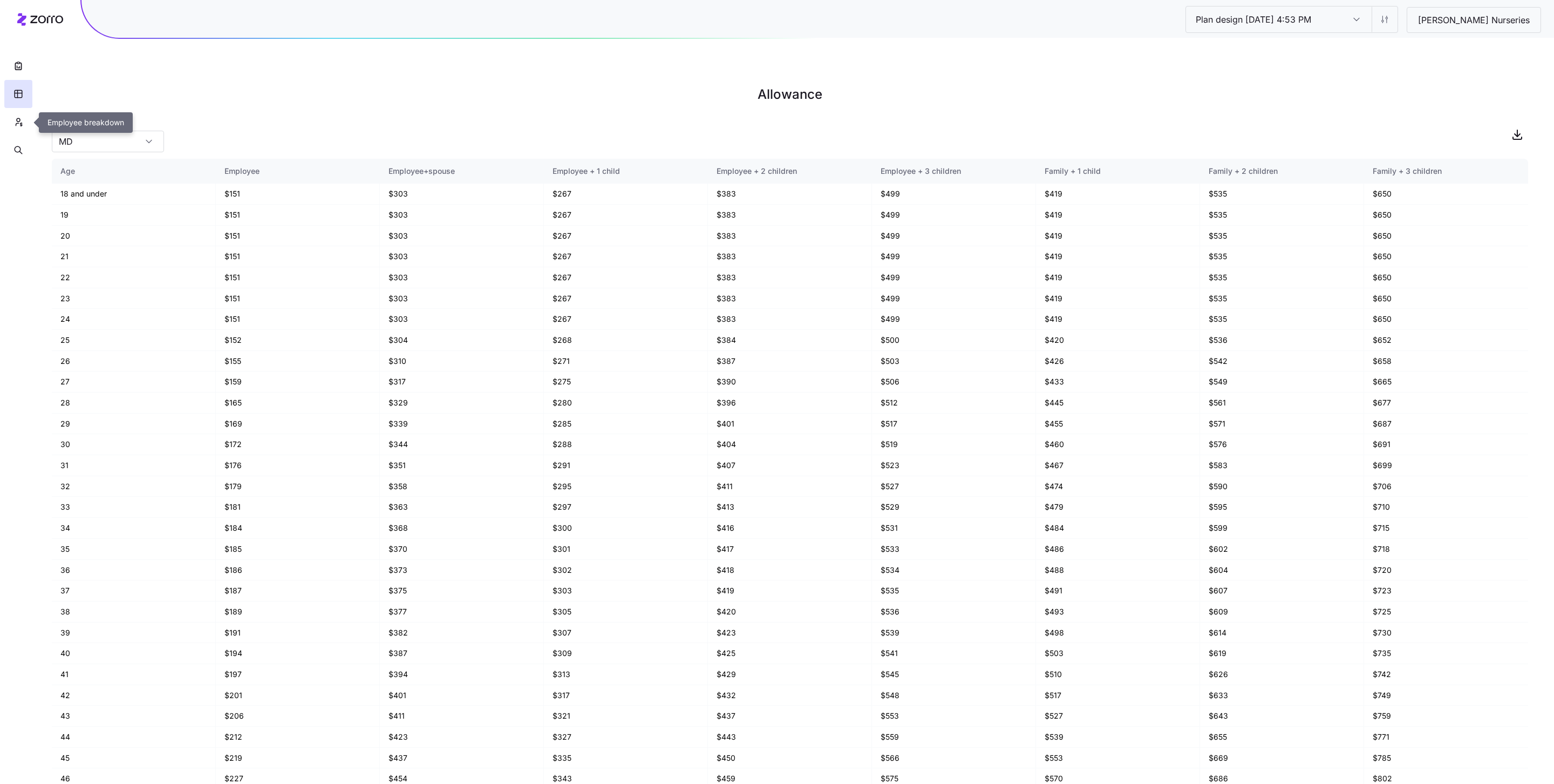
click at [20, 125] on icon "button" at bounding box center [18, 122] width 9 height 11
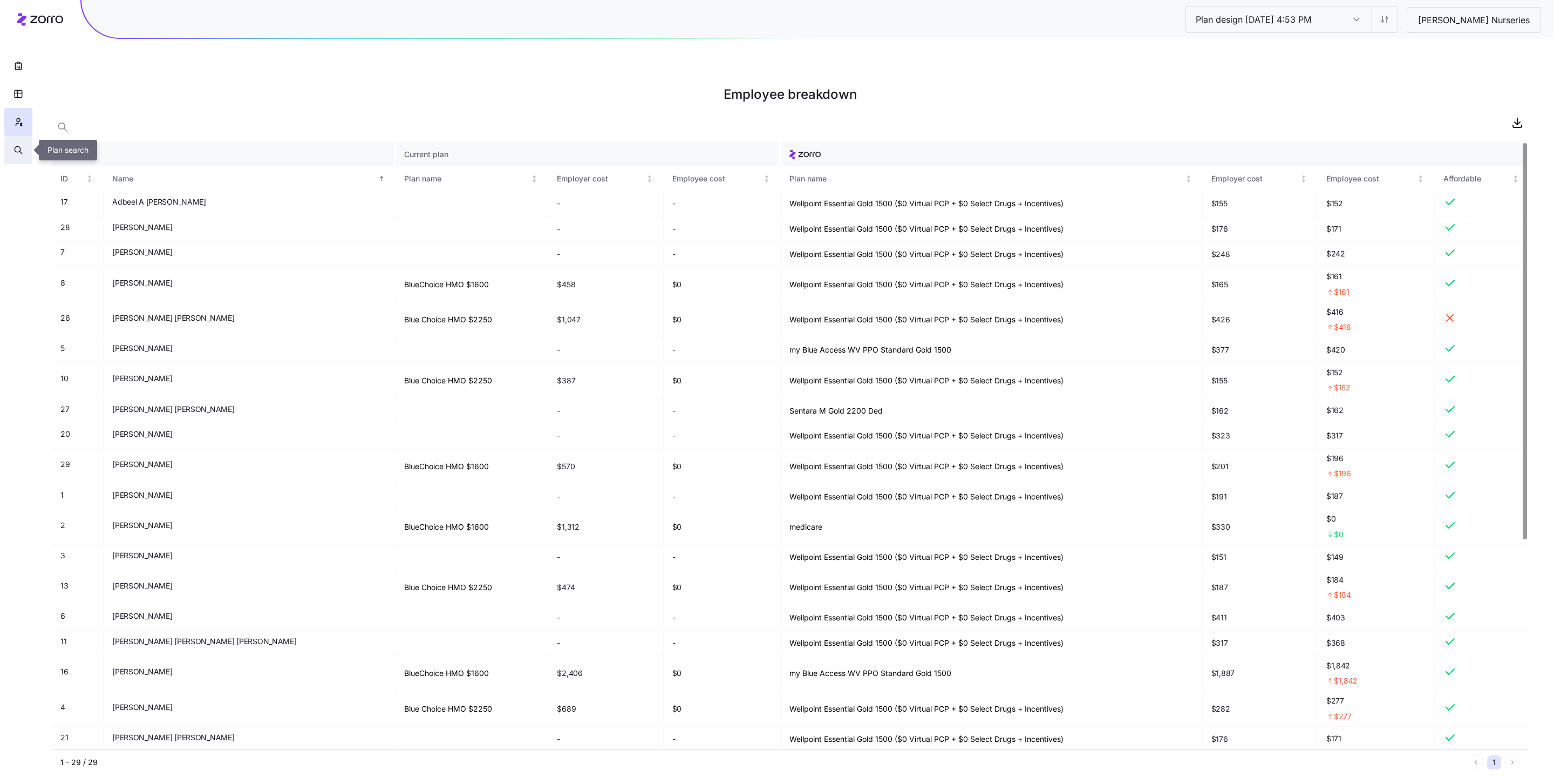
click at [9, 146] on button "button" at bounding box center [19, 150] width 28 height 28
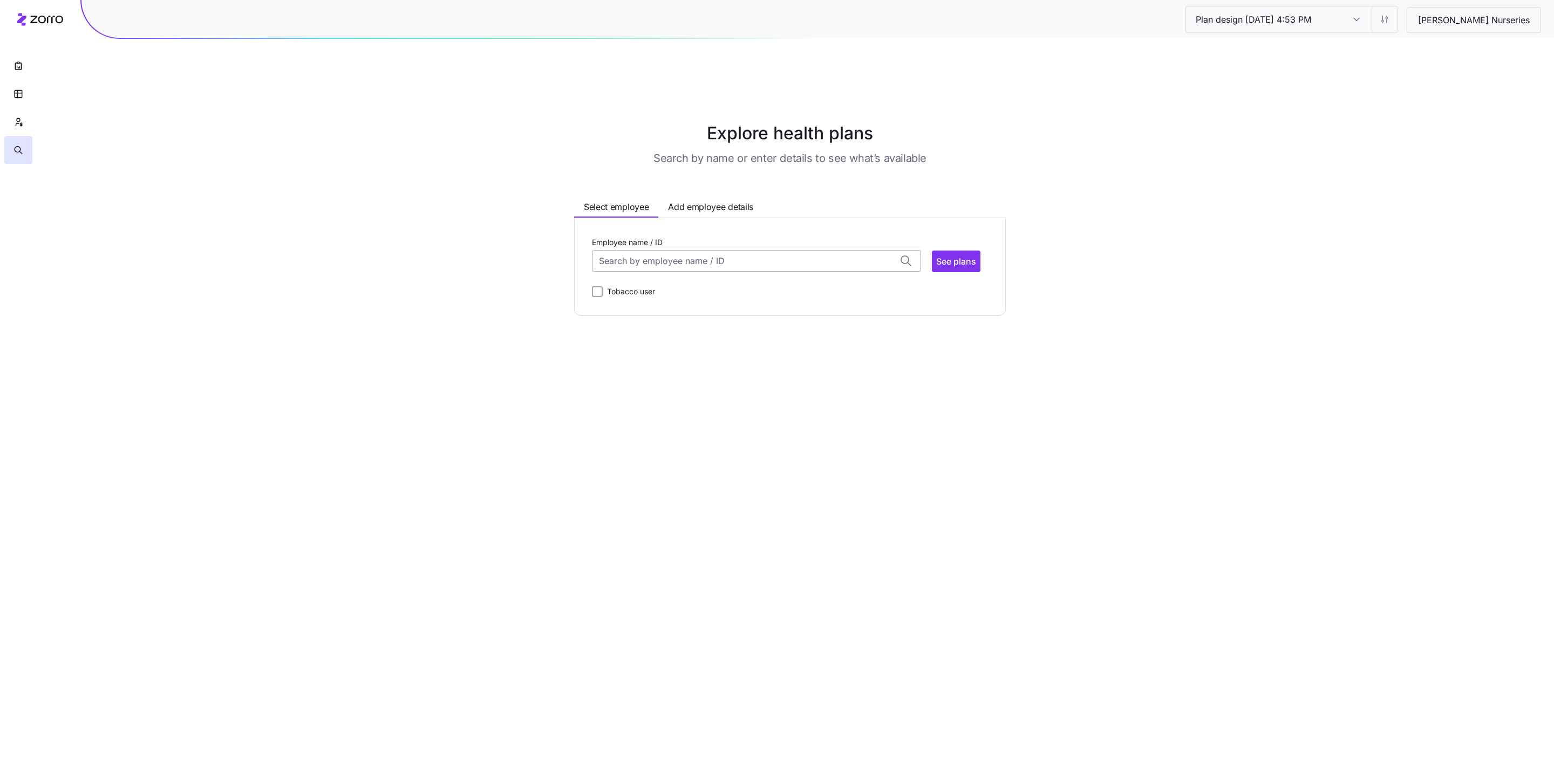
click at [705, 250] on input "Employee name / ID" at bounding box center [757, 261] width 329 height 22
click at [683, 340] on div "Amilcar Diaz (48) ID: 7 | zip code: 20874" at bounding box center [757, 356] width 324 height 31
click at [959, 255] on span "See plans" at bounding box center [956, 261] width 40 height 13
type input "Amilcar Diaz (ID: 7)"
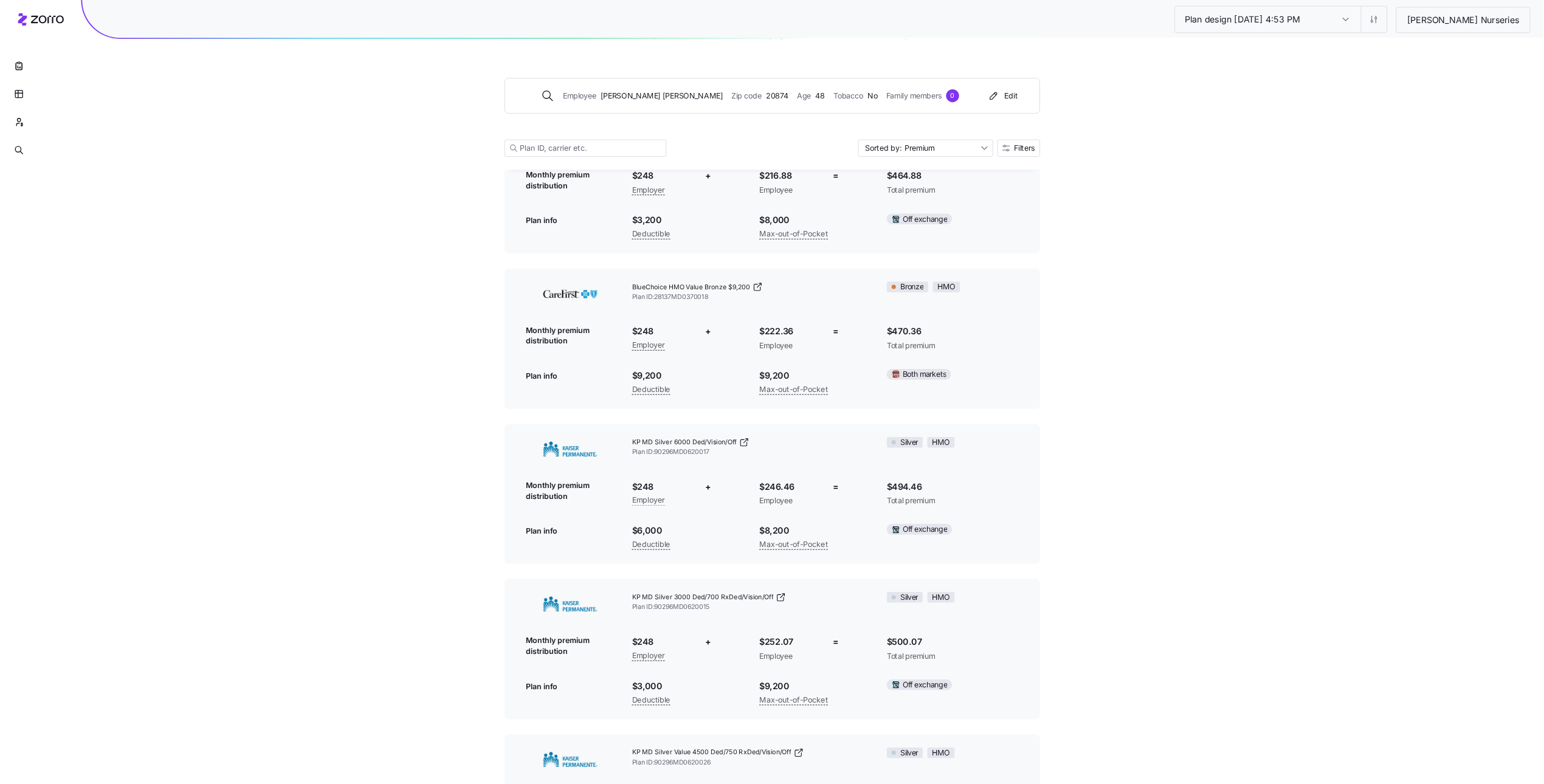
scroll to position [3843, 0]
drag, startPoint x: 1170, startPoint y: 168, endPoint x: 1161, endPoint y: 169, distance: 9.1
click at [1170, 168] on div "Sorted by: Premium Filters" at bounding box center [1068, 167] width 205 height 19
click at [1160, 169] on span "Filters" at bounding box center [1152, 167] width 24 height 9
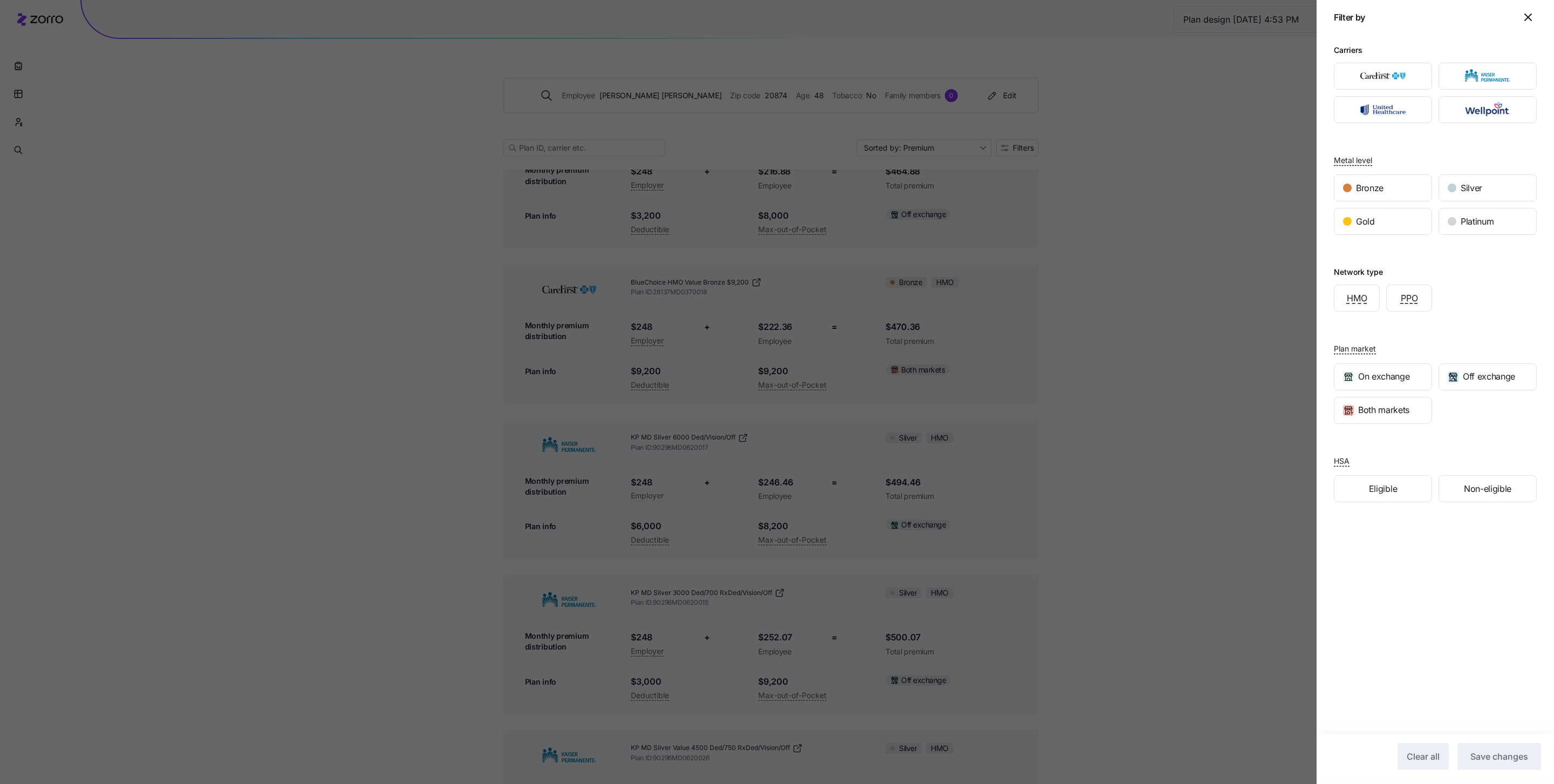
click at [1160, 23] on div "Filter by" at bounding box center [1435, 17] width 203 height 17
click at [1160, 19] on icon "button" at bounding box center [1528, 17] width 13 height 13
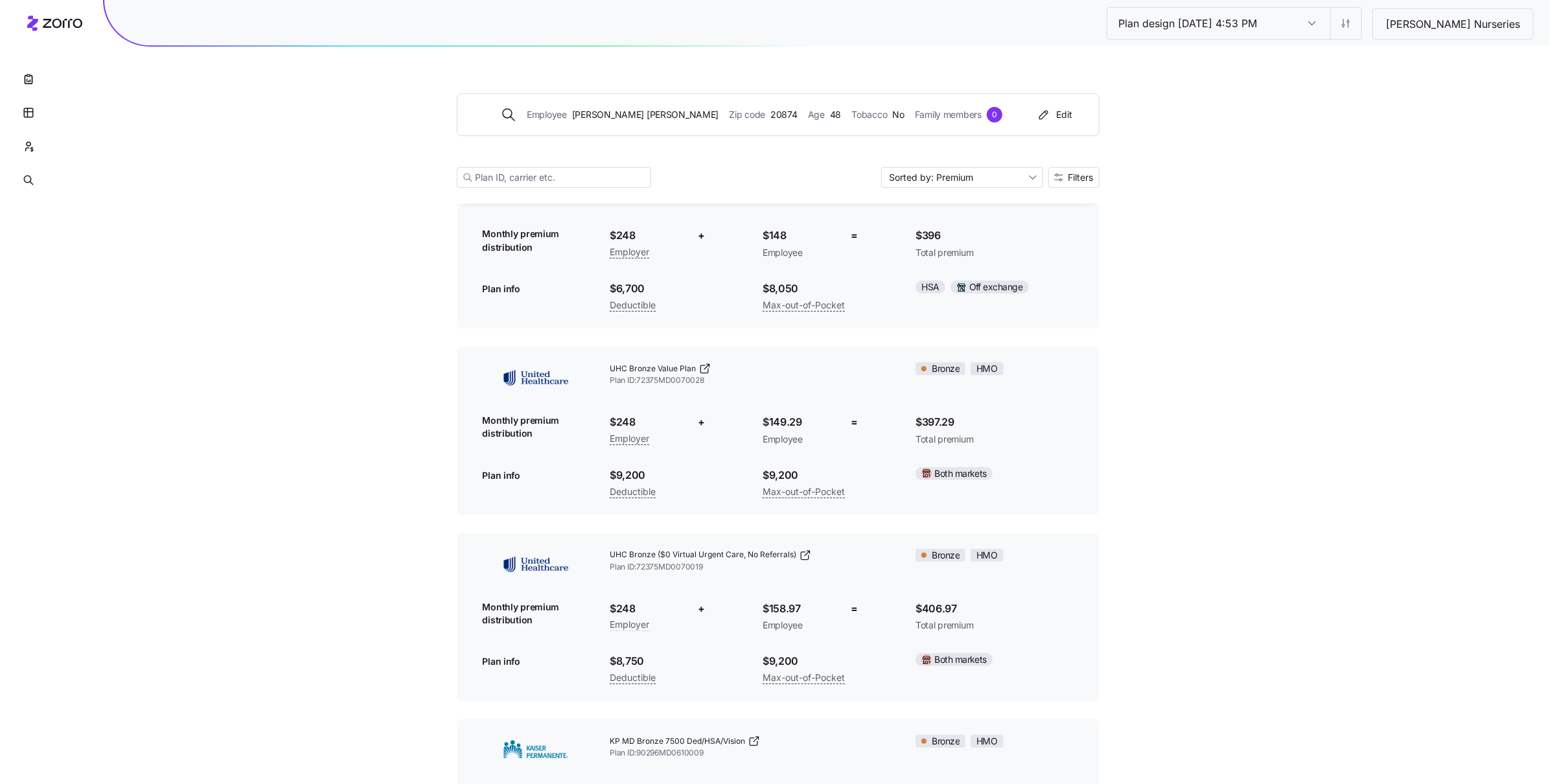
scroll to position [0, 0]
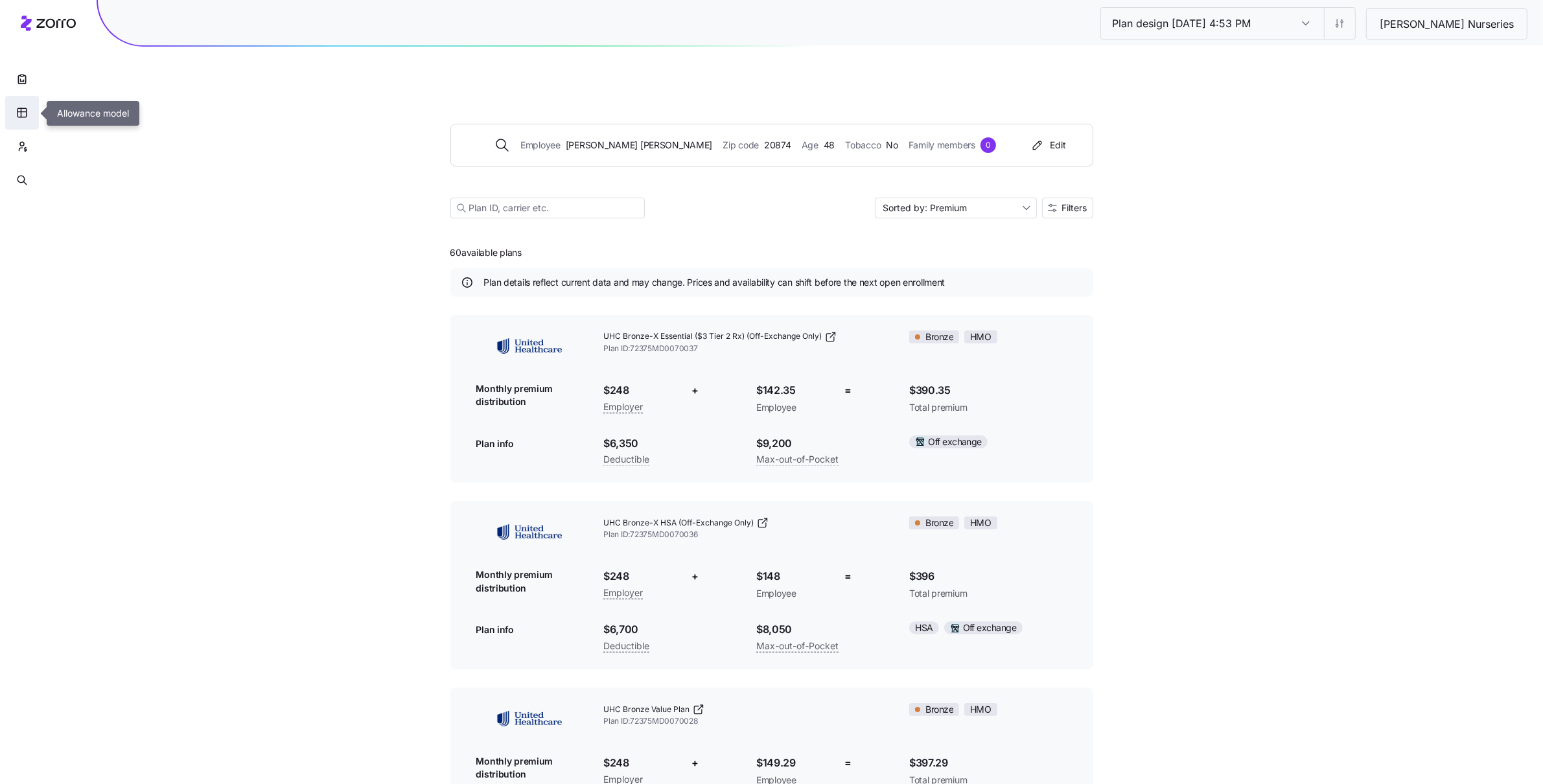
drag, startPoint x: 39, startPoint y: 122, endPoint x: 18, endPoint y: 118, distance: 21.4
click at [37, 122] on button "button" at bounding box center [23, 113] width 34 height 34
click at [18, 118] on icon "button" at bounding box center [22, 113] width 11 height 13
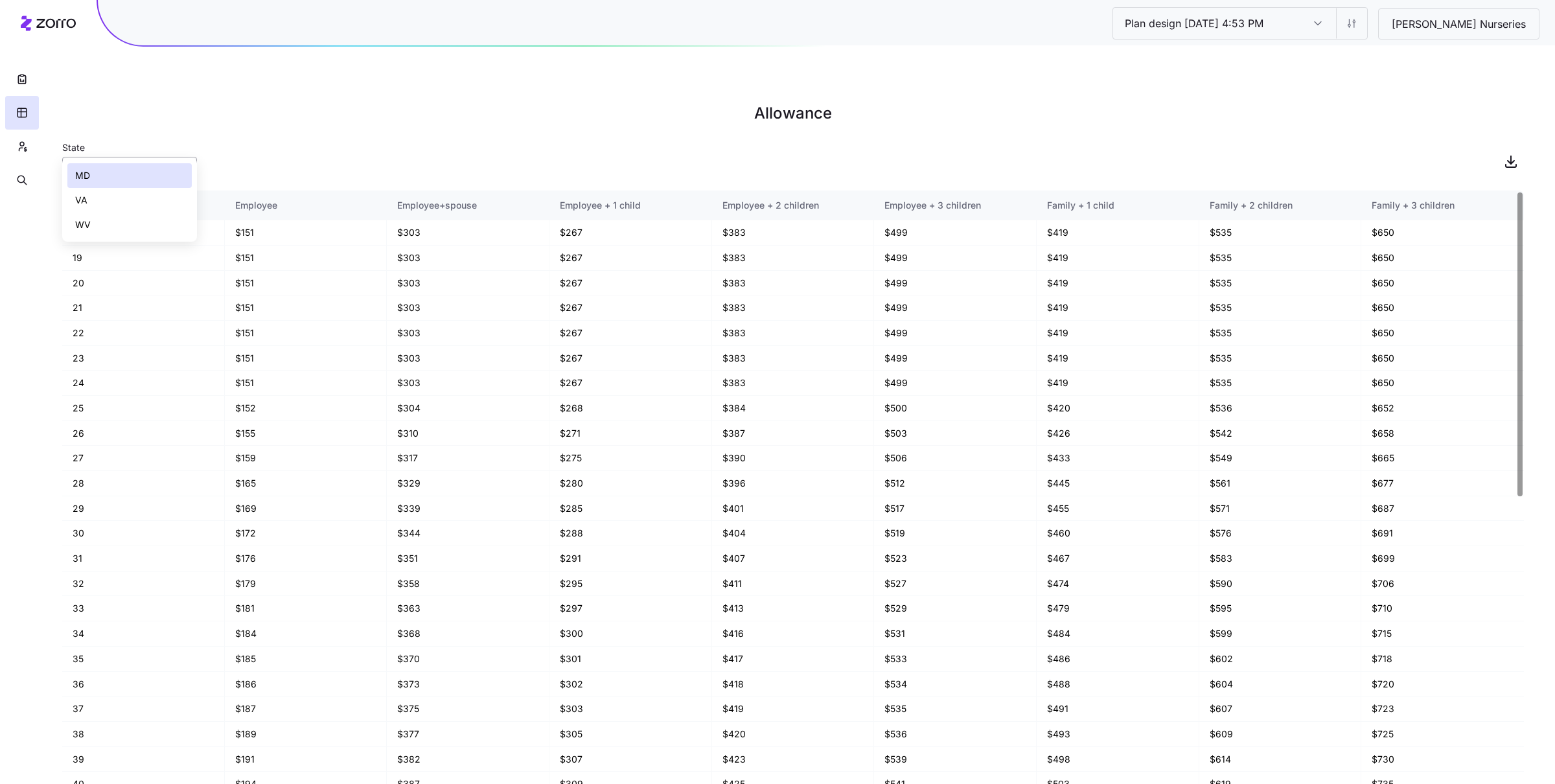
click at [164, 157] on input "MD" at bounding box center [129, 170] width 134 height 26
click at [157, 203] on div "VA" at bounding box center [130, 200] width 124 height 24
type input "VA"
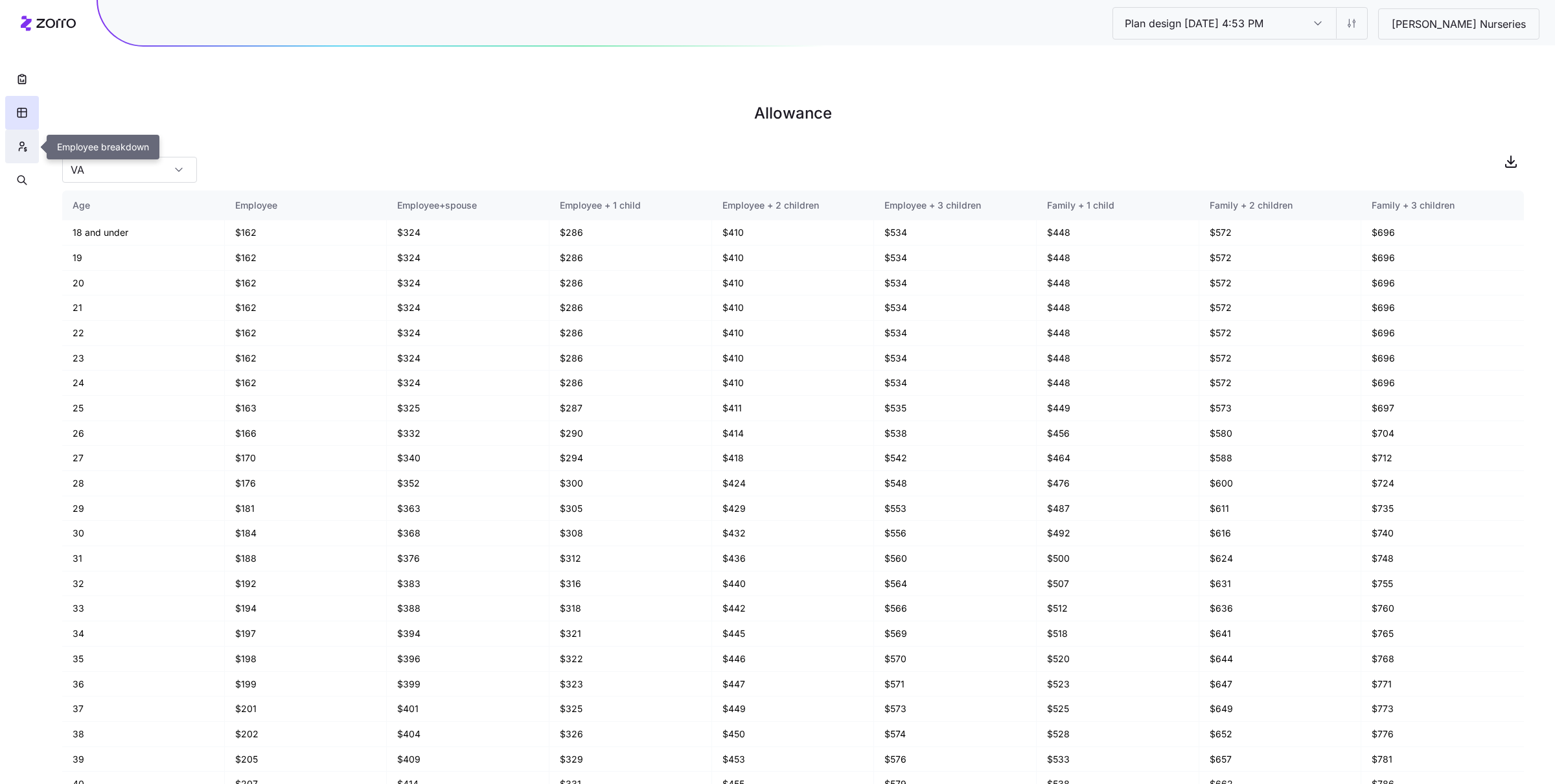
click at [24, 152] on icon "button" at bounding box center [22, 147] width 11 height 13
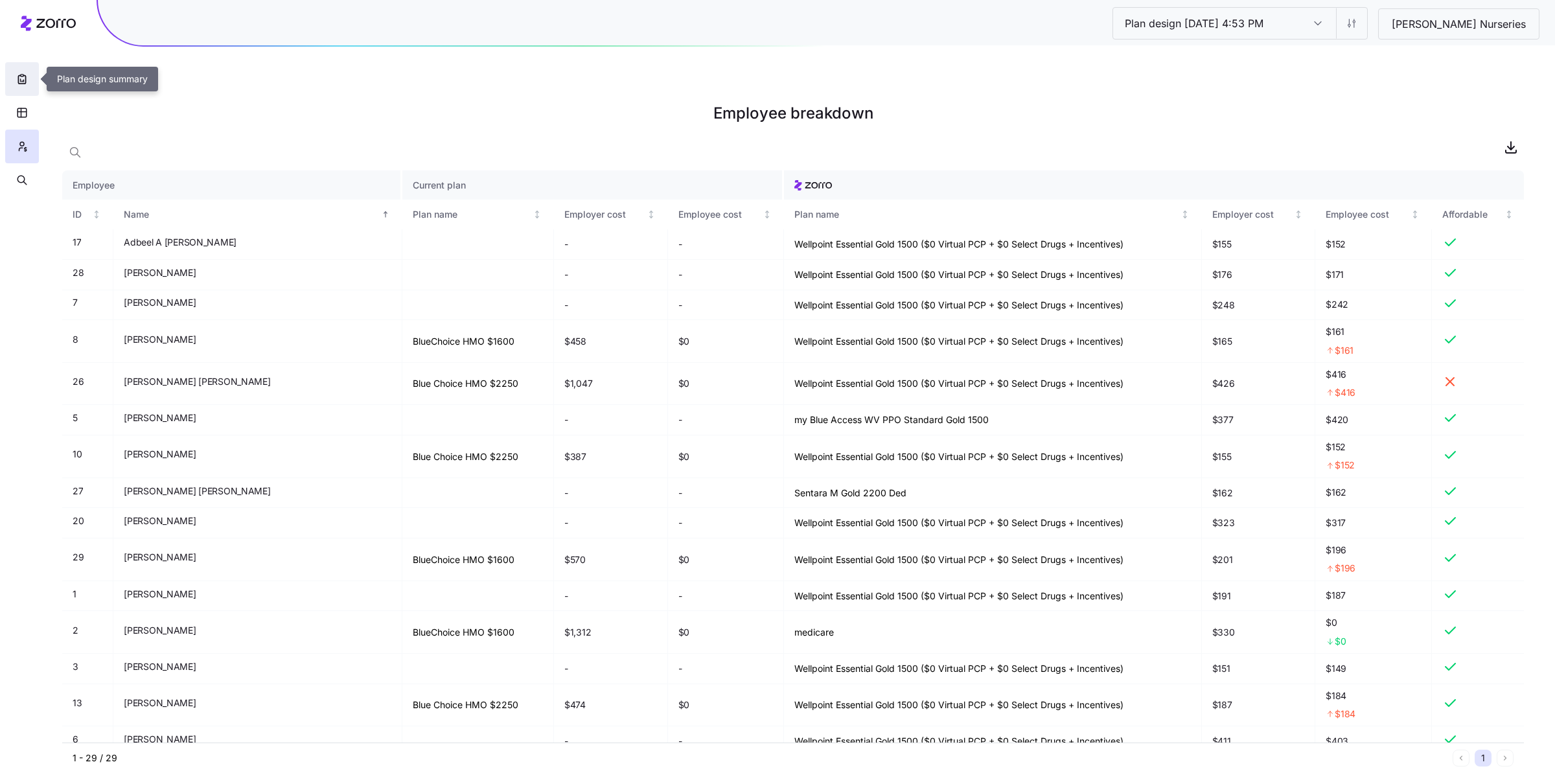
click at [22, 80] on icon "button" at bounding box center [23, 79] width 13 height 13
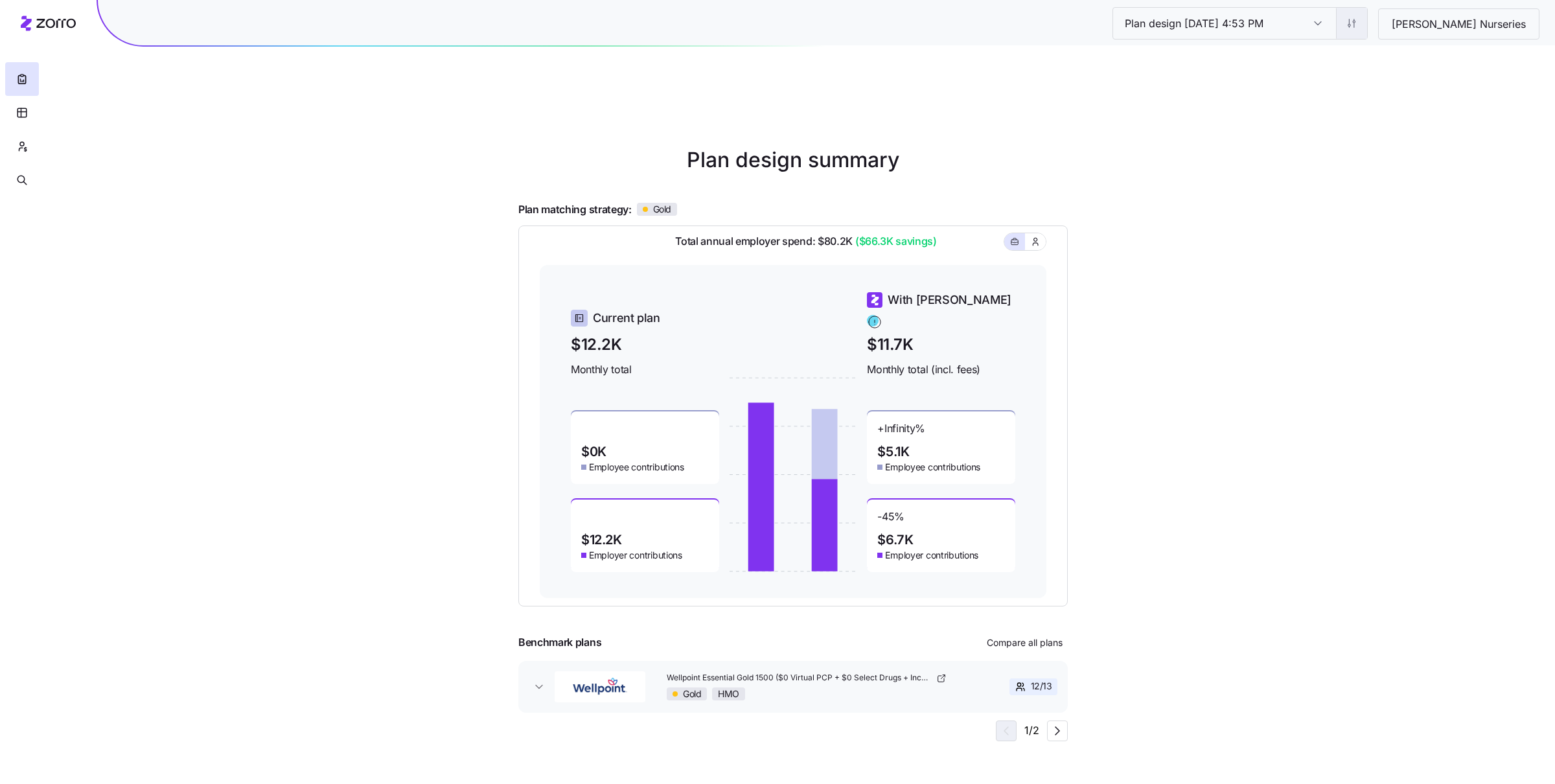
click at [1392, 24] on html "Plan design 10/06/2025 4:53 PM Plan design 10/06/2025 4:53 PM Ruppert Nurseries…" at bounding box center [778, 457] width 1555 height 914
click at [1372, 61] on div "Edit contribution" at bounding box center [1343, 57] width 129 height 21
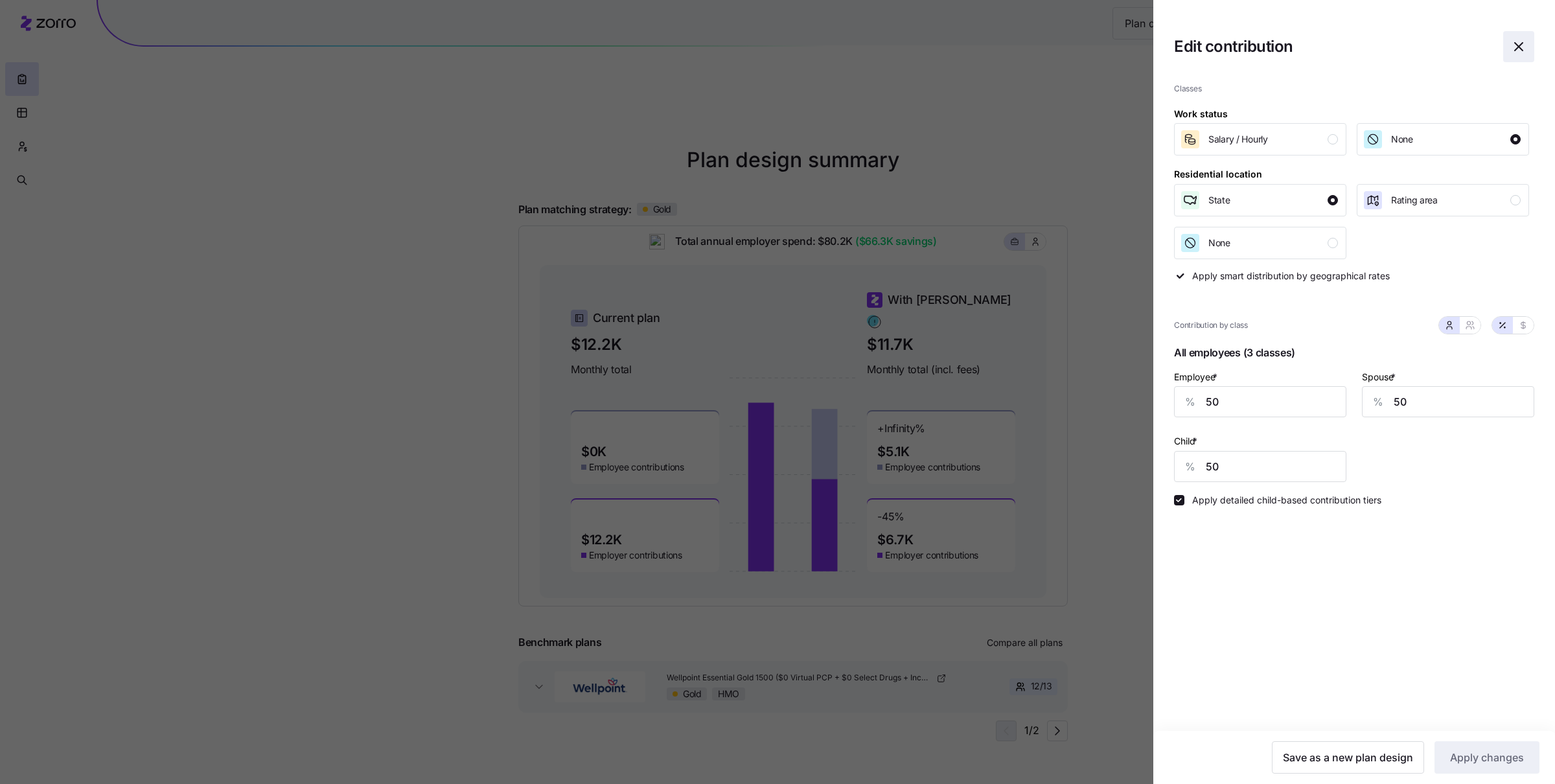
click at [1392, 53] on icon "button" at bounding box center [1518, 46] width 16 height 16
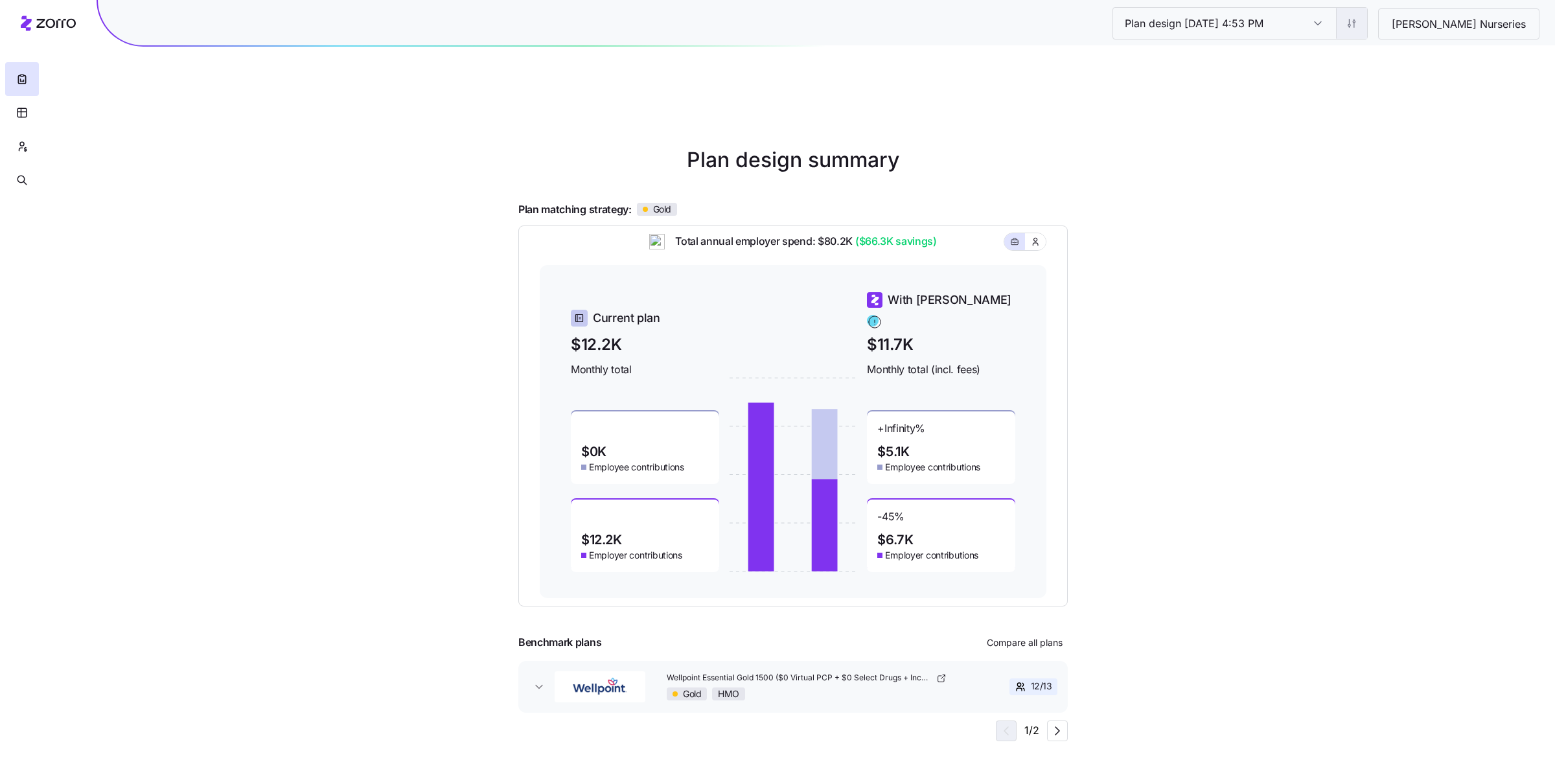
click at [1390, 26] on html "Plan design 10/06/2025 4:53 PM Plan design 10/06/2025 4:53 PM Ruppert Nurseries…" at bounding box center [778, 457] width 1555 height 914
click at [1383, 76] on div "Edit plan design (in wizard)" at bounding box center [1341, 78] width 116 height 14
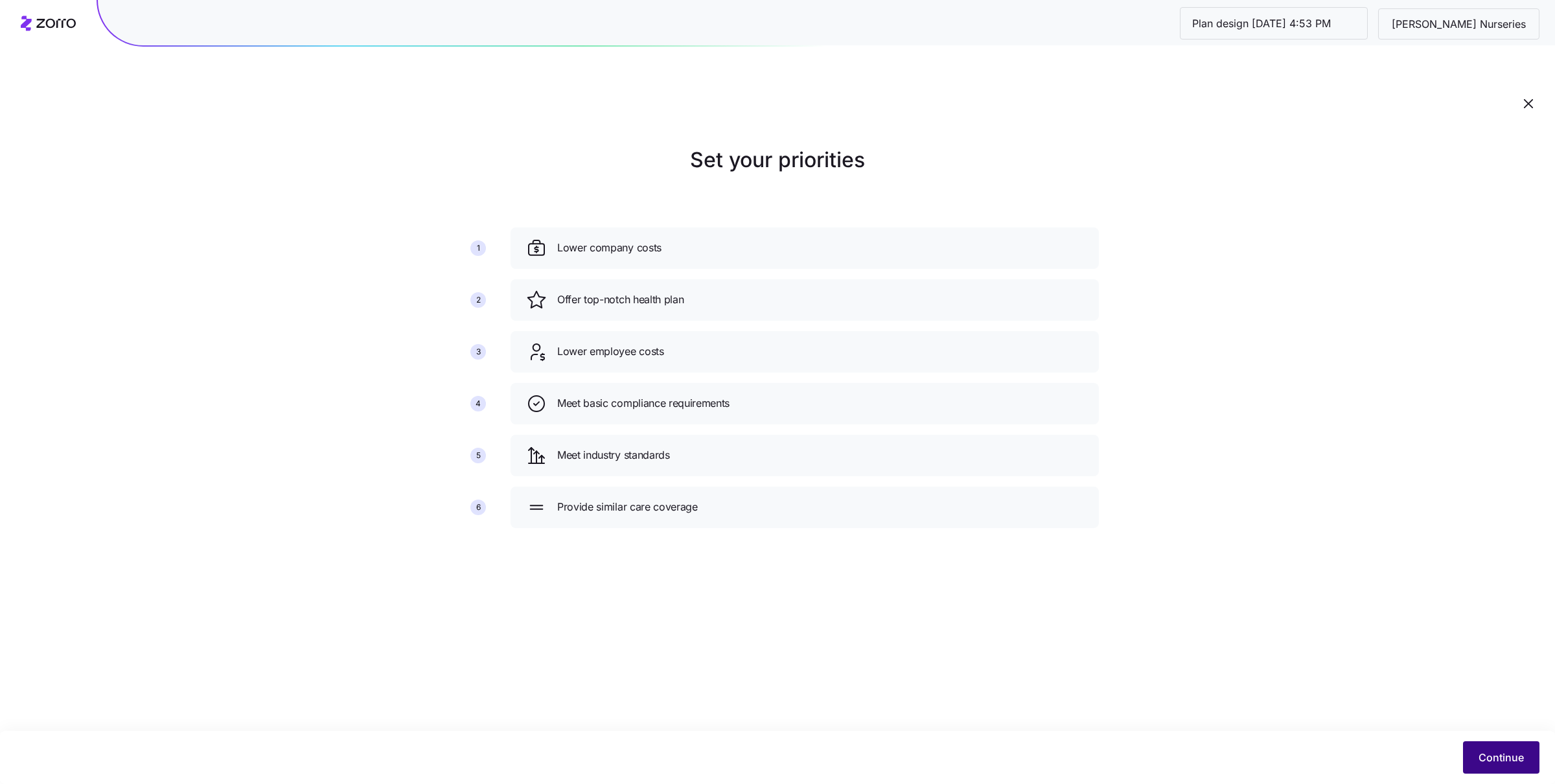
click at [1392, 755] on span "Continue" at bounding box center [1500, 757] width 45 height 16
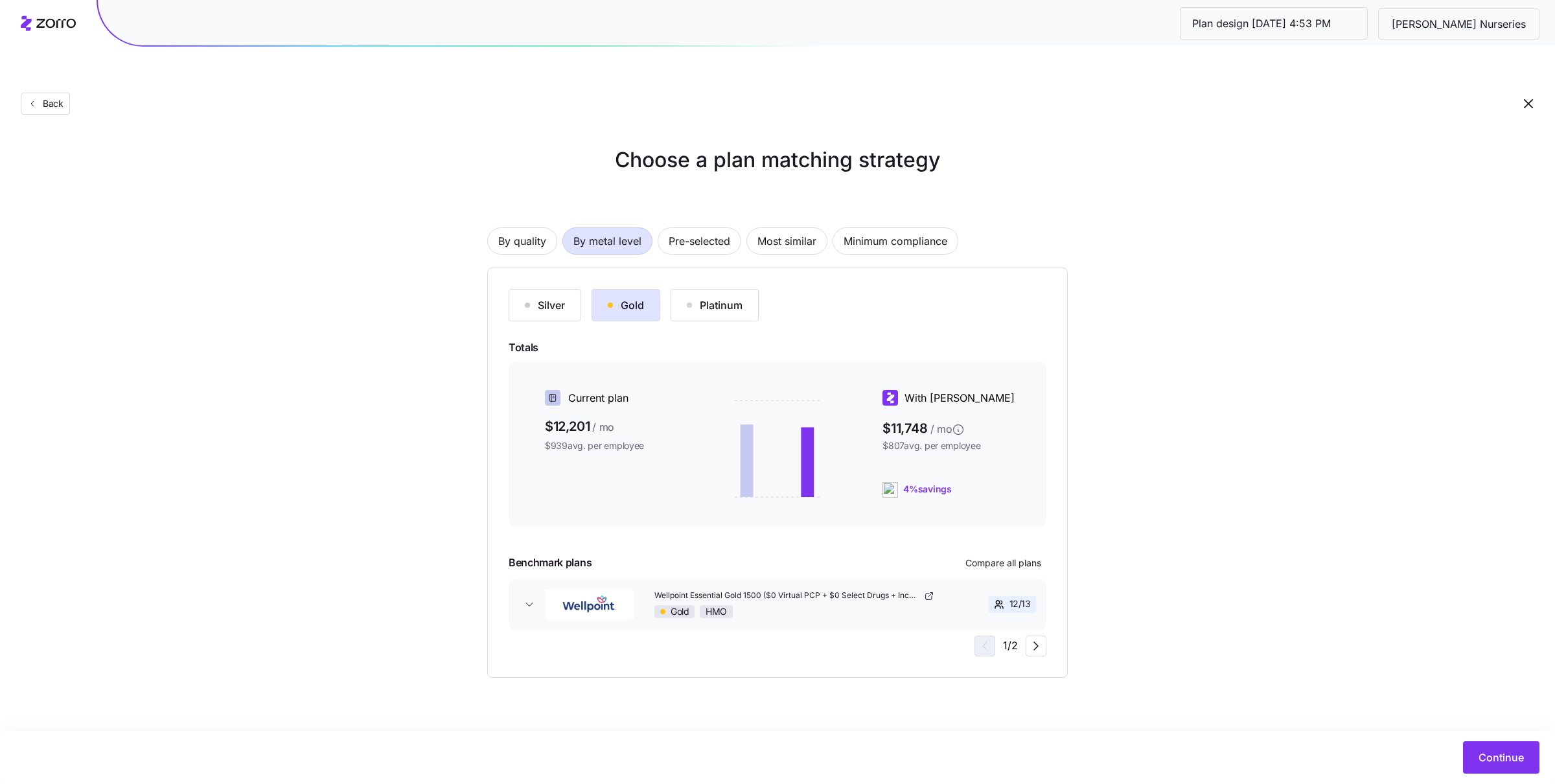
click at [557, 289] on button "Silver" at bounding box center [544, 305] width 72 height 32
click at [645, 289] on button "Gold" at bounding box center [625, 305] width 69 height 32
click at [729, 297] on div "Platinum" at bounding box center [714, 305] width 55 height 16
click at [628, 297] on div "Gold" at bounding box center [625, 305] width 37 height 16
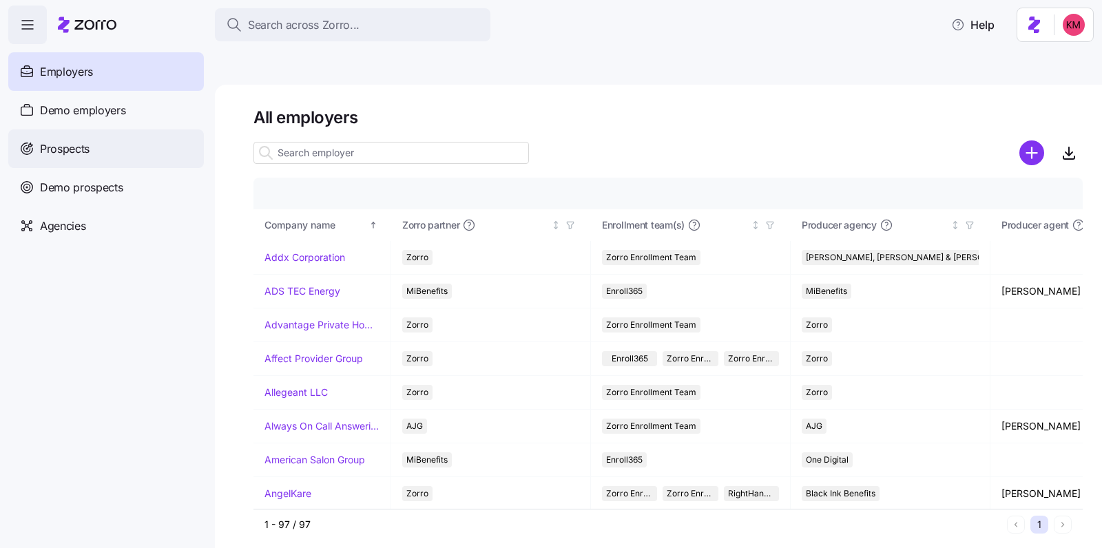
click at [37, 150] on div "Prospects" at bounding box center [106, 149] width 196 height 39
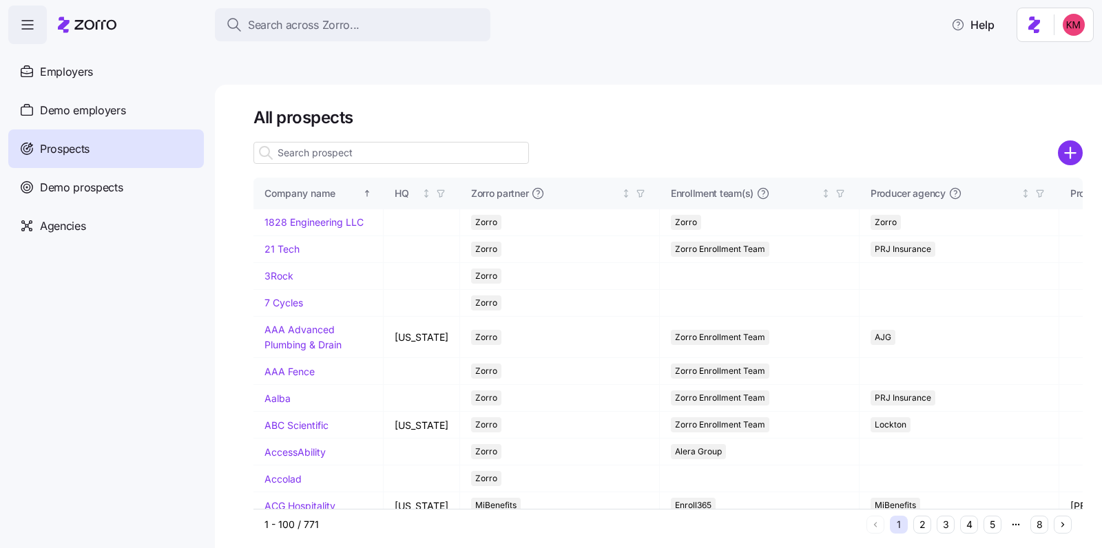
click at [418, 142] on input at bounding box center [392, 153] width 276 height 22
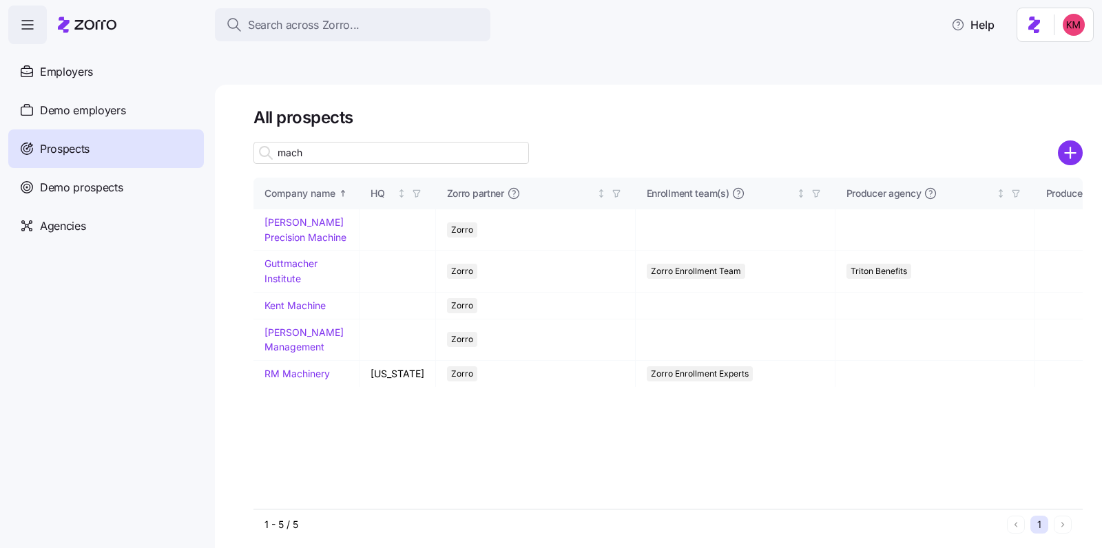
click at [429, 142] on input "mach" at bounding box center [392, 153] width 276 height 22
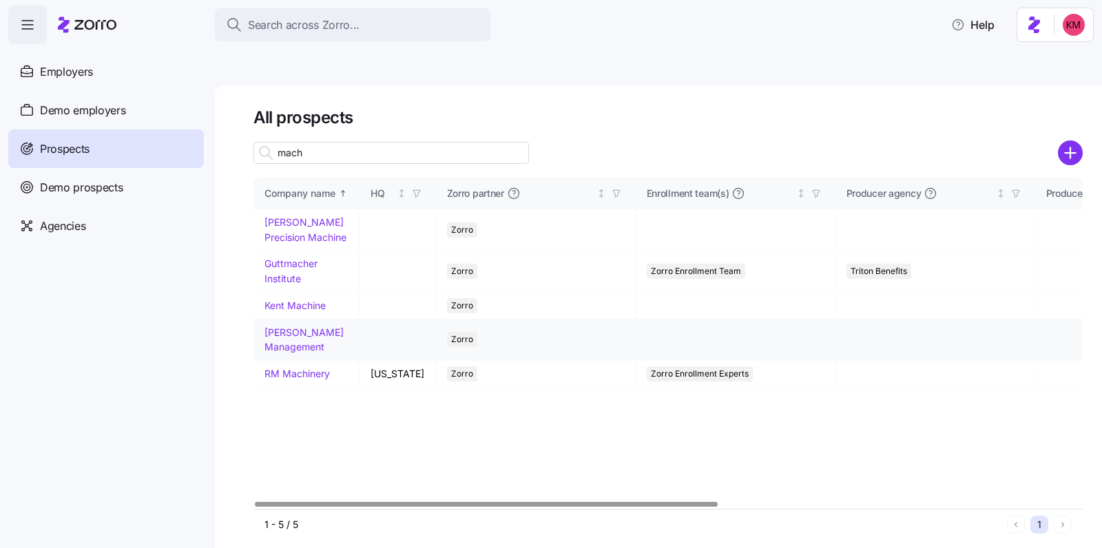
type input "mach"
click at [280, 327] on link "[PERSON_NAME] Management" at bounding box center [304, 340] width 79 height 27
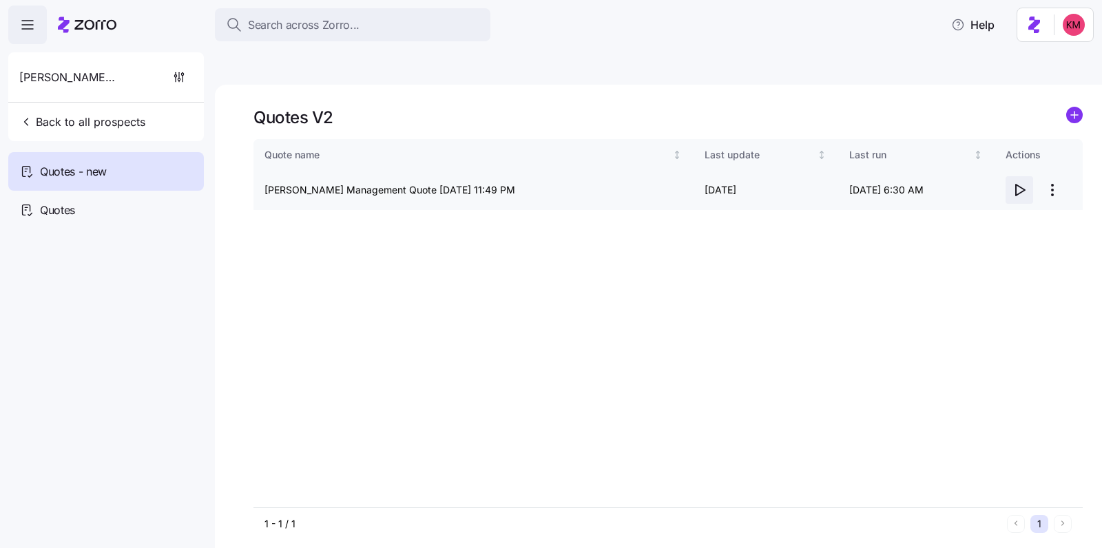
click at [1018, 182] on icon "button" at bounding box center [1020, 190] width 17 height 17
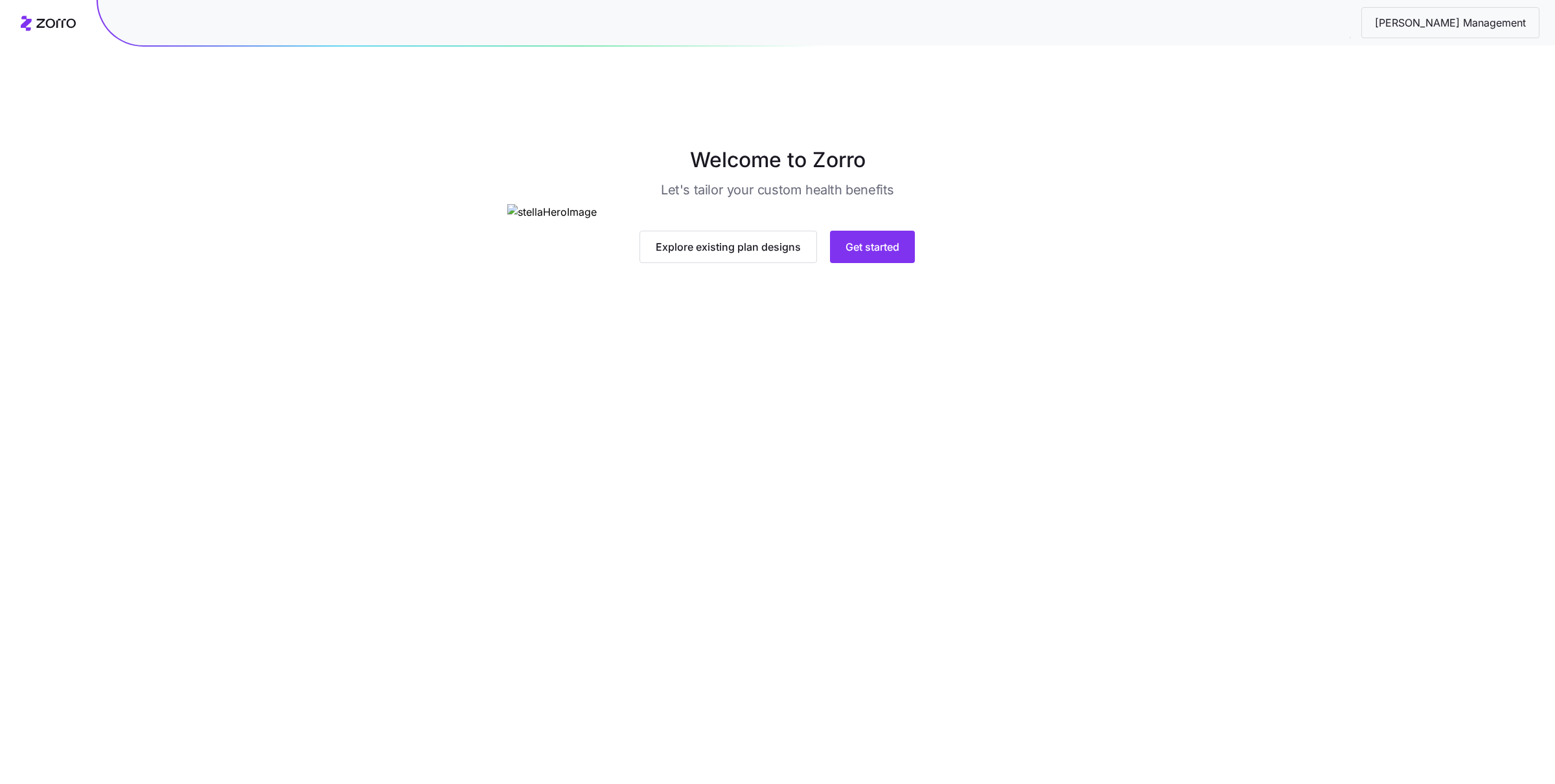
click at [894, 220] on img at bounding box center [778, 212] width 540 height 16
click at [872, 263] on button "Get started" at bounding box center [872, 246] width 85 height 32
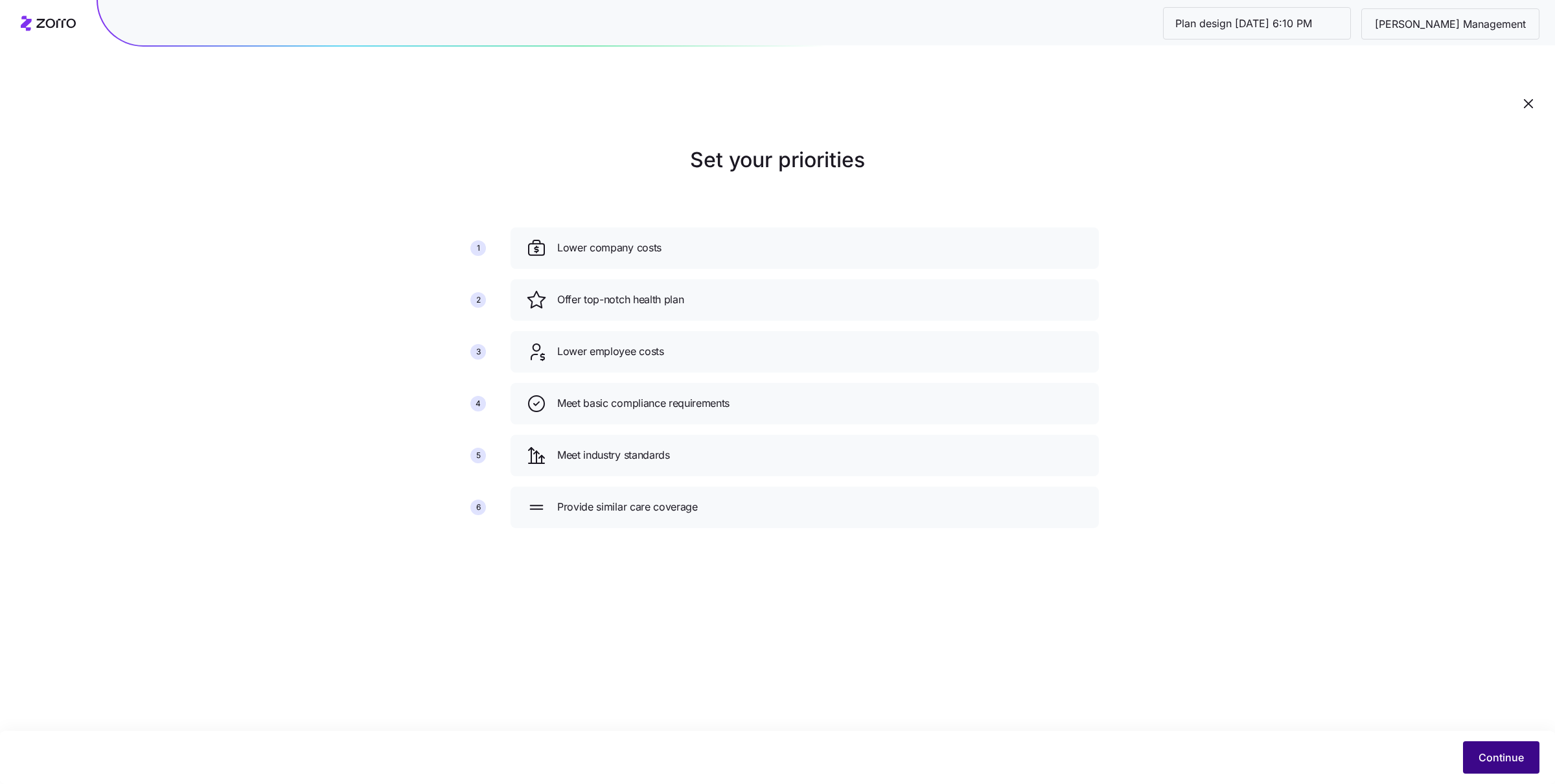
click at [1024, 515] on button "Continue" at bounding box center [1500, 757] width 76 height 32
click at [1024, 515] on span "Continue" at bounding box center [1500, 757] width 45 height 16
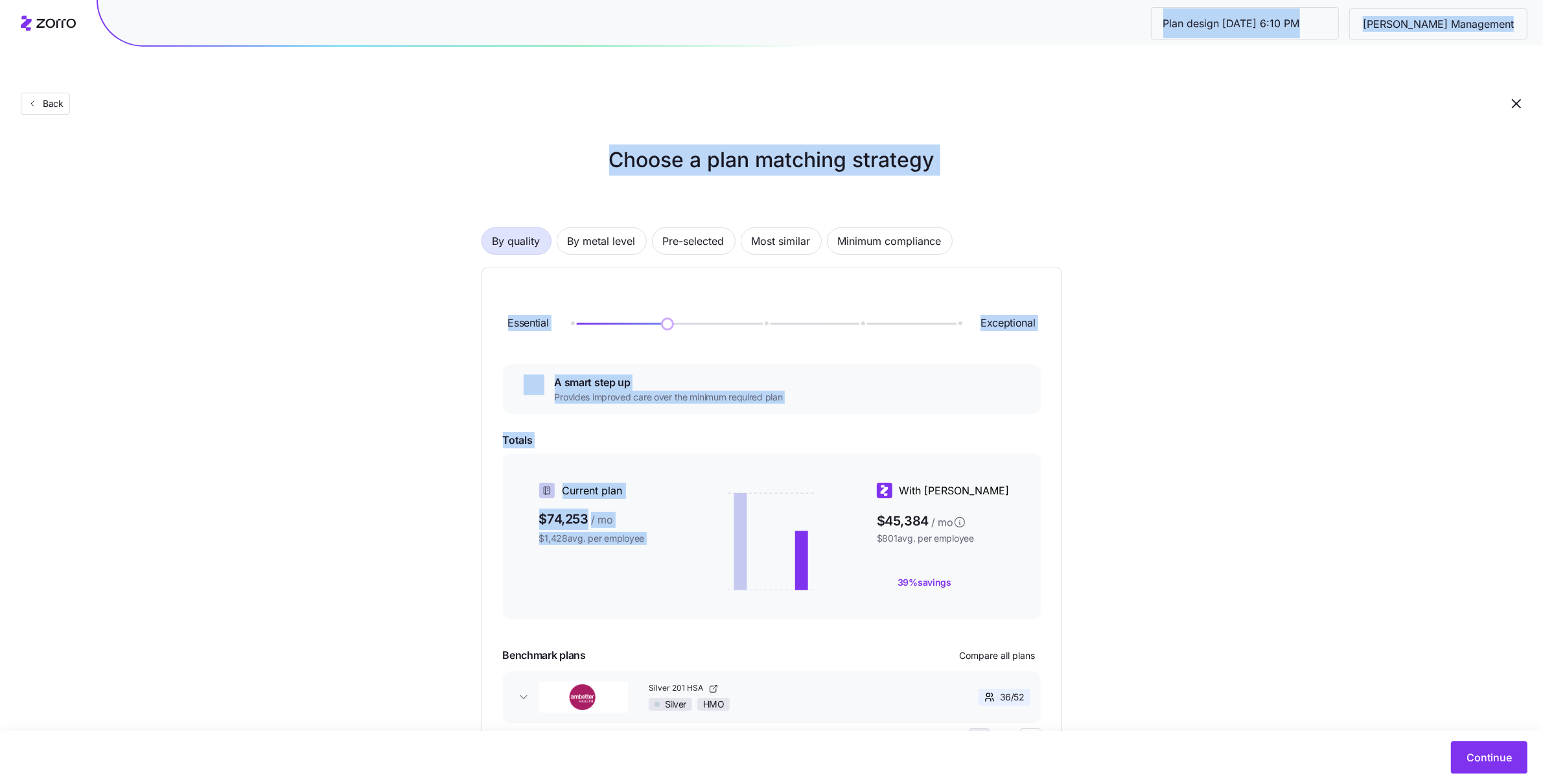
drag, startPoint x: 1489, startPoint y: 746, endPoint x: 1366, endPoint y: 445, distance: 325.2
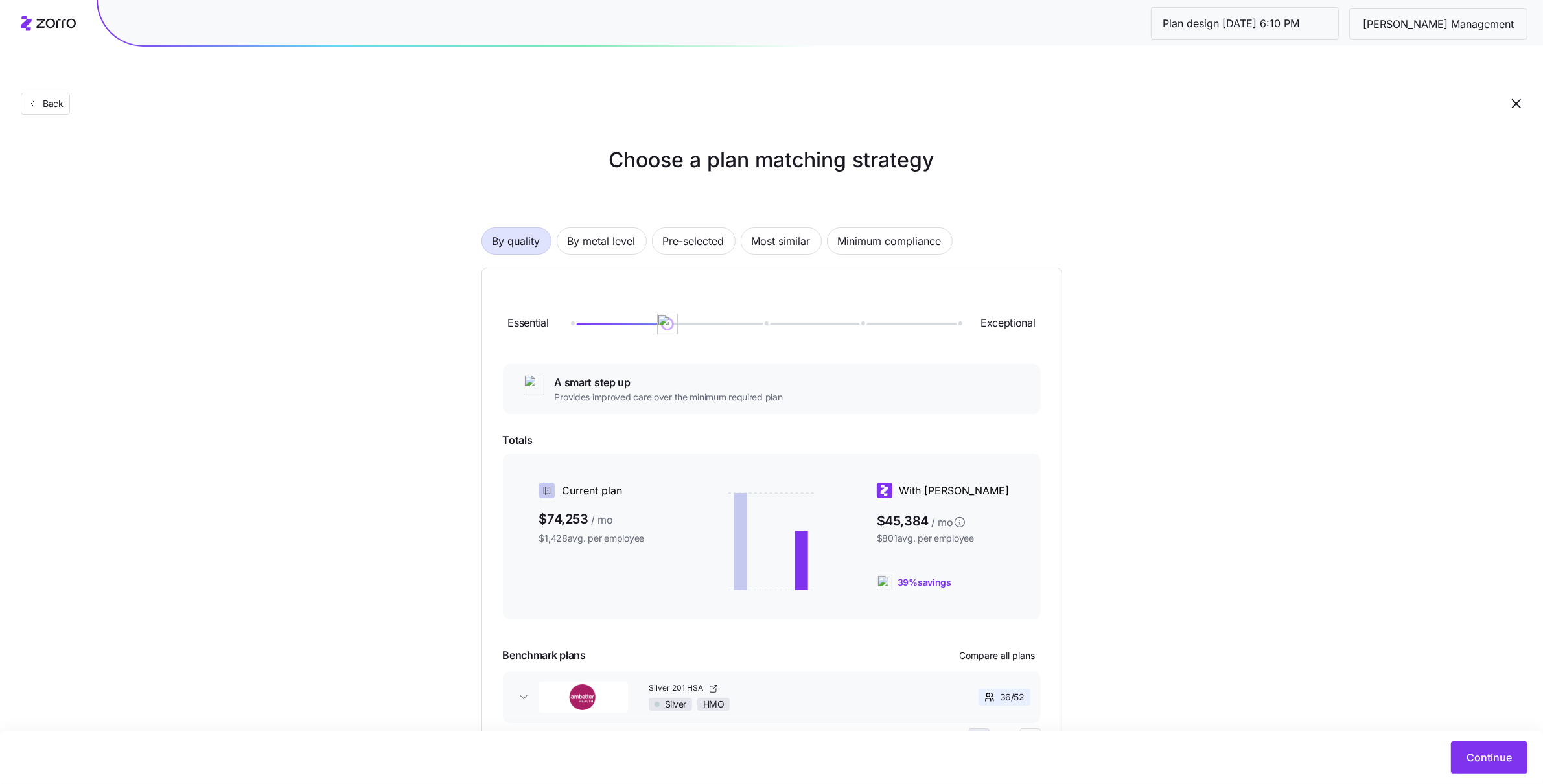
click at [1024, 446] on div "Choose a plan matching strategy By quality By metal level Pre-selected Most sim…" at bounding box center [771, 458] width 1543 height 626
click at [678, 228] on span "Pre-selected" at bounding box center [693, 242] width 61 height 26
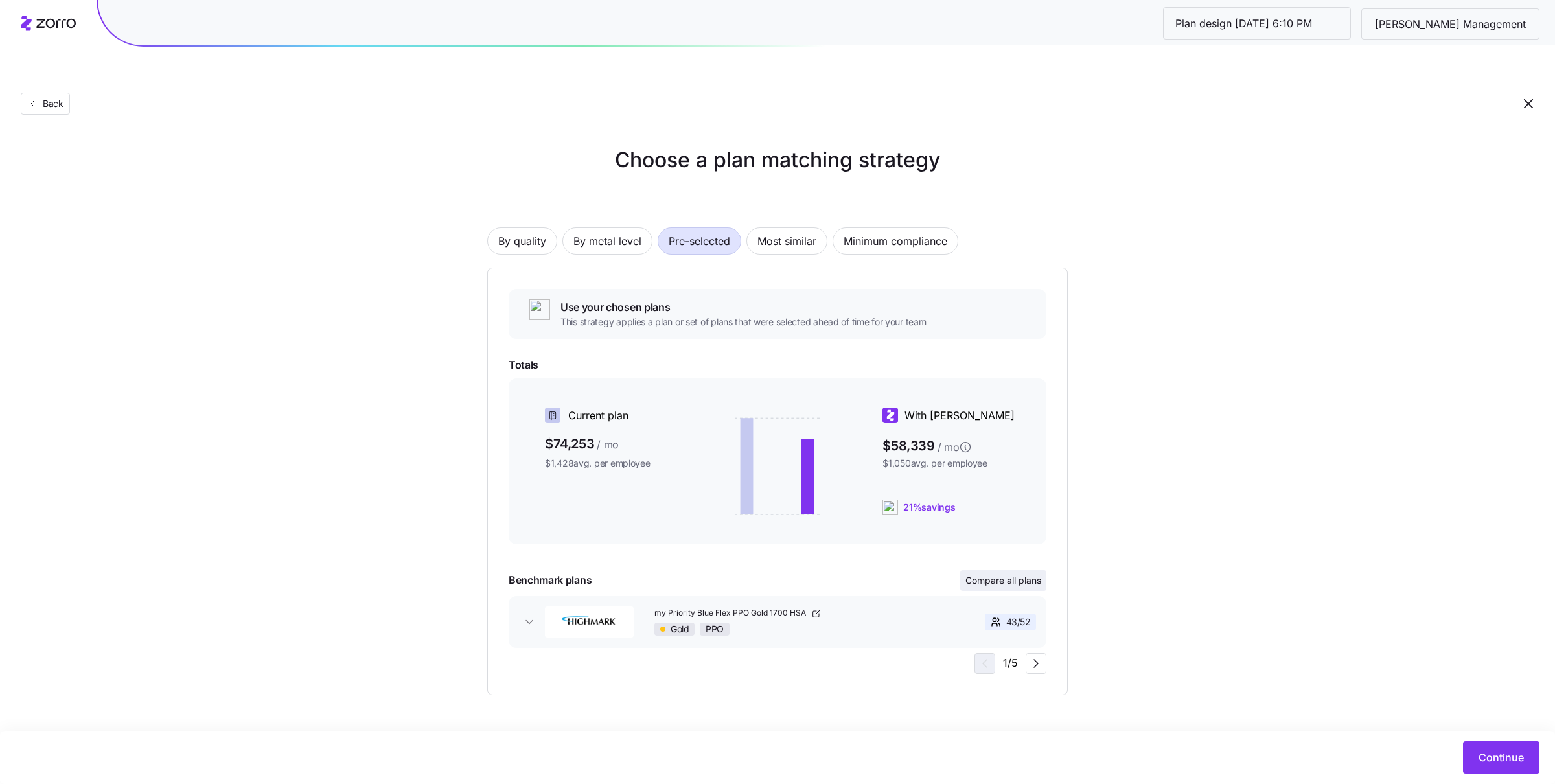
click at [989, 515] on span "Compare all plans" at bounding box center [1003, 581] width 76 height 13
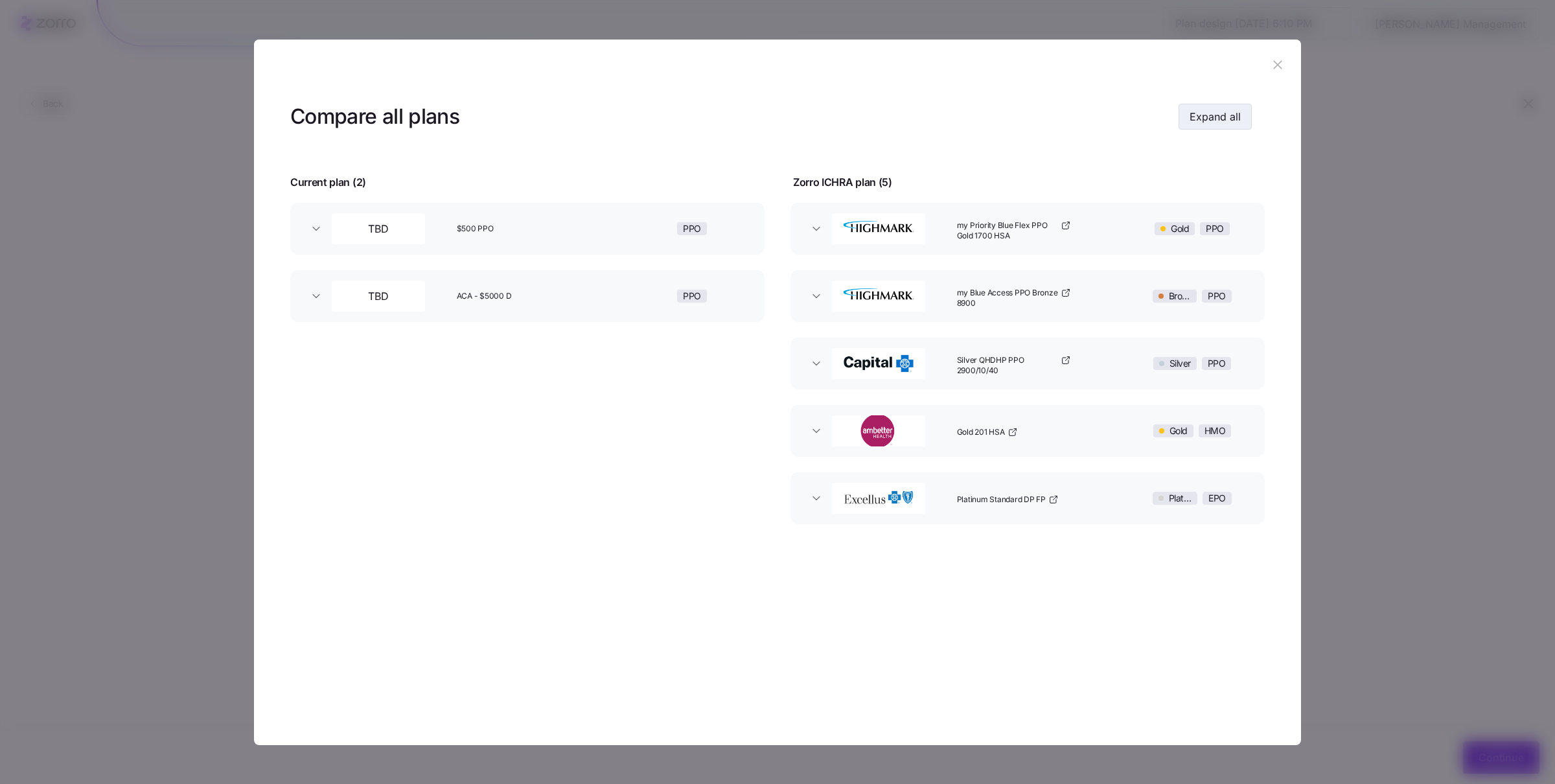
click at [1024, 109] on span "Expand all" at bounding box center [1215, 117] width 51 height 16
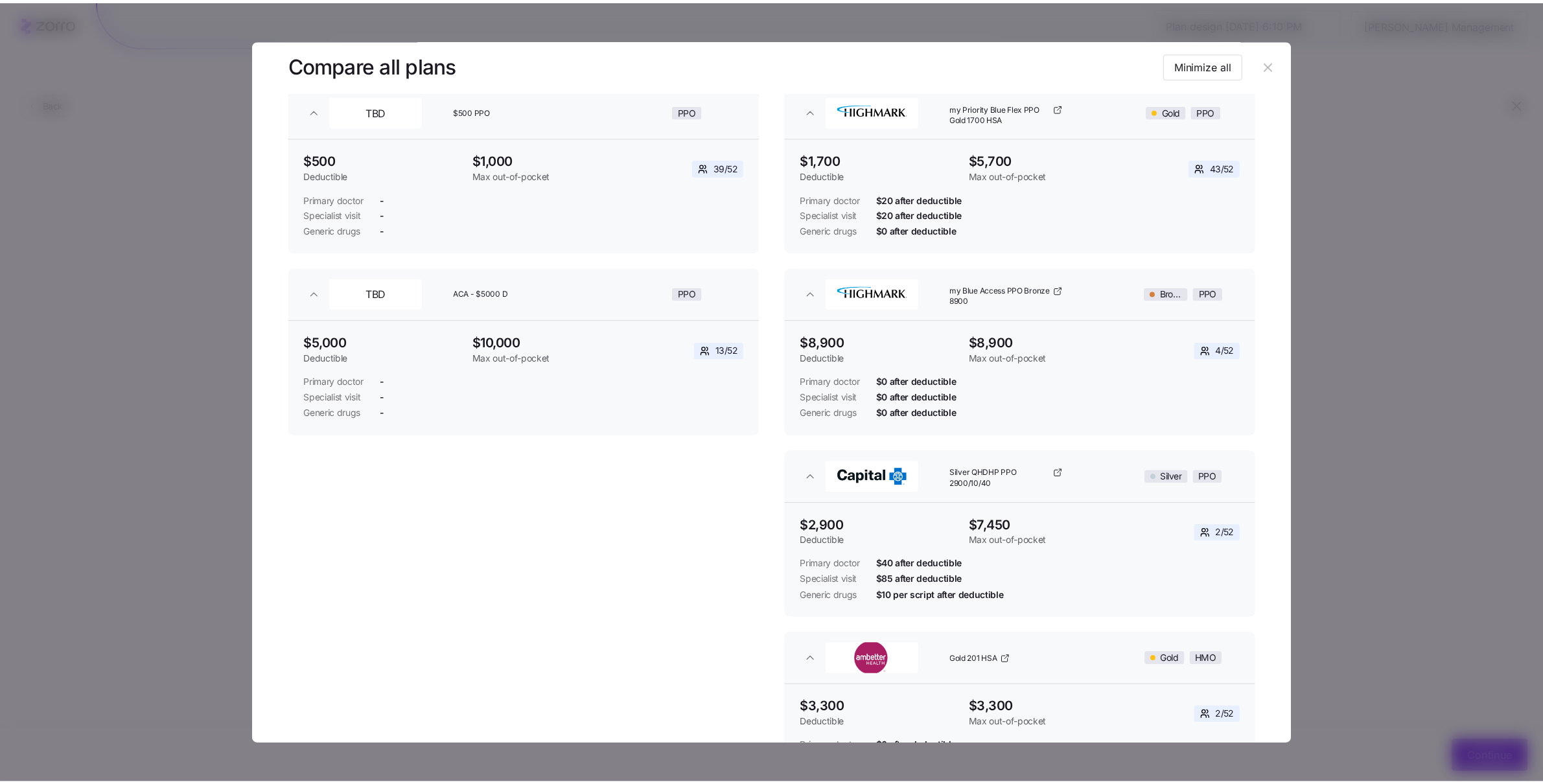
scroll to position [121, 0]
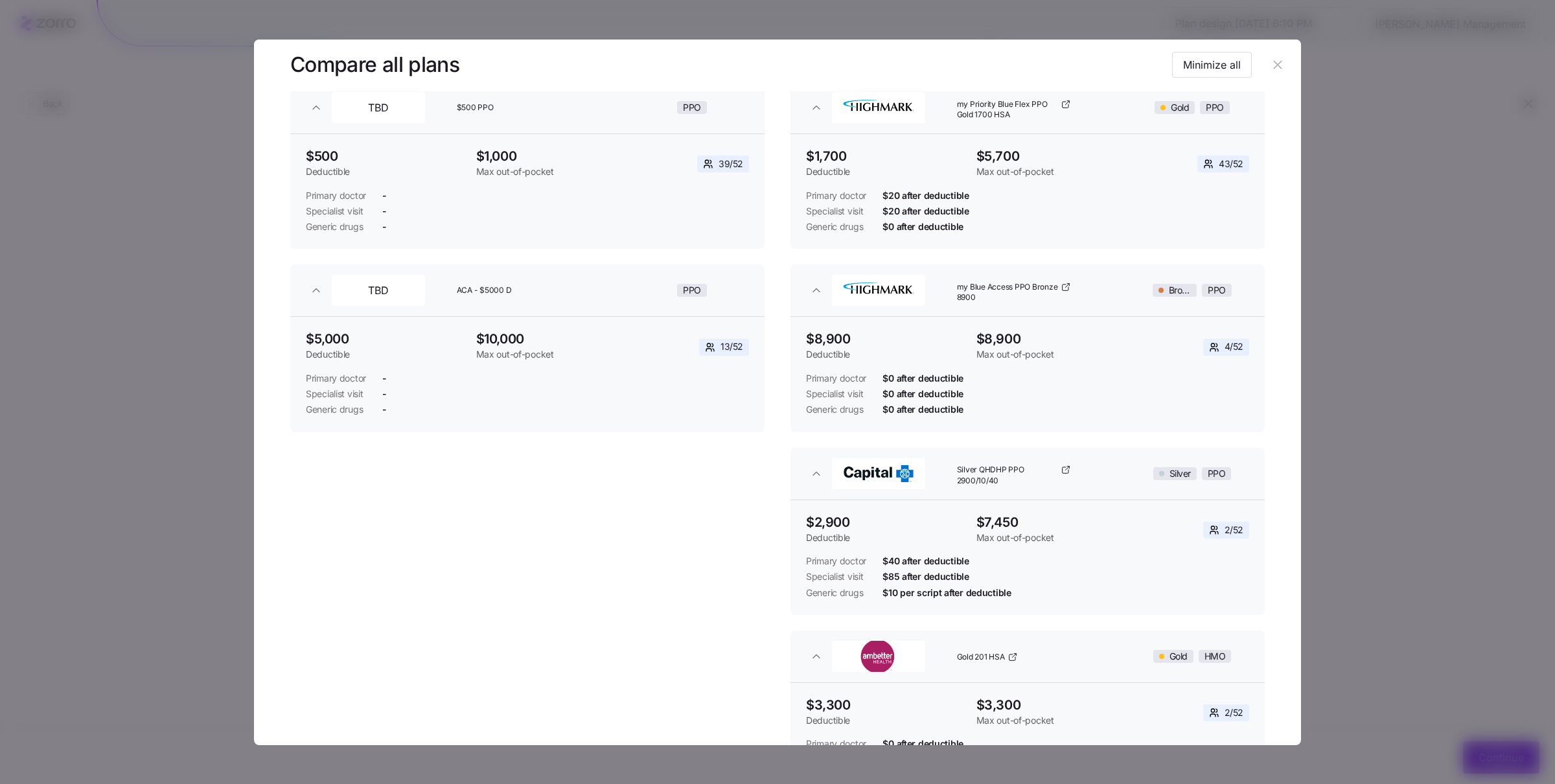
click at [1024, 61] on icon "button" at bounding box center [1277, 64] width 14 height 14
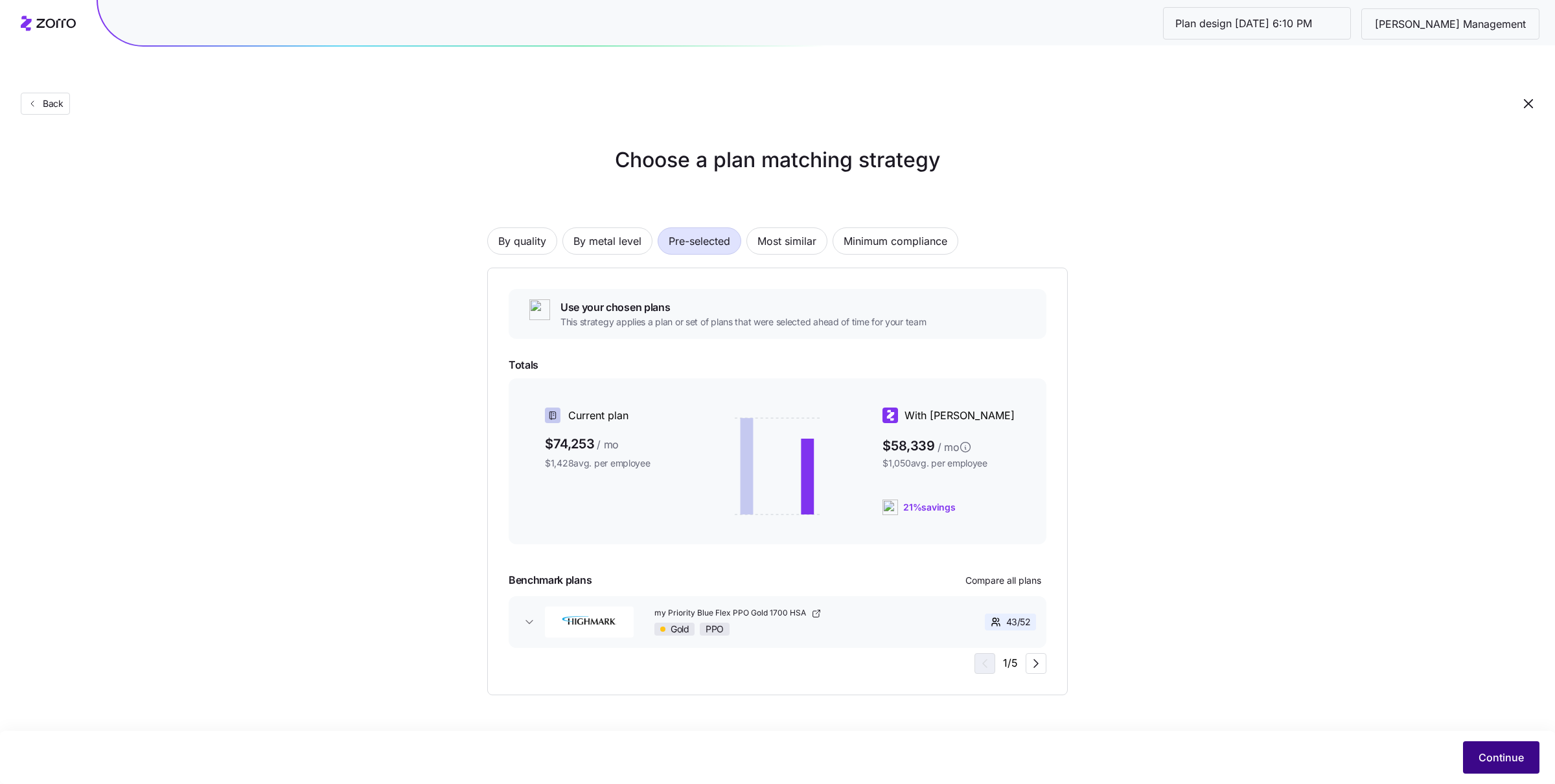
click at [1024, 515] on span "Continue" at bounding box center [1500, 757] width 45 height 16
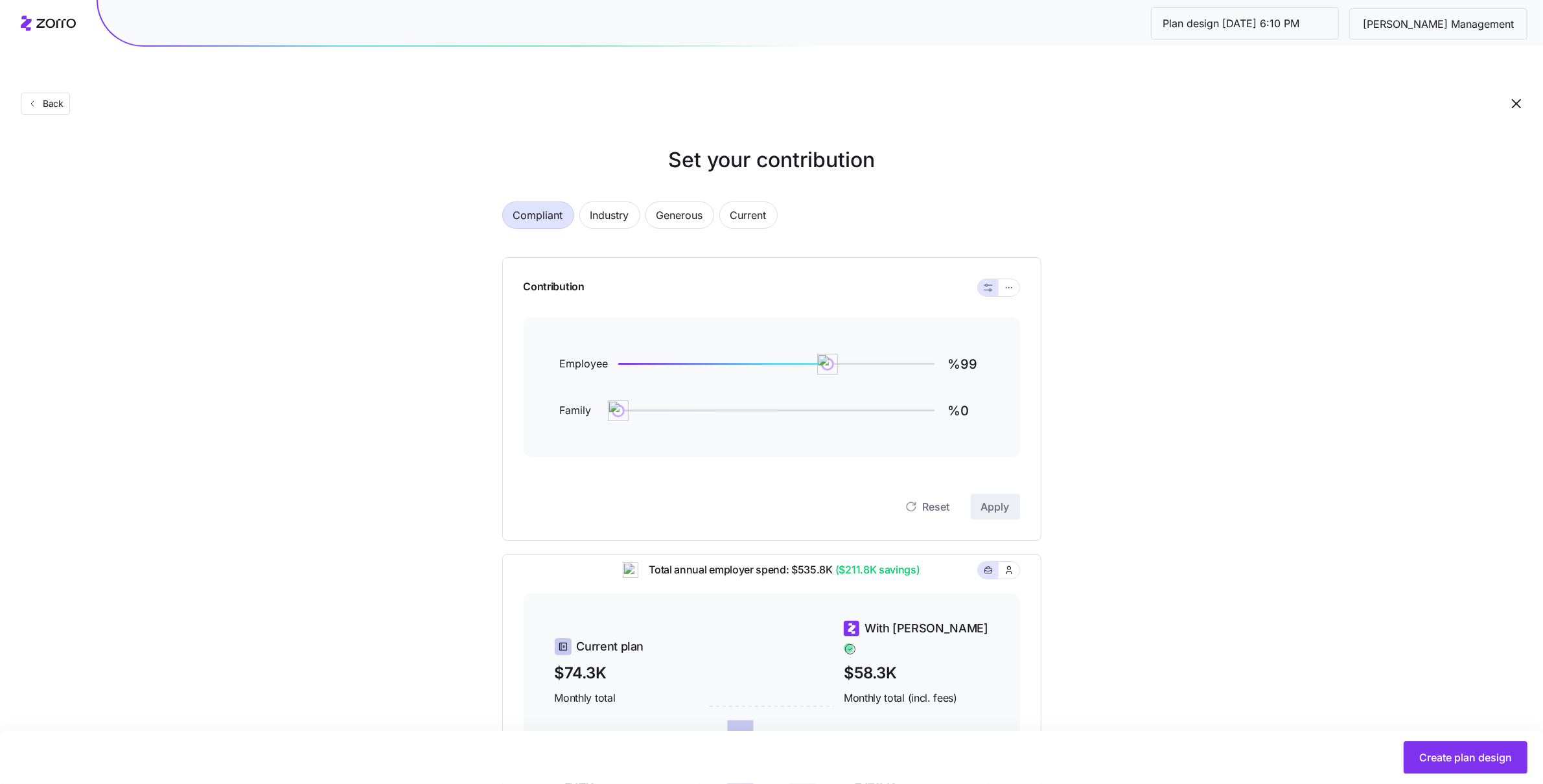
click at [983, 280] on div "Contribution" at bounding box center [772, 287] width 496 height 59
click at [1003, 279] on button "button" at bounding box center [1009, 288] width 21 height 17
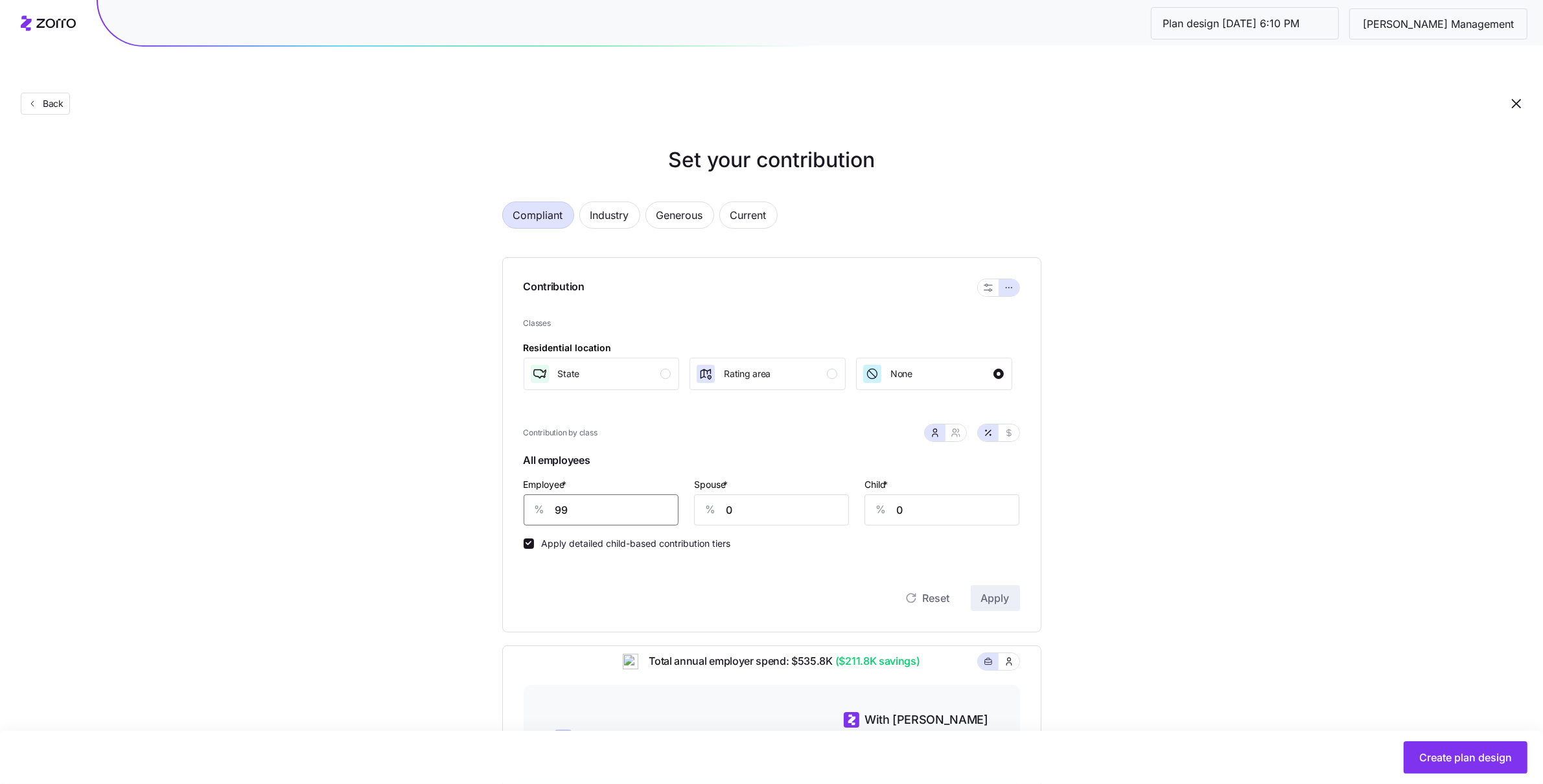
click at [631, 494] on input "99" at bounding box center [601, 510] width 155 height 31
click at [628, 357] on button "State" at bounding box center [602, 373] width 156 height 32
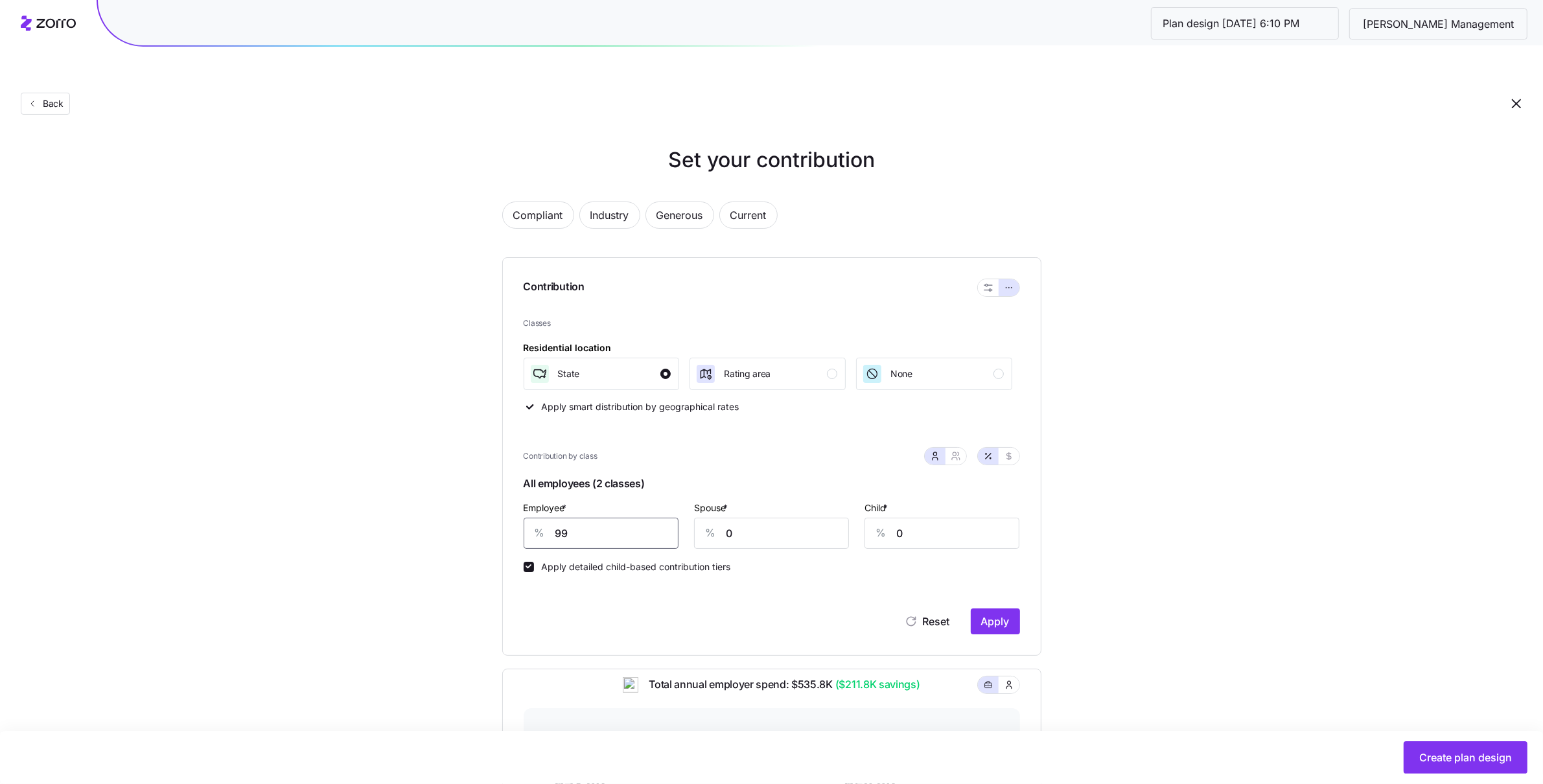
click at [618, 515] on input "99" at bounding box center [601, 533] width 155 height 31
type input "85"
type input "79"
type input "85"
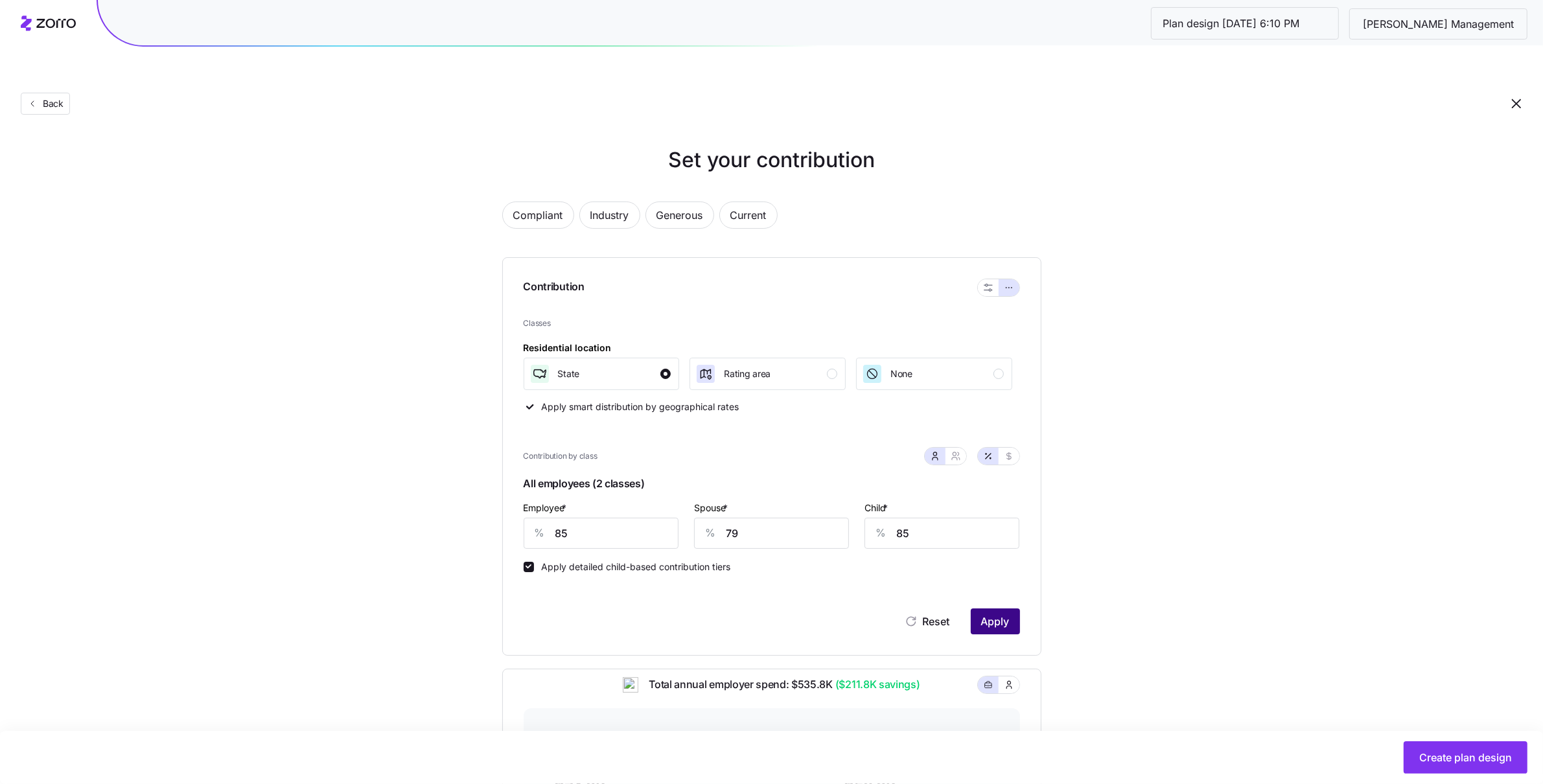
click at [1007, 515] on button "Apply" at bounding box center [995, 621] width 49 height 26
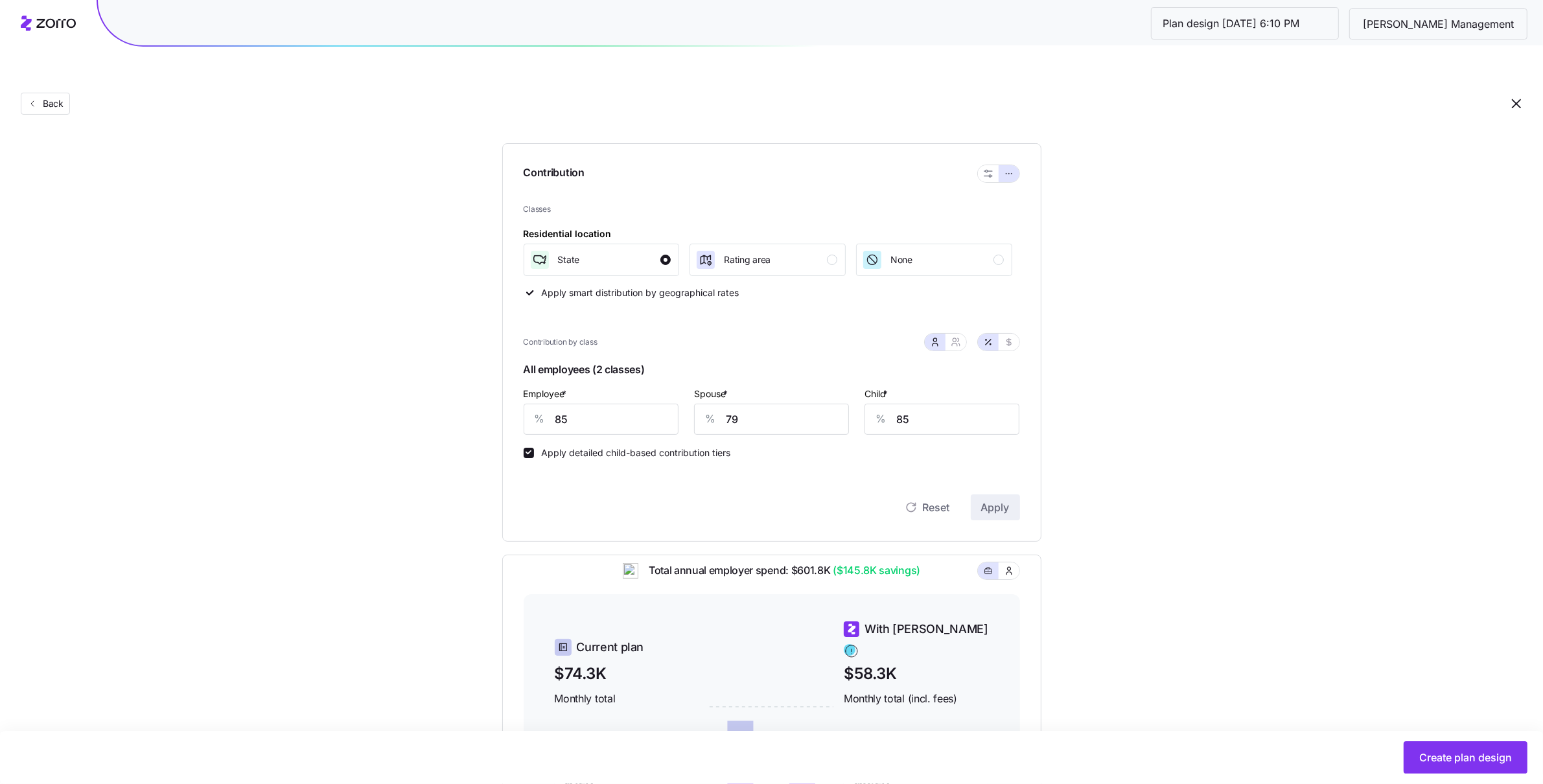
scroll to position [118, 0]
click at [951, 333] on button "button" at bounding box center [955, 337] width 10 height 10
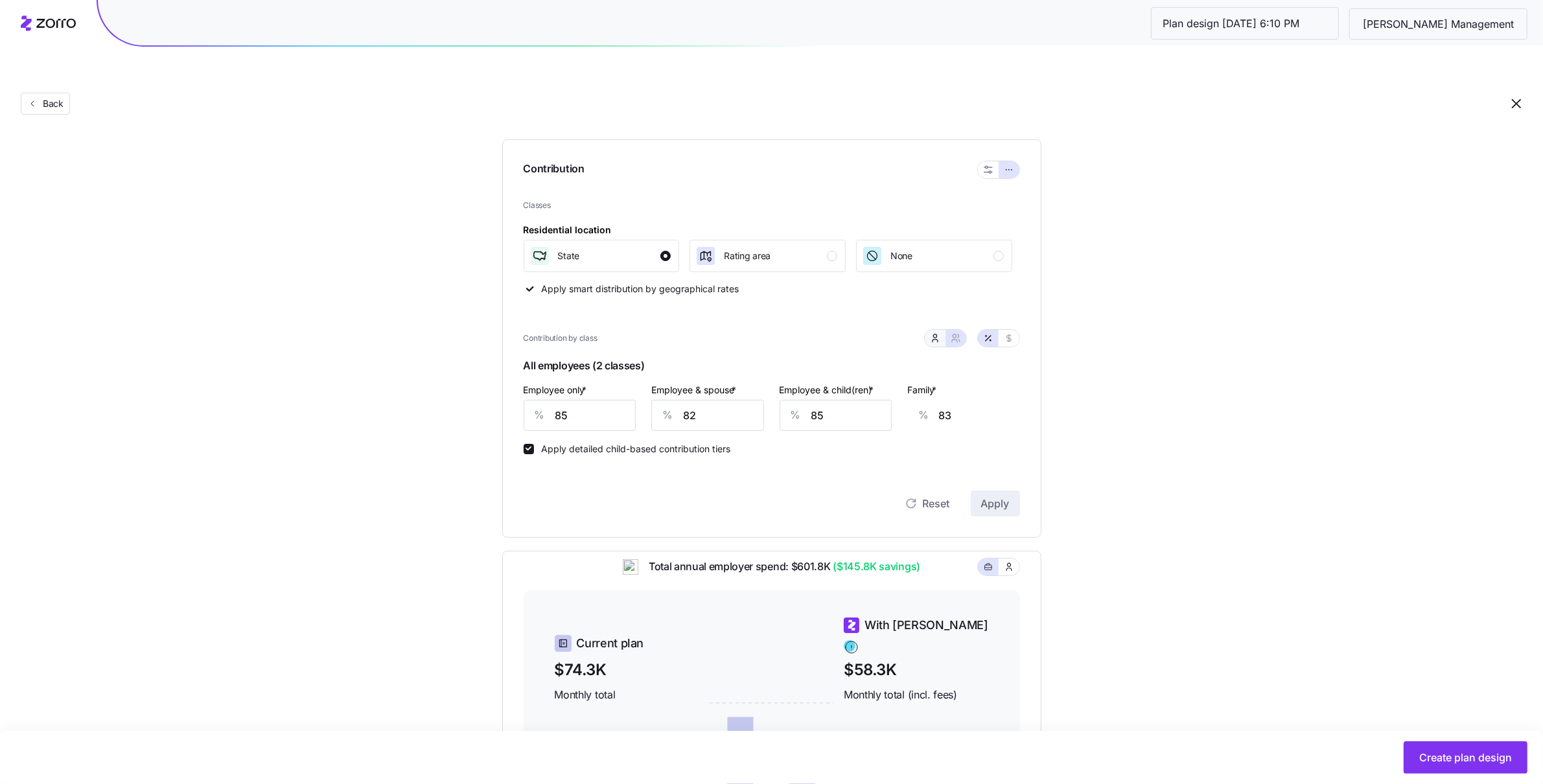
click at [938, 330] on button "button" at bounding box center [935, 338] width 21 height 17
type input "79"
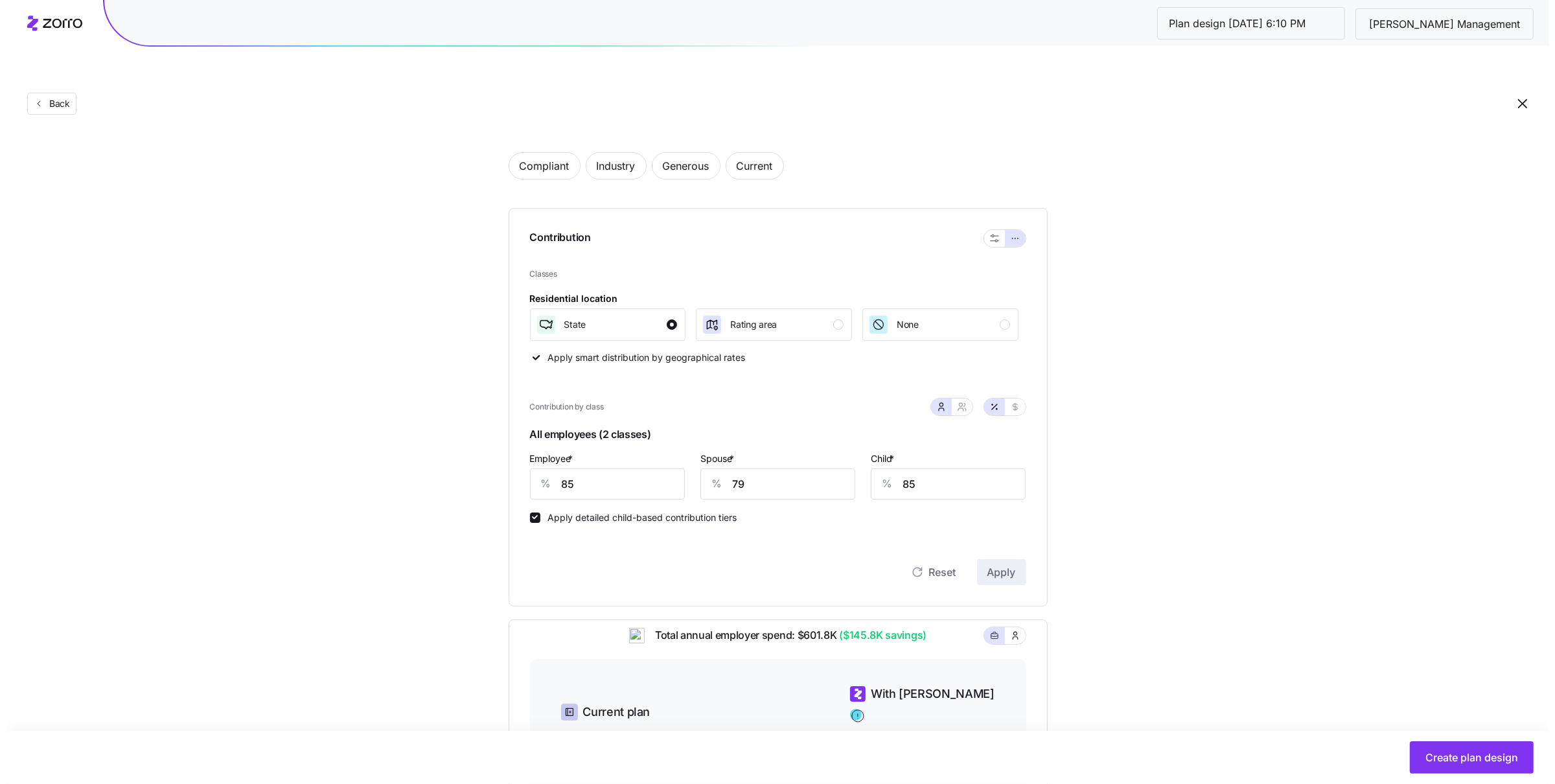
scroll to position [0, 0]
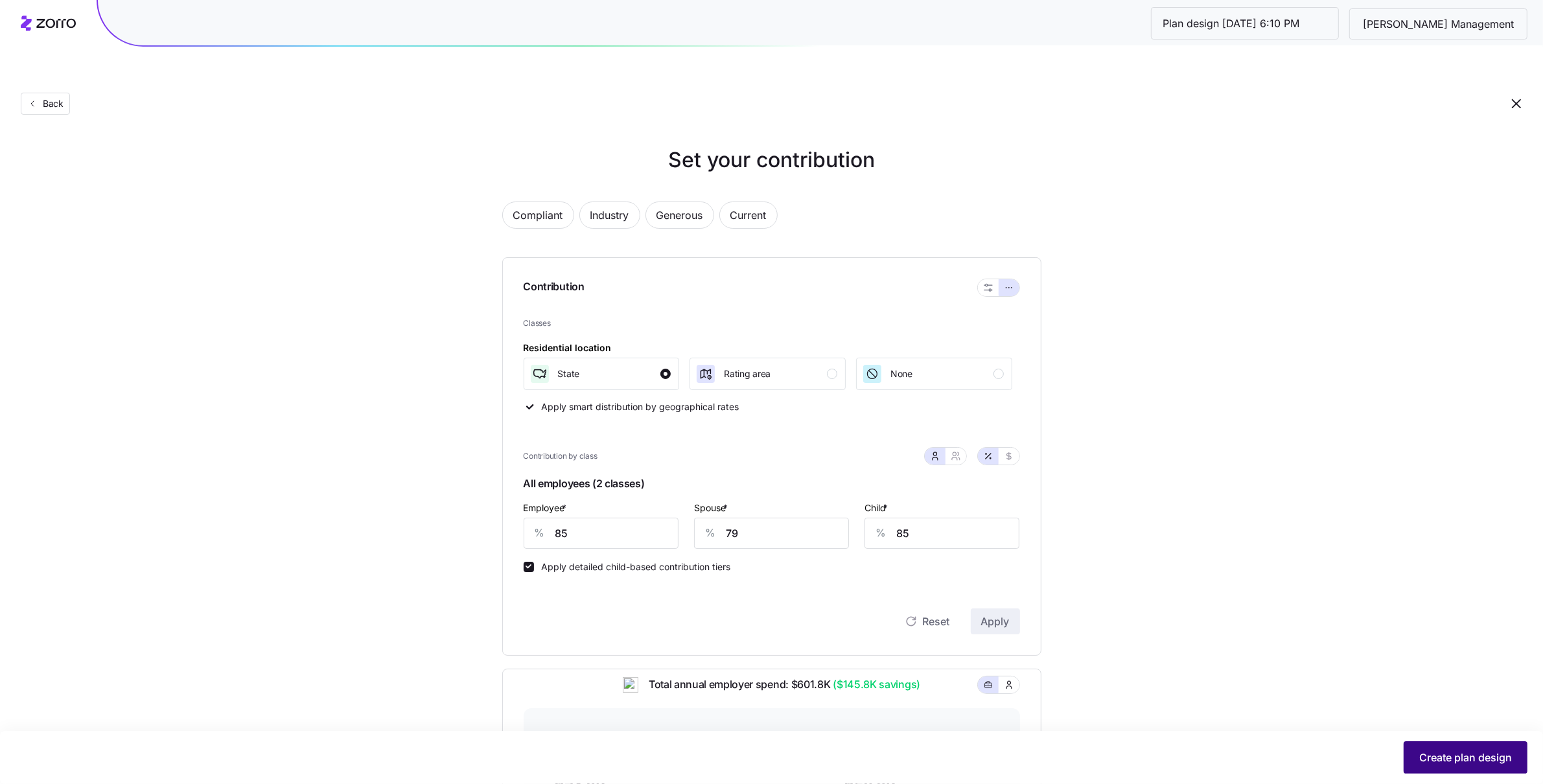
click at [1024, 515] on button "Create plan design" at bounding box center [1465, 757] width 124 height 32
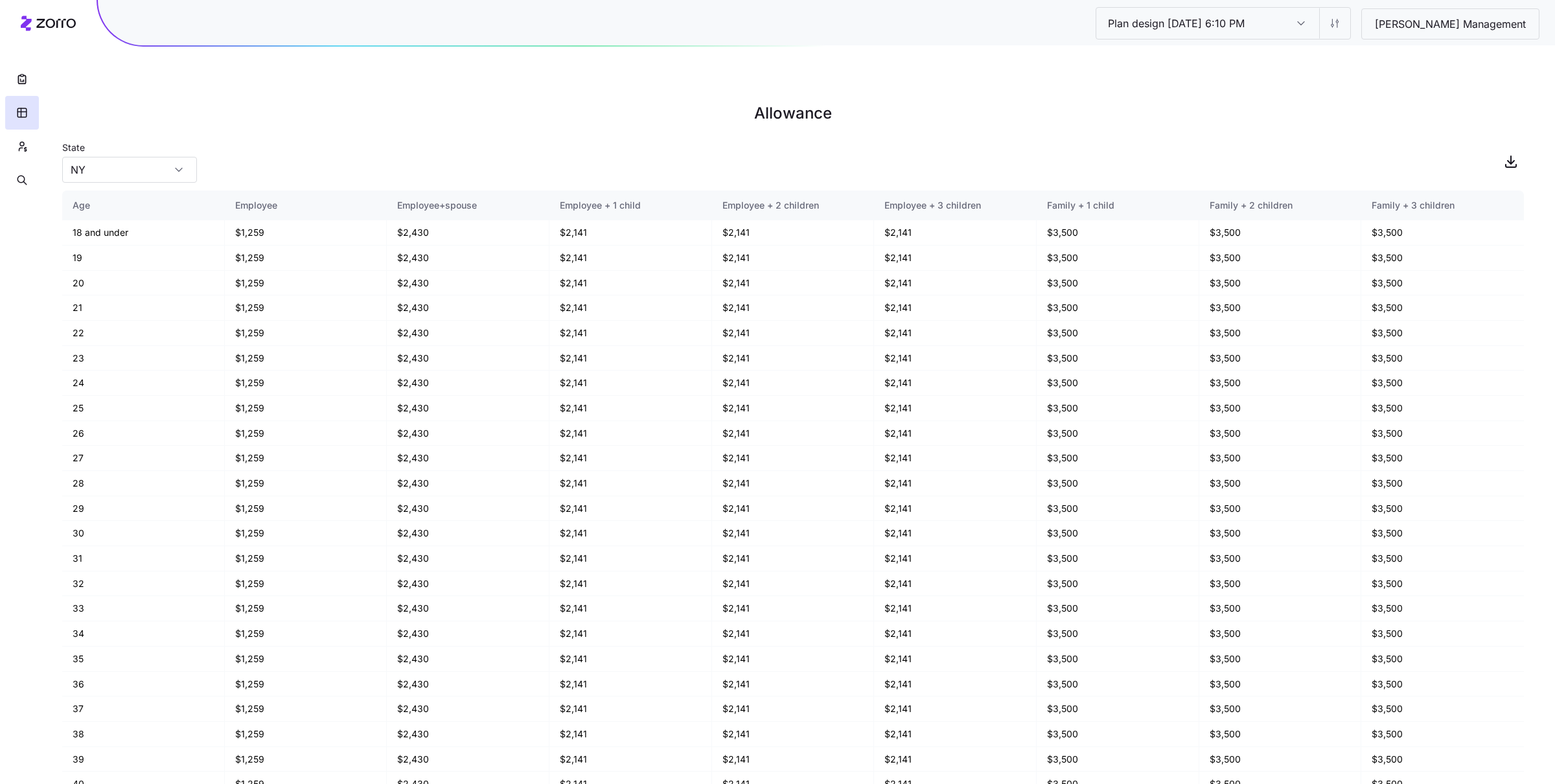
scroll to position [0, 143]
drag, startPoint x: 1358, startPoint y: 24, endPoint x: 1385, endPoint y: 41, distance: 31.9
click at [1024, 42] on div "Plan design [DATE] 6:10 PM Plan design [DATE] 6:10 PM [PERSON_NAME] Management" at bounding box center [826, 23] width 1457 height 45
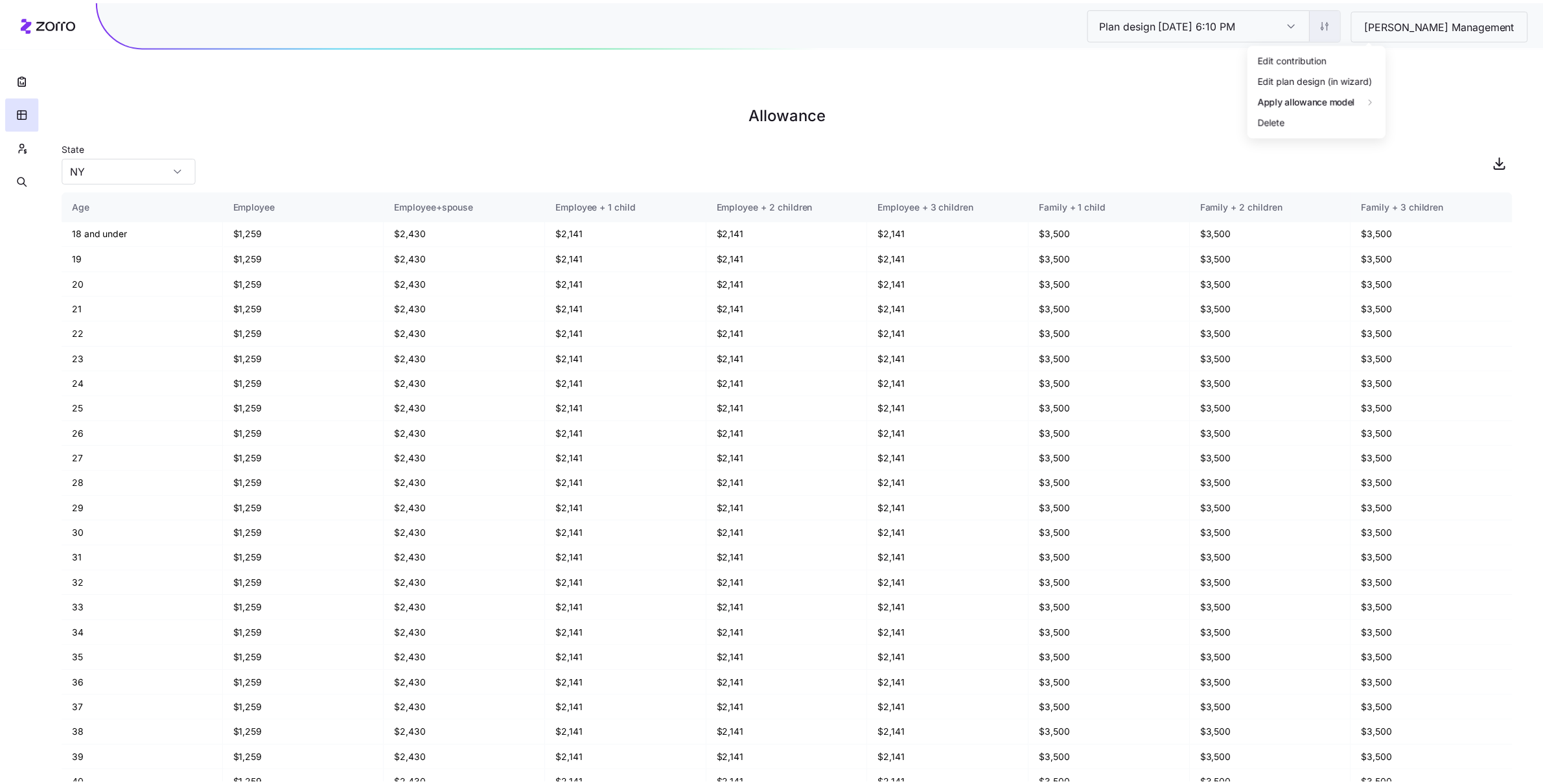
scroll to position [0, 0]
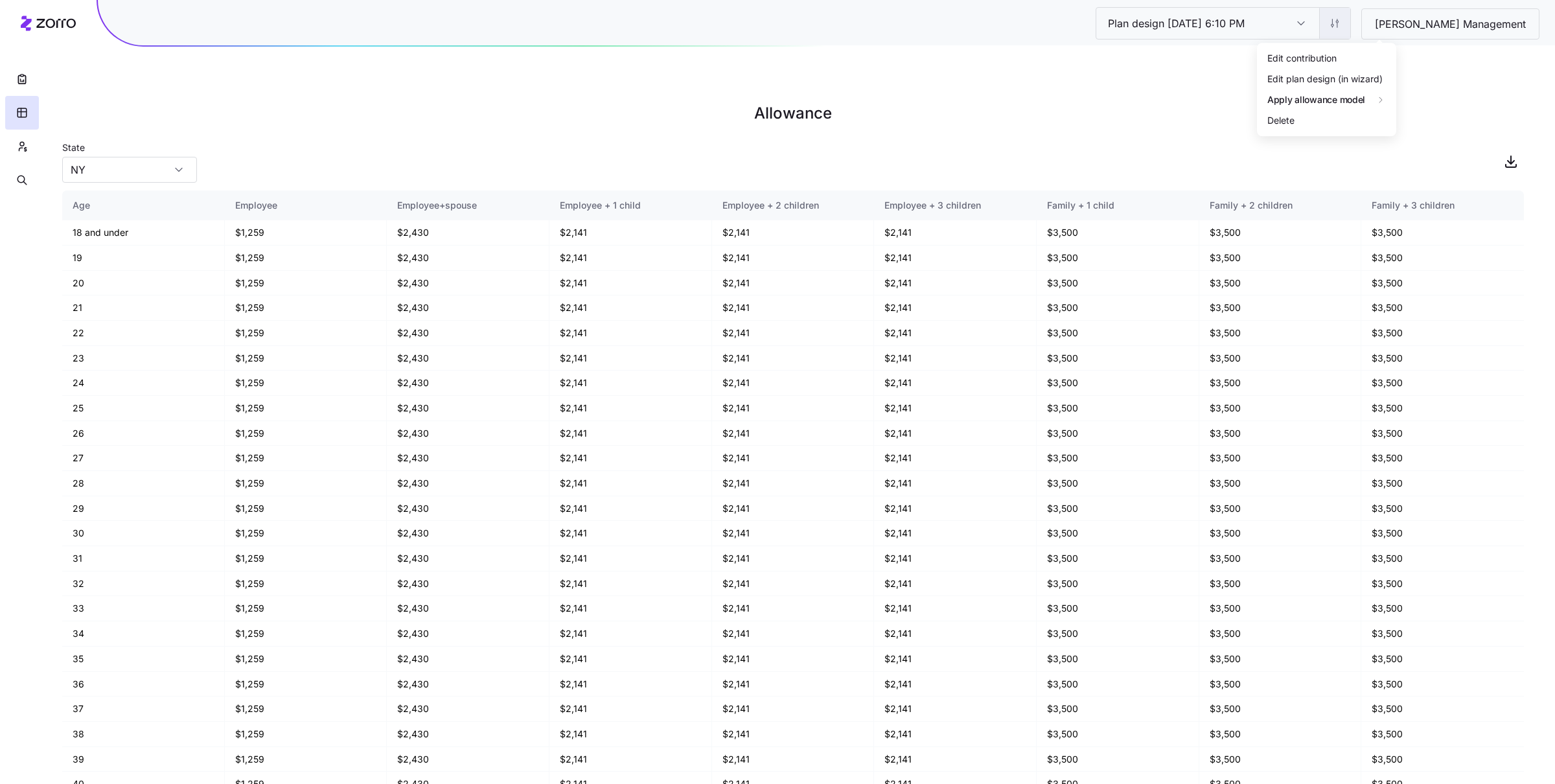
click at [1024, 33] on html "Plan design [DATE] 6:10 PM Plan design [DATE] 6:10 PM [PERSON_NAME] Management …" at bounding box center [778, 457] width 1555 height 914
click at [1024, 78] on div "Edit plan design (in wizard)" at bounding box center [1325, 78] width 116 height 14
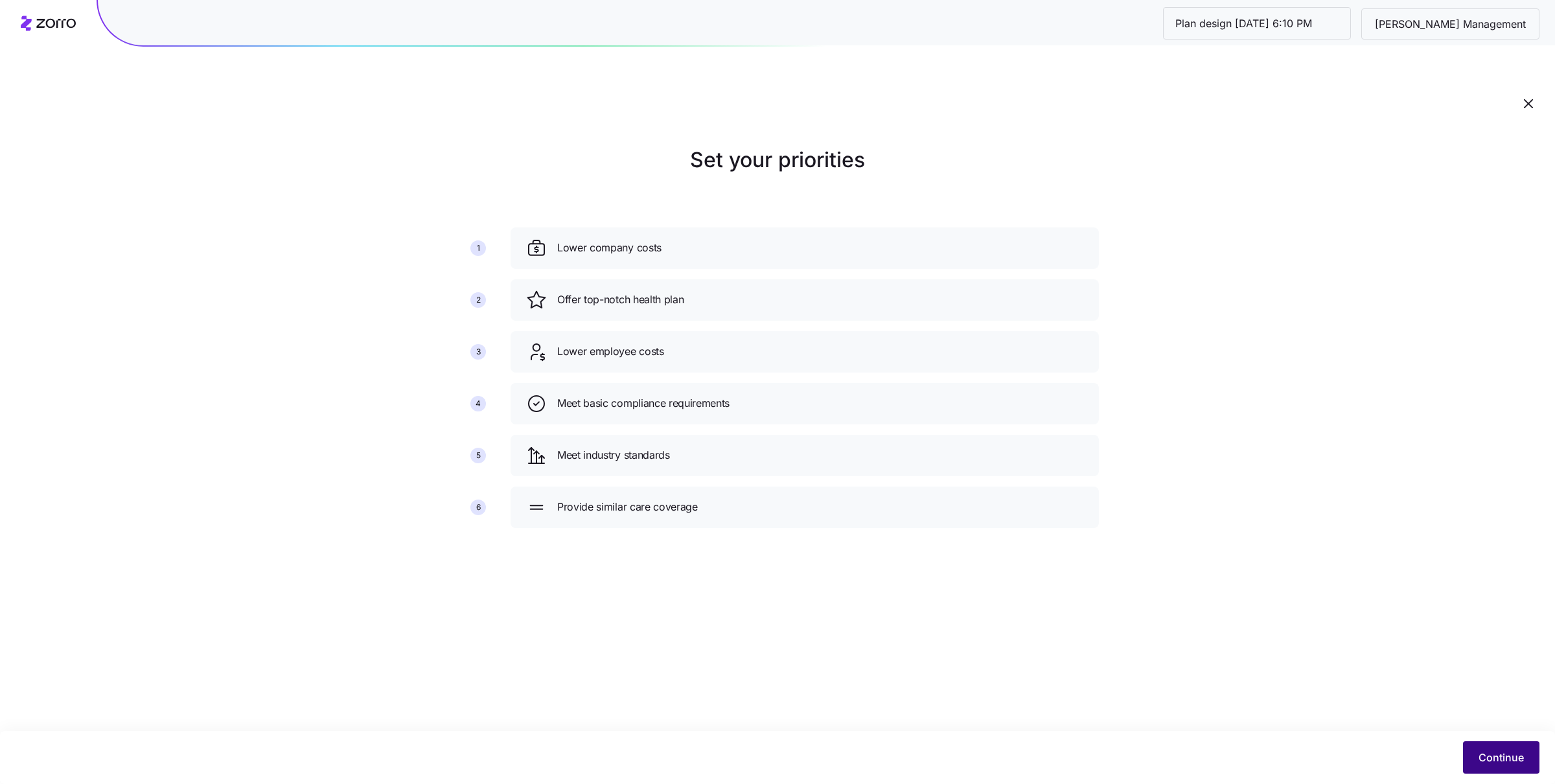
click at [1024, 515] on button "Continue" at bounding box center [1500, 757] width 76 height 32
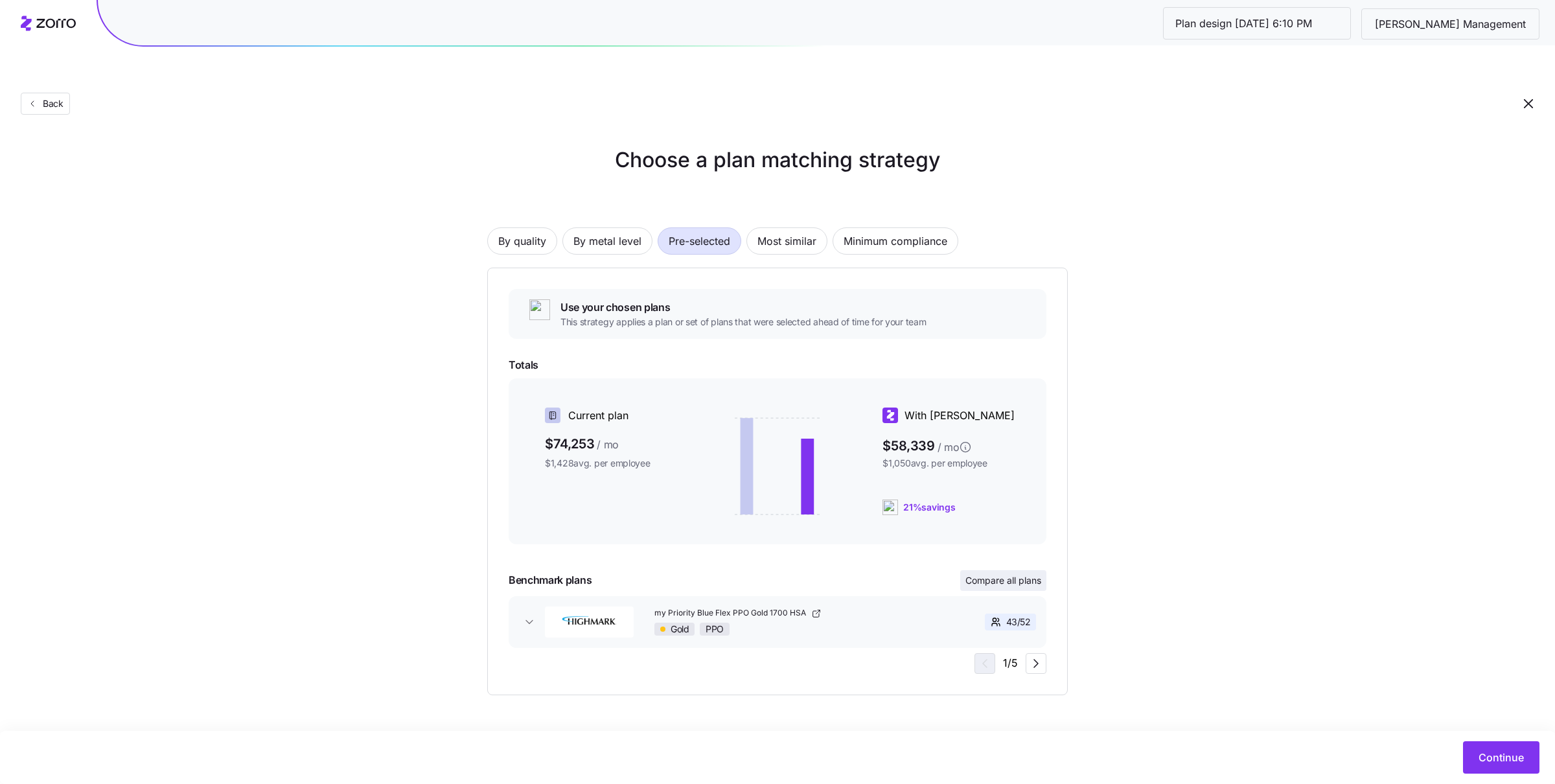
click at [981, 515] on span "Compare all plans" at bounding box center [1003, 581] width 76 height 13
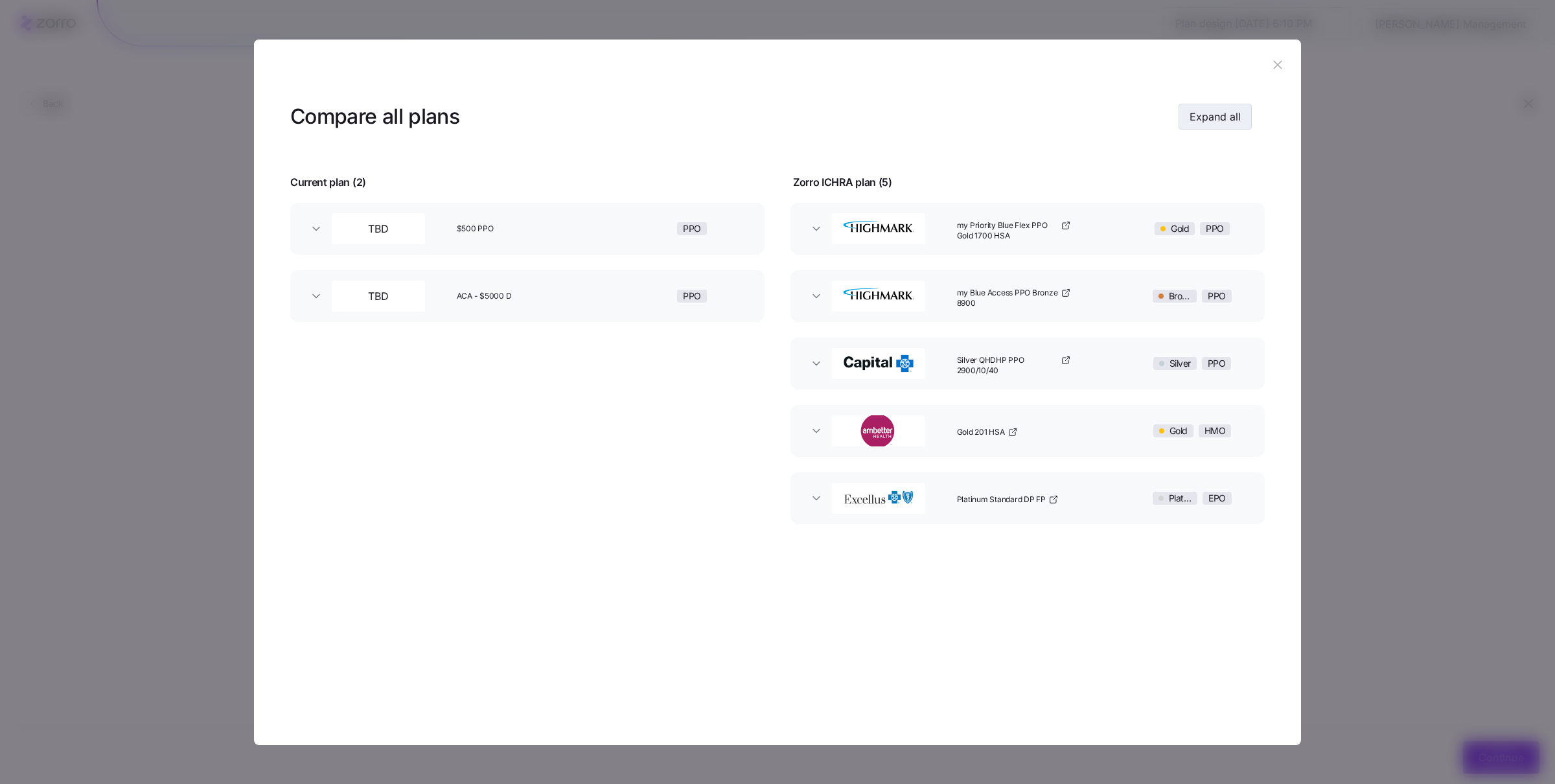
click at [1024, 118] on span "Expand all" at bounding box center [1215, 117] width 51 height 16
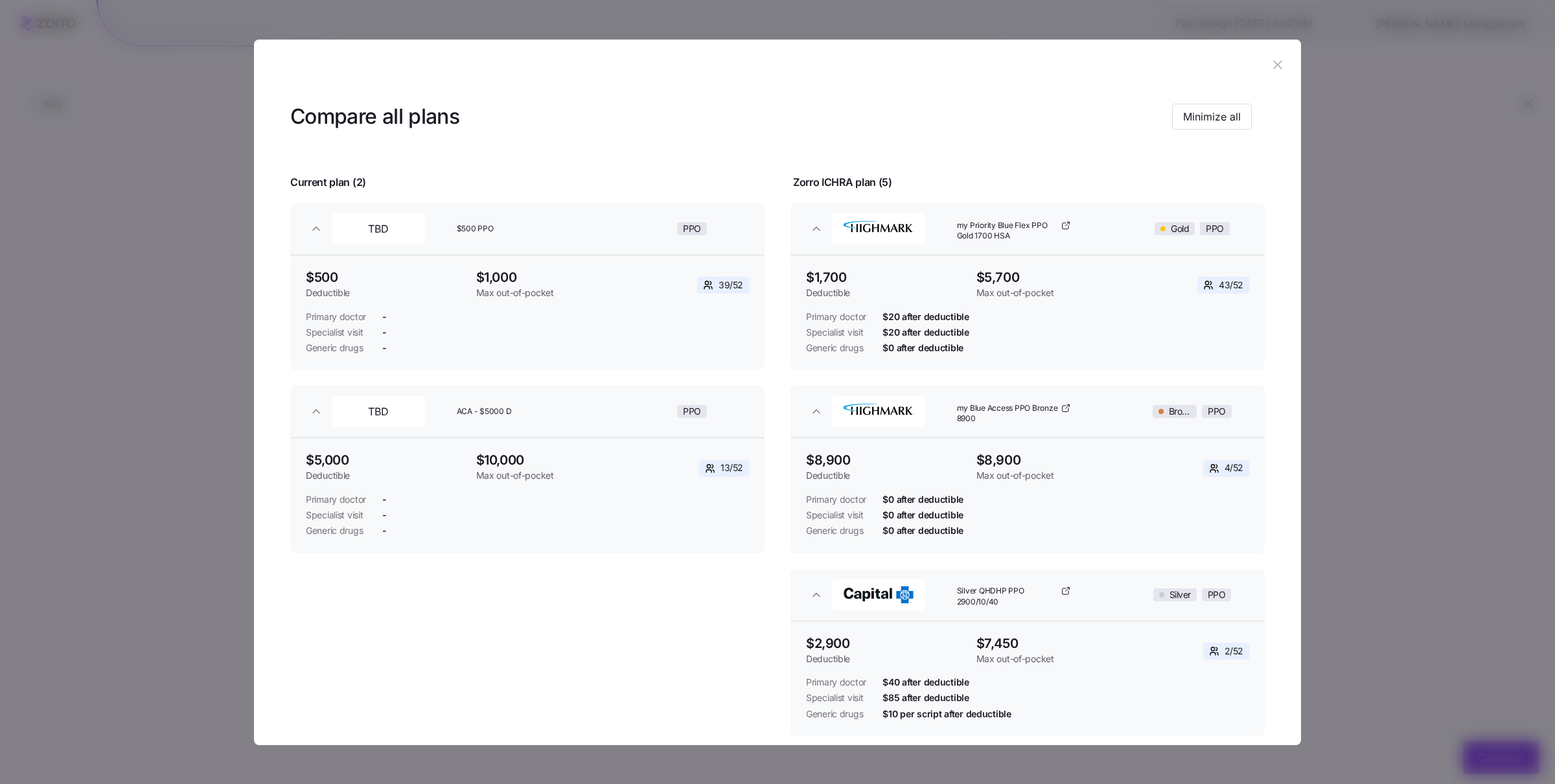
click at [1024, 66] on icon "button" at bounding box center [1277, 64] width 14 height 14
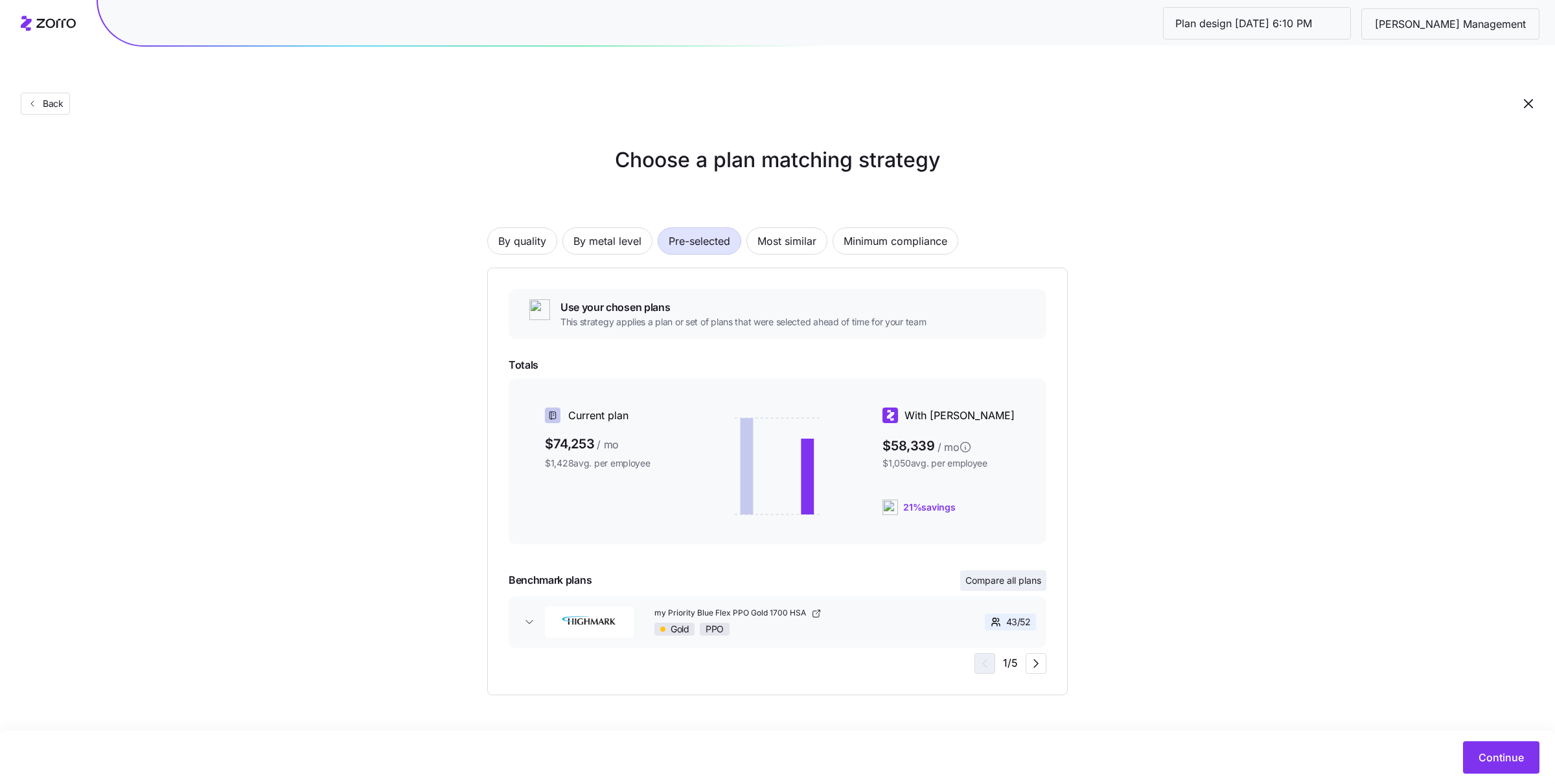
click at [1024, 515] on button "Compare all plans" at bounding box center [1003, 580] width 86 height 21
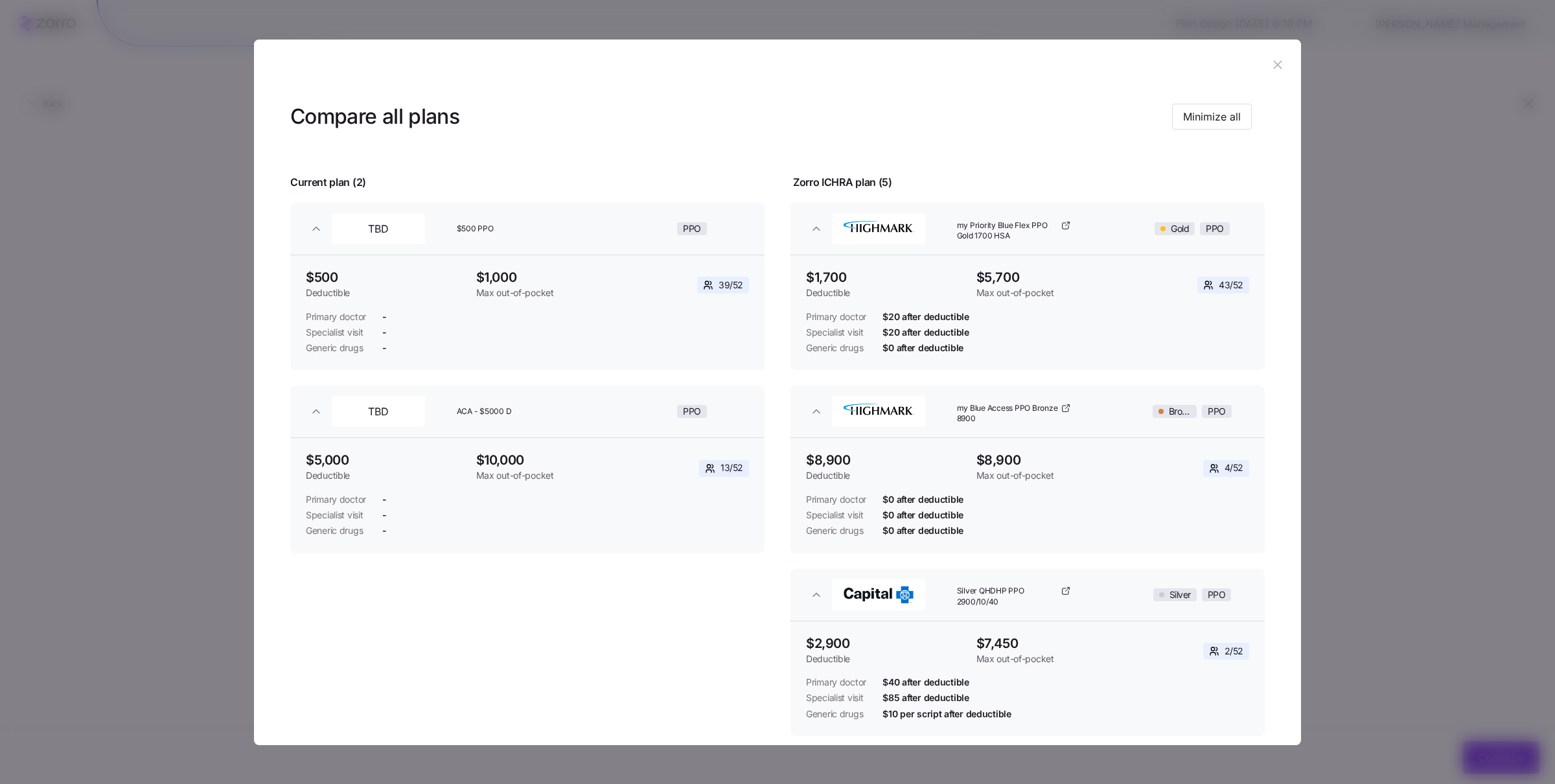
click at [1024, 69] on header at bounding box center [778, 65] width 1047 height 52
click at [1024, 66] on icon "button" at bounding box center [1277, 64] width 14 height 14
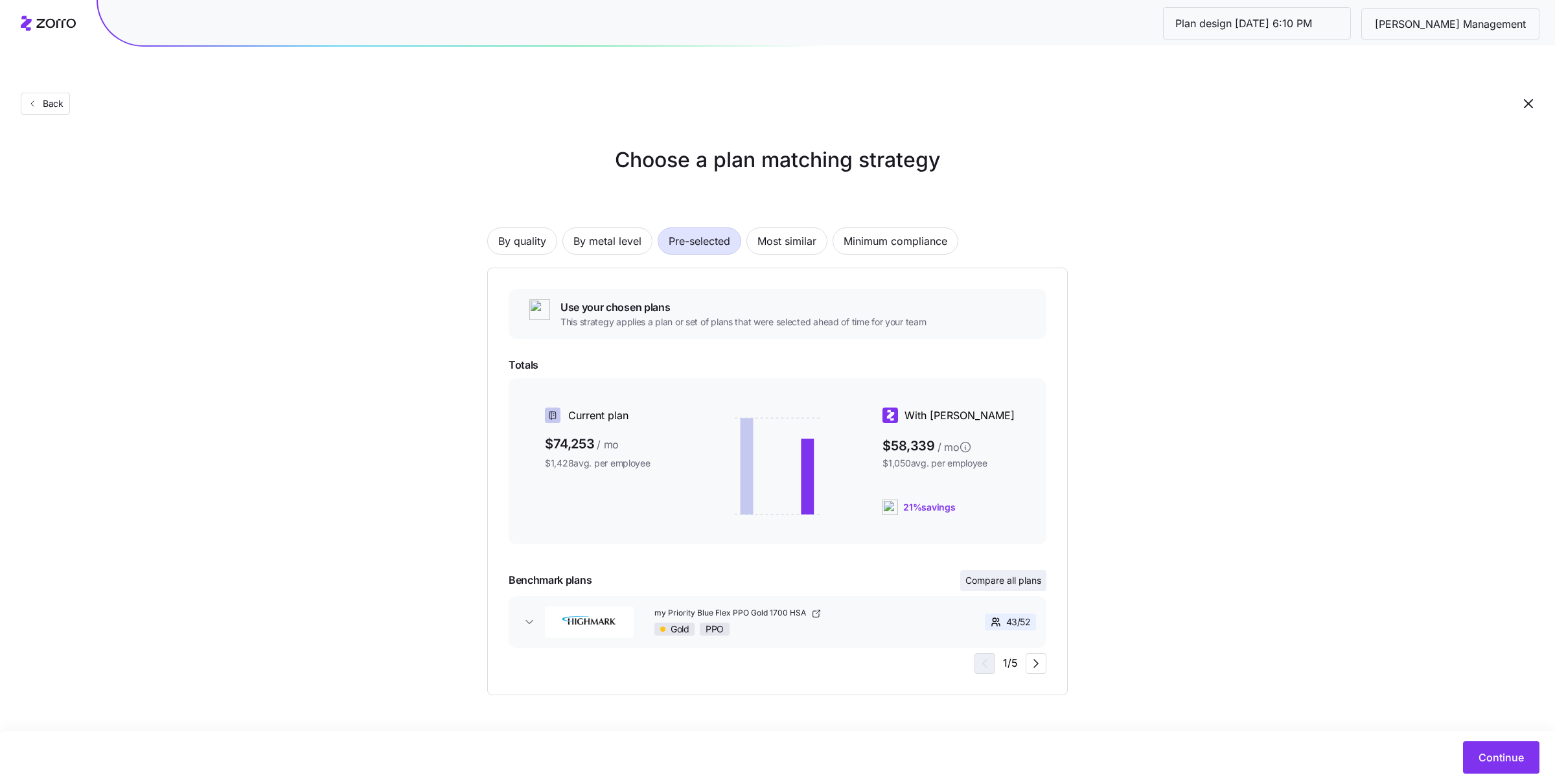
click at [1009, 515] on span "Compare all plans" at bounding box center [1003, 581] width 76 height 13
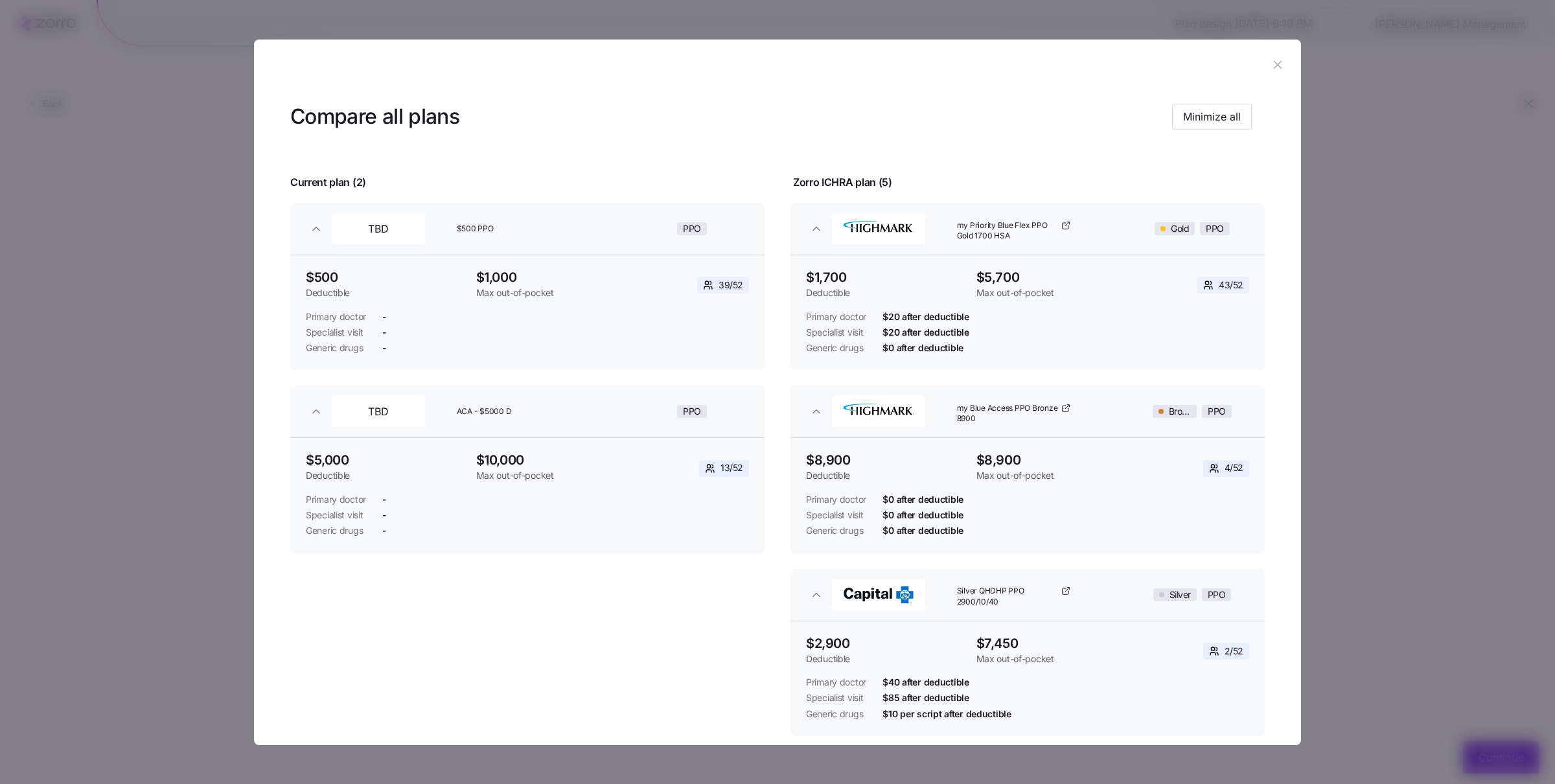
click at [1024, 68] on icon "button" at bounding box center [1277, 64] width 14 height 14
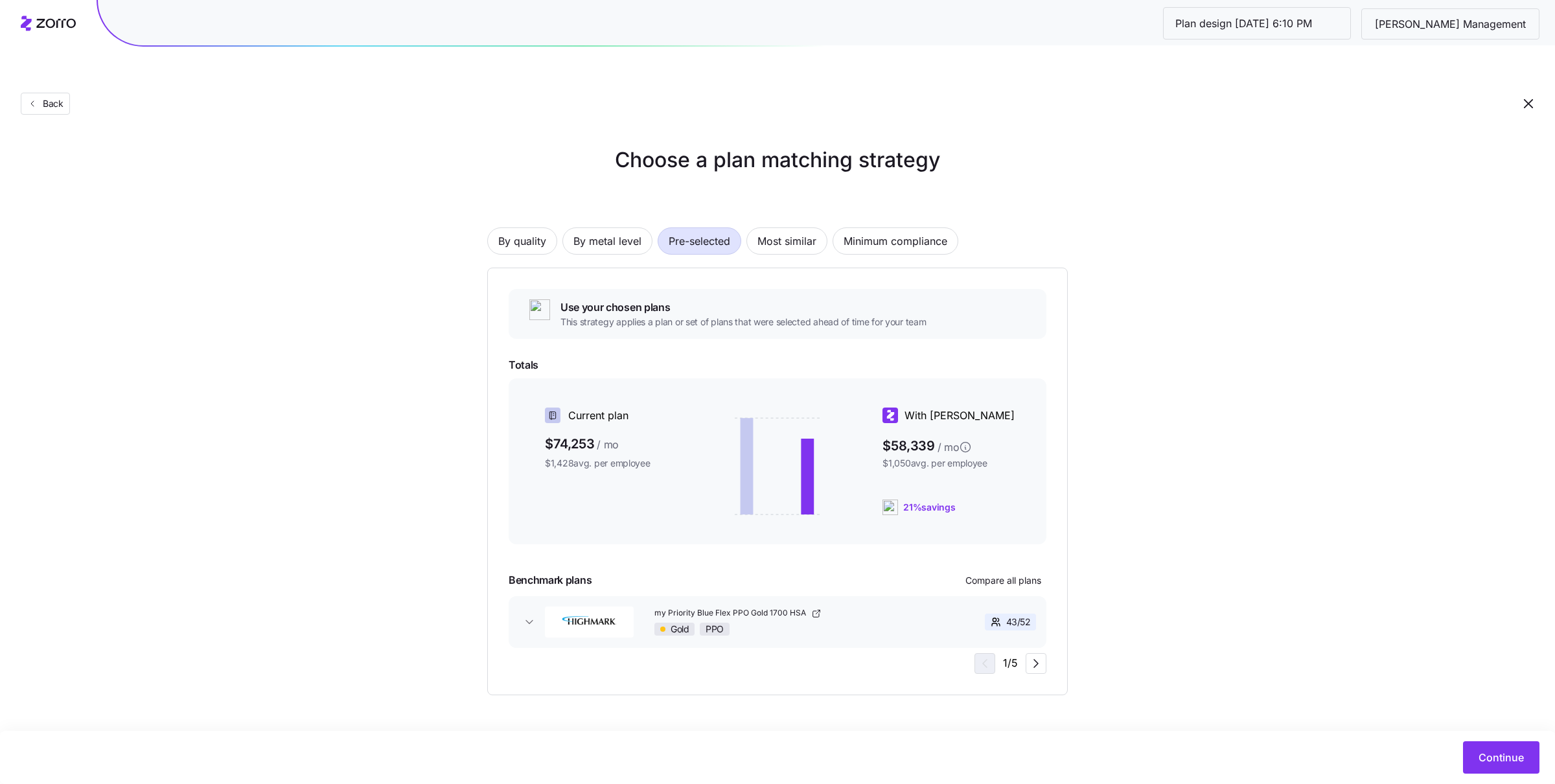
drag, startPoint x: 619, startPoint y: 227, endPoint x: 617, endPoint y: 221, distance: 6.3
click at [619, 227] on div "By quality By metal level Pre-selected Most similar Minimum compliance Use your…" at bounding box center [777, 441] width 580 height 510
click at [617, 228] on span "By metal level" at bounding box center [607, 242] width 68 height 26
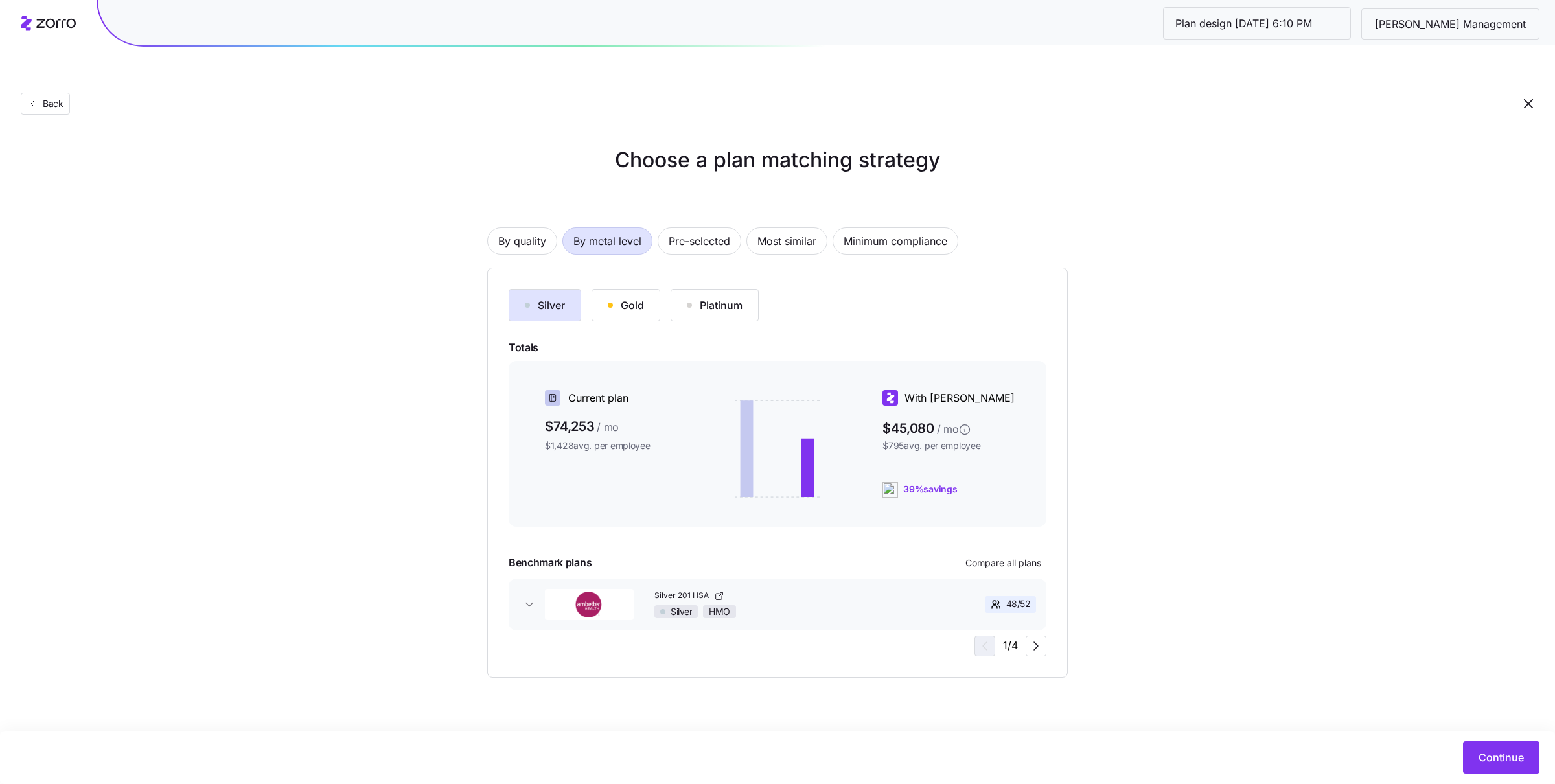
click at [549, 297] on div "Silver" at bounding box center [544, 305] width 40 height 16
click at [605, 289] on button "Gold" at bounding box center [625, 305] width 69 height 32
click at [545, 289] on button "Silver" at bounding box center [544, 305] width 72 height 32
click at [616, 297] on div "Gold" at bounding box center [625, 305] width 37 height 16
click at [699, 228] on span "Pre-selected" at bounding box center [699, 242] width 61 height 26
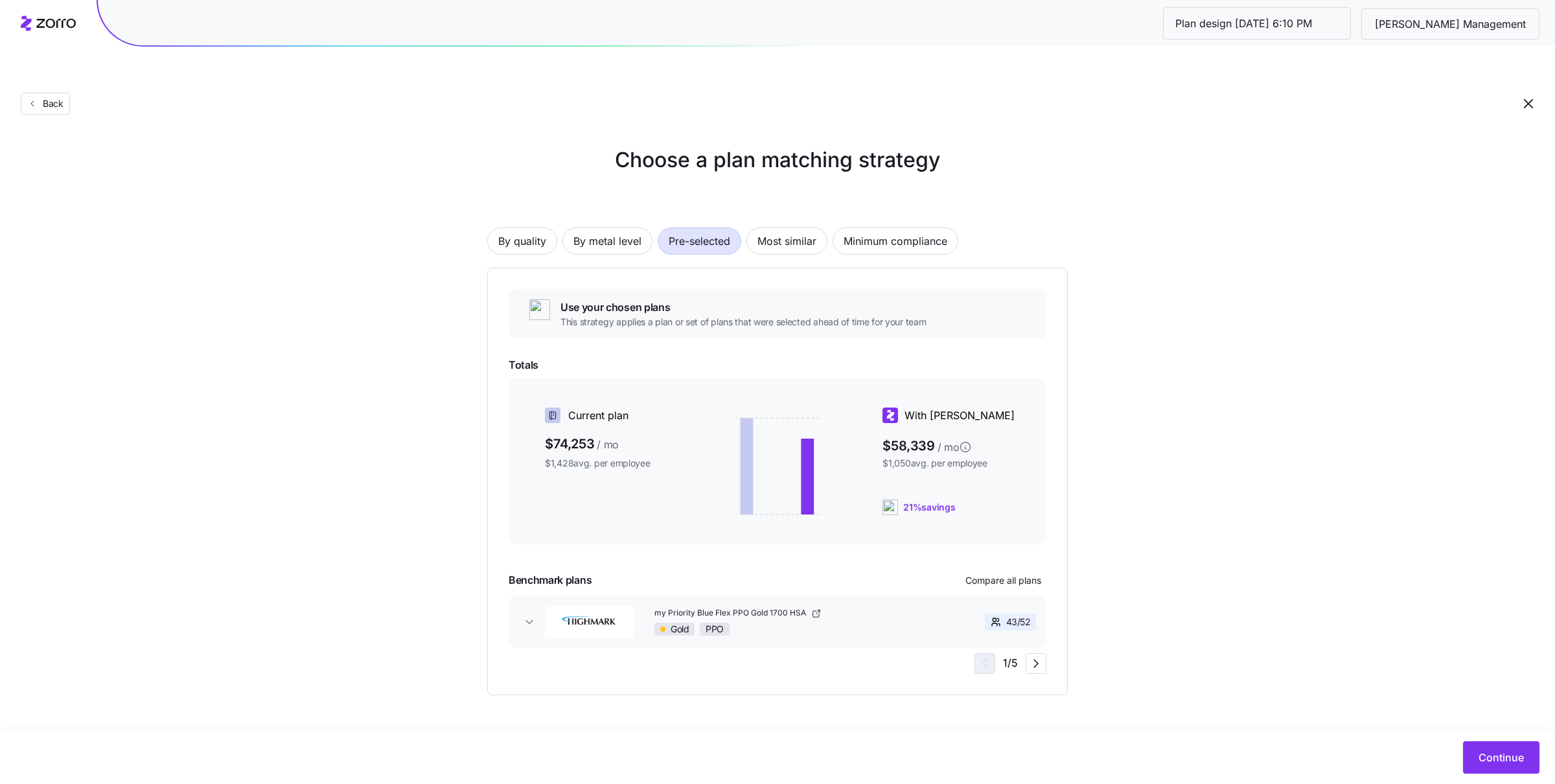
drag, startPoint x: 1310, startPoint y: 653, endPoint x: 1296, endPoint y: 668, distance: 20.5
click at [1024, 515] on div "Choose a plan matching strategy By quality By metal level Pre-selected Most sim…" at bounding box center [778, 420] width 1555 height 551
click at [1024, 515] on span "Continue" at bounding box center [1500, 757] width 45 height 16
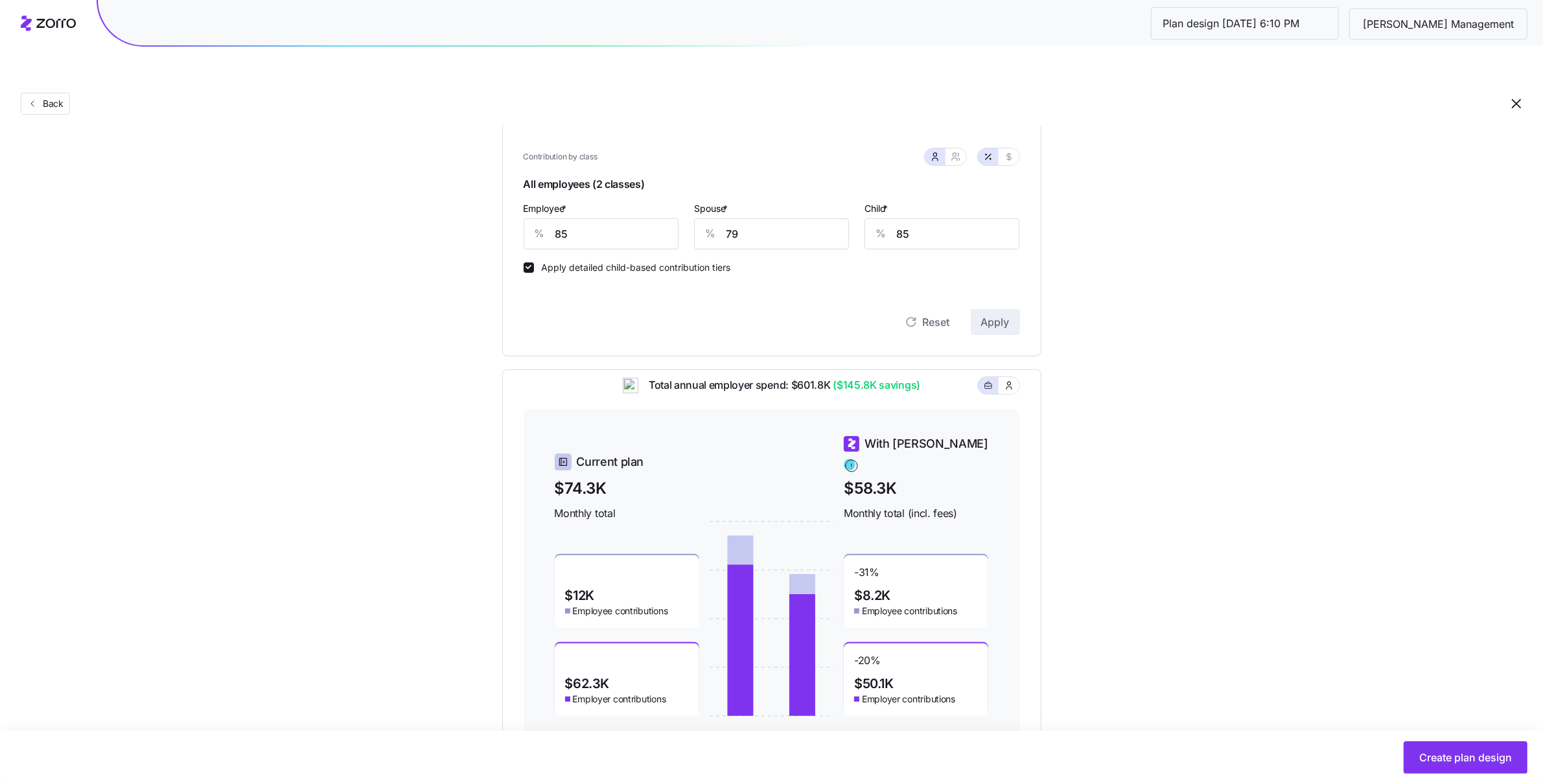
scroll to position [316, 0]
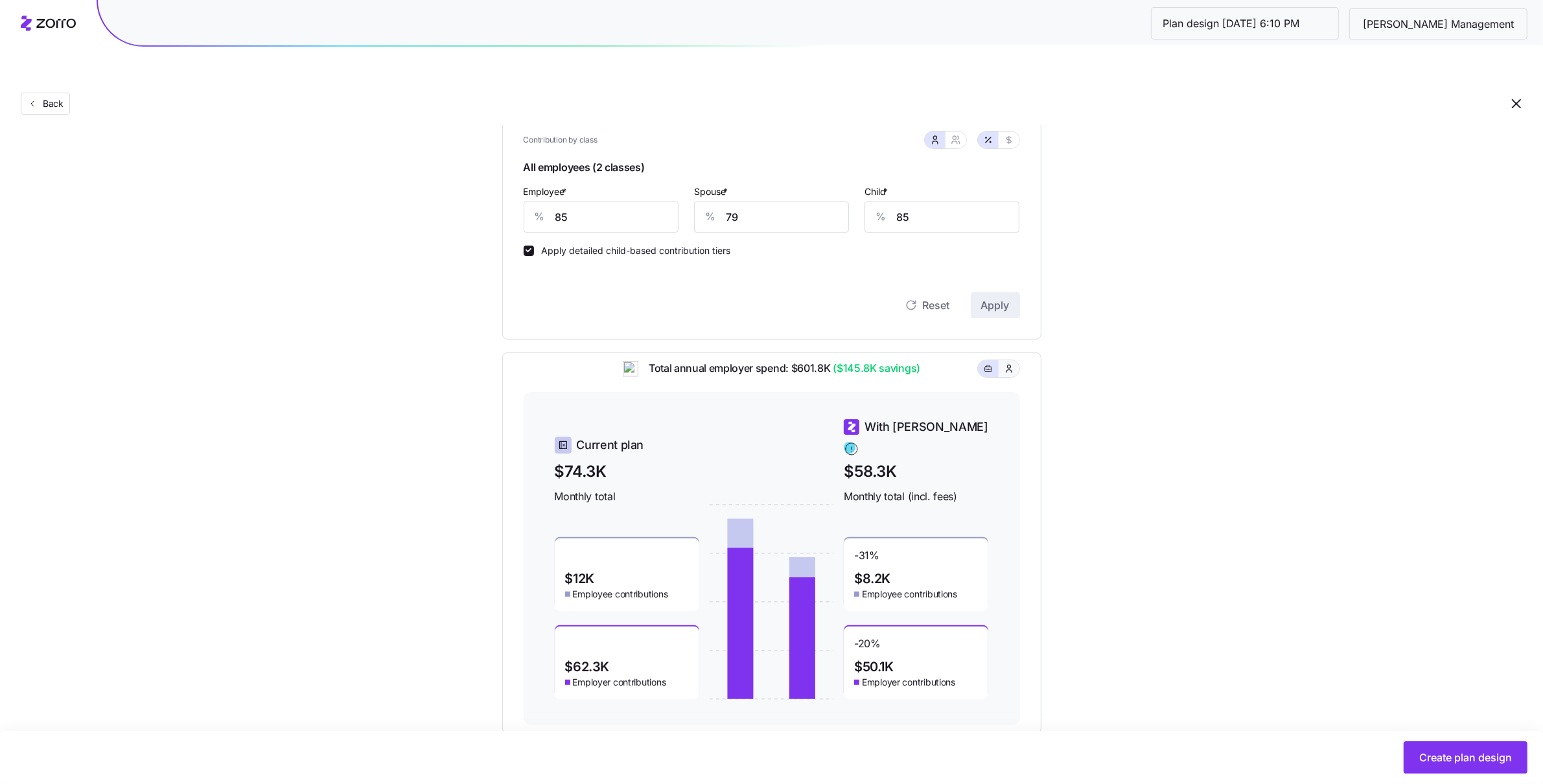
click at [1012, 362] on icon "button" at bounding box center [1008, 368] width 10 height 13
click at [623, 201] on input "85" at bounding box center [601, 216] width 155 height 31
type input "90"
click at [986, 297] on span "Apply" at bounding box center [995, 305] width 28 height 16
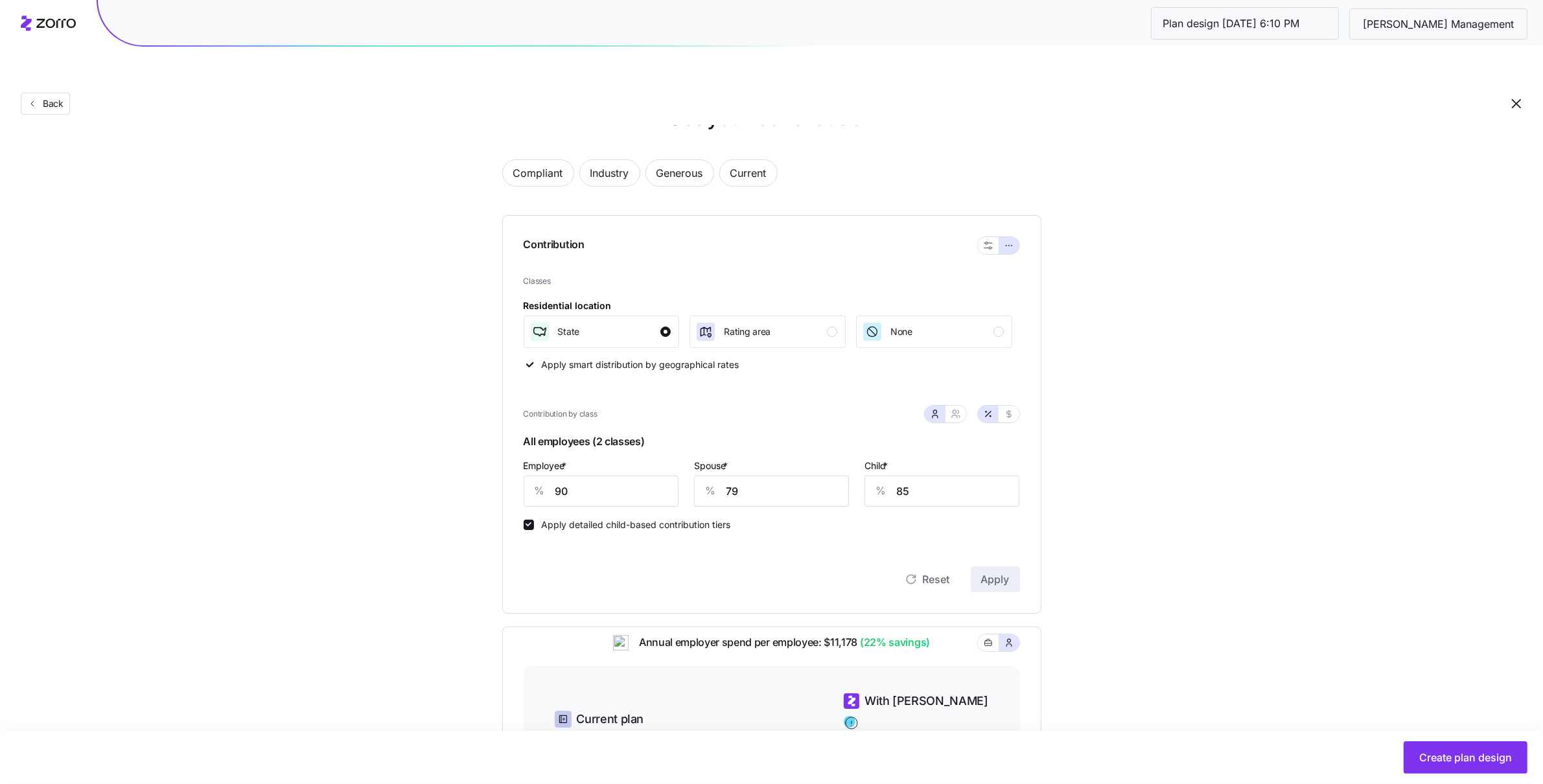
scroll to position [319, 0]
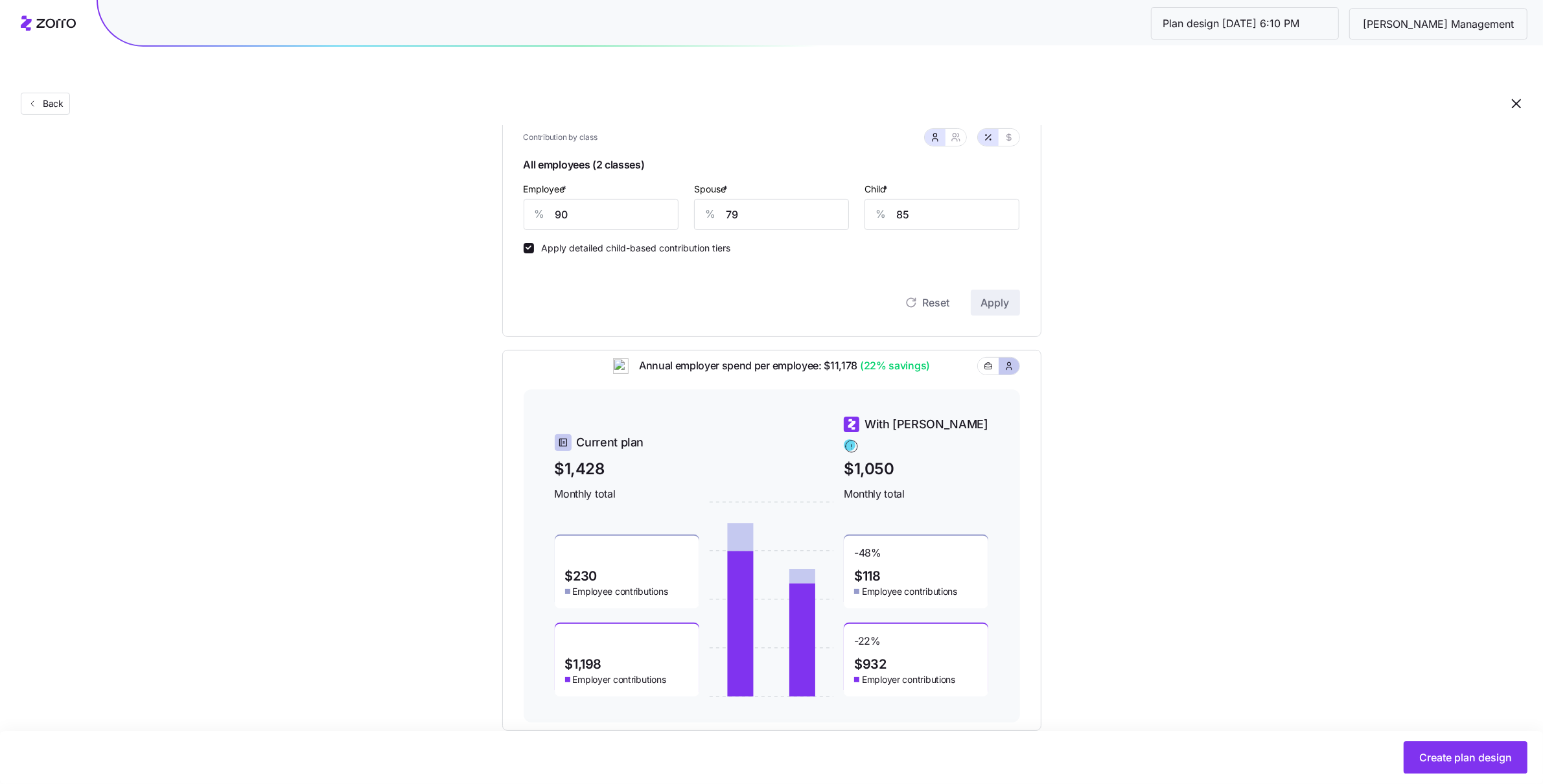
click at [1004, 357] on div at bounding box center [999, 366] width 41 height 17
click at [984, 358] on icon "button" at bounding box center [988, 366] width 9 height 16
click at [670, 230] on div "Apply detailed child-based contribution tiers" at bounding box center [772, 242] width 496 height 24
click at [663, 199] on input "90" at bounding box center [601, 214] width 155 height 31
click at [662, 199] on input "90" at bounding box center [601, 214] width 155 height 31
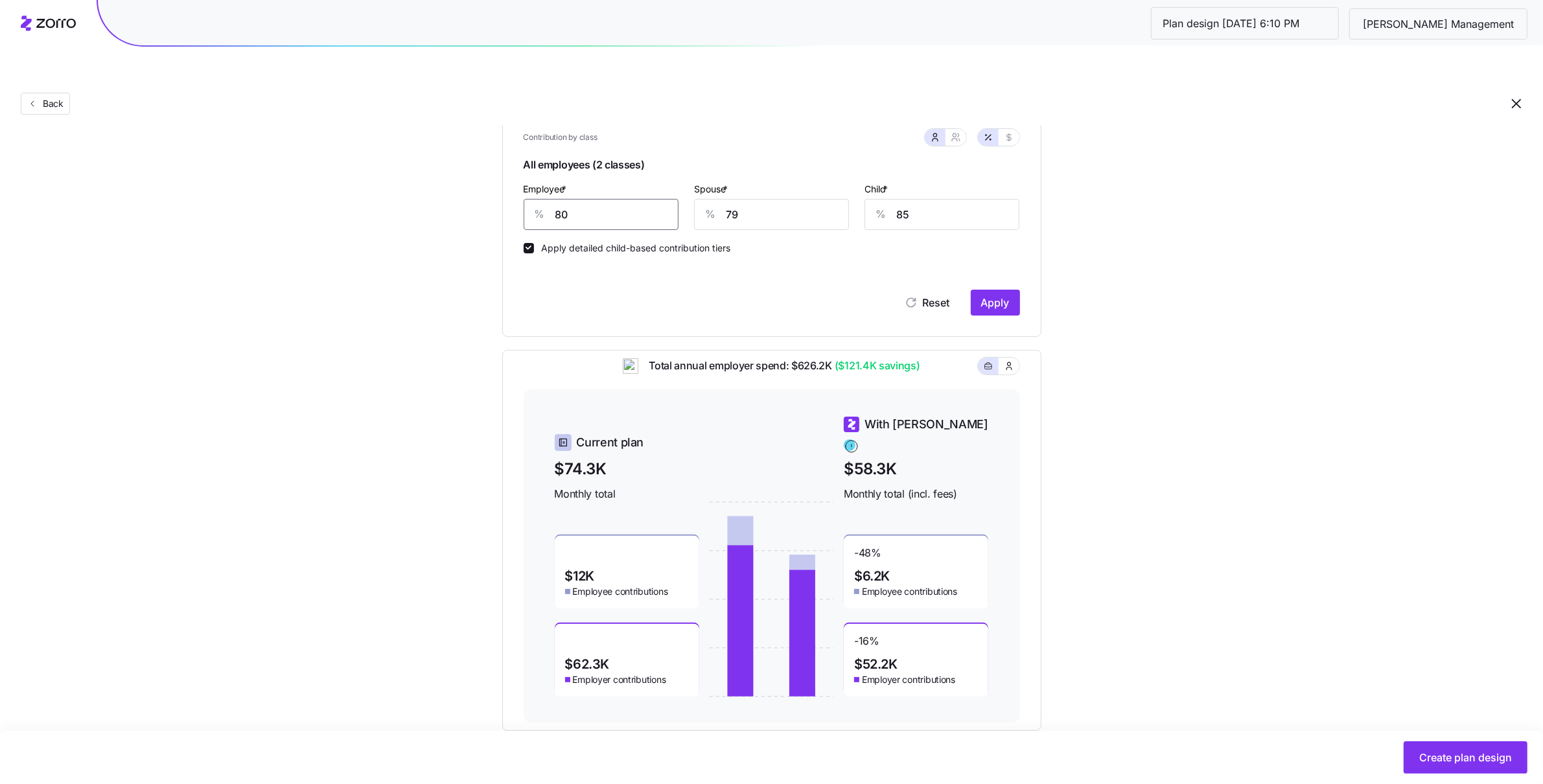
type input "80"
type input "700"
type input "80"
click at [760, 199] on input "700" at bounding box center [771, 214] width 155 height 31
type input "70"
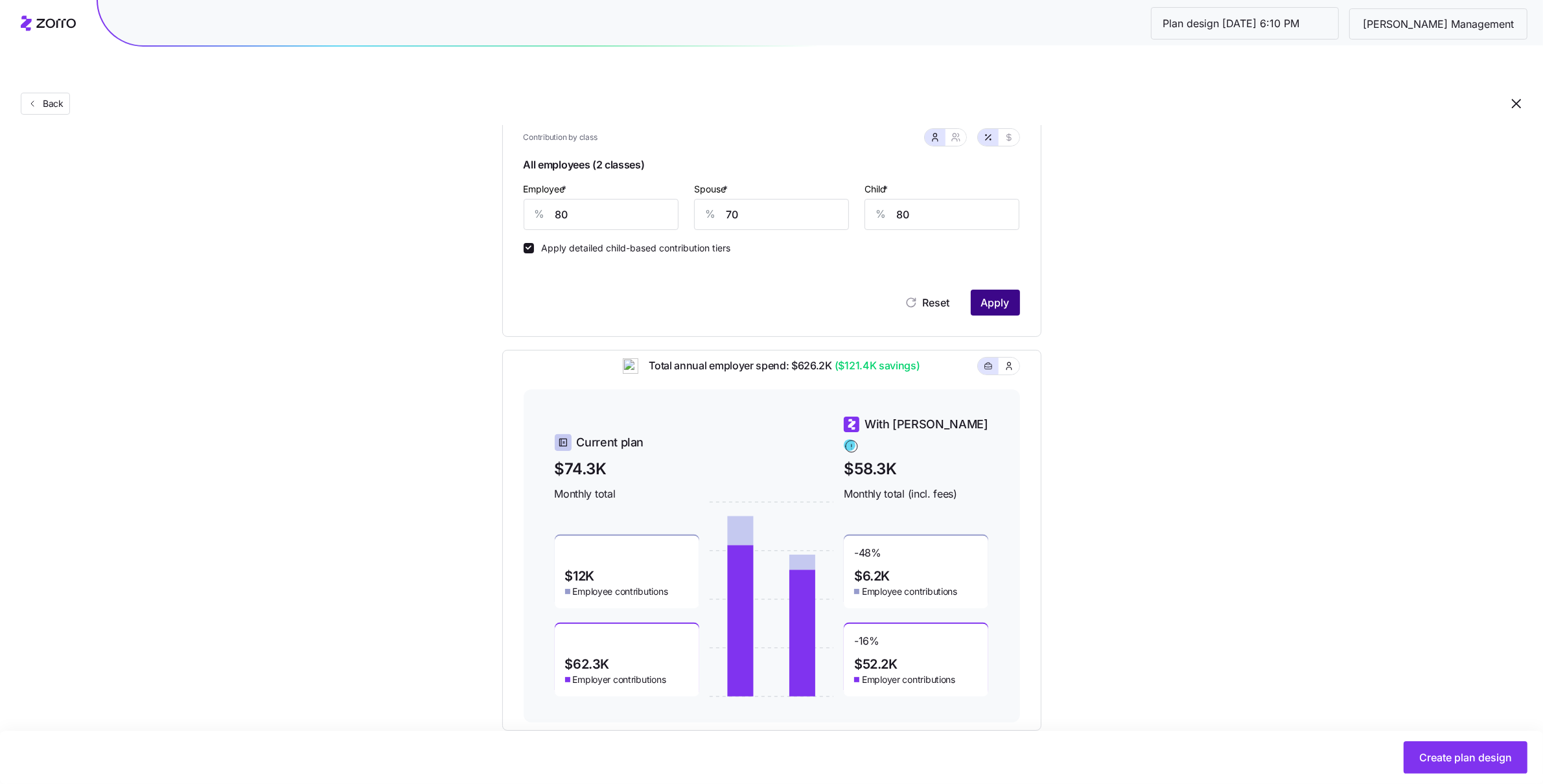
click at [985, 295] on span "Apply" at bounding box center [995, 303] width 28 height 16
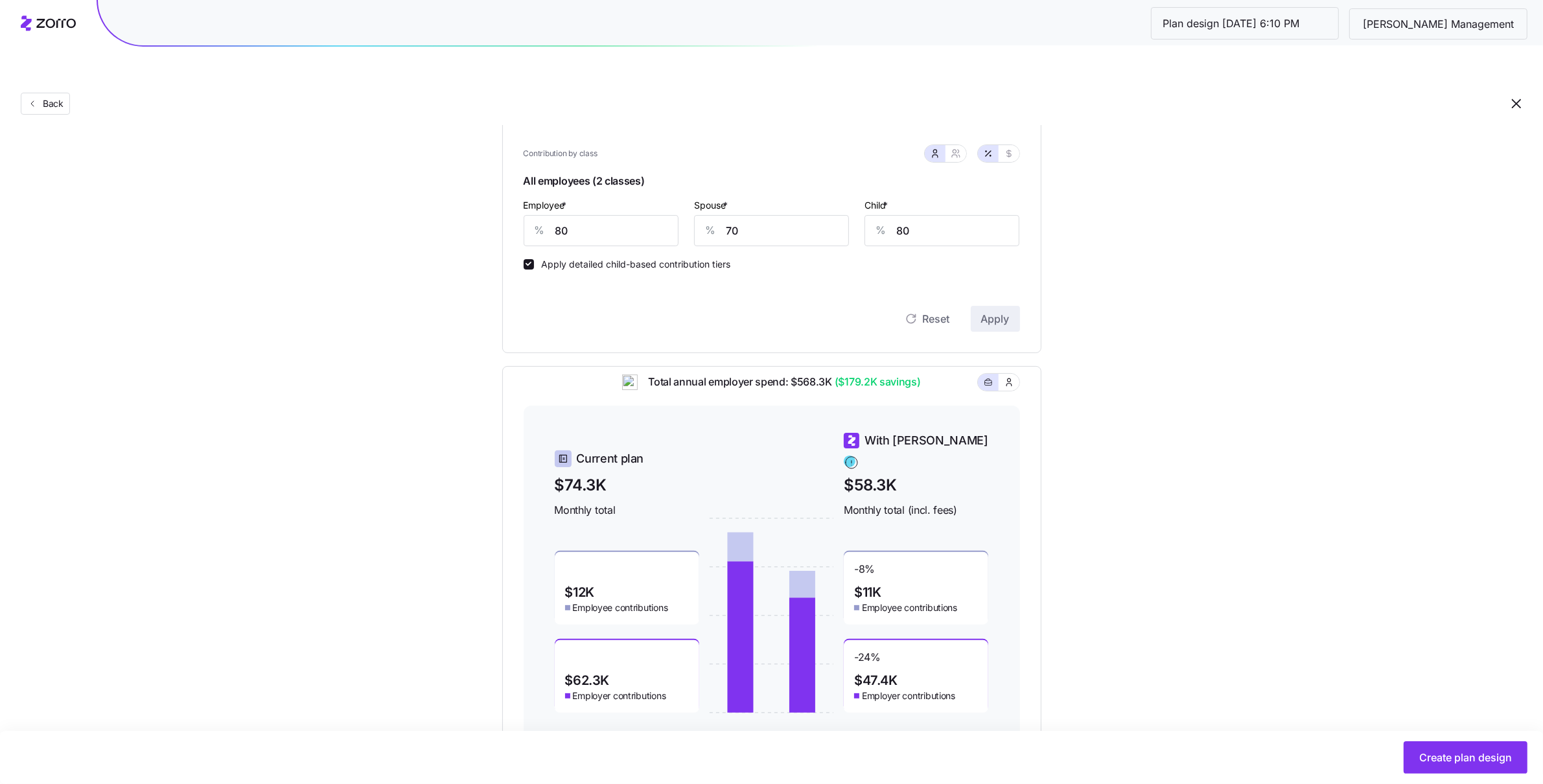
scroll to position [302, 0]
click at [953, 149] on icon "button" at bounding box center [955, 153] width 10 height 10
type input "75"
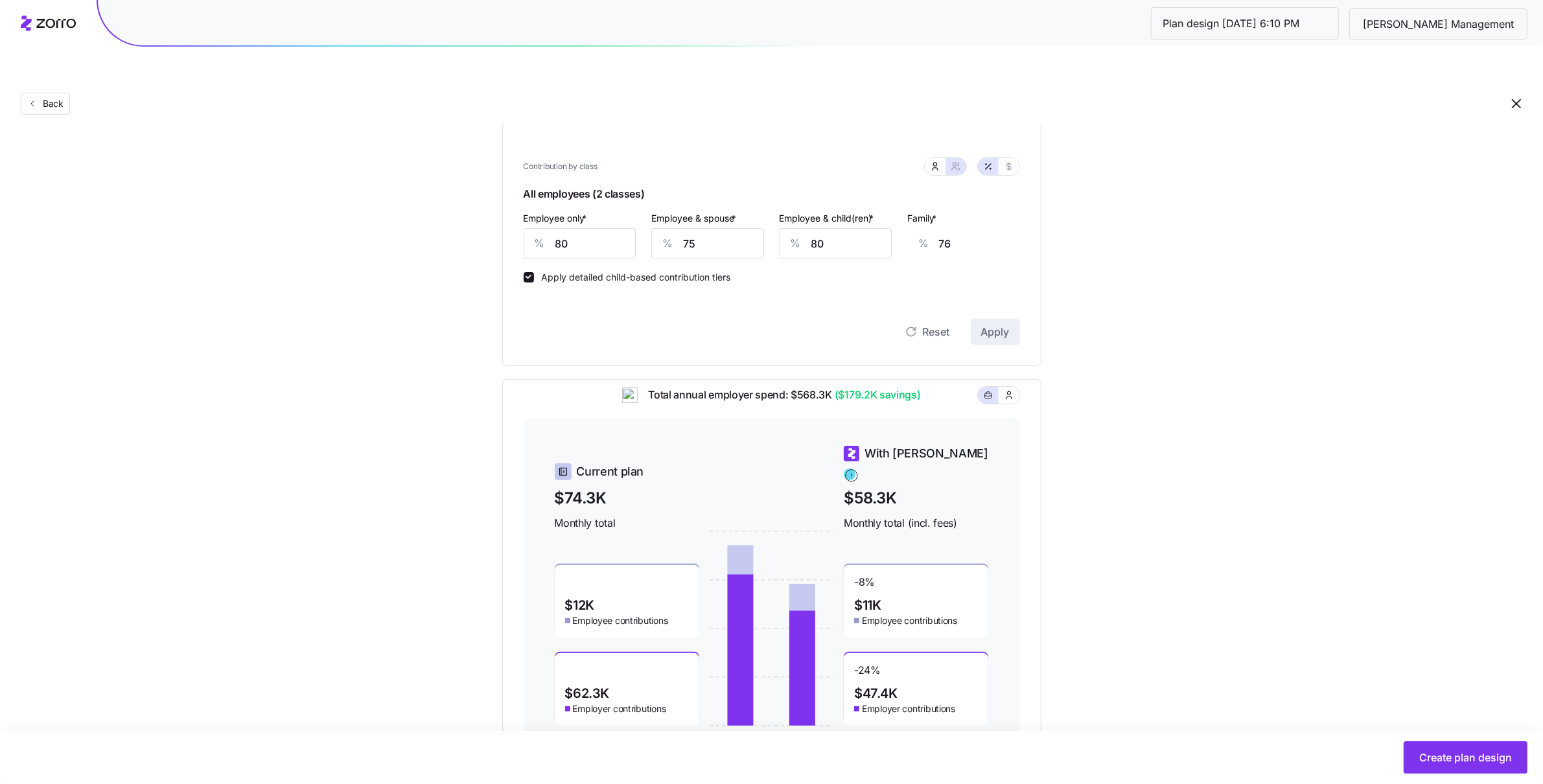
scroll to position [287, 0]
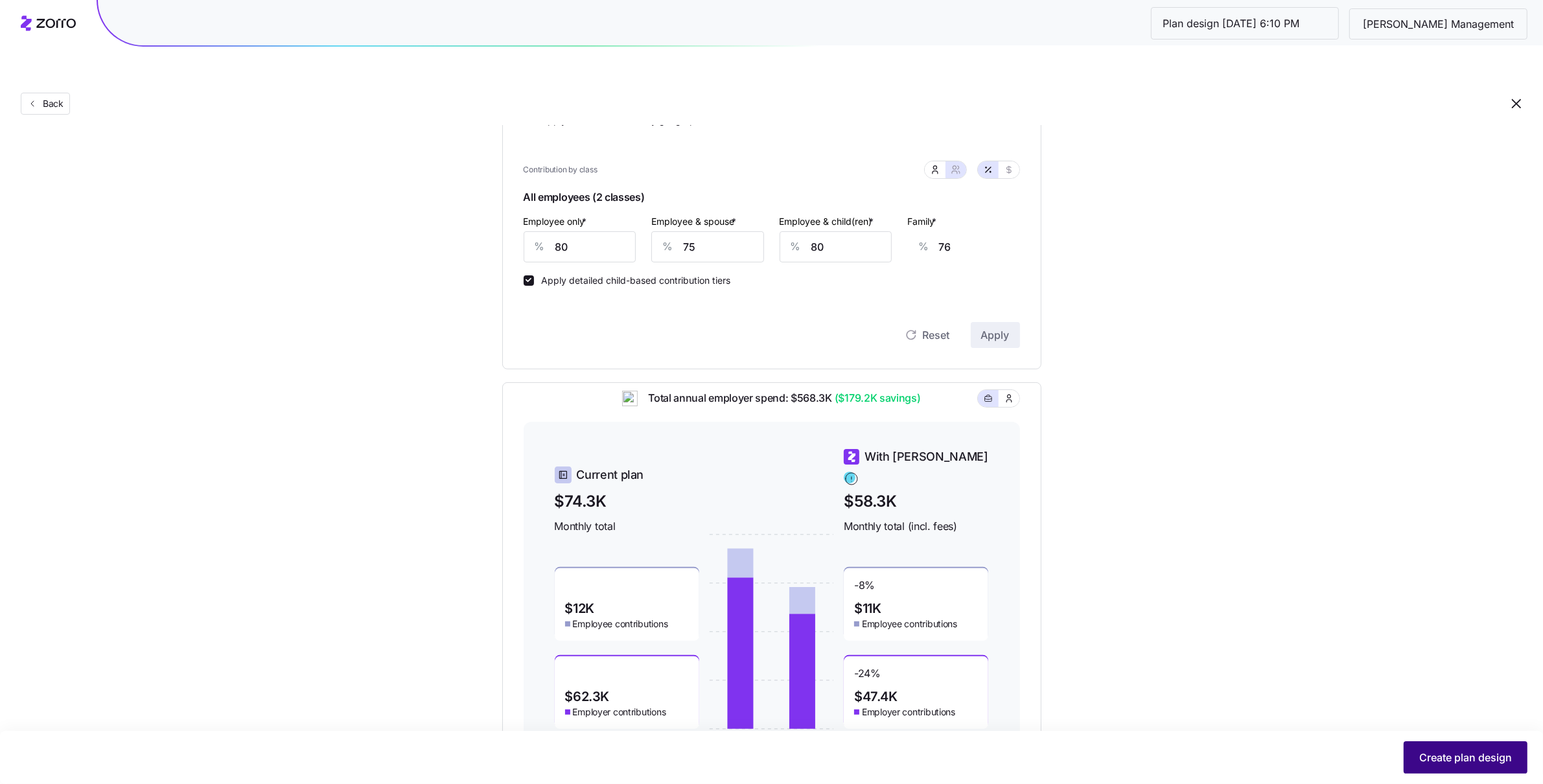
click at [1024, 515] on span "Create plan design" at bounding box center [1465, 757] width 93 height 16
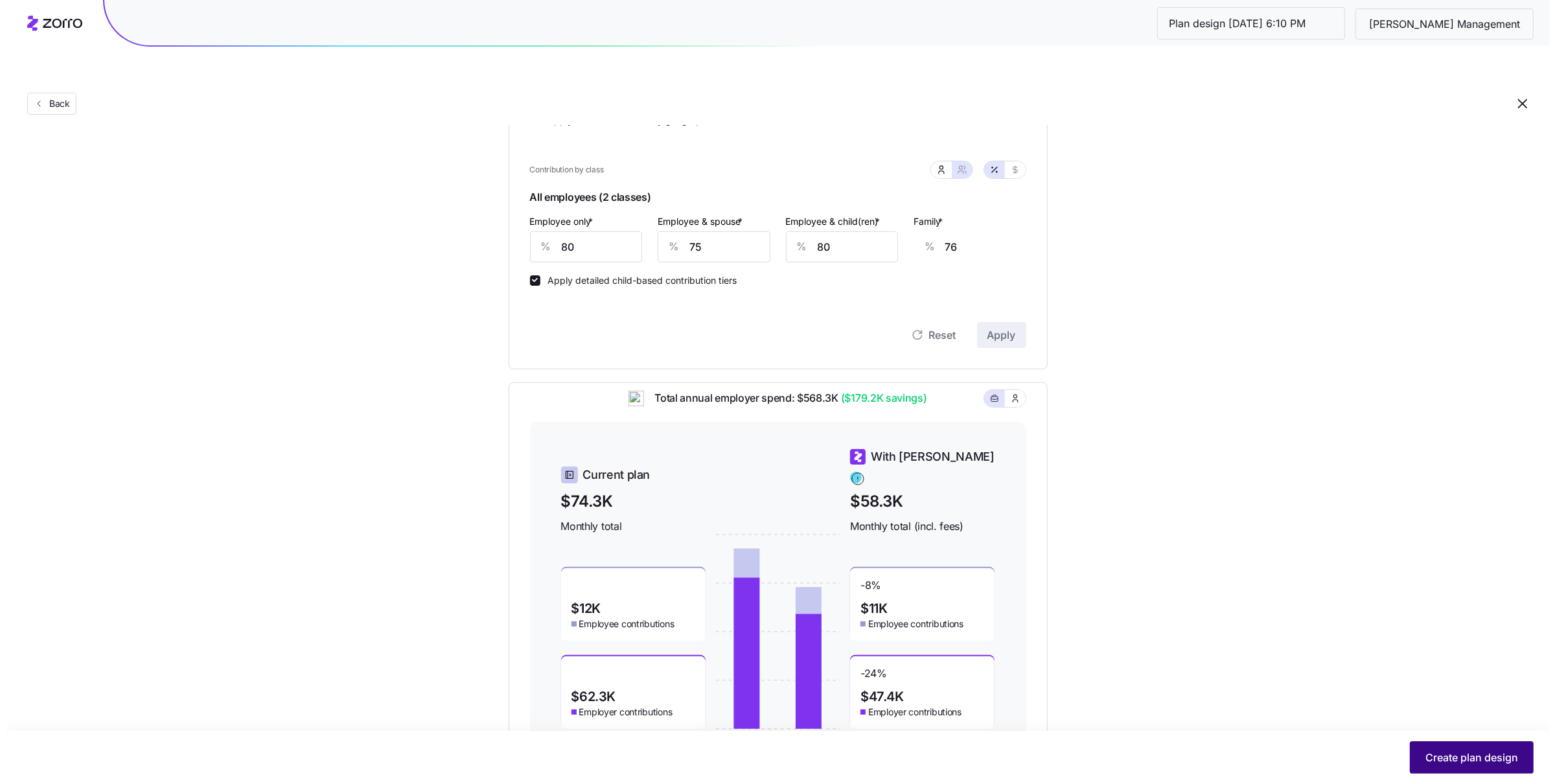
scroll to position [0, 0]
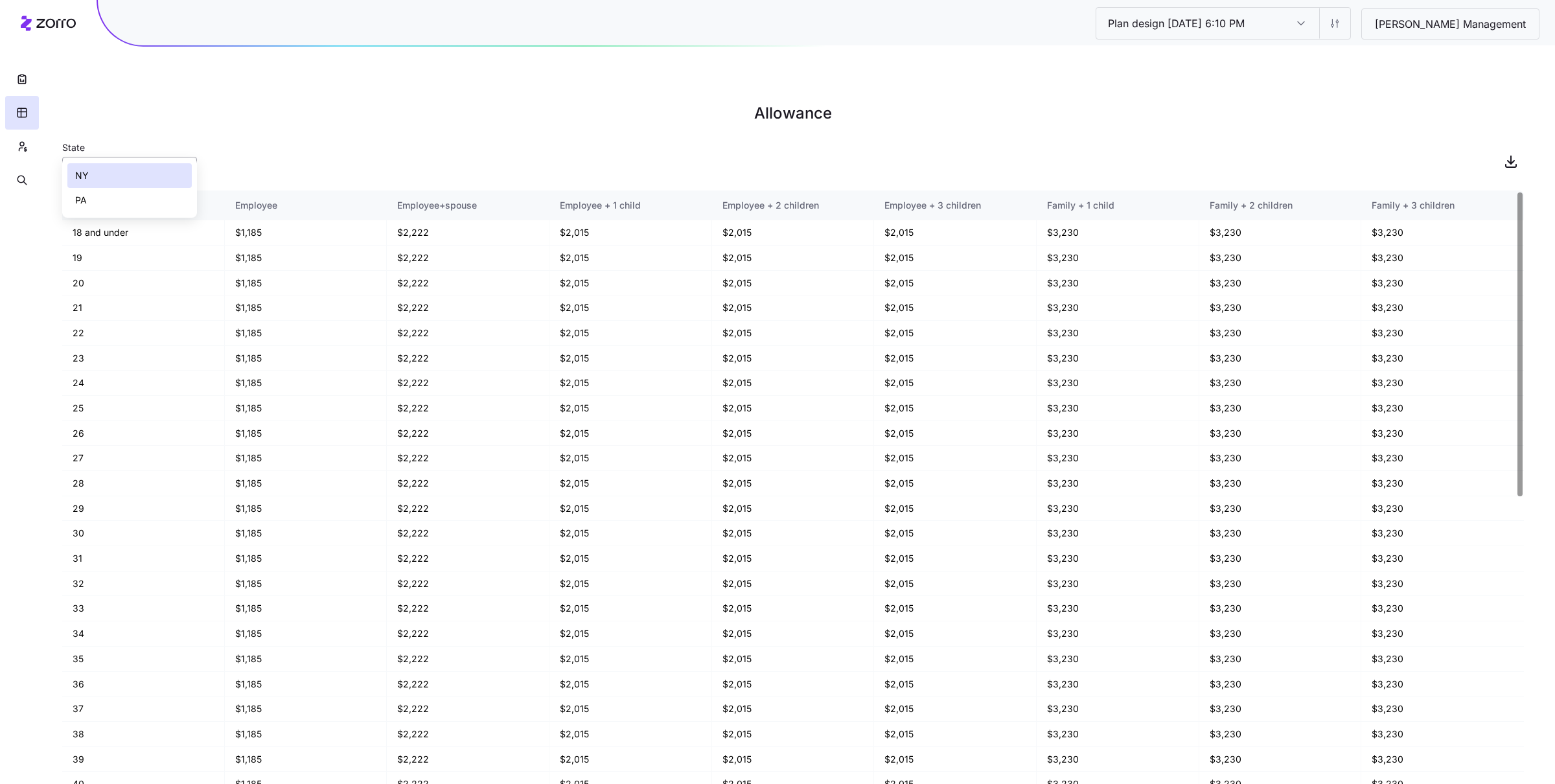
click at [131, 157] on input "NY" at bounding box center [129, 170] width 134 height 26
click at [134, 189] on div "PA" at bounding box center [130, 200] width 124 height 24
type input "PA"
click at [137, 157] on input "PA" at bounding box center [129, 170] width 134 height 26
click at [249, 142] on div "State PA" at bounding box center [793, 161] width 1462 height 44
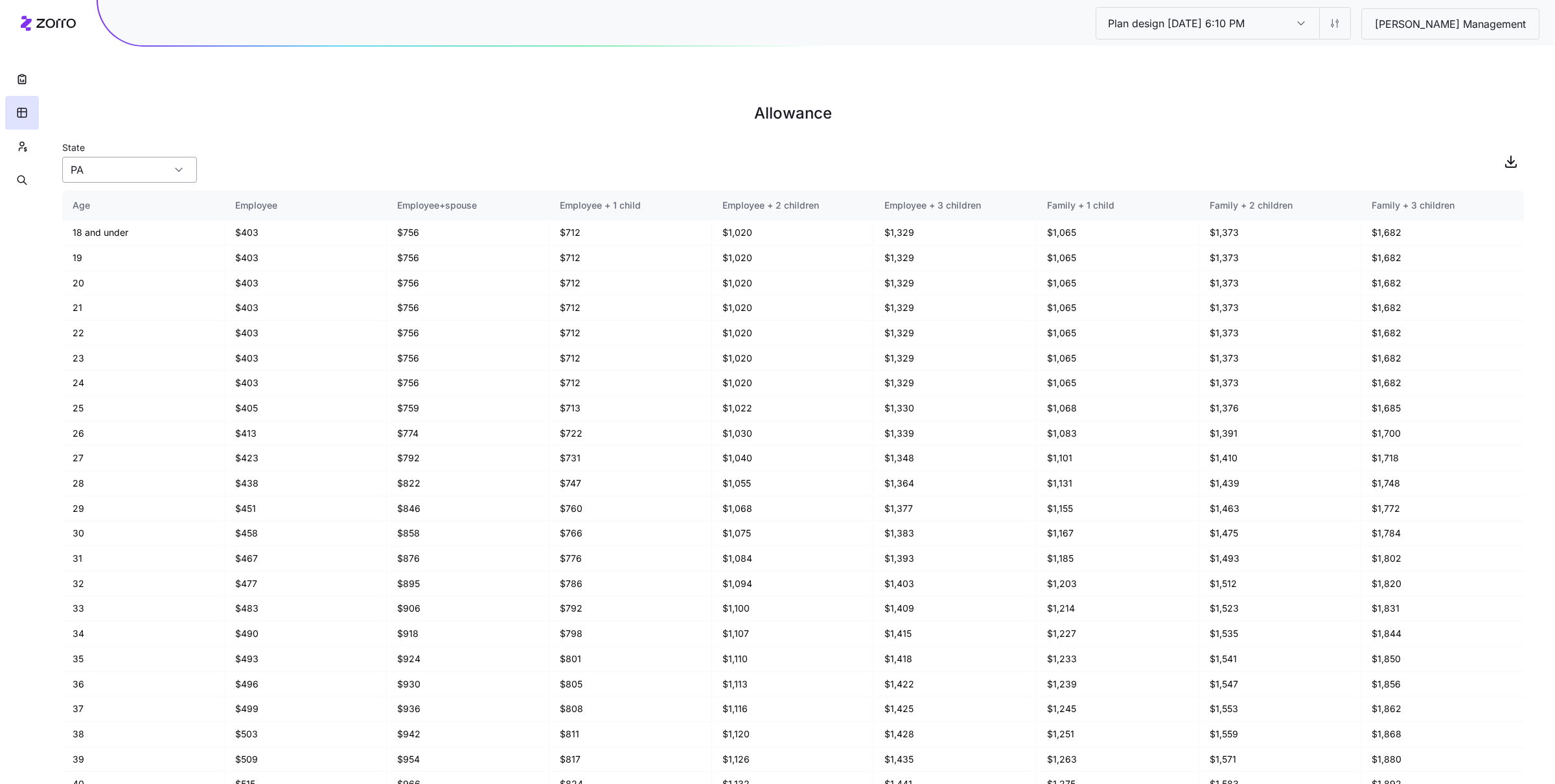
click at [184, 157] on div "PA" at bounding box center [129, 170] width 134 height 26
click at [306, 139] on div "State PA" at bounding box center [793, 161] width 1462 height 44
drag, startPoint x: 236, startPoint y: 486, endPoint x: 241, endPoint y: 499, distance: 13.9
click at [249, 515] on td "$458" at bounding box center [306, 533] width 163 height 25
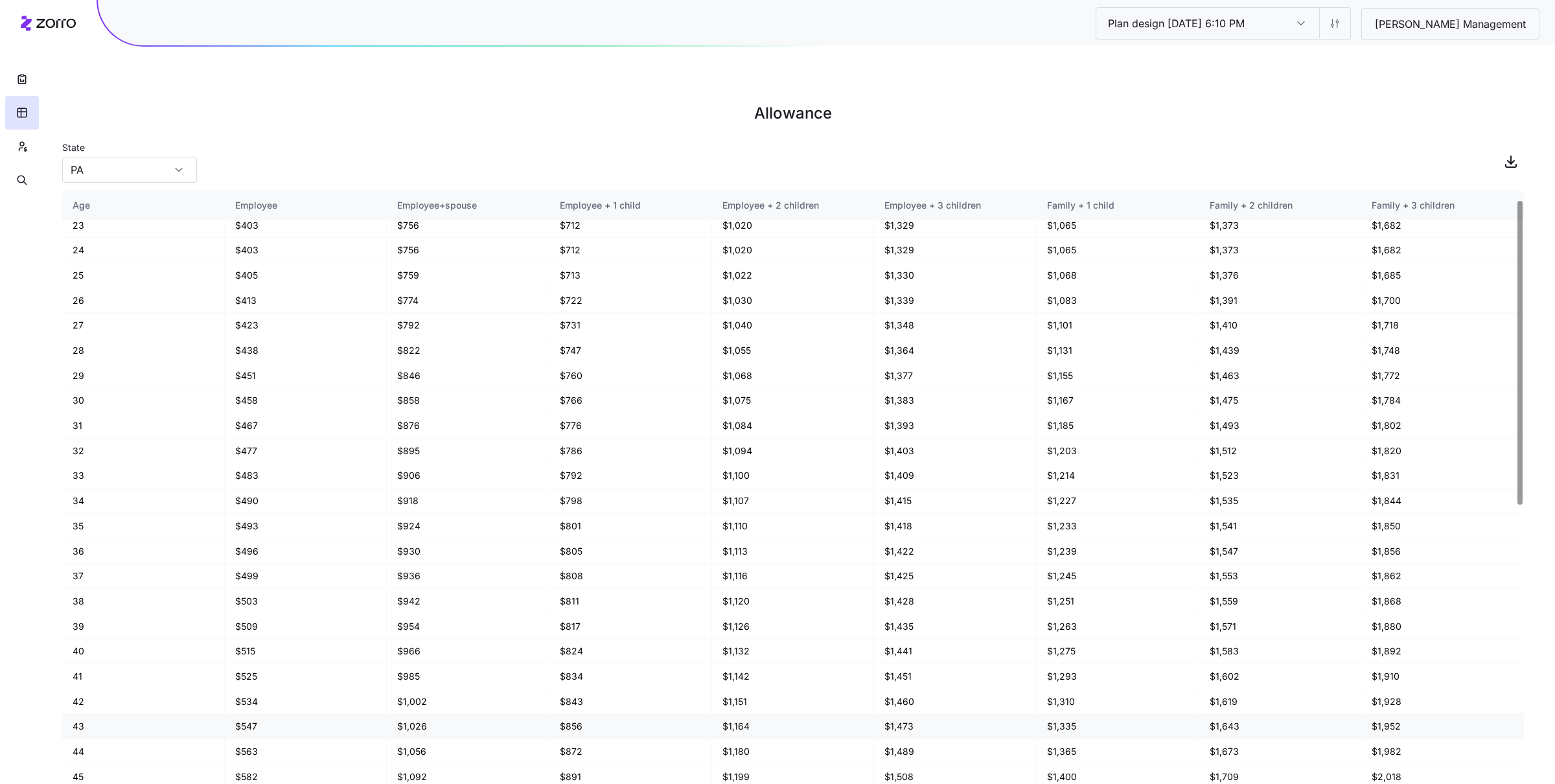
scroll to position [308, 0]
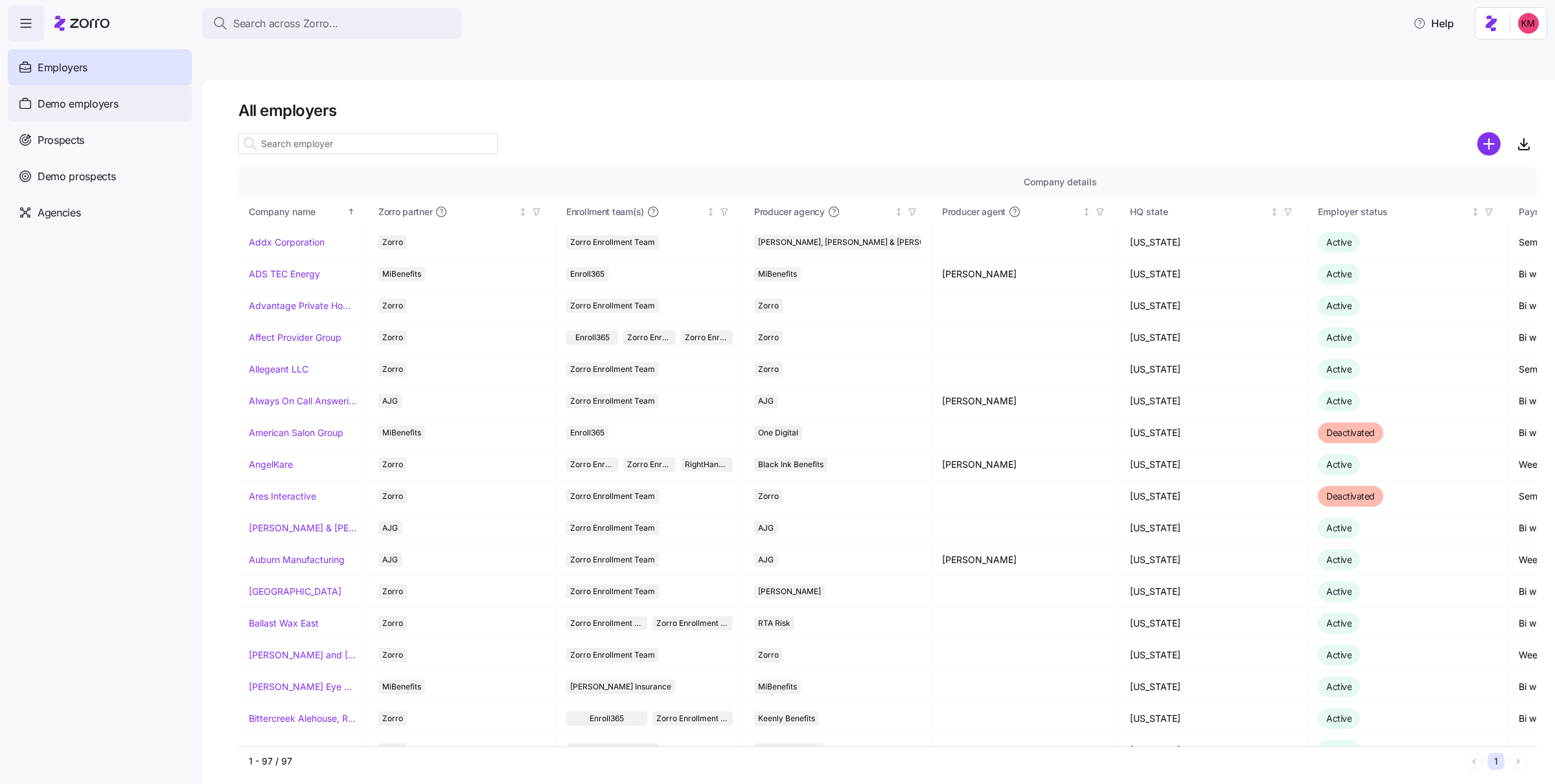
click at [78, 100] on span "Demo employers" at bounding box center [78, 103] width 81 height 16
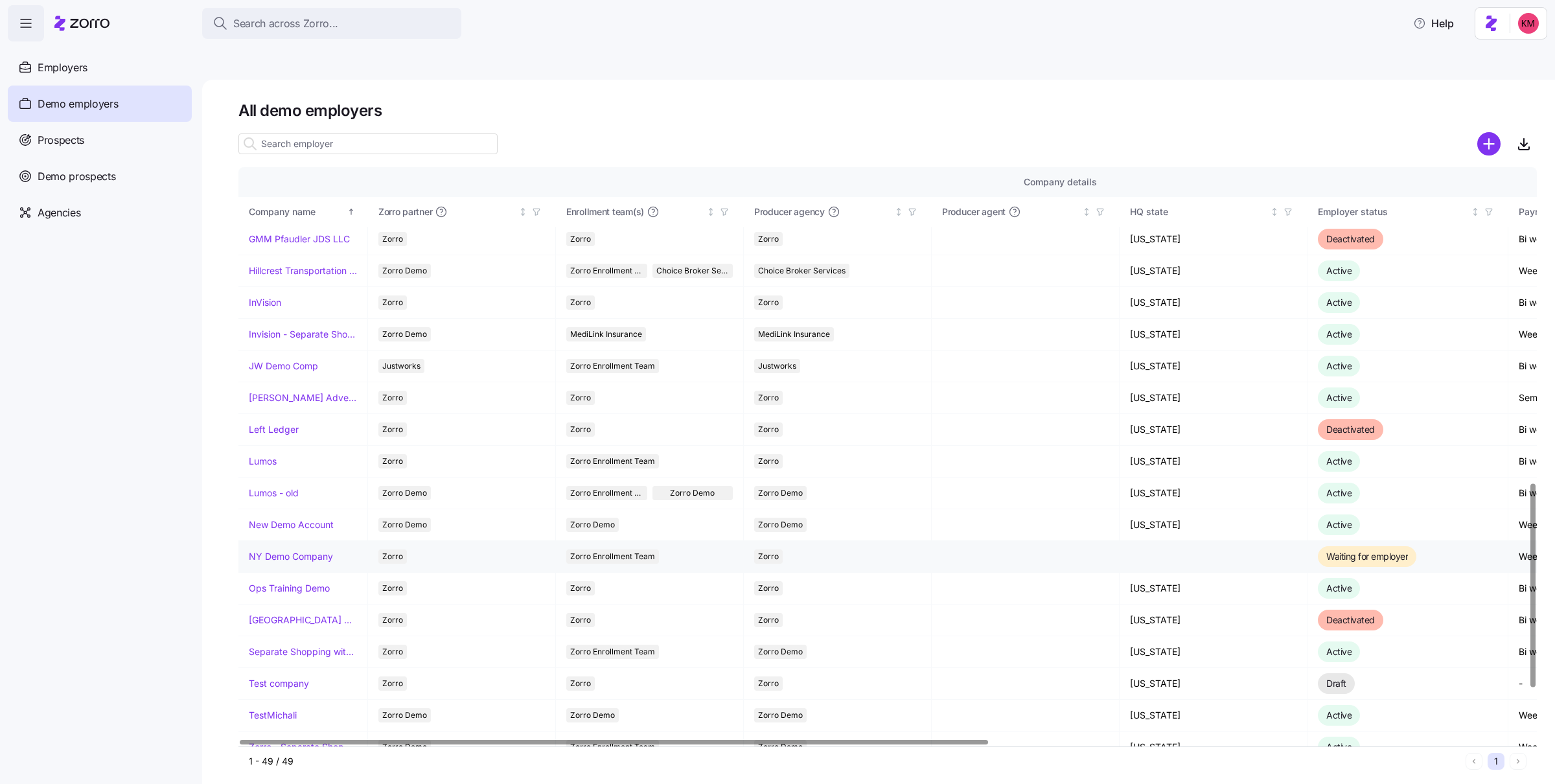
scroll to position [898, 0]
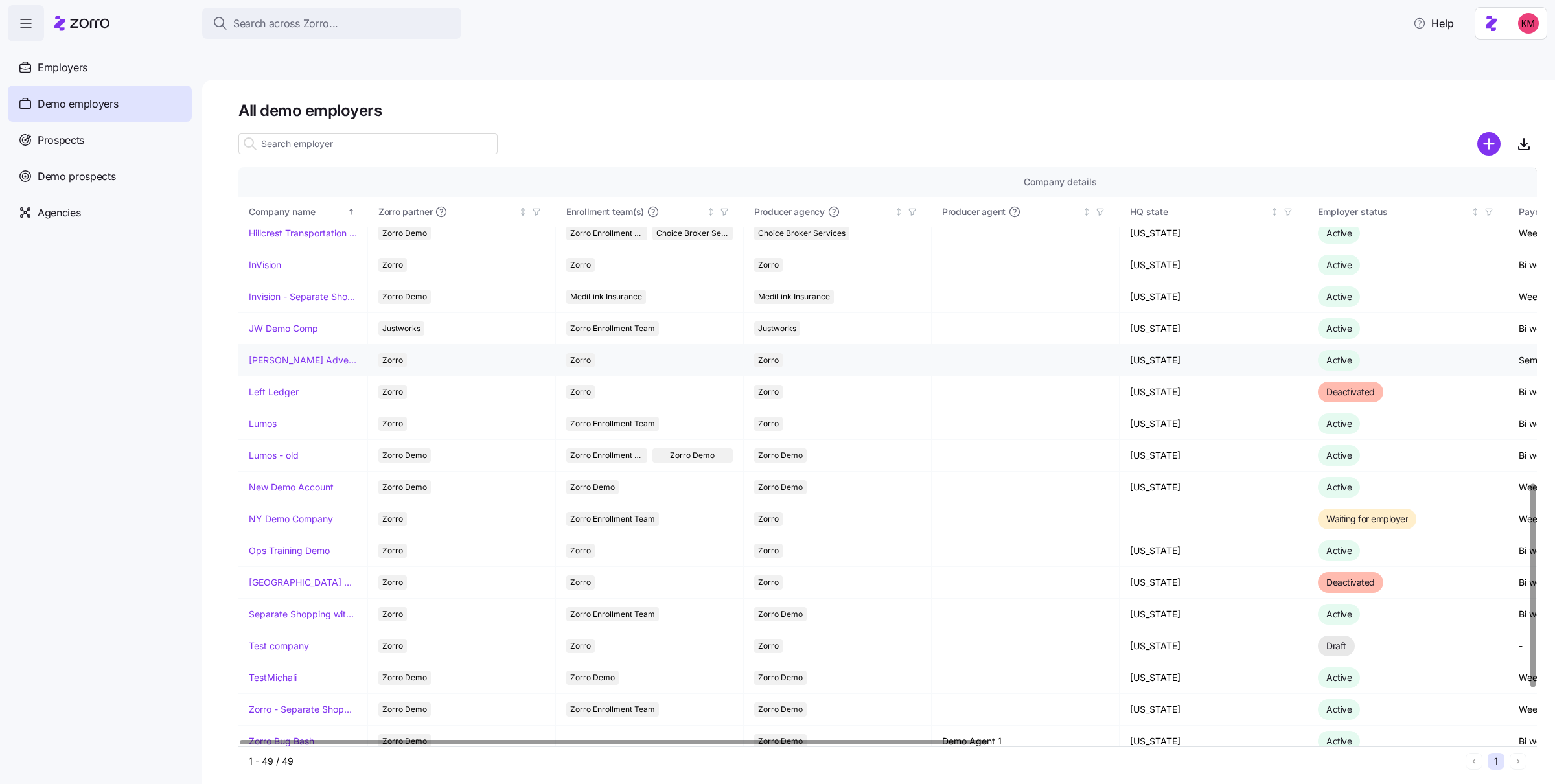
click at [268, 353] on link "[PERSON_NAME] Advertising" at bounding box center [303, 360] width 108 height 13
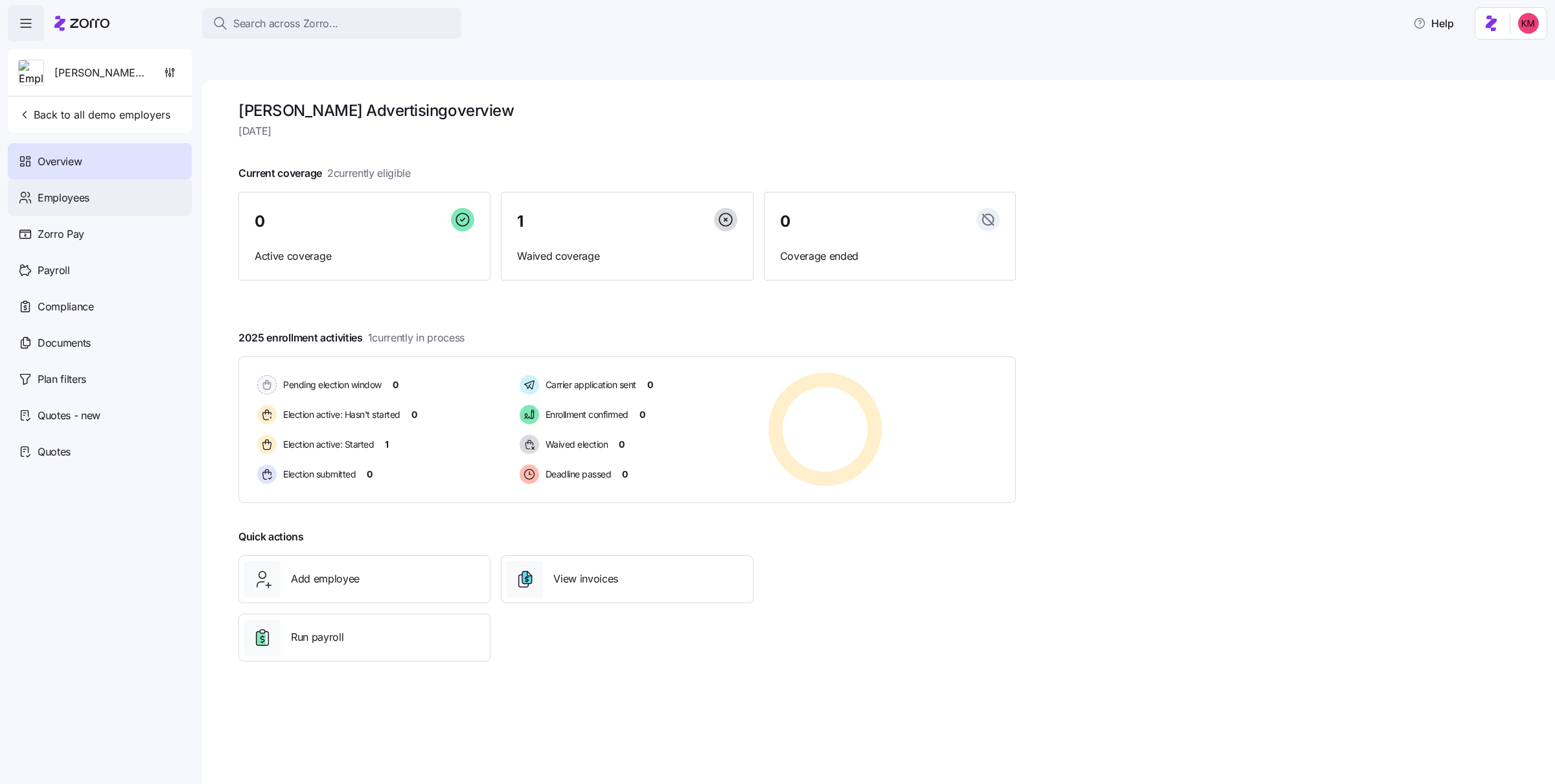
click at [102, 208] on div "Employees" at bounding box center [100, 197] width 184 height 37
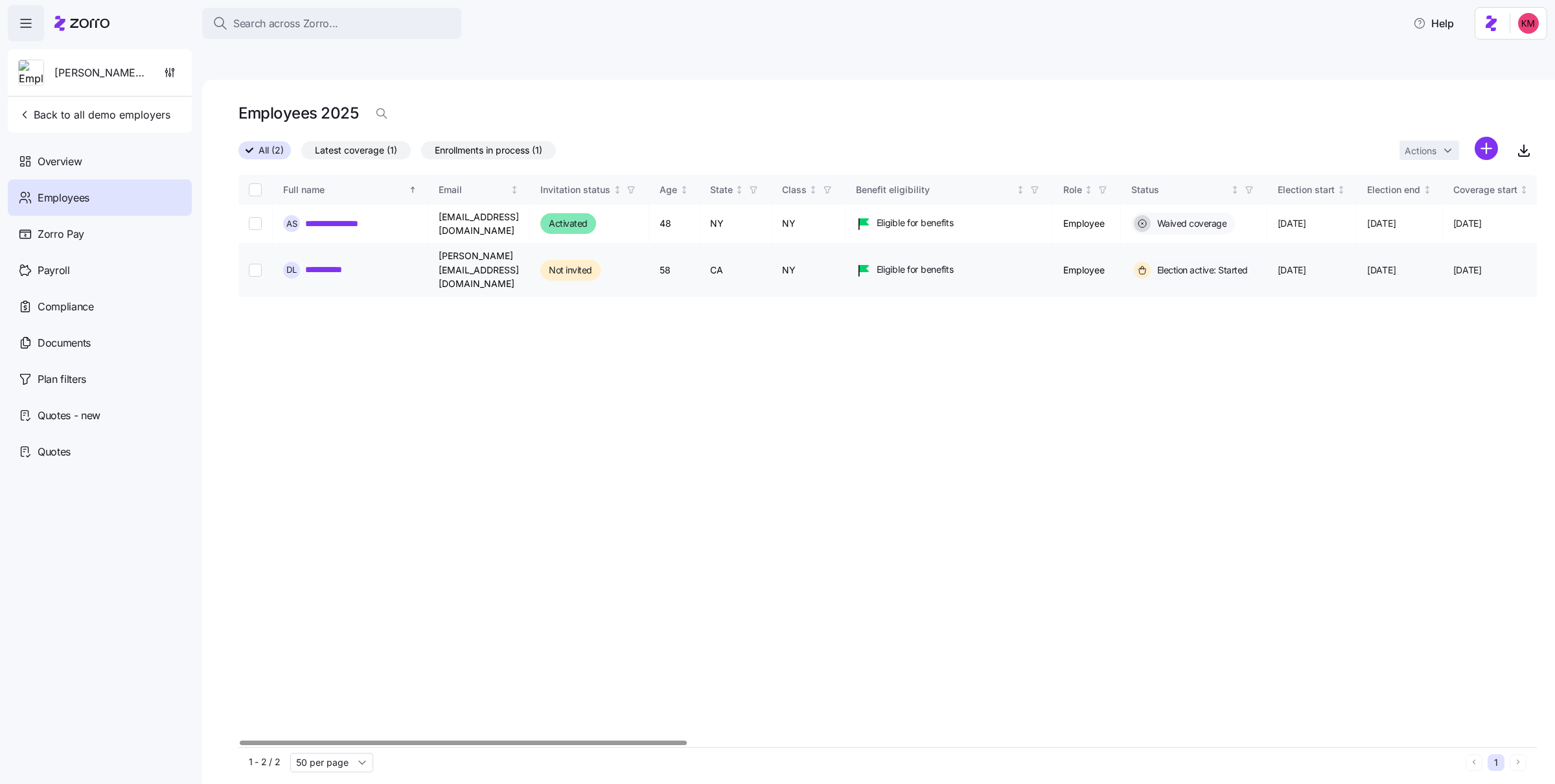
click at [335, 263] on link "**********" at bounding box center [332, 270] width 53 height 13
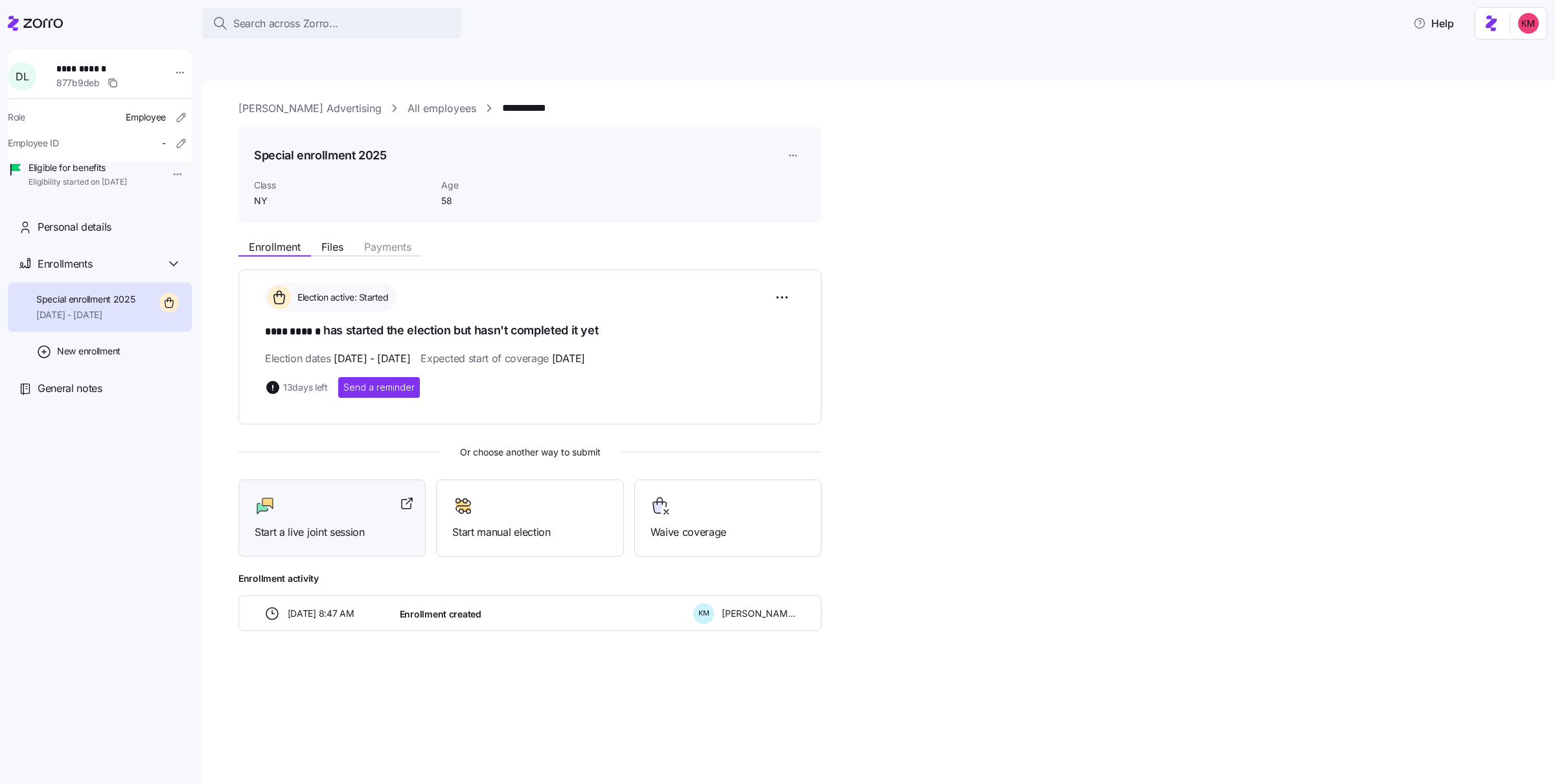
click at [353, 495] on div at bounding box center [332, 506] width 155 height 21
click at [7, 27] on header "Search across Zorro... Help" at bounding box center [778, 21] width 1555 height 41
click at [29, 35] on div at bounding box center [35, 24] width 55 height 37
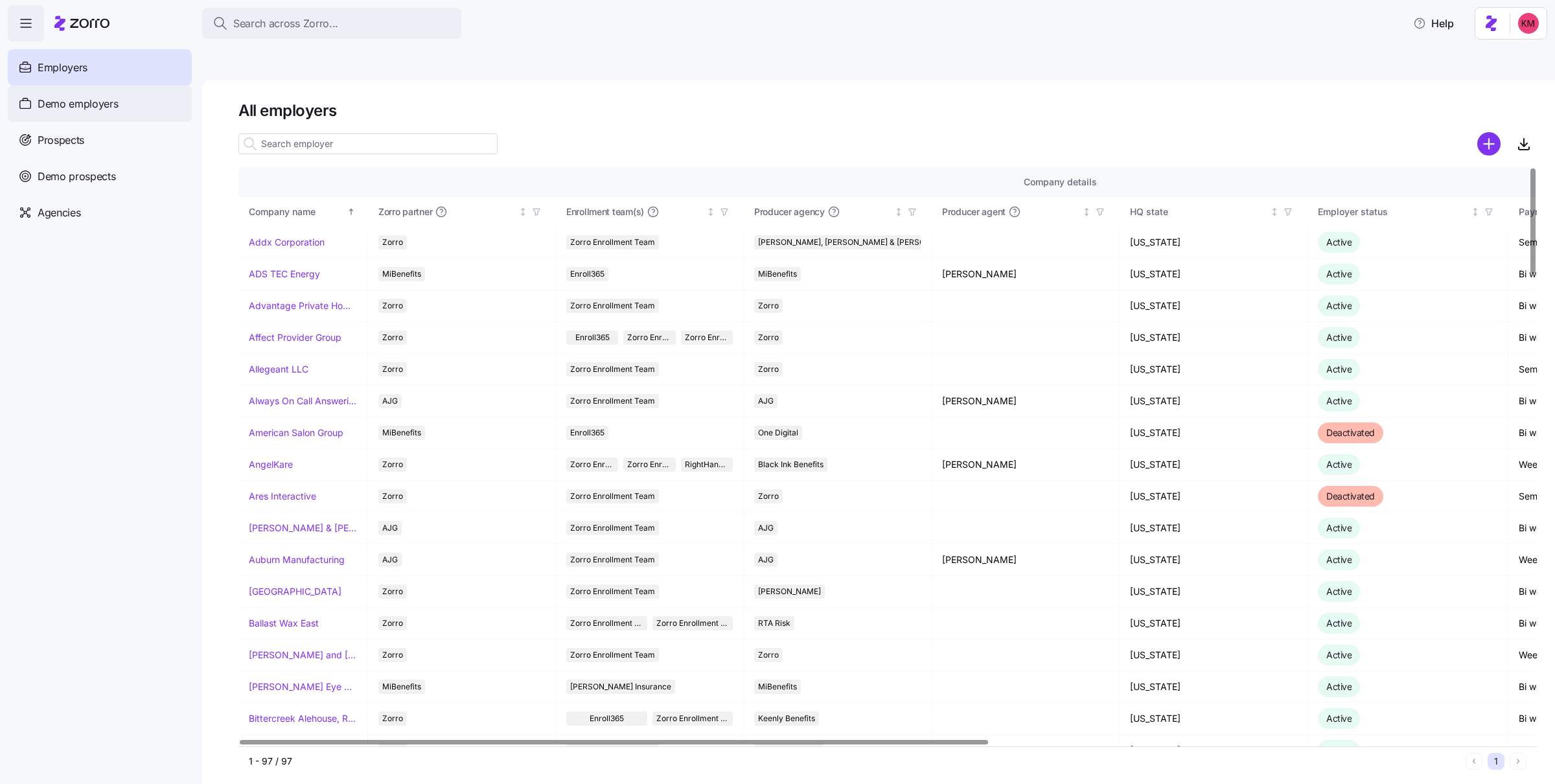
click at [71, 109] on span "Demo employers" at bounding box center [78, 103] width 81 height 16
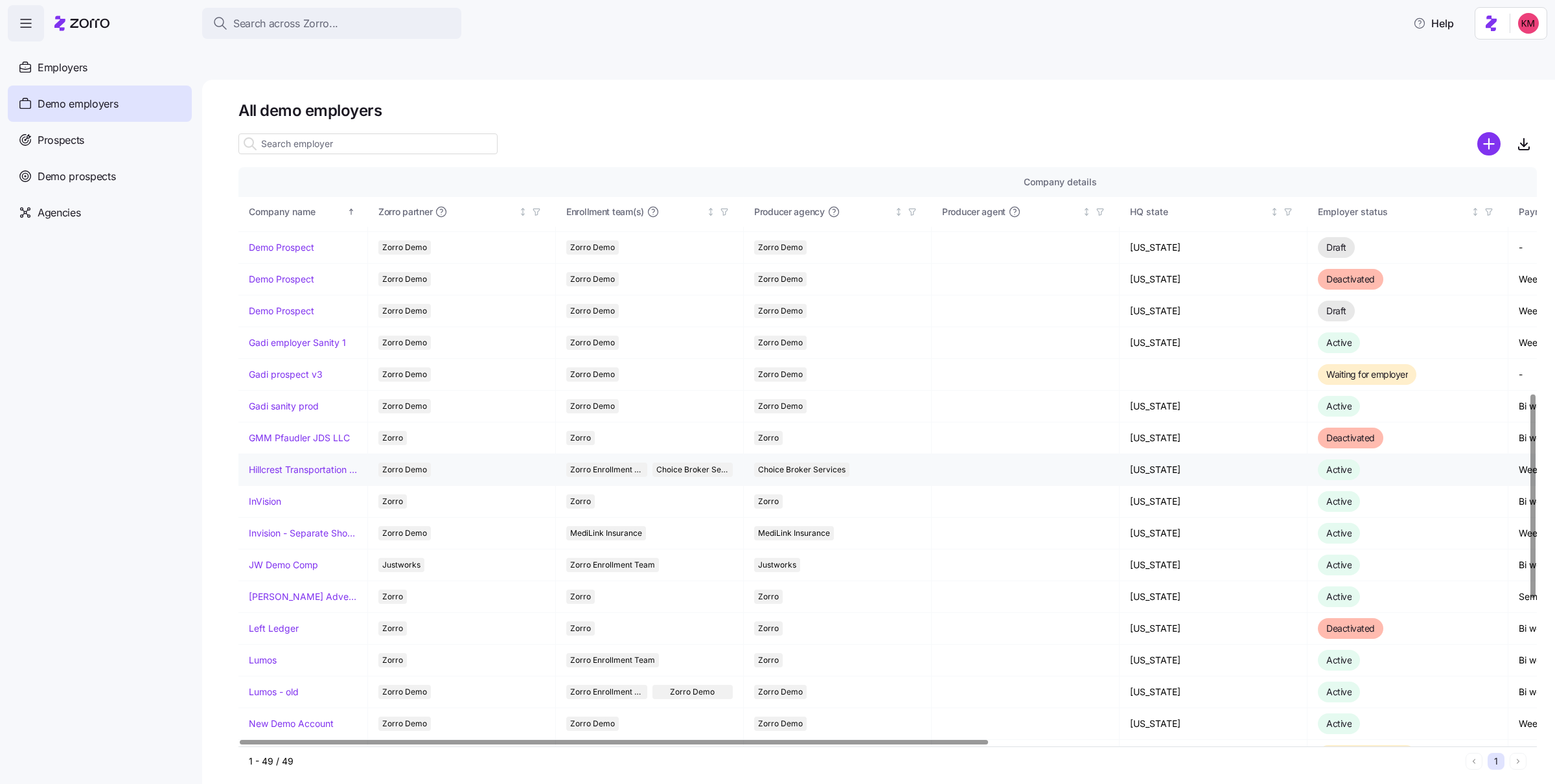
scroll to position [663, 0]
click at [274, 484] on td "InVision" at bounding box center [304, 500] width 130 height 32
click at [272, 494] on link "InVision" at bounding box center [265, 500] width 32 height 13
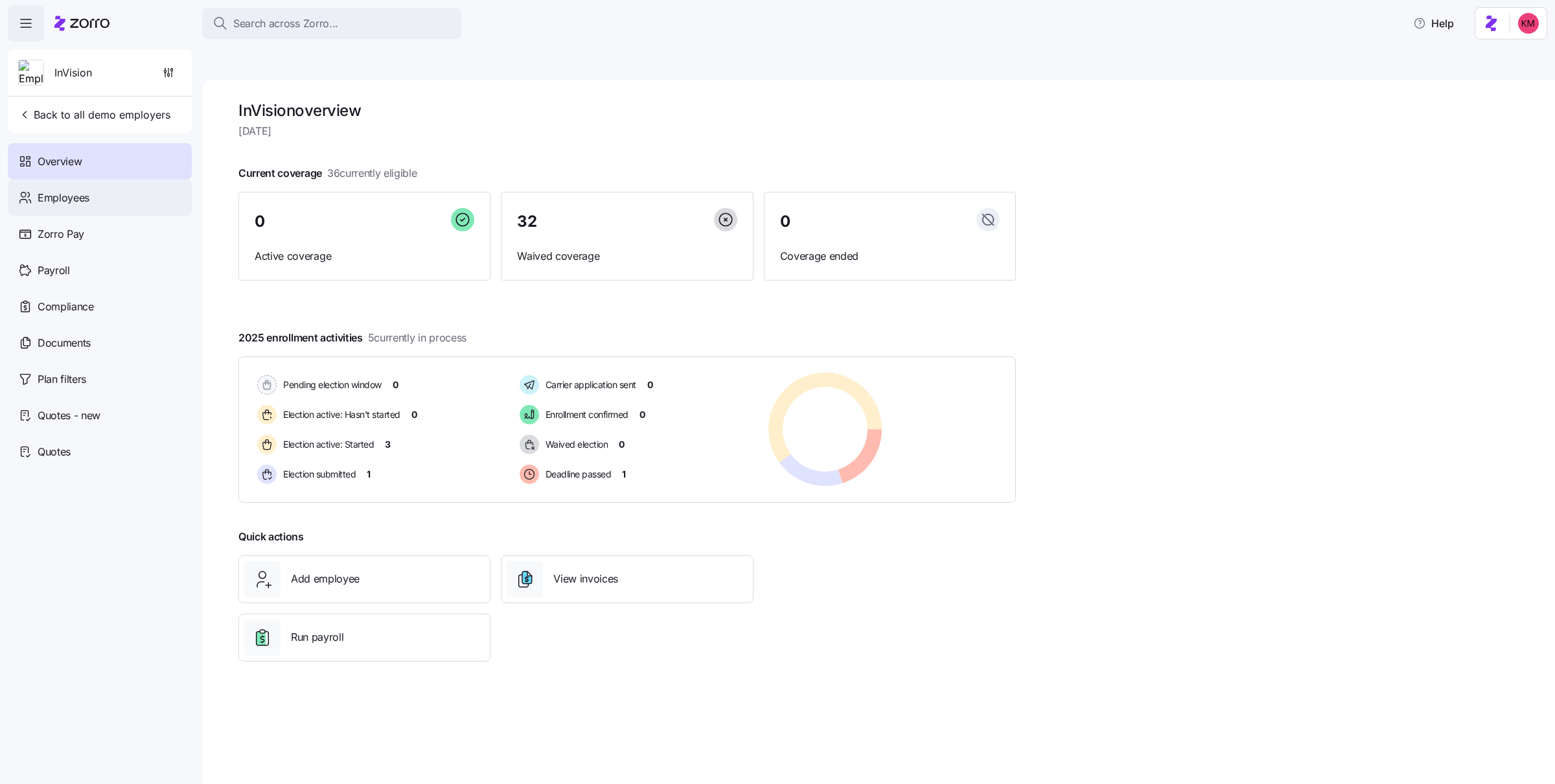
click at [90, 198] on div "Employees" at bounding box center [100, 197] width 184 height 37
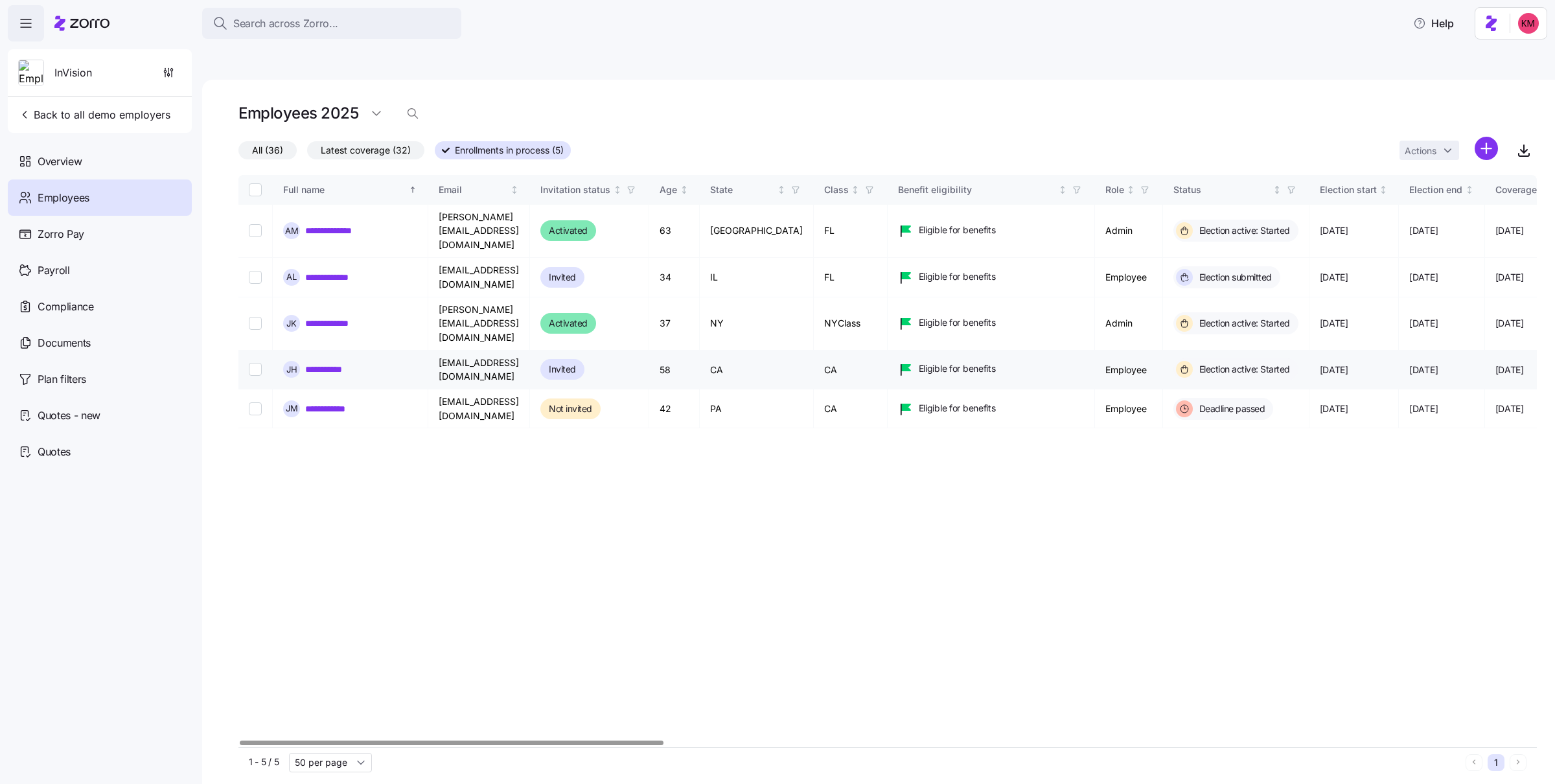
click at [328, 363] on link "**********" at bounding box center [330, 369] width 49 height 13
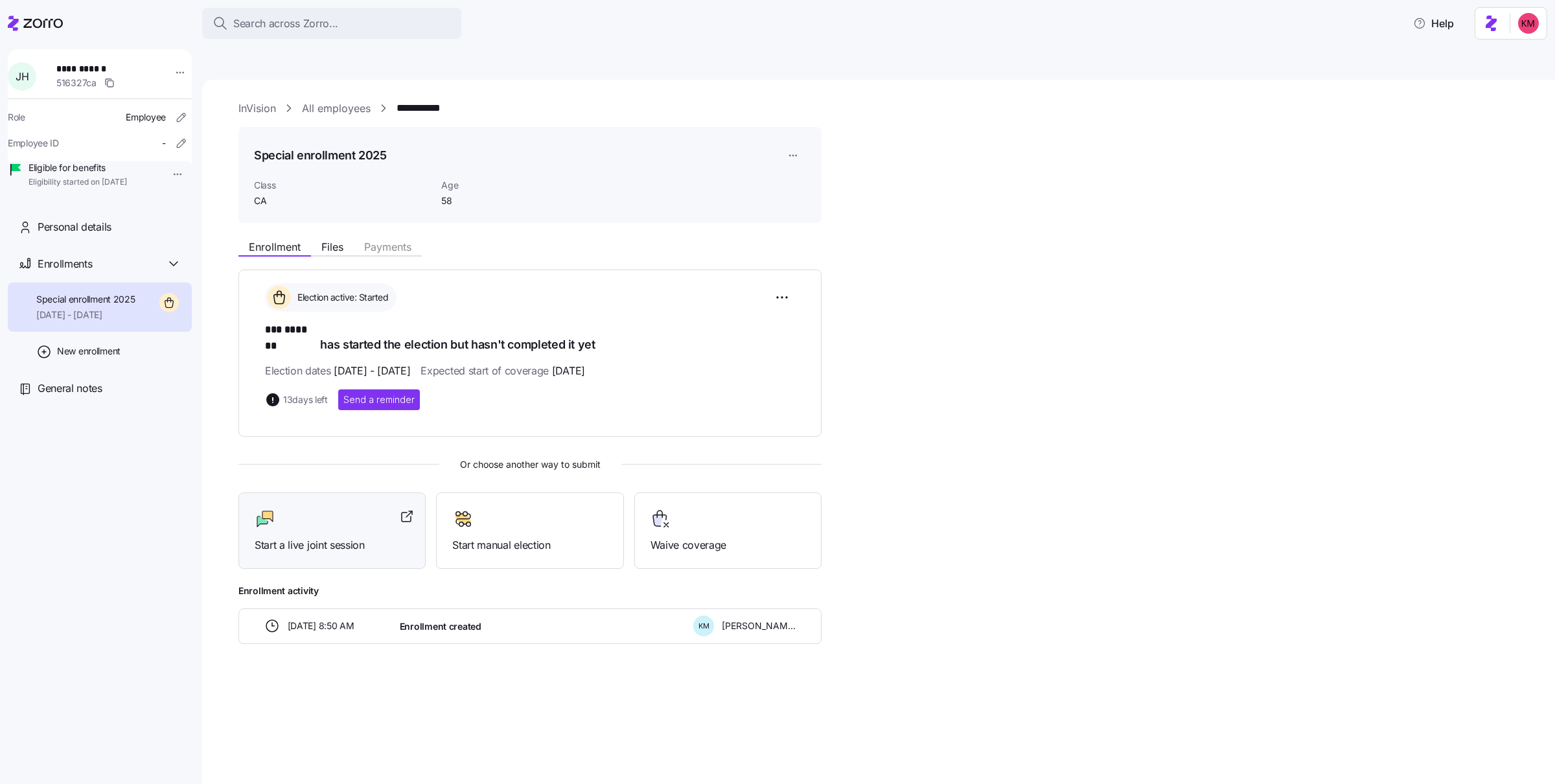
click at [352, 509] on div at bounding box center [332, 519] width 155 height 21
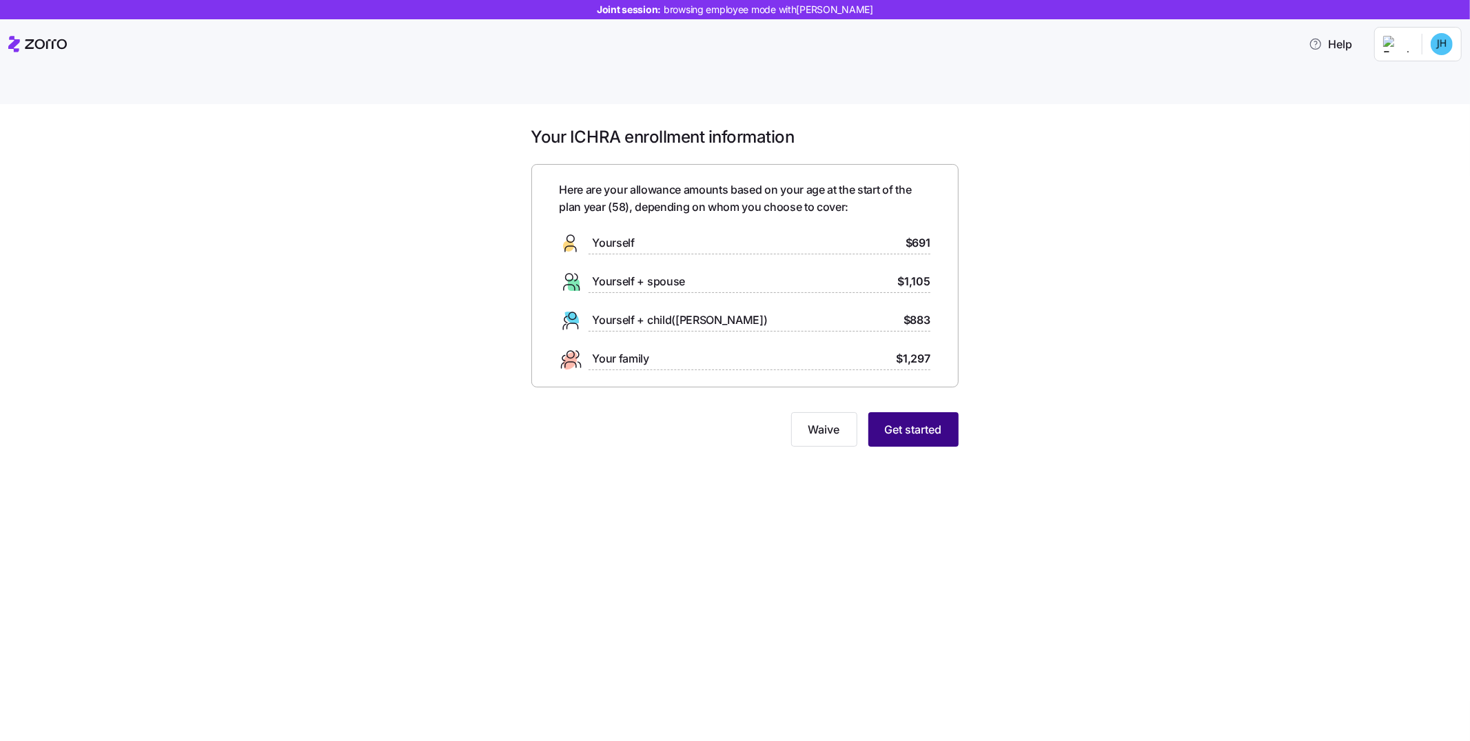
click at [930, 421] on span "Get started" at bounding box center [913, 429] width 57 height 17
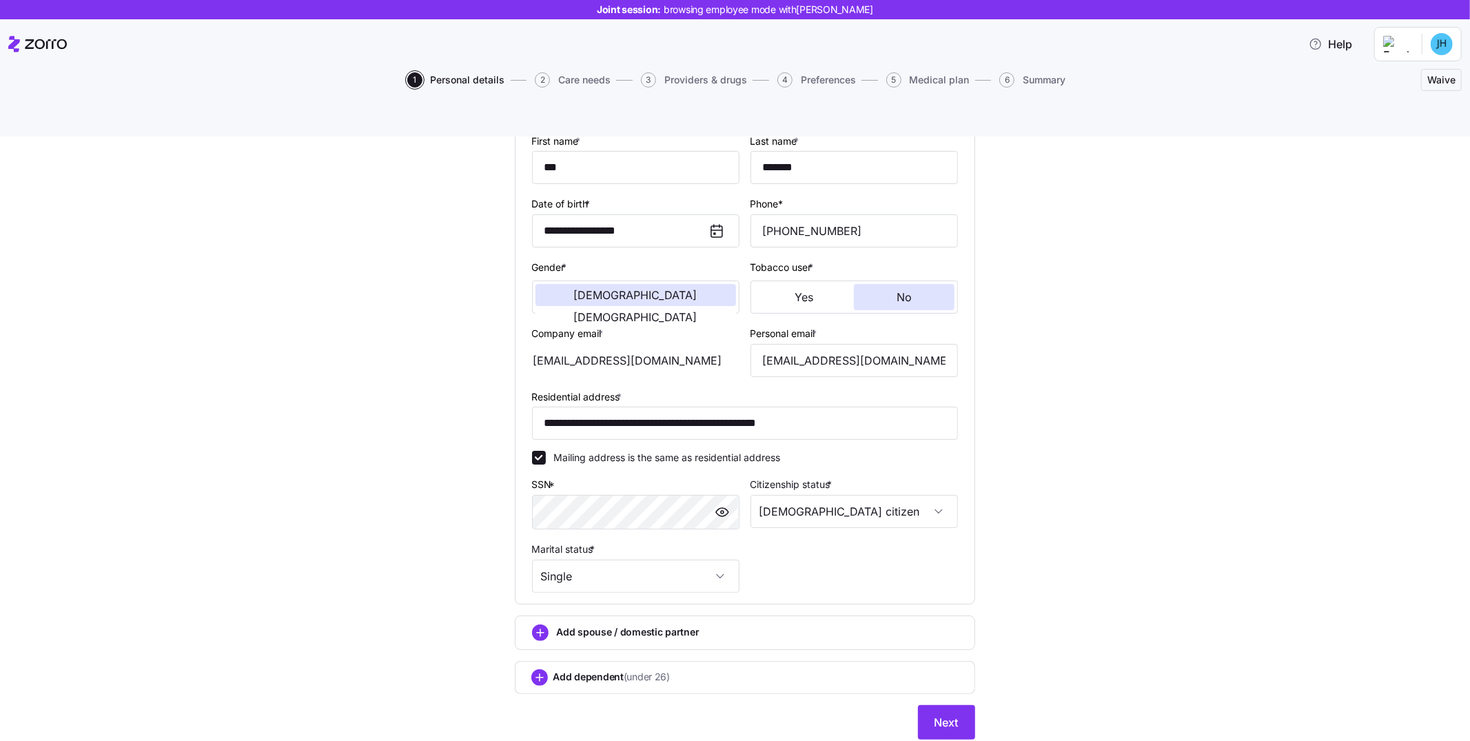
scroll to position [166, 0]
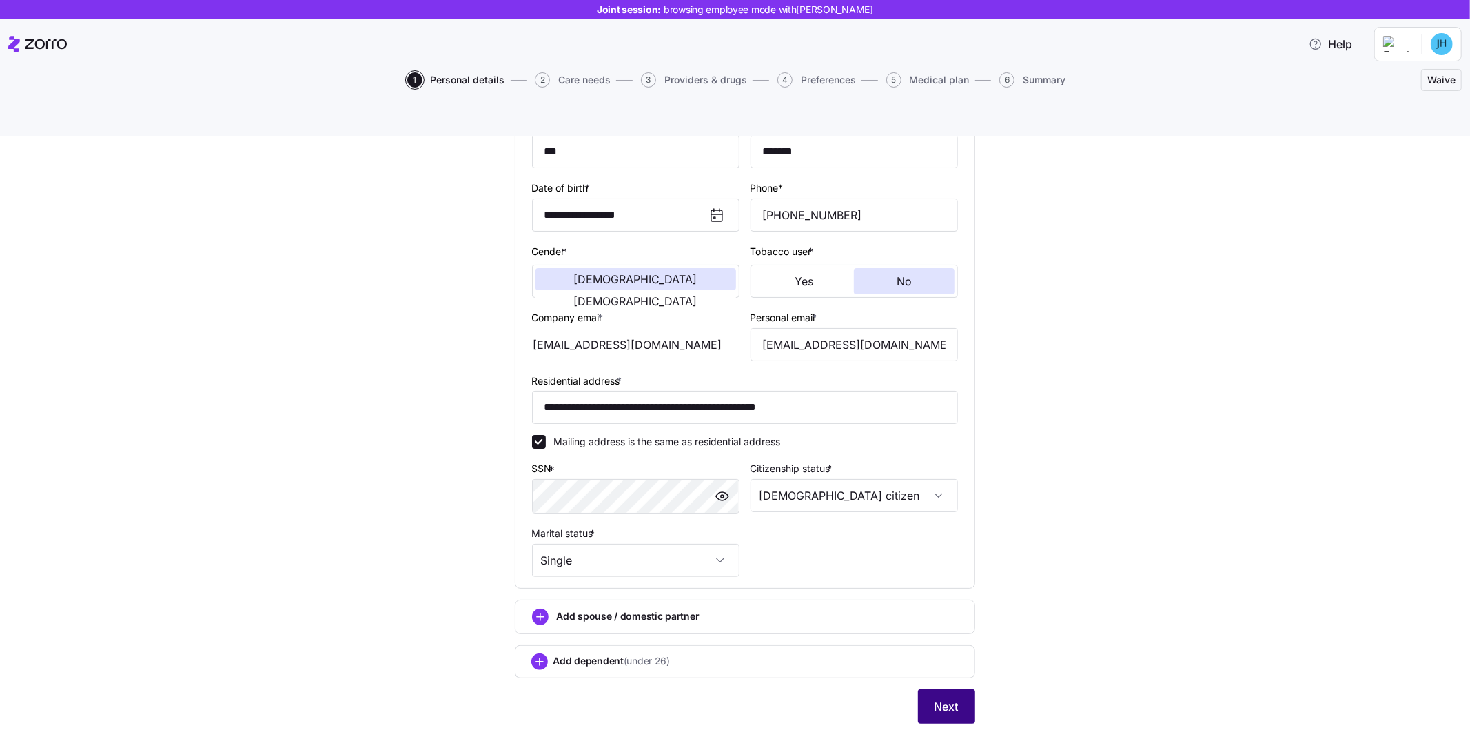
click at [943, 698] on span "Next" at bounding box center [946, 706] width 24 height 17
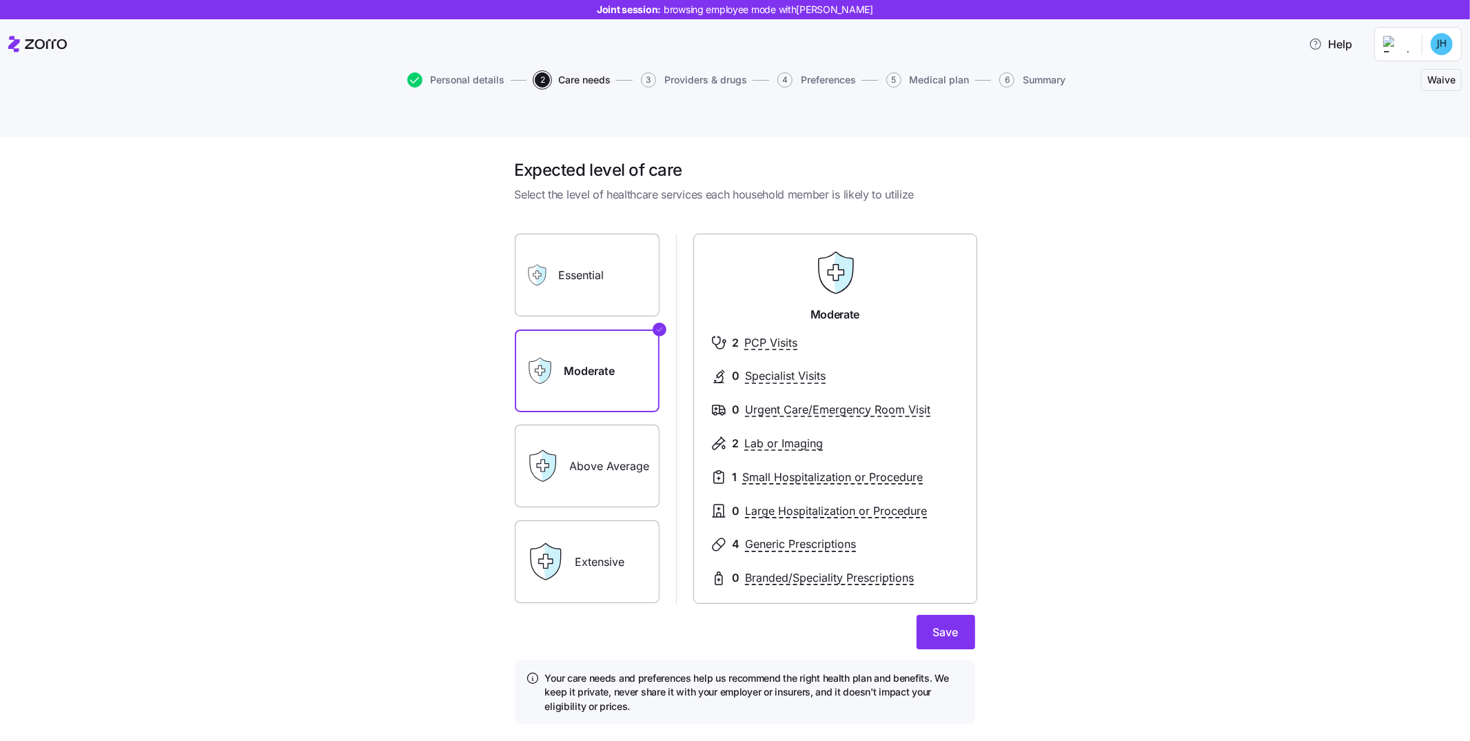
click at [596, 261] on label "Essential" at bounding box center [587, 275] width 145 height 83
click at [0, 0] on input "Essential" at bounding box center [0, 0] width 0 height 0
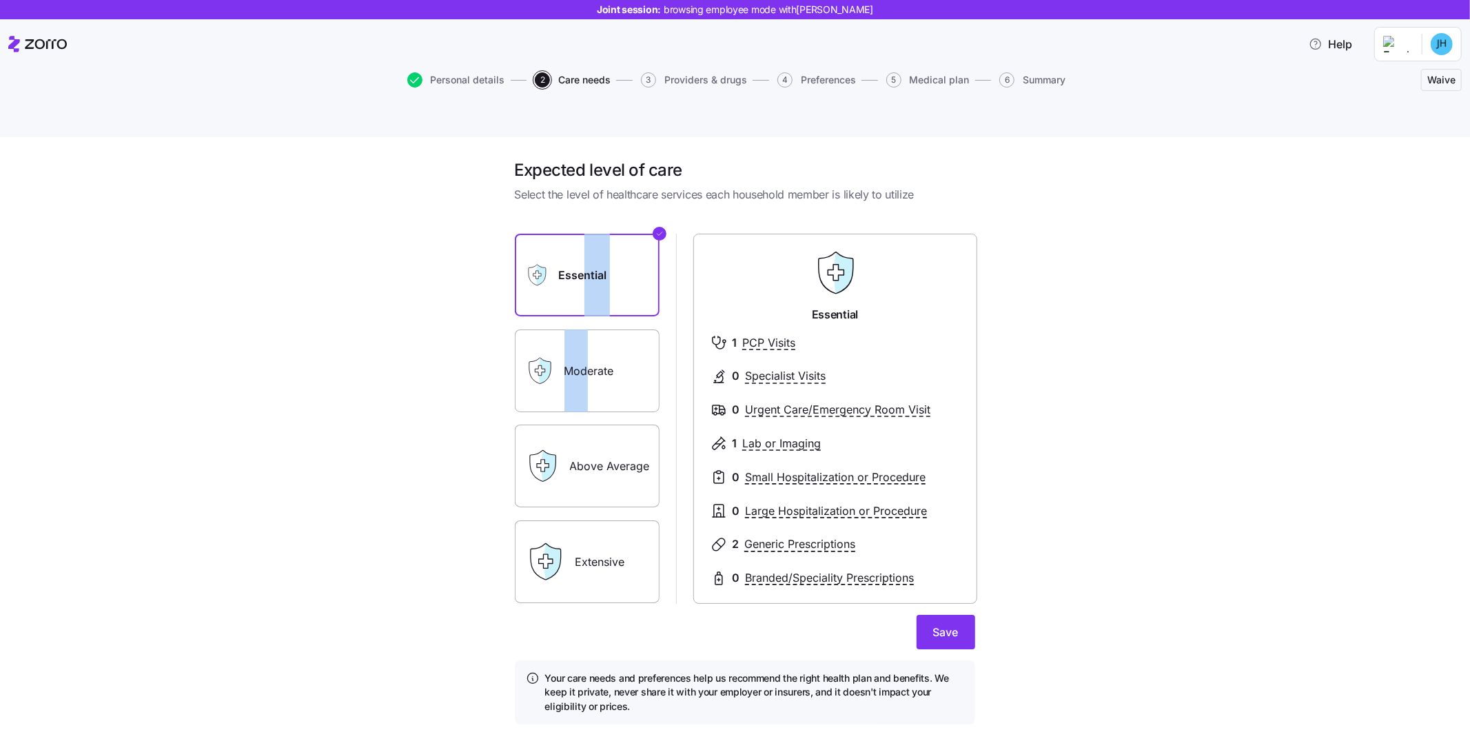
drag, startPoint x: 583, startPoint y: 312, endPoint x: 586, endPoint y: 283, distance: 29.8
click at [579, 288] on div "Essential Moderate Above Average Extensive" at bounding box center [587, 418] width 145 height 369
click at [566, 361] on label "Moderate" at bounding box center [587, 370] width 145 height 83
click at [0, 0] on input "Moderate" at bounding box center [0, 0] width 0 height 0
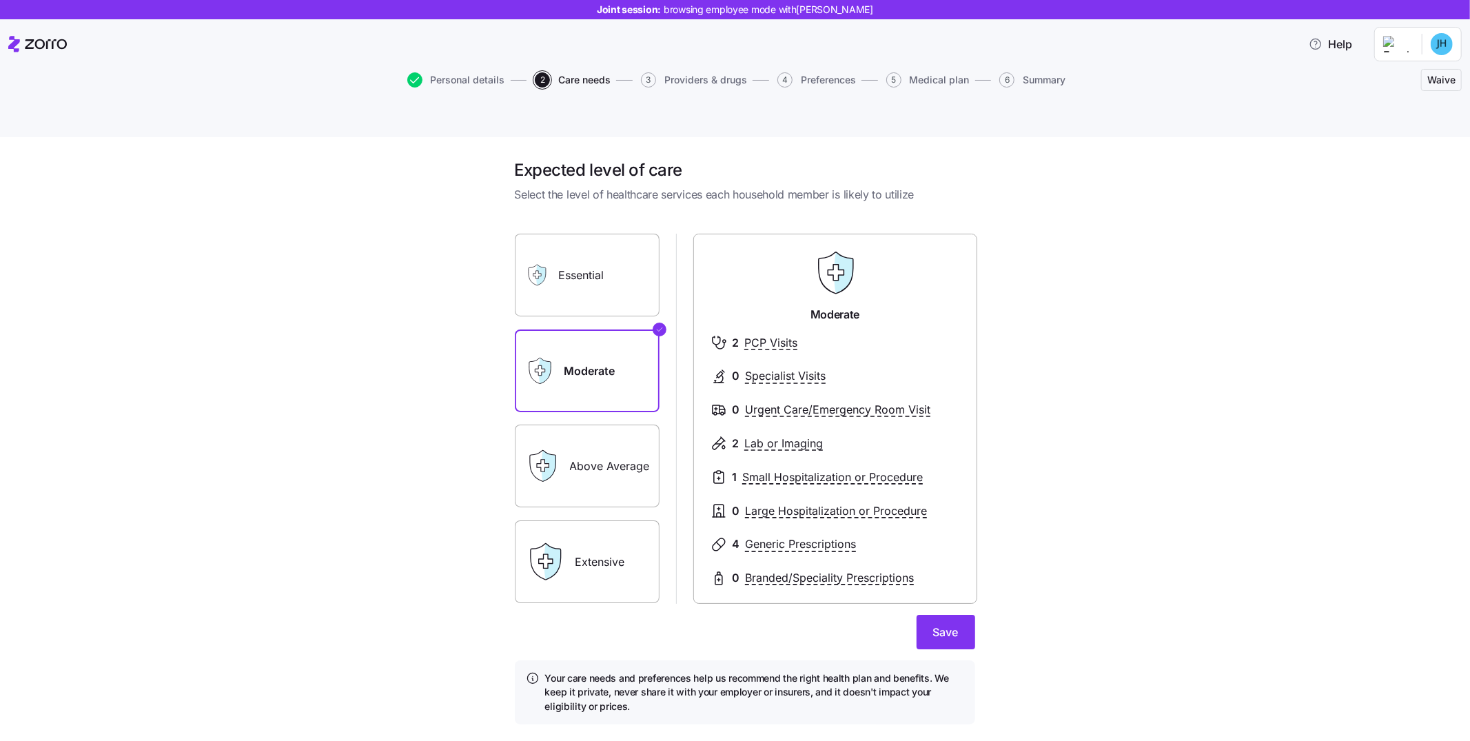
click at [585, 430] on label "Above Average" at bounding box center [587, 465] width 145 height 83
click at [0, 0] on input "Above Average" at bounding box center [0, 0] width 0 height 0
click at [608, 545] on label "Extensive" at bounding box center [587, 561] width 145 height 83
click at [0, 0] on input "Extensive" at bounding box center [0, 0] width 0 height 0
click at [570, 353] on label "Moderate" at bounding box center [587, 370] width 145 height 83
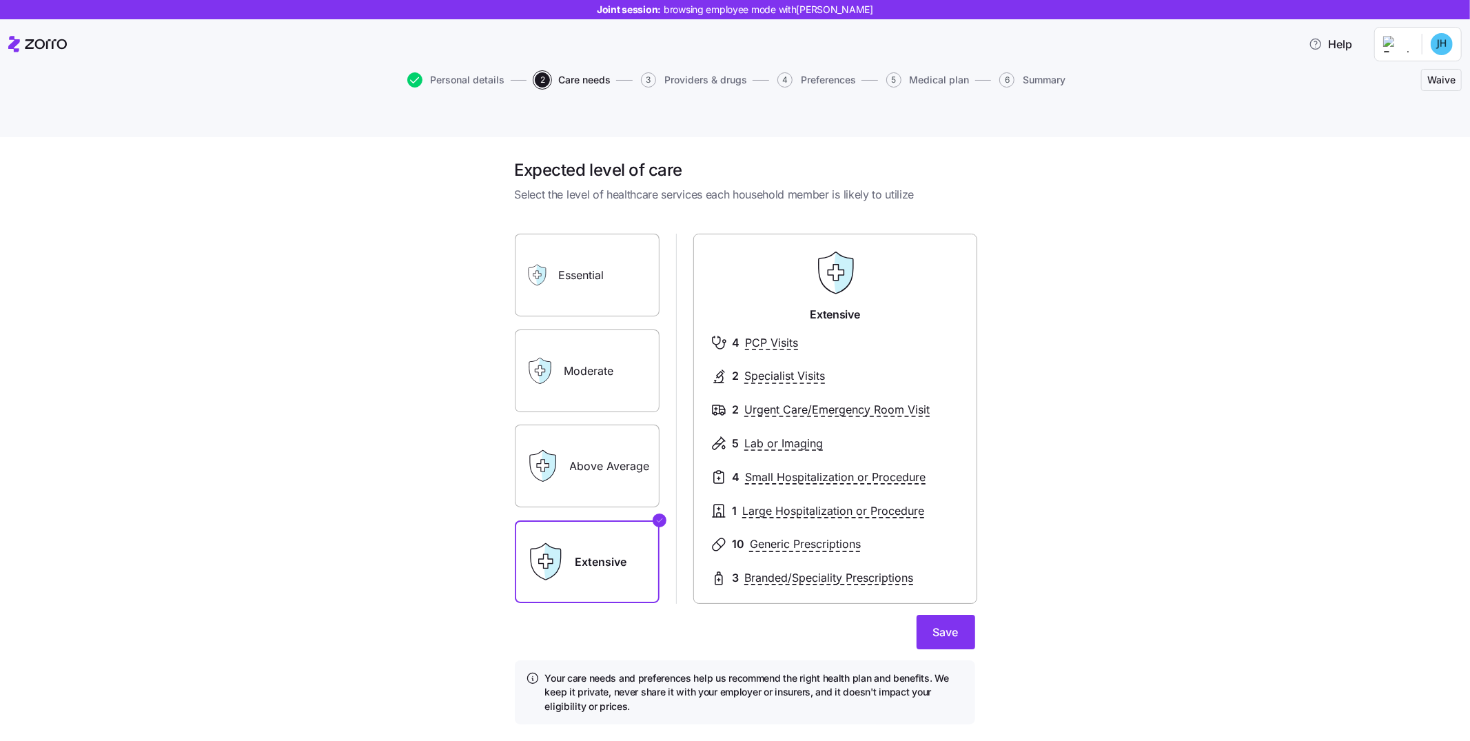
click at [0, 0] on input "Moderate" at bounding box center [0, 0] width 0 height 0
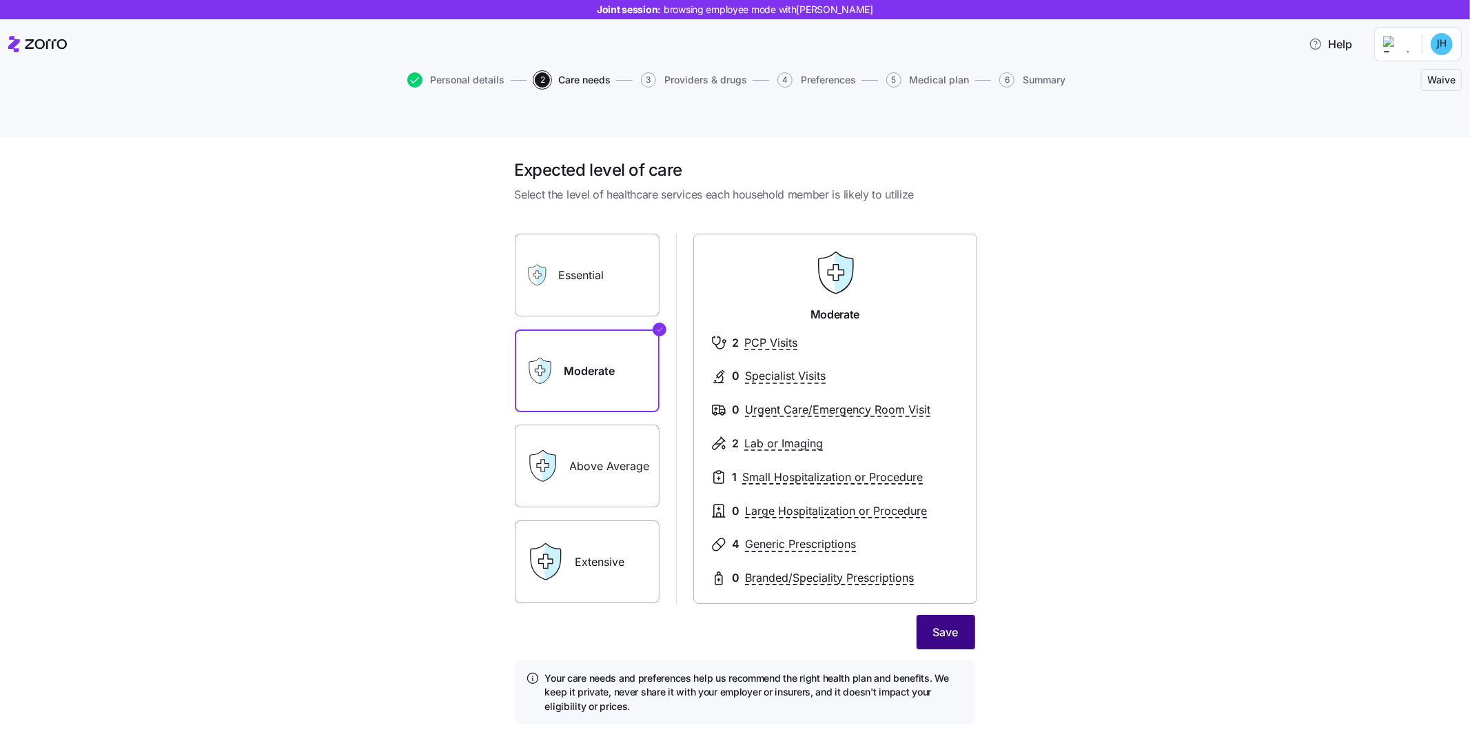
click at [927, 615] on button "Save" at bounding box center [945, 632] width 59 height 34
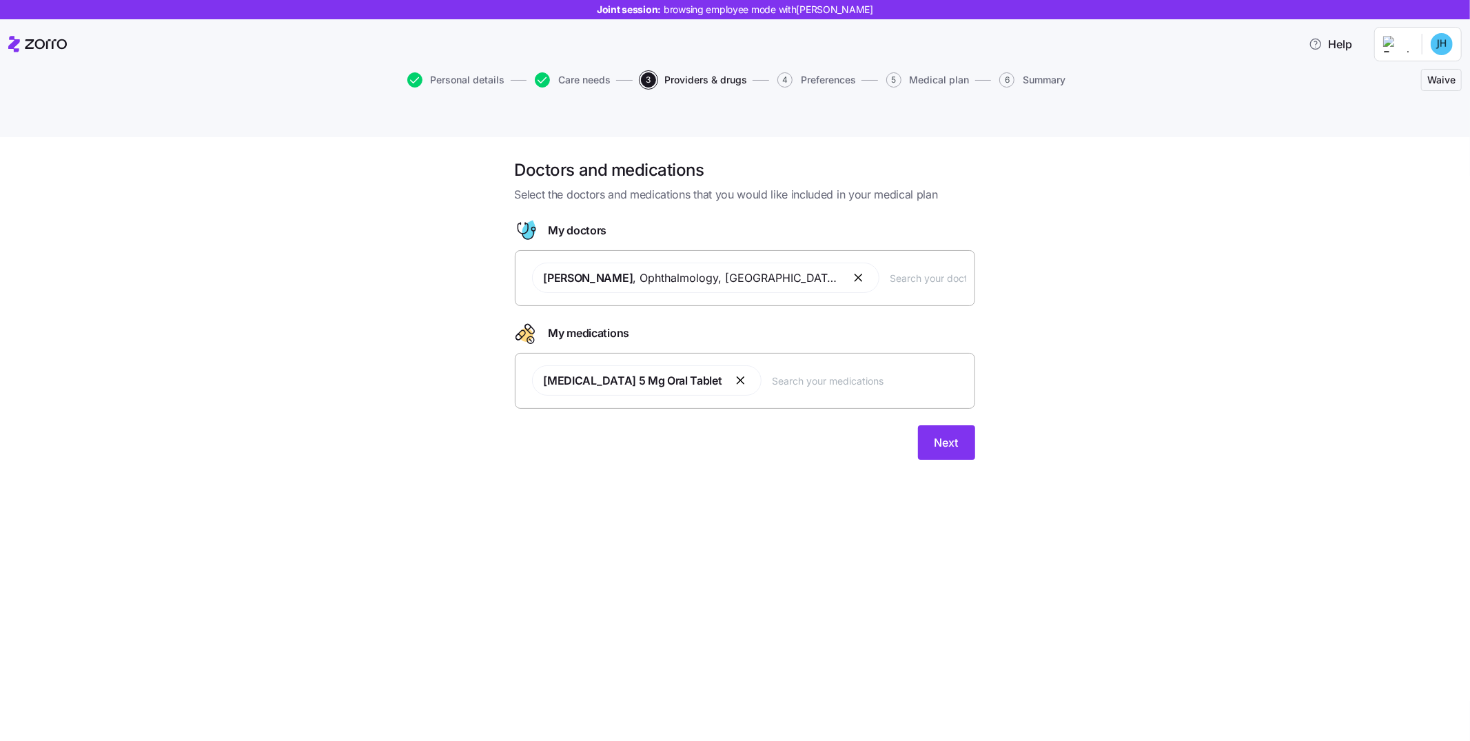
click at [925, 255] on div "[PERSON_NAME] , Ophthalmology , [GEOGRAPHIC_DATA], [GEOGRAPHIC_DATA]" at bounding box center [745, 277] width 442 height 47
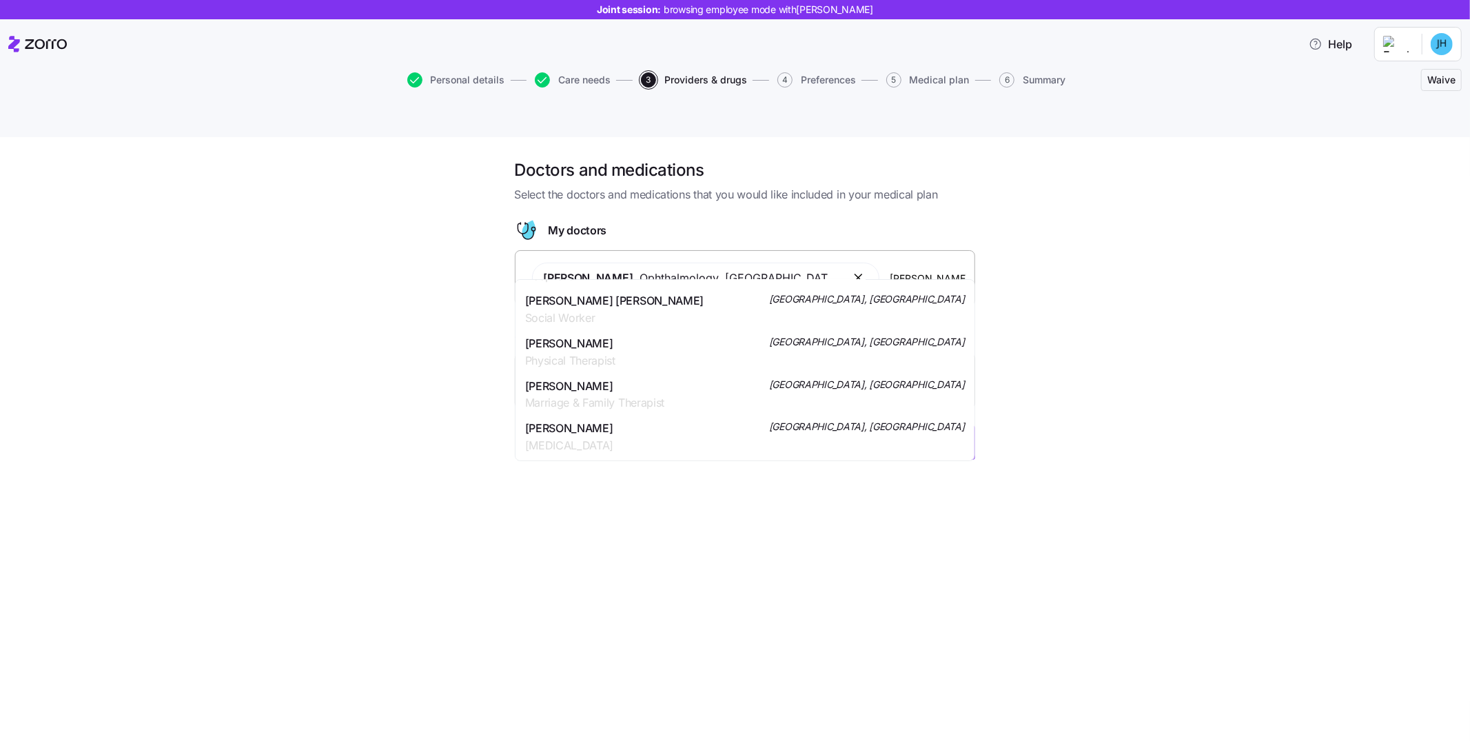
scroll to position [1035, 0]
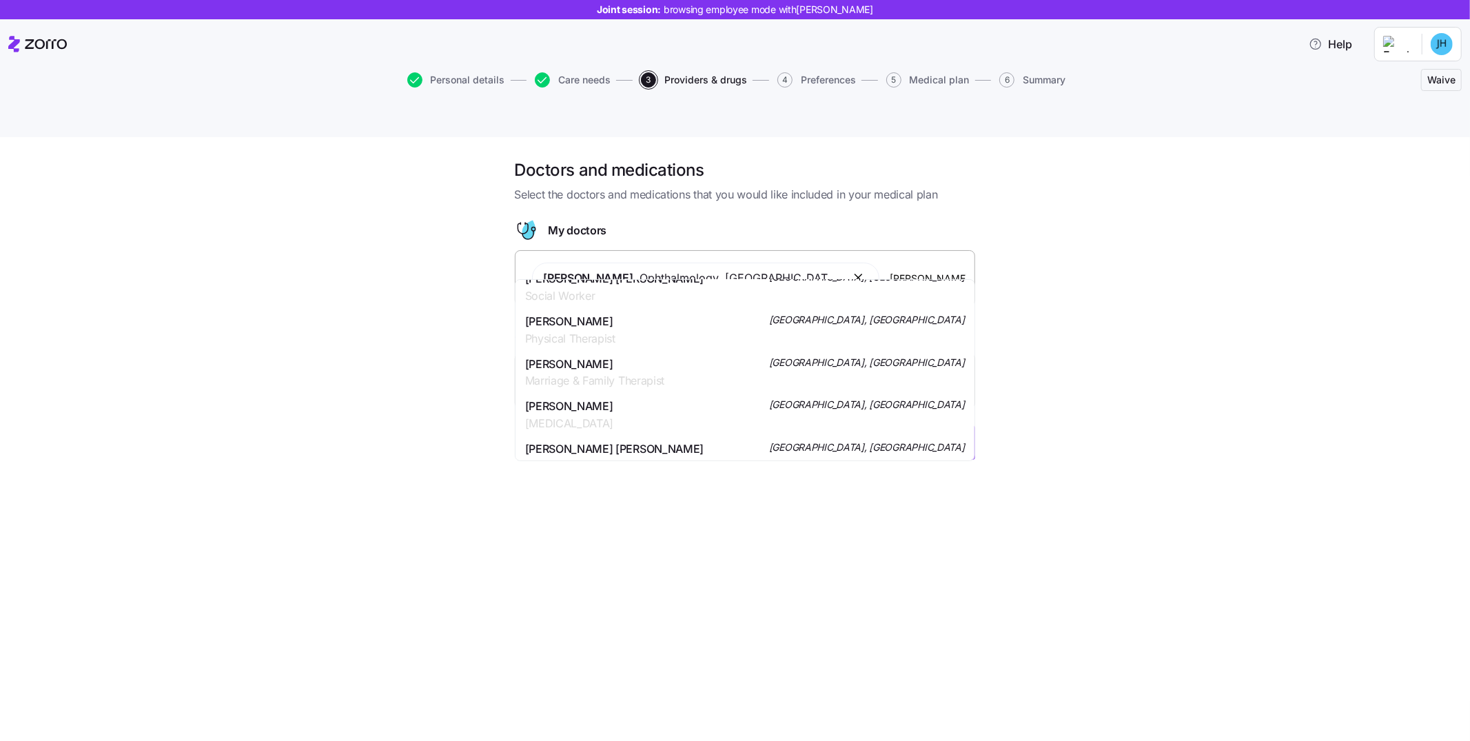
type input "[PERSON_NAME]"
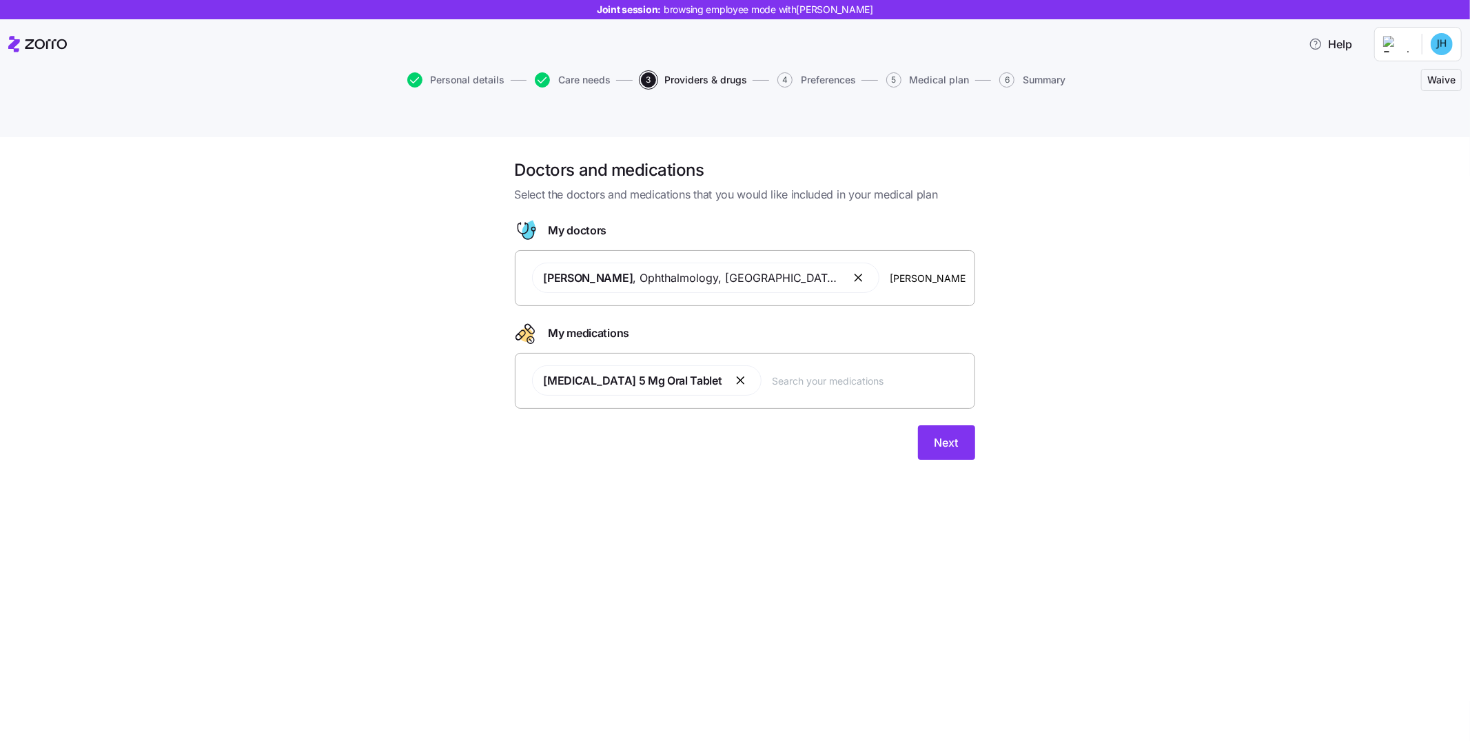
drag, startPoint x: 1087, startPoint y: 340, endPoint x: 1030, endPoint y: 357, distance: 59.1
click at [1087, 340] on div "Doctors and medications Select the doctors and medications that you would like …" at bounding box center [745, 317] width 1412 height 317
click at [813, 373] on input "text" at bounding box center [869, 380] width 194 height 15
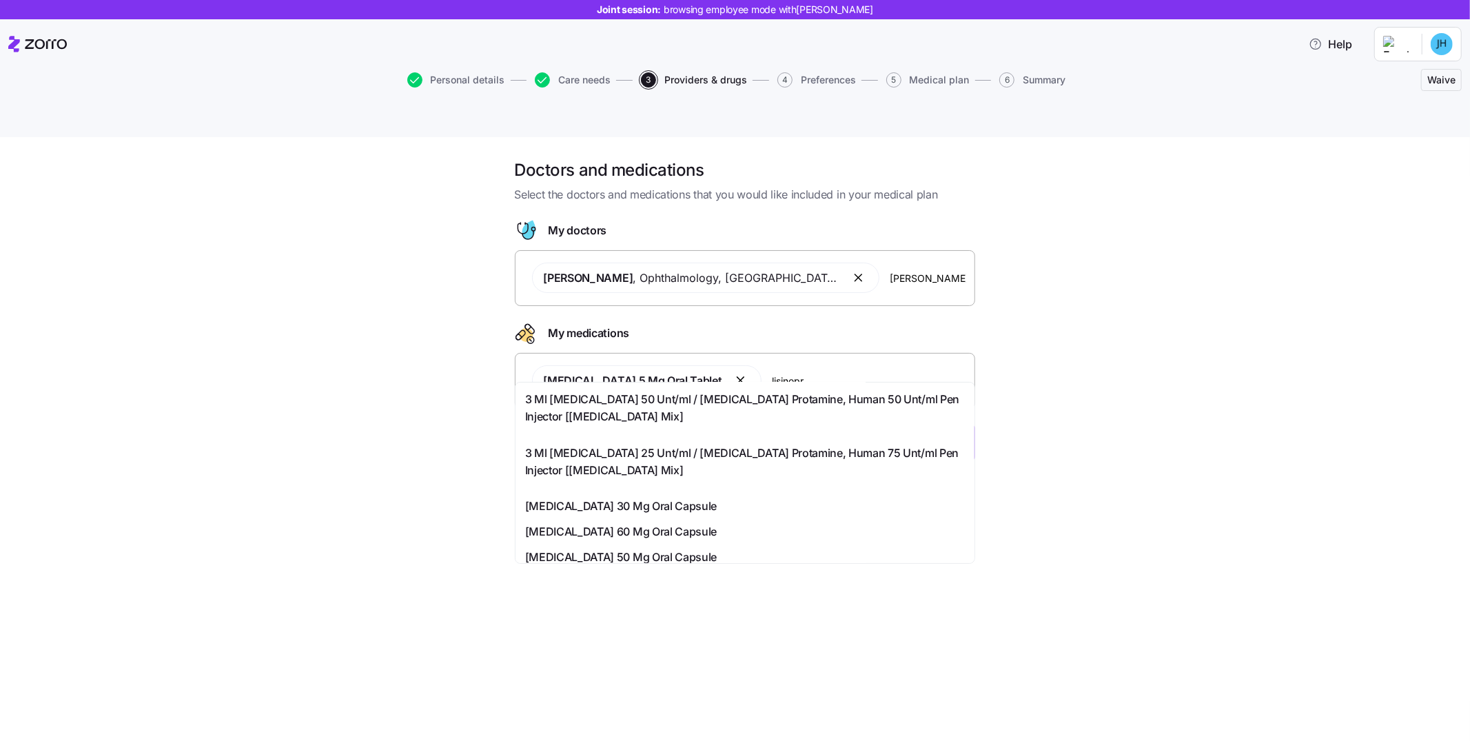
scroll to position [542, 0]
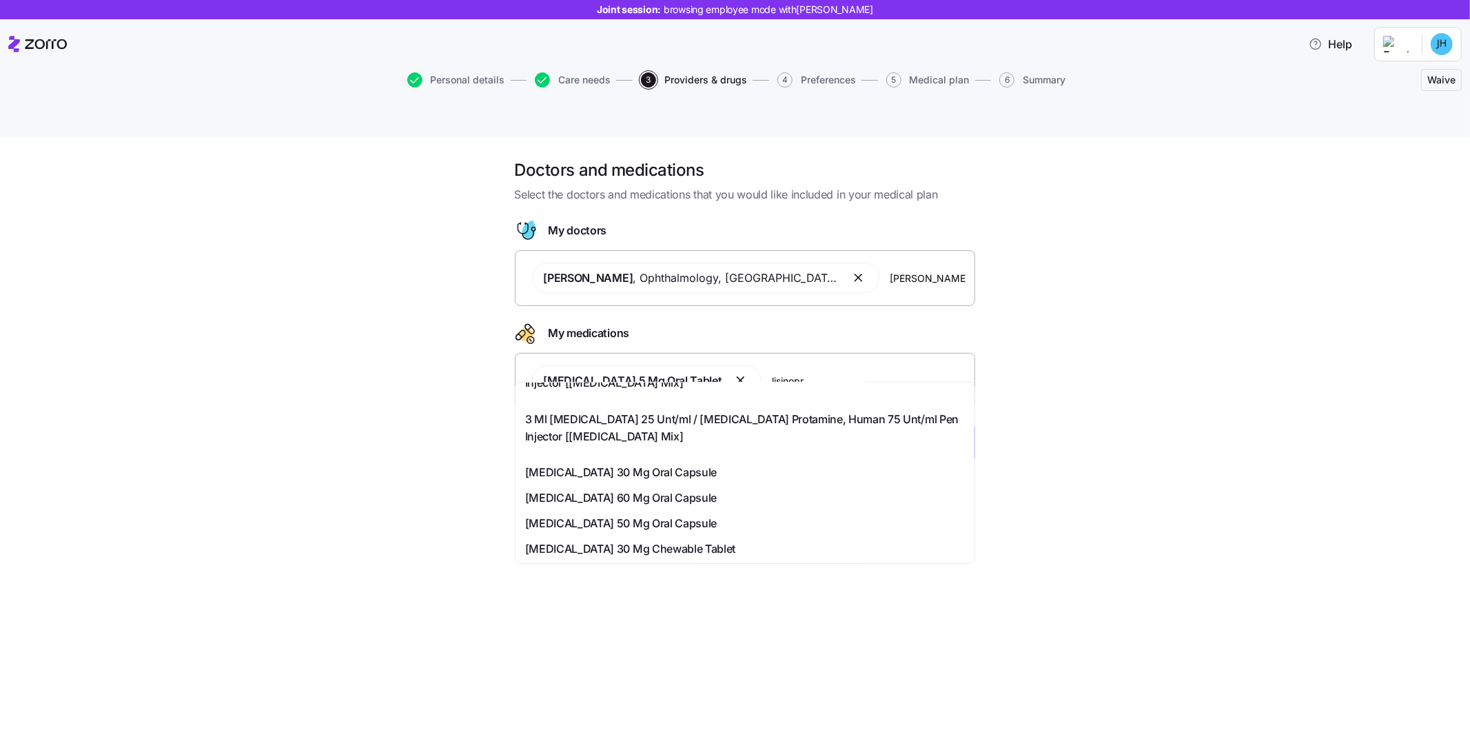
type input "lisinopr"
click at [1052, 481] on div "Doctors and medications Select the doctors and medications that you would like …" at bounding box center [735, 455] width 1470 height 636
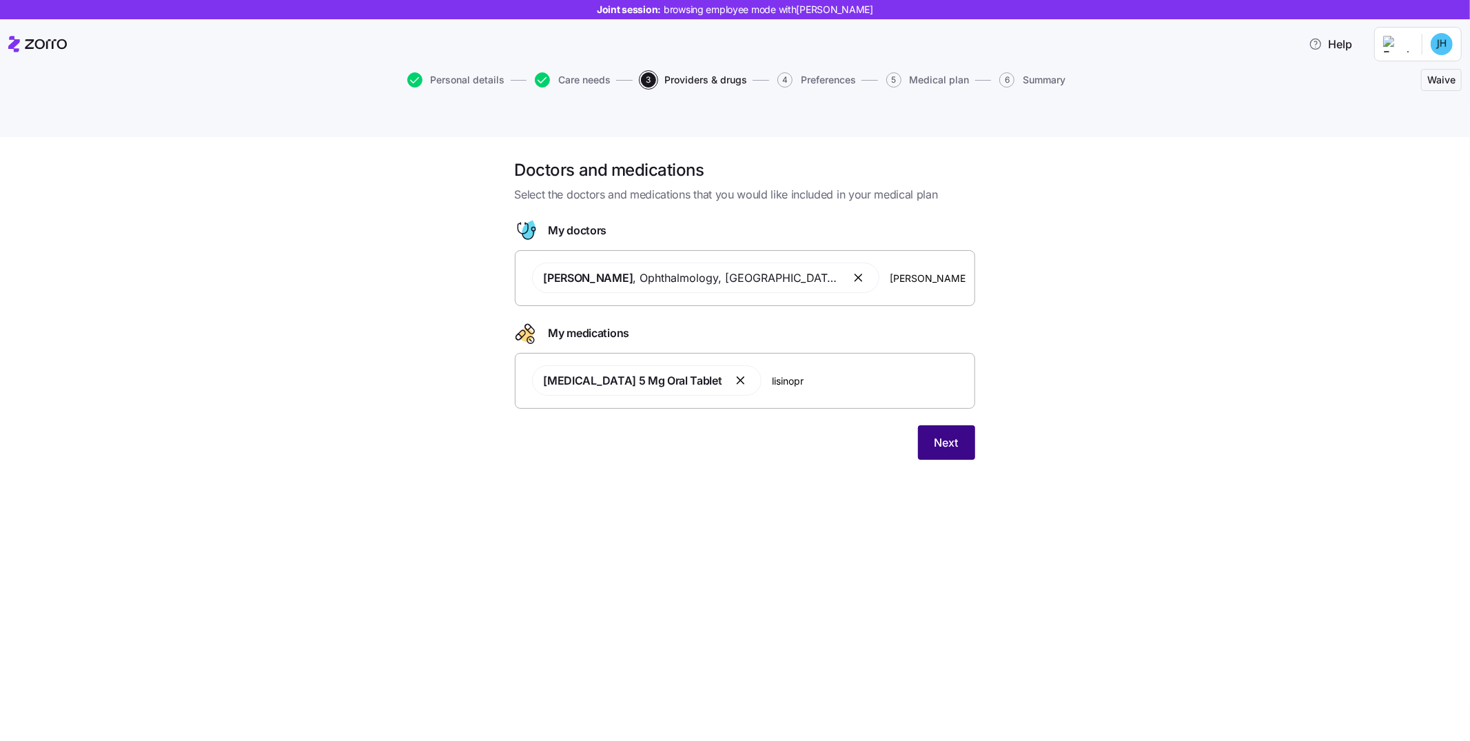
click at [936, 425] on button "Next" at bounding box center [946, 442] width 57 height 34
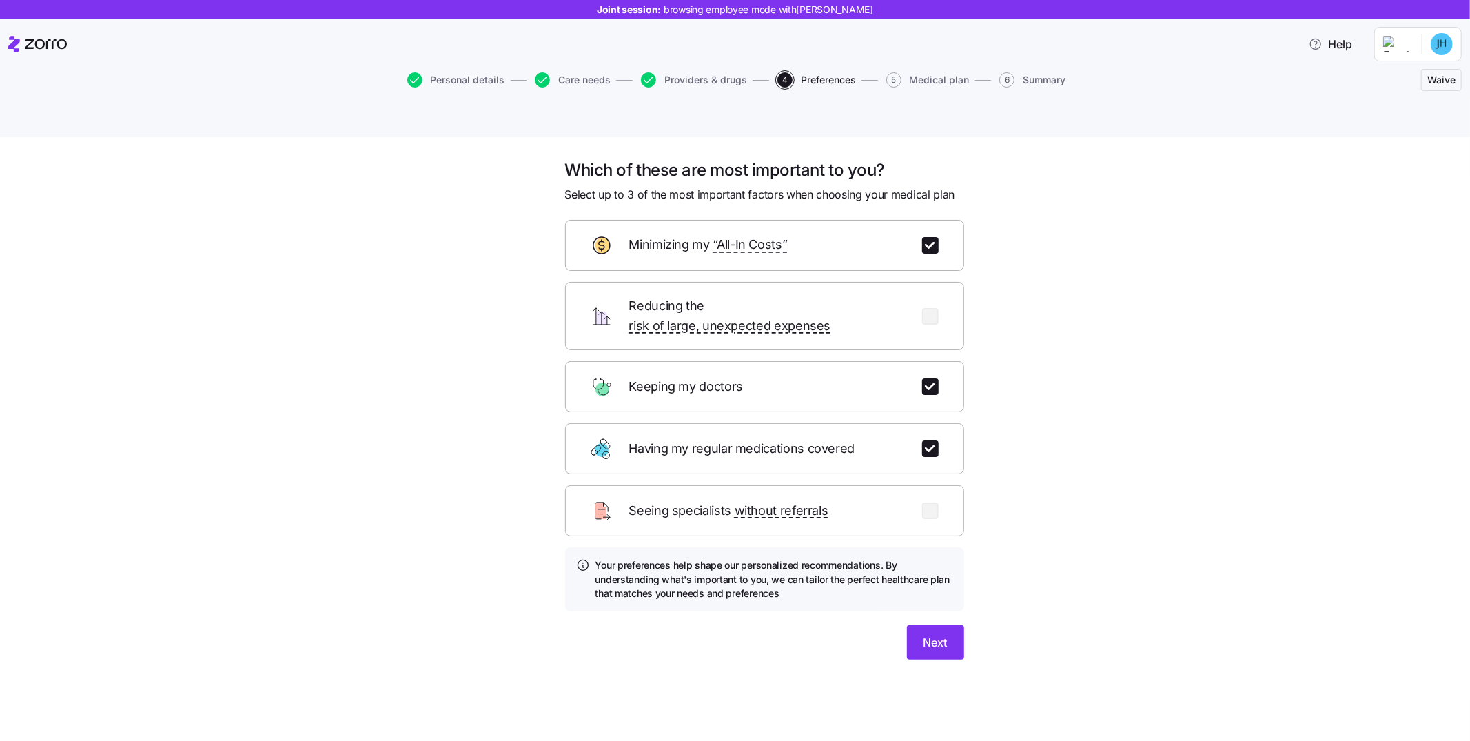
click at [1138, 473] on div "Which of these are most important to you? Select up to 3 of the most important …" at bounding box center [745, 425] width 1412 height 533
click at [950, 625] on button "Next" at bounding box center [935, 642] width 57 height 34
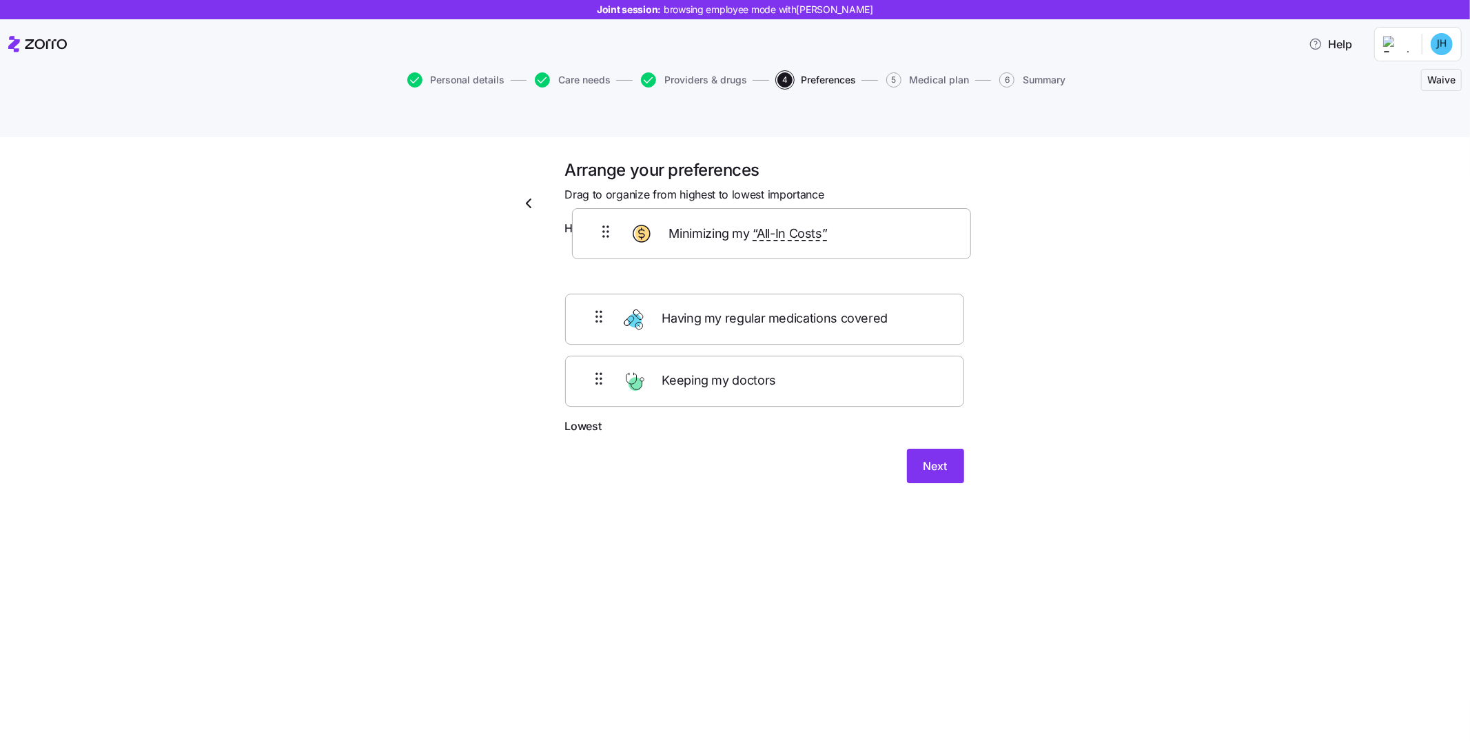
drag, startPoint x: 595, startPoint y: 340, endPoint x: 602, endPoint y: 240, distance: 100.8
click at [602, 243] on div "Having my regular medications covered Keeping my doctors Minimizing my “All-In …" at bounding box center [764, 330] width 399 height 175
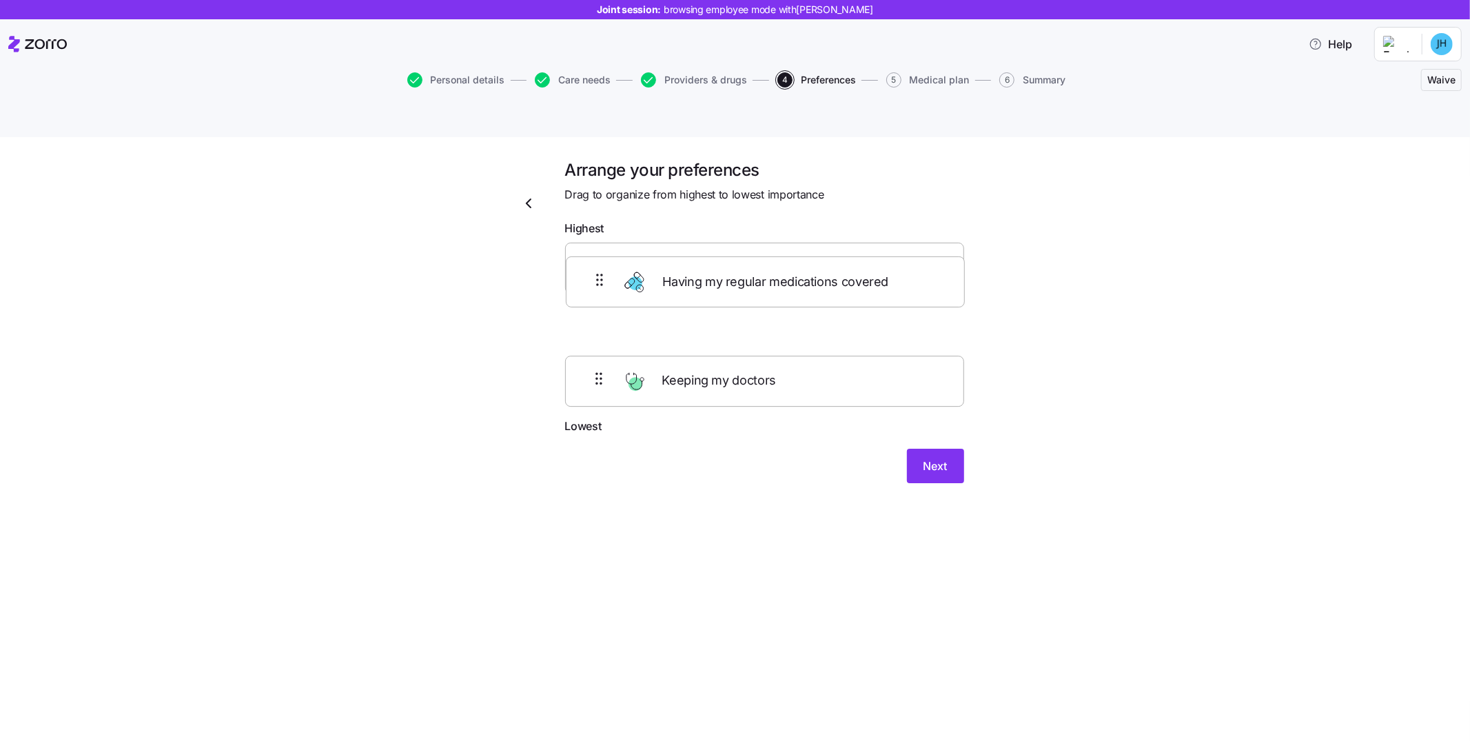
drag, startPoint x: 591, startPoint y: 338, endPoint x: 591, endPoint y: 260, distance: 77.9
click at [591, 260] on div "Minimizing my “All-In Costs” Keeping my doctors Having my regular medications c…" at bounding box center [764, 330] width 399 height 175
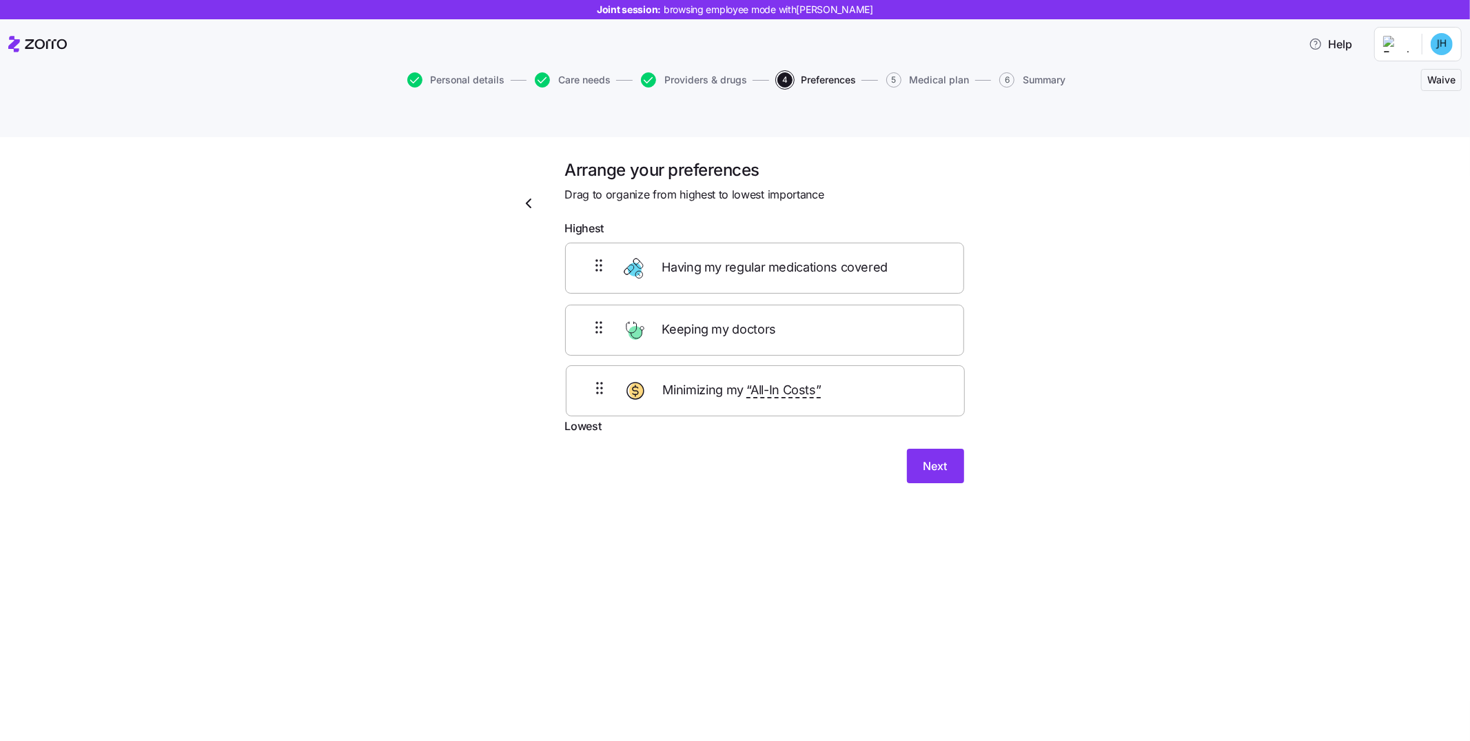
drag, startPoint x: 591, startPoint y: 241, endPoint x: 589, endPoint y: 370, distance: 128.9
click at [593, 402] on form "Highest Minimizing my “All-In Costs” Having my regular medications covered Keep…" at bounding box center [764, 351] width 399 height 263
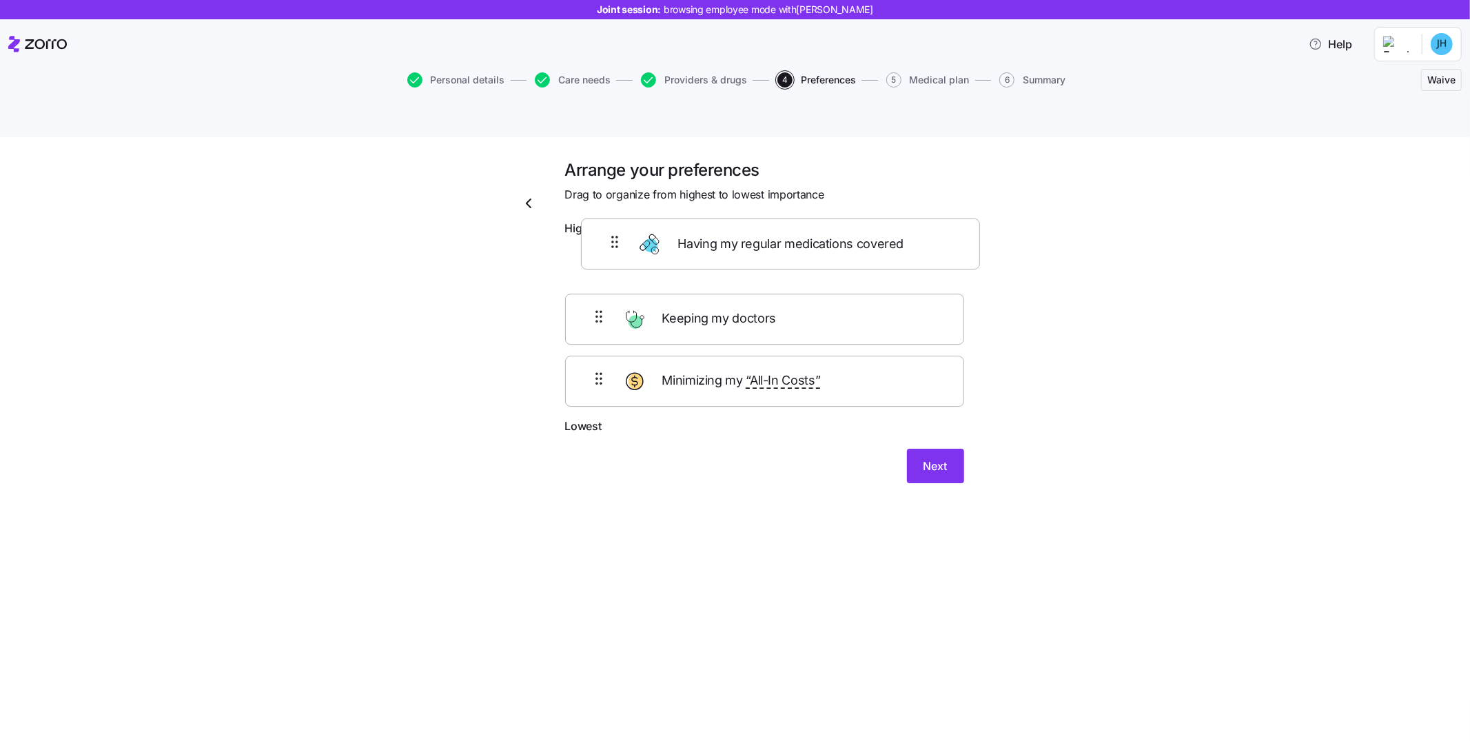
drag, startPoint x: 589, startPoint y: 294, endPoint x: 608, endPoint y: 232, distance: 64.1
click at [608, 243] on div "Keeping my doctors Having my regular medications covered Minimizing my “All-In …" at bounding box center [764, 330] width 399 height 175
drag, startPoint x: 605, startPoint y: 378, endPoint x: 599, endPoint y: 237, distance: 141.4
click at [599, 243] on div "Having my regular medications covered Keeping my doctors Minimizing my “All-In …" at bounding box center [764, 330] width 399 height 175
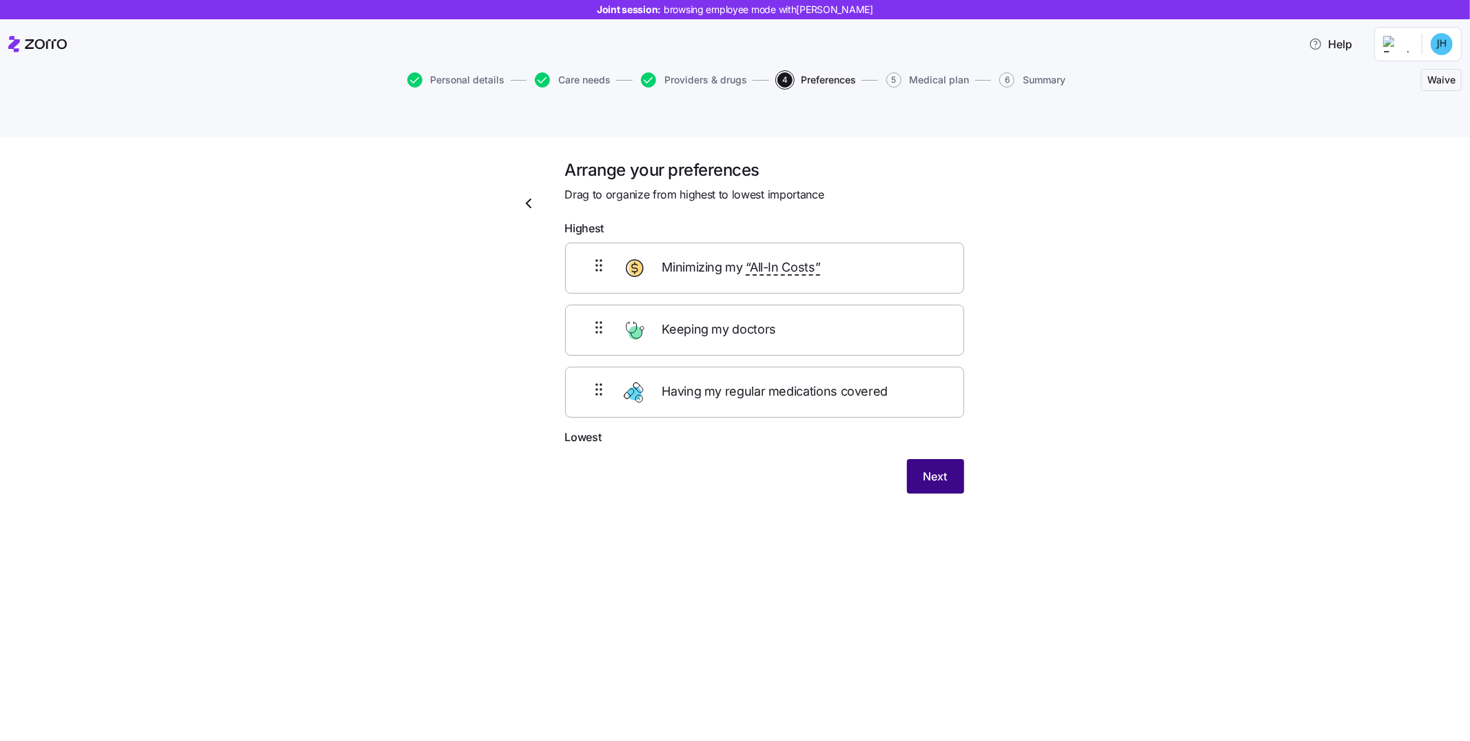
click at [916, 459] on button "Next" at bounding box center [935, 476] width 57 height 34
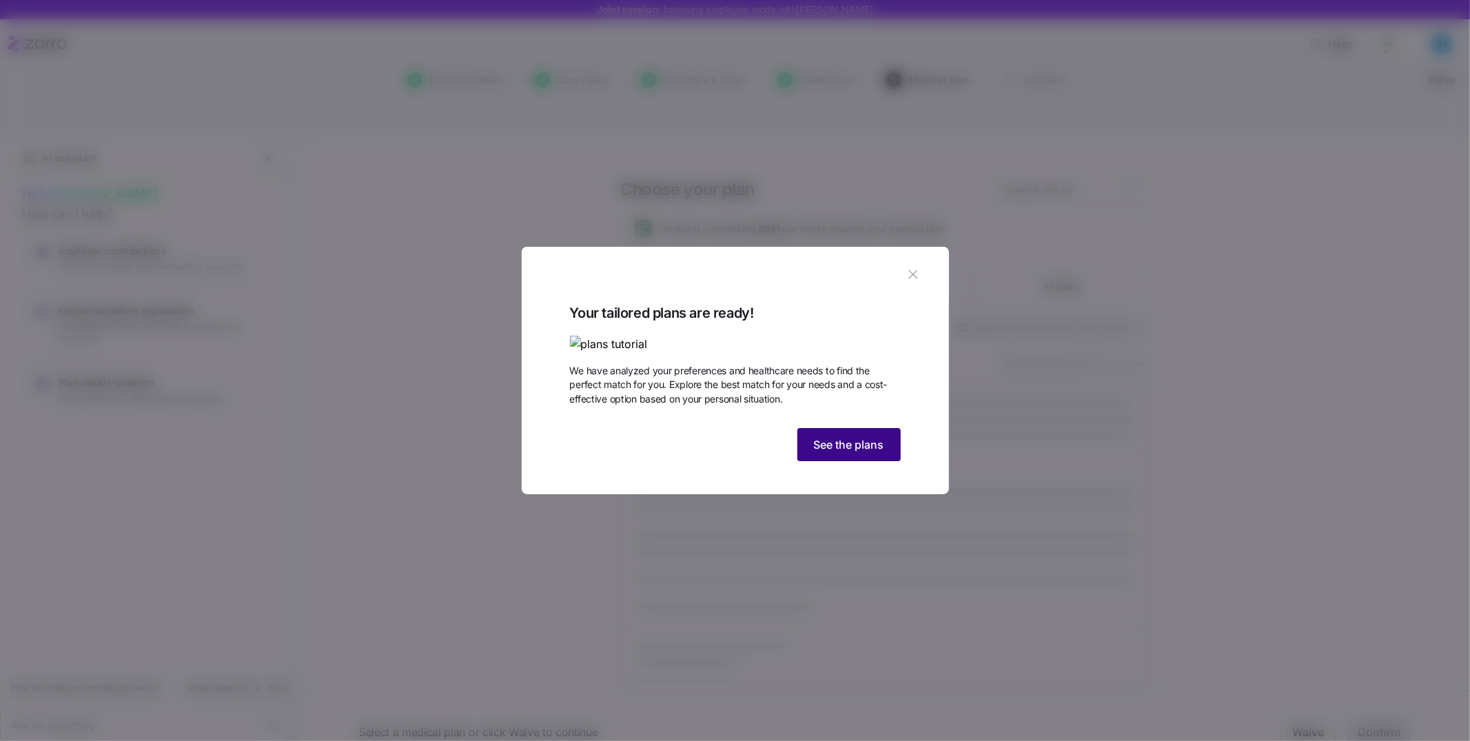
click at [845, 461] on button "See the plans" at bounding box center [848, 444] width 103 height 33
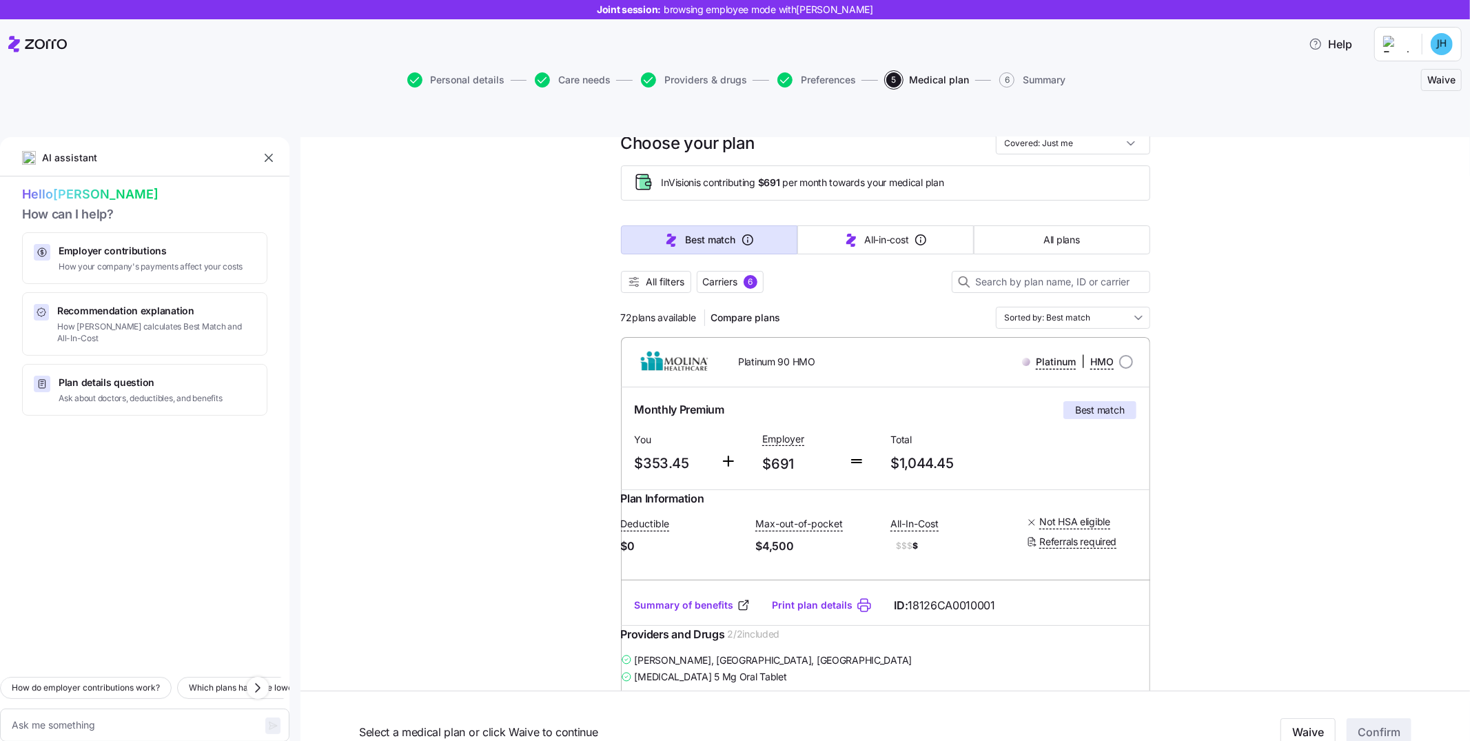
scroll to position [50, 0]
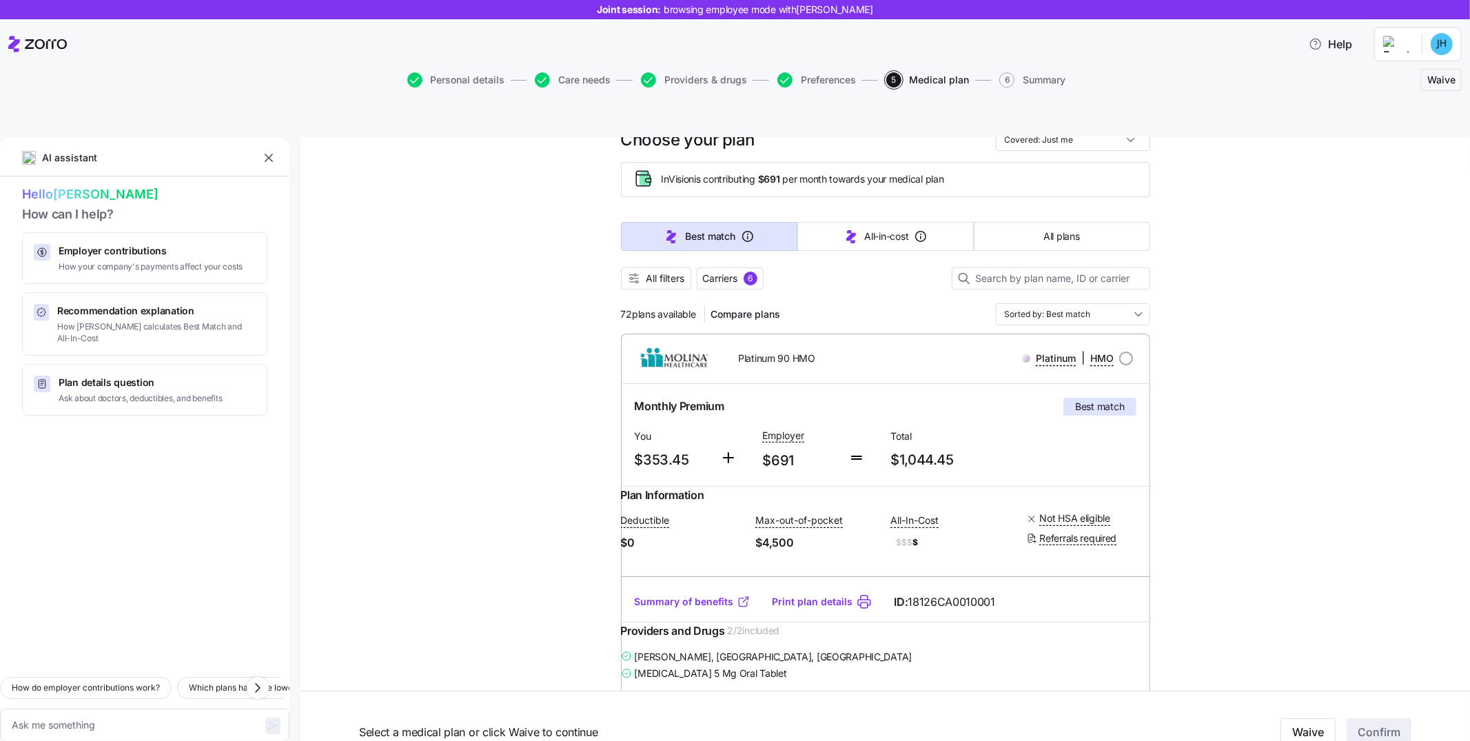
click at [675, 595] on link "Summary of benefits" at bounding box center [693, 602] width 116 height 14
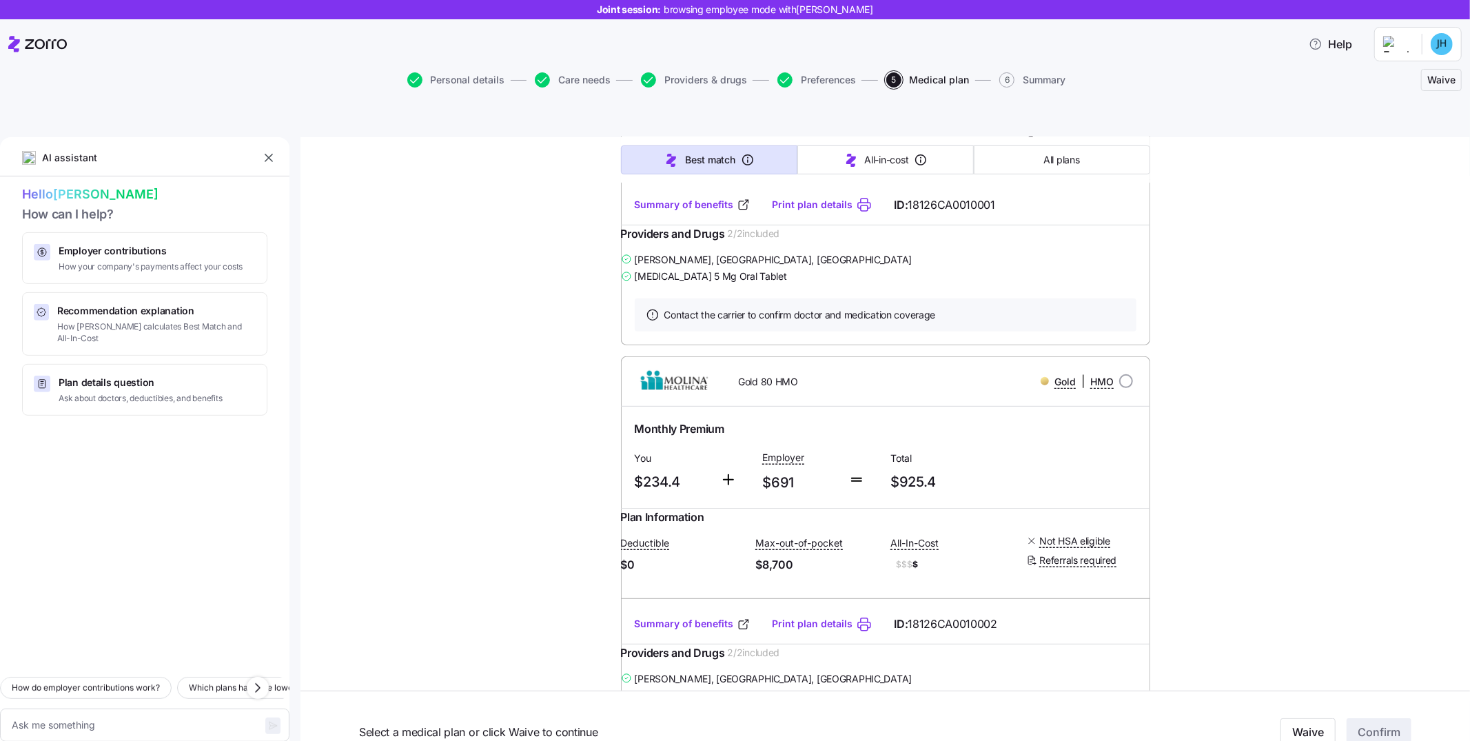
scroll to position [0, 0]
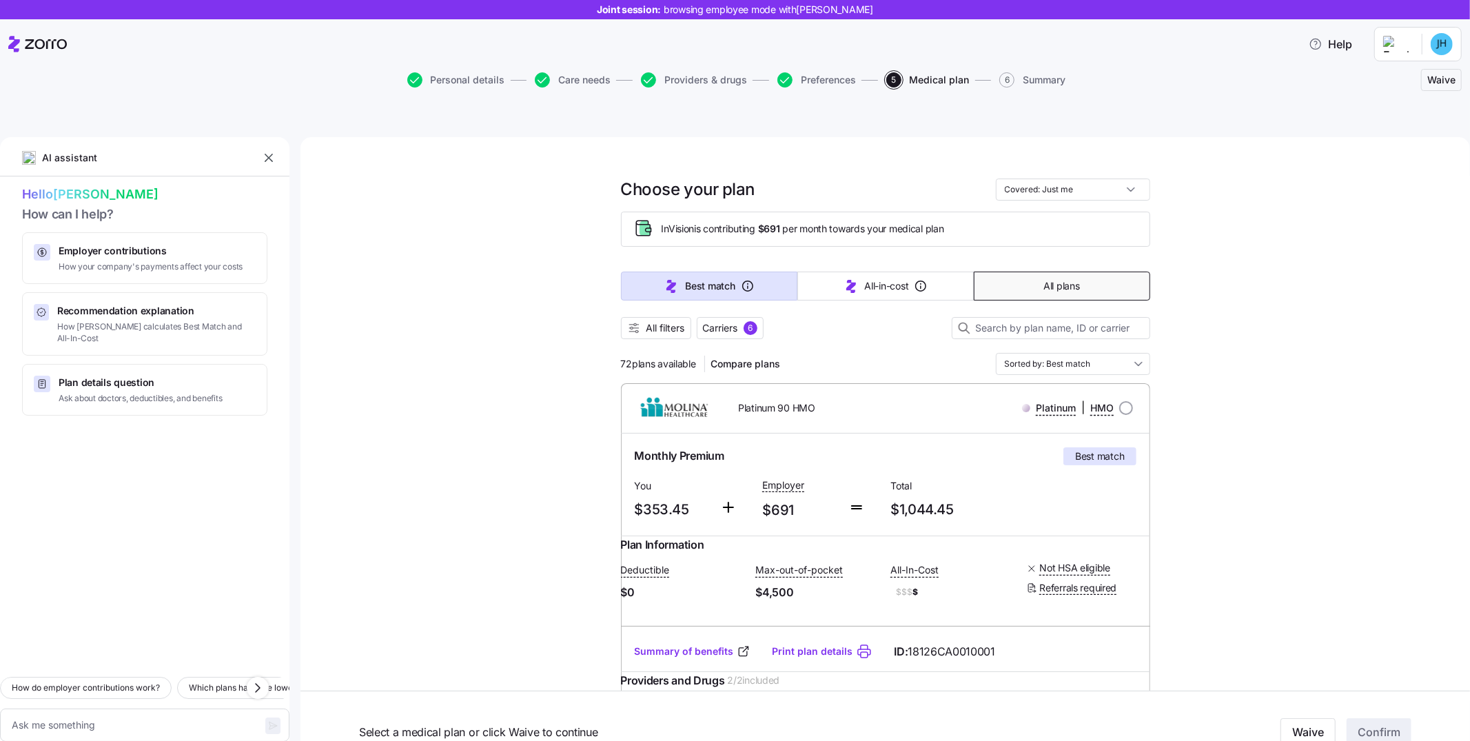
click at [1057, 271] on button "All plans" at bounding box center [1062, 285] width 176 height 29
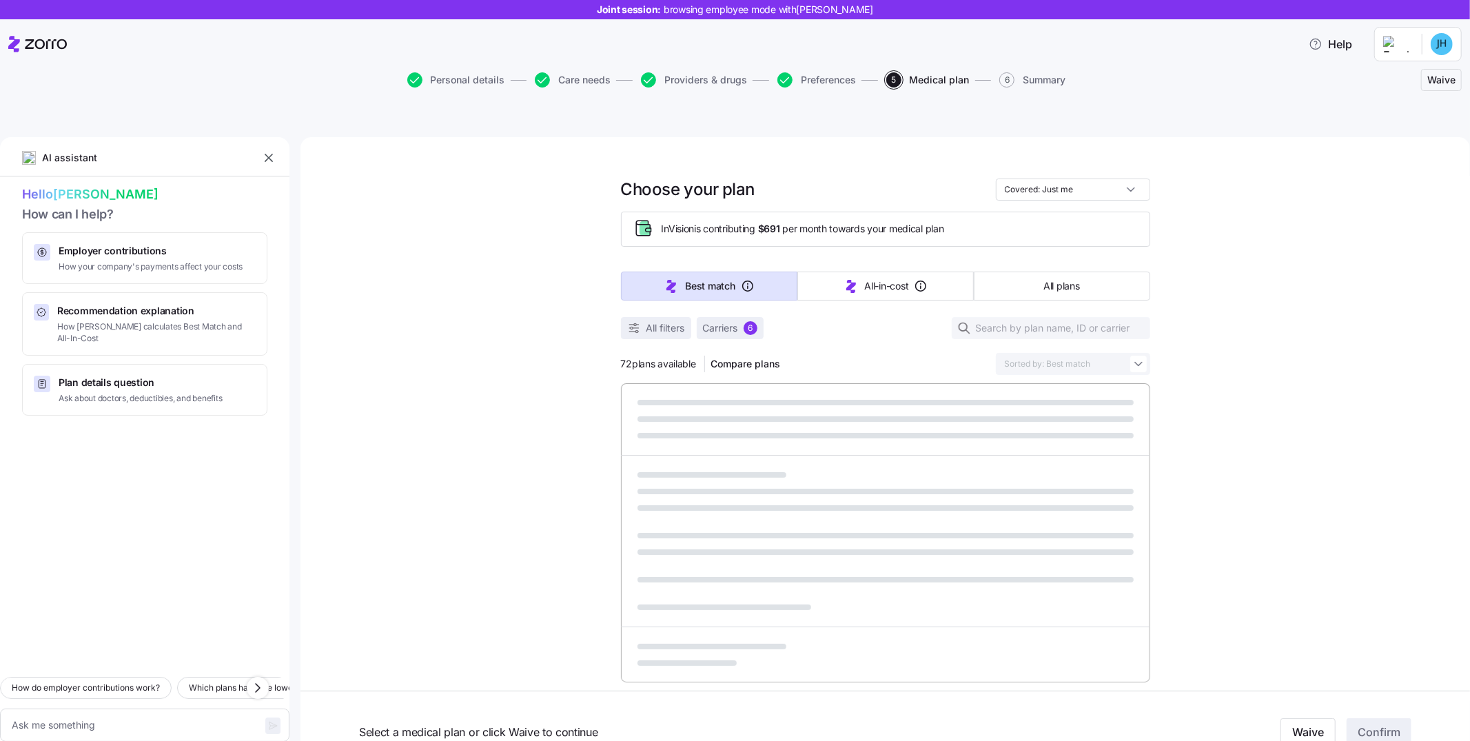
type textarea "x"
type input "Sorted by: Premium"
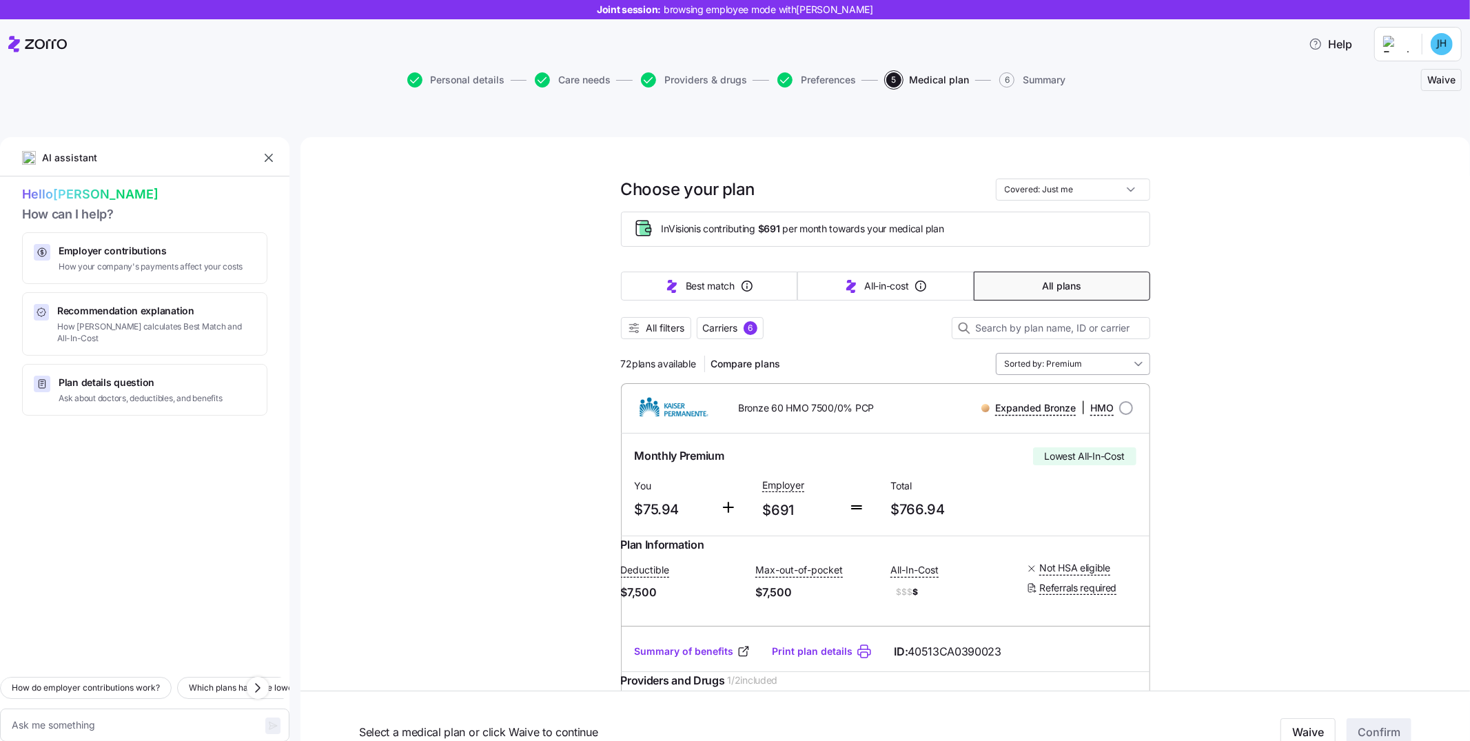
click at [1078, 353] on input "Sorted by: Premium" at bounding box center [1073, 364] width 154 height 22
click at [1053, 353] on input "Sorted by: Premium" at bounding box center [1073, 364] width 154 height 22
click at [680, 321] on span "All filters" at bounding box center [665, 328] width 39 height 14
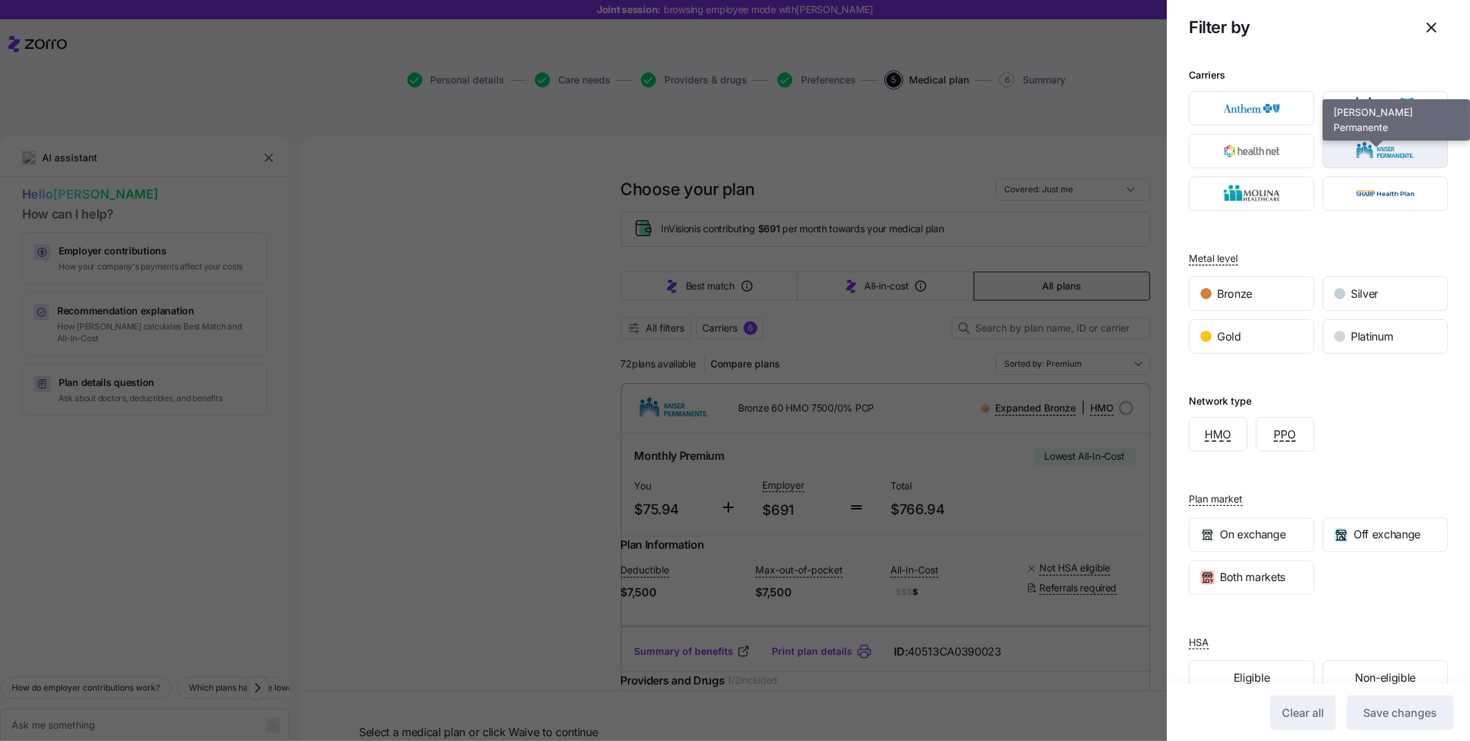
click at [1390, 163] on img "button" at bounding box center [1385, 151] width 101 height 28
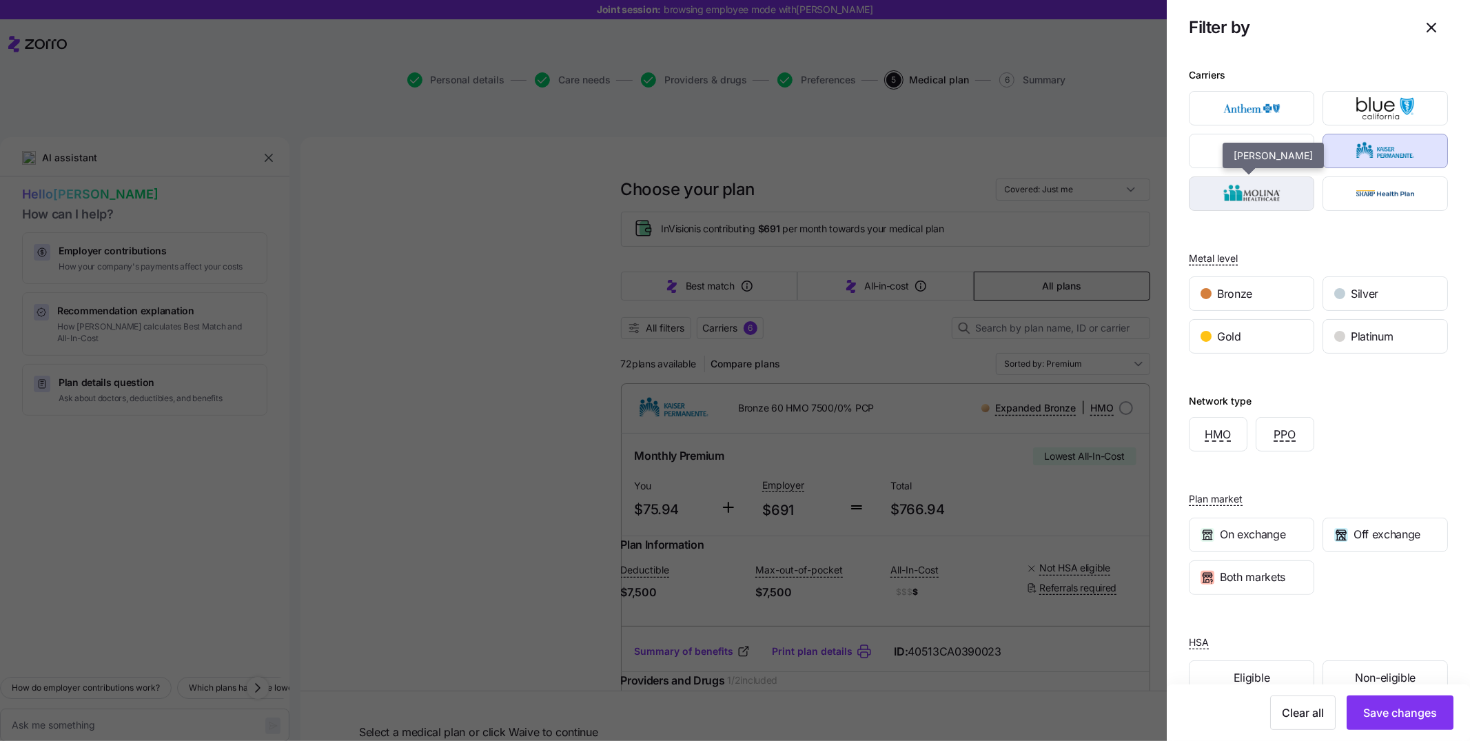
click at [1254, 206] on img "button" at bounding box center [1251, 194] width 101 height 28
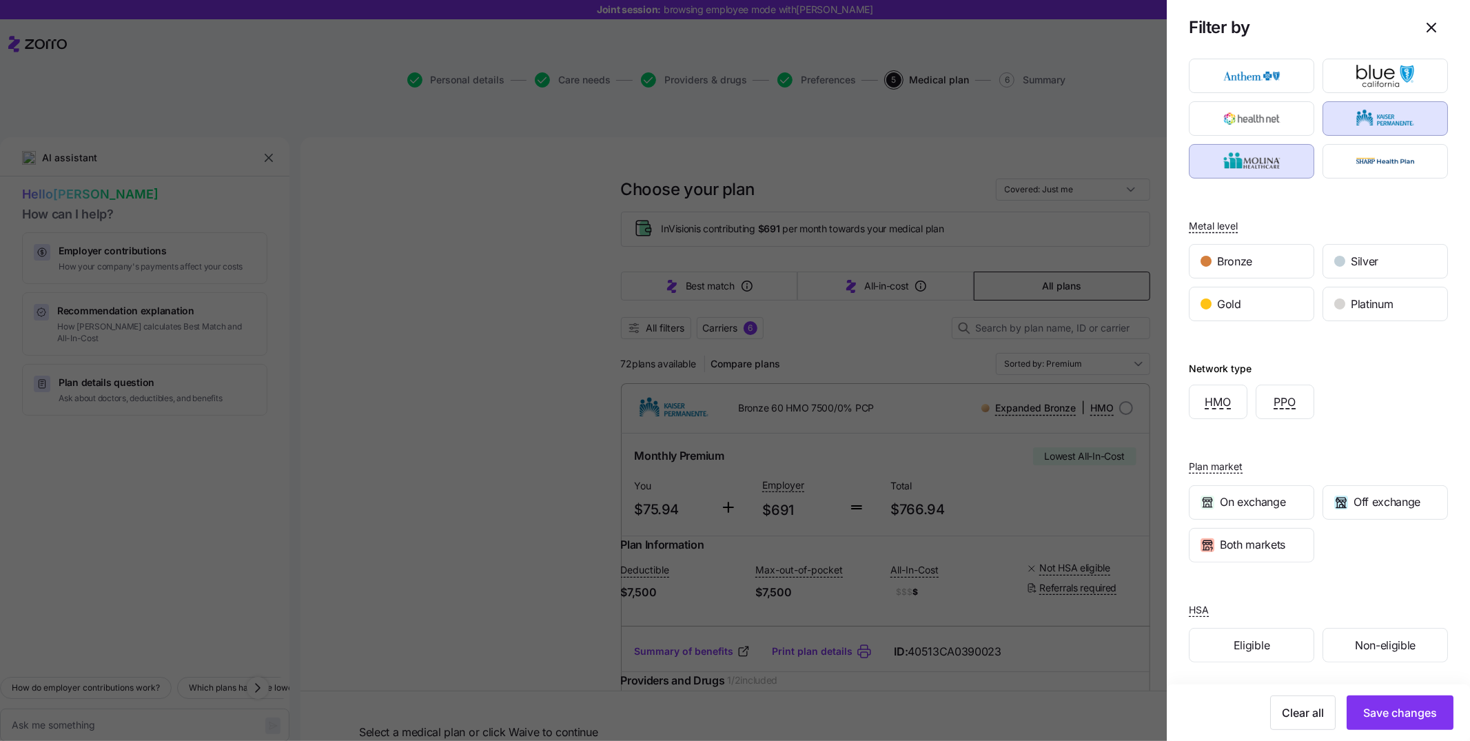
scroll to position [34, 0]
click at [1278, 642] on div "Eligible" at bounding box center [1251, 644] width 124 height 33
click at [1364, 699] on button "Save changes" at bounding box center [1399, 712] width 107 height 34
type textarea "x"
